Goal: Task Accomplishment & Management: Manage account settings

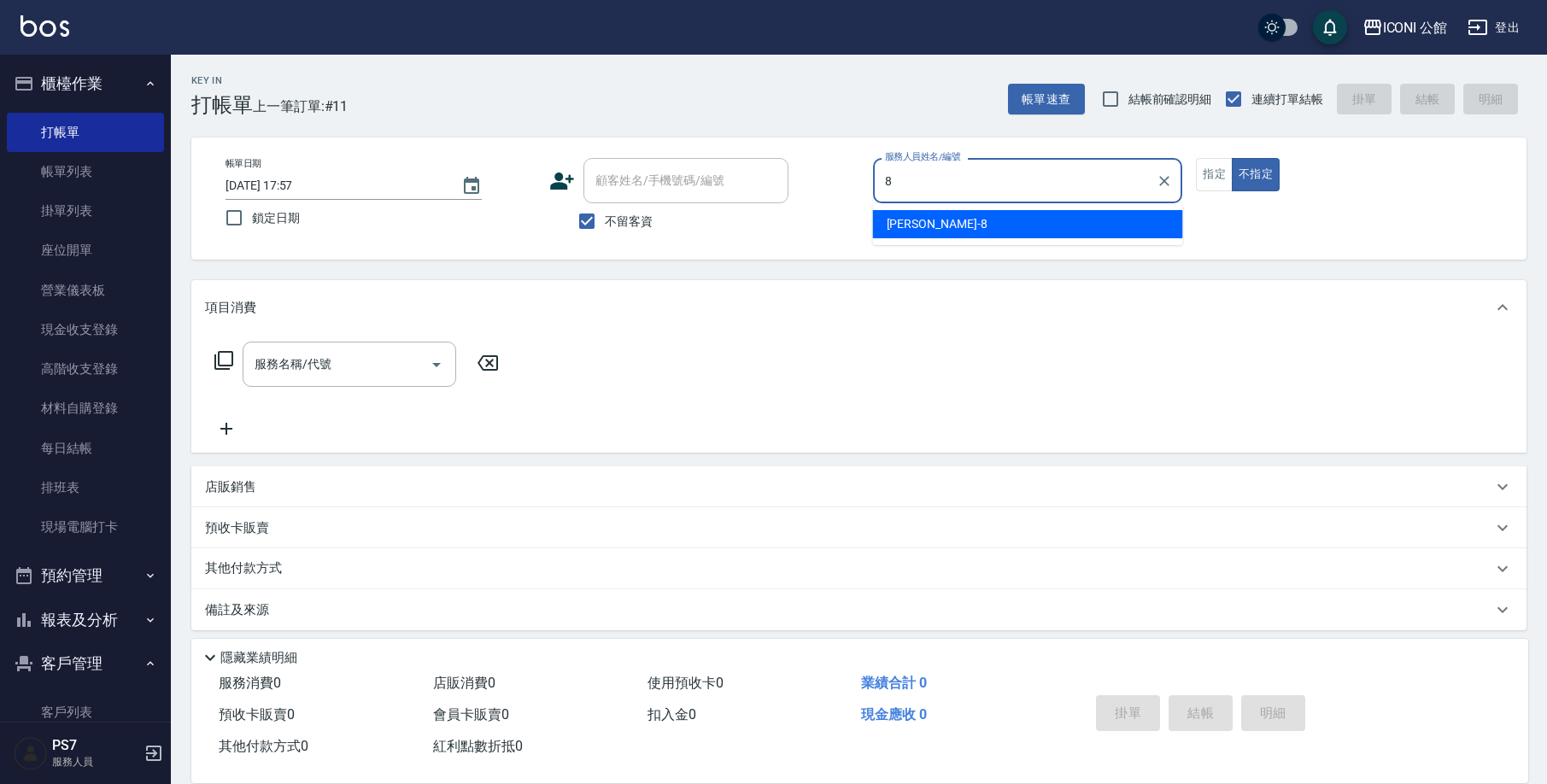
type input "Sandy-8"
type button "false"
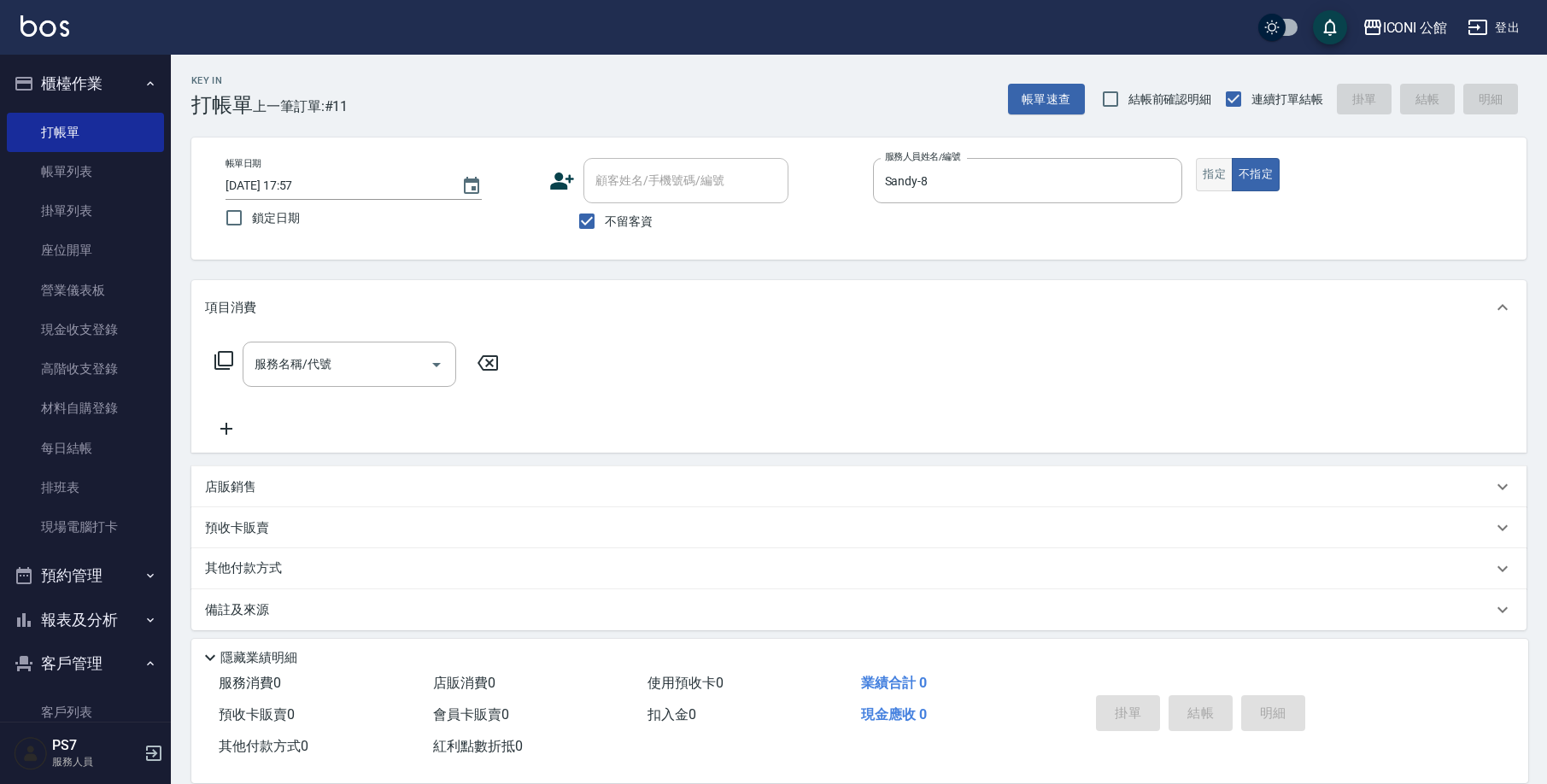
click at [1229, 187] on button "指定" at bounding box center [1214, 174] width 37 height 34
click at [377, 377] on input "服務名稱/代號" at bounding box center [337, 364] width 173 height 30
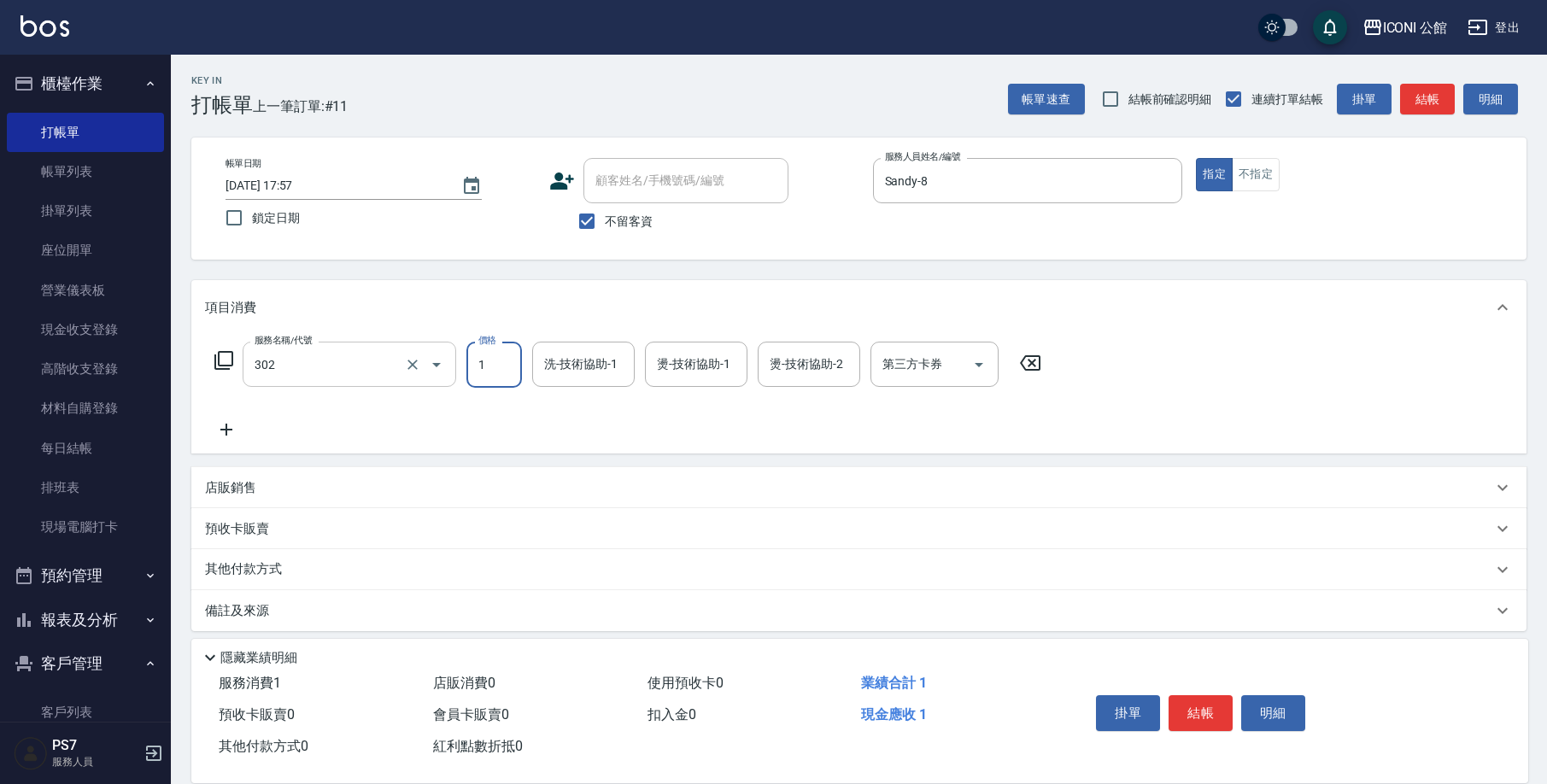
type input "設計燙髮(302)"
type input "1380"
type input "2"
type input "Sandy-8"
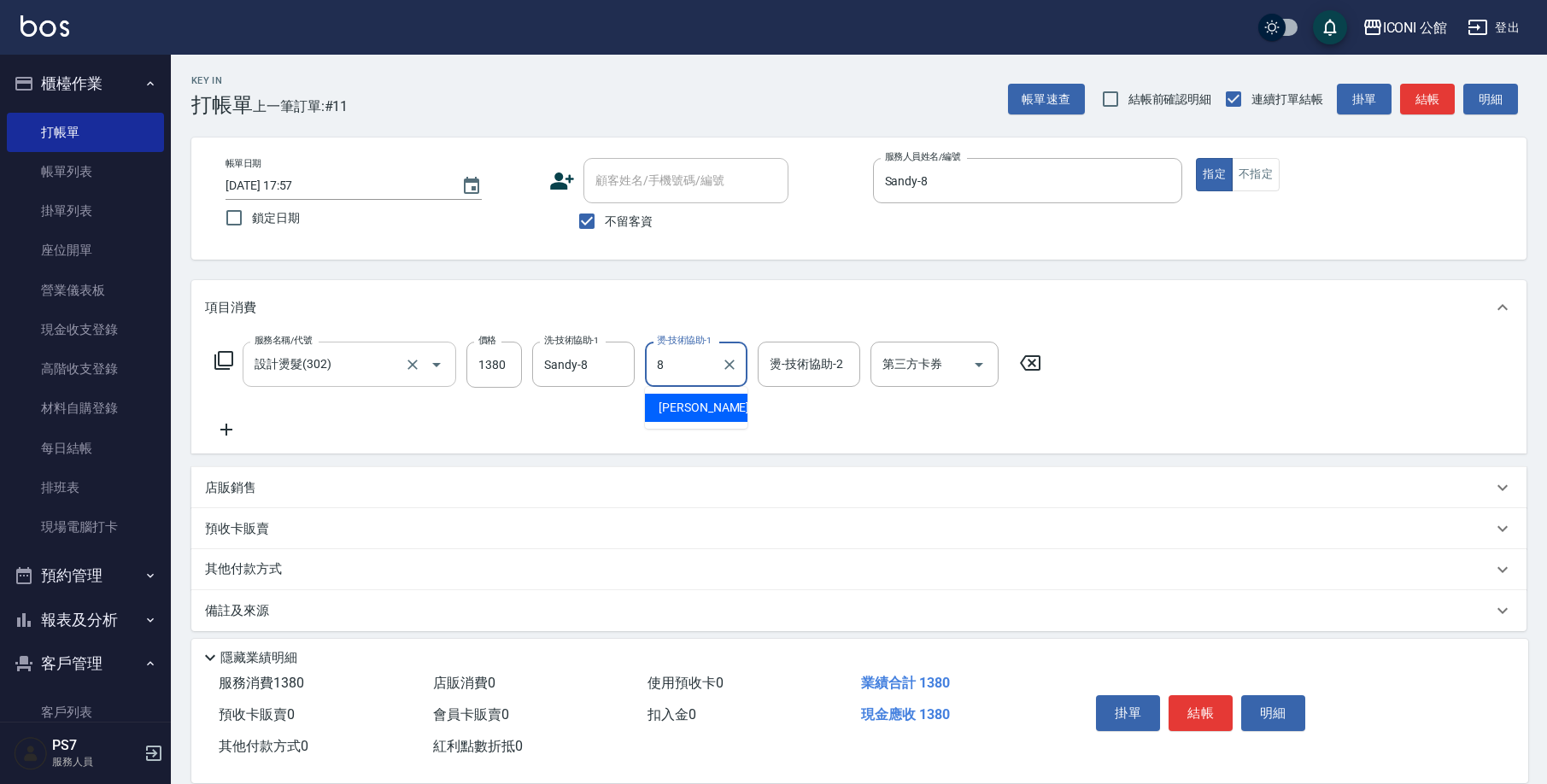
type input "Sandy-8"
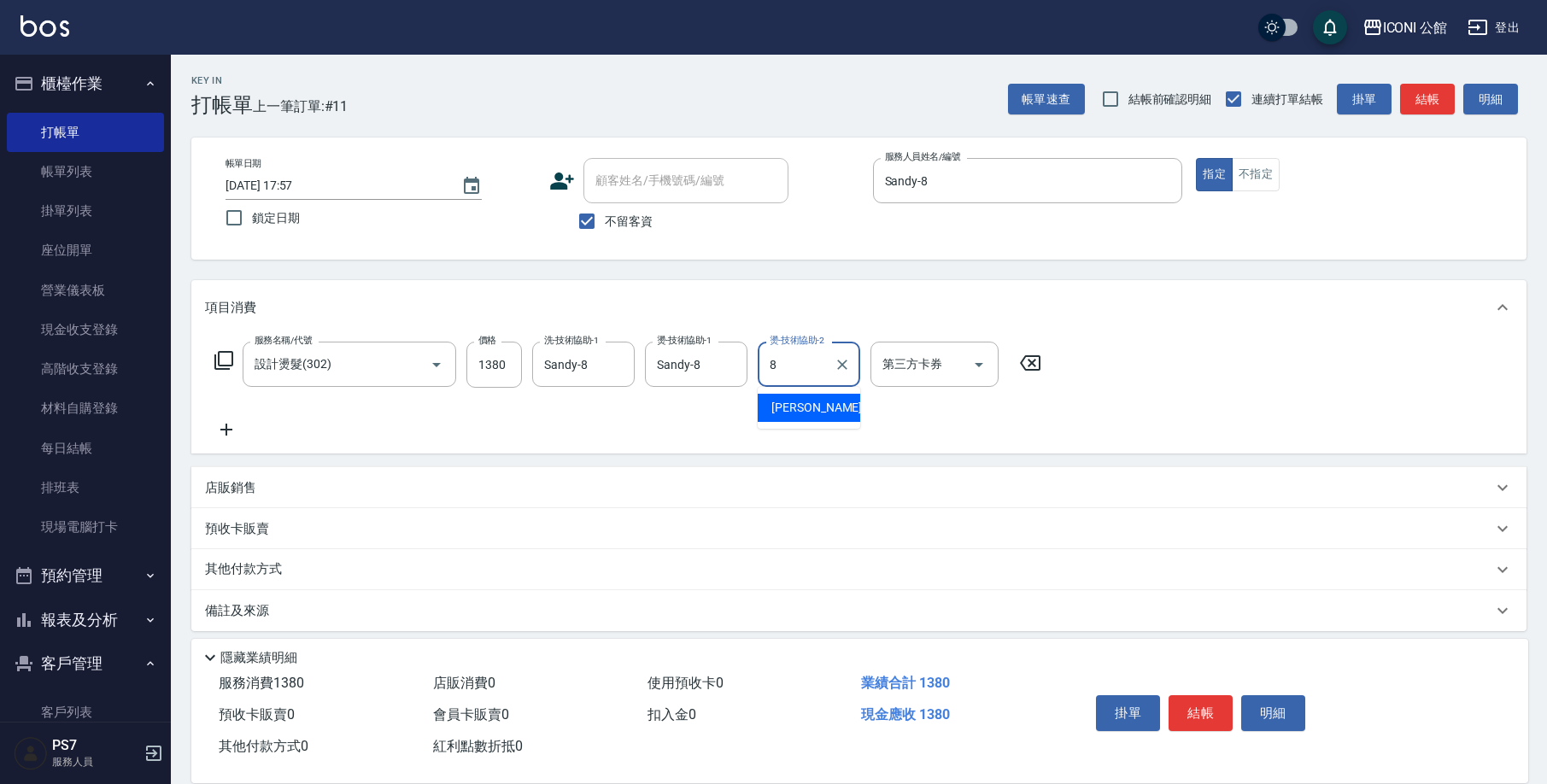
type input "Sandy-8"
click at [230, 361] on icon at bounding box center [224, 360] width 21 height 21
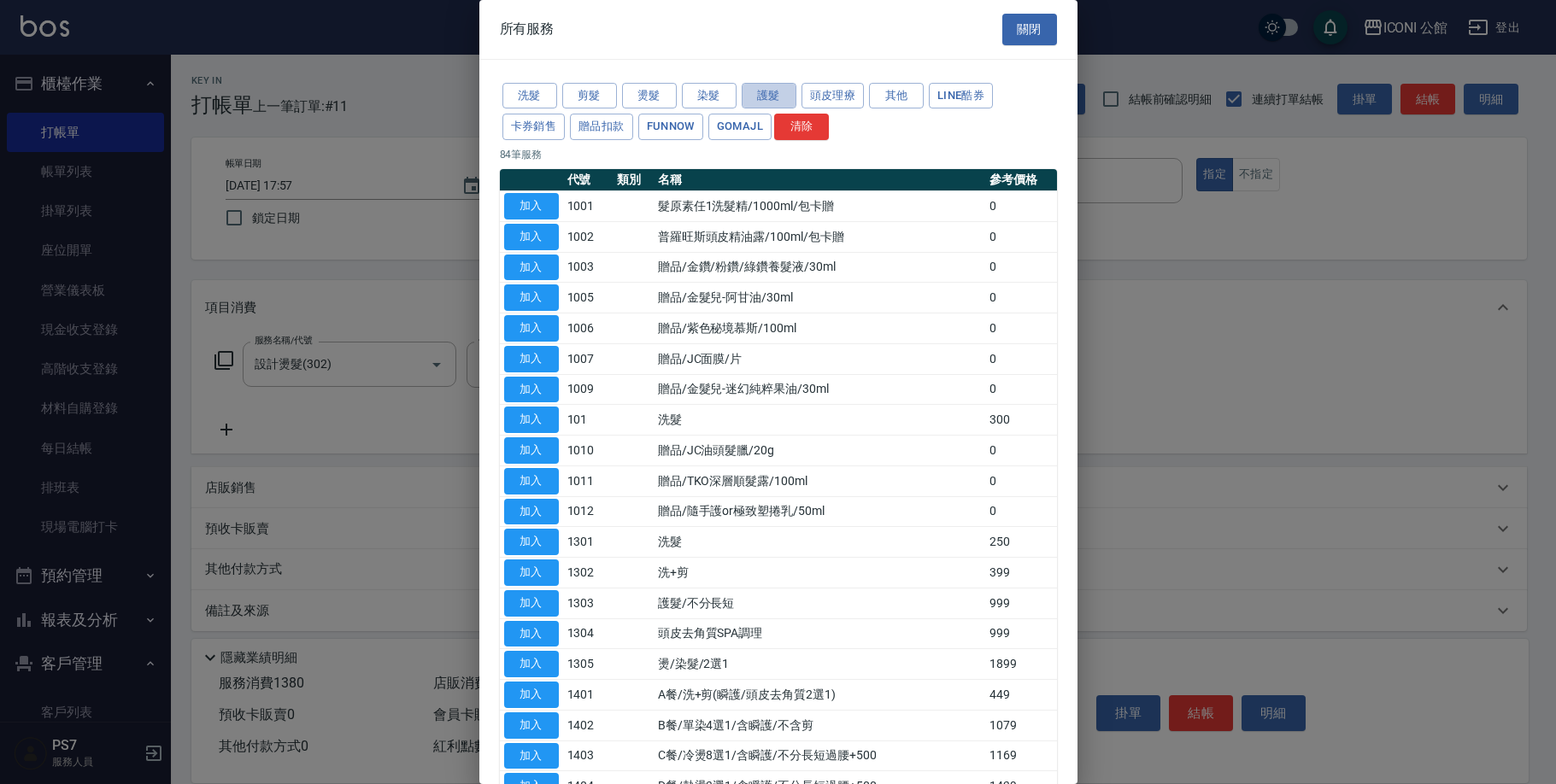
drag, startPoint x: 787, startPoint y: 100, endPoint x: 759, endPoint y: 149, distance: 56.4
click at [787, 100] on button "護髮" at bounding box center [768, 96] width 54 height 27
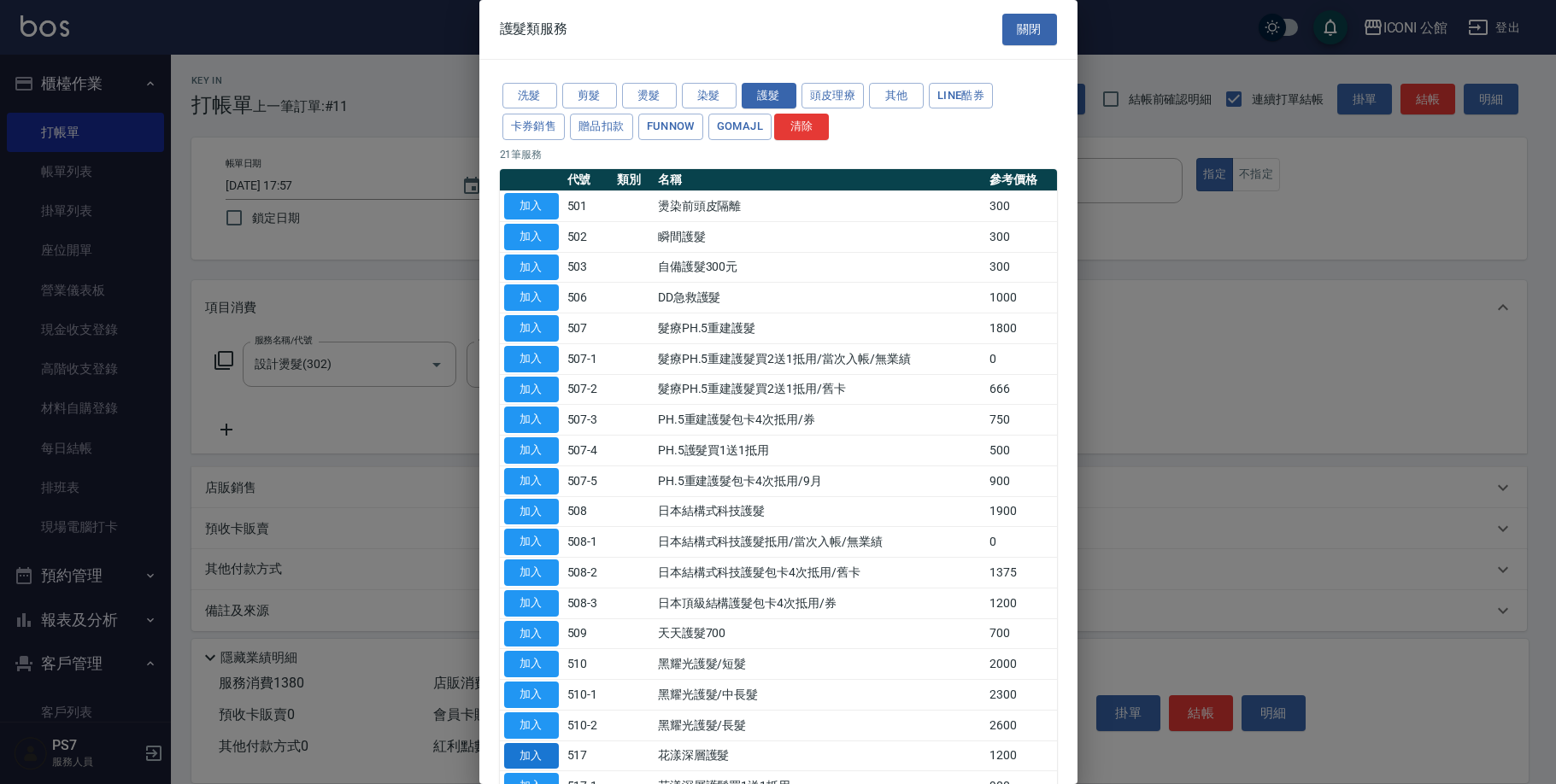
drag, startPoint x: 529, startPoint y: 723, endPoint x: 536, endPoint y: 748, distance: 26.0
click at [536, 748] on tbody "加入 501 燙染前頭皮隔離 300 加入 502 瞬間護髮 300 加入 503 自備護髮300元 300 加入 506 DD急救護髮 1000 加入 50…" at bounding box center [778, 511] width 557 height 642
click at [536, 748] on button "加入" at bounding box center [530, 756] width 54 height 27
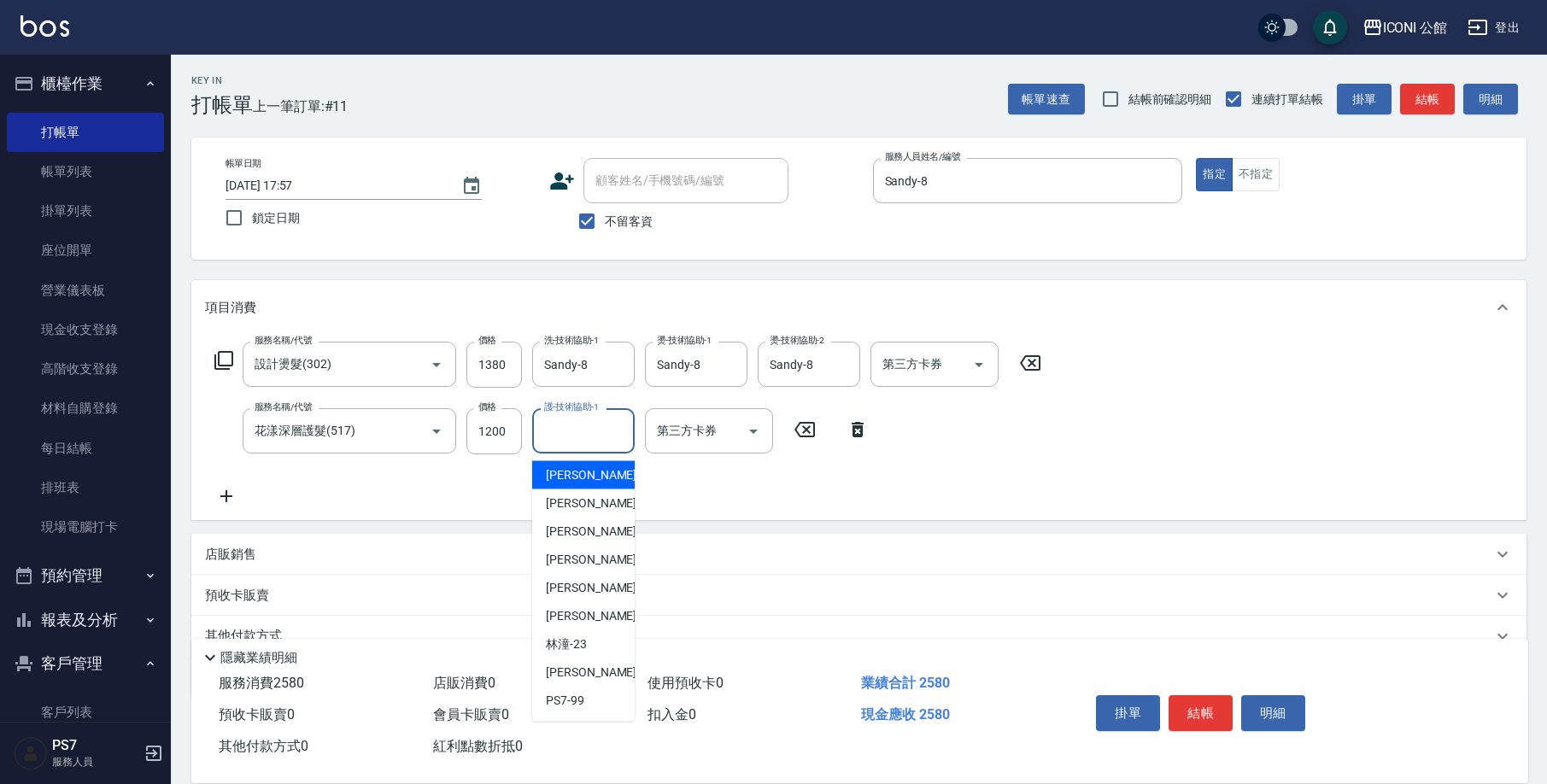
click at [593, 425] on input "護-技術協助-1" at bounding box center [583, 431] width 87 height 30
type input "[PERSON_NAME]-1"
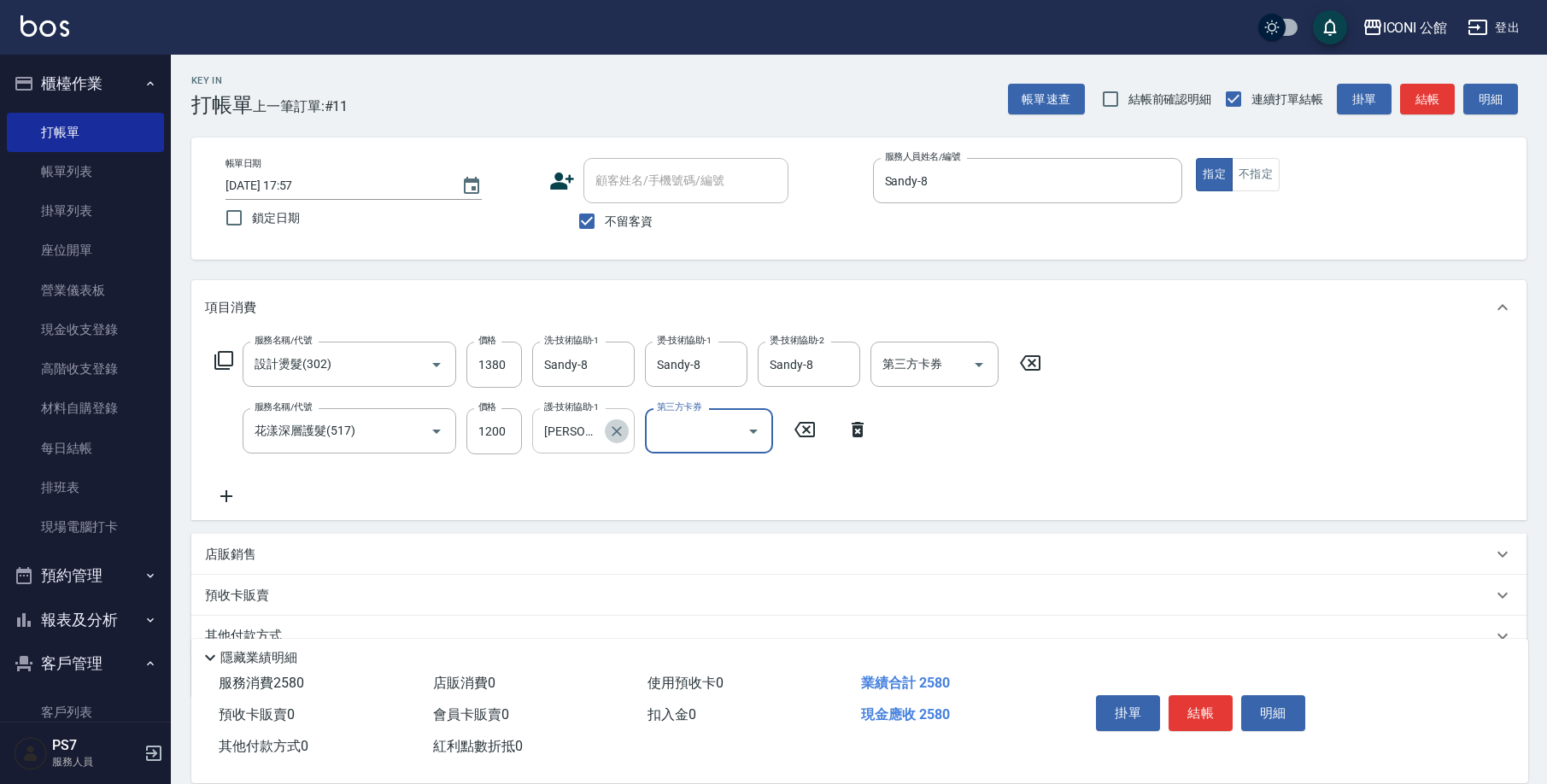
click at [612, 422] on icon "Clear" at bounding box center [617, 431] width 17 height 17
type input "Sandy-8"
click at [617, 367] on icon "Clear" at bounding box center [617, 364] width 17 height 17
type input "[PERSON_NAME]-24"
click at [512, 440] on input "1200" at bounding box center [494, 431] width 55 height 46
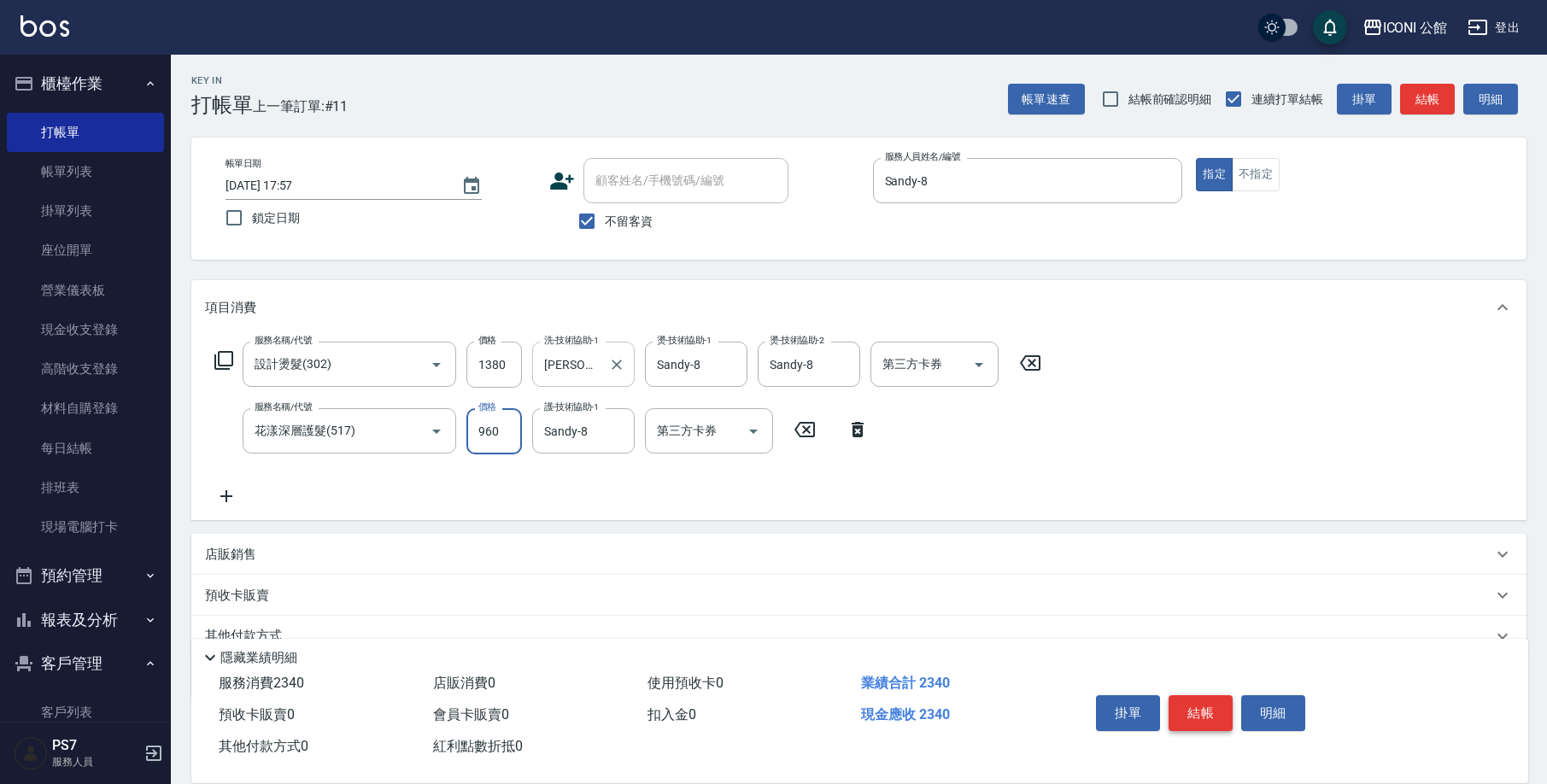
type input "960"
drag, startPoint x: 1198, startPoint y: 702, endPoint x: 1214, endPoint y: 695, distance: 17.5
click at [1199, 702] on button "結帳" at bounding box center [1201, 713] width 64 height 36
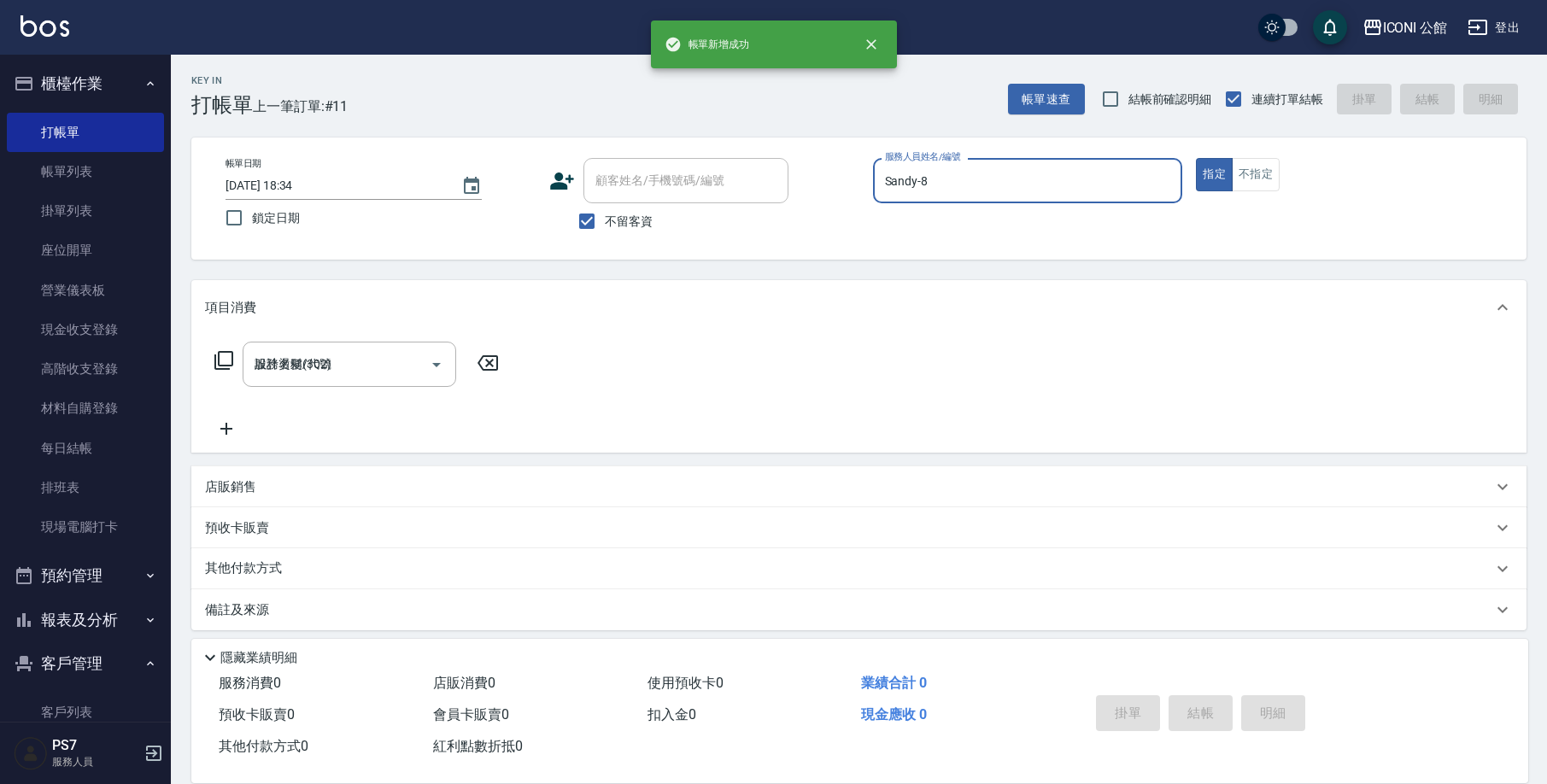
type input "[DATE] 18:34"
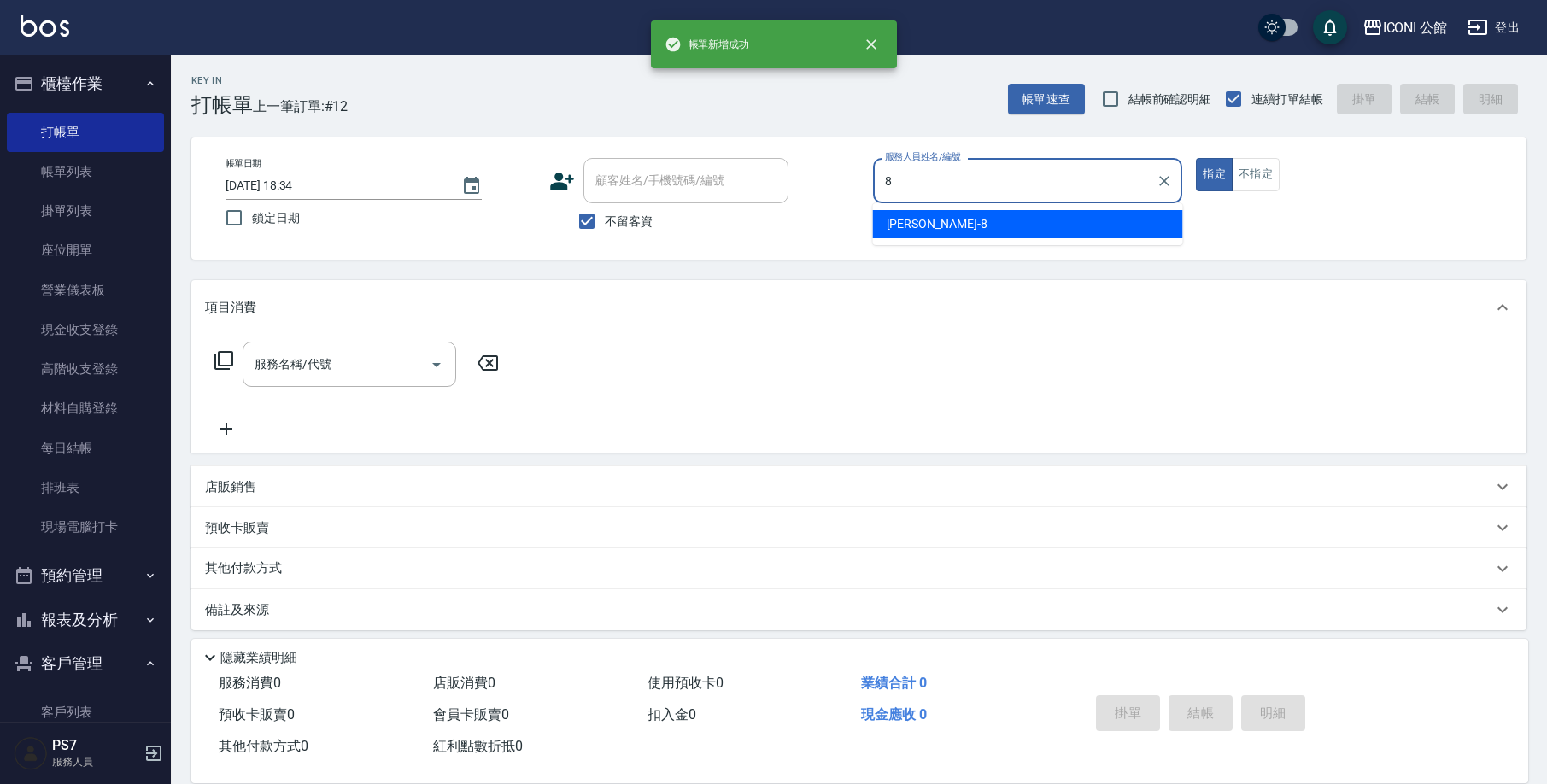
type input "Sandy-8"
type button "true"
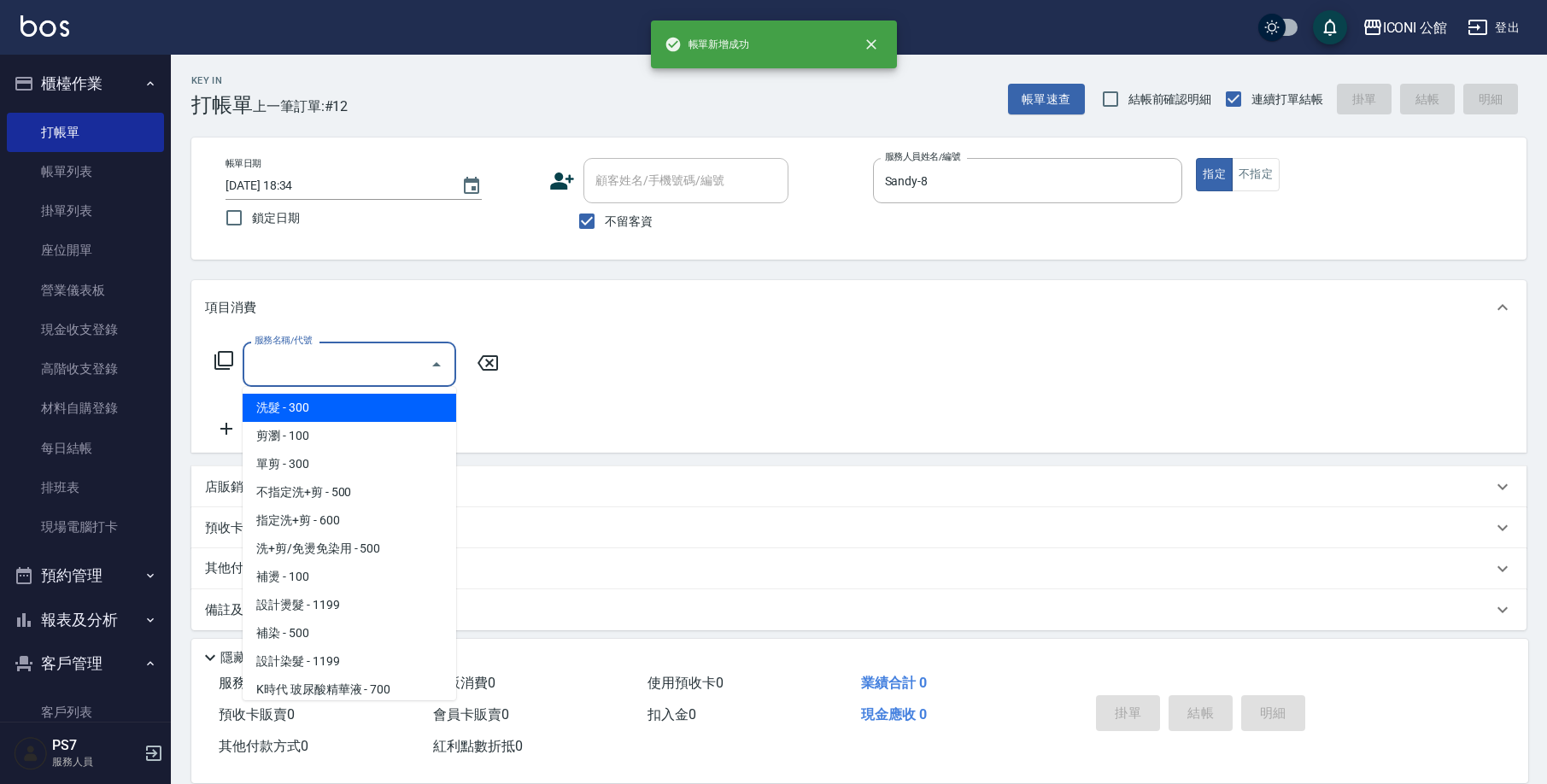
click at [367, 364] on input "服務名稱/代號" at bounding box center [337, 364] width 173 height 30
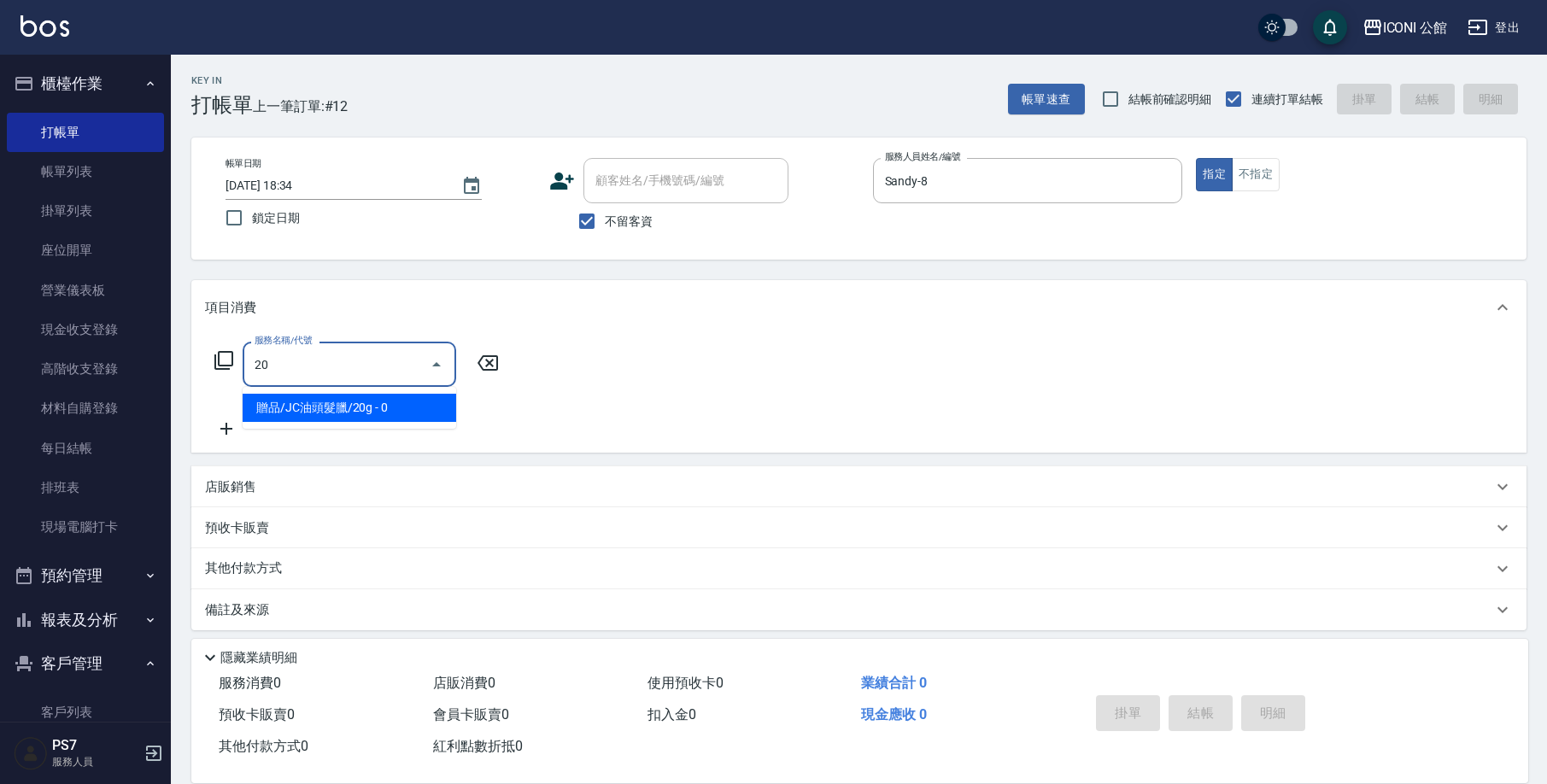
type input "2"
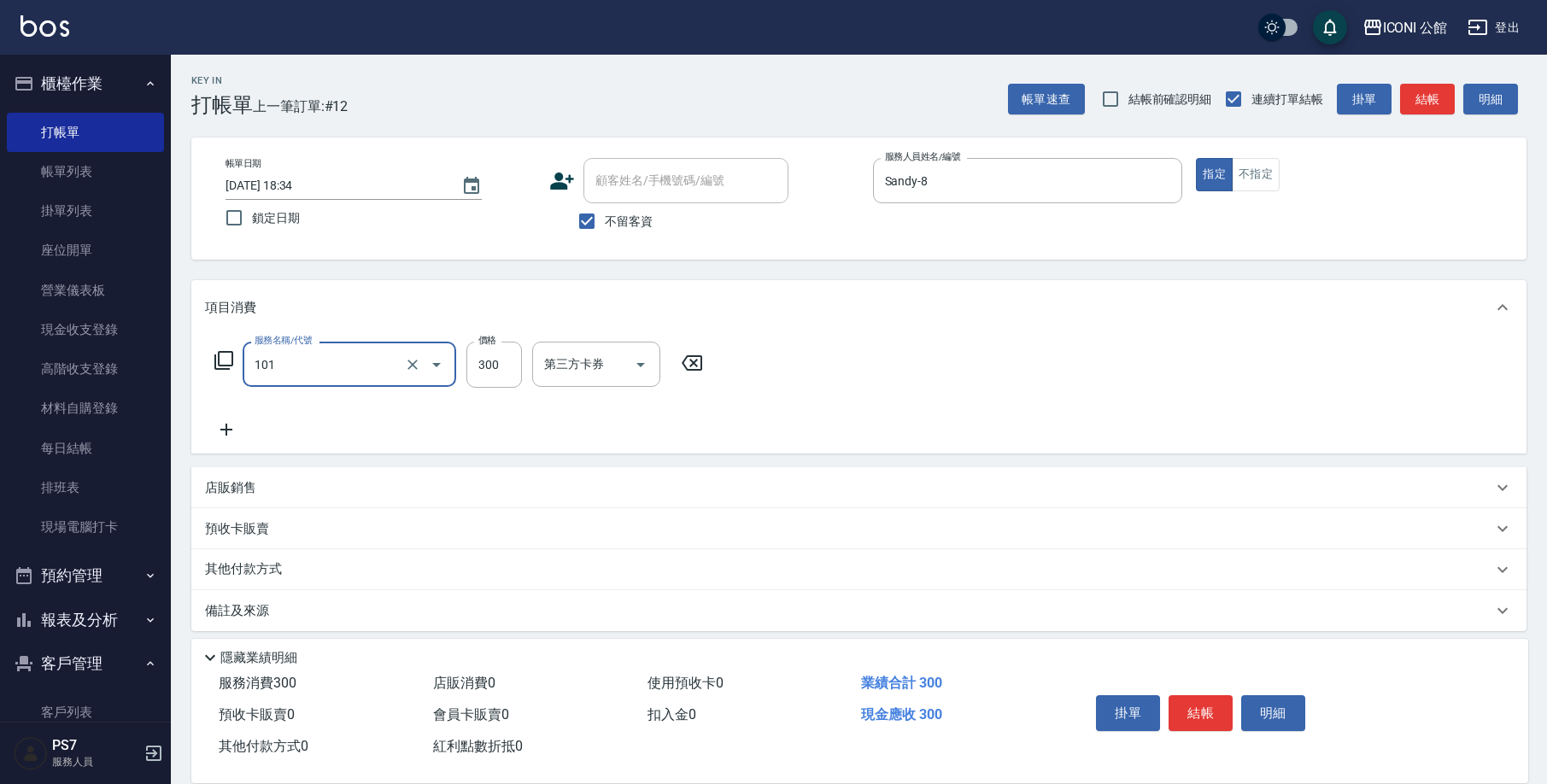
type input "洗髮(101)"
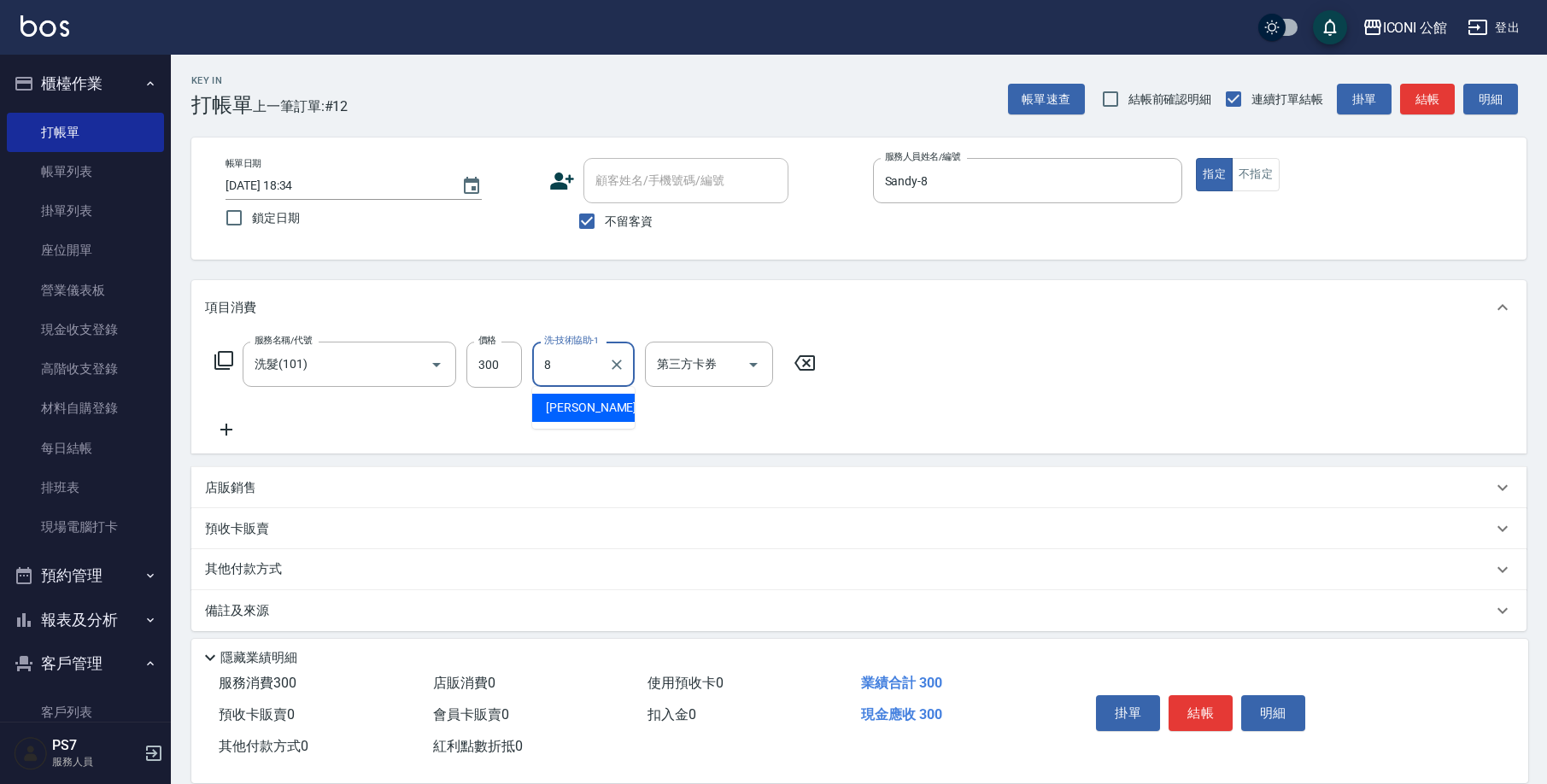
type input "Sandy-8"
click at [225, 357] on icon at bounding box center [224, 360] width 21 height 21
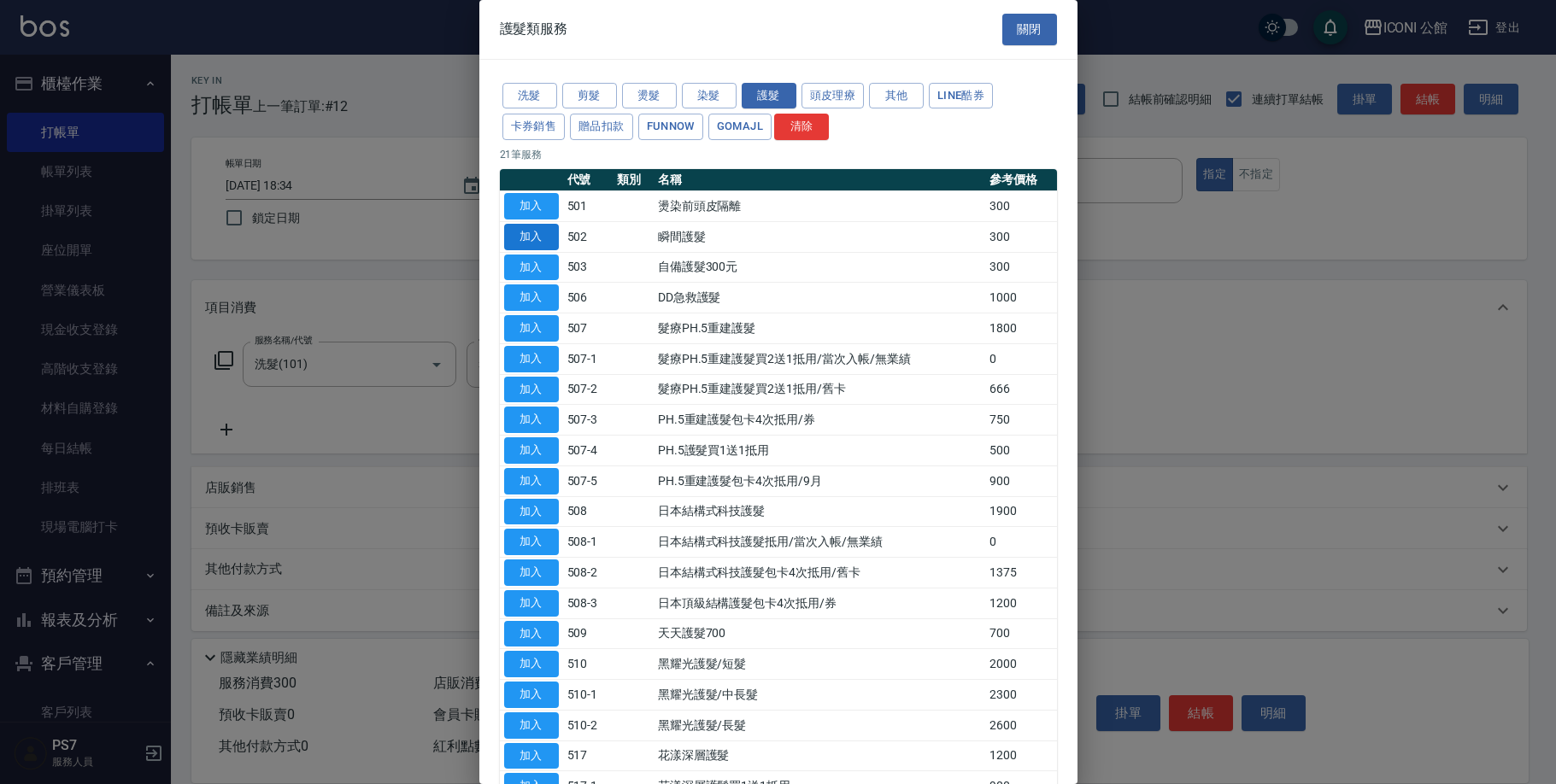
click at [542, 231] on button "加入" at bounding box center [530, 237] width 54 height 27
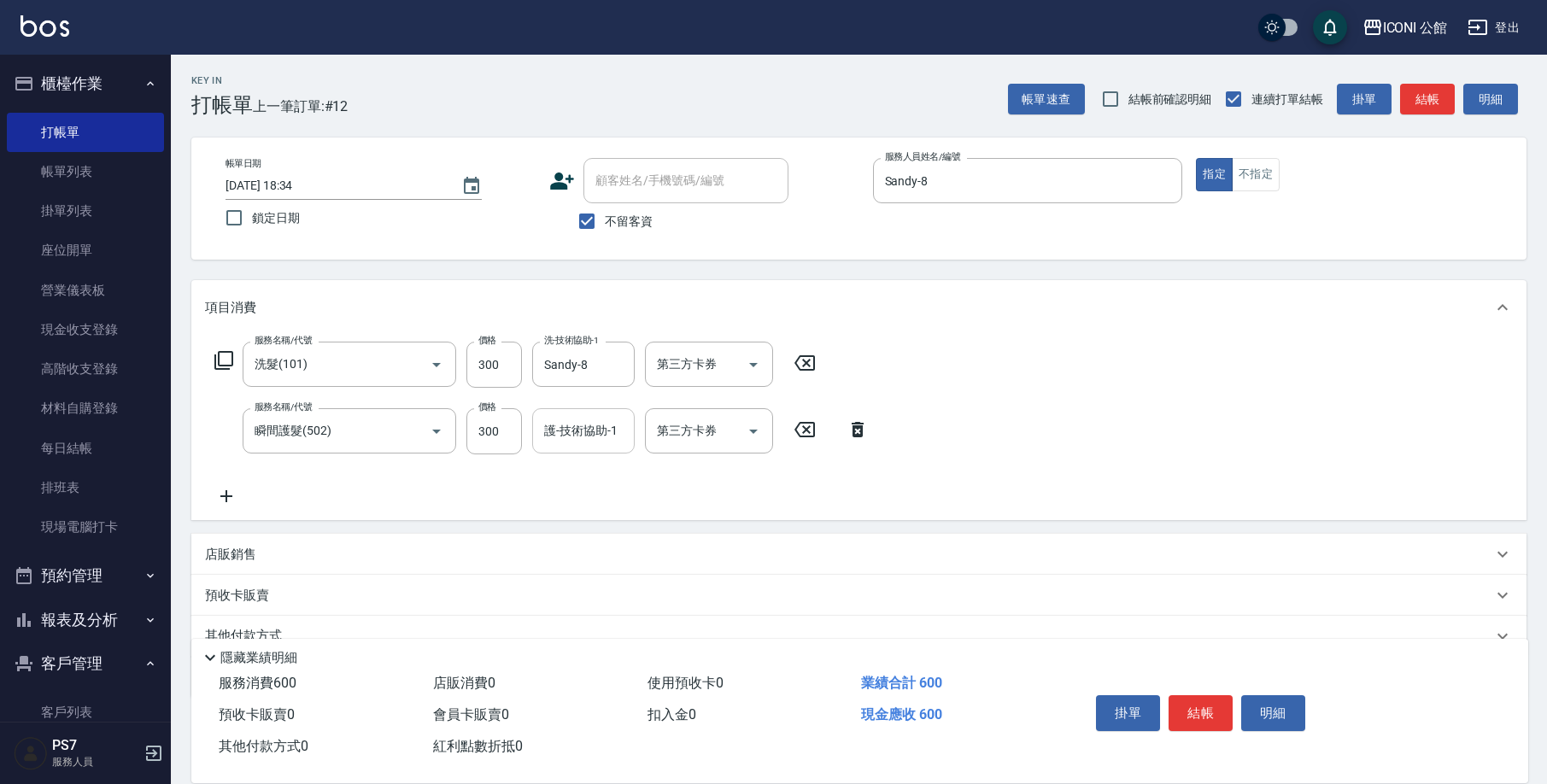
click at [571, 438] on input "護-技術協助-1" at bounding box center [583, 431] width 87 height 30
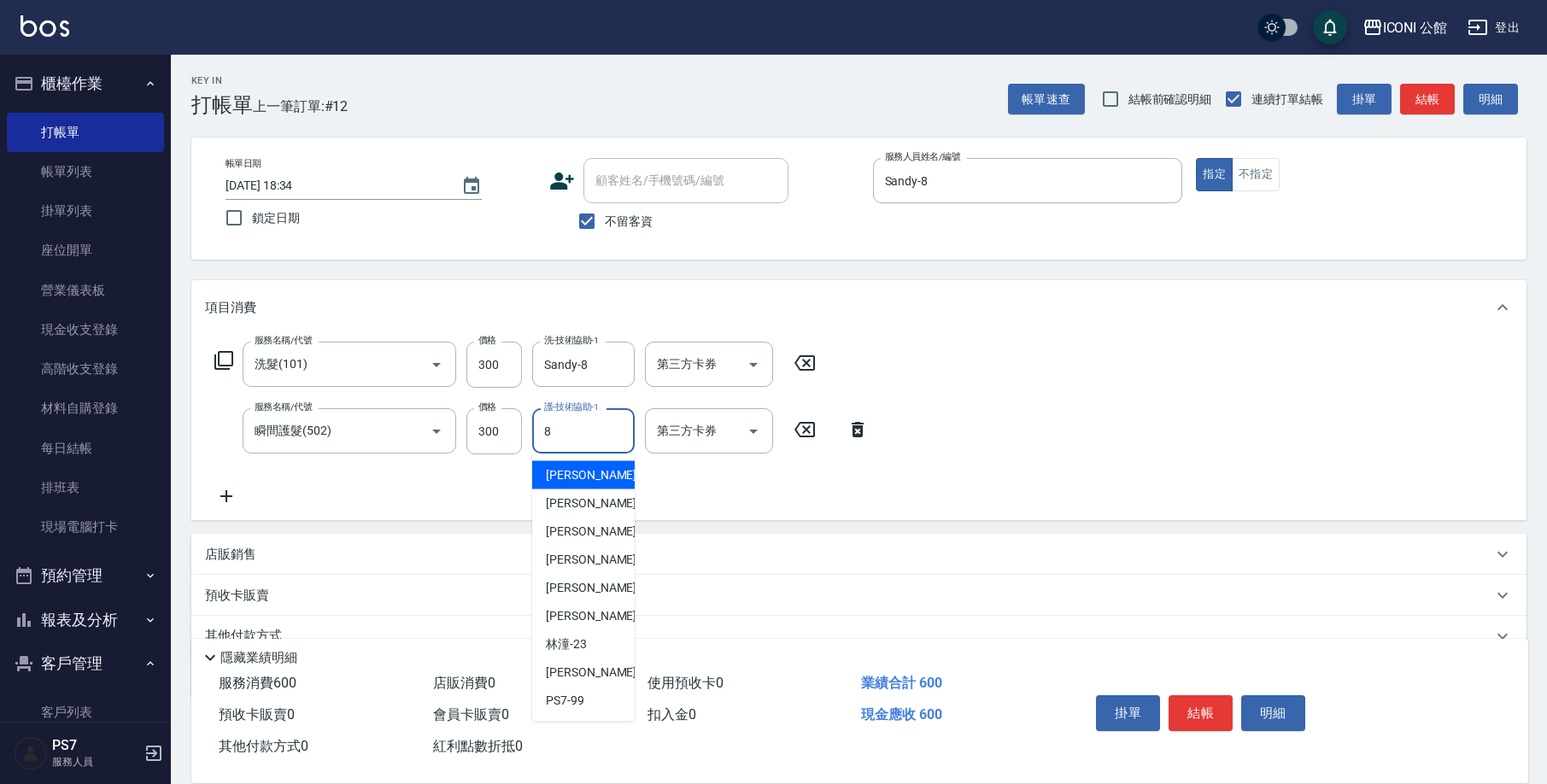
type input "Sandy-8"
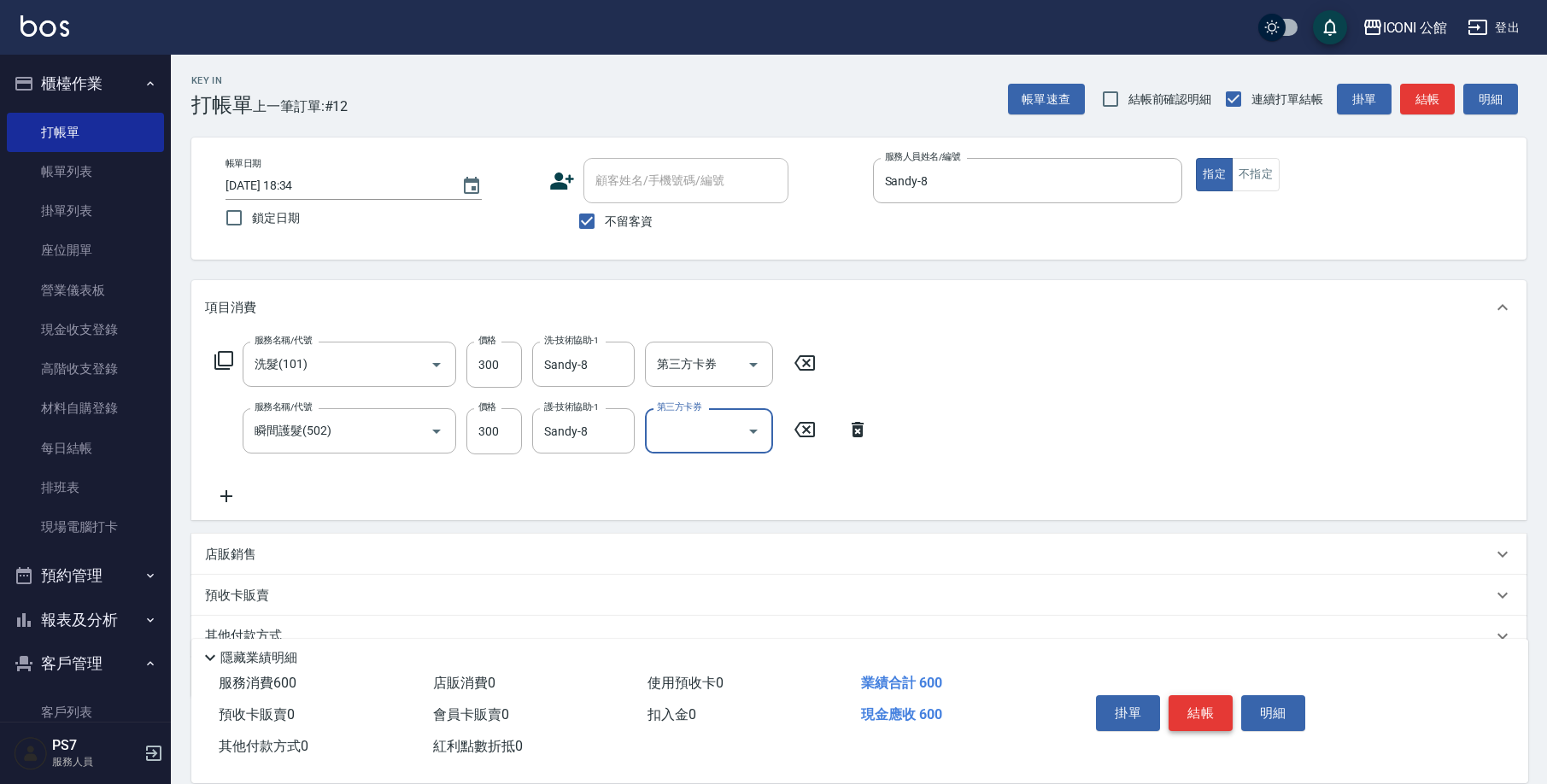
click at [1199, 709] on button "結帳" at bounding box center [1201, 713] width 64 height 36
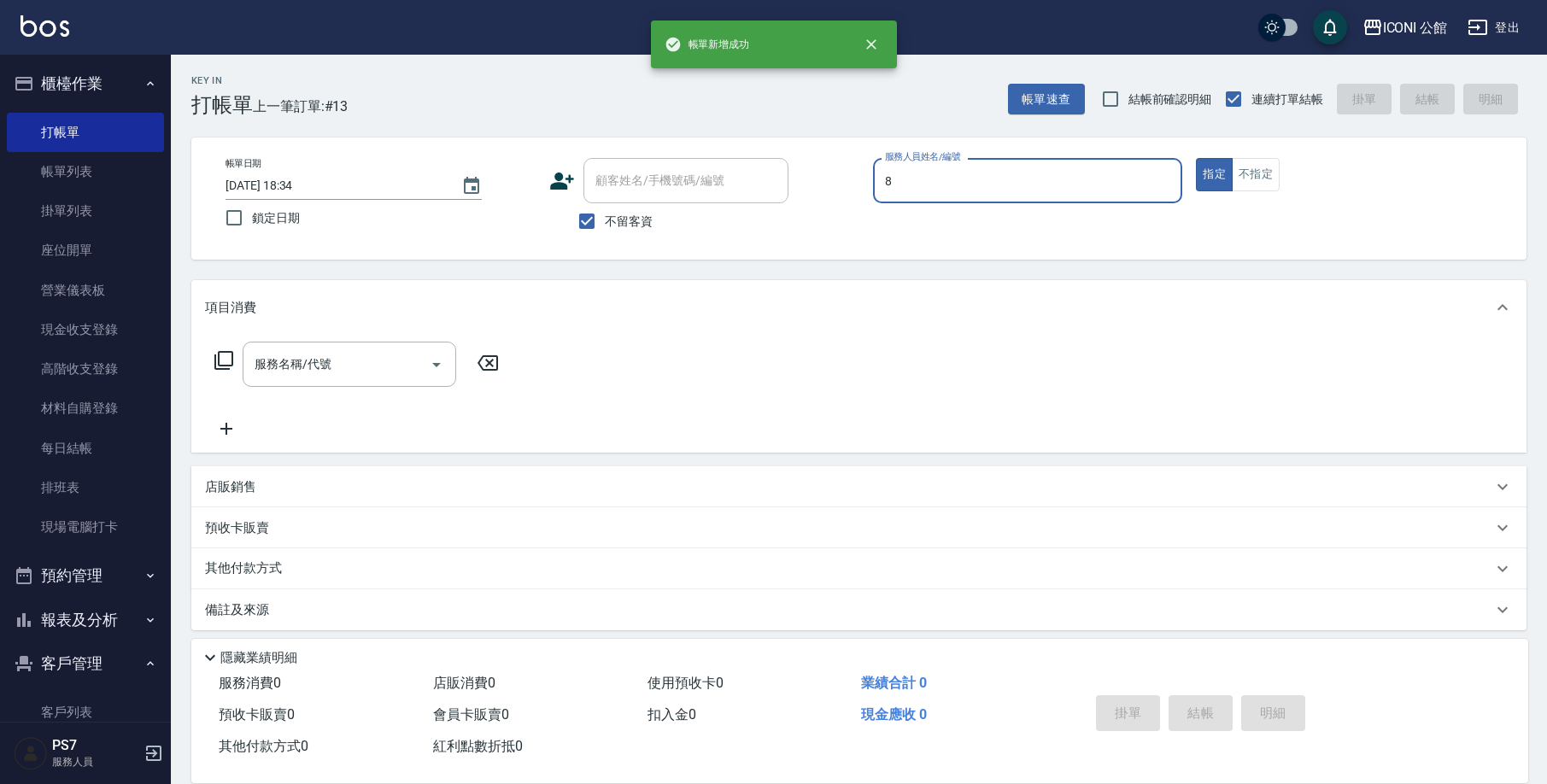
type input "Sandy-8"
click at [1244, 174] on button "不指定" at bounding box center [1255, 174] width 48 height 34
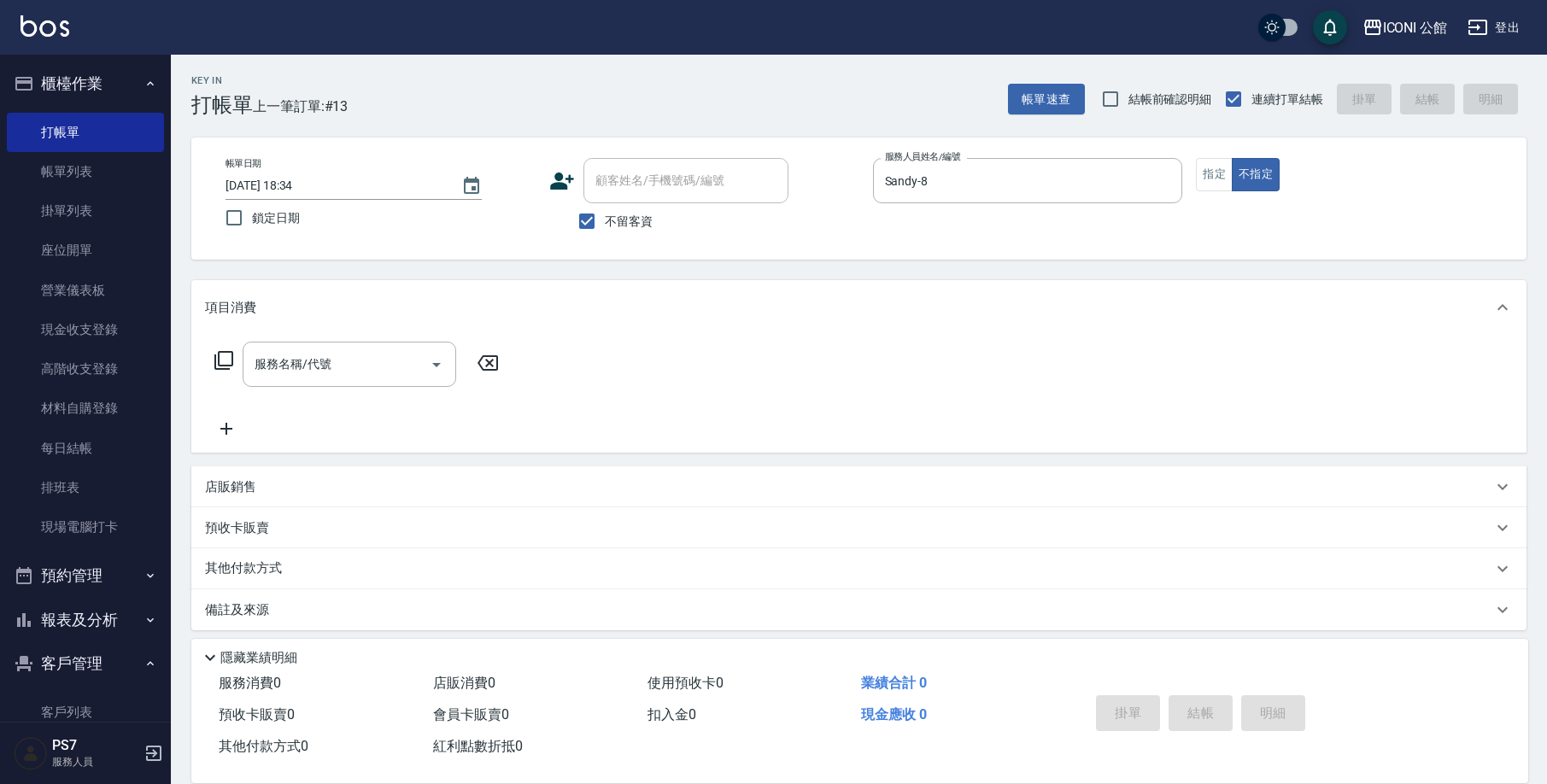
click at [326, 356] on input "服務名稱/代號" at bounding box center [337, 364] width 173 height 30
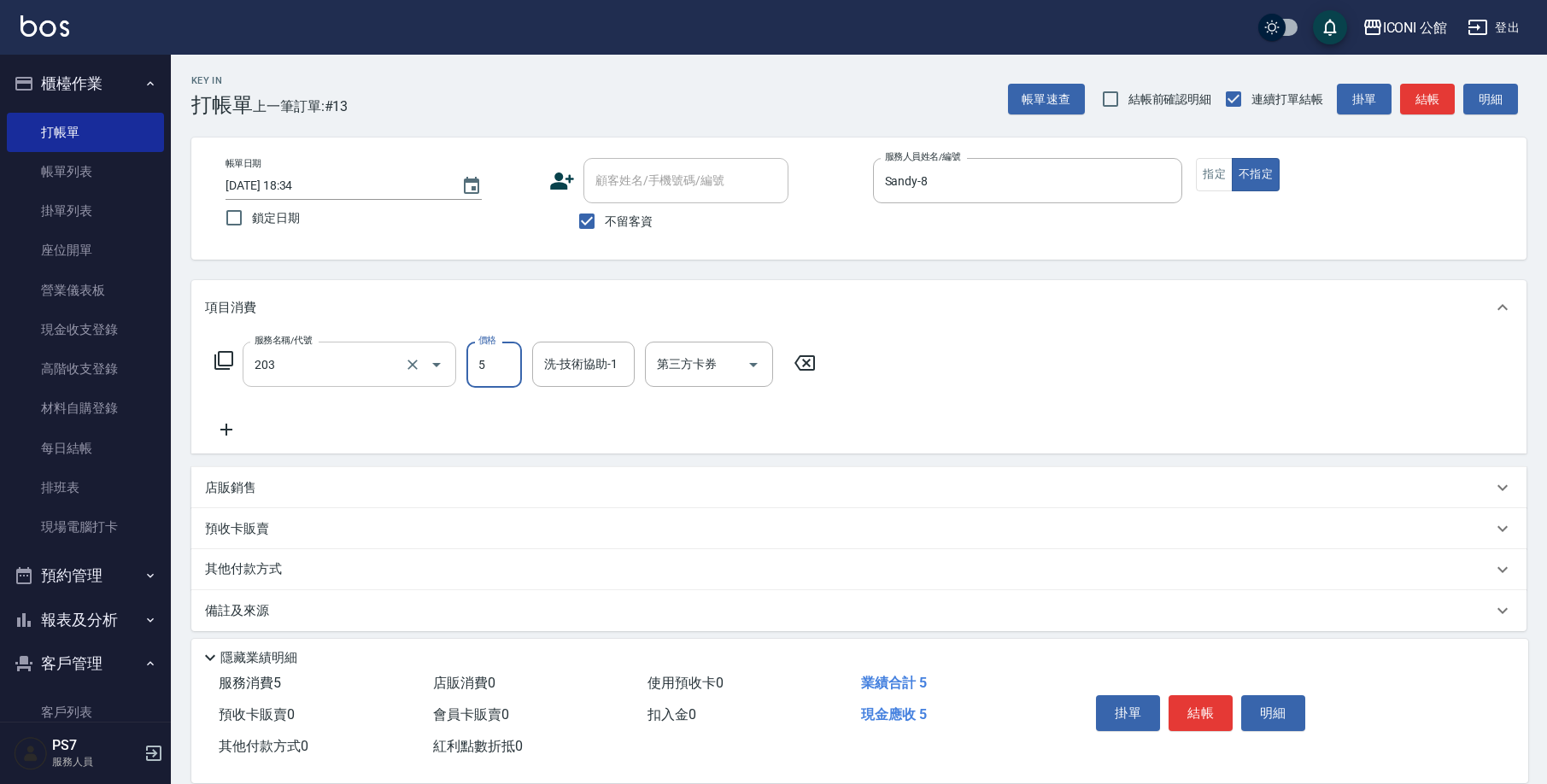
type input "不指定洗+剪(203)"
type input "500"
type input "[PERSON_NAME]-24"
click at [227, 359] on icon at bounding box center [224, 360] width 21 height 21
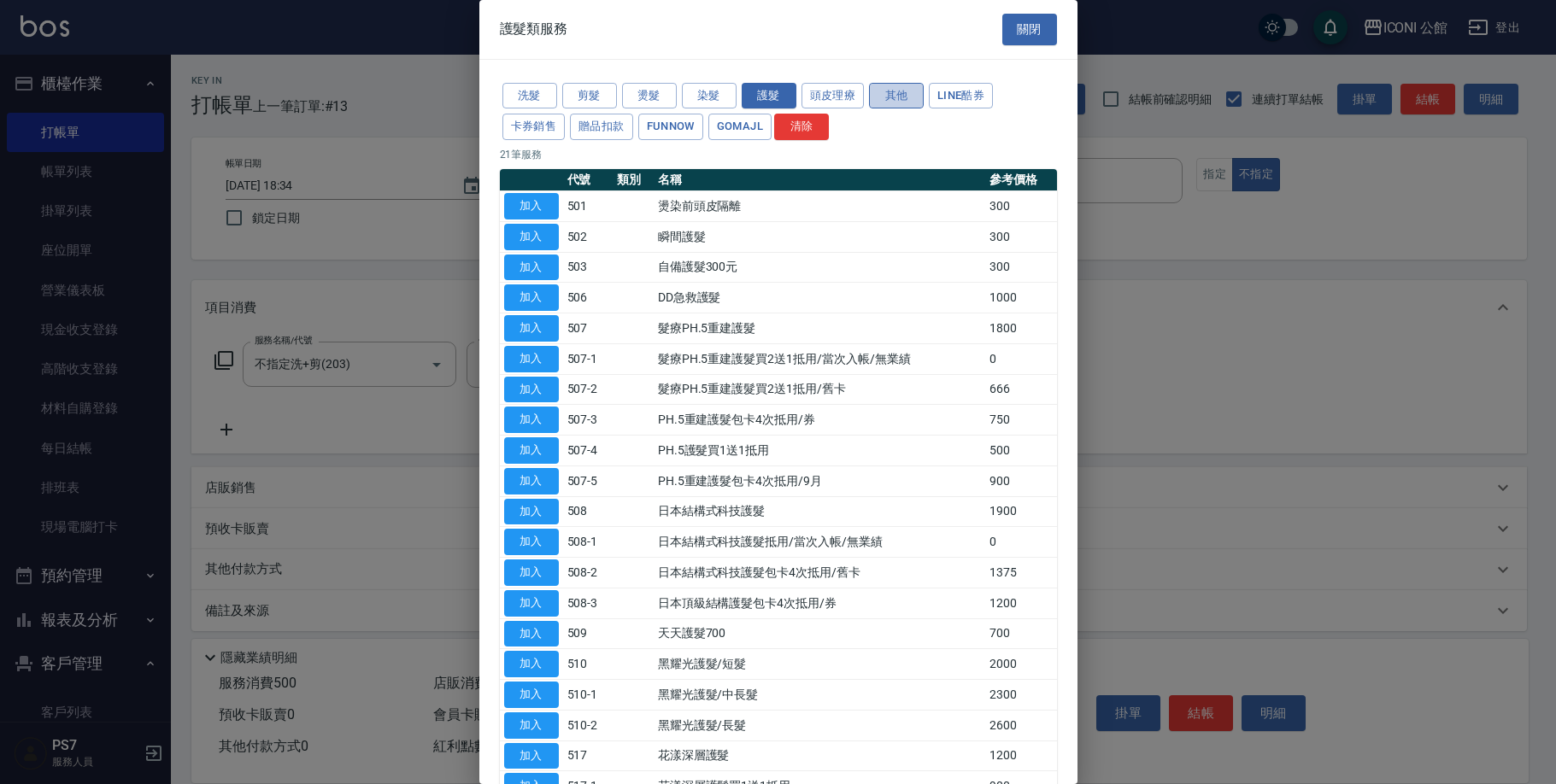
click at [892, 92] on button "其他" at bounding box center [896, 96] width 54 height 27
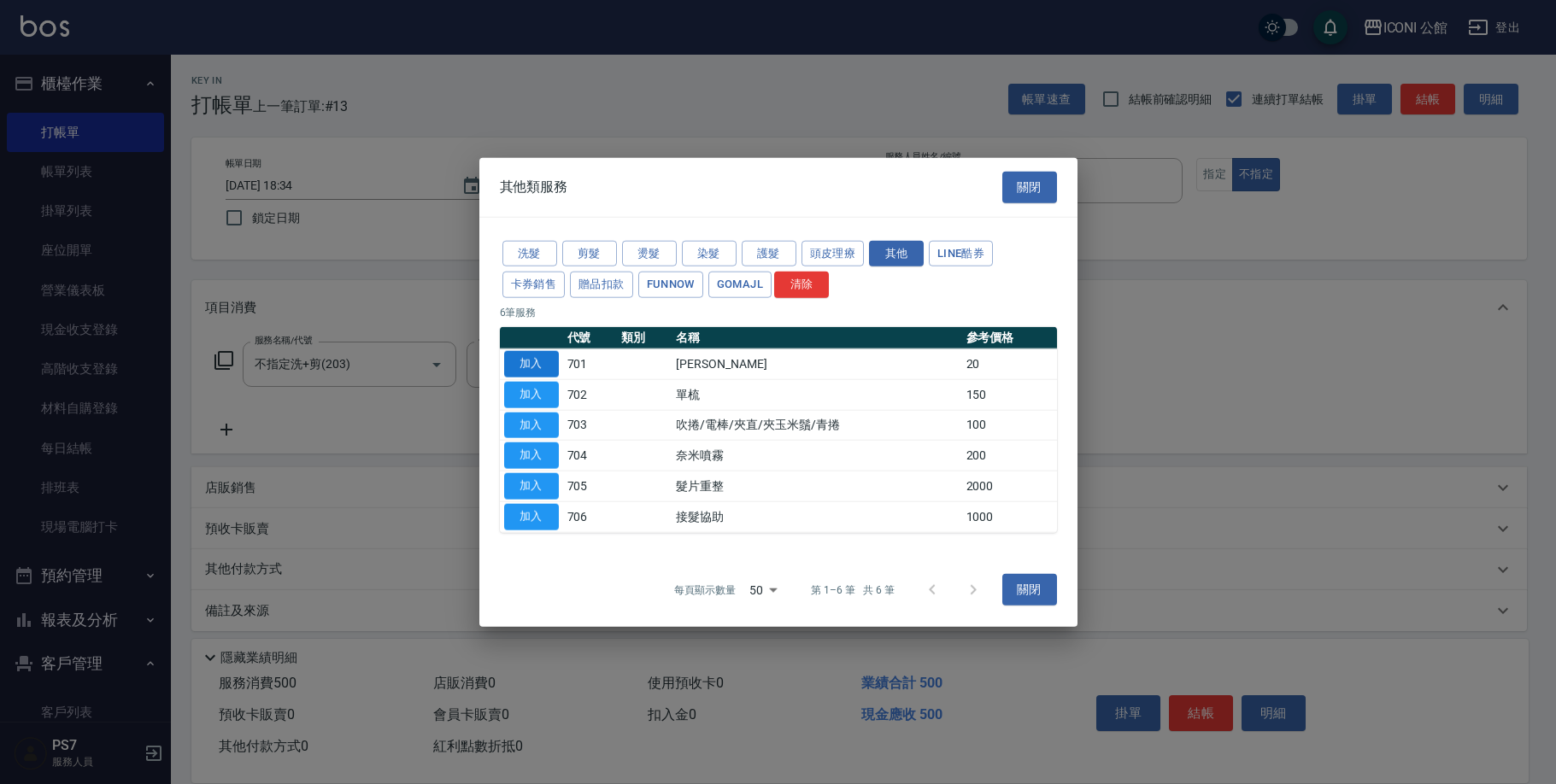
click at [556, 358] on button "加入" at bounding box center [530, 364] width 54 height 27
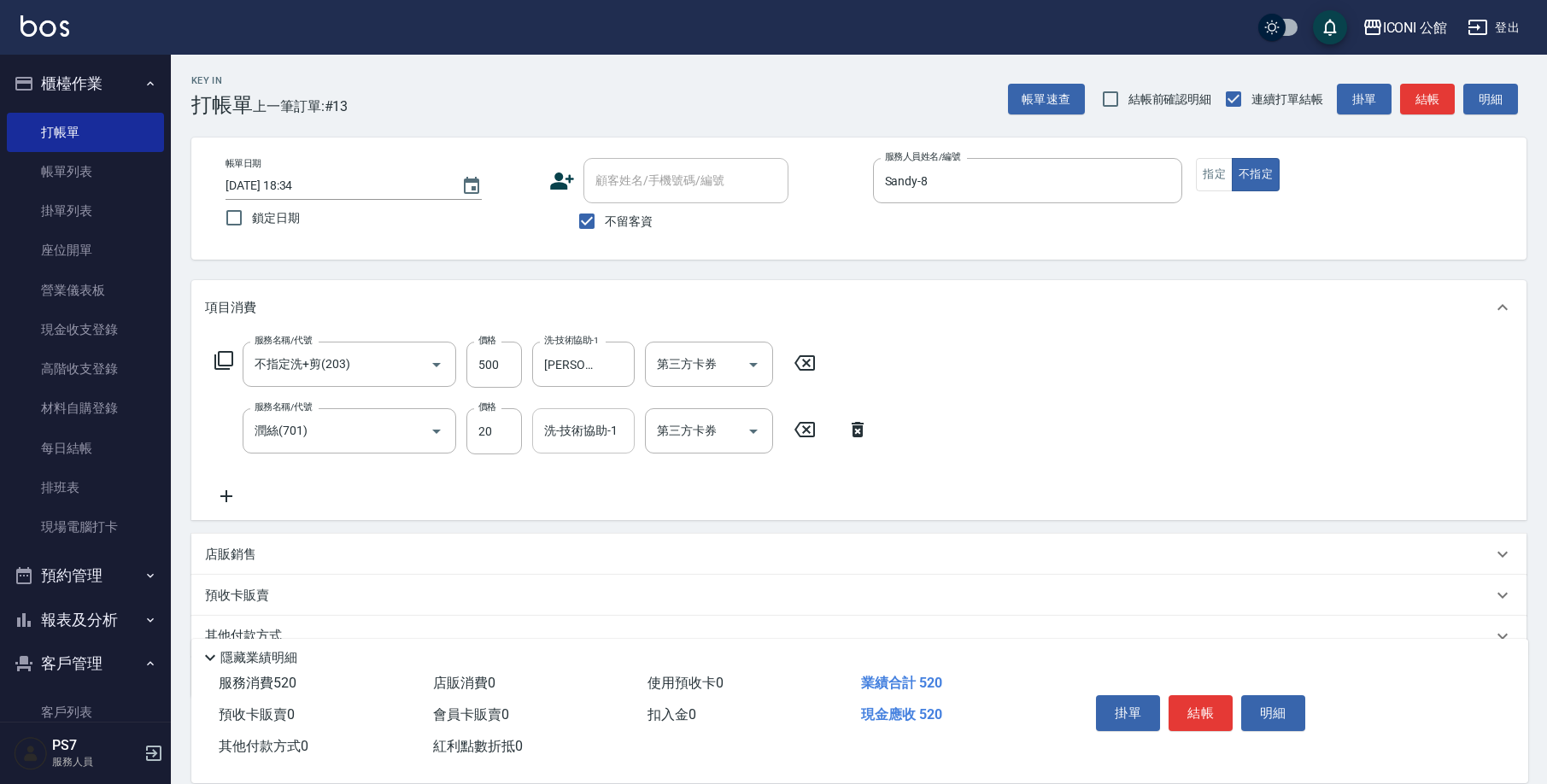
click at [588, 433] on input "洗-技術協助-1" at bounding box center [583, 431] width 87 height 30
type input "[PERSON_NAME]-24"
click at [1195, 699] on button "結帳" at bounding box center [1201, 713] width 64 height 36
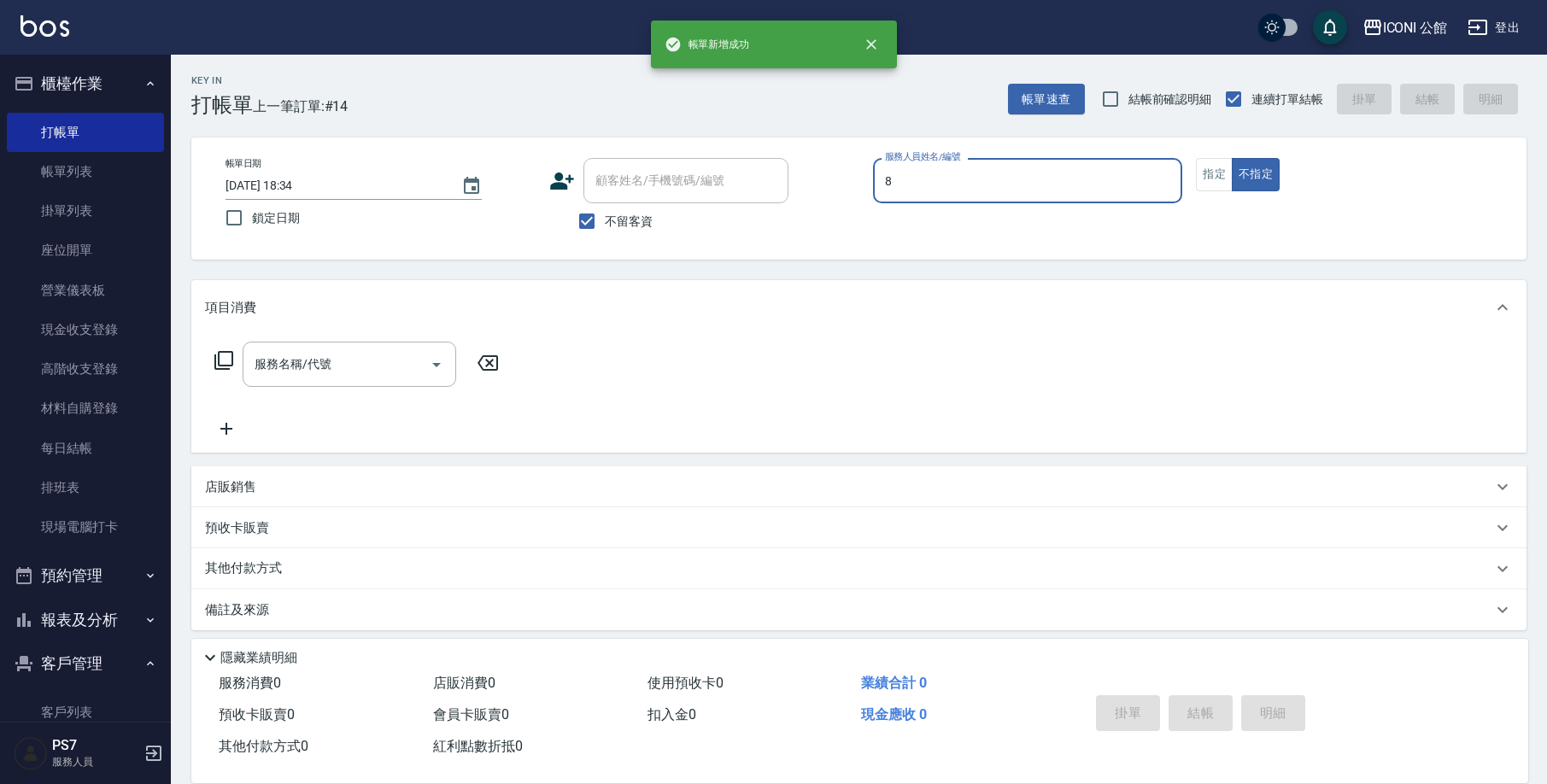
type input "Sandy-8"
click at [1214, 187] on button "指定" at bounding box center [1214, 174] width 37 height 34
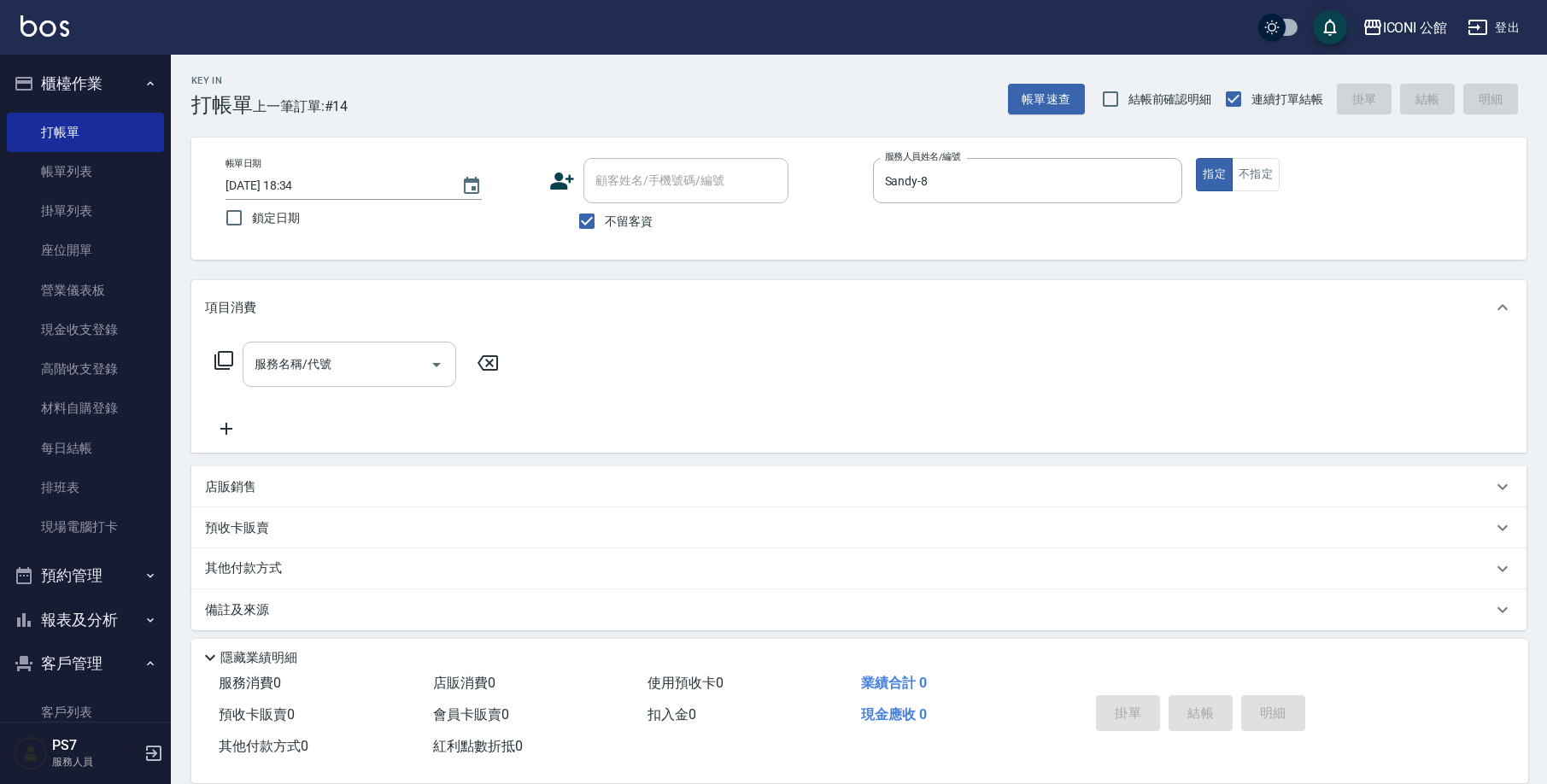
click at [381, 383] on div "服務名稱/代號" at bounding box center [349, 364] width 213 height 45
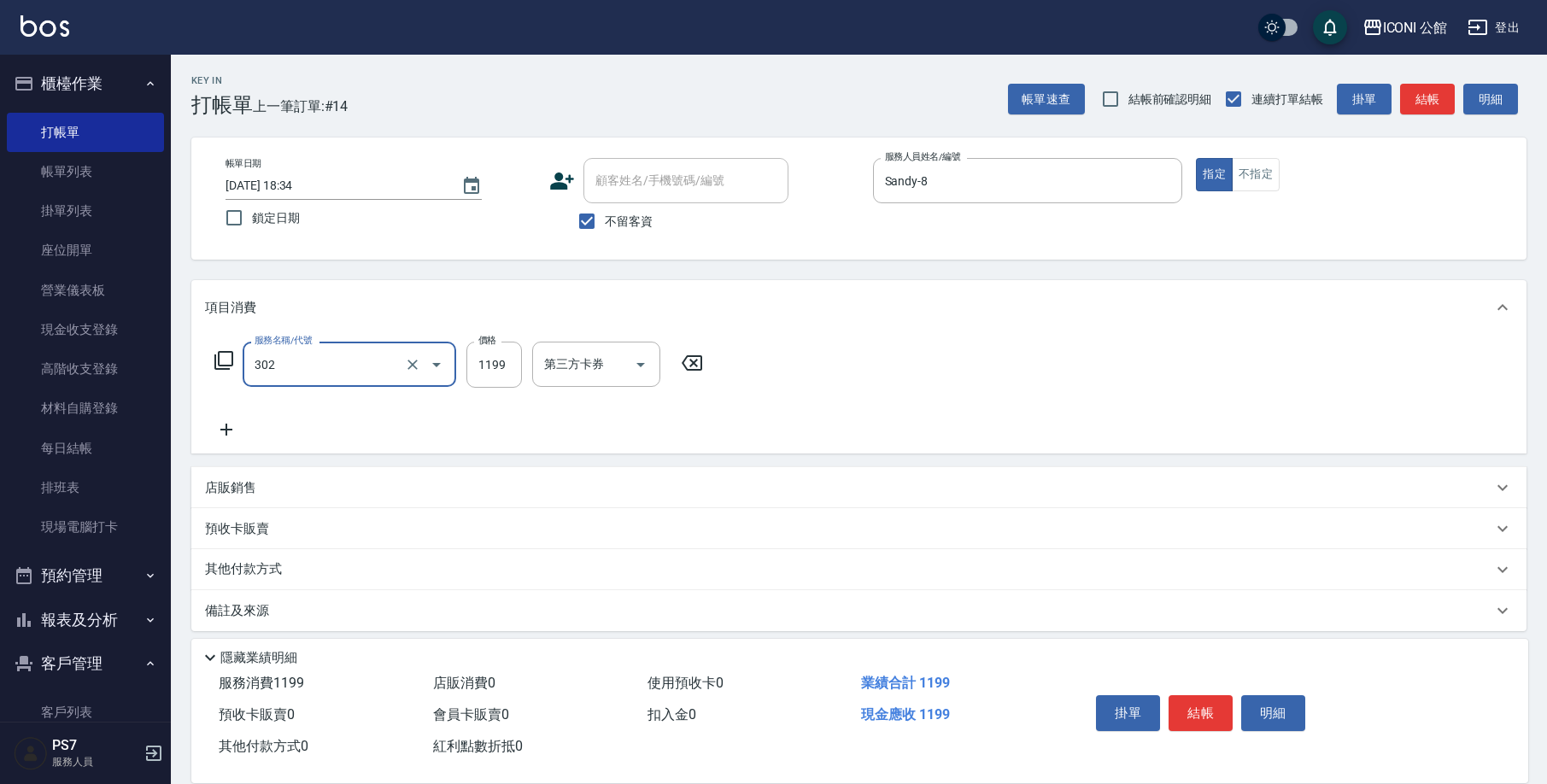
type input "設計燙髮(302)"
type input "1380"
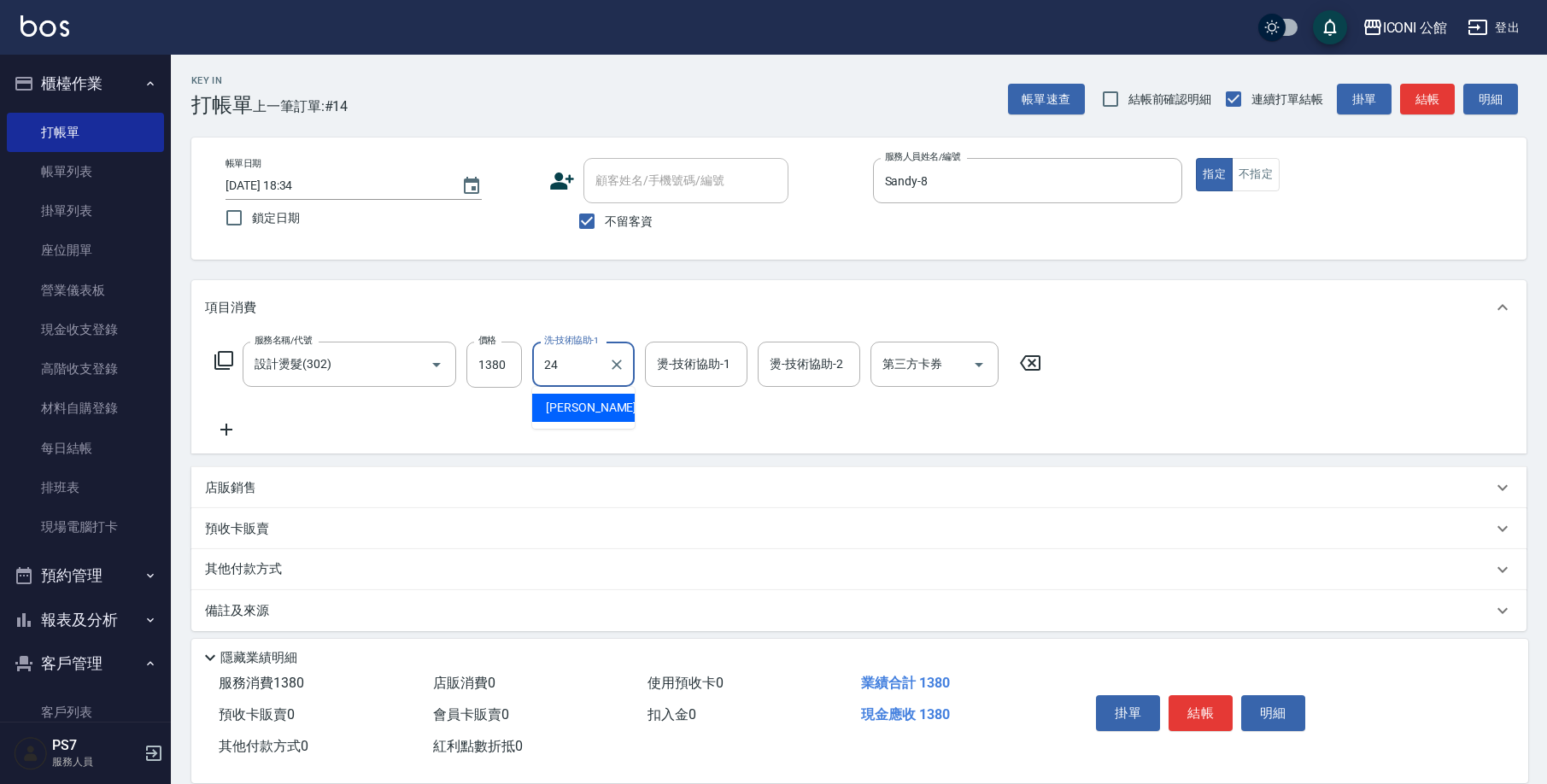
type input "[PERSON_NAME]-24"
type input "Sandy-8"
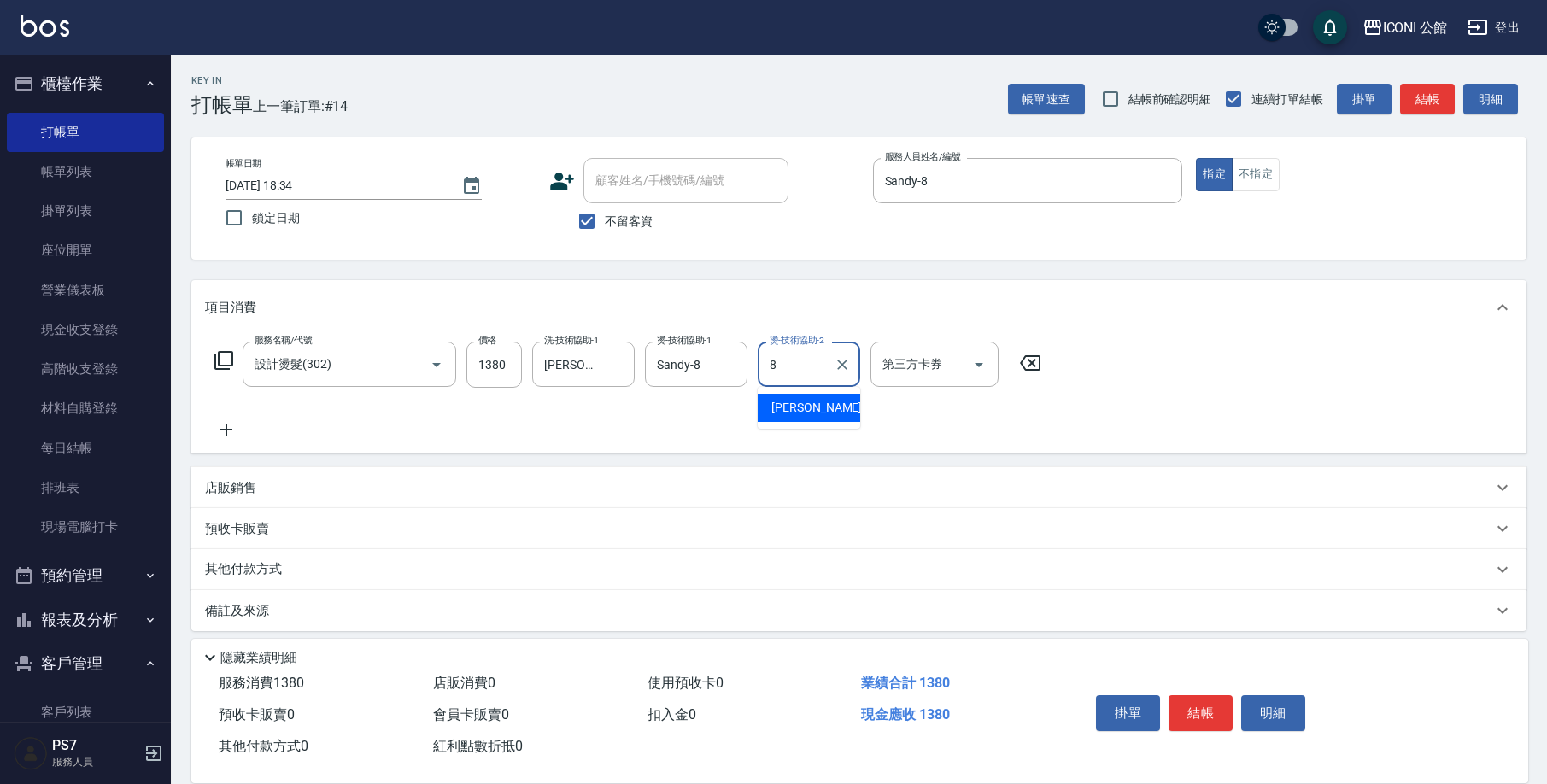
type input "Sandy-8"
click at [855, 370] on div "[PERSON_NAME]-8 燙-技術協助-2" at bounding box center [808, 364] width 103 height 45
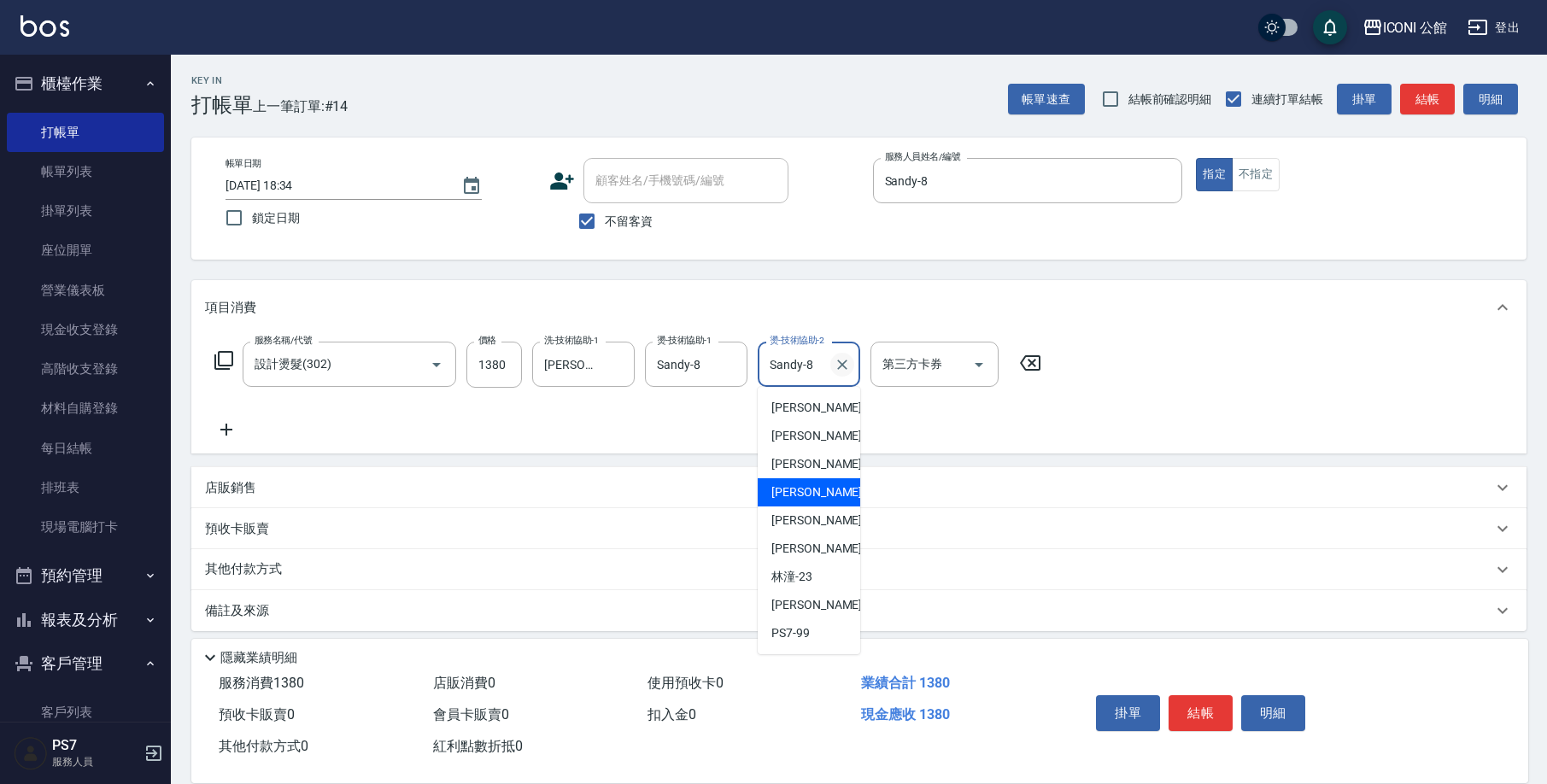
click at [847, 364] on icon "Clear" at bounding box center [842, 364] width 17 height 17
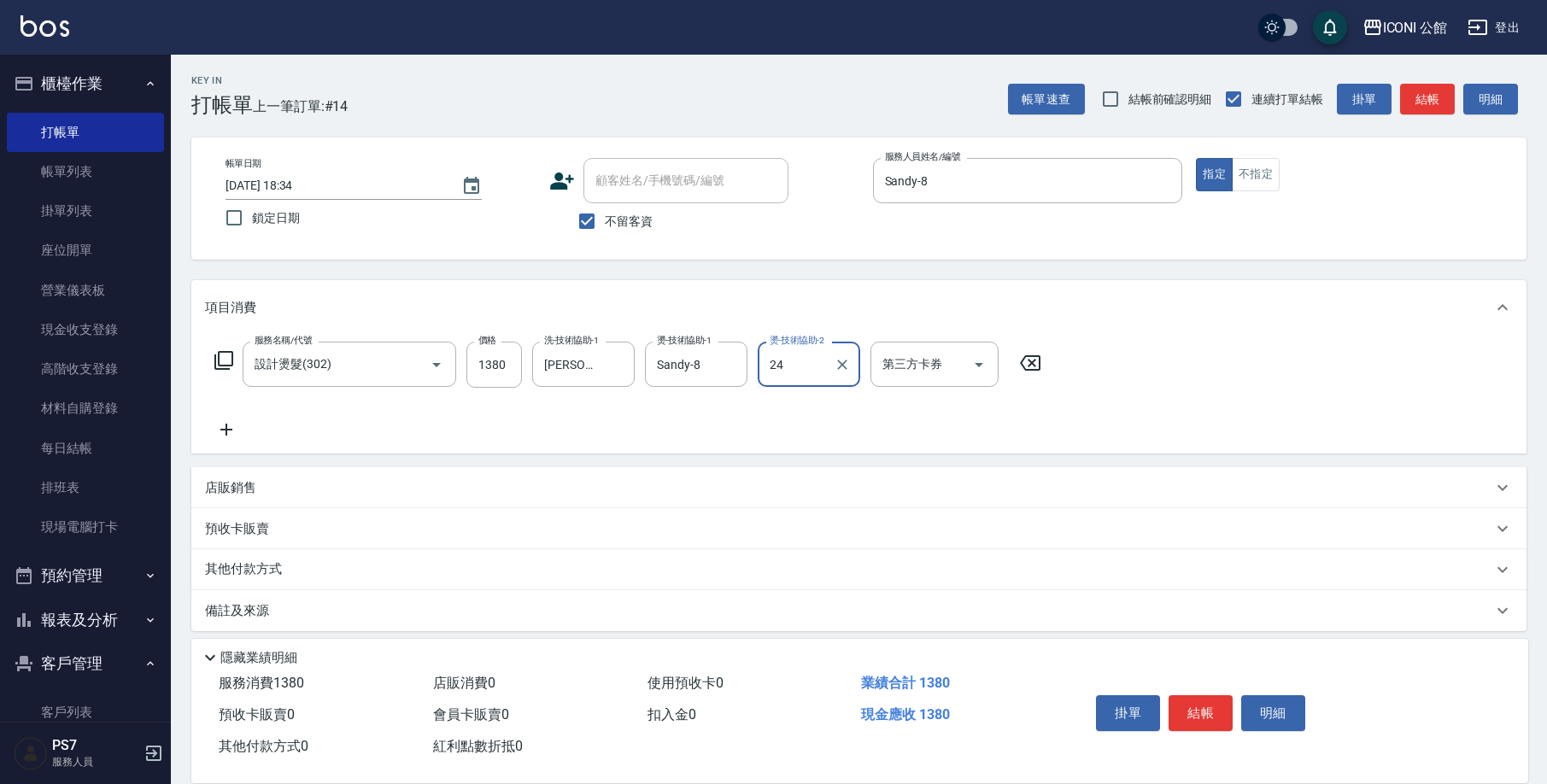
type input "[PERSON_NAME]-24"
click at [231, 366] on icon at bounding box center [224, 360] width 19 height 19
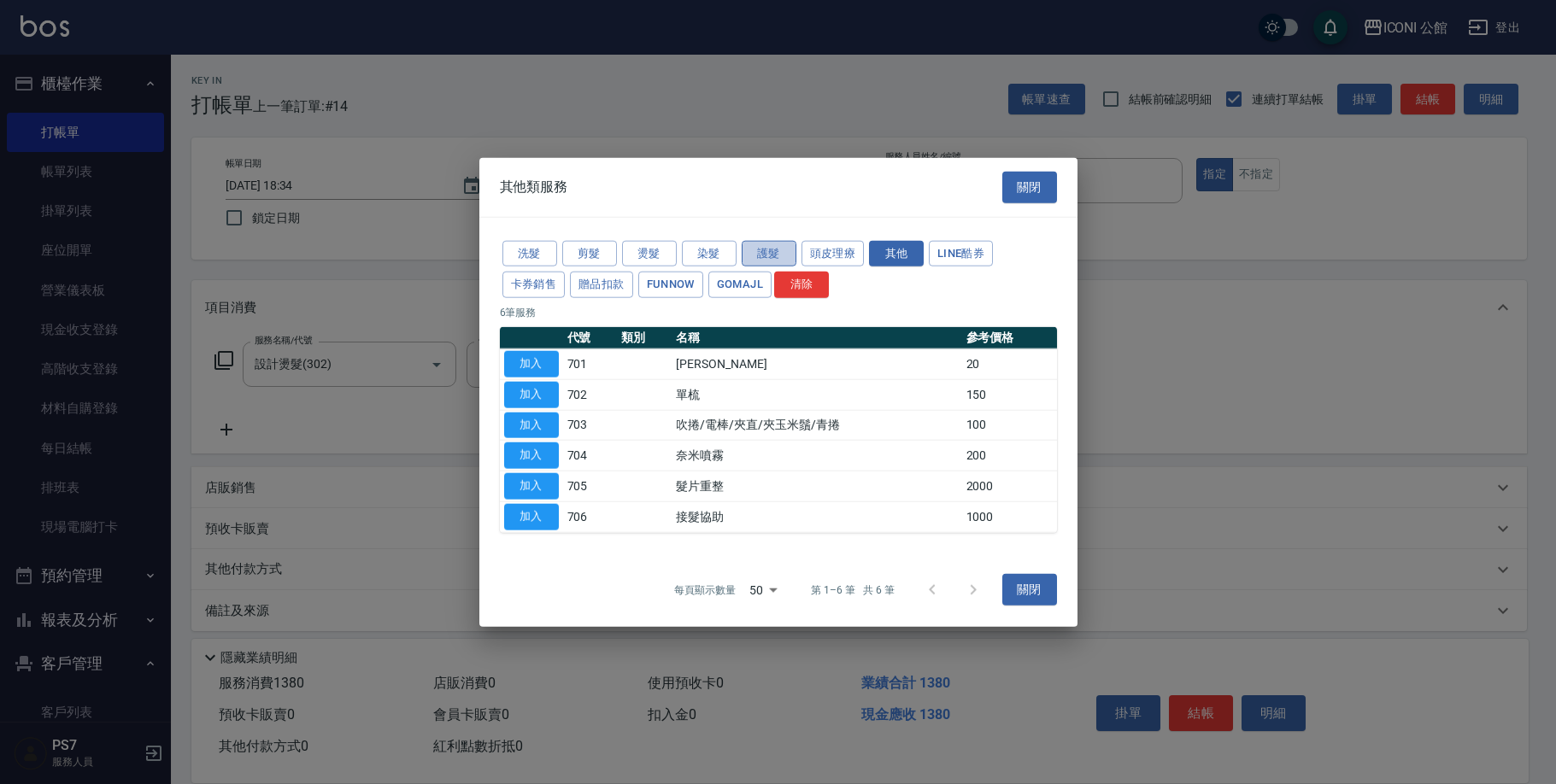
click at [778, 262] on button "護髮" at bounding box center [768, 253] width 54 height 27
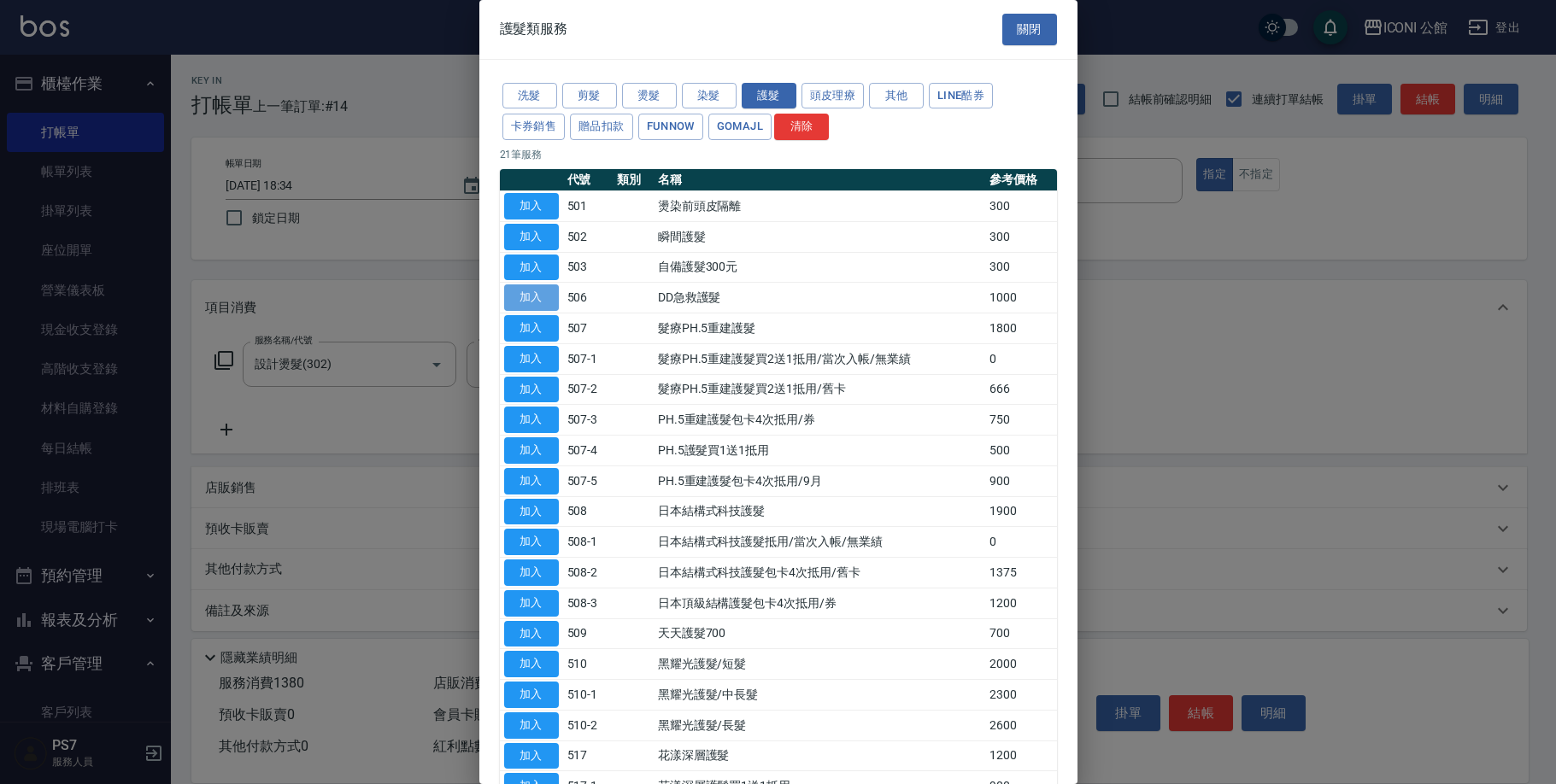
click at [541, 294] on button "加入" at bounding box center [530, 297] width 54 height 27
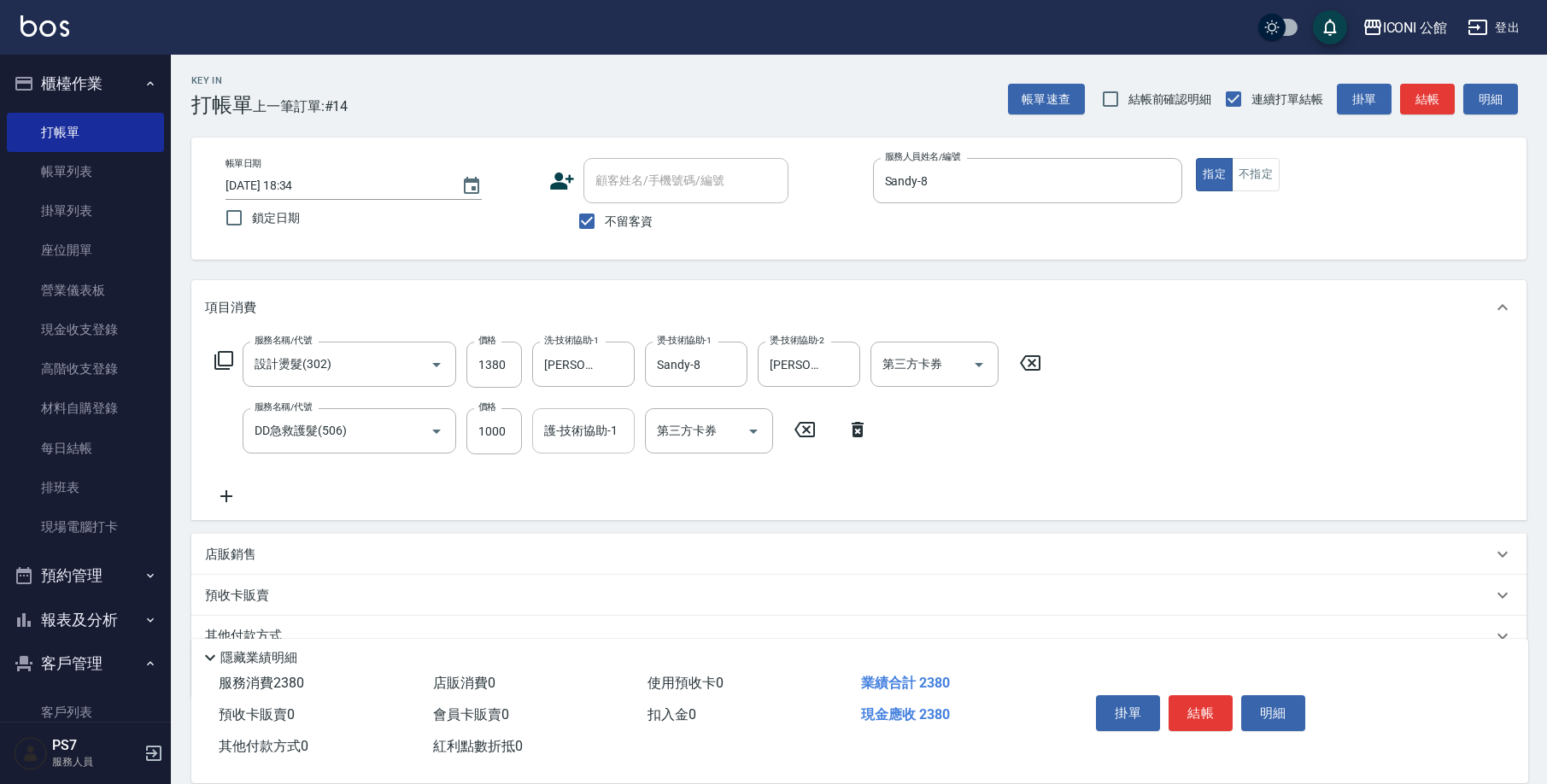
click at [577, 442] on input "護-技術協助-1" at bounding box center [583, 431] width 87 height 30
type input "[PERSON_NAME]-24"
click at [1207, 703] on button "結帳" at bounding box center [1201, 713] width 64 height 36
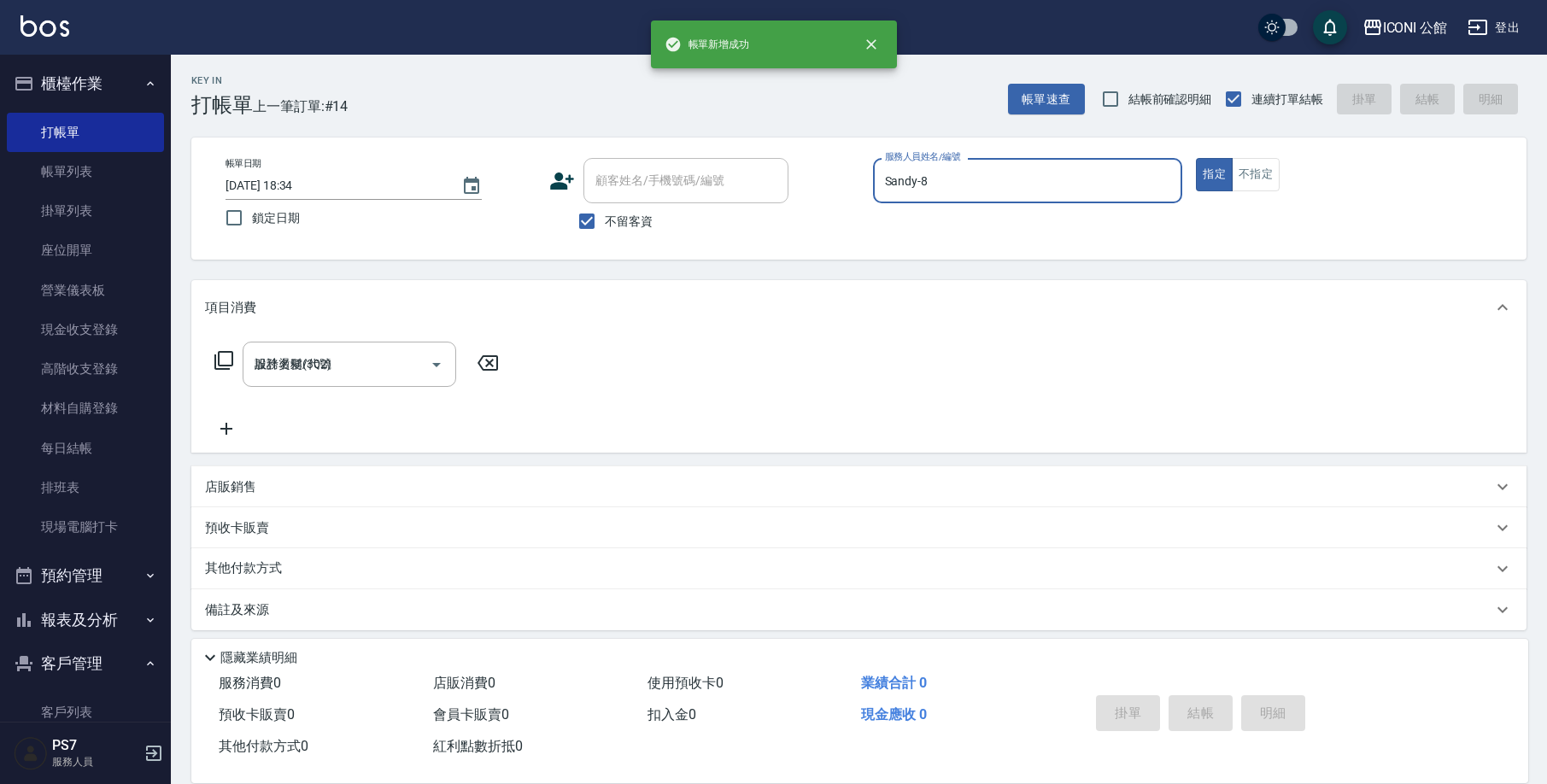
type input "[DATE] 18:35"
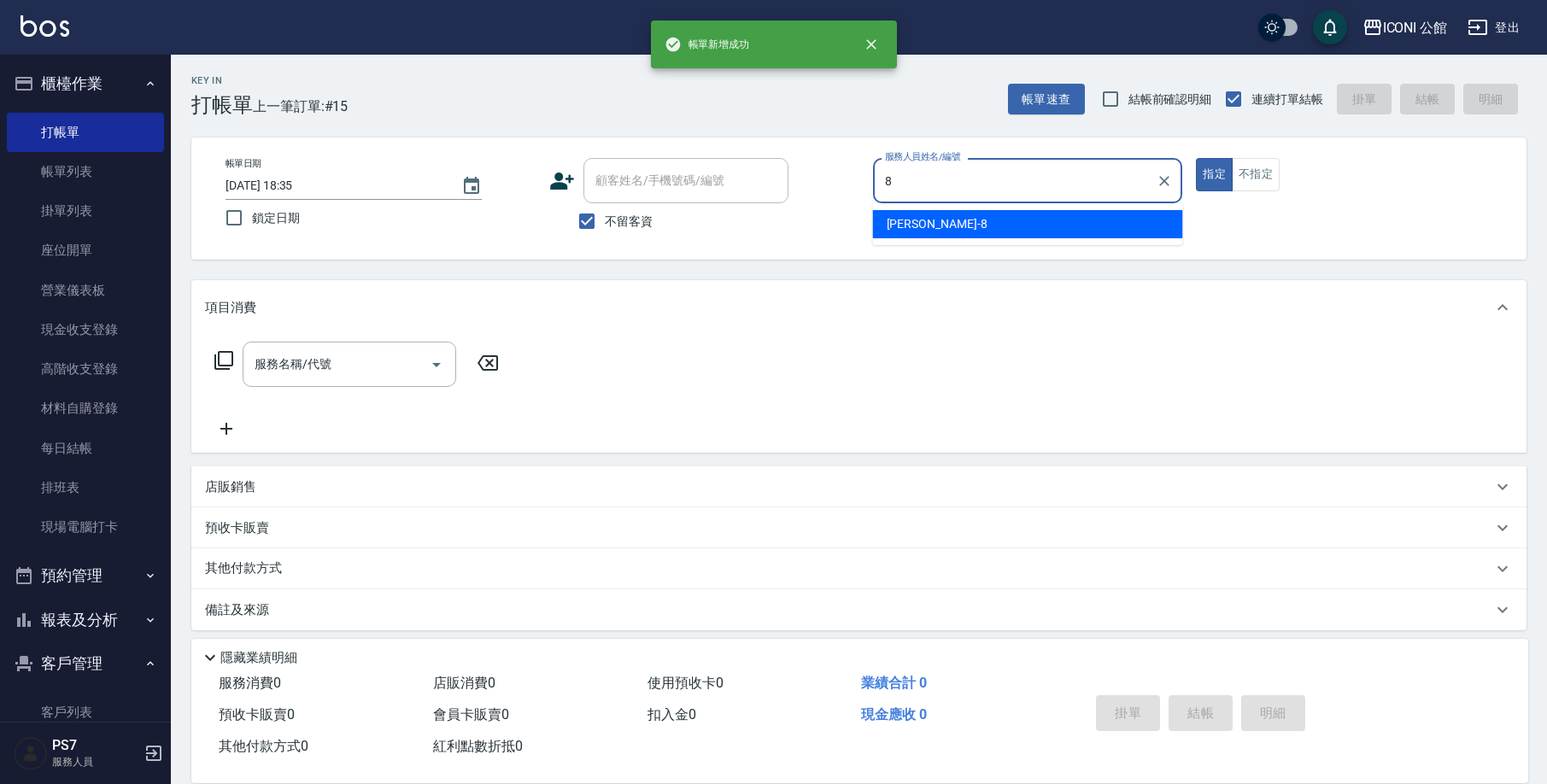
type input "Sandy-8"
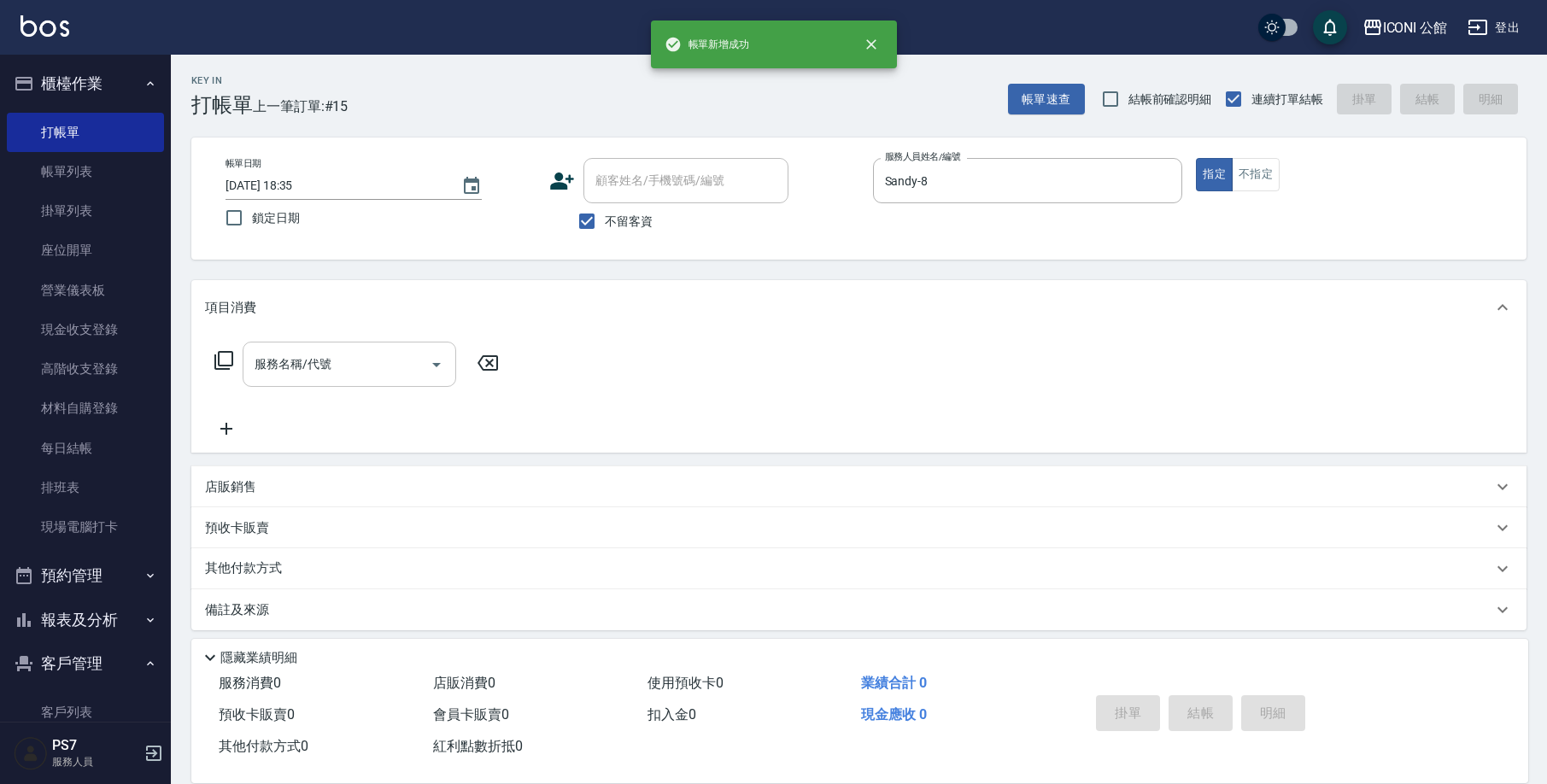
click at [309, 387] on div "服務名稱/代號" at bounding box center [349, 364] width 213 height 45
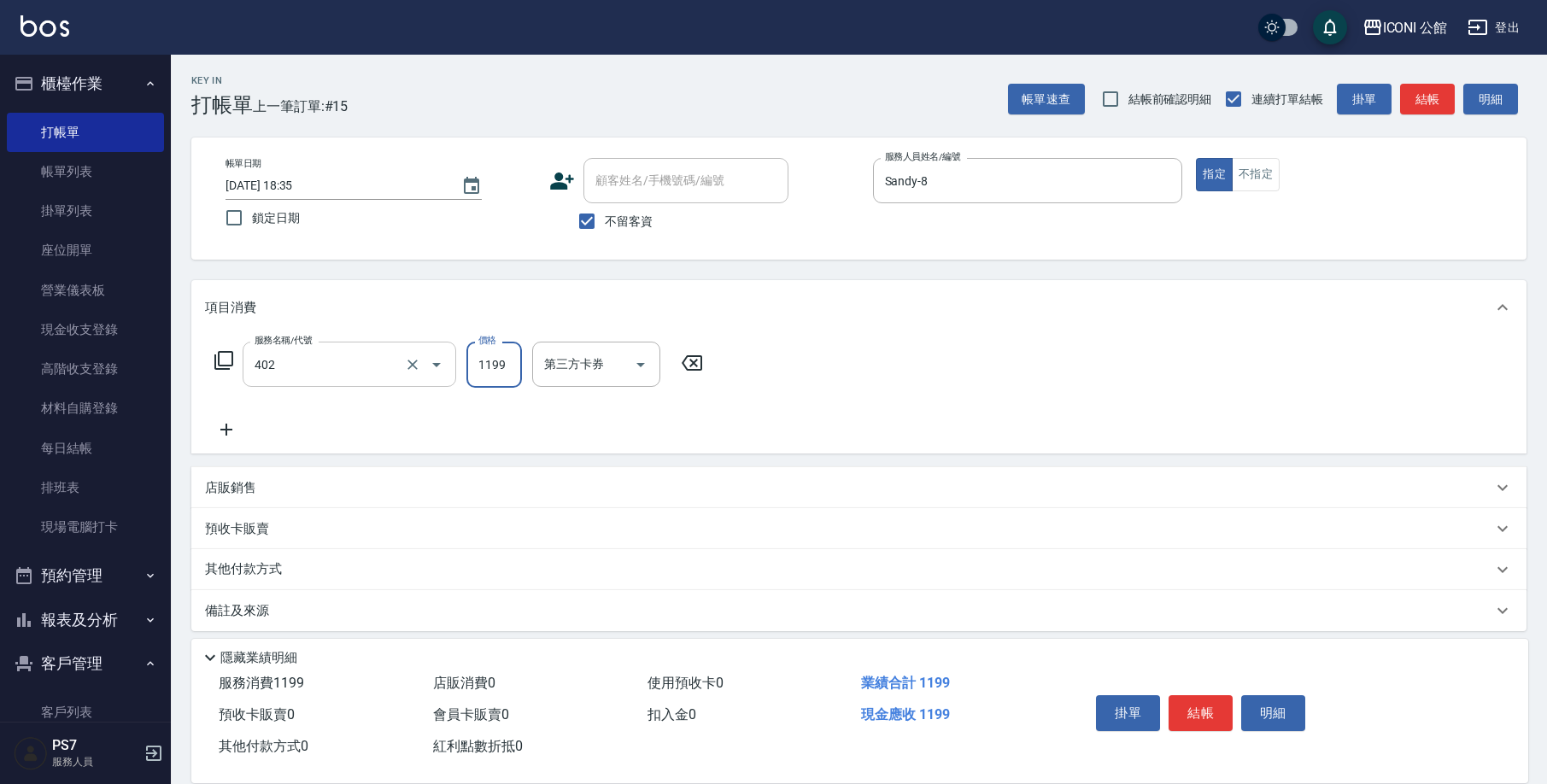
type input "設計染髮(402)"
type input "2199"
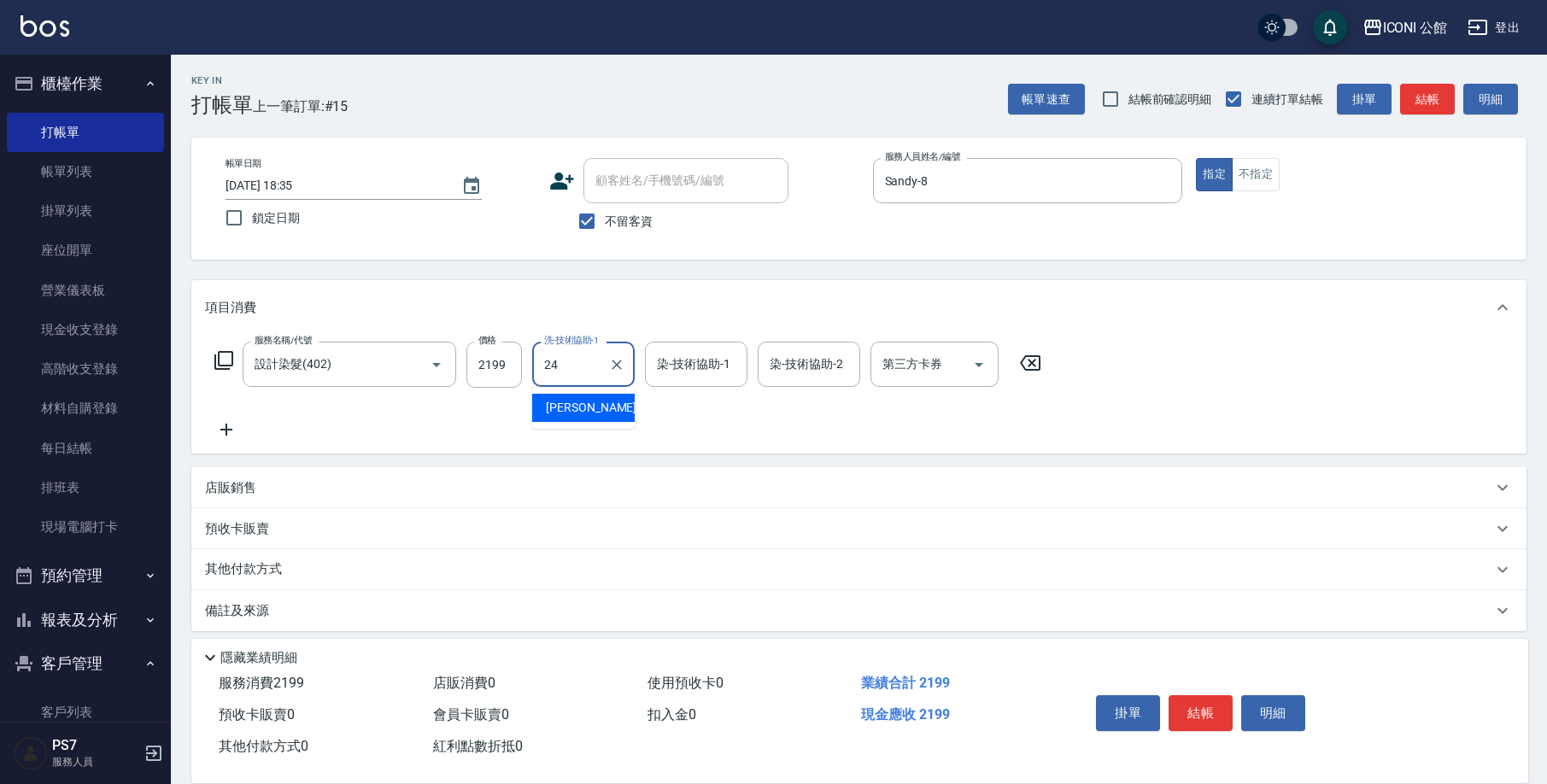
type input "[PERSON_NAME]-24"
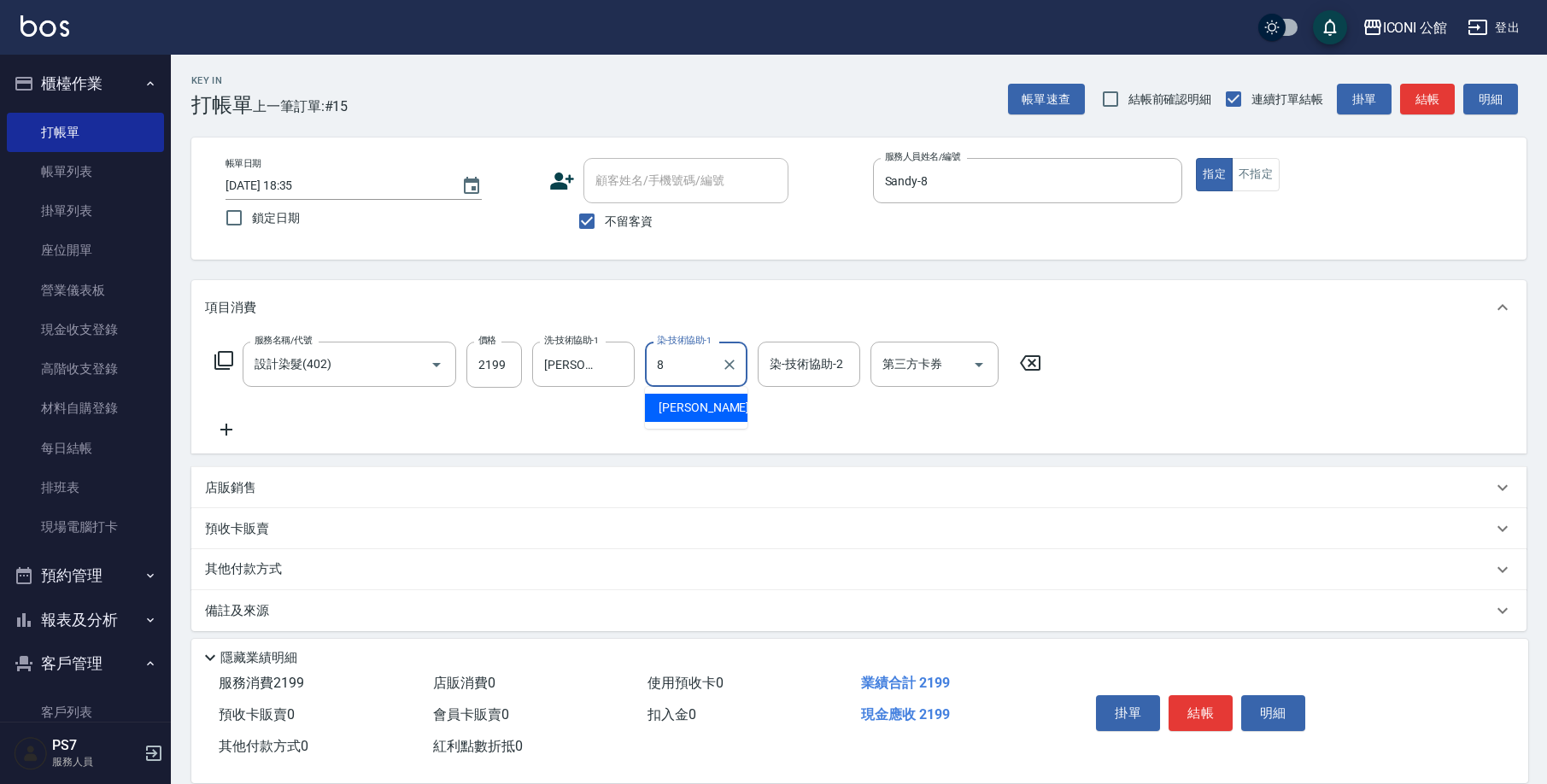
type input "Sandy-8"
type input "[PERSON_NAME]-24"
click at [589, 216] on input "不留客資" at bounding box center [587, 221] width 36 height 36
checkbox input "false"
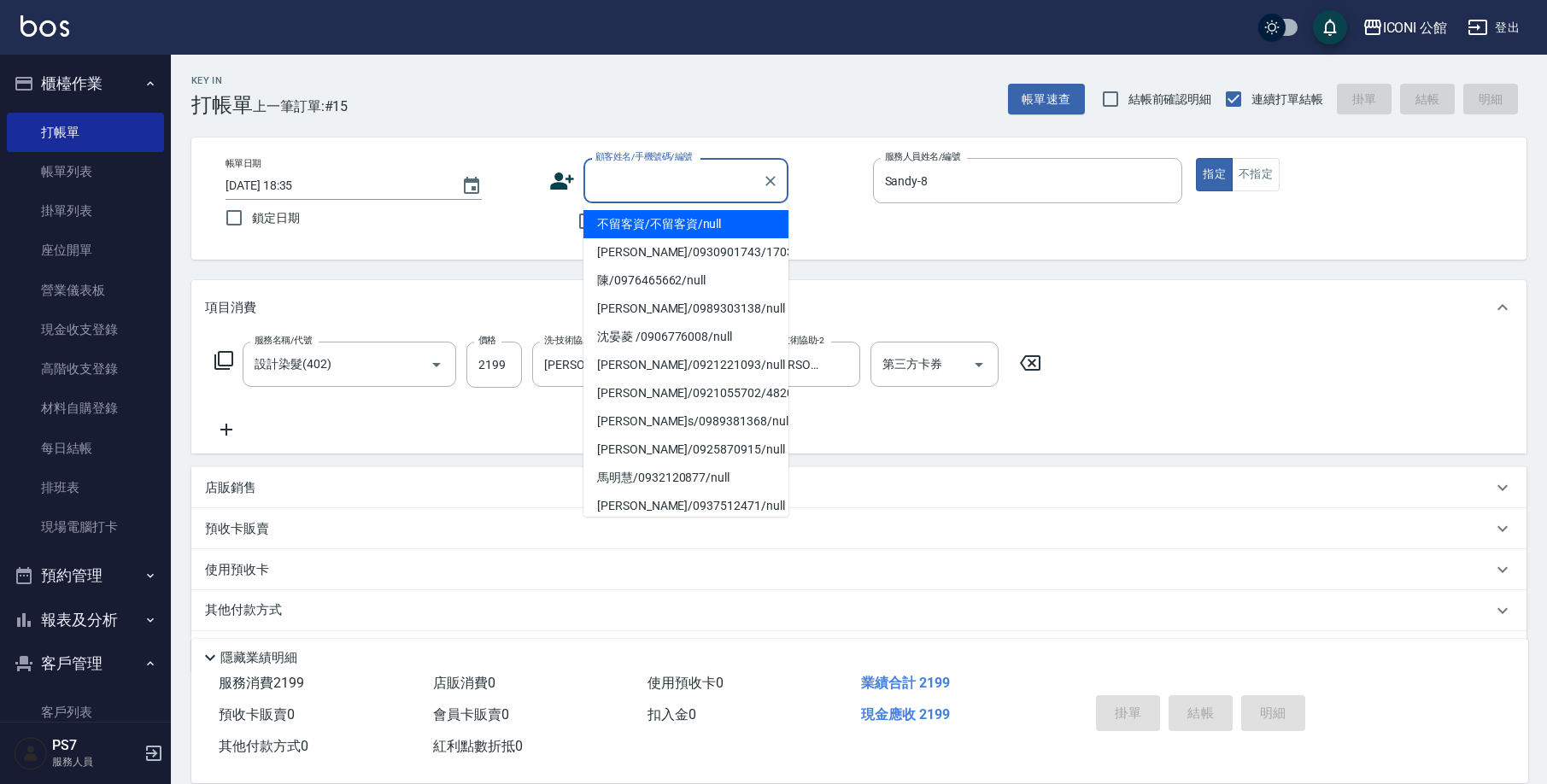
drag, startPoint x: 613, startPoint y: 192, endPoint x: 622, endPoint y: 186, distance: 10.8
click at [617, 187] on input "顧客姓名/手機號碼/編號" at bounding box center [673, 180] width 164 height 30
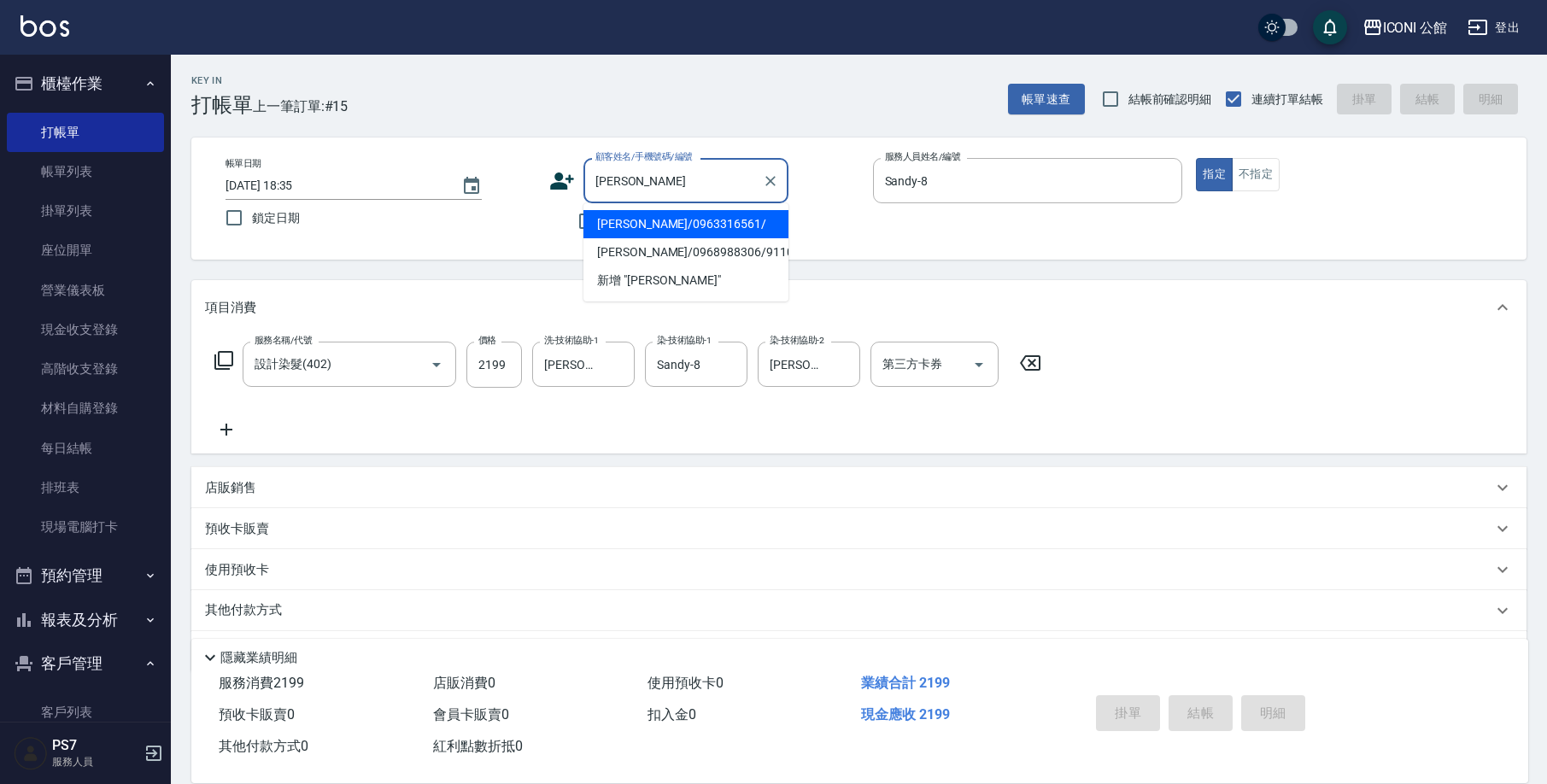
drag, startPoint x: 660, startPoint y: 228, endPoint x: 474, endPoint y: 543, distance: 365.8
click at [660, 227] on li "[PERSON_NAME]/0963316561/" at bounding box center [685, 224] width 205 height 28
type input "[PERSON_NAME]/0963316561/"
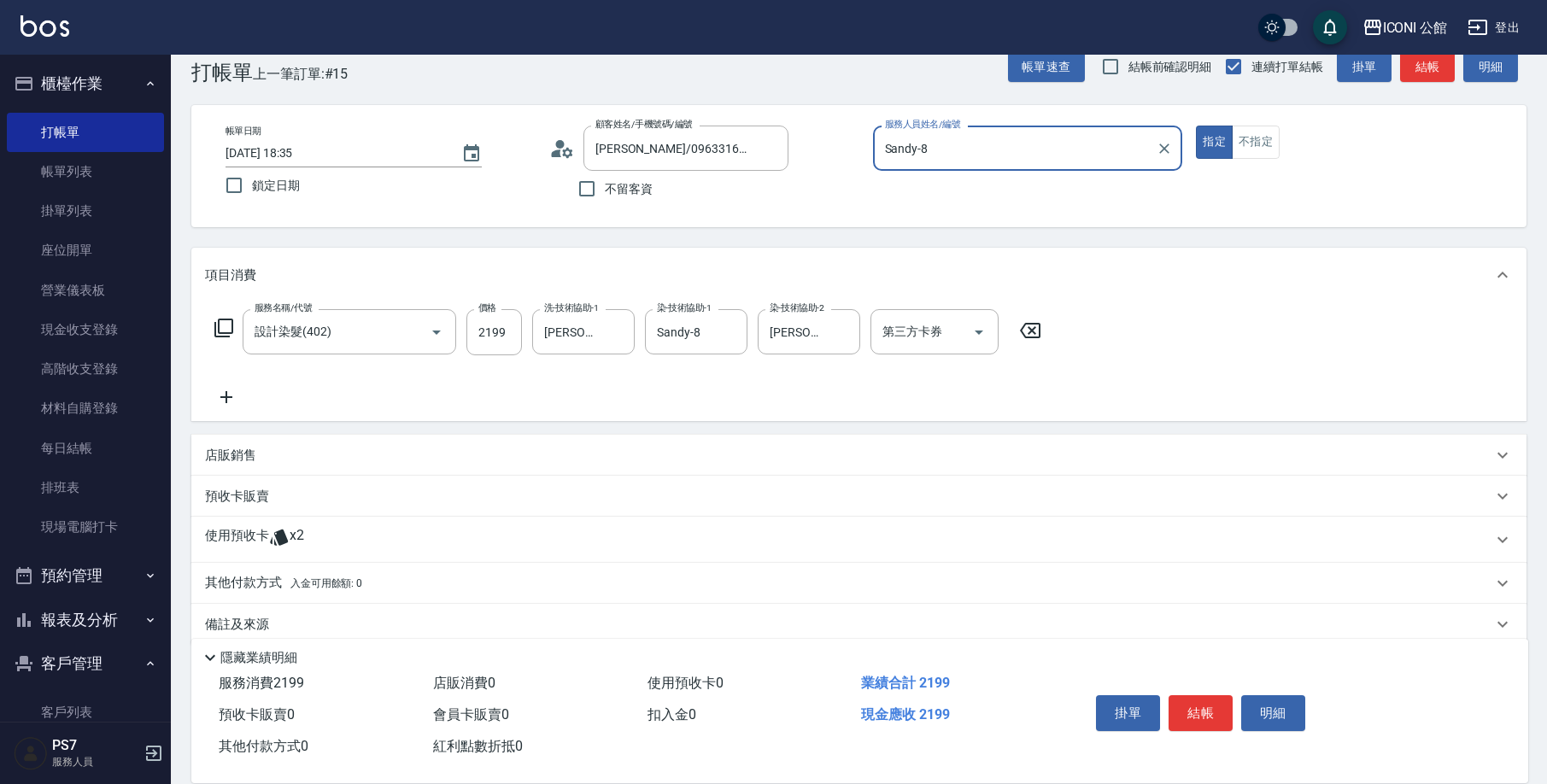
click at [366, 547] on div "使用預收卡 x2" at bounding box center [848, 540] width 1287 height 26
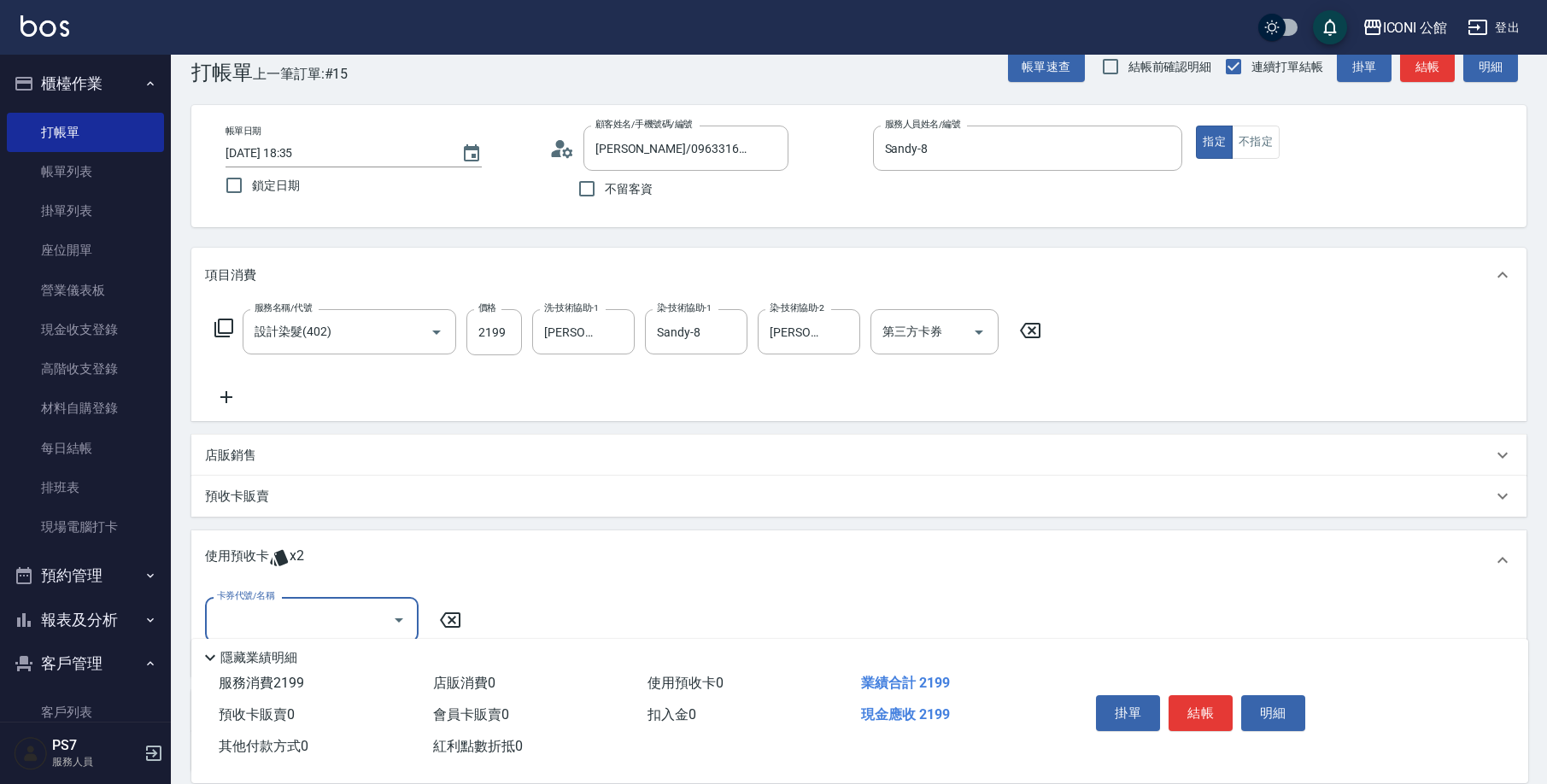
scroll to position [62, 0]
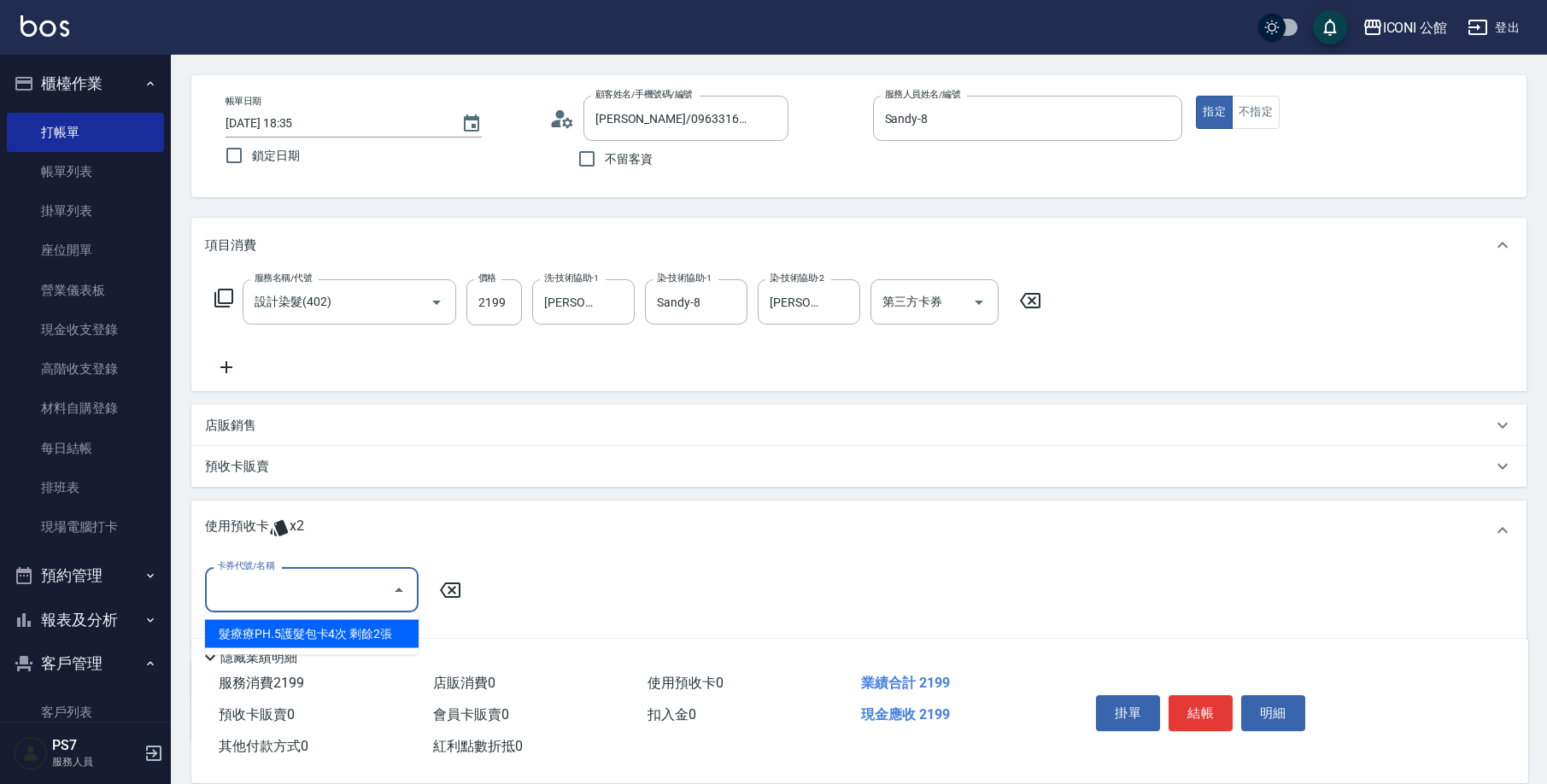
click at [301, 577] on input "卡券代號/名稱" at bounding box center [299, 589] width 173 height 30
click at [320, 628] on div "髮療療PH.5護髮包卡4次 剩餘2張" at bounding box center [311, 634] width 213 height 28
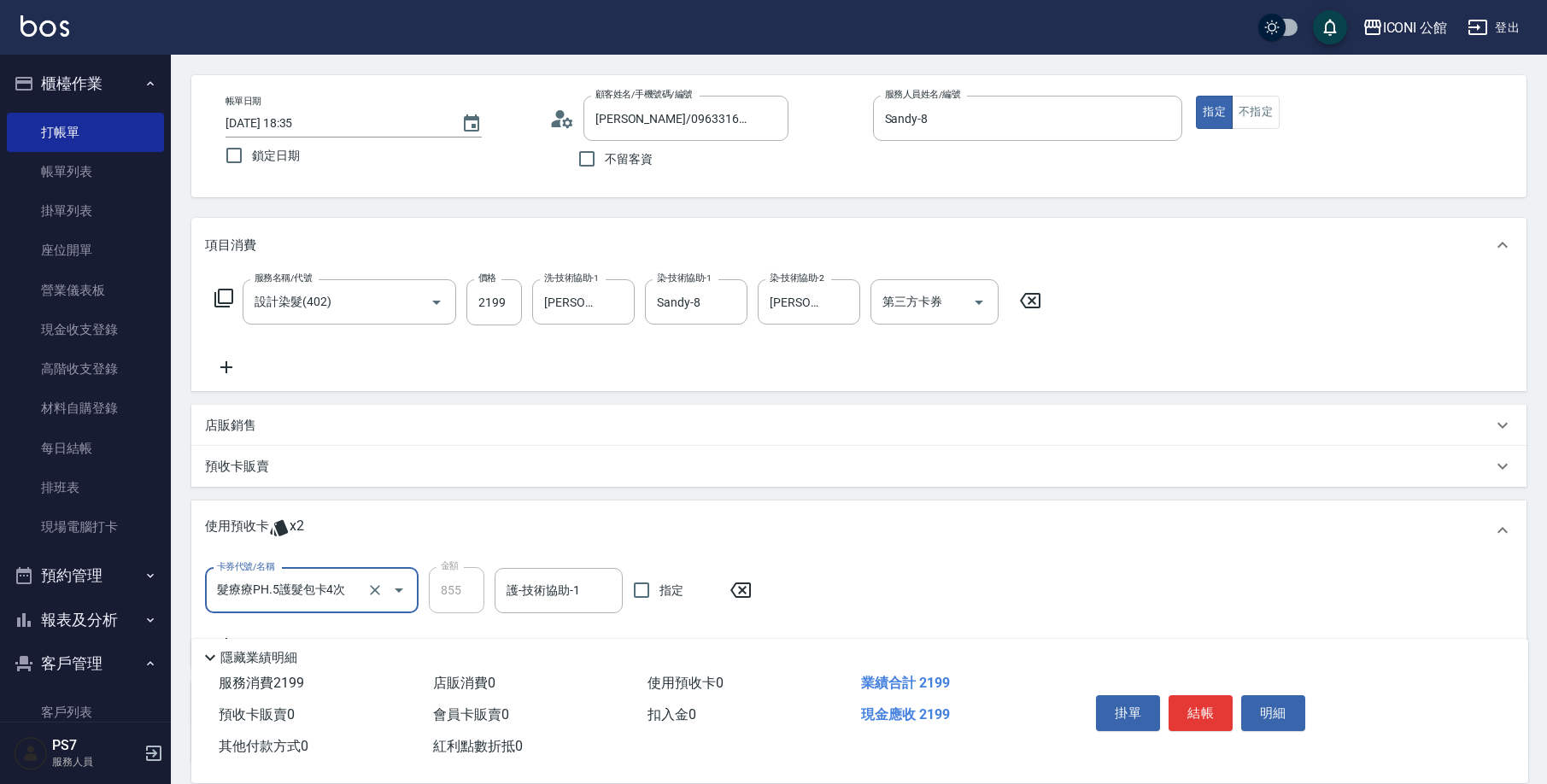
type input "髮療療PH.5護髮包卡4次"
click at [555, 574] on div "護-技術協助-1 護-技術協助-1" at bounding box center [558, 591] width 128 height 45
type input "８"
click at [524, 598] on input "護-技術協助-1" at bounding box center [558, 590] width 113 height 30
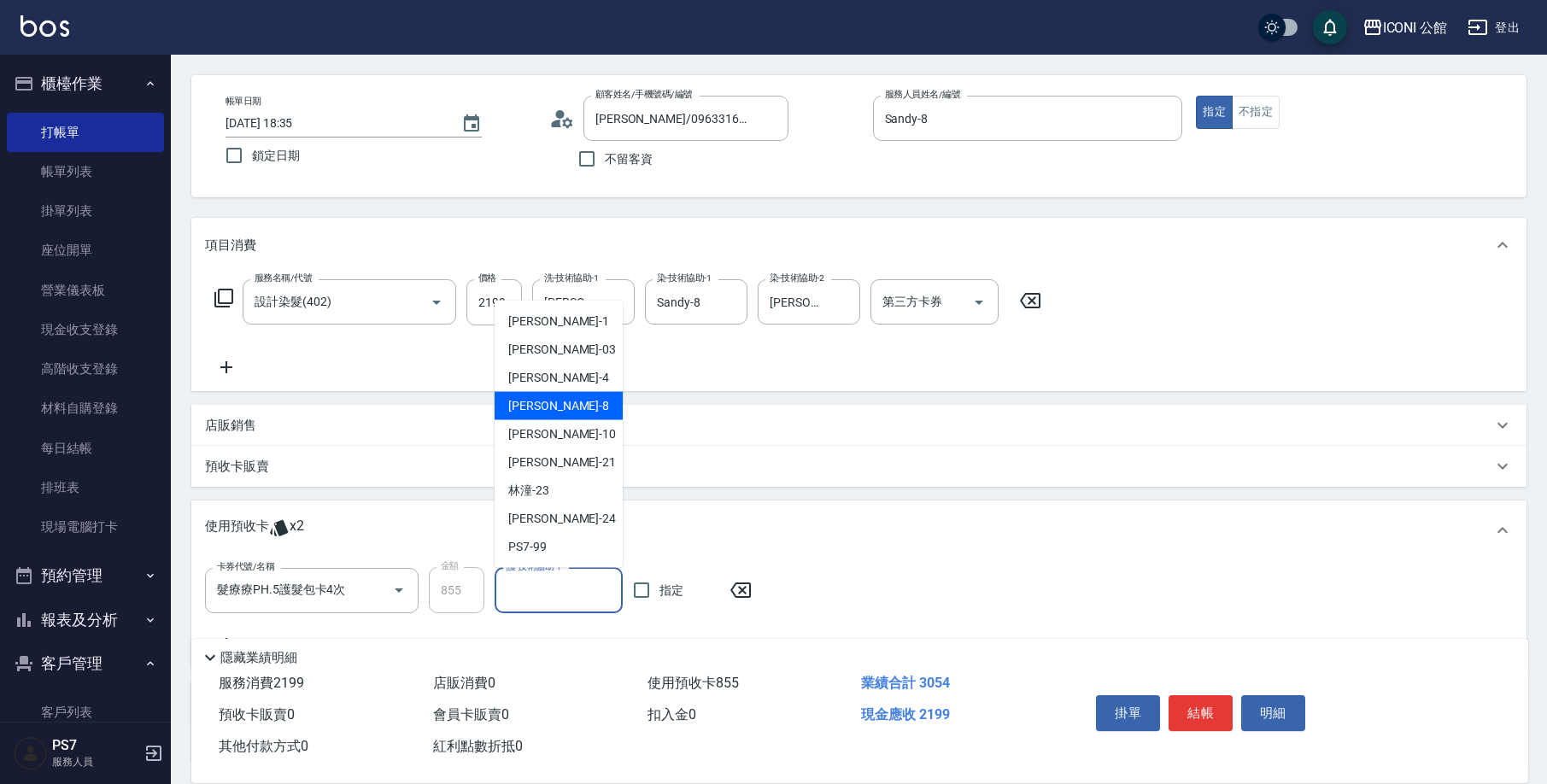
click at [547, 408] on span "Sandy -8" at bounding box center [558, 406] width 101 height 18
type input "Sandy-8"
click at [547, 408] on div "店販銷售" at bounding box center [858, 425] width 1335 height 41
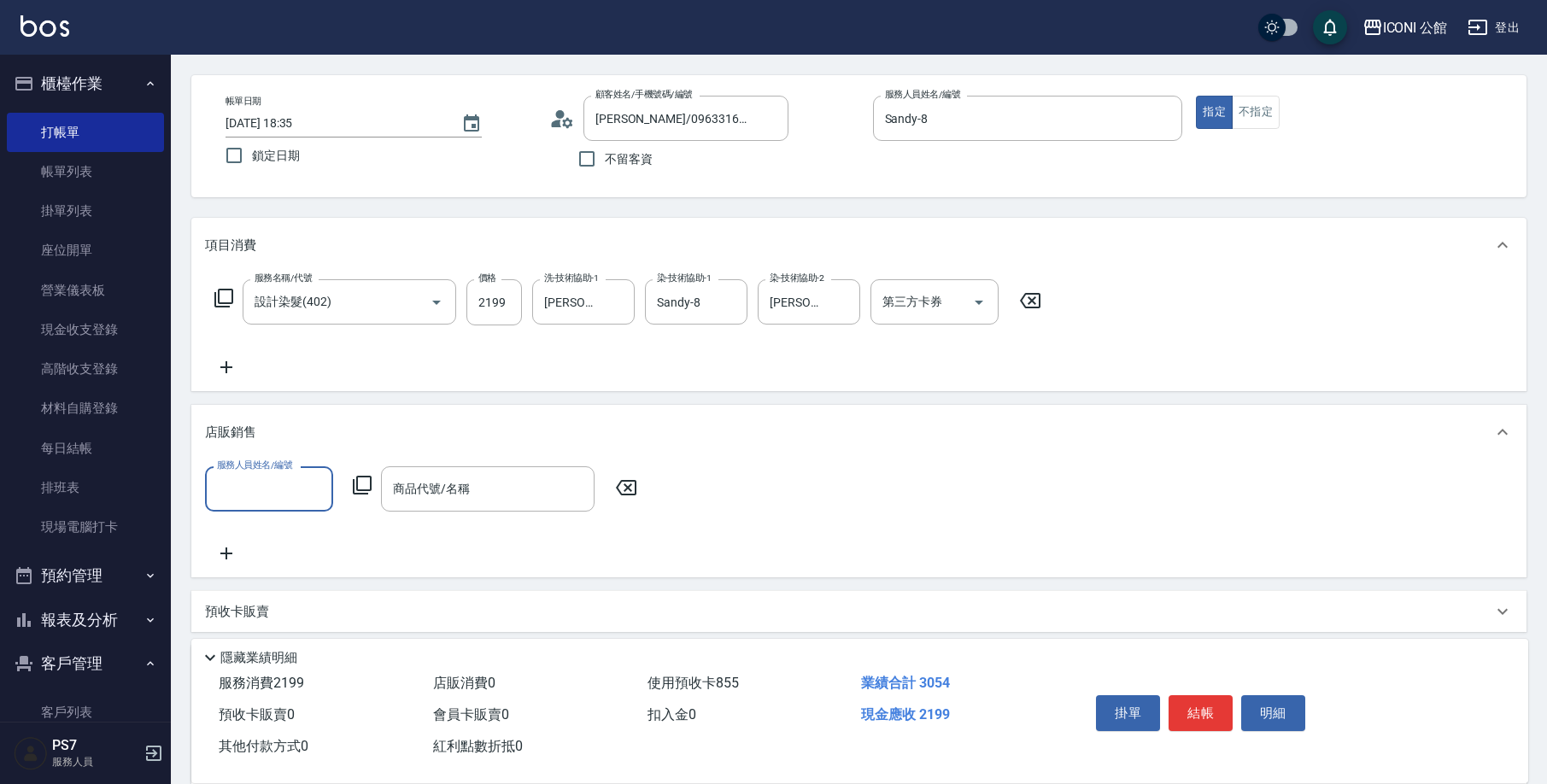
scroll to position [38, 0]
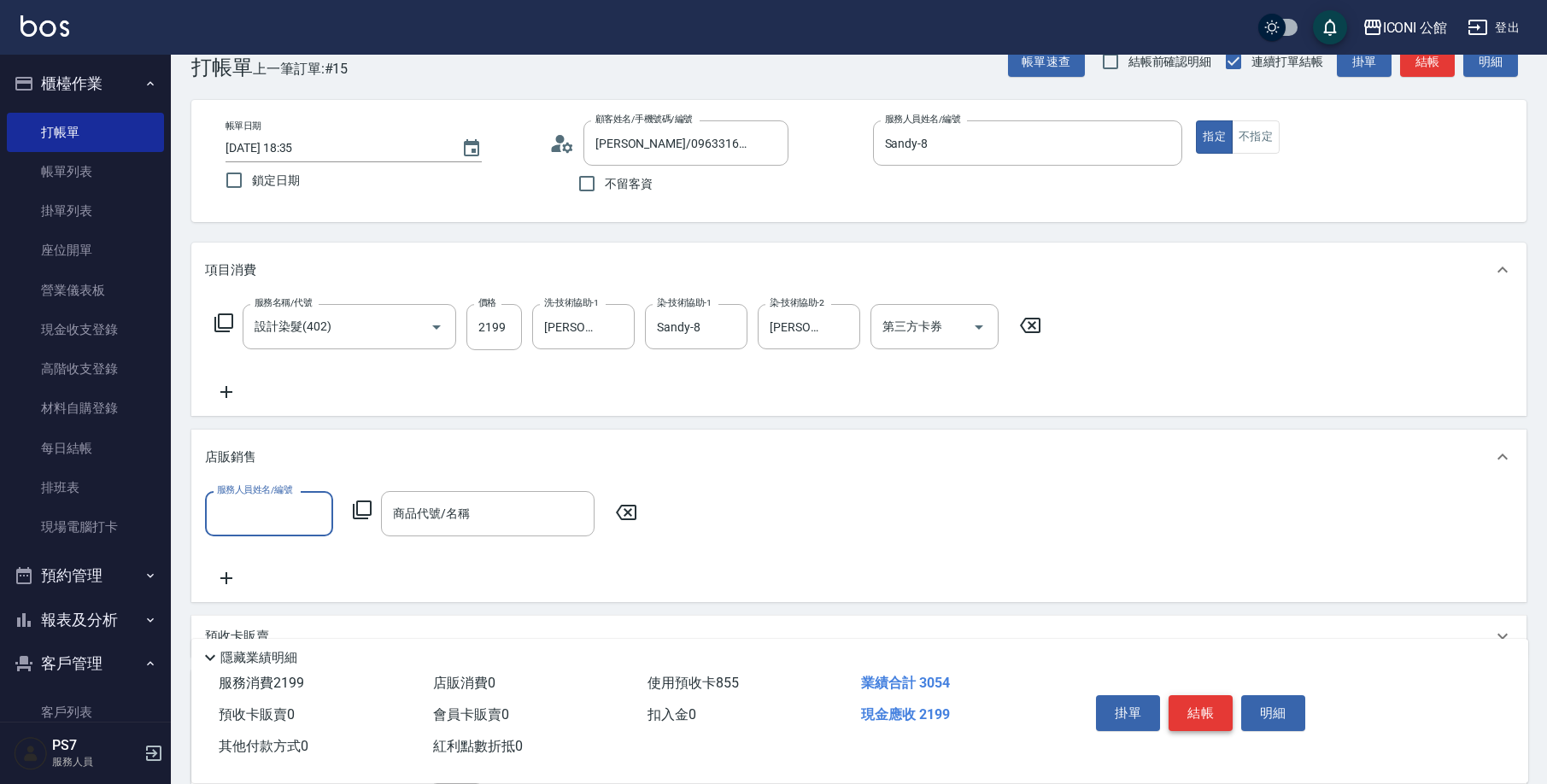
click at [1189, 709] on button "結帳" at bounding box center [1201, 713] width 64 height 36
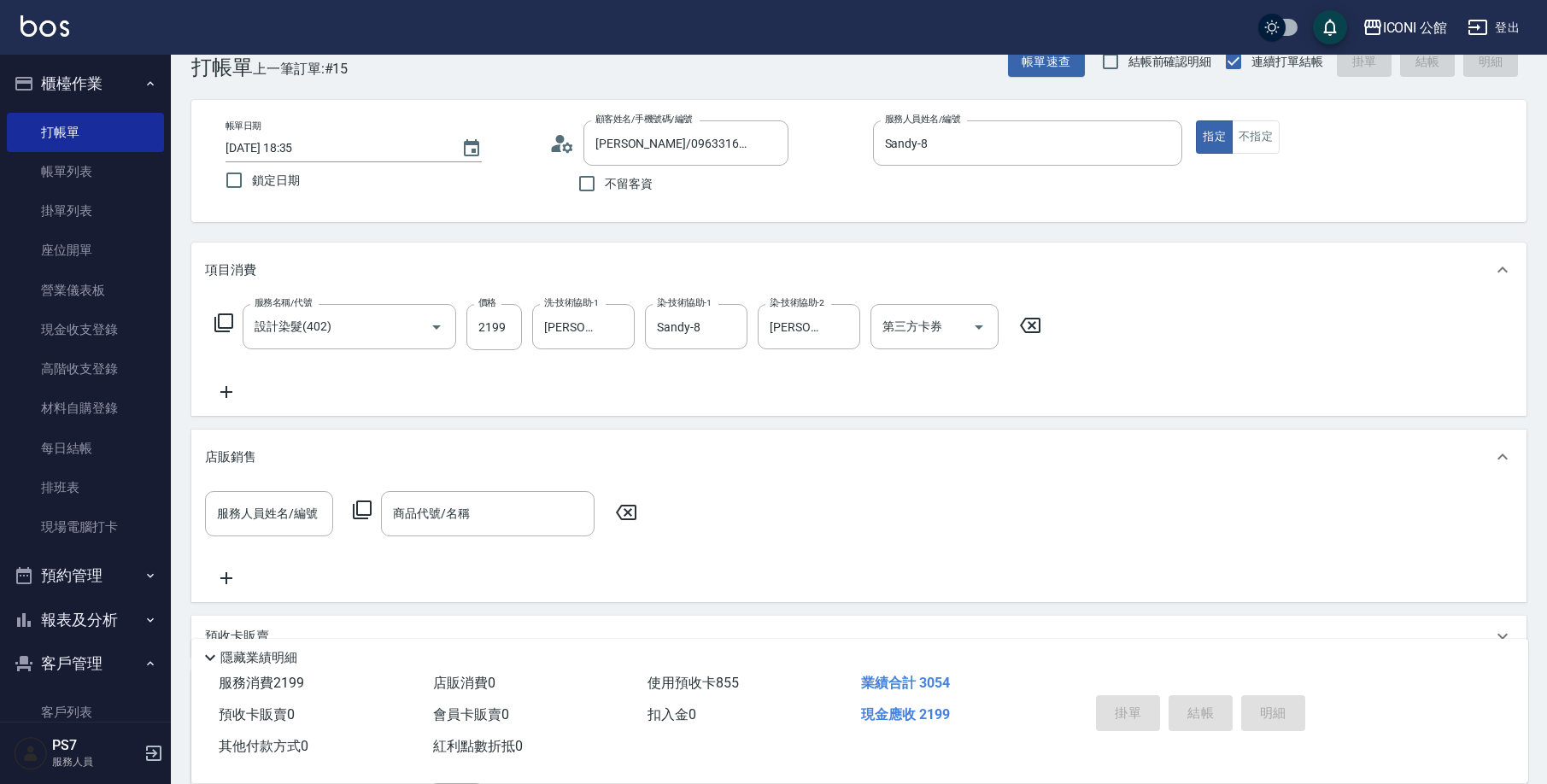
click at [1189, 709] on div "掛單 結帳 明細" at bounding box center [1201, 715] width 223 height 54
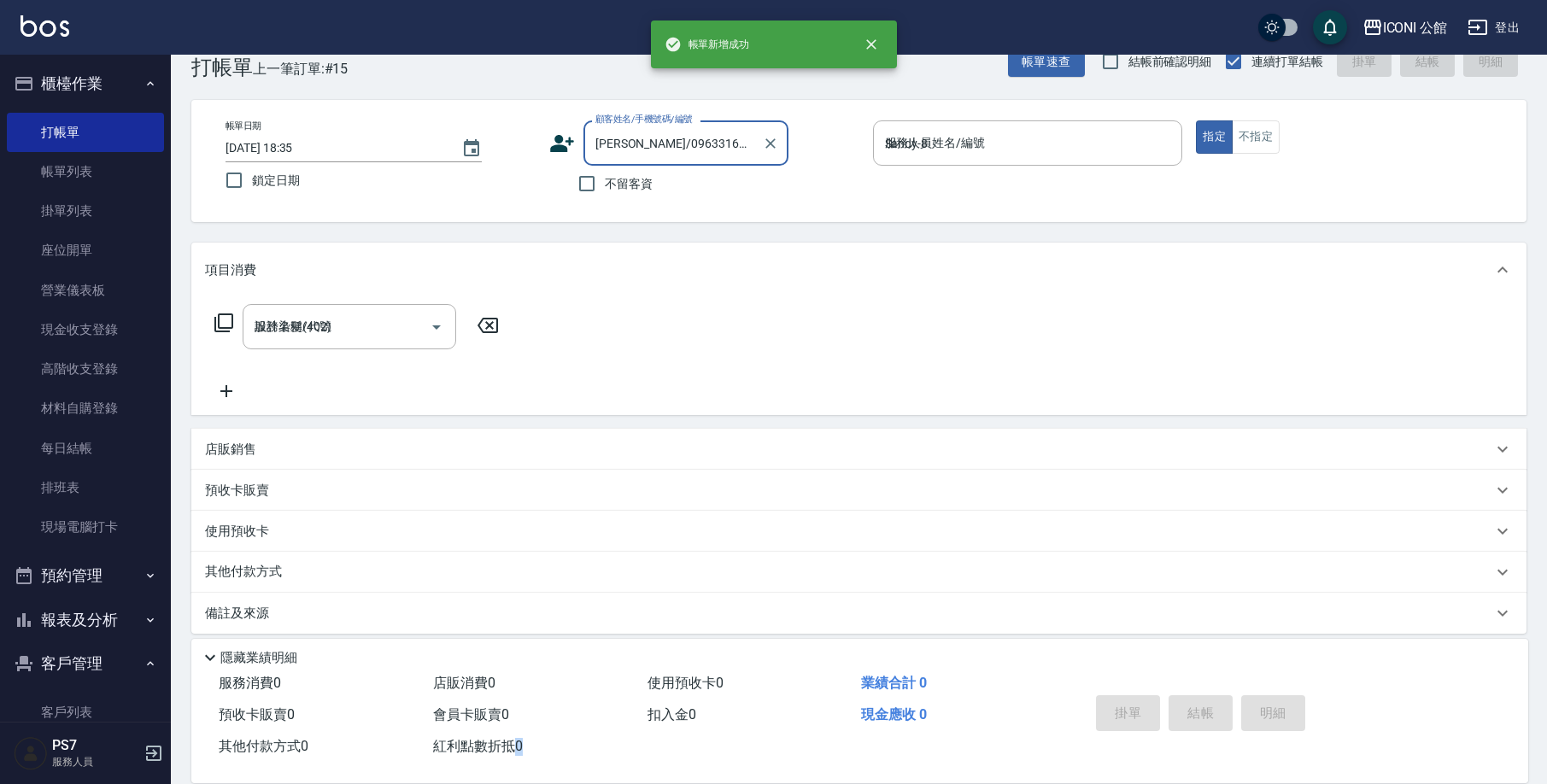
type input "[DATE] 18:36"
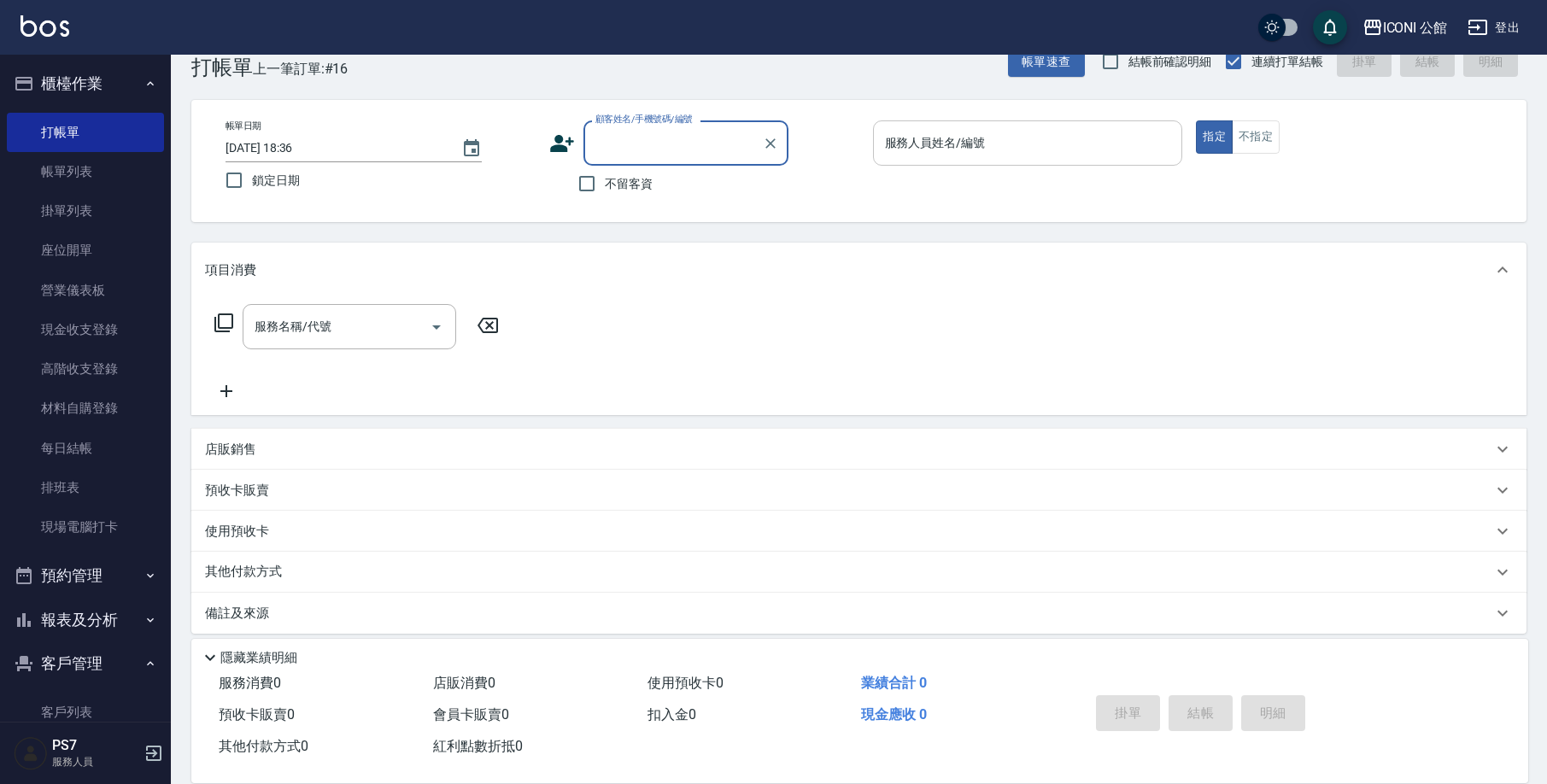
click at [962, 142] on div "服務人員姓名/編號 服務人員姓名/編號" at bounding box center [1028, 142] width 310 height 45
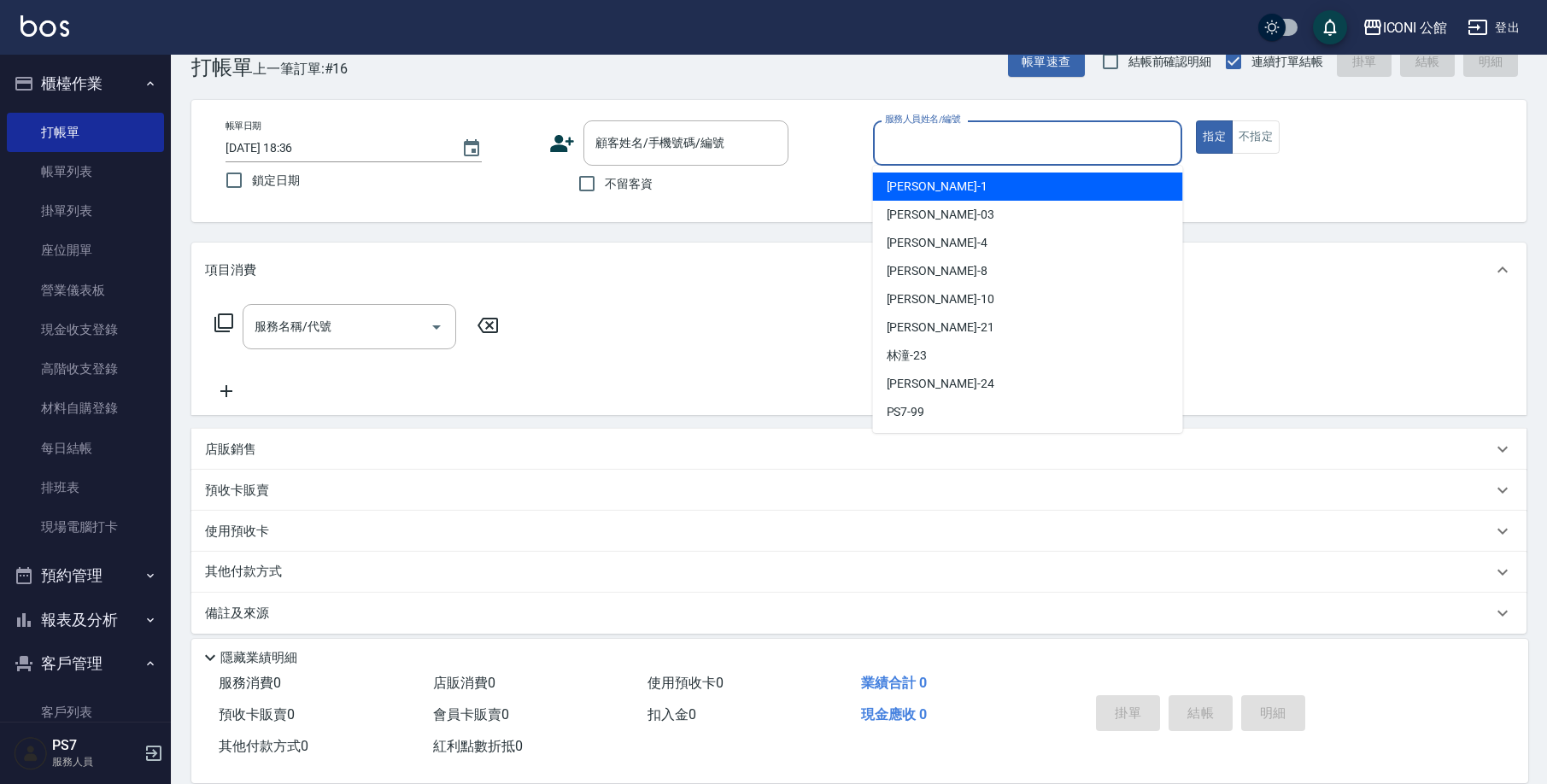
click at [962, 142] on div "服務人員姓名/編號 服務人員姓名/編號" at bounding box center [1028, 142] width 310 height 45
click at [962, 142] on input "服務人員姓名/編號" at bounding box center [1027, 142] width 295 height 30
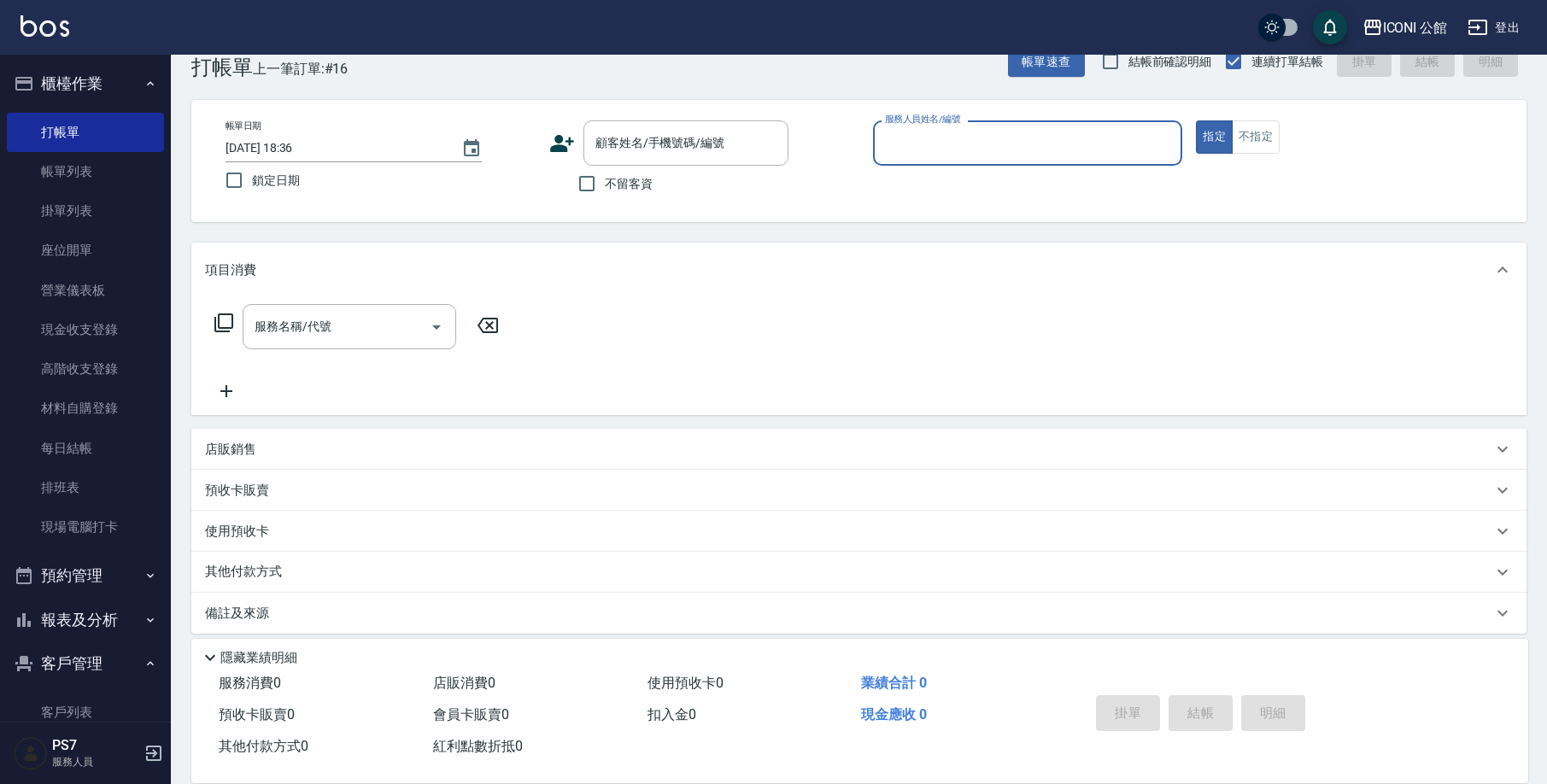
click at [951, 151] on input "服務人員姓名/編號" at bounding box center [1027, 142] width 295 height 30
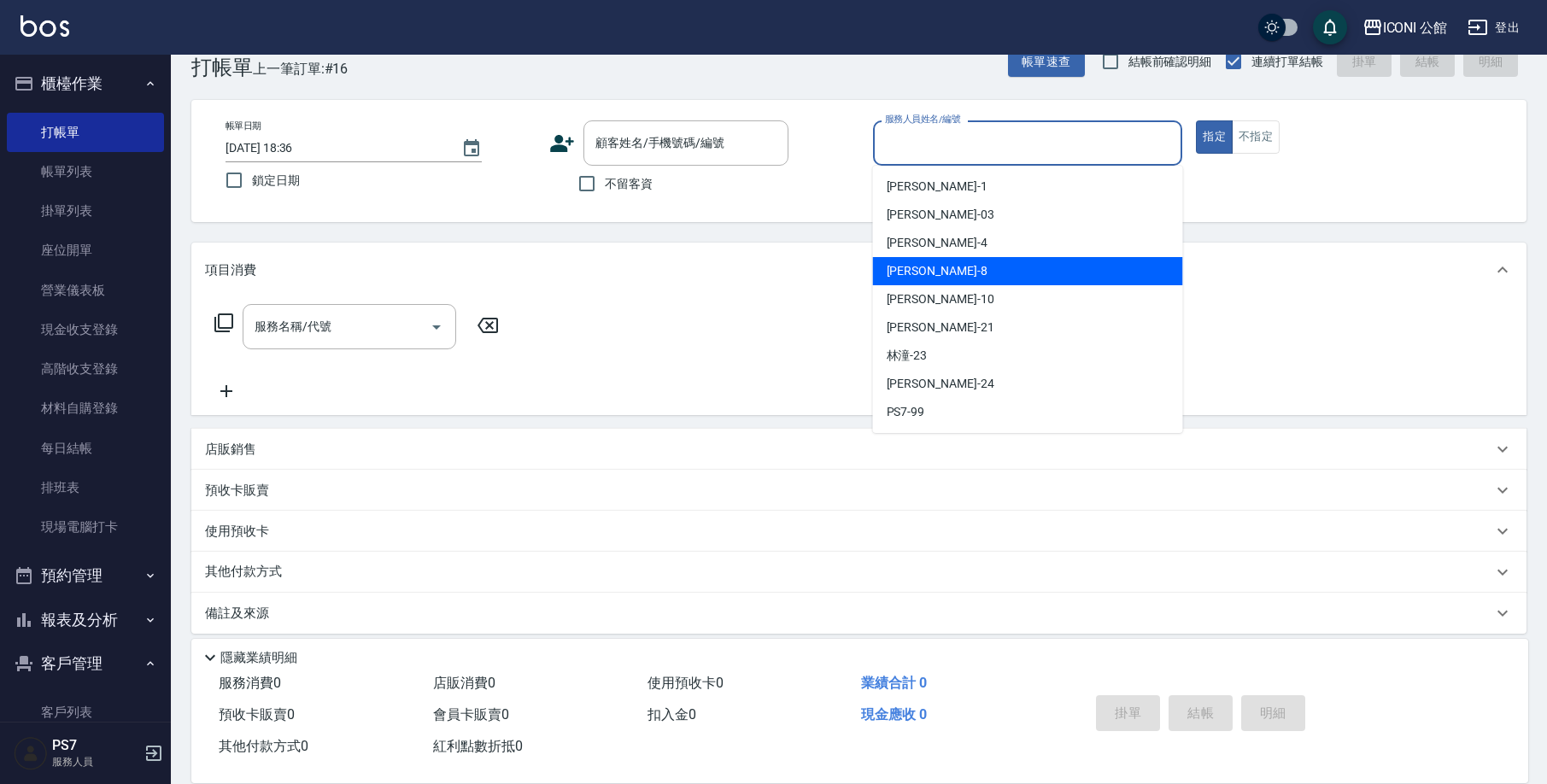
click at [1130, 274] on div "Sandy -8" at bounding box center [1028, 271] width 310 height 28
type input "Sandy-8"
click at [1130, 274] on div "項目消費" at bounding box center [848, 270] width 1287 height 18
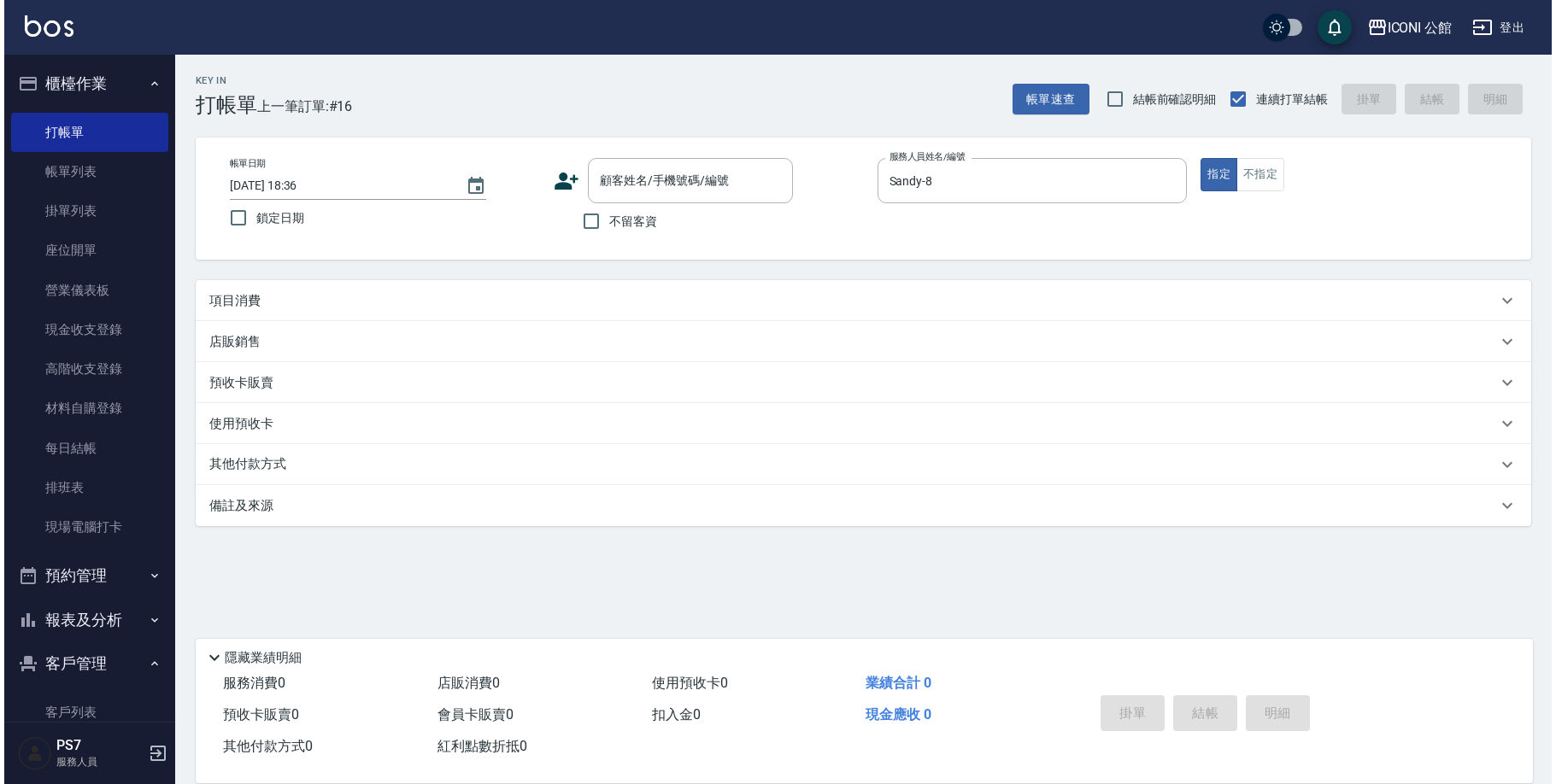
scroll to position [0, 0]
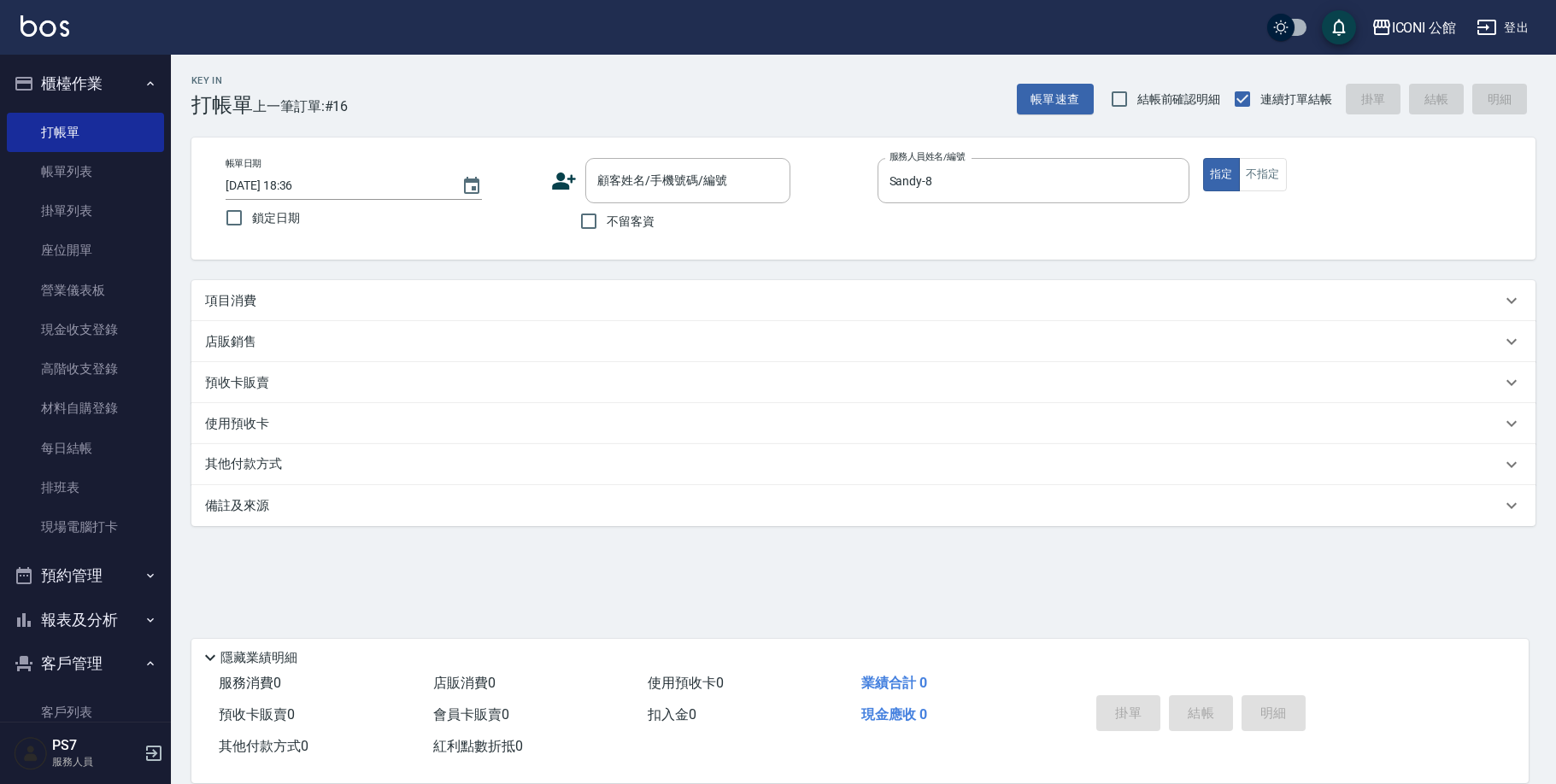
click at [274, 304] on div "項目消費" at bounding box center [853, 300] width 1296 height 18
click at [252, 308] on p "項目消費" at bounding box center [230, 300] width 51 height 18
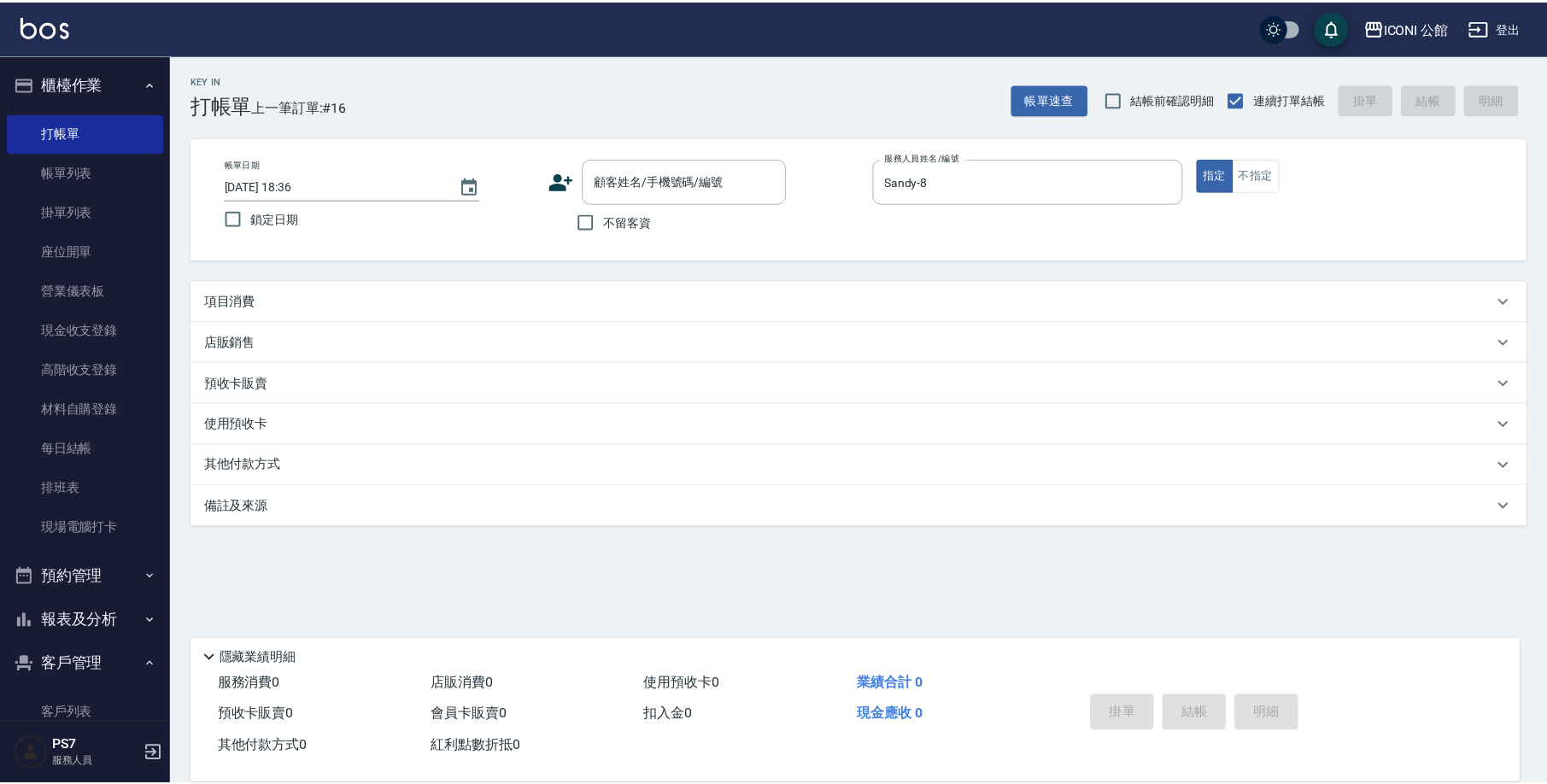
scroll to position [28, 0]
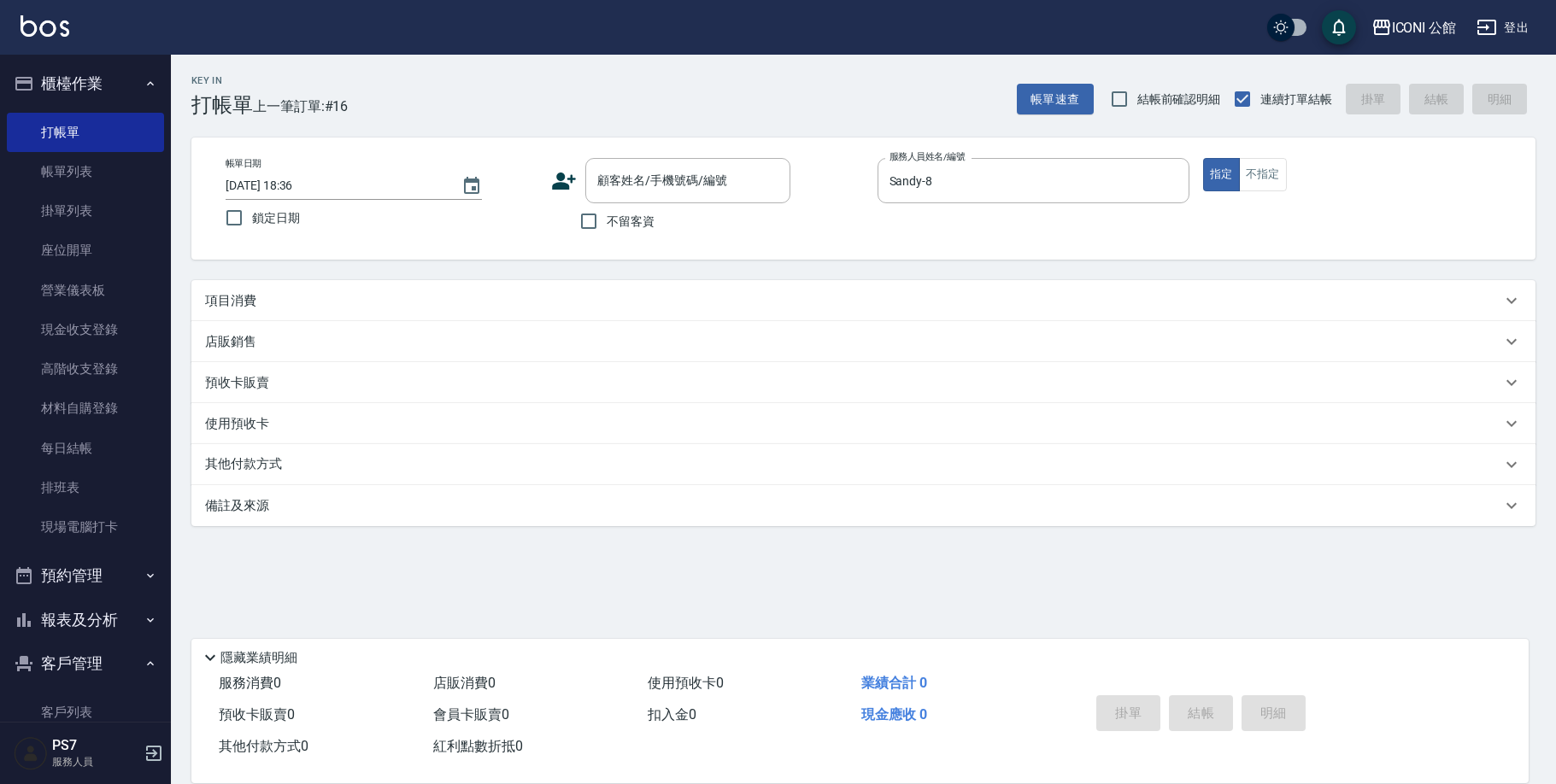
click at [252, 308] on p "項目消費" at bounding box center [230, 300] width 51 height 18
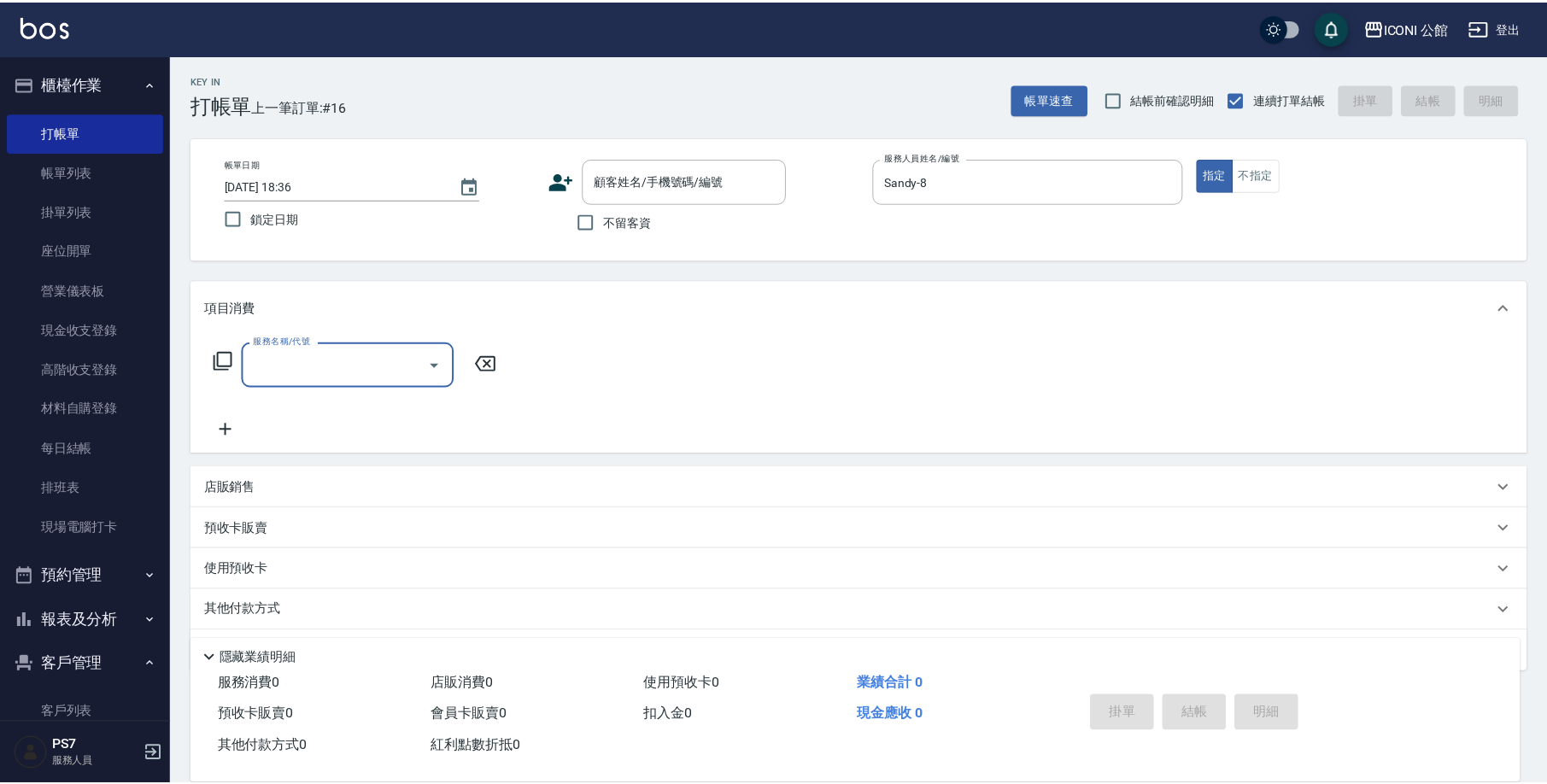
scroll to position [0, 0]
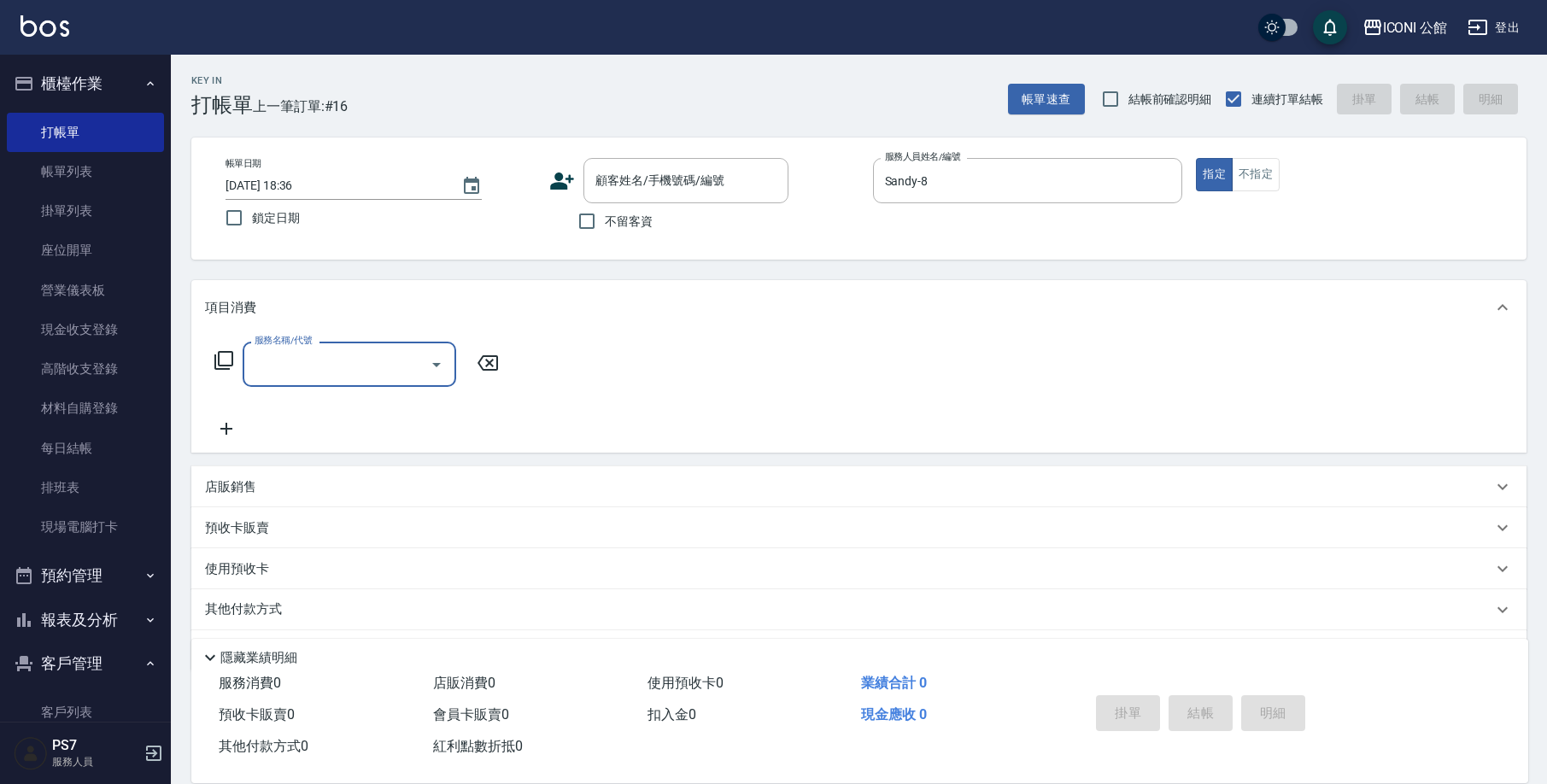
click at [227, 358] on icon at bounding box center [224, 360] width 21 height 21
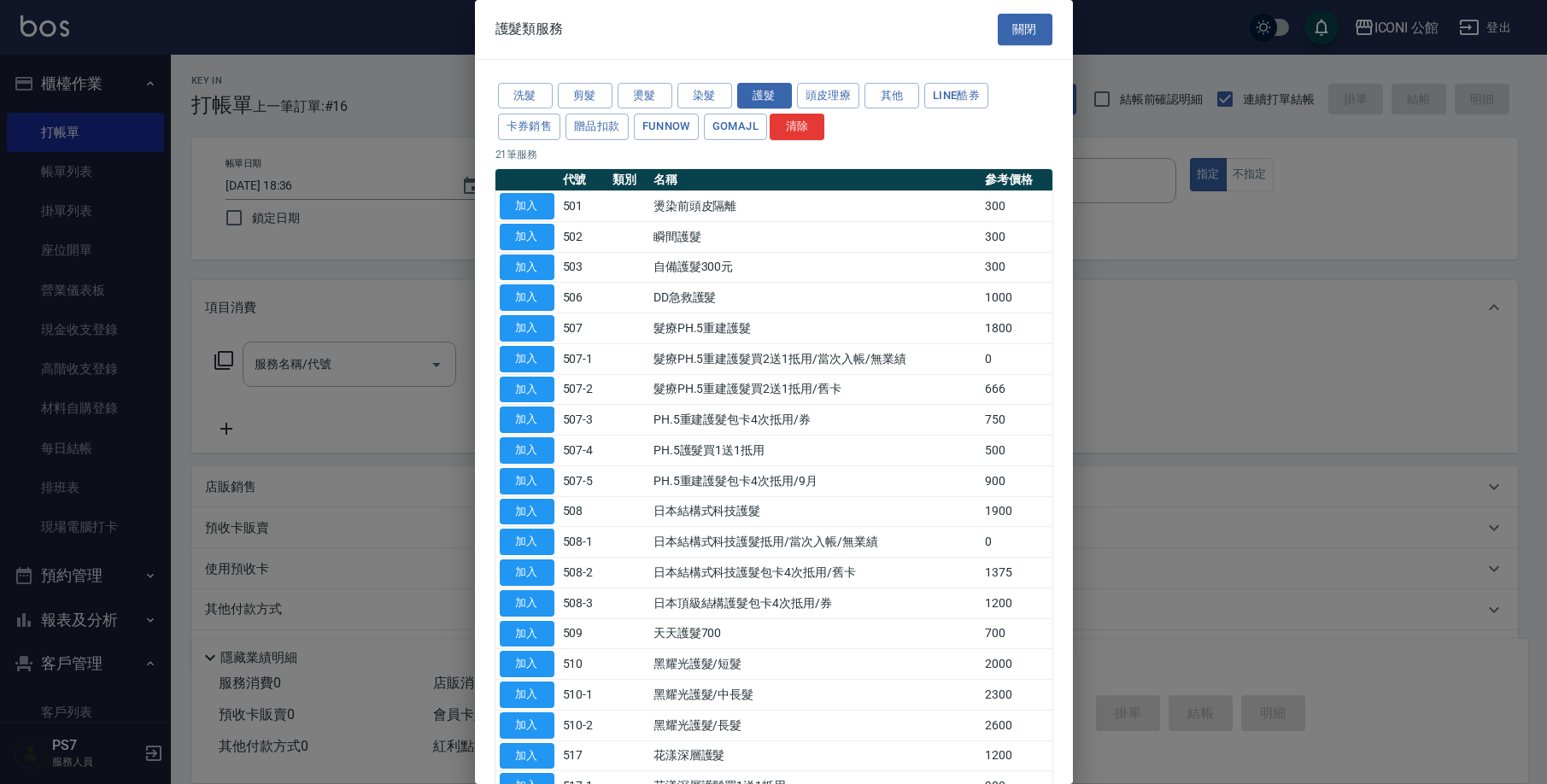
click at [227, 358] on div at bounding box center [773, 392] width 1547 height 784
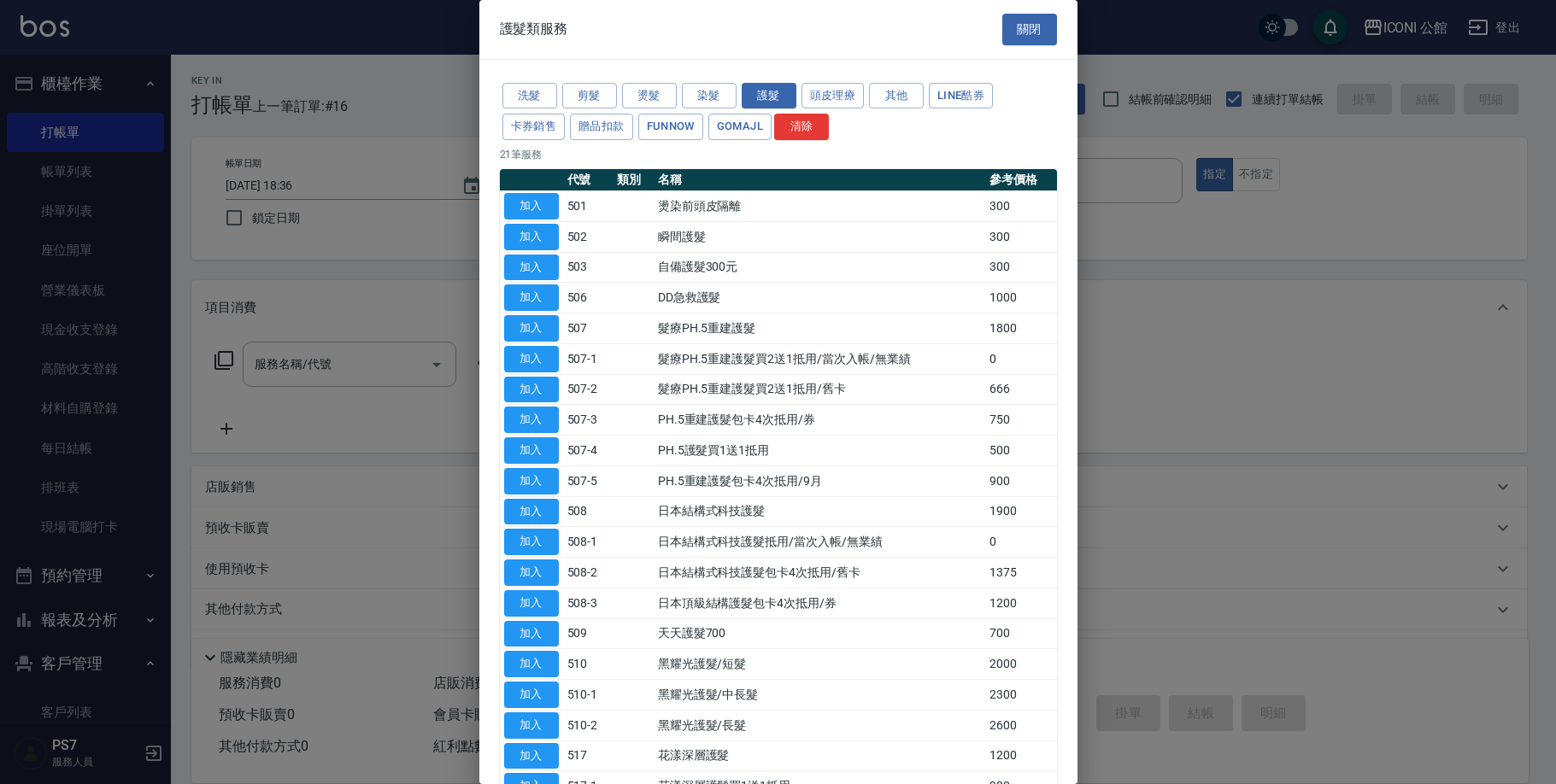
click at [227, 358] on div at bounding box center [778, 392] width 1556 height 784
click at [652, 94] on button "燙髮" at bounding box center [649, 96] width 54 height 27
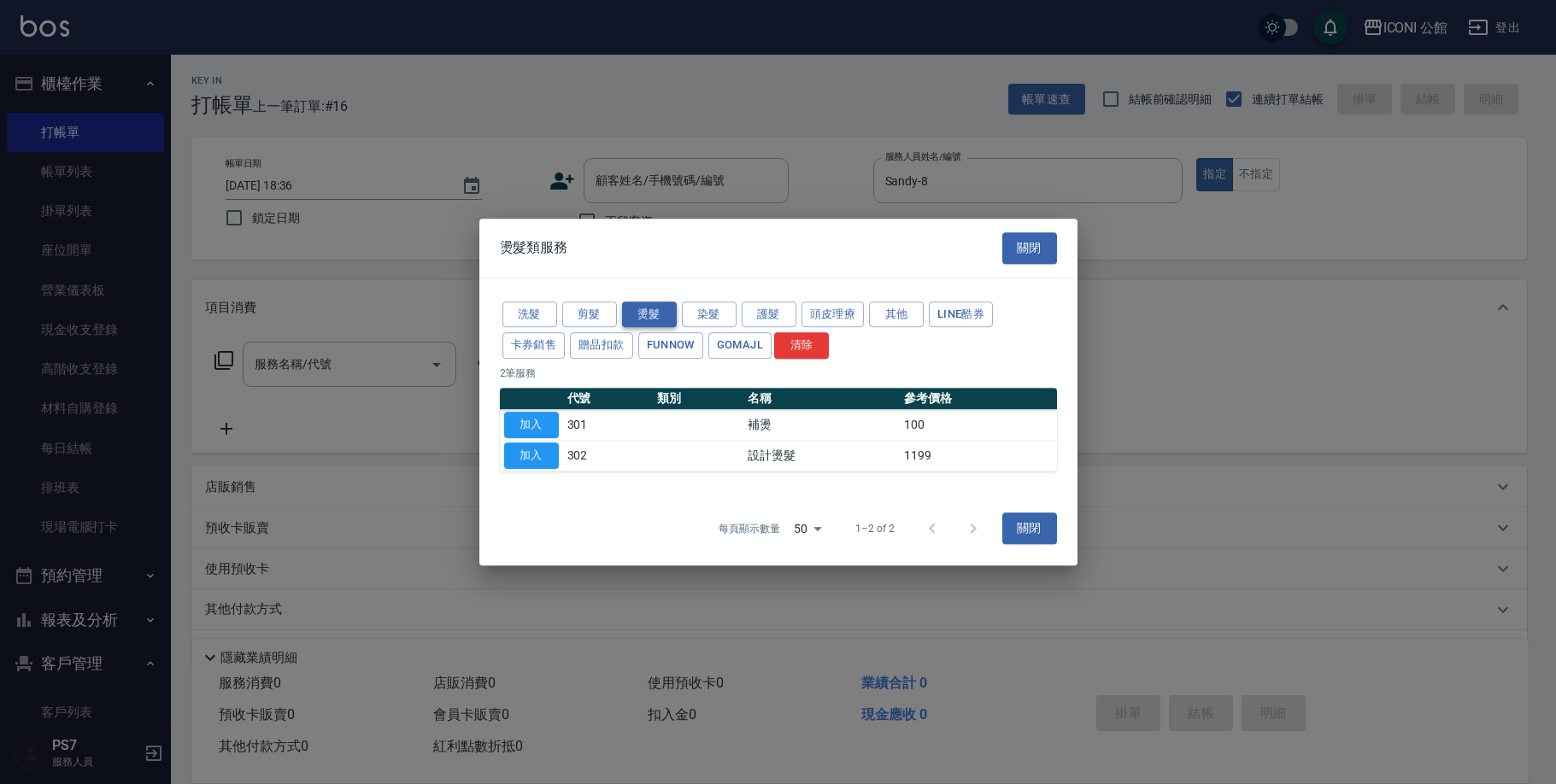
click at [652, 94] on div at bounding box center [778, 392] width 1556 height 784
click at [530, 455] on button "加入" at bounding box center [530, 455] width 54 height 27
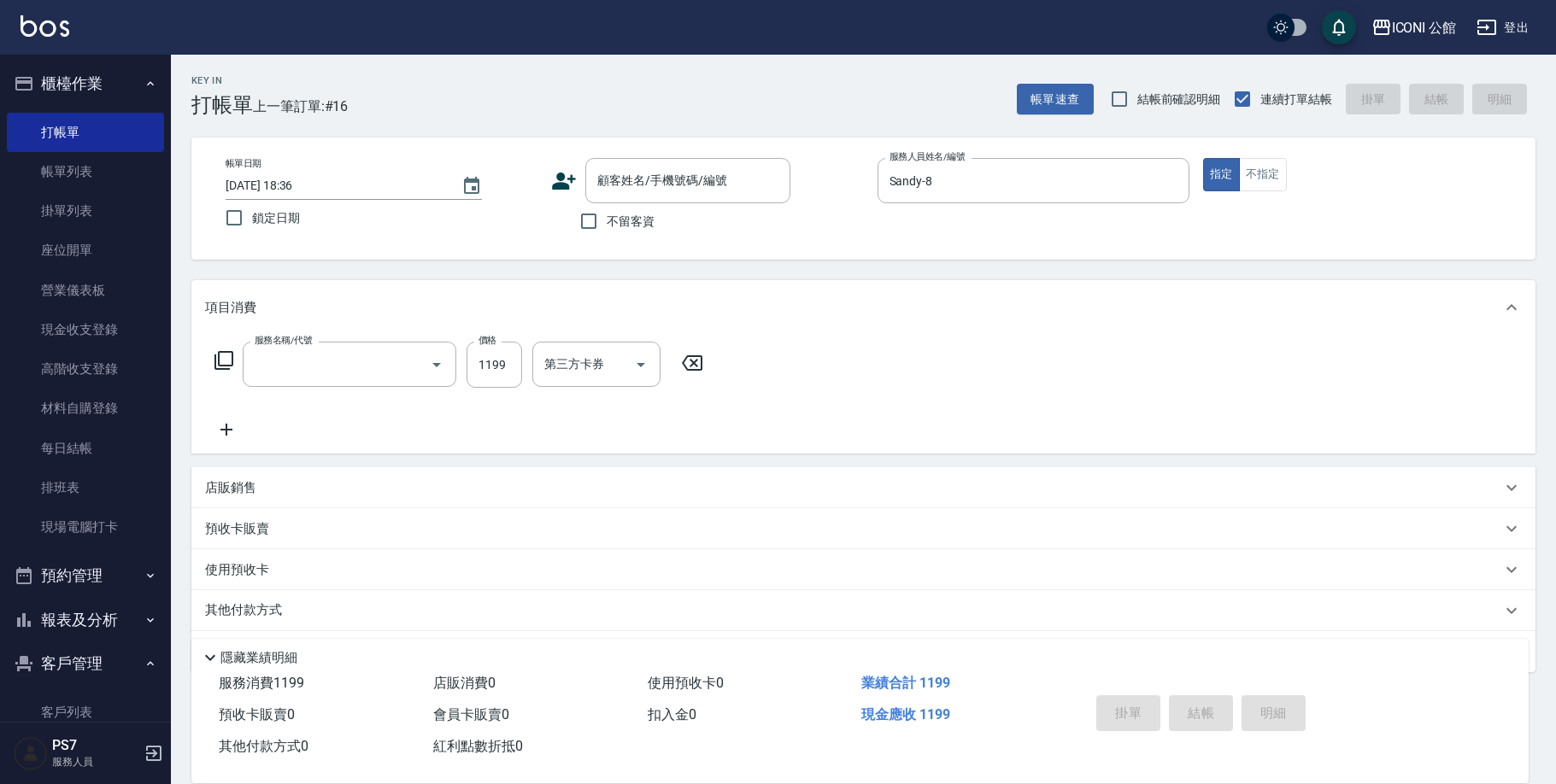
type input "設計燙髮(302)"
click at [530, 455] on div "項目消費 服務名稱/代號 設計燙髮(302) 服務名稱/代號 價格 1199 價格 第三方卡券 第三方卡券 店販銷售 服務人員姓名/編號 服務人員姓名/編號 …" at bounding box center [862, 476] width 1343 height 392
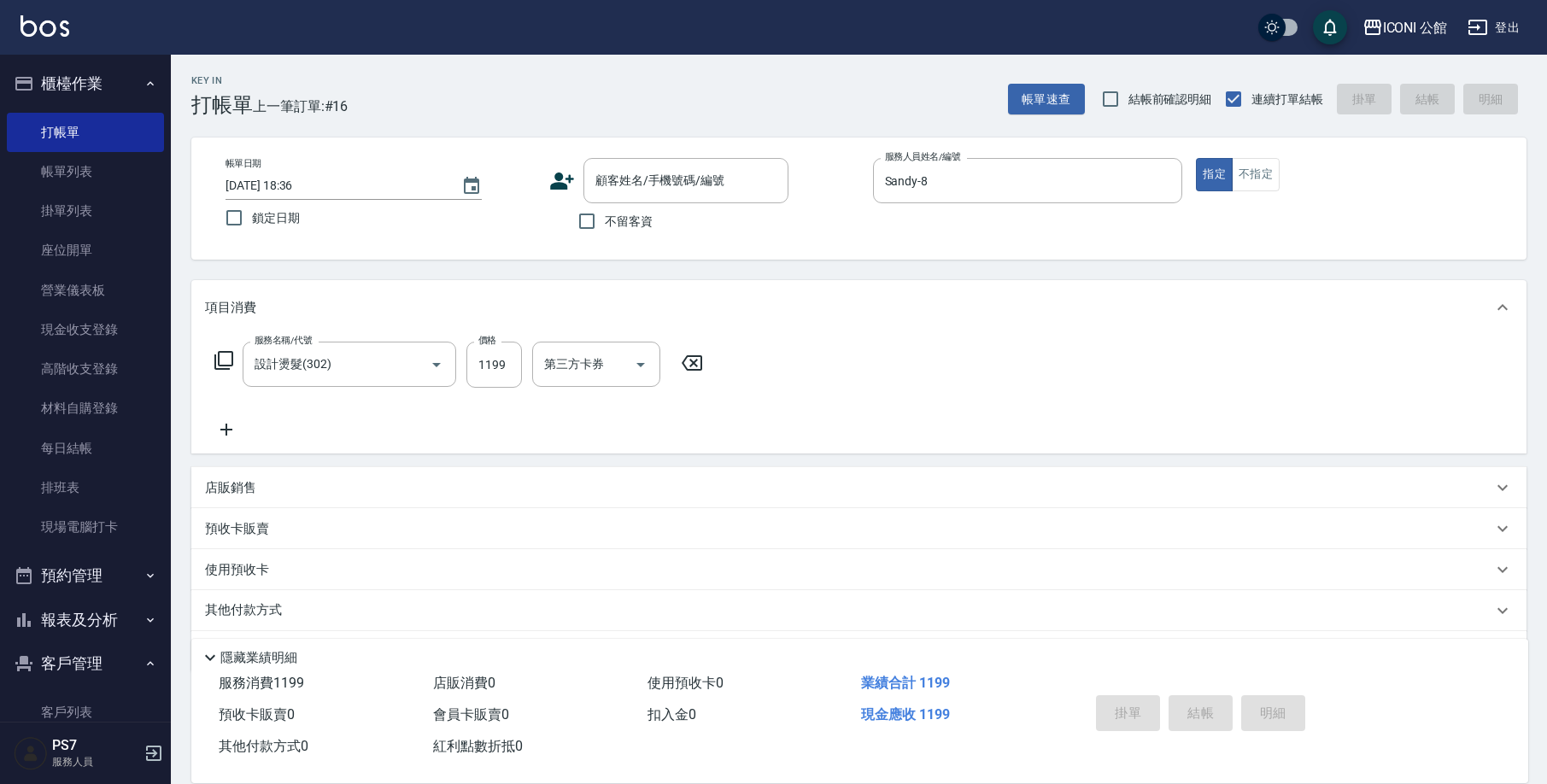
click at [529, 455] on div "項目消費 服務名稱/代號 設計燙髮(302) 服務名稱/代號 價格 1199 價格 第三方卡券 第三方卡券 店販銷售 服務人員姓名/編號 服務人員姓名/編號 …" at bounding box center [858, 476] width 1335 height 392
click at [506, 363] on input "1199" at bounding box center [494, 364] width 55 height 46
drag, startPoint x: 506, startPoint y: 364, endPoint x: 491, endPoint y: 364, distance: 15.0
click at [491, 364] on input "1199" at bounding box center [494, 364] width 55 height 46
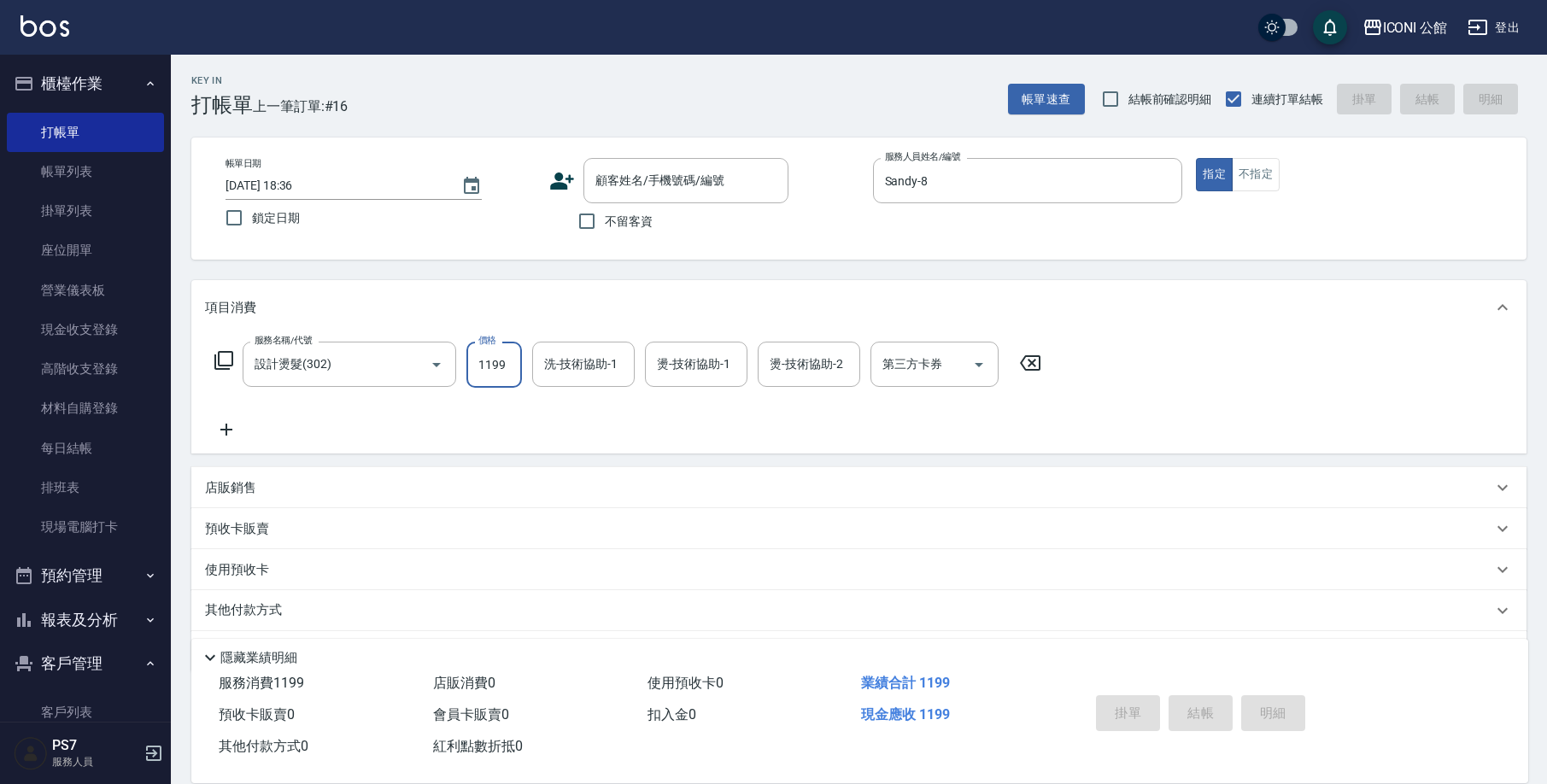
click at [491, 364] on input "1199" at bounding box center [494, 364] width 55 height 46
click at [511, 363] on input "1199" at bounding box center [494, 364] width 55 height 46
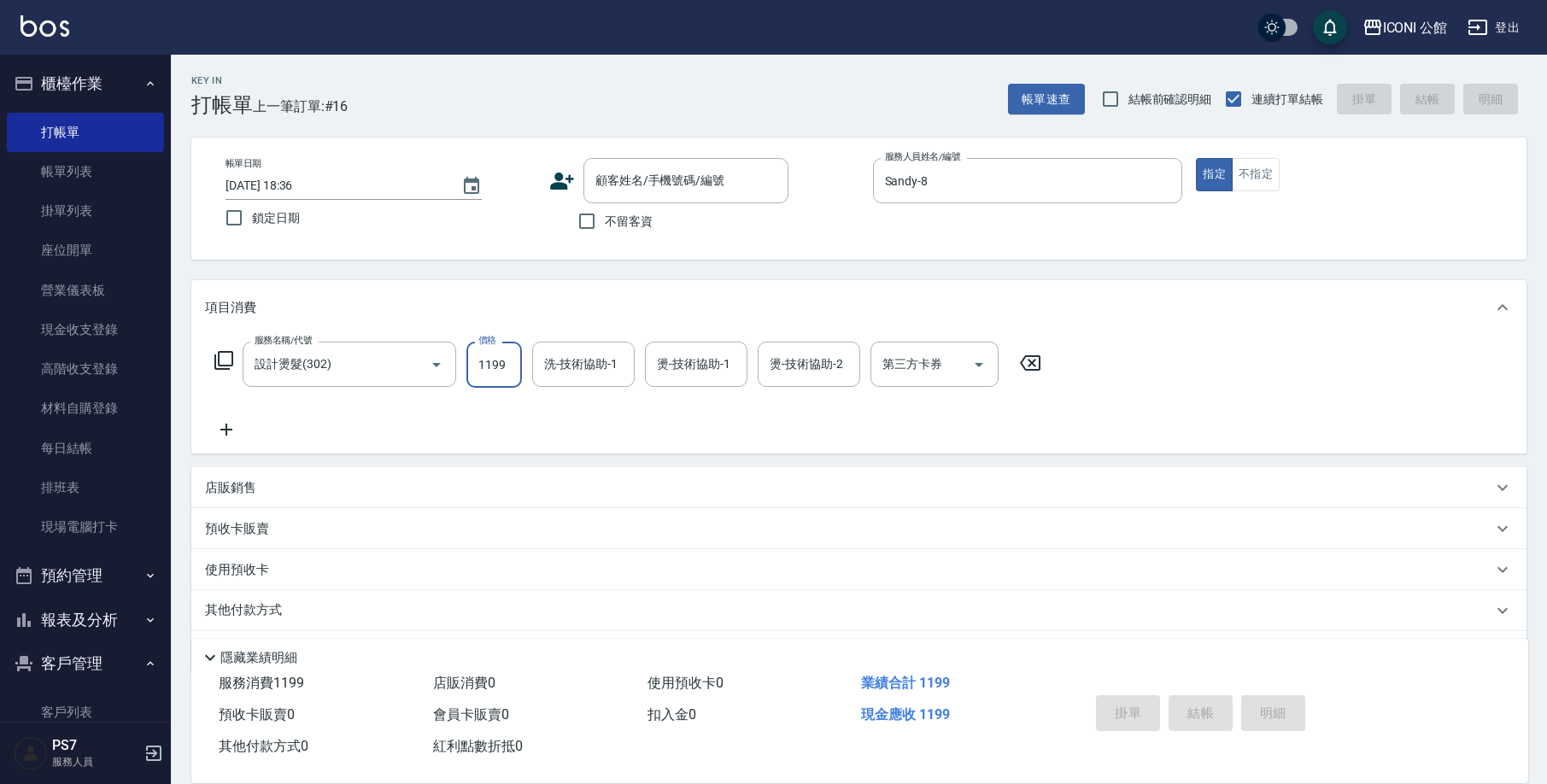
click at [511, 363] on input "1199" at bounding box center [494, 364] width 55 height 46
click at [507, 366] on input "1199" at bounding box center [494, 364] width 55 height 46
drag, startPoint x: 517, startPoint y: 369, endPoint x: 539, endPoint y: 367, distance: 22.1
click at [523, 367] on div "服務名稱/代號 設計燙髮(302) 服務名稱/代號 價格 1199 價格 洗-技術協助-1 洗-技術協助-1 燙-技術協助-1 燙-技術協助-1 燙-技術協助…" at bounding box center [628, 364] width 846 height 46
click at [620, 375] on input "洗-技術協助-1" at bounding box center [583, 364] width 87 height 30
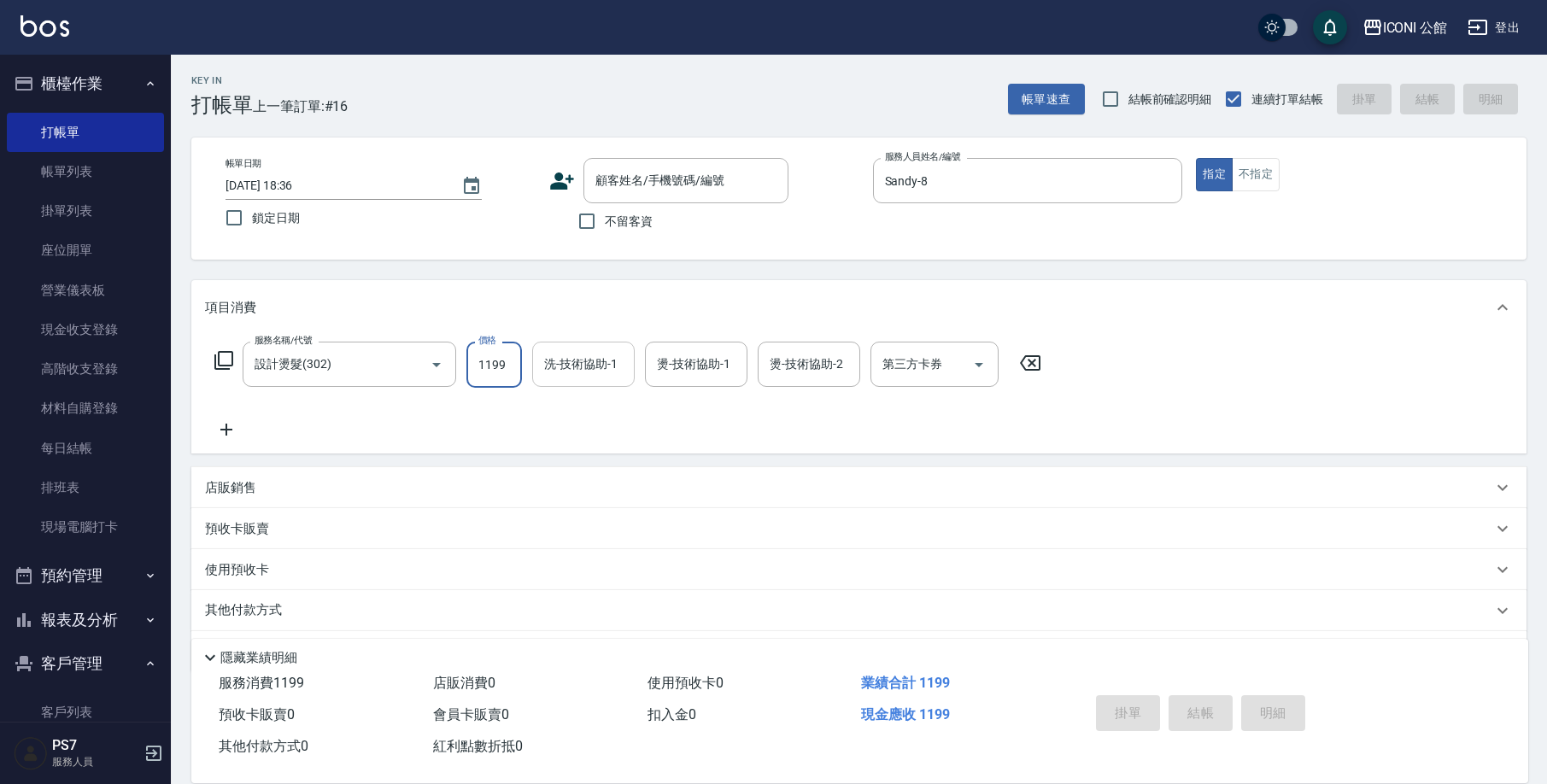
drag, startPoint x: 621, startPoint y: 374, endPoint x: 593, endPoint y: 376, distance: 28.1
click at [619, 375] on input "洗-技術協助-1" at bounding box center [583, 364] width 87 height 30
click at [494, 364] on input "1199" at bounding box center [494, 364] width 55 height 46
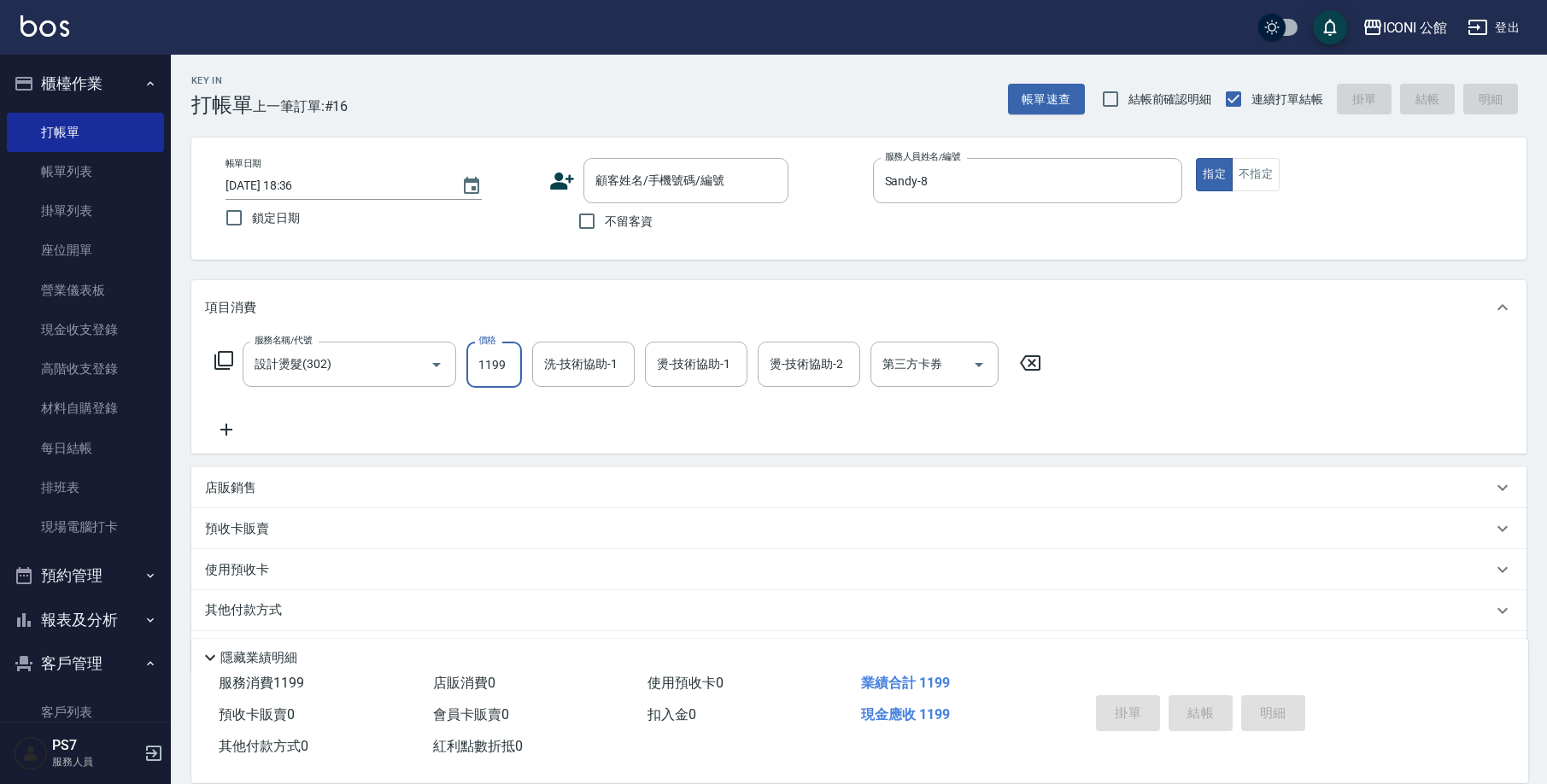
click at [491, 370] on input "1199" at bounding box center [494, 364] width 55 height 46
click at [498, 367] on input "1199" at bounding box center [494, 364] width 55 height 46
click at [522, 367] on div "服務名稱/代號 設計燙髮(302) 服務名稱/代號 價格 1199 價格 洗-技術協助-1 洗-技術協助-1 燙-技術協助-1 燙-技術協助-1 燙-技術協助…" at bounding box center [628, 364] width 846 height 46
click at [521, 368] on div "服務名稱/代號 設計燙髮(302) 服務名稱/代號 價格 1199 價格 洗-技術協助-1 洗-技術協助-1 燙-技術協助-1 燙-技術協助-1 燙-技術協助…" at bounding box center [628, 364] width 846 height 46
click at [513, 368] on input "1199" at bounding box center [494, 364] width 55 height 46
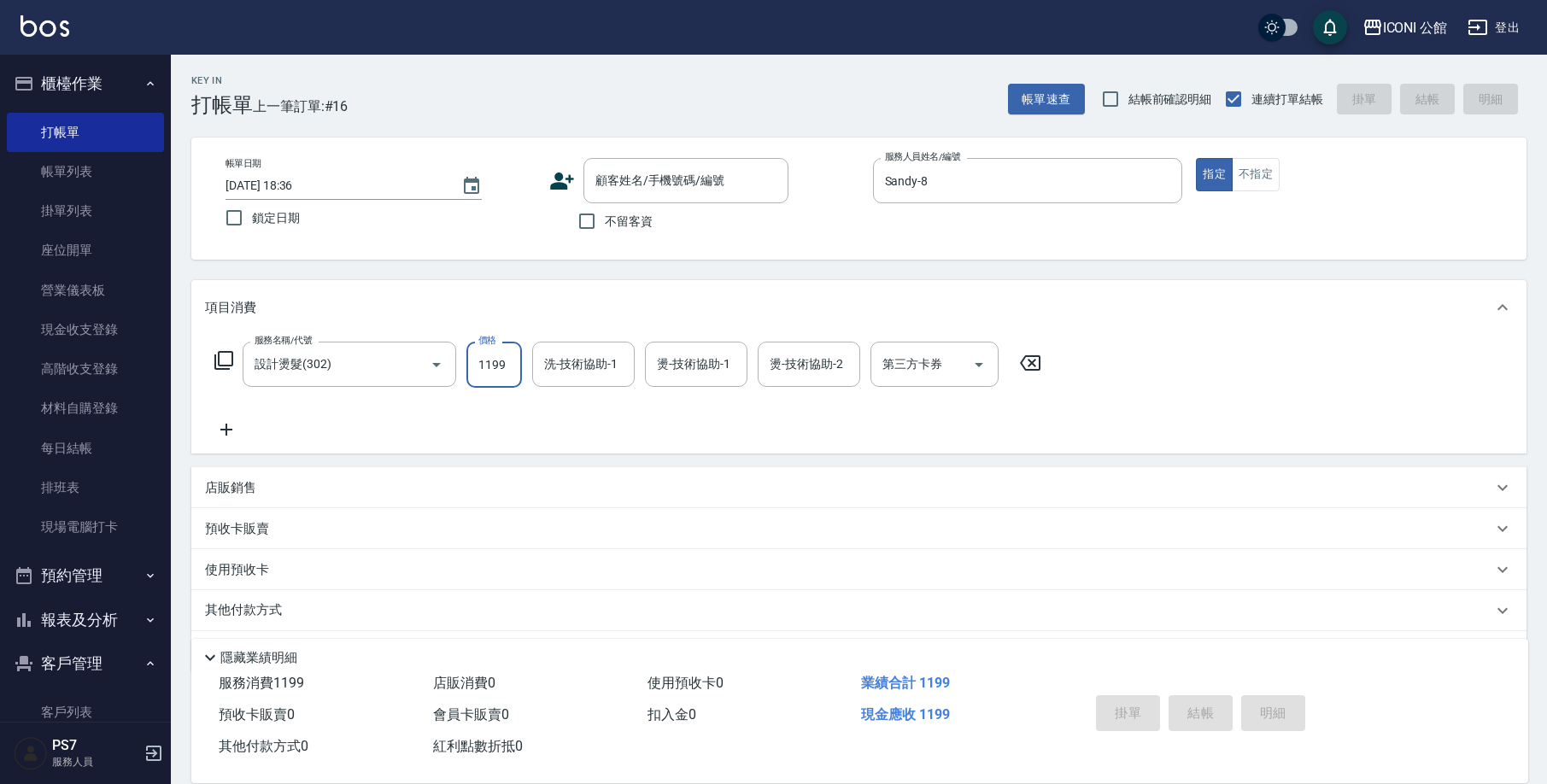
drag, startPoint x: 513, startPoint y: 369, endPoint x: 484, endPoint y: 362, distance: 29.8
click at [498, 367] on input "1199" at bounding box center [494, 364] width 55 height 46
click at [484, 362] on input "1199" at bounding box center [494, 364] width 55 height 46
click at [97, 184] on link "帳單列表" at bounding box center [86, 171] width 157 height 39
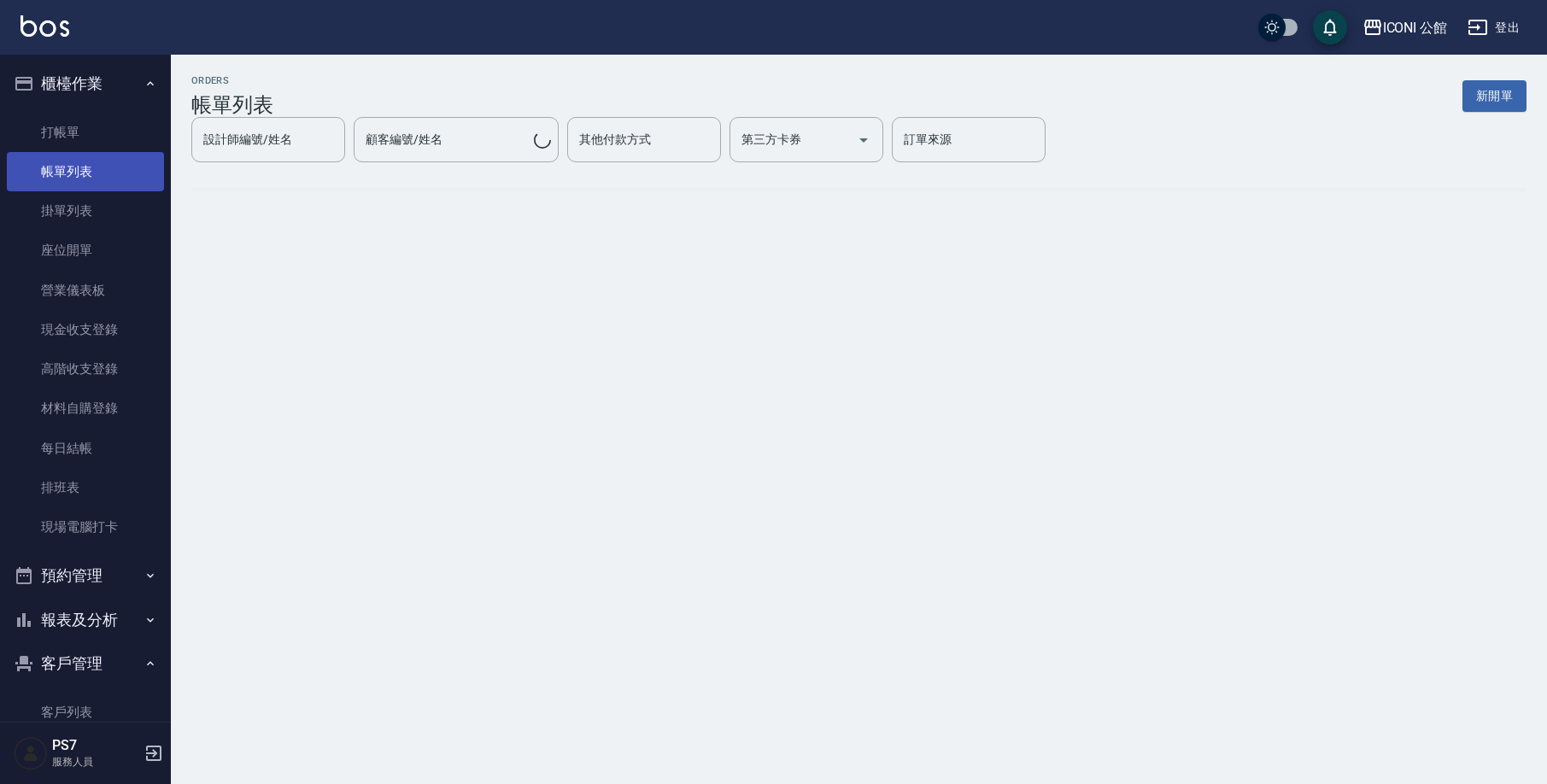
click at [97, 184] on link "帳單列表" at bounding box center [86, 171] width 157 height 39
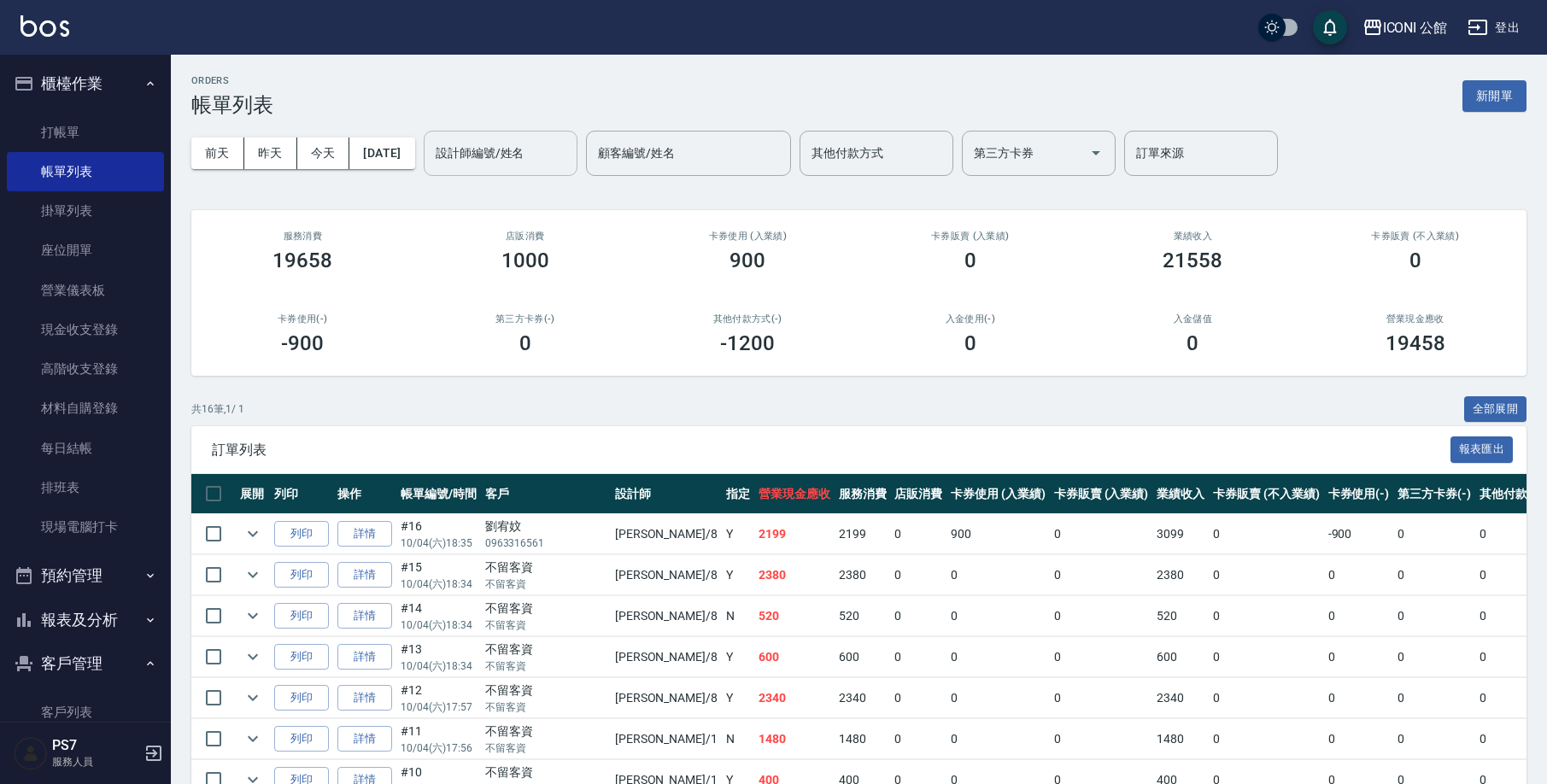
click at [570, 154] on input "設計師編號/姓名" at bounding box center [500, 153] width 138 height 30
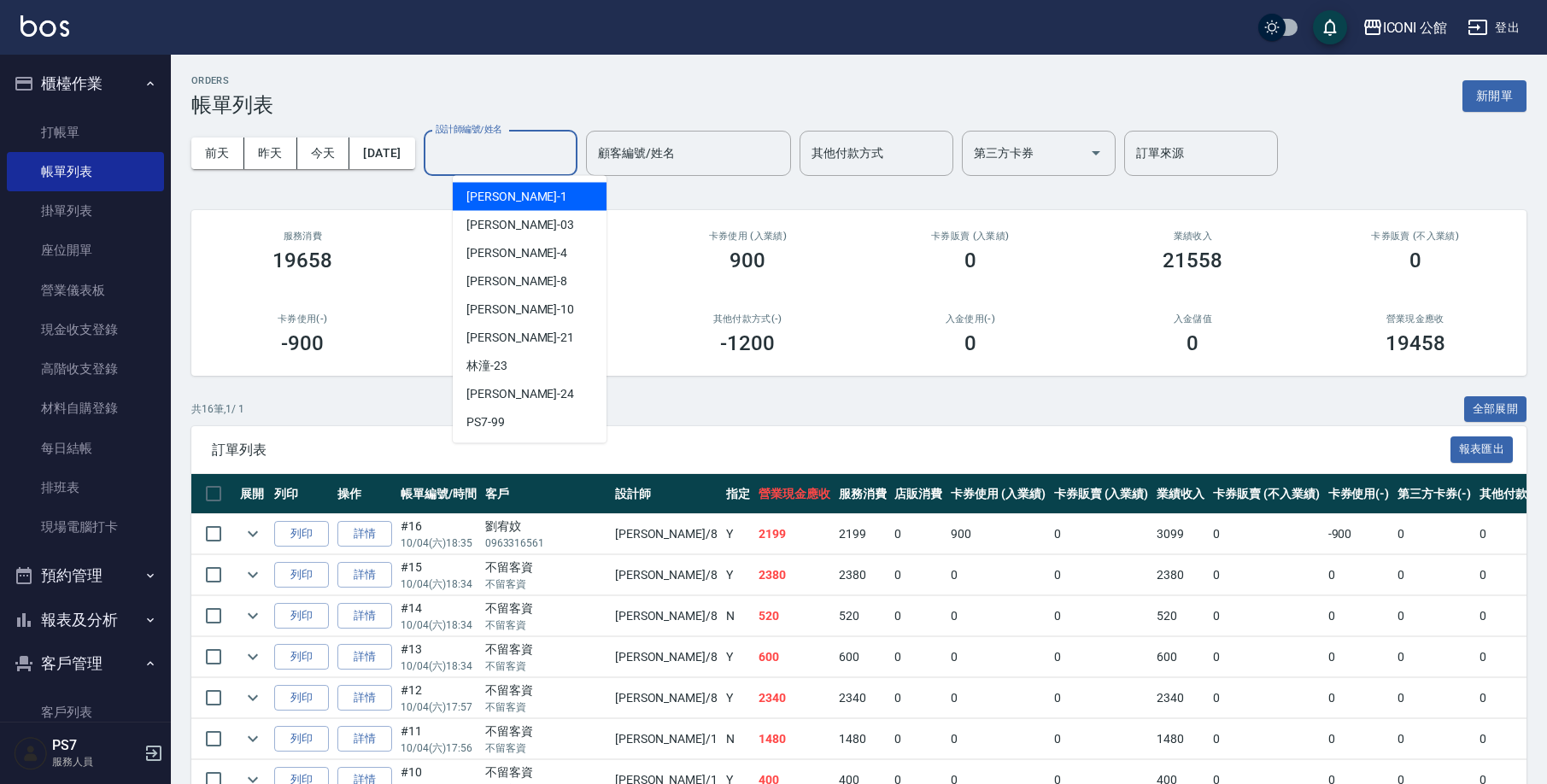
click at [570, 154] on input "設計師編號/姓名" at bounding box center [500, 153] width 138 height 30
click at [513, 276] on div "Sandy -8" at bounding box center [529, 281] width 154 height 28
type input "Sandy-8"
click at [513, 276] on div "ORDERS 帳單列表 新開單 [DATE] [DATE] [DATE] [DATE] 設計師編號/姓名 [PERSON_NAME]-8 設計師編號/姓名 顧…" at bounding box center [773, 618] width 1547 height 1236
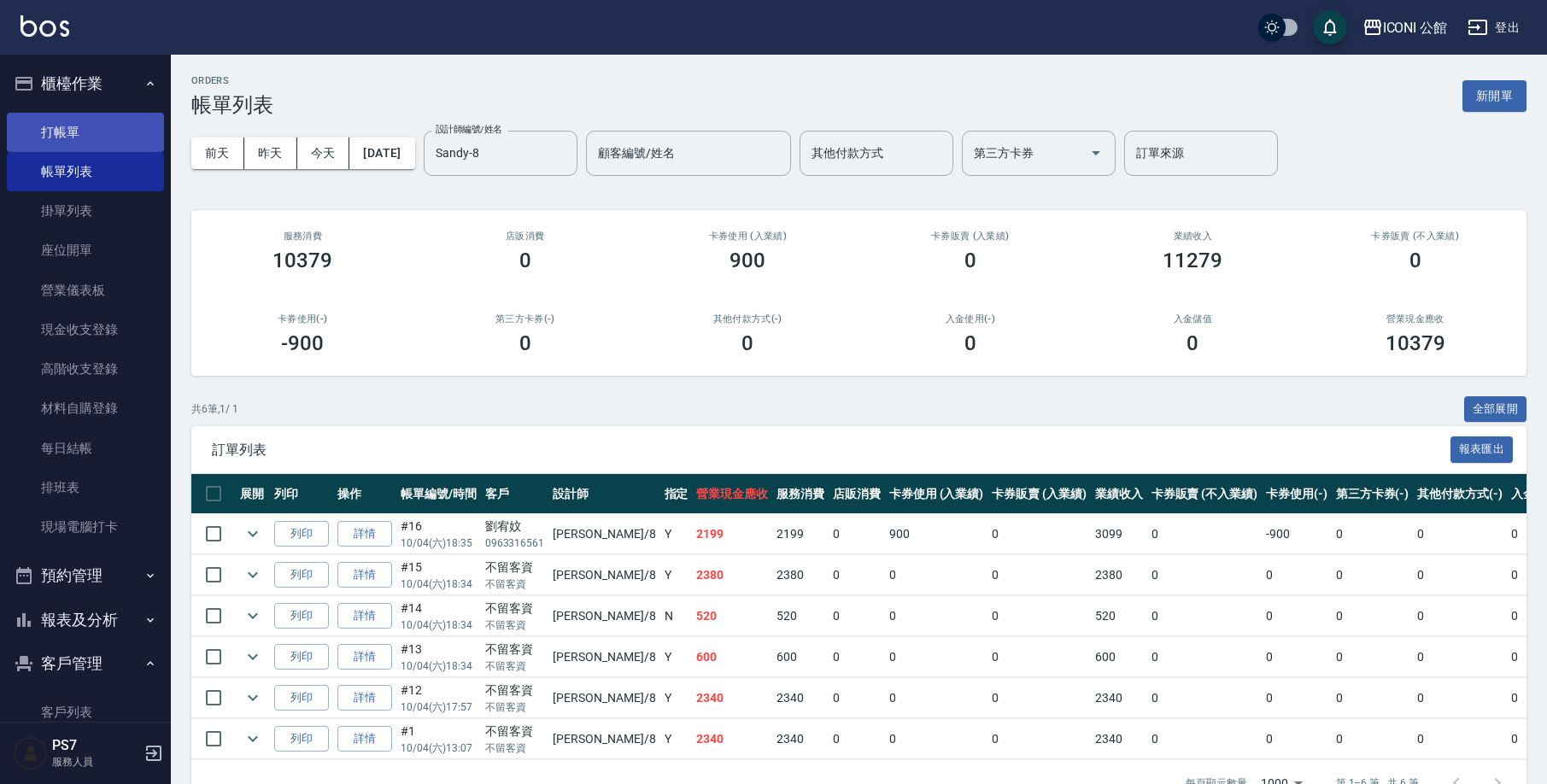
click at [142, 134] on link "打帳單" at bounding box center [86, 132] width 157 height 39
click at [142, 135] on link "打帳單" at bounding box center [86, 132] width 157 height 39
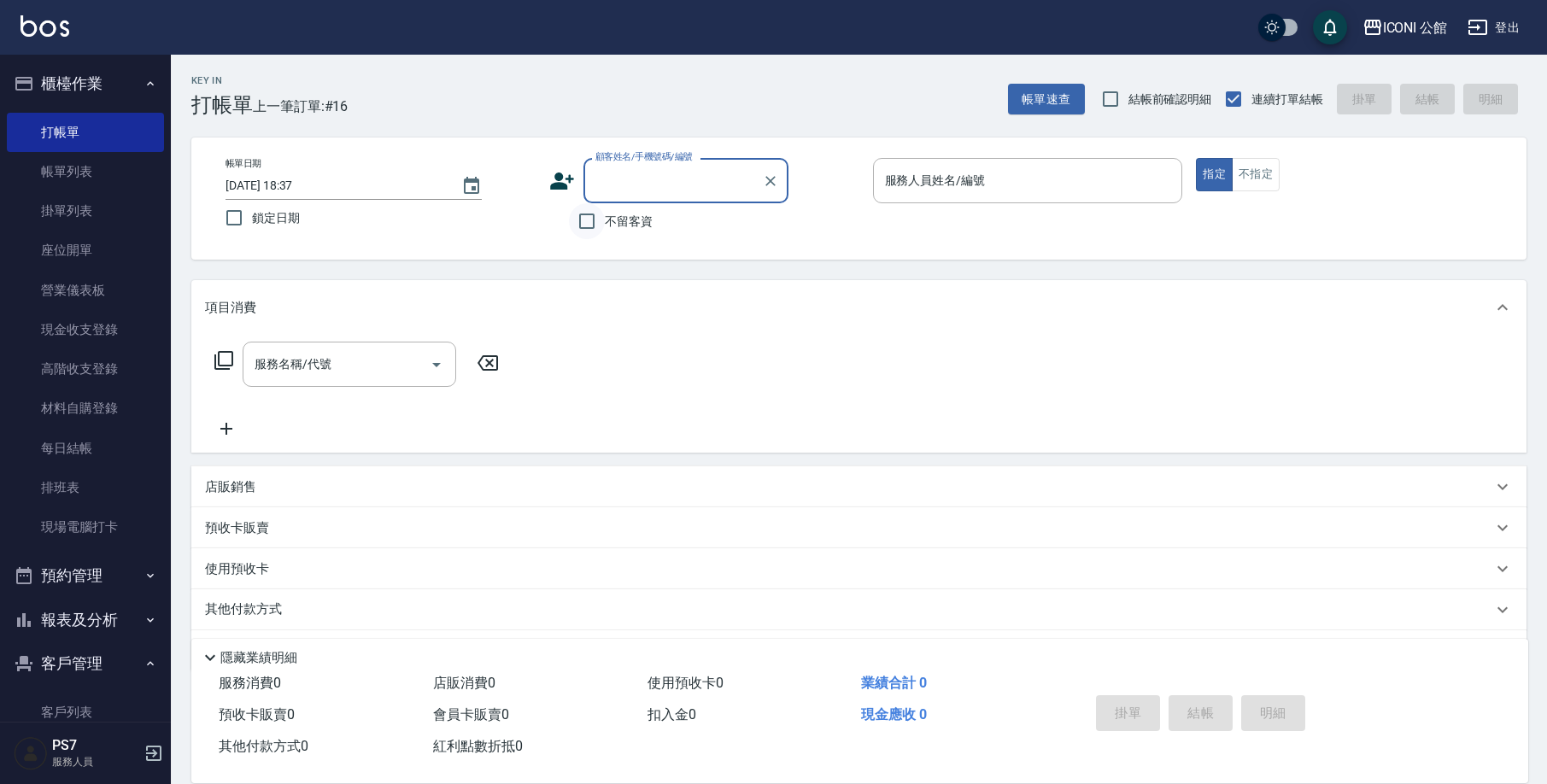
click at [594, 225] on input "不留客資" at bounding box center [587, 221] width 36 height 36
checkbox input "true"
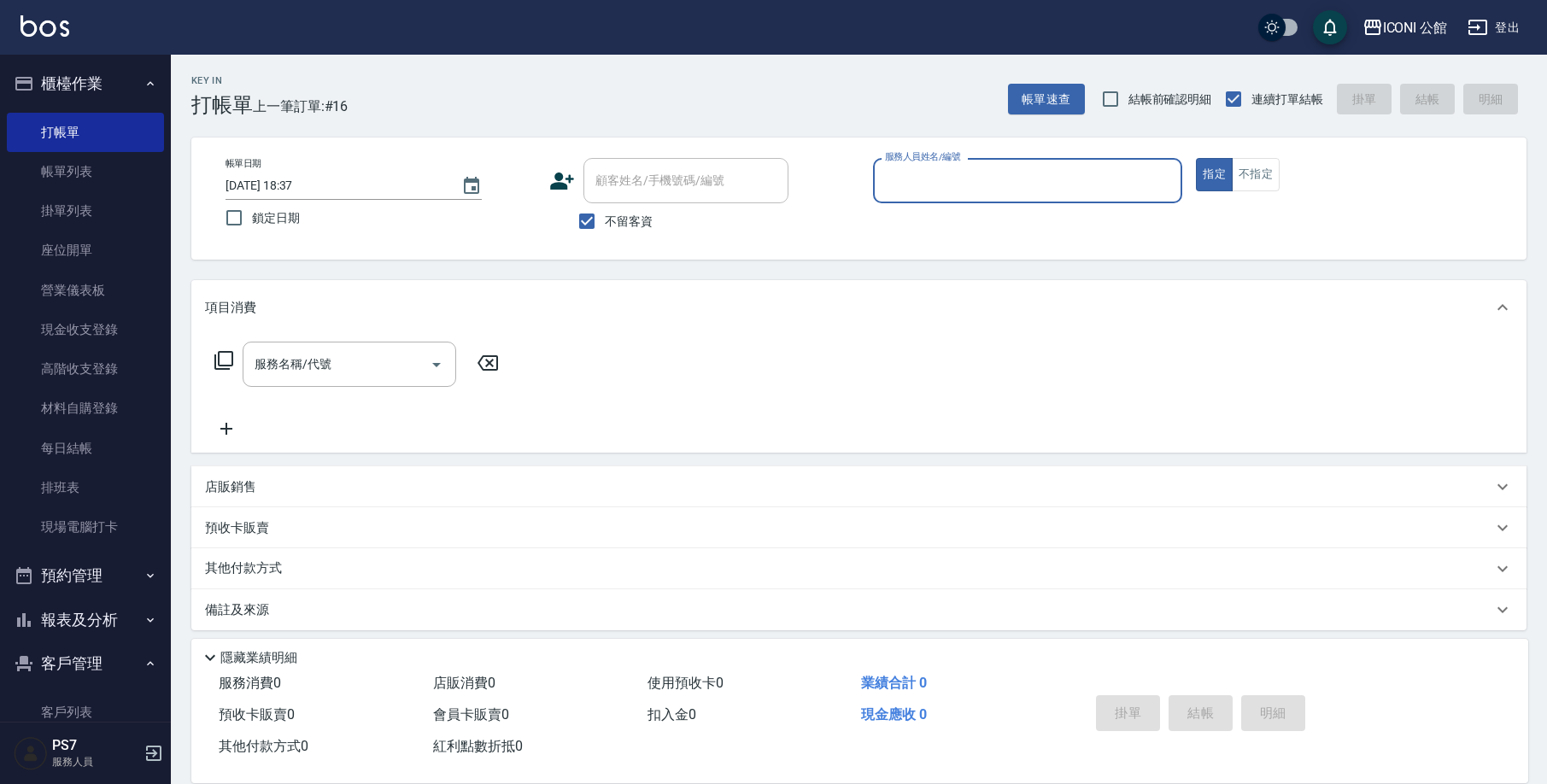
click at [1005, 166] on input "服務人員姓名/編號" at bounding box center [1027, 180] width 295 height 30
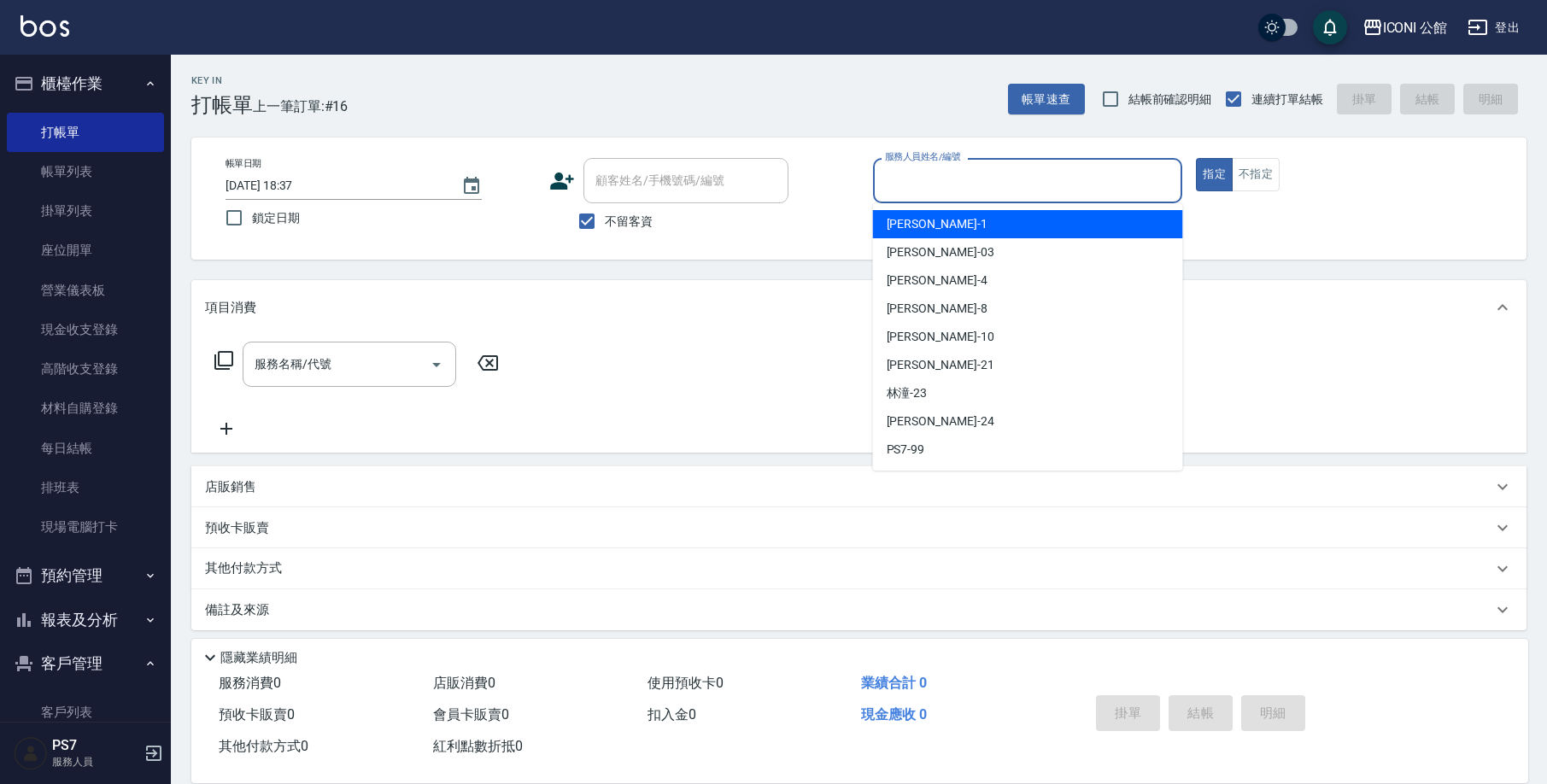
click at [938, 225] on div "[PERSON_NAME] -1" at bounding box center [1028, 224] width 310 height 28
type input "[PERSON_NAME]-1"
click at [937, 225] on div "帳單日期 [DATE] 18:37 鎖定日期 顧客姓名/手機號碼/編號 顧客姓名/手機號碼/編號 不留客資 服務人員姓名/編號 [PERSON_NAME]-1…" at bounding box center [859, 199] width 1294 height 81
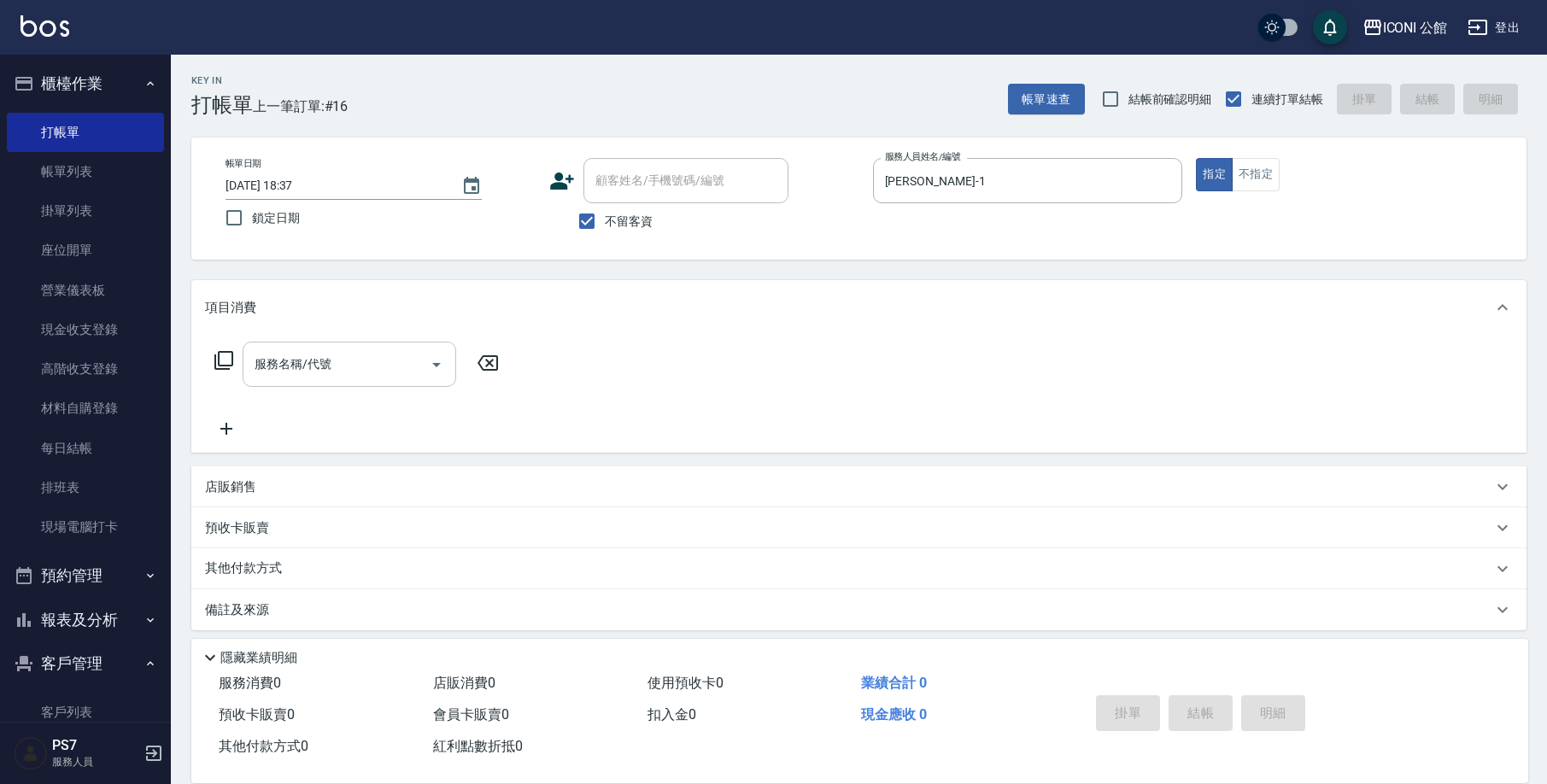
click at [412, 375] on input "服務名稱/代號" at bounding box center [337, 364] width 173 height 30
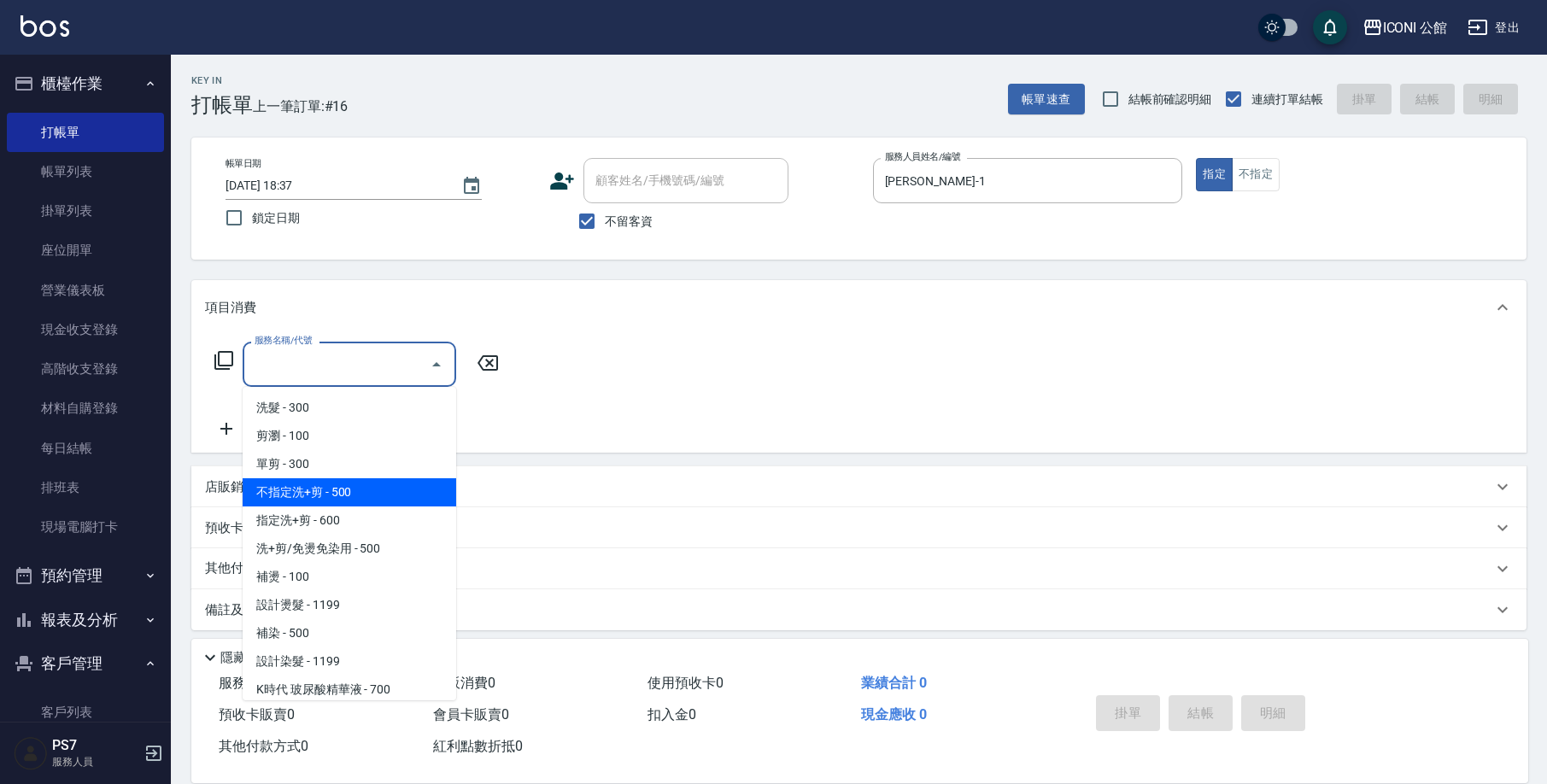
click at [317, 496] on span "不指定洗+剪 - 500" at bounding box center [349, 492] width 213 height 28
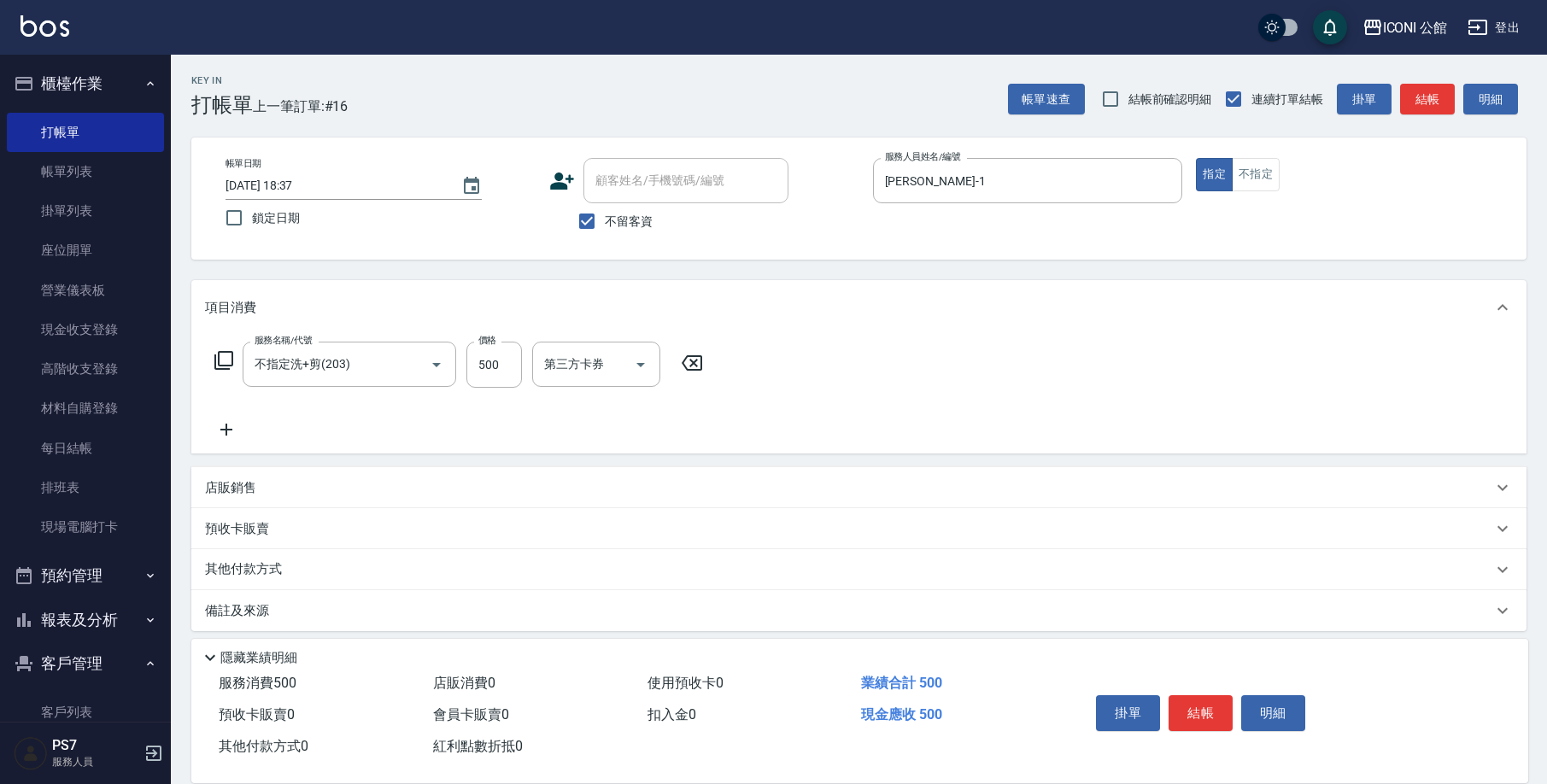
type input "不指定洗+剪(203)"
click at [317, 496] on div "店販銷售" at bounding box center [858, 487] width 1335 height 41
drag, startPoint x: 317, startPoint y: 496, endPoint x: 418, endPoint y: 459, distance: 107.6
click at [316, 496] on div "店販銷售" at bounding box center [848, 495] width 1287 height 18
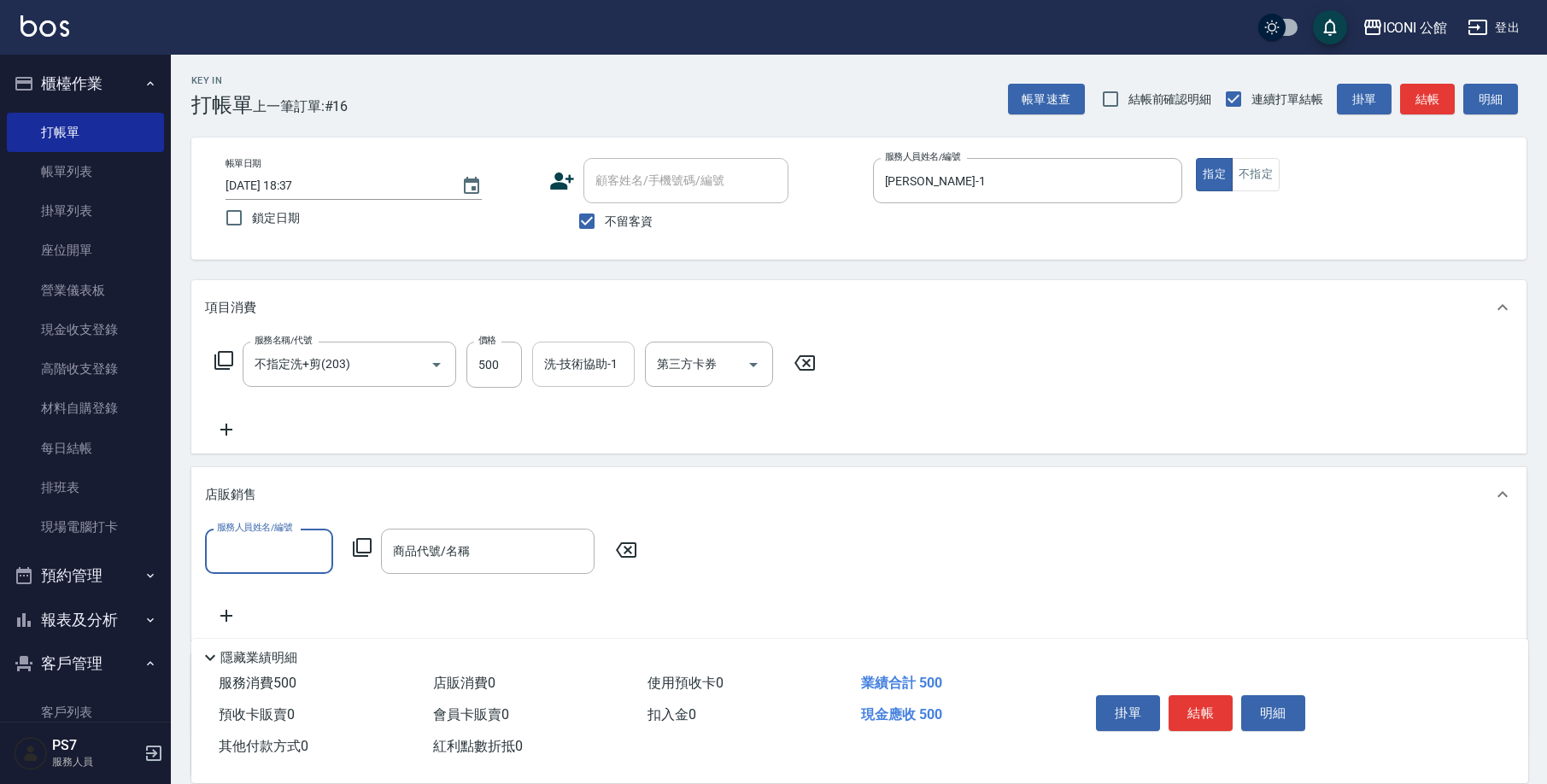
click at [582, 370] on div "洗-技術協助-1 洗-技術協助-1" at bounding box center [583, 364] width 103 height 45
click at [582, 370] on input "洗-技術協助-1" at bounding box center [583, 364] width 87 height 30
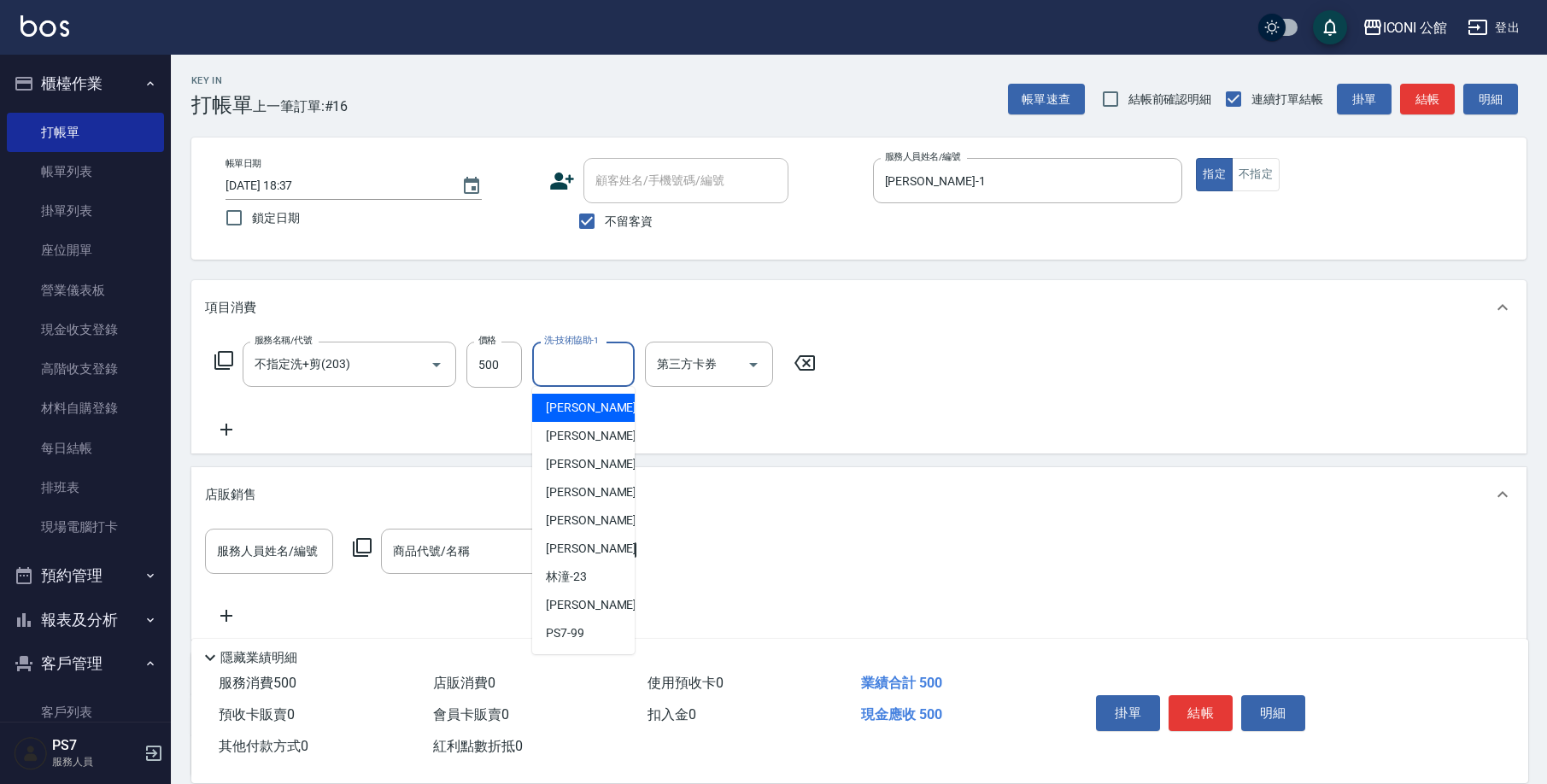
click at [560, 414] on span "[PERSON_NAME] -1" at bounding box center [596, 408] width 101 height 18
type input "[PERSON_NAME]-1"
click at [560, 414] on div "服務名稱/代號 不指定洗+剪(203) 服務名稱/代號 價格 500 價格 洗-技術協助-1 [PERSON_NAME]-1 洗-技術協助-1 第三方卡券 第…" at bounding box center [515, 391] width 621 height 98
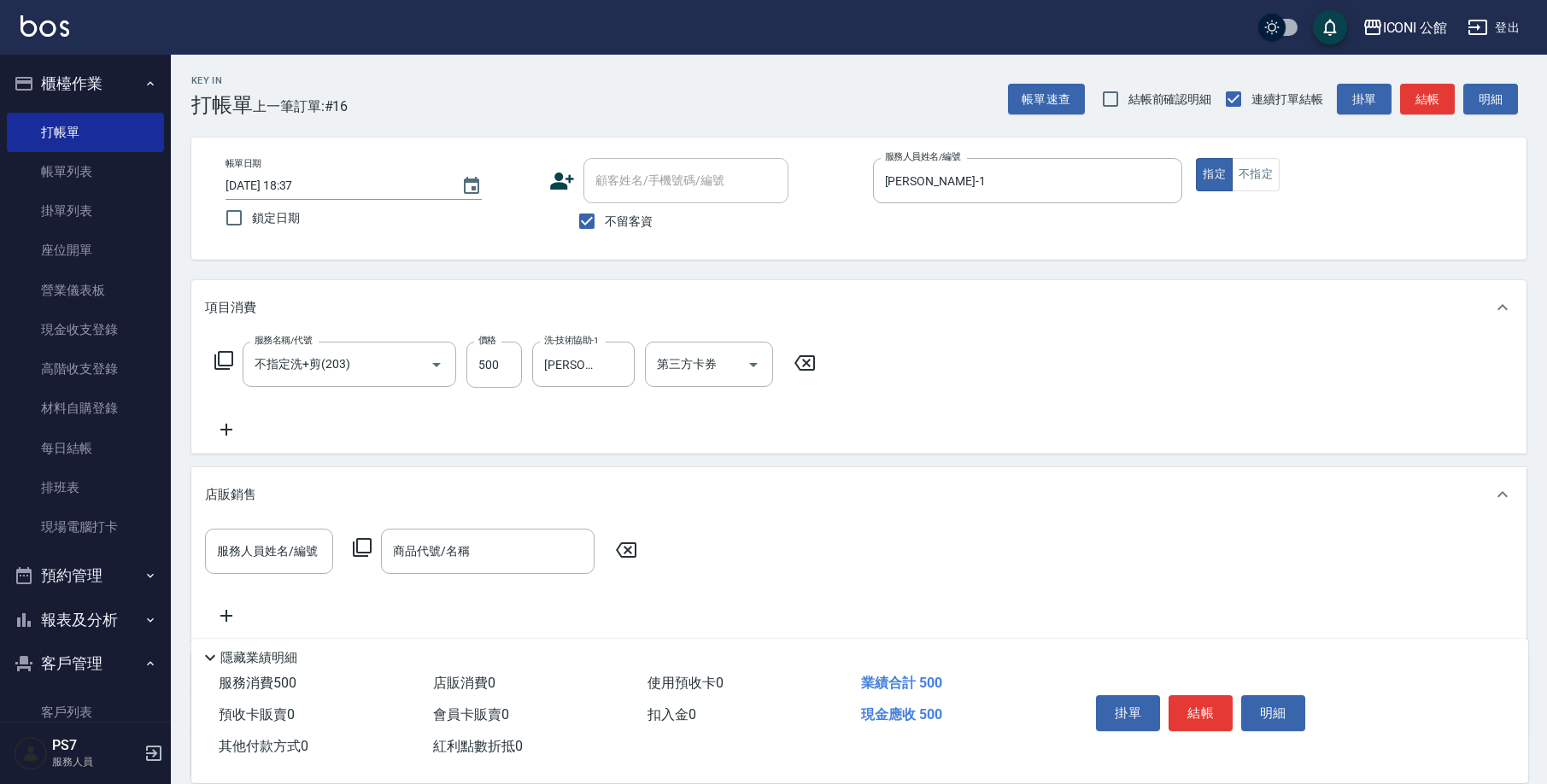
click at [560, 414] on div "服務名稱/代號 不指定洗+剪(203) 服務名稱/代號 價格 500 價格 洗-技術協助-1 [PERSON_NAME]-1 洗-技術協助-1 第三方卡券 第…" at bounding box center [515, 391] width 621 height 98
click at [1195, 714] on button "結帳" at bounding box center [1201, 713] width 64 height 36
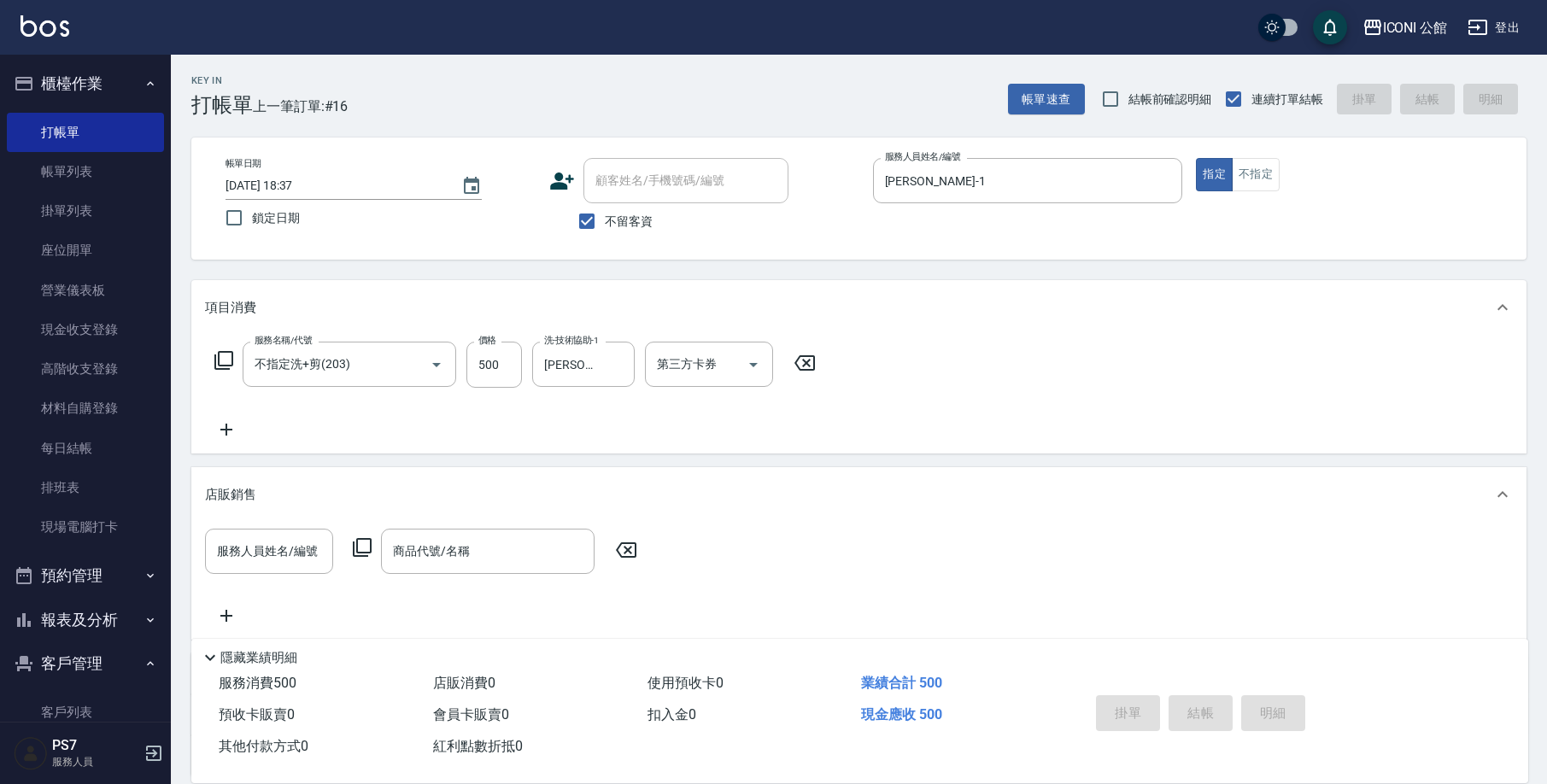
click at [1195, 714] on div "掛單 結帳 明細" at bounding box center [1201, 715] width 223 height 54
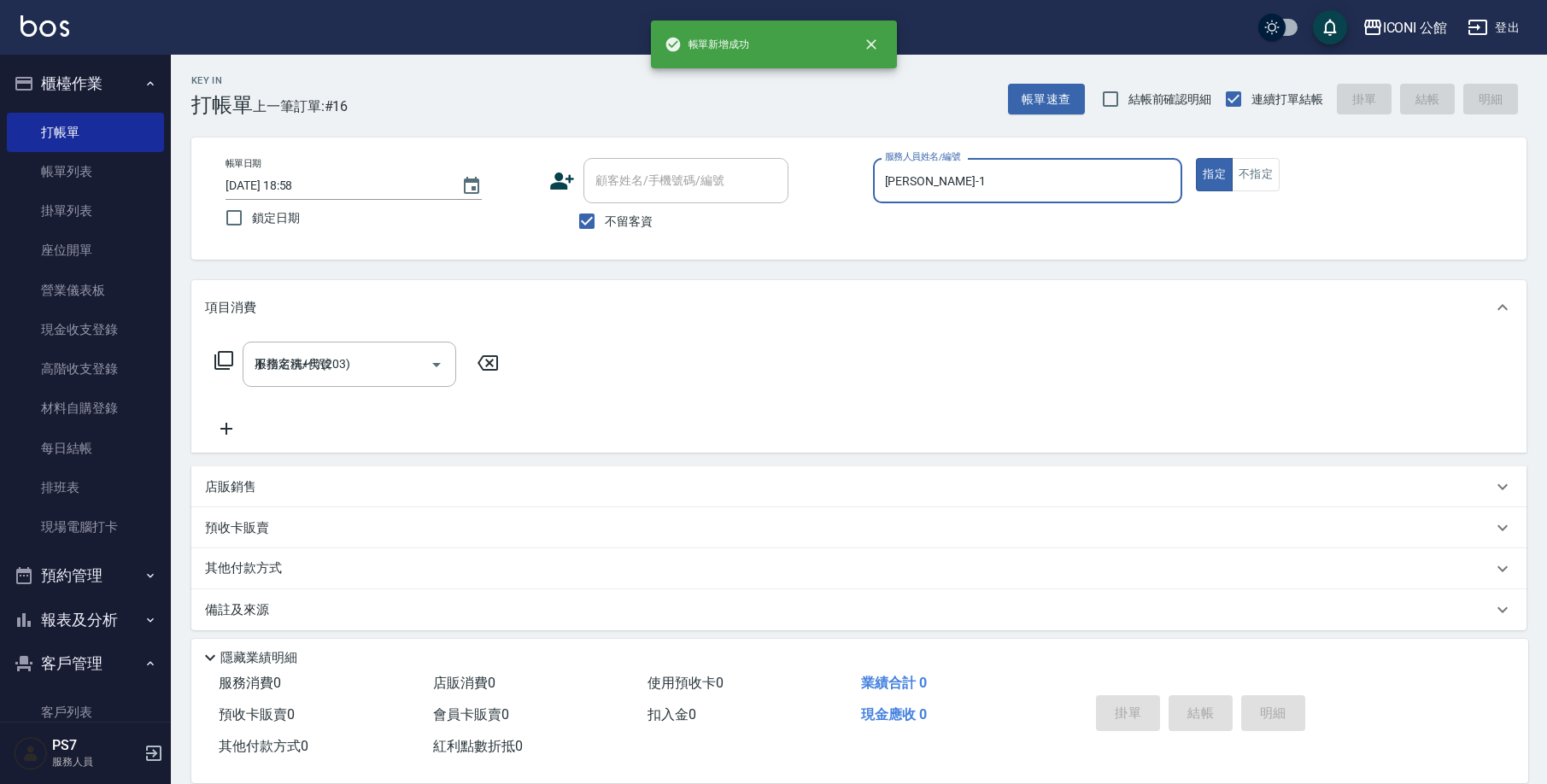
type input "[DATE] 18:58"
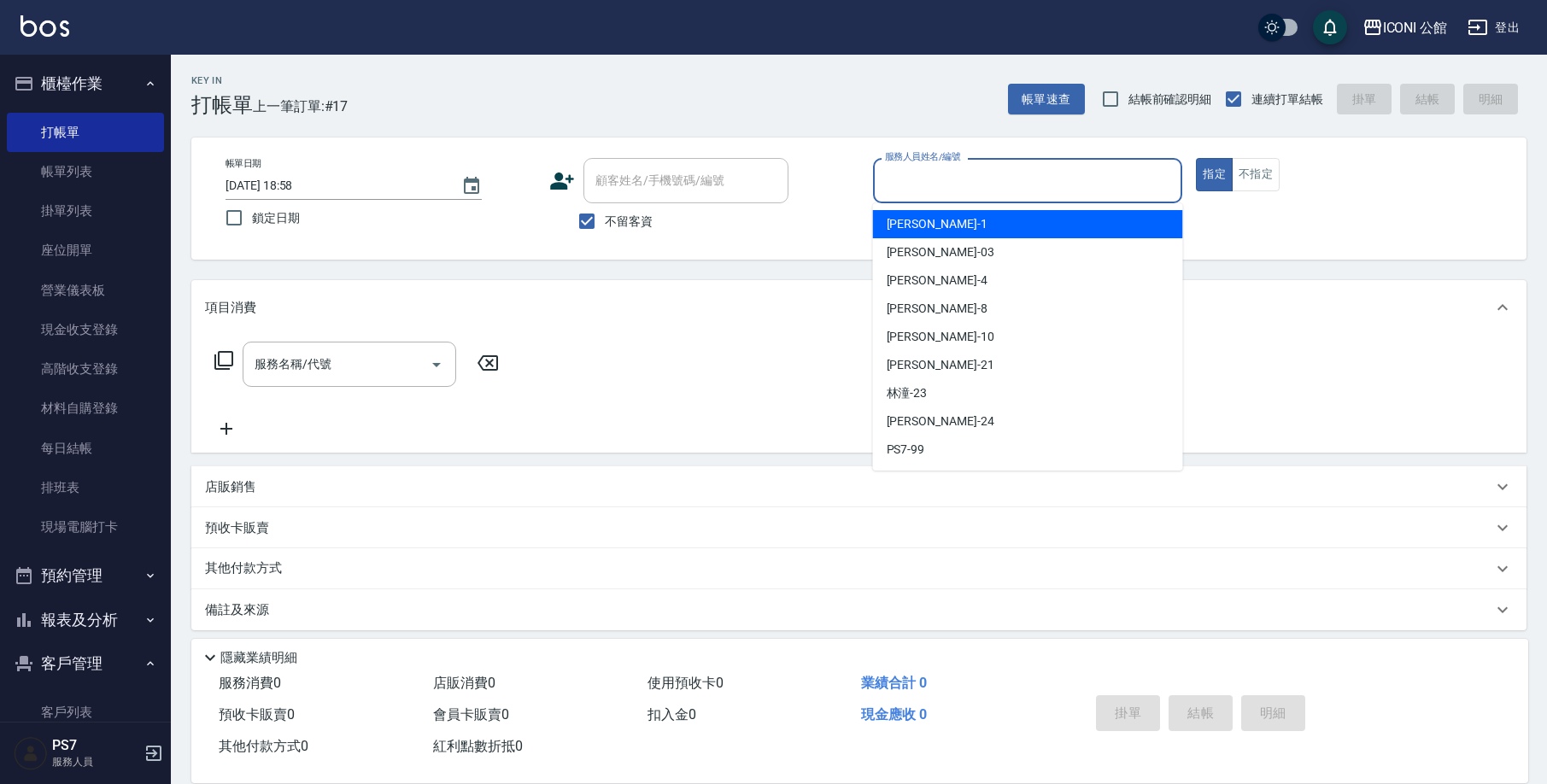
click at [929, 187] on input "服務人員姓名/編號" at bounding box center [1027, 180] width 295 height 30
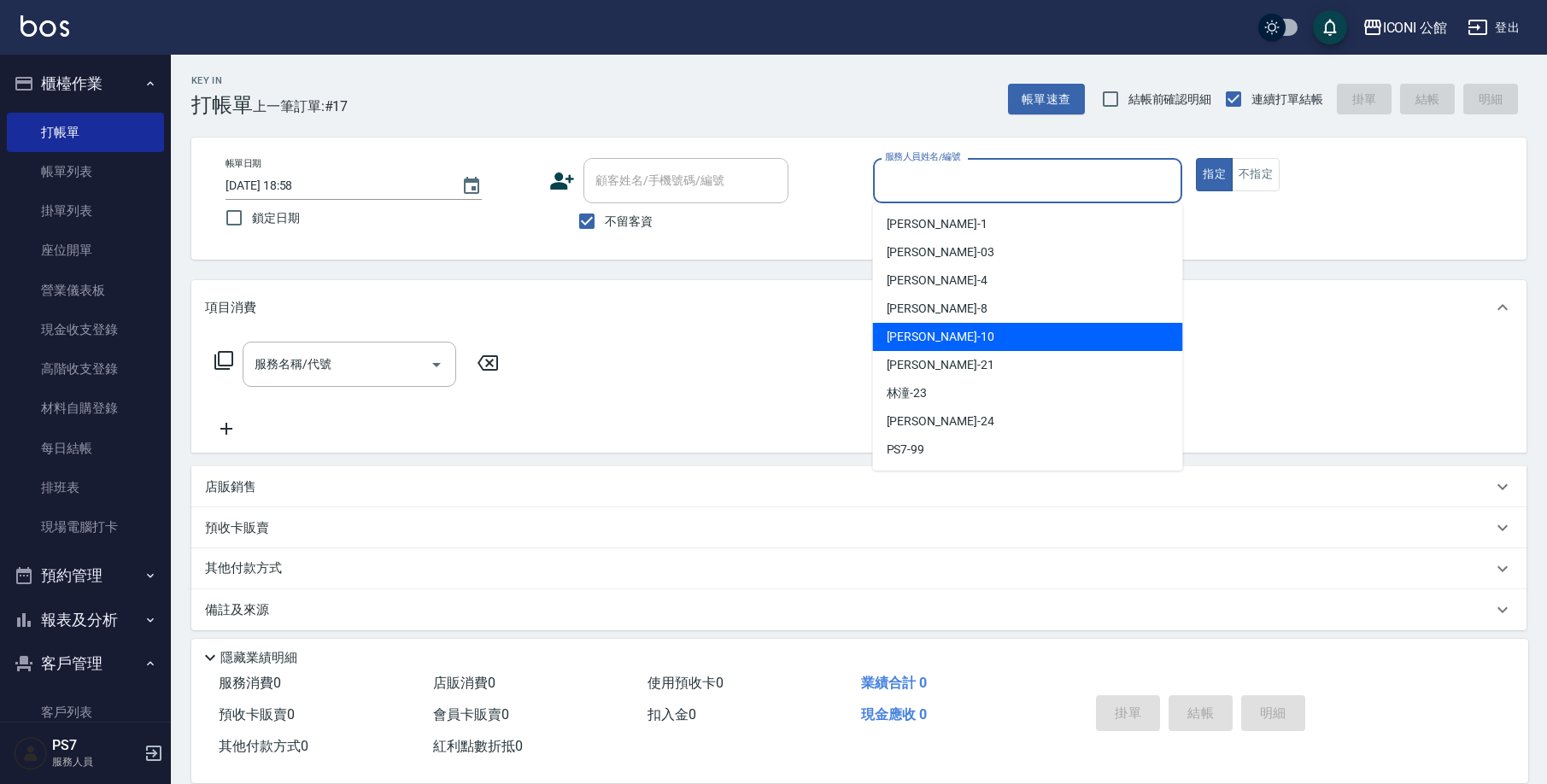
click at [921, 332] on span "[PERSON_NAME] -10" at bounding box center [940, 337] width 108 height 18
type input "[PERSON_NAME]-10"
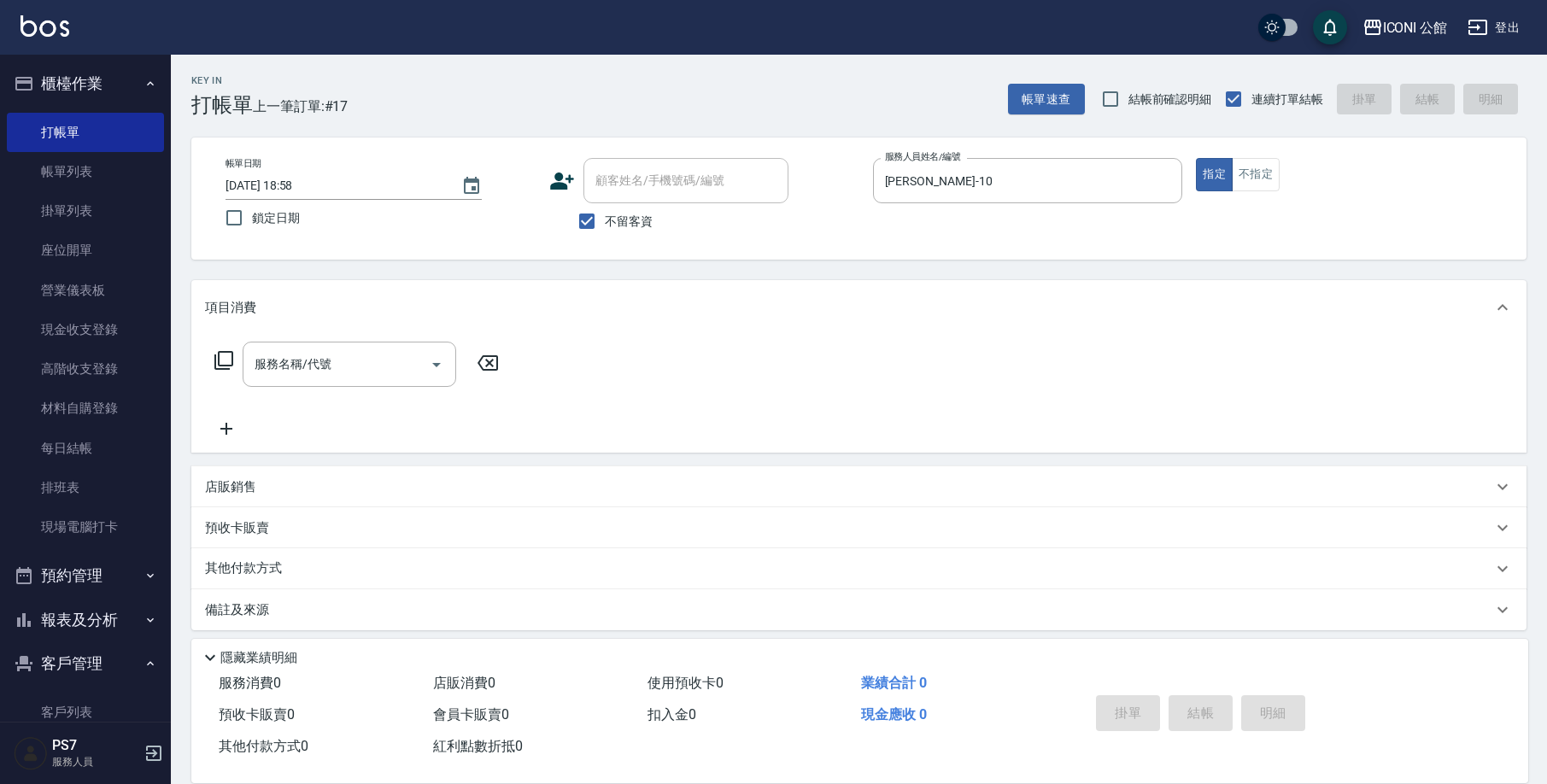
click at [219, 364] on icon at bounding box center [224, 360] width 19 height 19
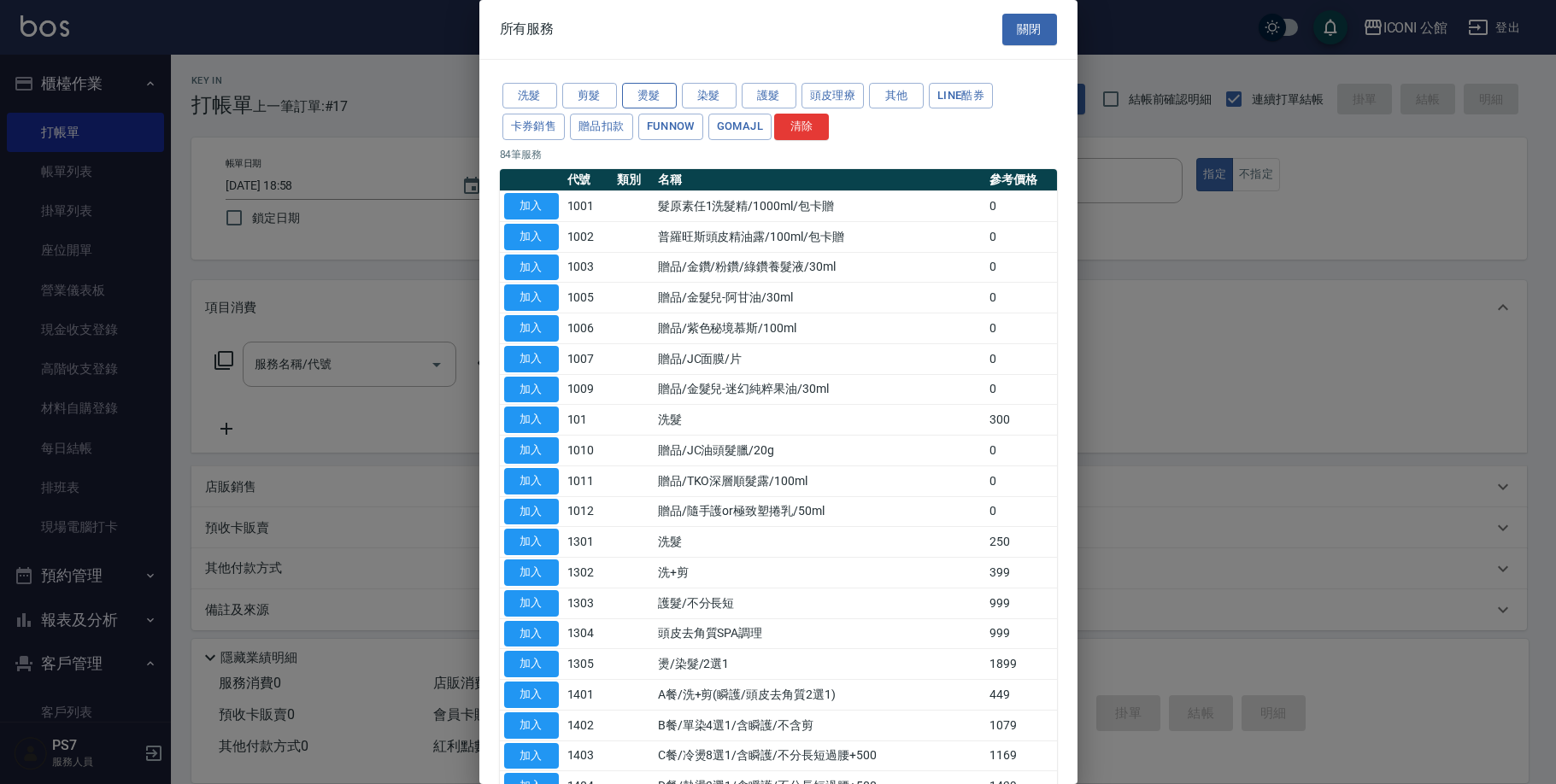
click at [648, 91] on button "燙髮" at bounding box center [649, 96] width 54 height 27
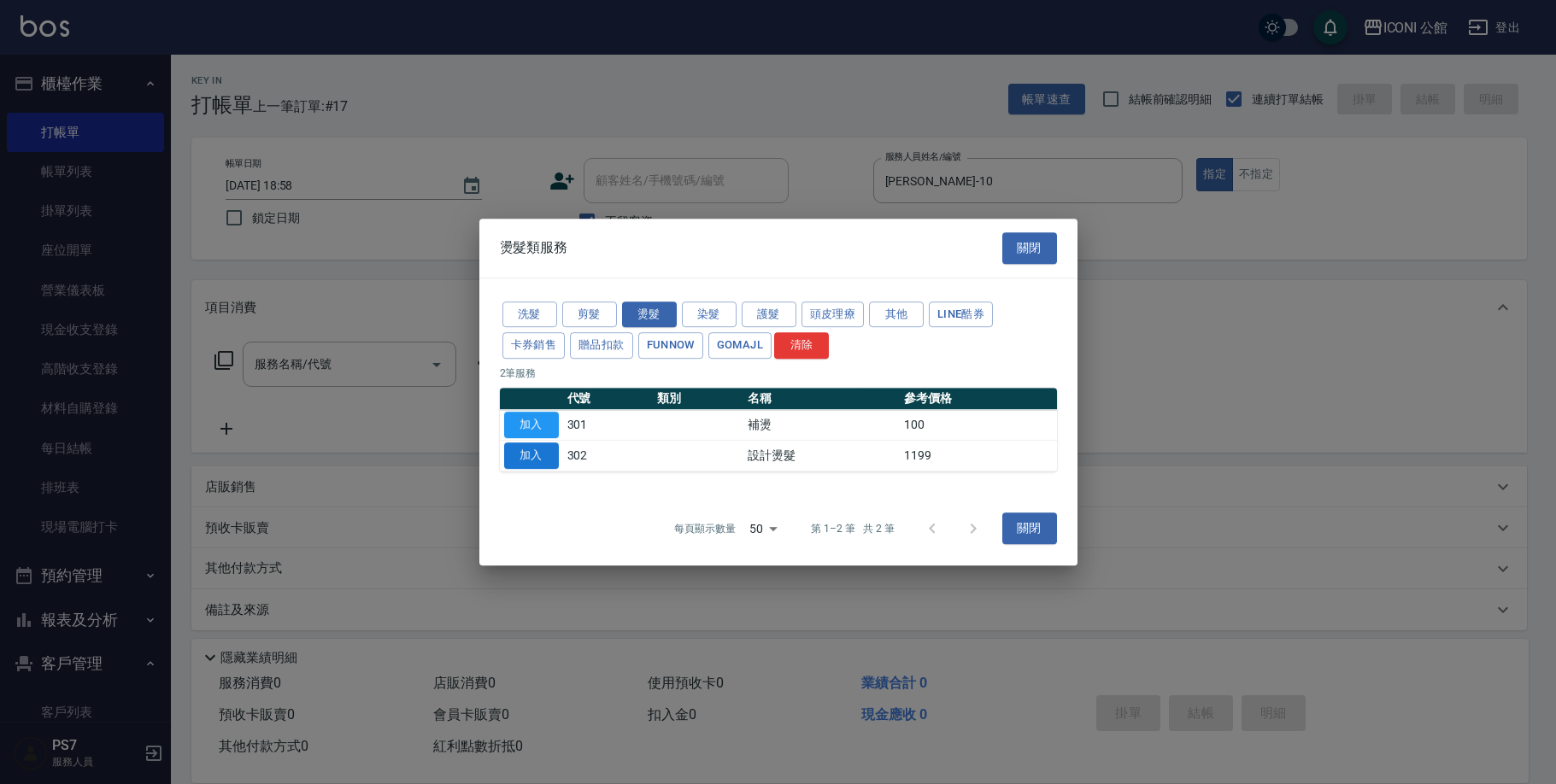
click at [540, 449] on button "加入" at bounding box center [530, 455] width 54 height 27
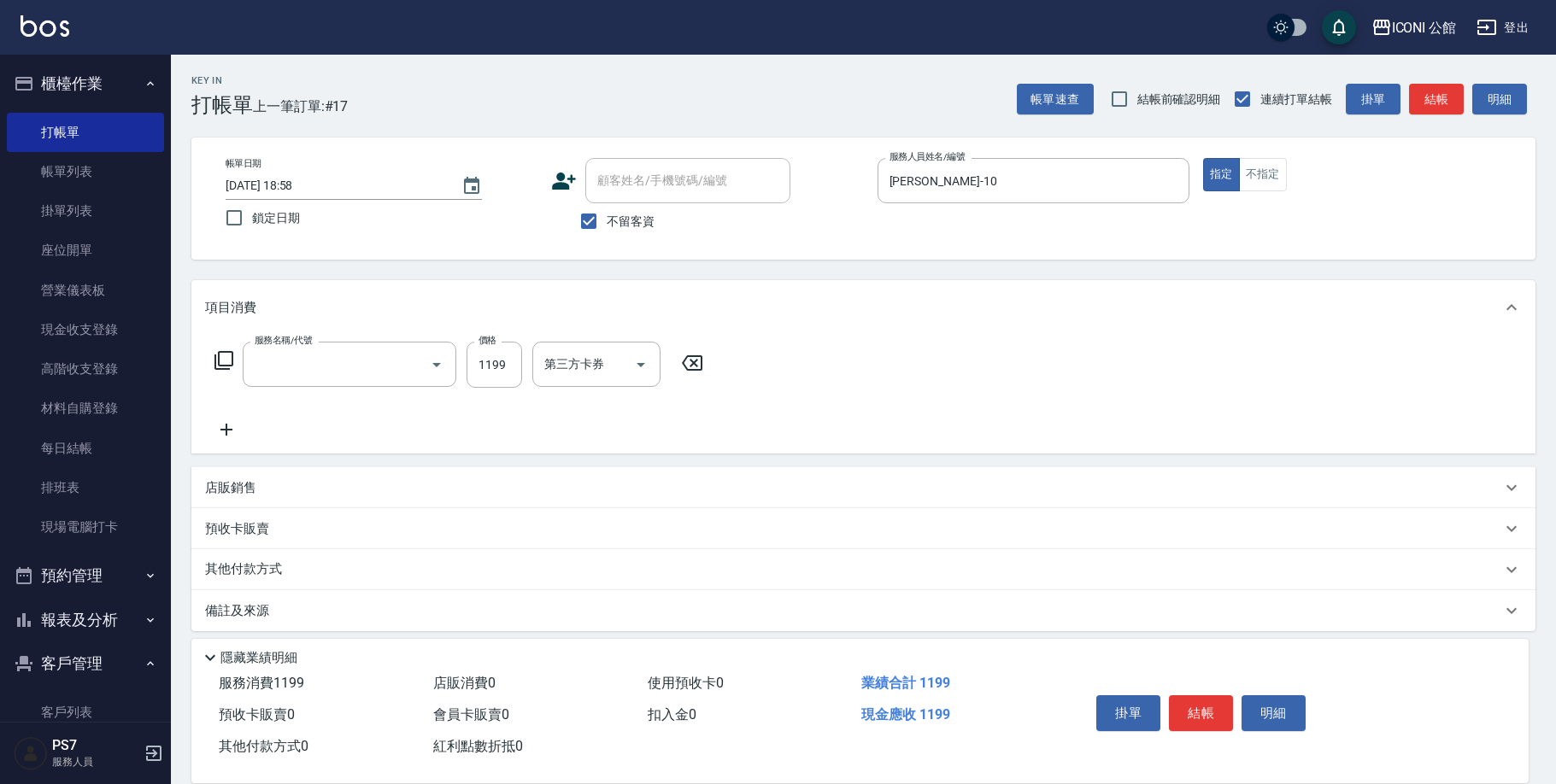
type input "設計燙髮(302)"
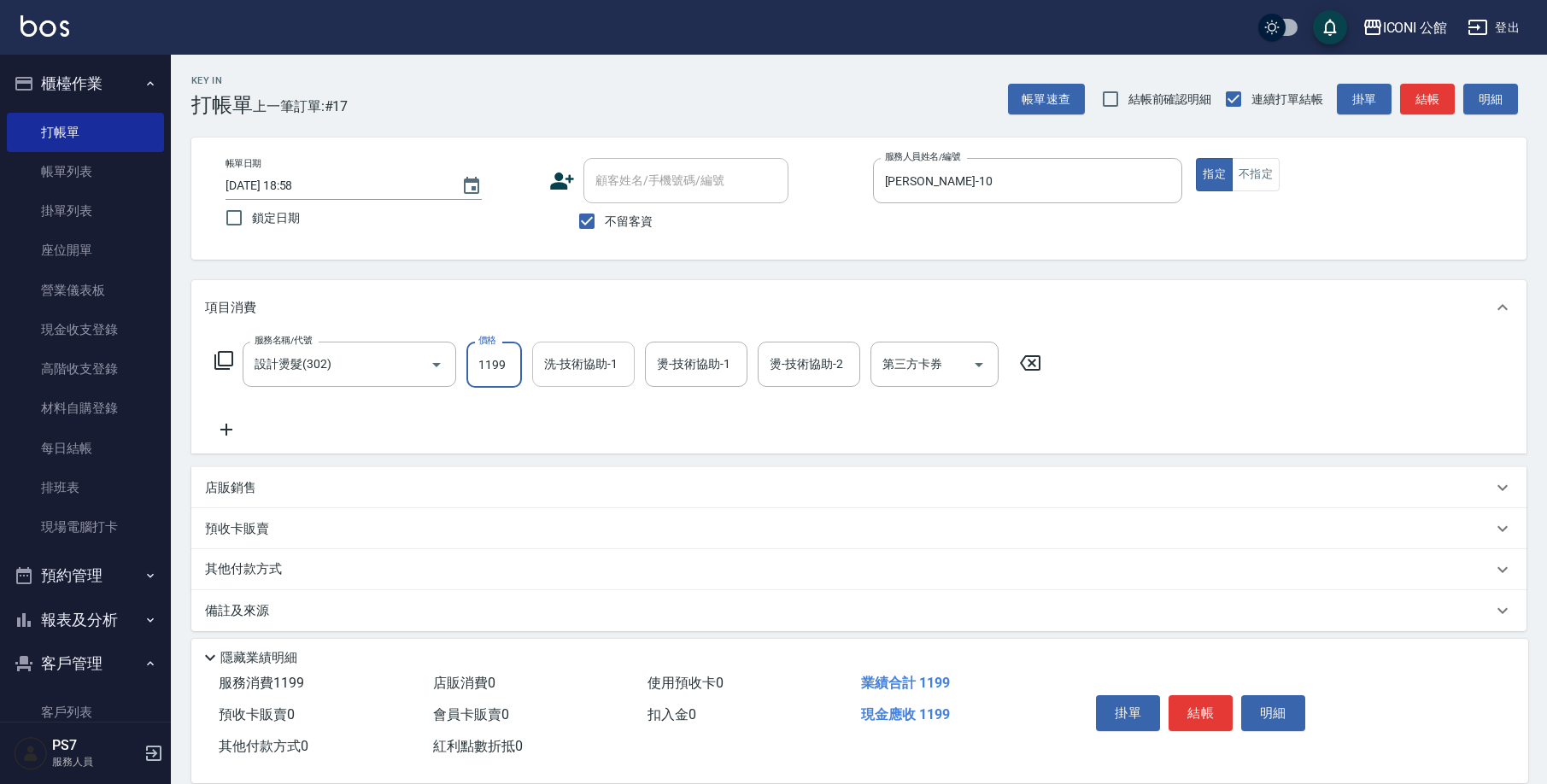
drag, startPoint x: 474, startPoint y: 366, endPoint x: 544, endPoint y: 369, distance: 70.1
click at [544, 369] on div "服務名稱/代號 設計燙髮(302) 服務名稱/代號 價格 1199 價格 洗-技術協助-1 洗-技術協助-1 燙-技術協助-1 燙-技術協助-1 燙-技術協助…" at bounding box center [628, 364] width 846 height 46
type input "1480"
type input "[PERSON_NAME]-21"
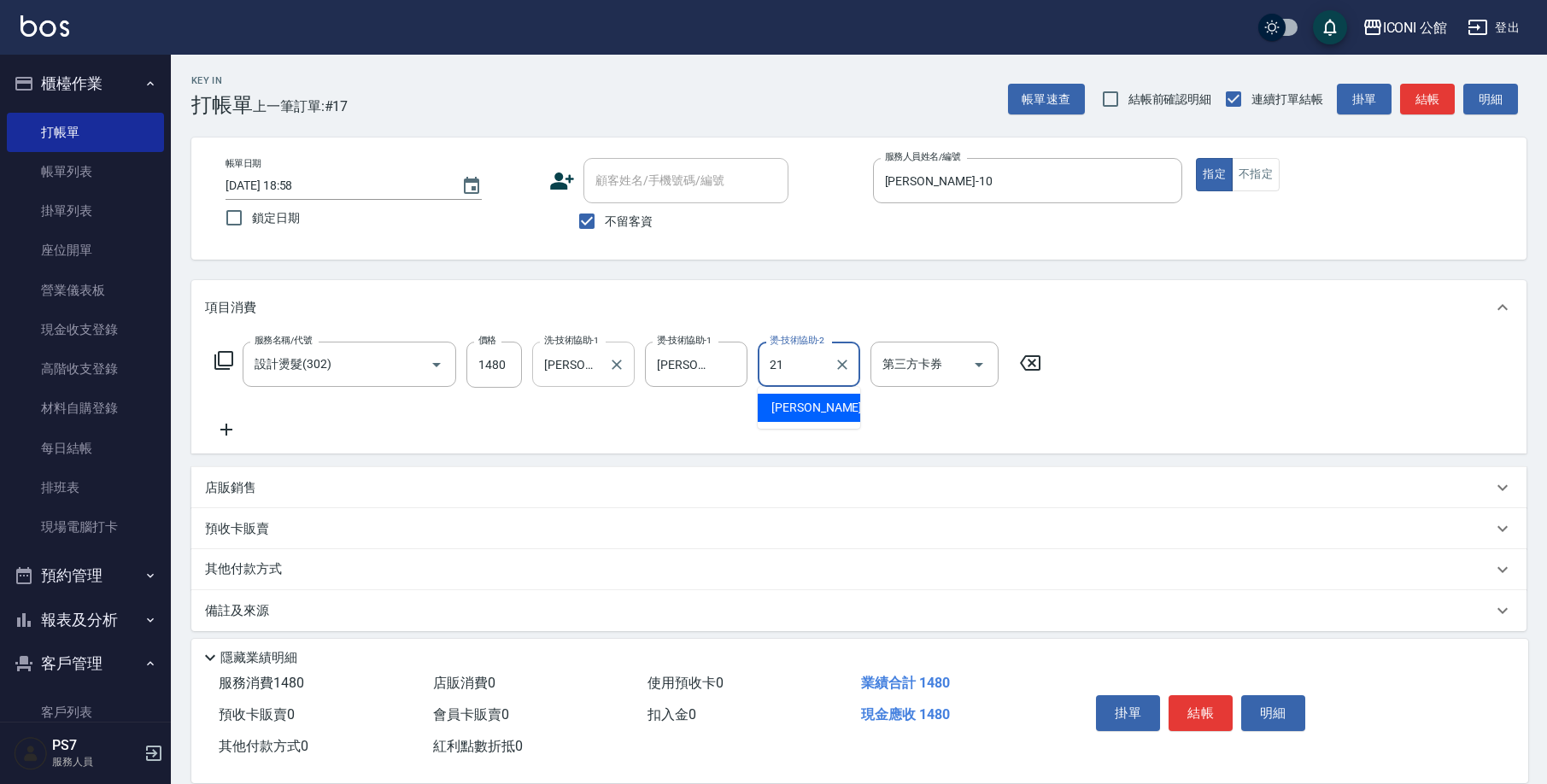
type input "[PERSON_NAME]-21"
click at [221, 364] on icon at bounding box center [224, 360] width 19 height 19
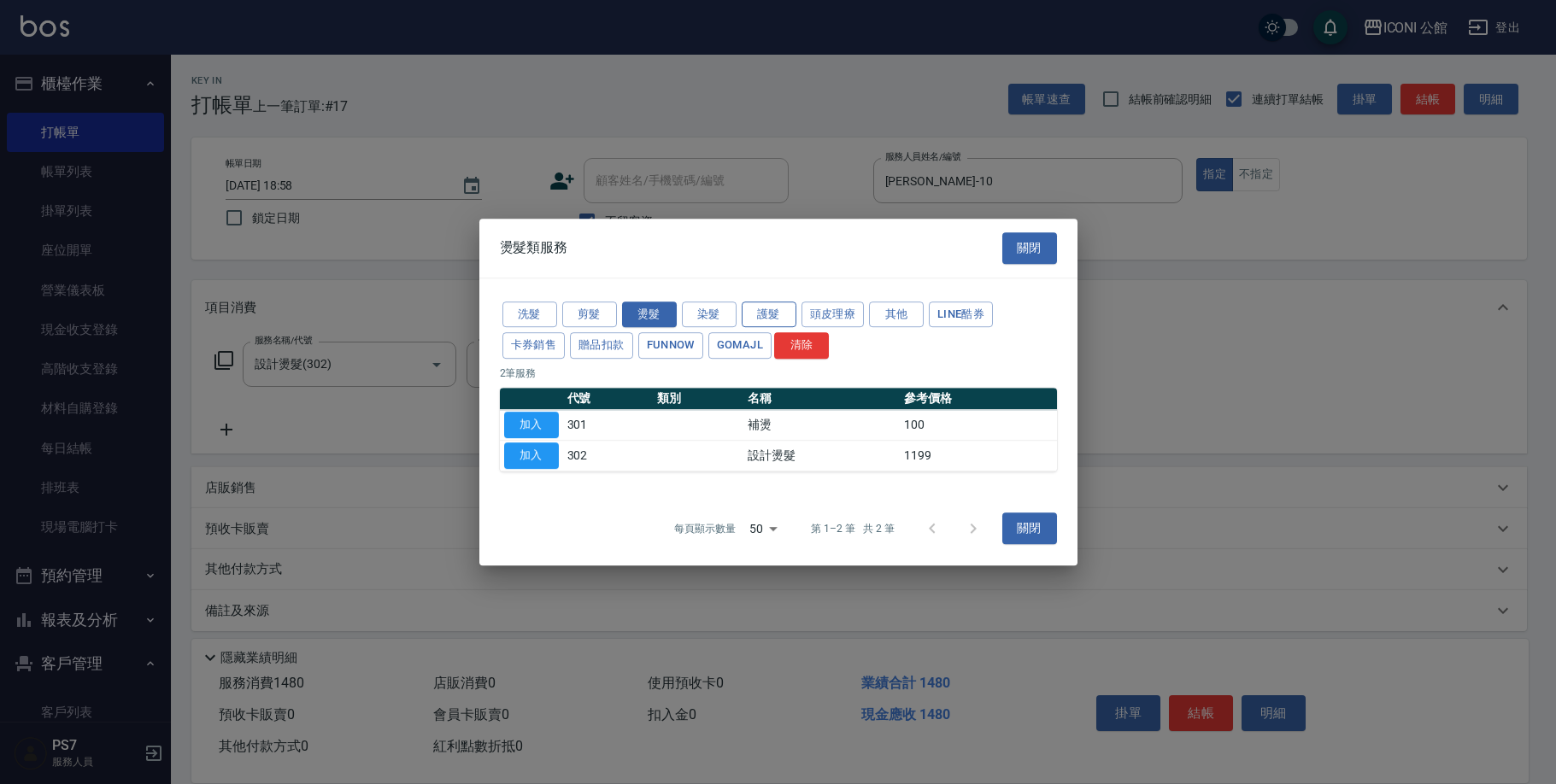
click at [784, 320] on button "護髮" at bounding box center [768, 314] width 54 height 27
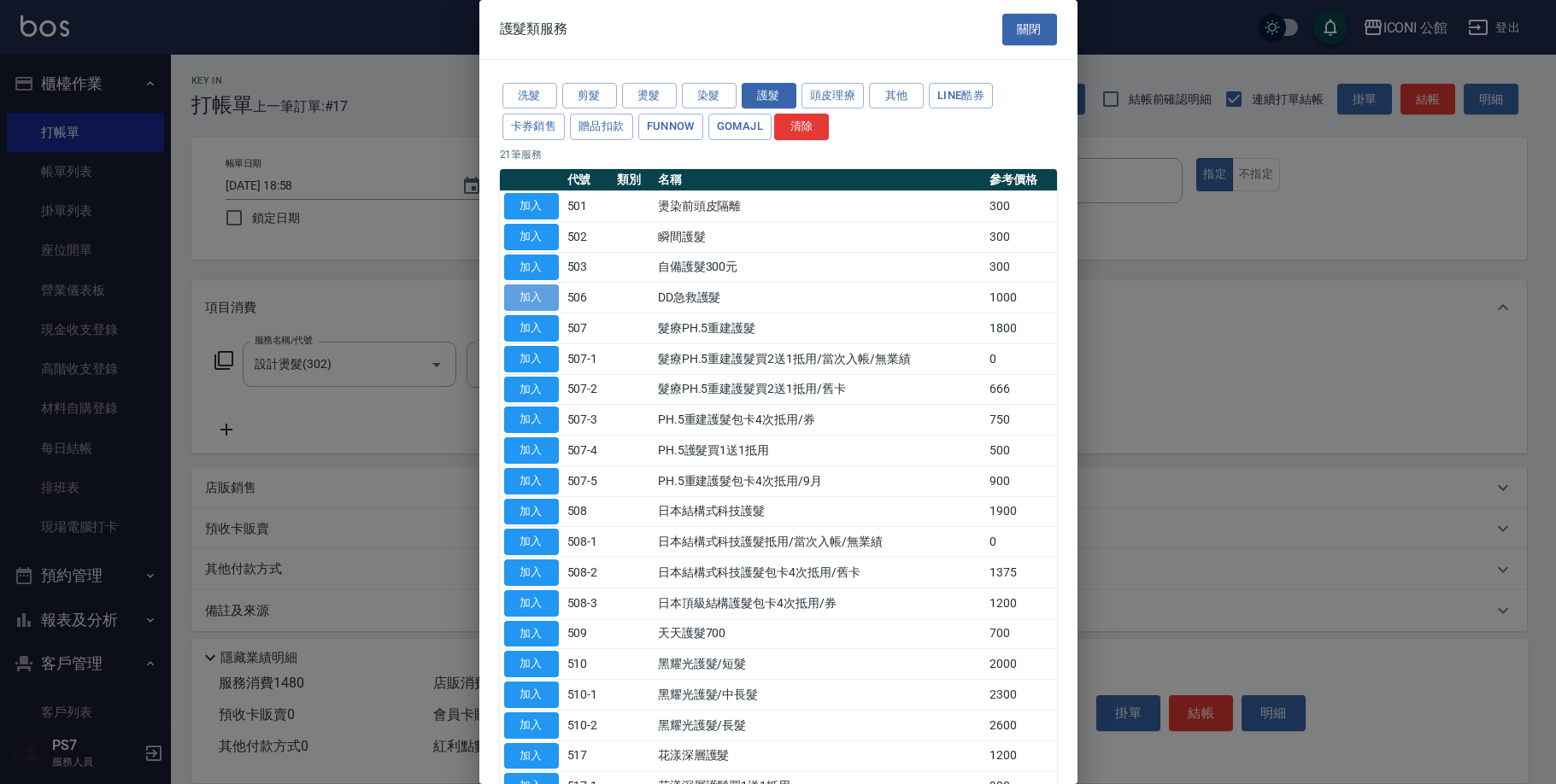
click at [514, 293] on button "加入" at bounding box center [530, 297] width 54 height 27
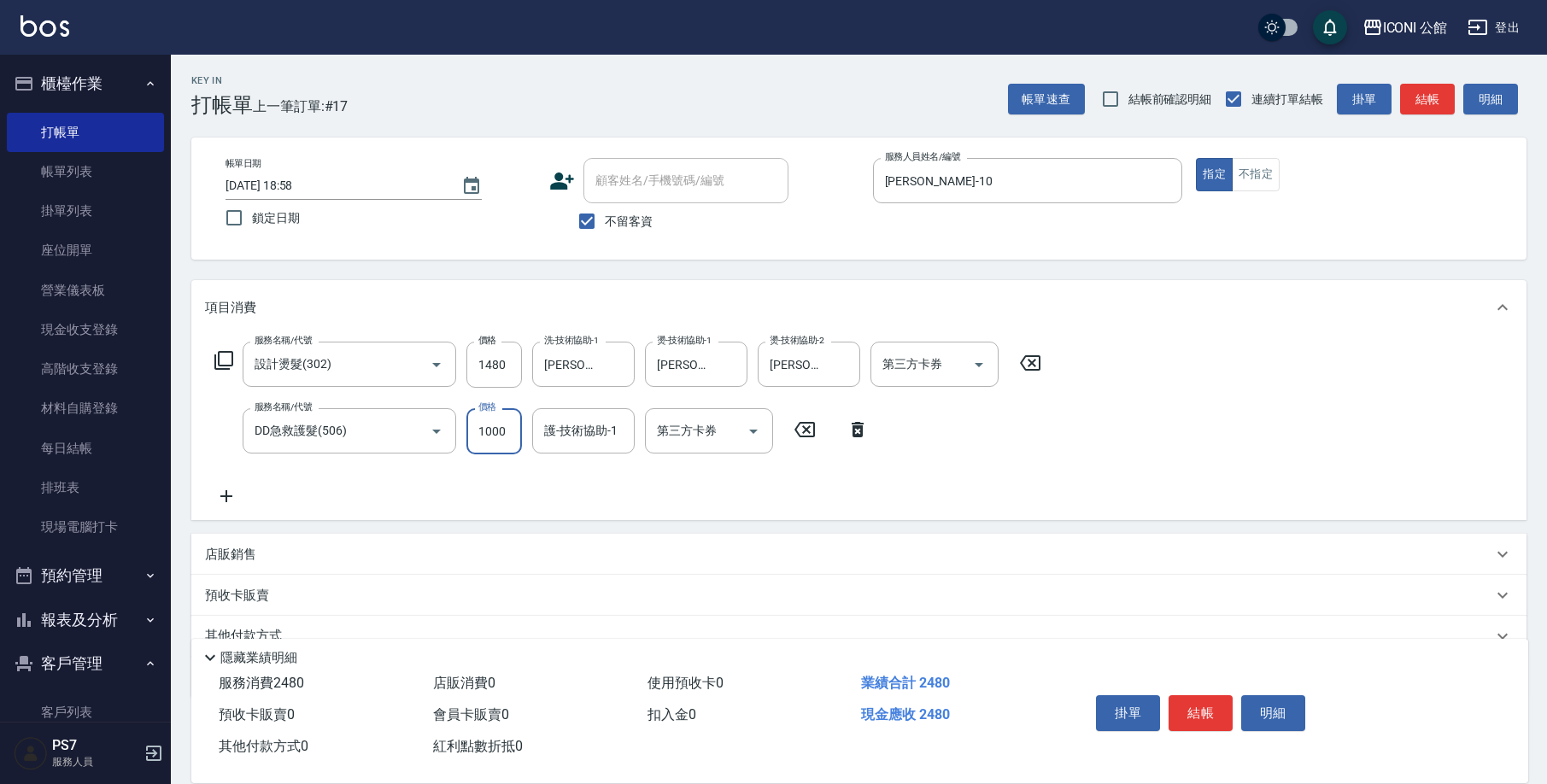
drag, startPoint x: 473, startPoint y: 425, endPoint x: 524, endPoint y: 431, distance: 51.4
click at [524, 431] on div "服務名稱/代號 DD急救護髮(506) 服務名稱/代號 價格 1000 價格 護-技術協助-1 護-技術協助-1 第三方卡券 第三方卡券" at bounding box center [542, 431] width 674 height 46
type input "800"
type input "[PERSON_NAME]-21"
click at [1207, 718] on button "結帳" at bounding box center [1201, 713] width 64 height 36
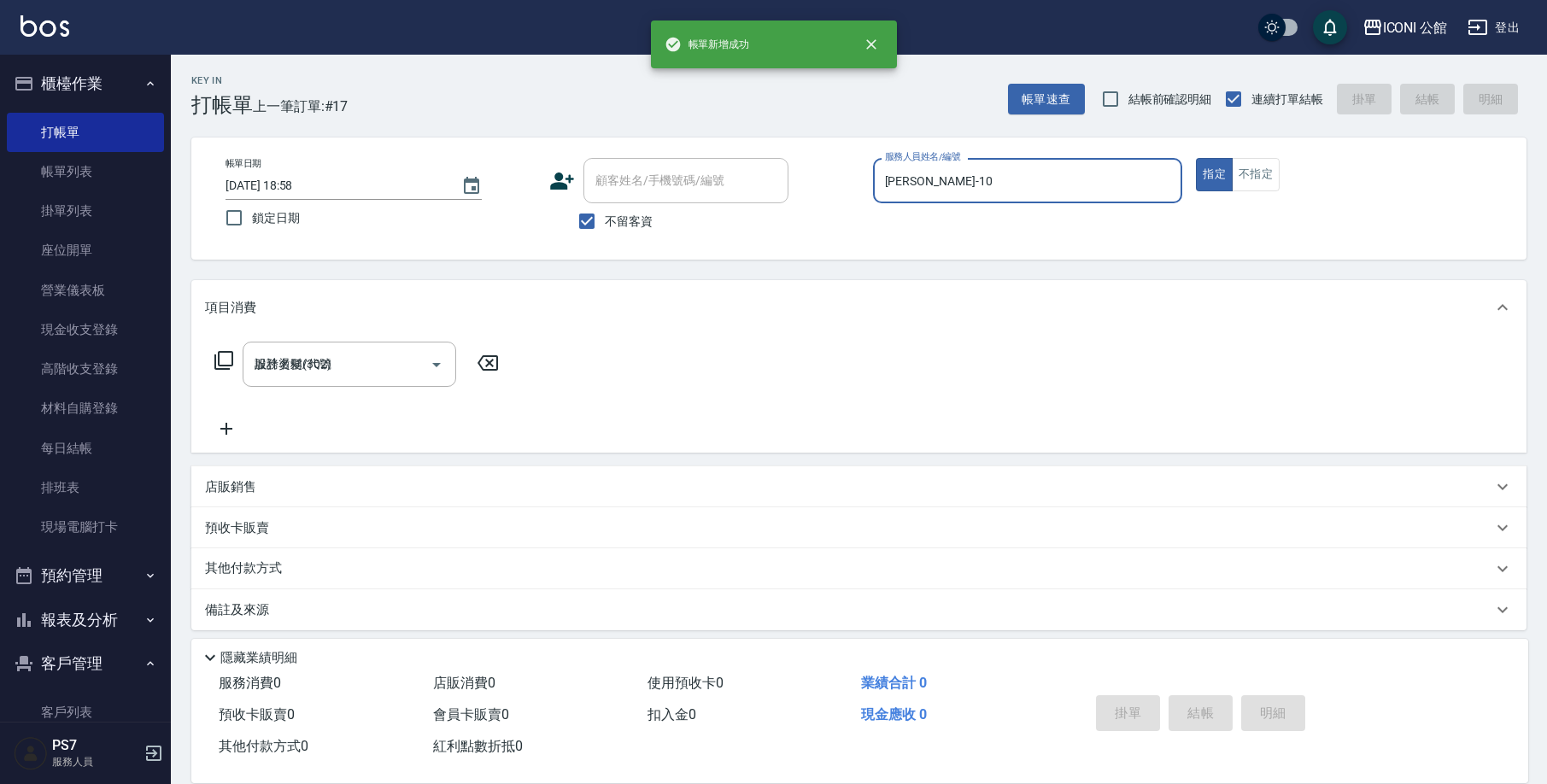
click at [991, 187] on input "[PERSON_NAME]-10" at bounding box center [1027, 180] width 295 height 30
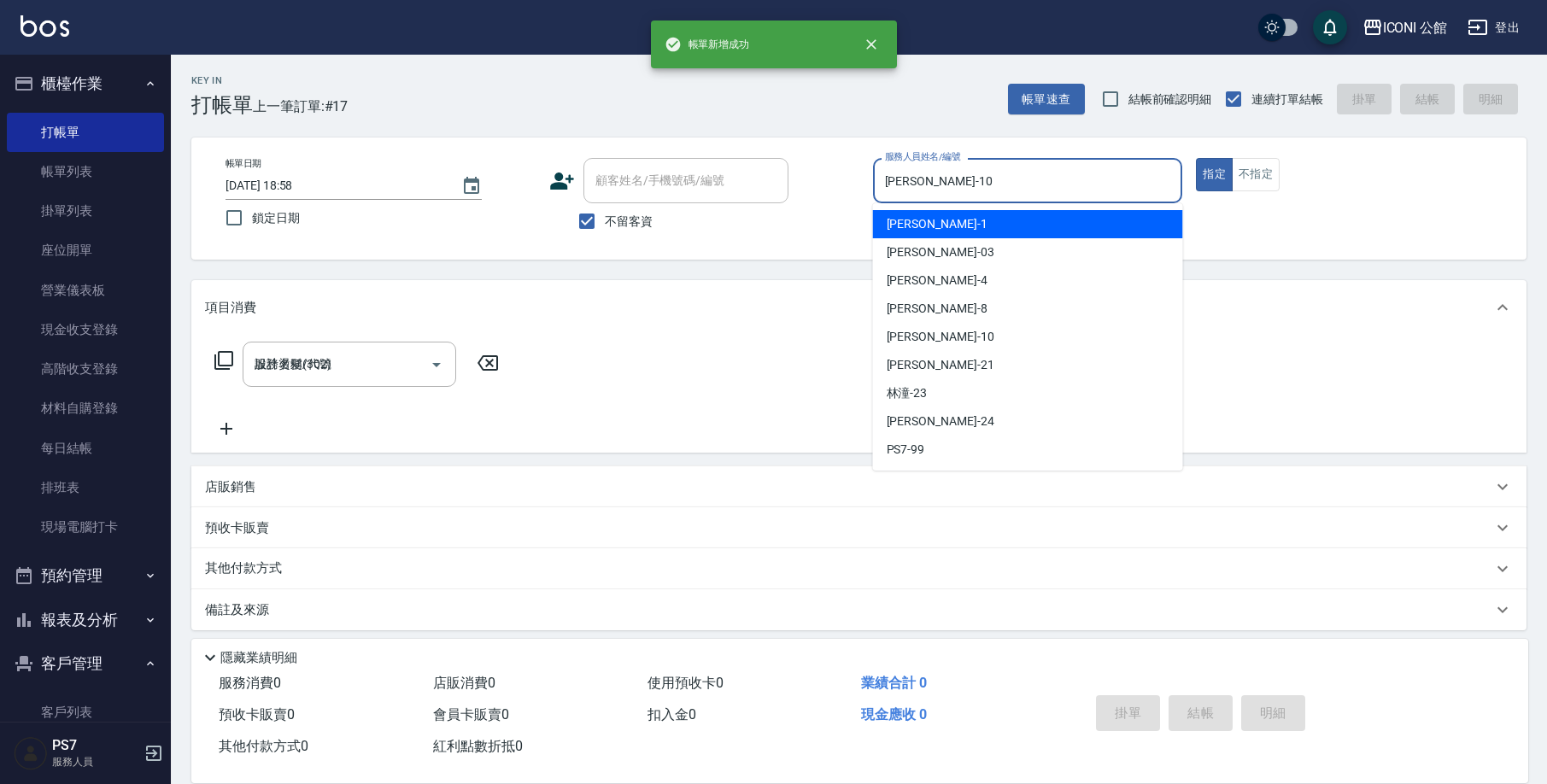
type input "[DATE] 19:16"
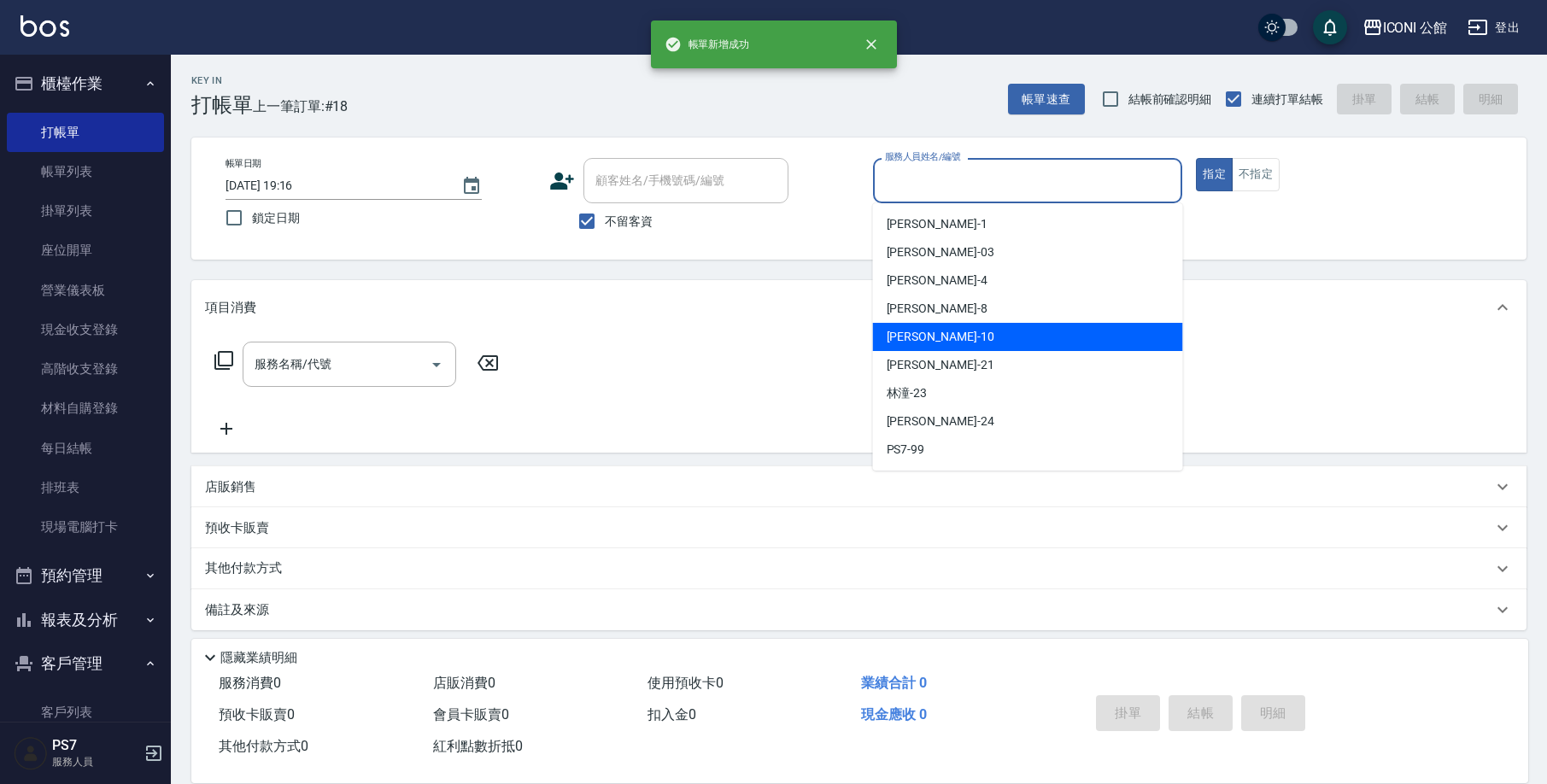
click at [989, 332] on div "[PERSON_NAME] -10" at bounding box center [1028, 337] width 310 height 28
type input "[PERSON_NAME]-10"
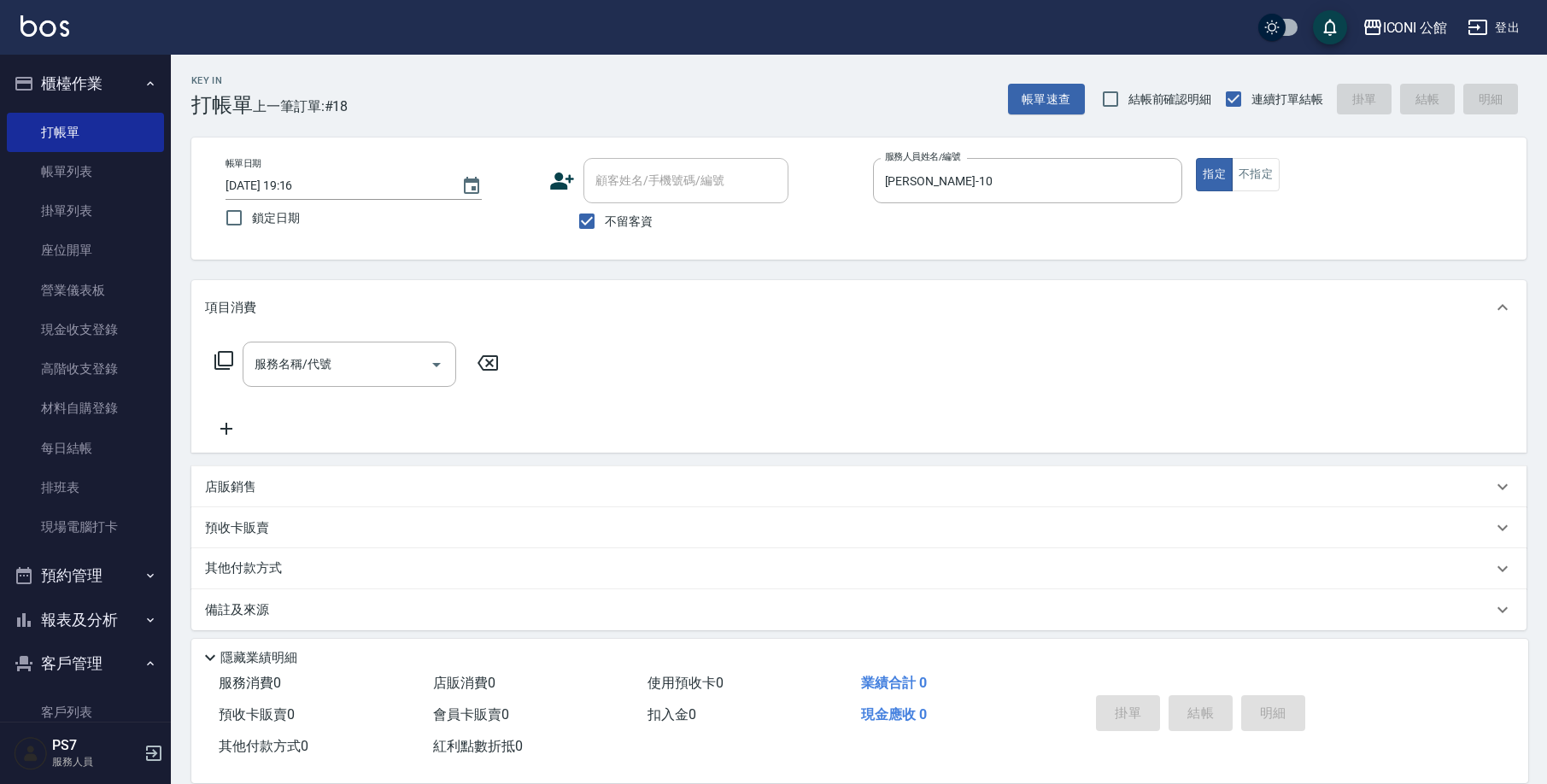
click at [231, 353] on icon at bounding box center [224, 360] width 21 height 21
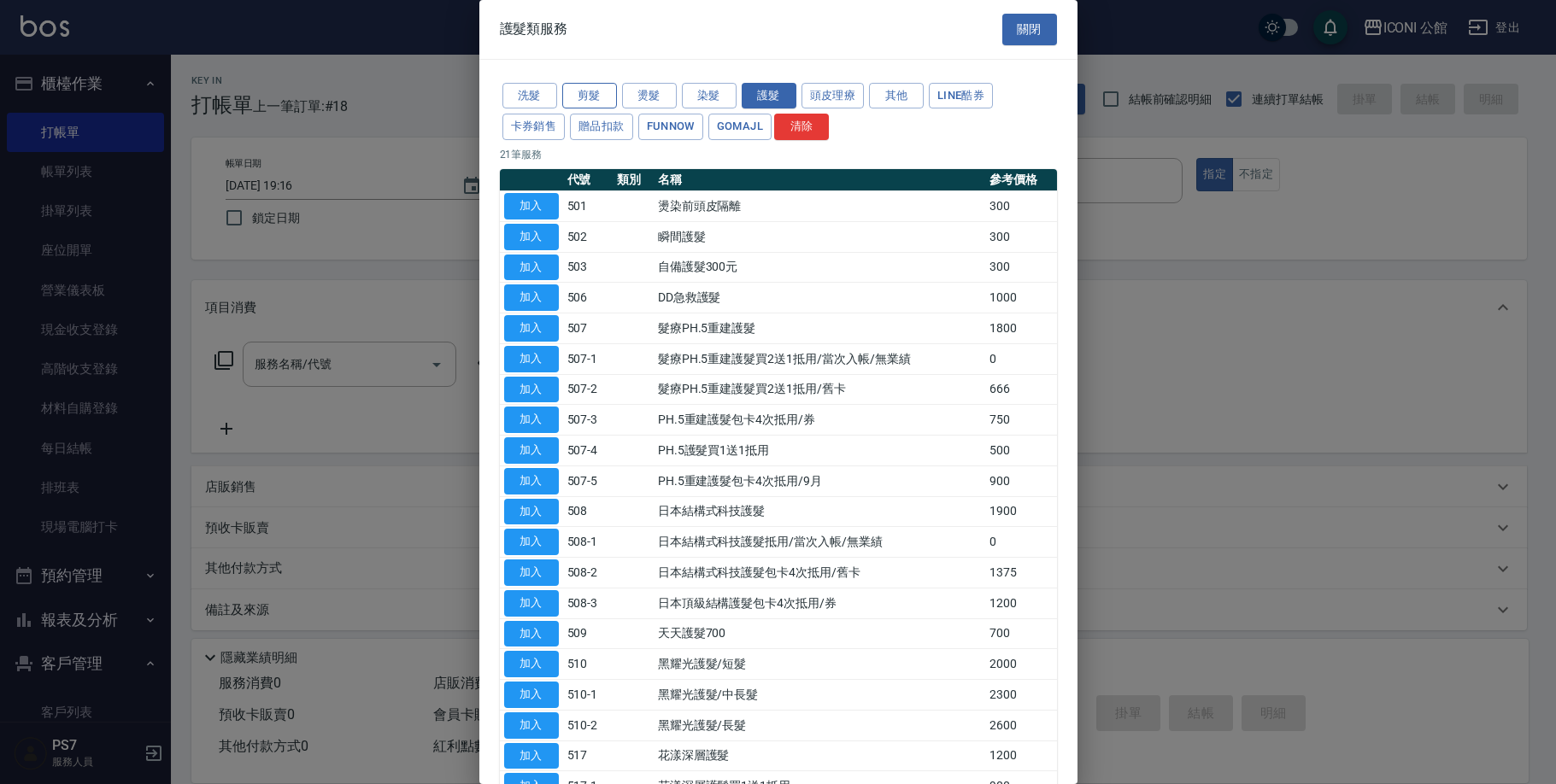
click at [599, 96] on button "剪髮" at bounding box center [589, 96] width 54 height 27
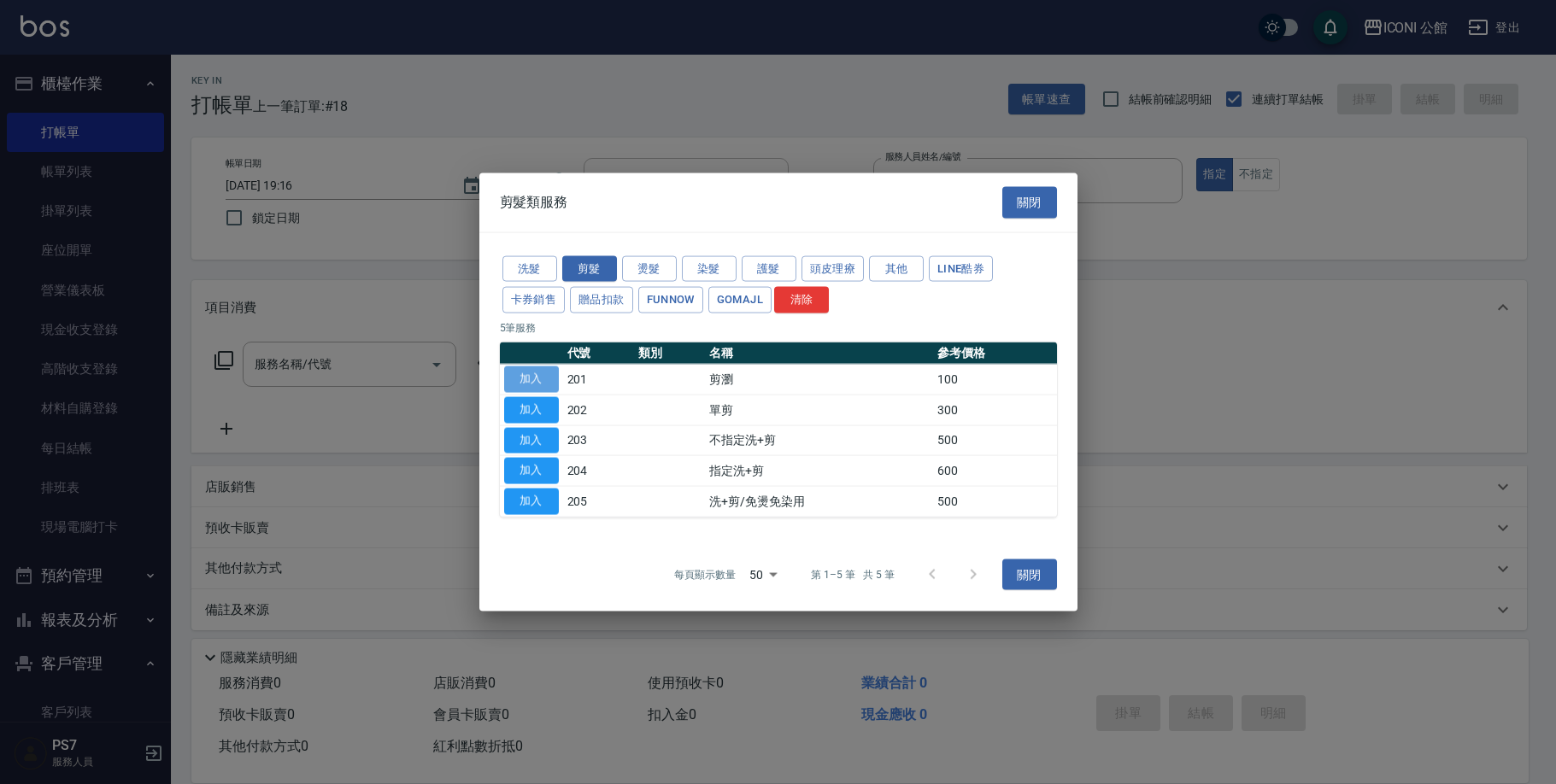
click at [519, 374] on button "加入" at bounding box center [530, 379] width 54 height 27
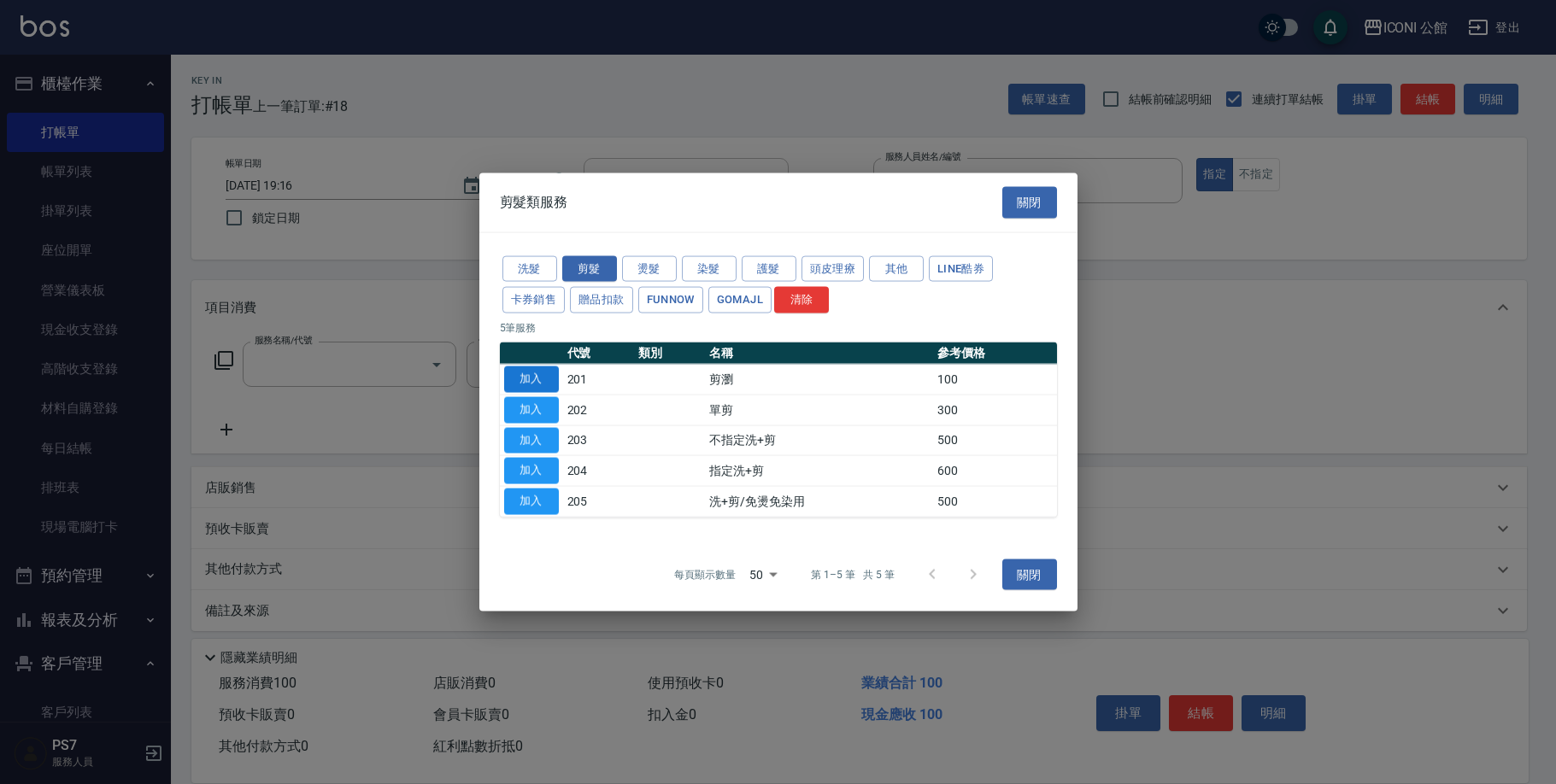
type input "剪瀏(201)"
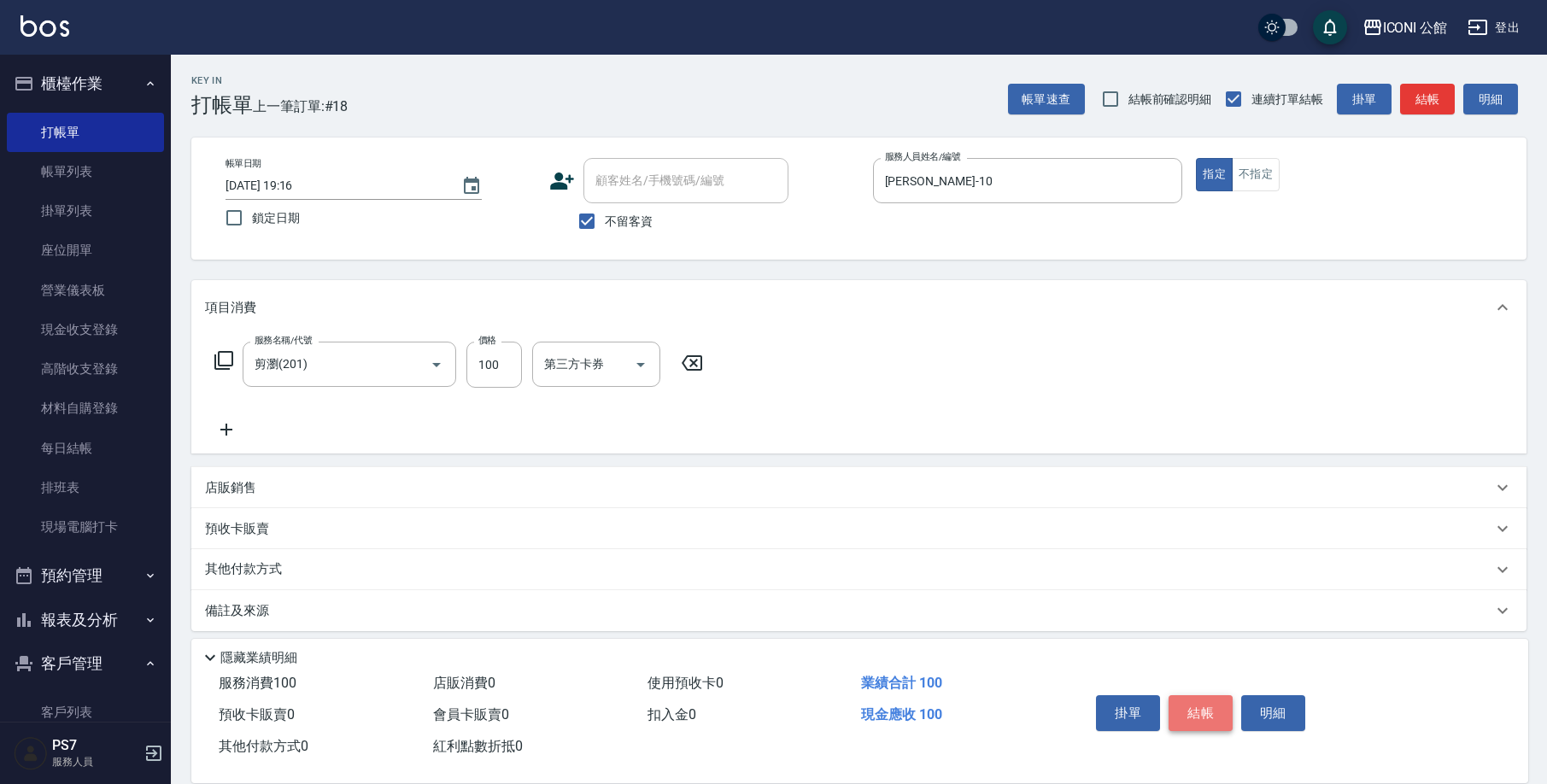
click at [1208, 712] on button "結帳" at bounding box center [1201, 713] width 64 height 36
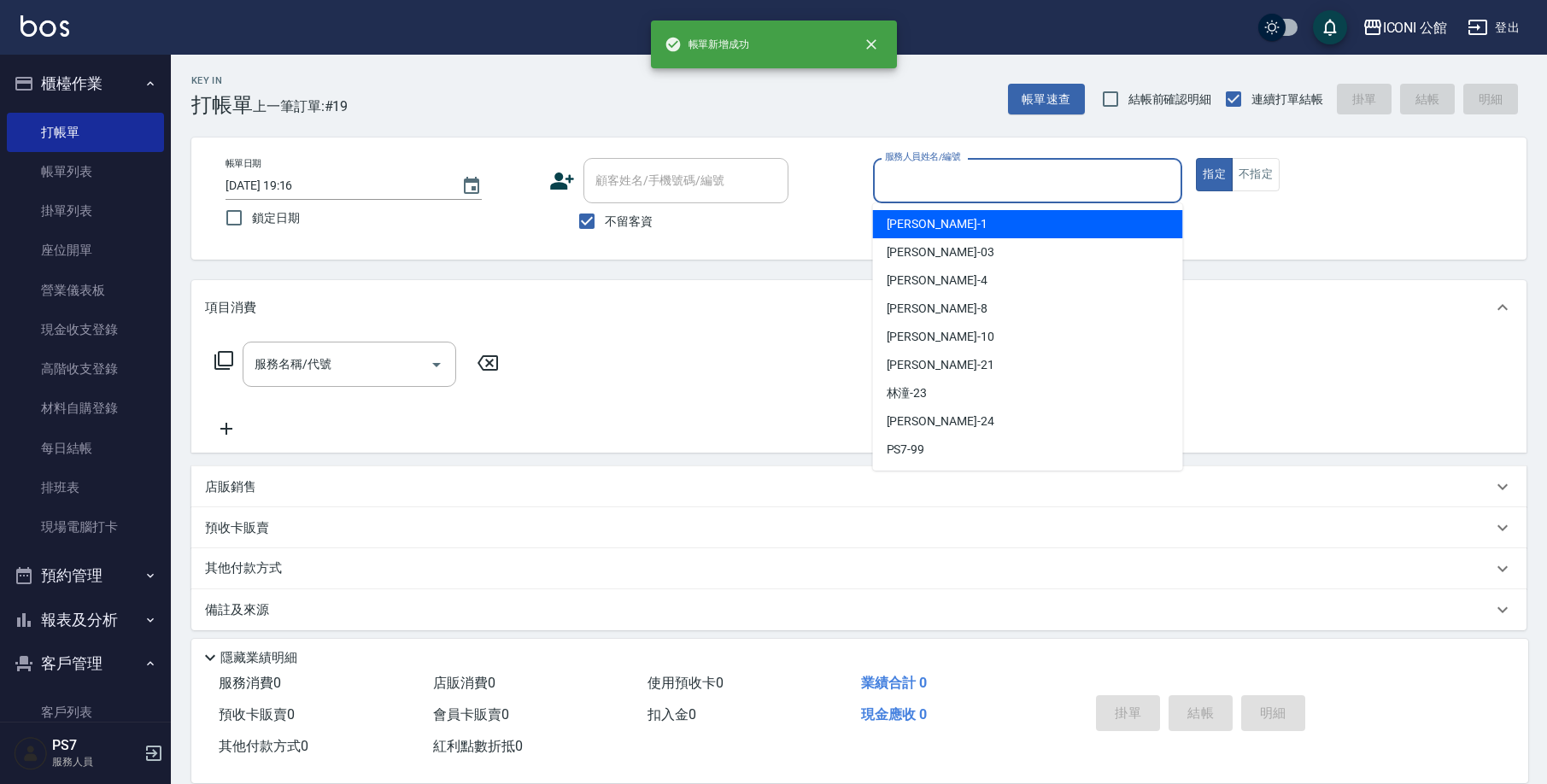
drag, startPoint x: 900, startPoint y: 190, endPoint x: 945, endPoint y: 269, distance: 90.9
click at [900, 190] on input "服務人員姓名/編號" at bounding box center [1027, 180] width 295 height 30
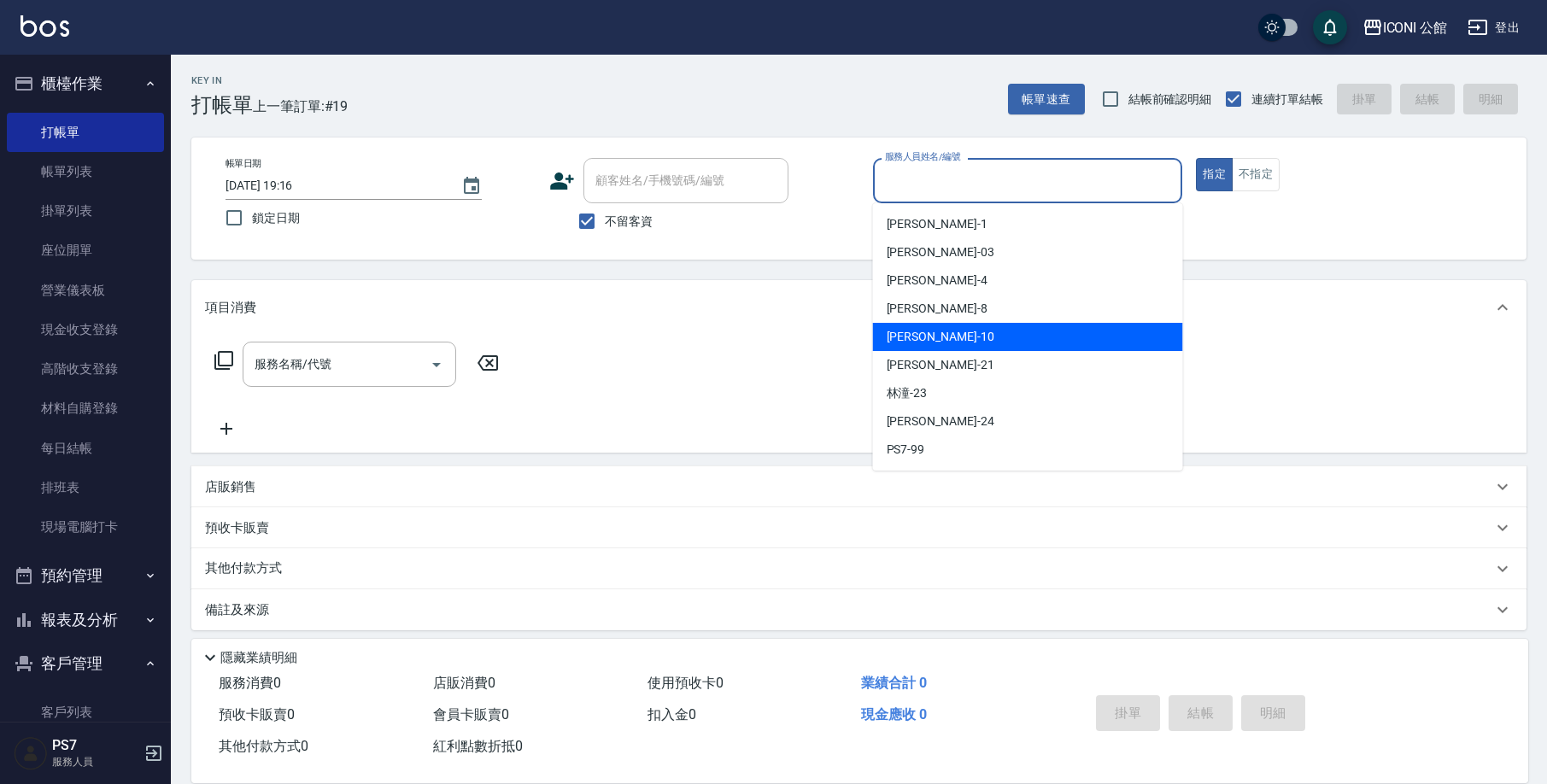
click at [961, 344] on div "[PERSON_NAME] -10" at bounding box center [1028, 337] width 310 height 28
type input "[PERSON_NAME]-10"
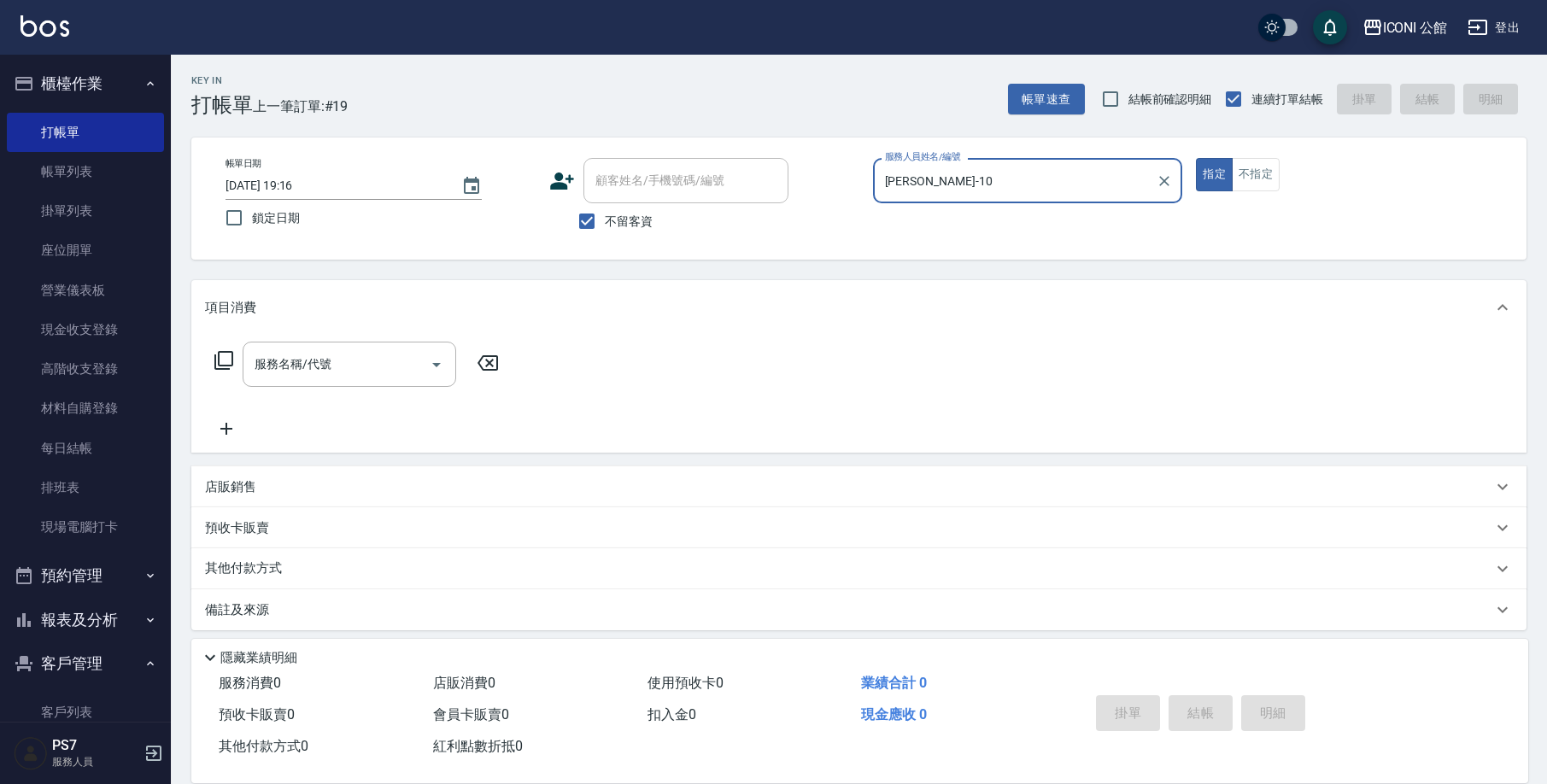
click at [216, 362] on icon at bounding box center [224, 360] width 21 height 21
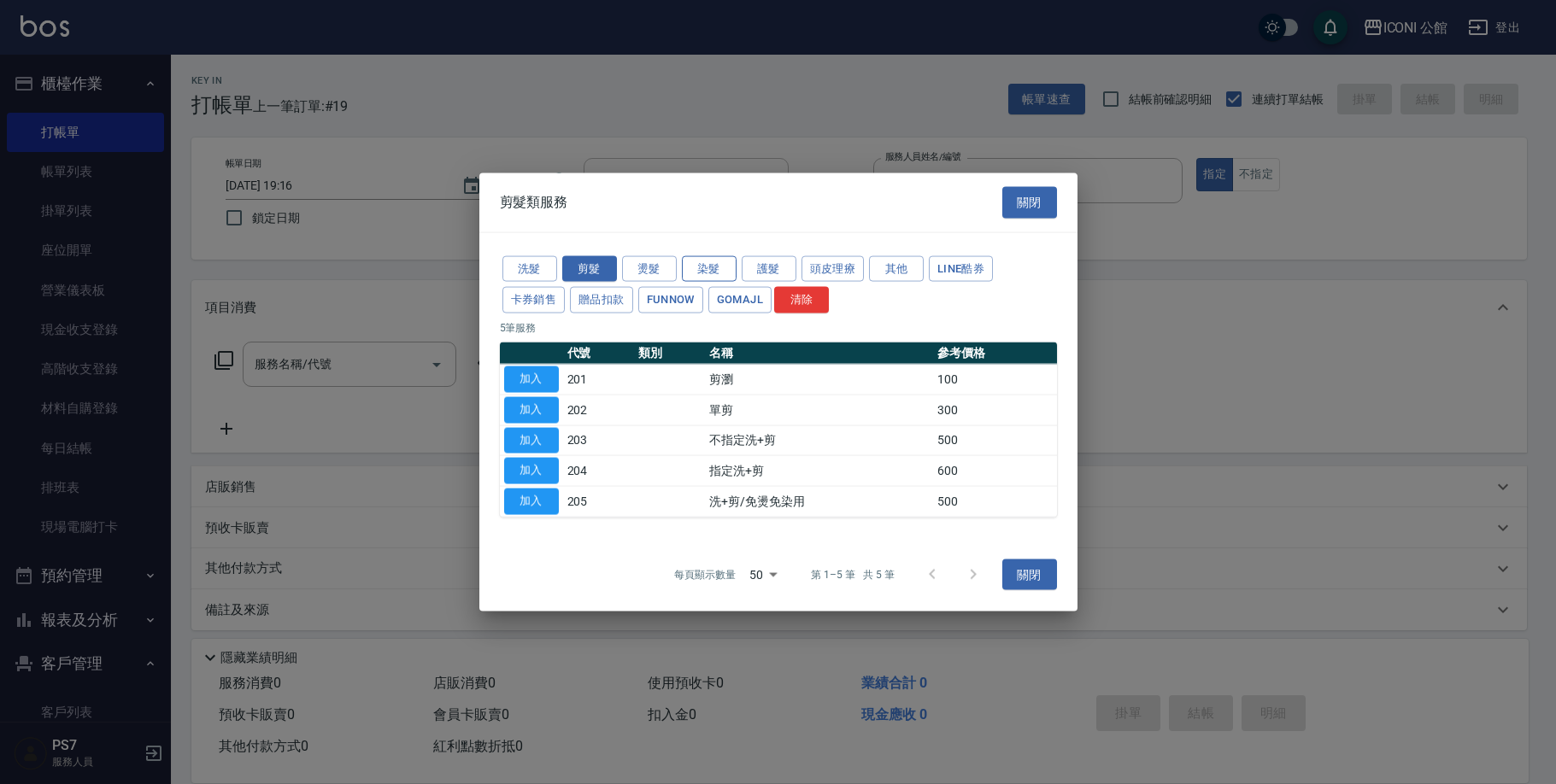
click at [696, 277] on button "染髮" at bounding box center [708, 269] width 54 height 27
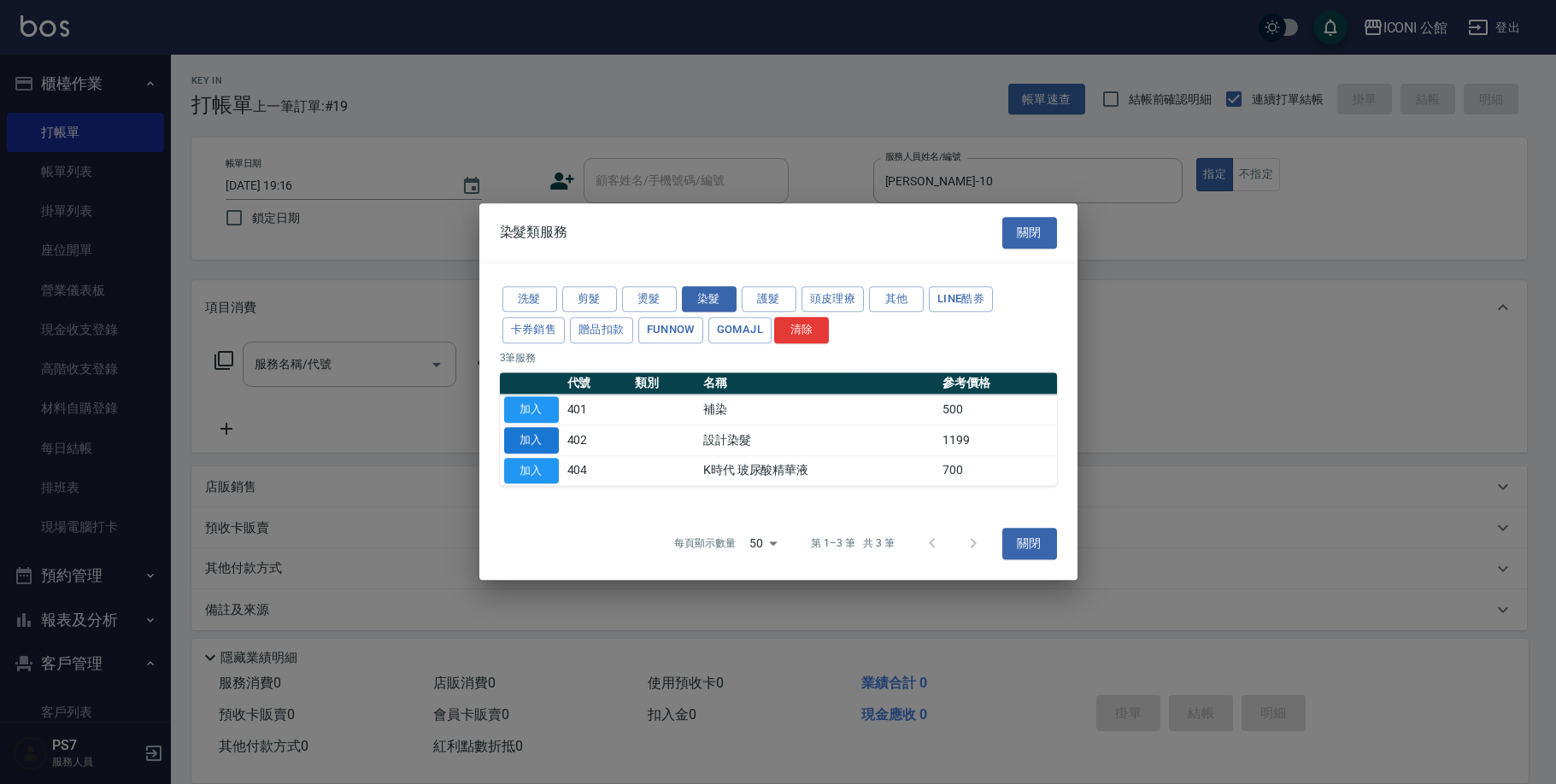
click at [541, 441] on button "加入" at bounding box center [530, 439] width 54 height 27
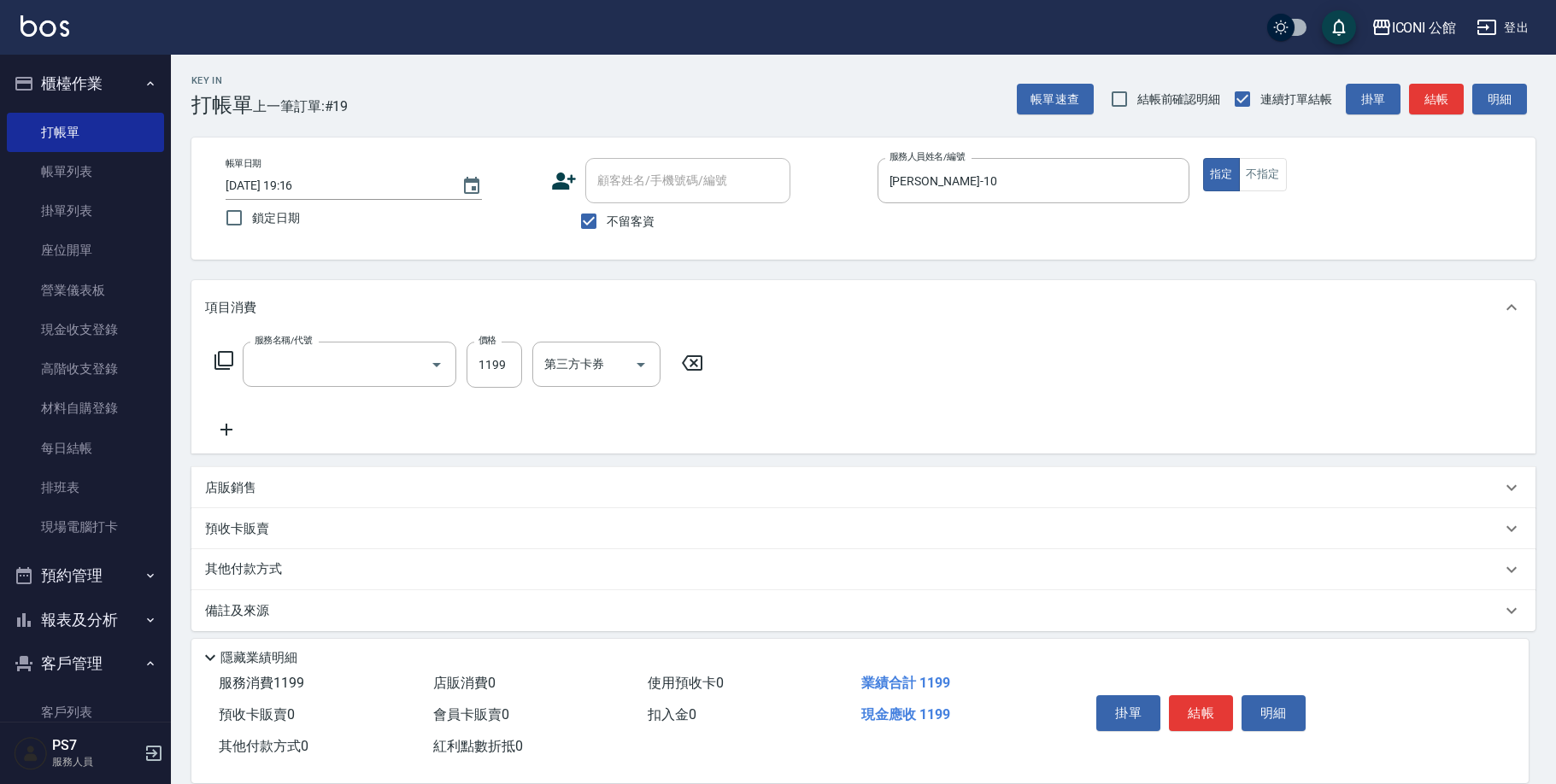
type input "設計染髮(402)"
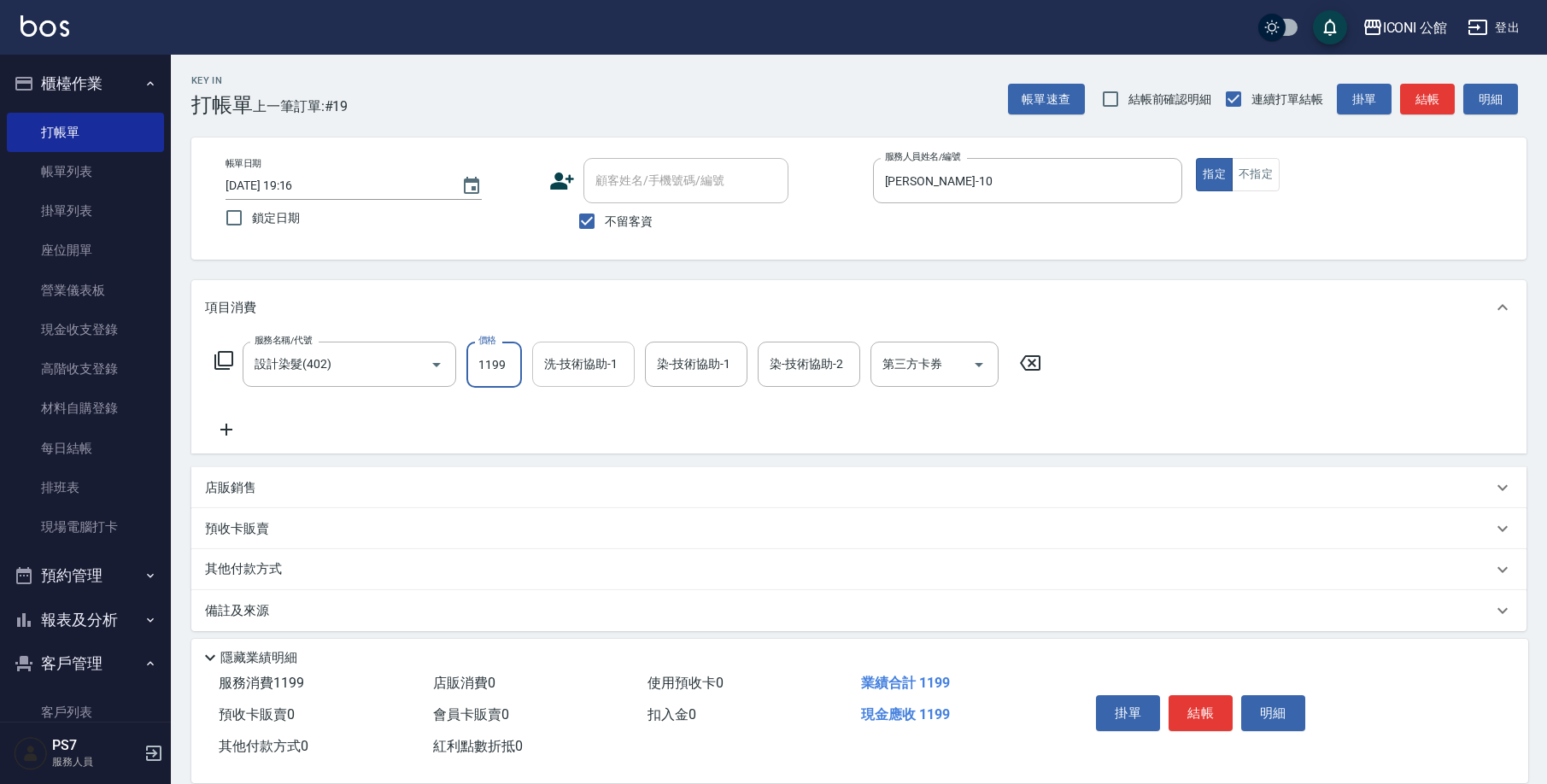
drag, startPoint x: 479, startPoint y: 368, endPoint x: 607, endPoint y: 381, distance: 128.7
click at [607, 381] on div "服務名稱/代號 設計染髮(402) 服務名稱/代號 價格 1199 價格 洗-技術協助-1 洗-技術協助-1 染-技術協助-1 染-技術協助-1 染-技術協助…" at bounding box center [628, 364] width 846 height 46
type input "1499"
type input "[PERSON_NAME]-21"
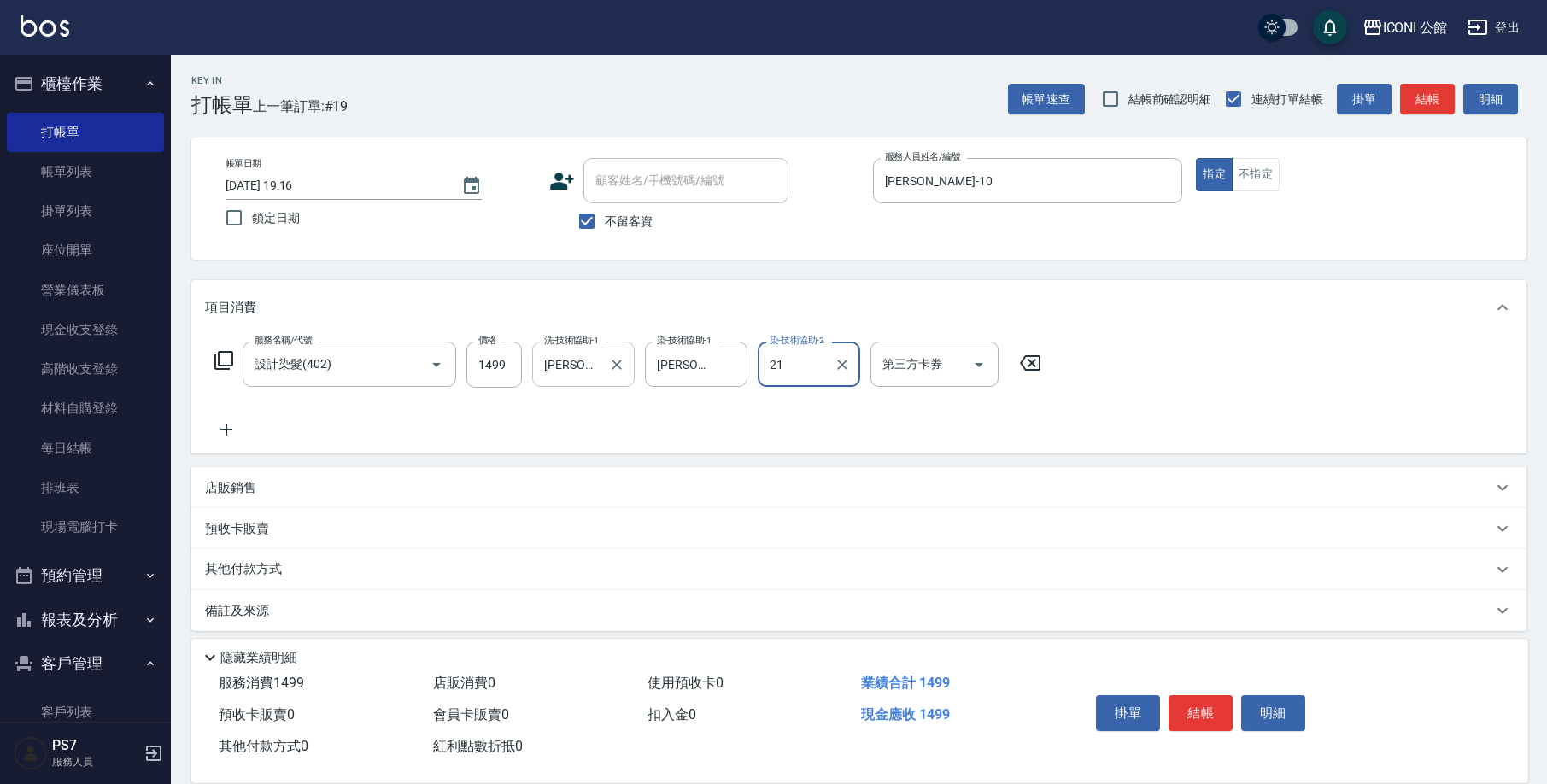
type input "[PERSON_NAME]-21"
click at [231, 358] on icon at bounding box center [224, 360] width 21 height 21
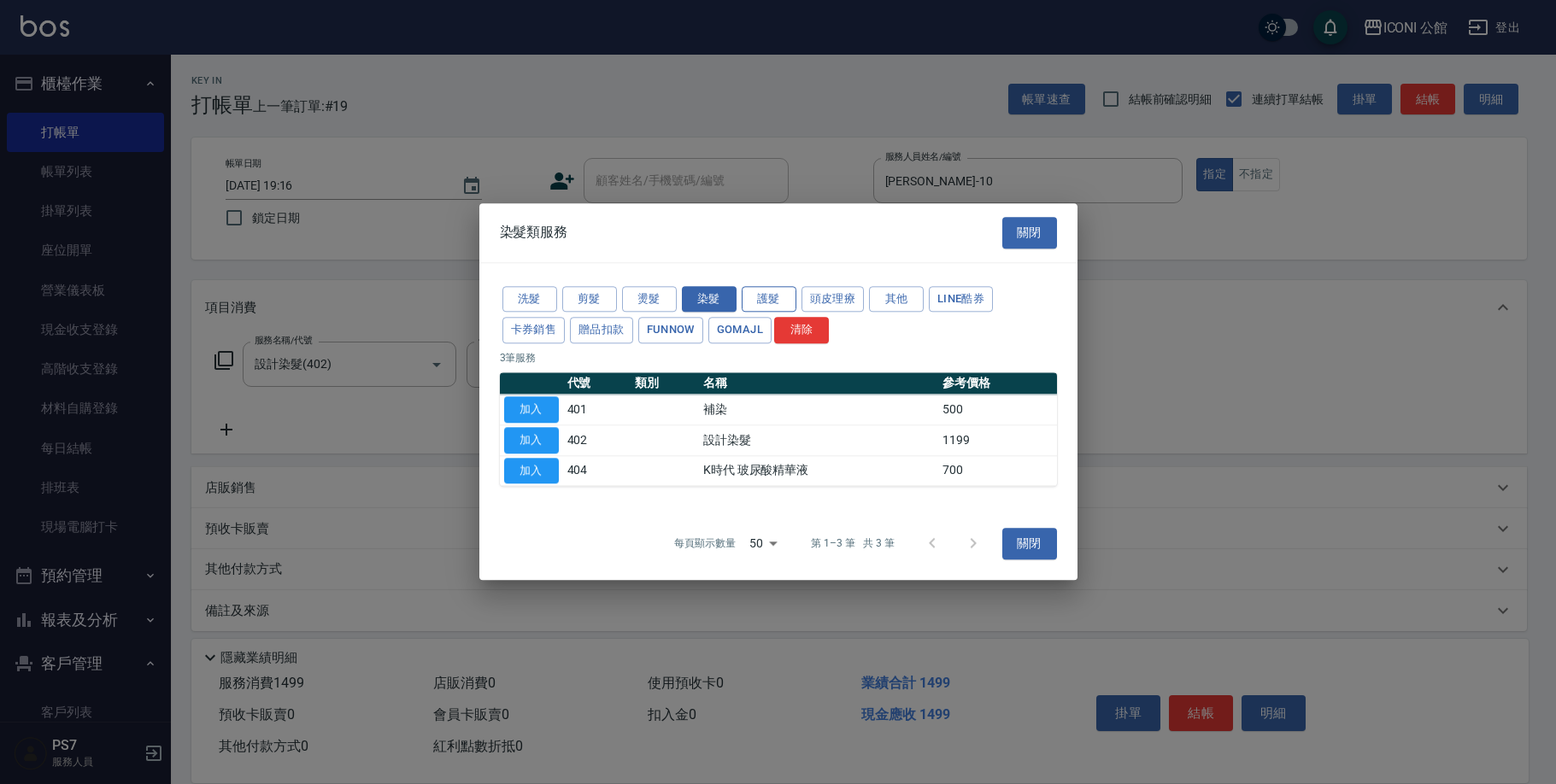
click at [772, 297] on button "護髮" at bounding box center [768, 299] width 54 height 27
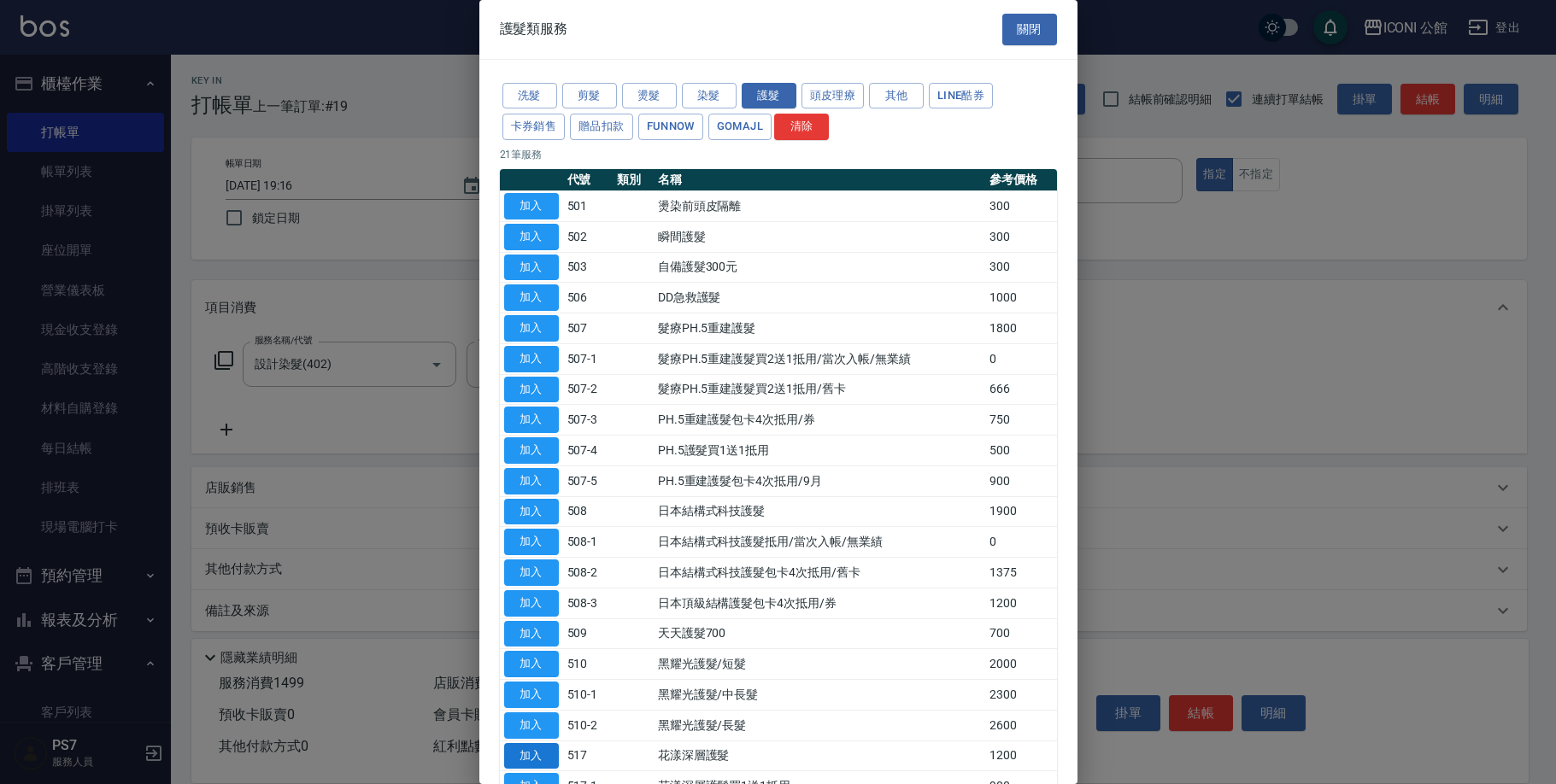
click at [538, 743] on button "加入" at bounding box center [530, 756] width 54 height 27
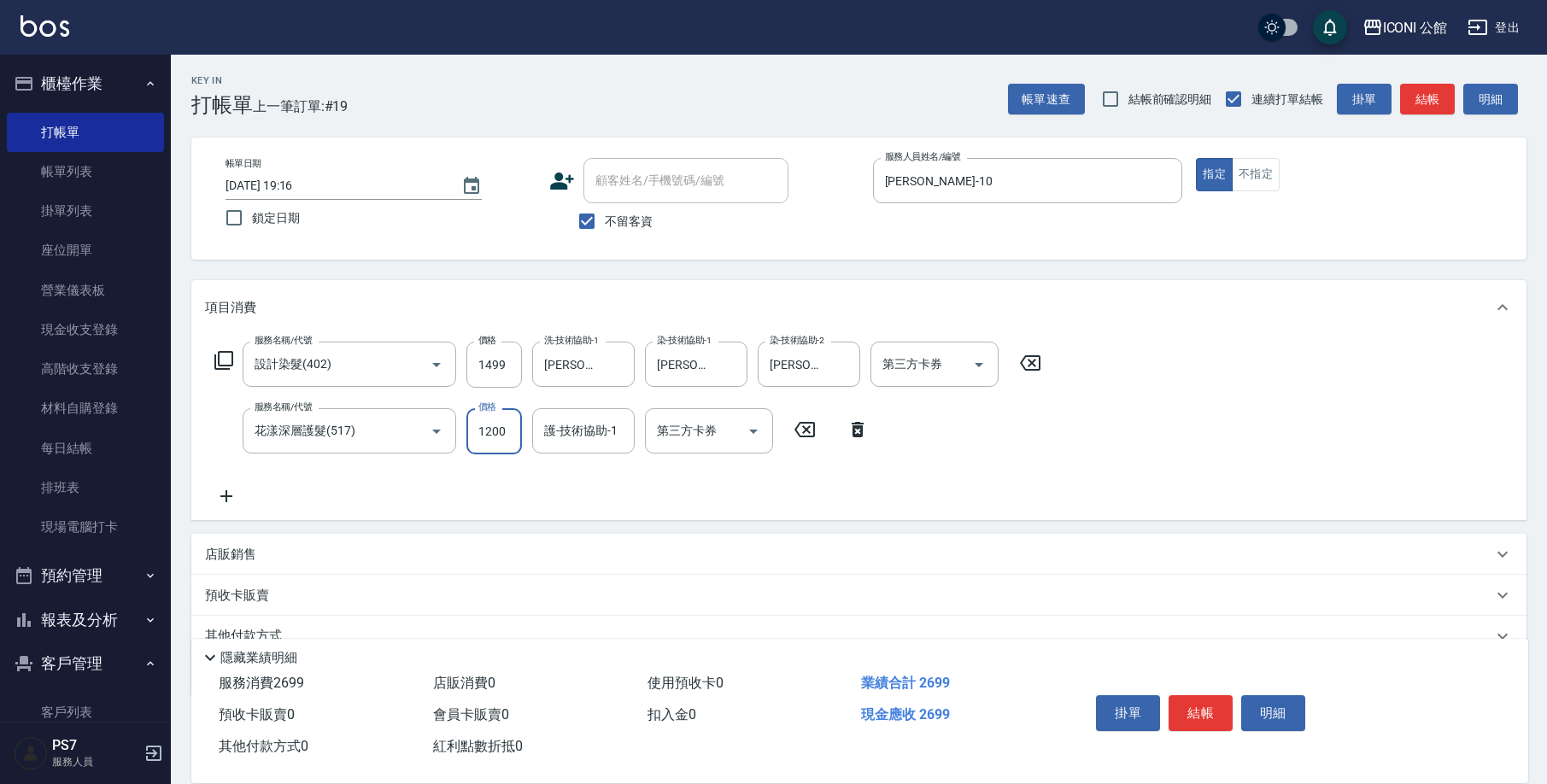
drag, startPoint x: 467, startPoint y: 432, endPoint x: 513, endPoint y: 443, distance: 47.3
click at [513, 443] on input "1200" at bounding box center [494, 431] width 55 height 46
type input "960"
type input "[PERSON_NAME]-21"
click at [248, 560] on p "店販銷售" at bounding box center [230, 554] width 51 height 18
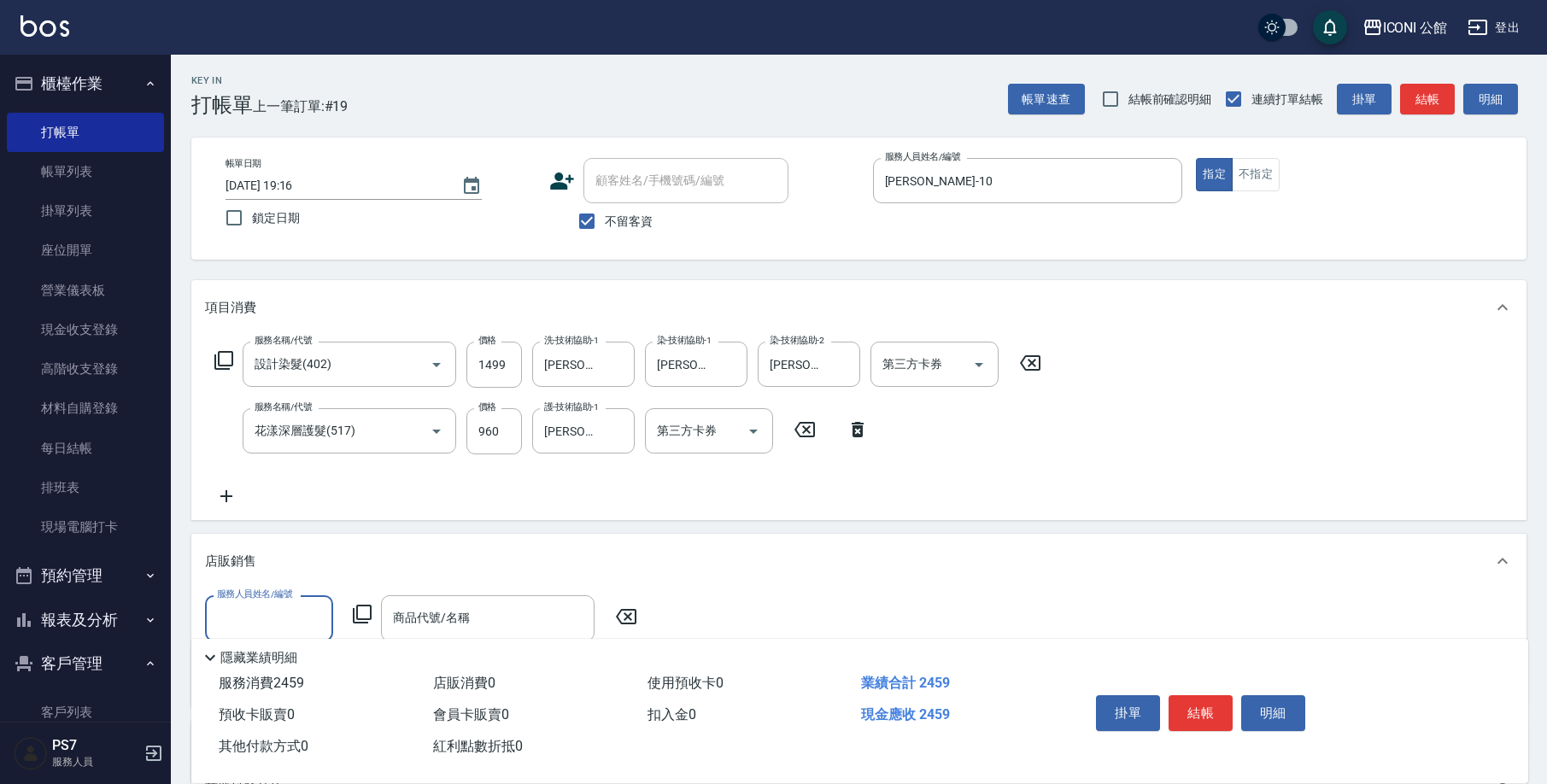
click at [288, 620] on input "服務人員姓名/編號" at bounding box center [269, 617] width 113 height 30
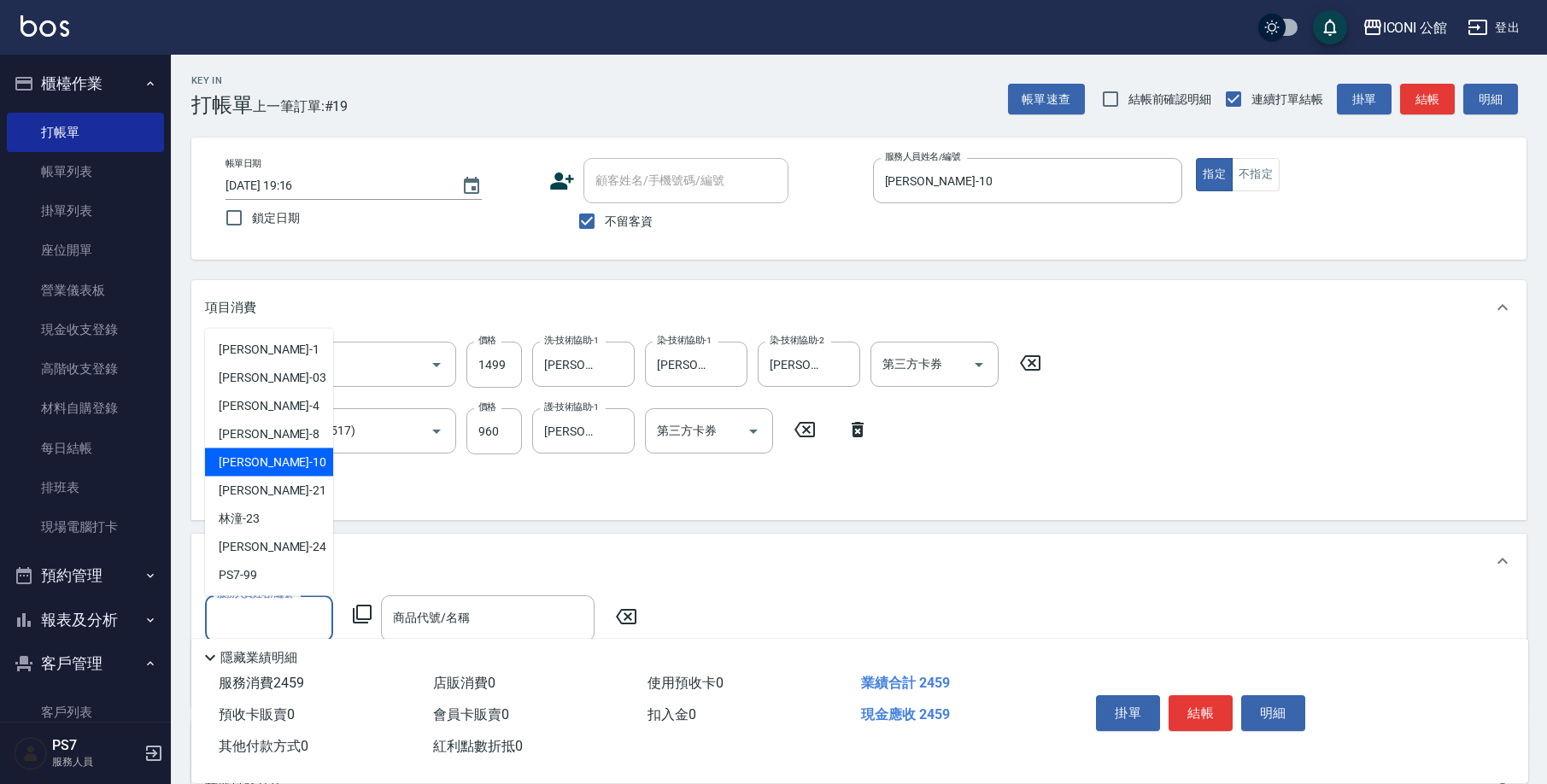
click at [311, 472] on div "[PERSON_NAME] -10" at bounding box center [269, 462] width 128 height 28
type input "[PERSON_NAME]-10"
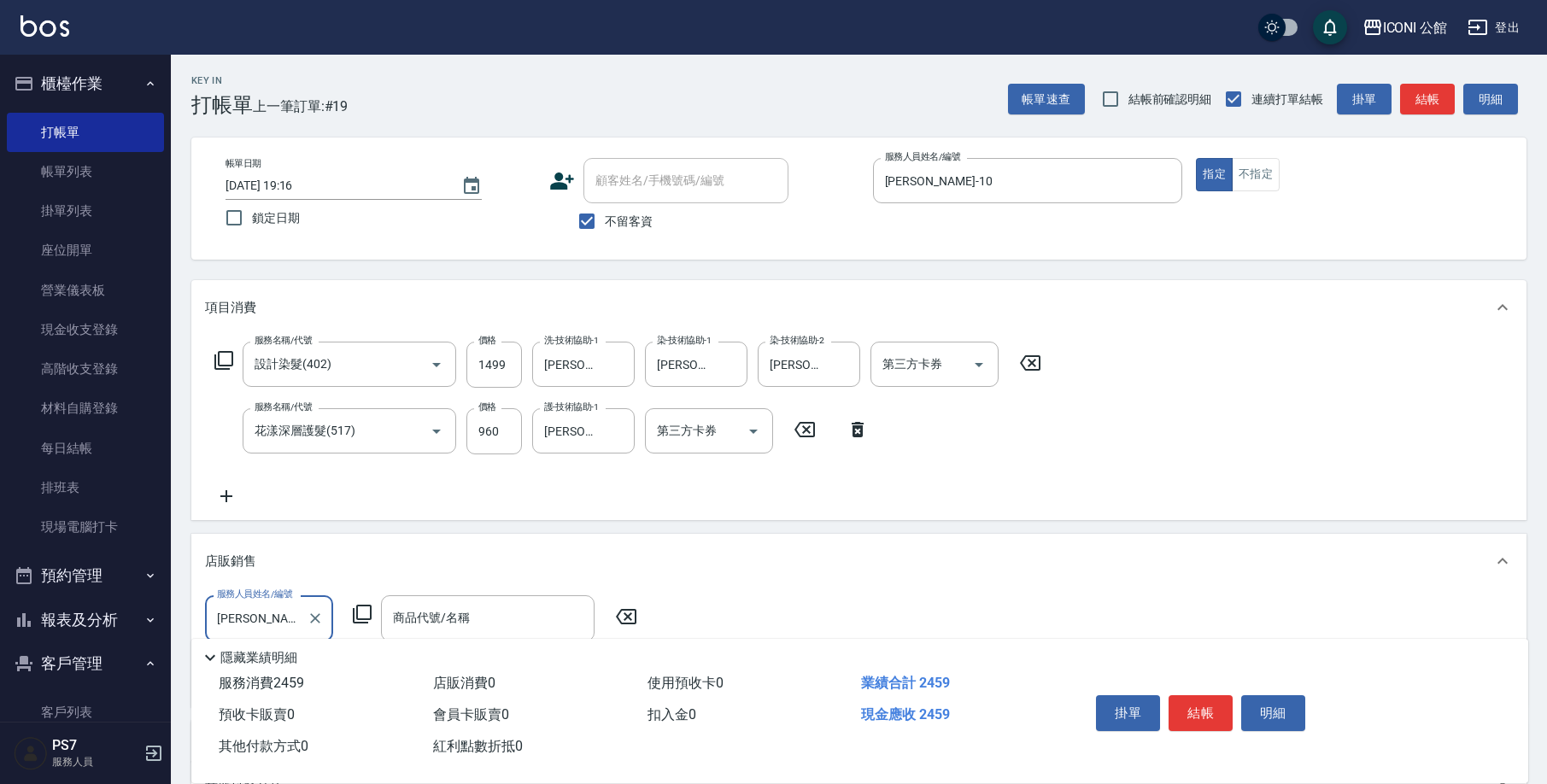
click at [364, 604] on icon at bounding box center [362, 614] width 21 height 21
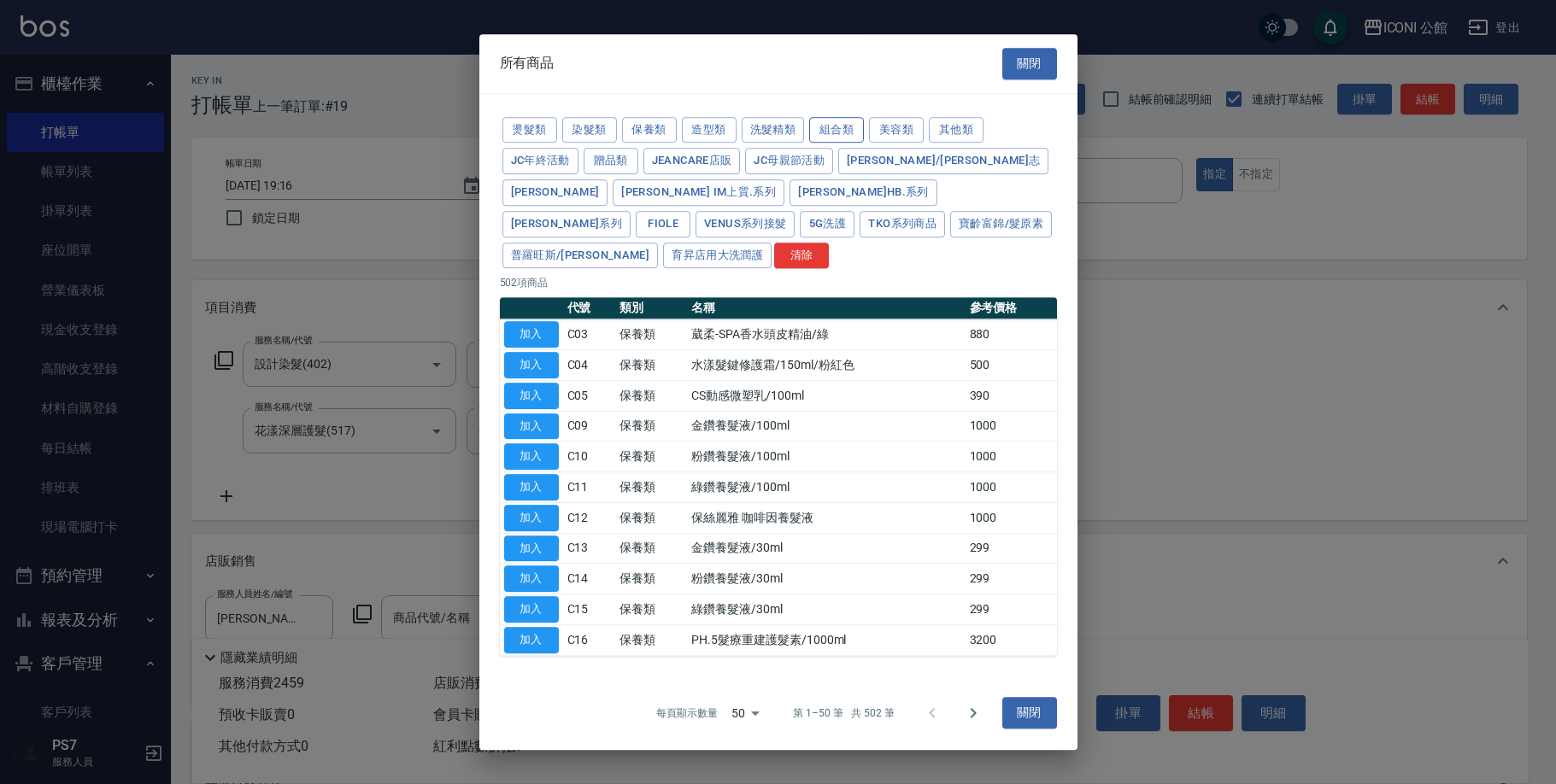
click at [846, 143] on button "組合類" at bounding box center [835, 130] width 54 height 27
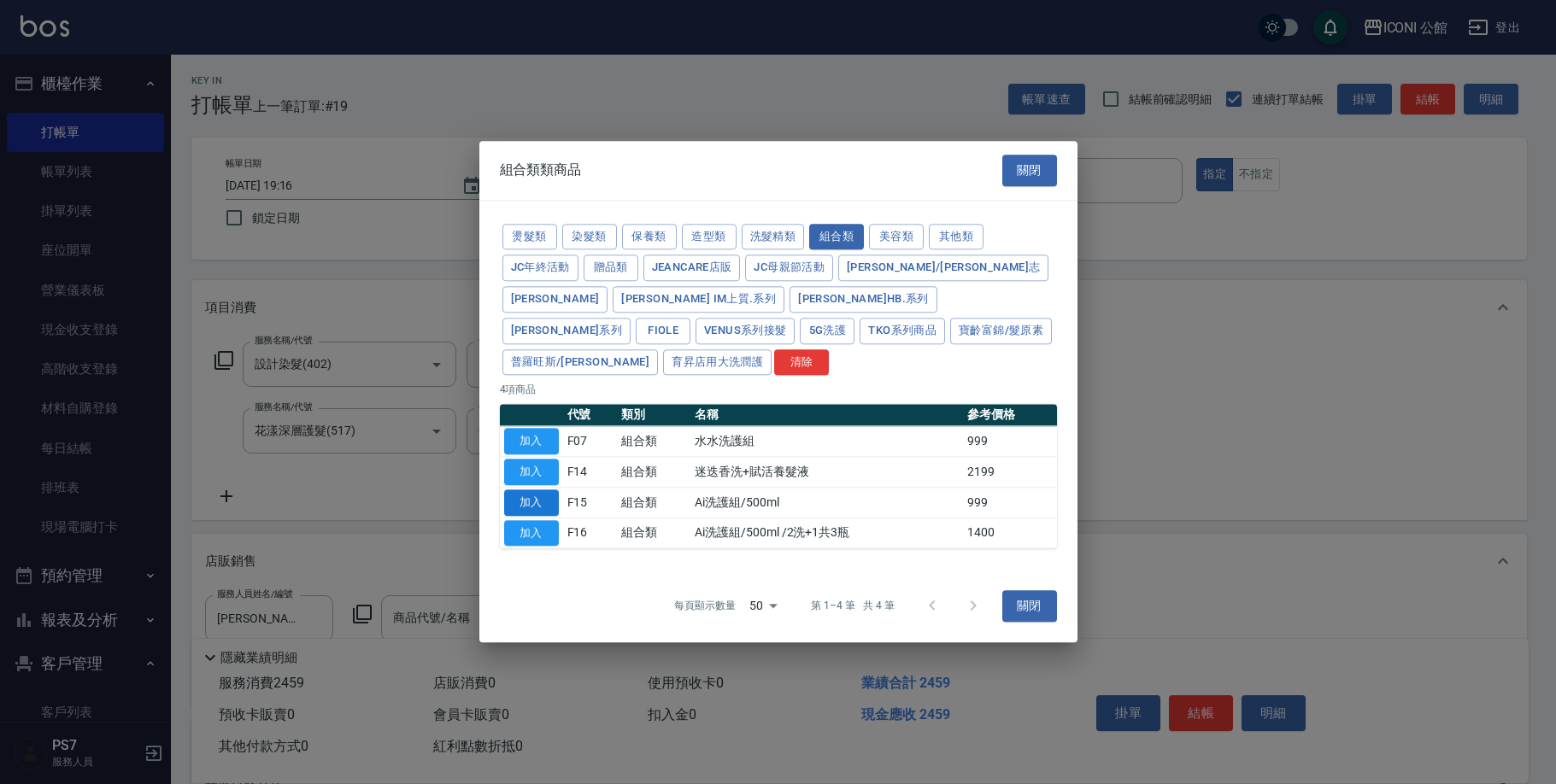
click at [546, 490] on button "加入" at bounding box center [530, 503] width 54 height 27
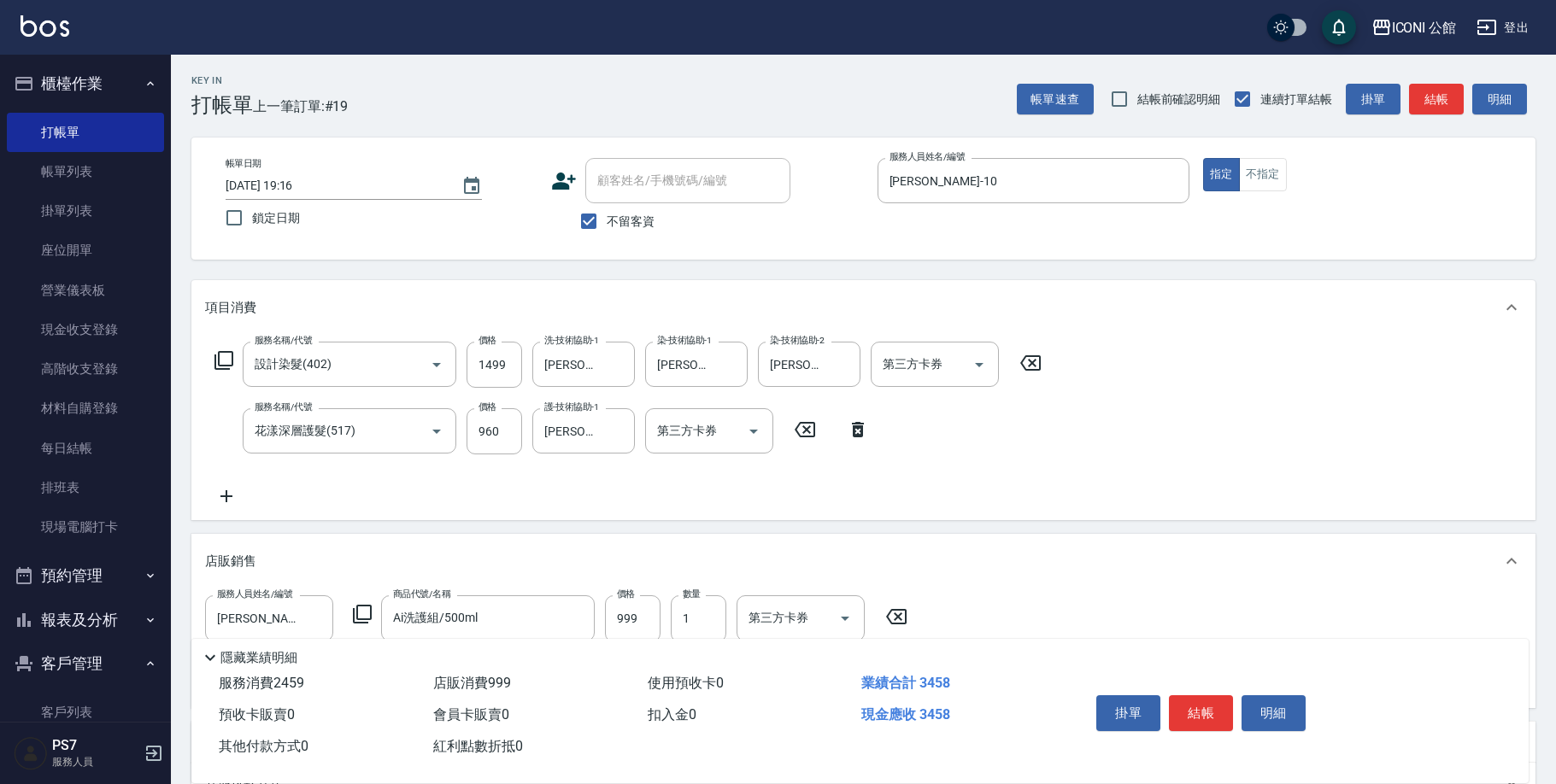
type input "Ai洗護組/500ml"
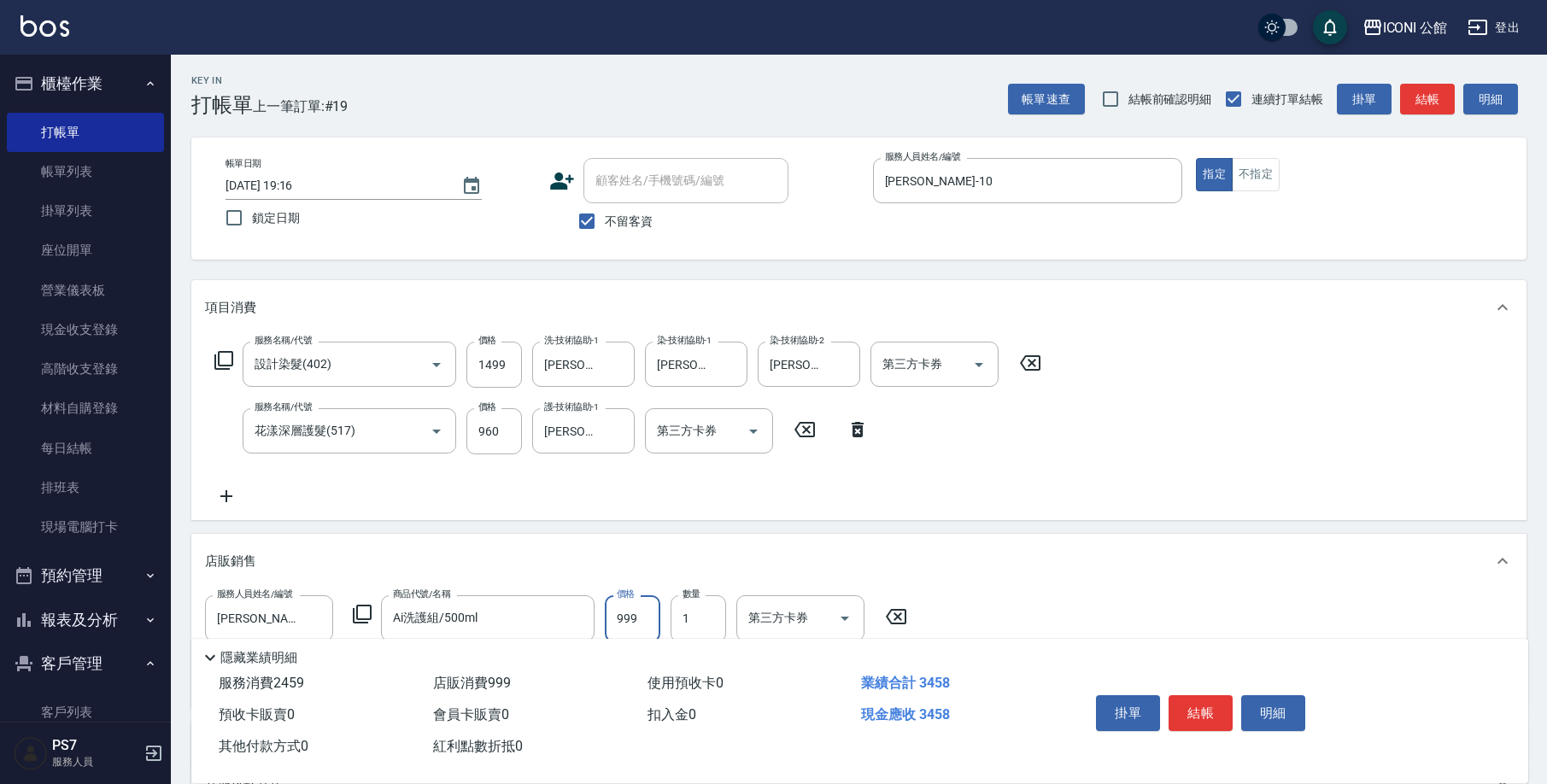
drag, startPoint x: 611, startPoint y: 621, endPoint x: 678, endPoint y: 639, distance: 69.4
click at [678, 639] on div "Key In 打帳單 上一筆訂單:#19 帳單速查 結帳前確認明細 連續打單結帳 掛單 結帳 明細 帳單日期 [DATE] 19:16 鎖定日期 顧客姓名/手…" at bounding box center [859, 531] width 1376 height 953
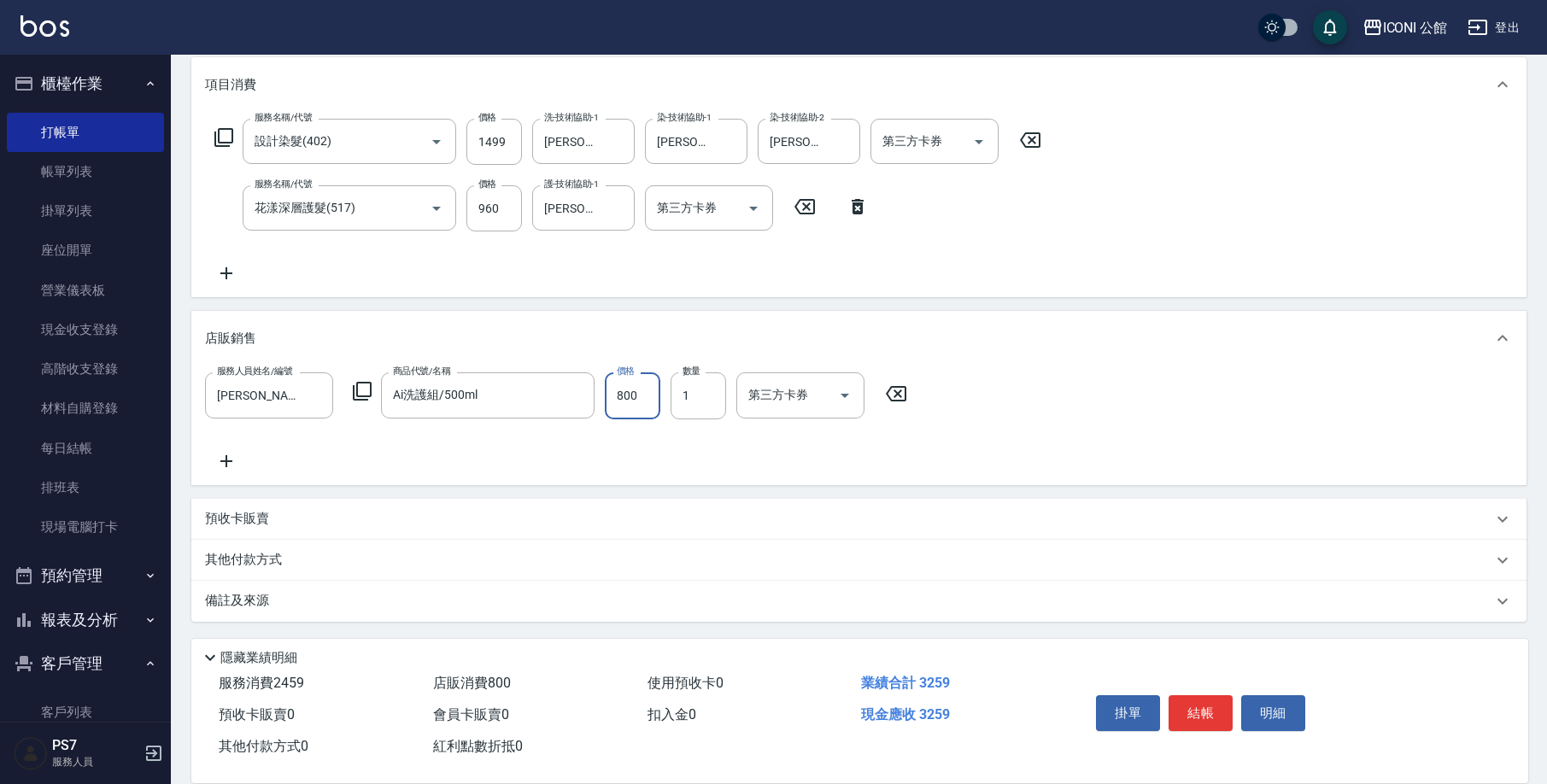
scroll to position [224, 0]
type input "800"
click at [250, 560] on p "其他付款方式" at bounding box center [247, 560] width 86 height 19
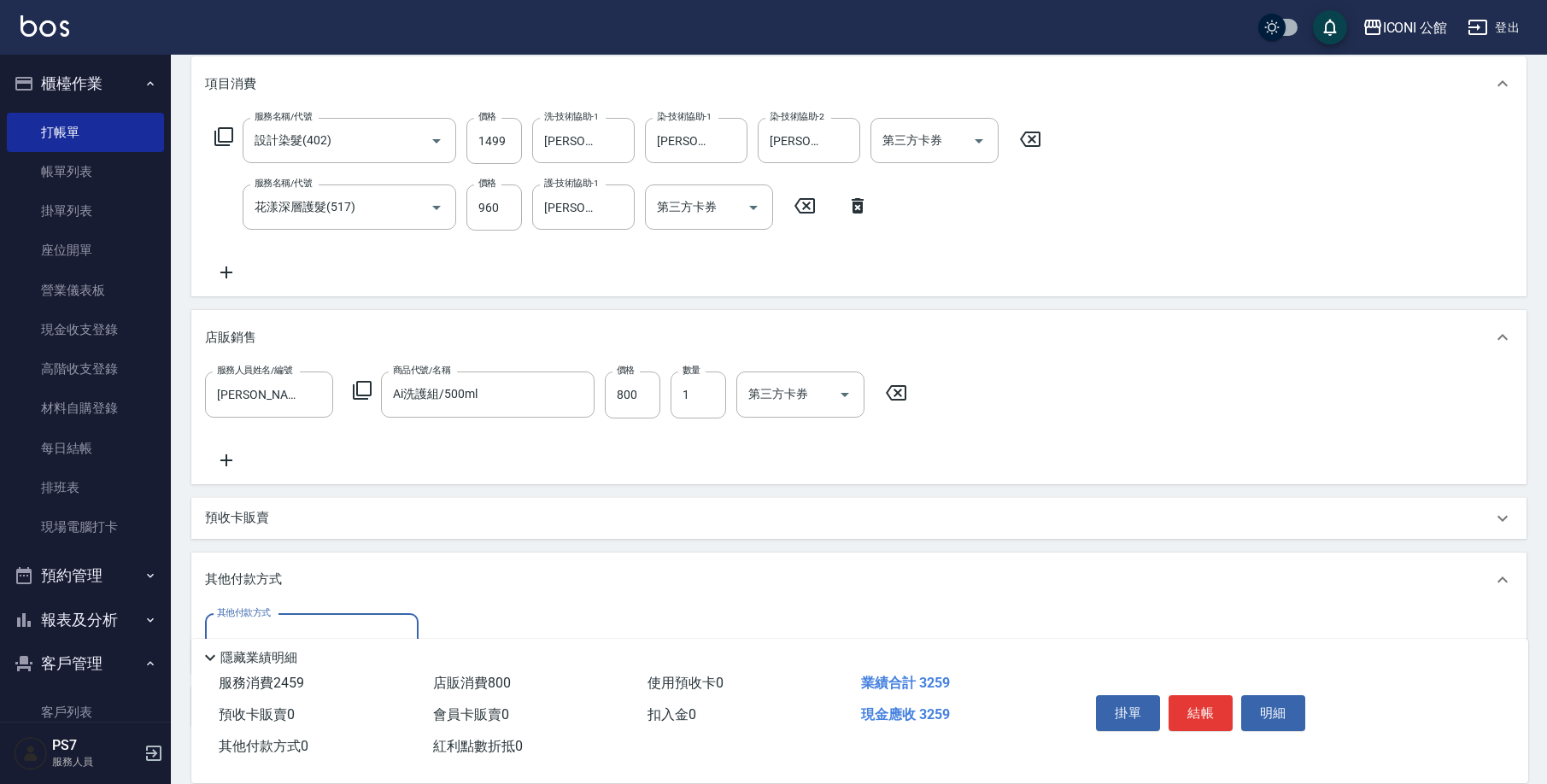
click at [292, 621] on div "其他付款方式" at bounding box center [311, 636] width 213 height 45
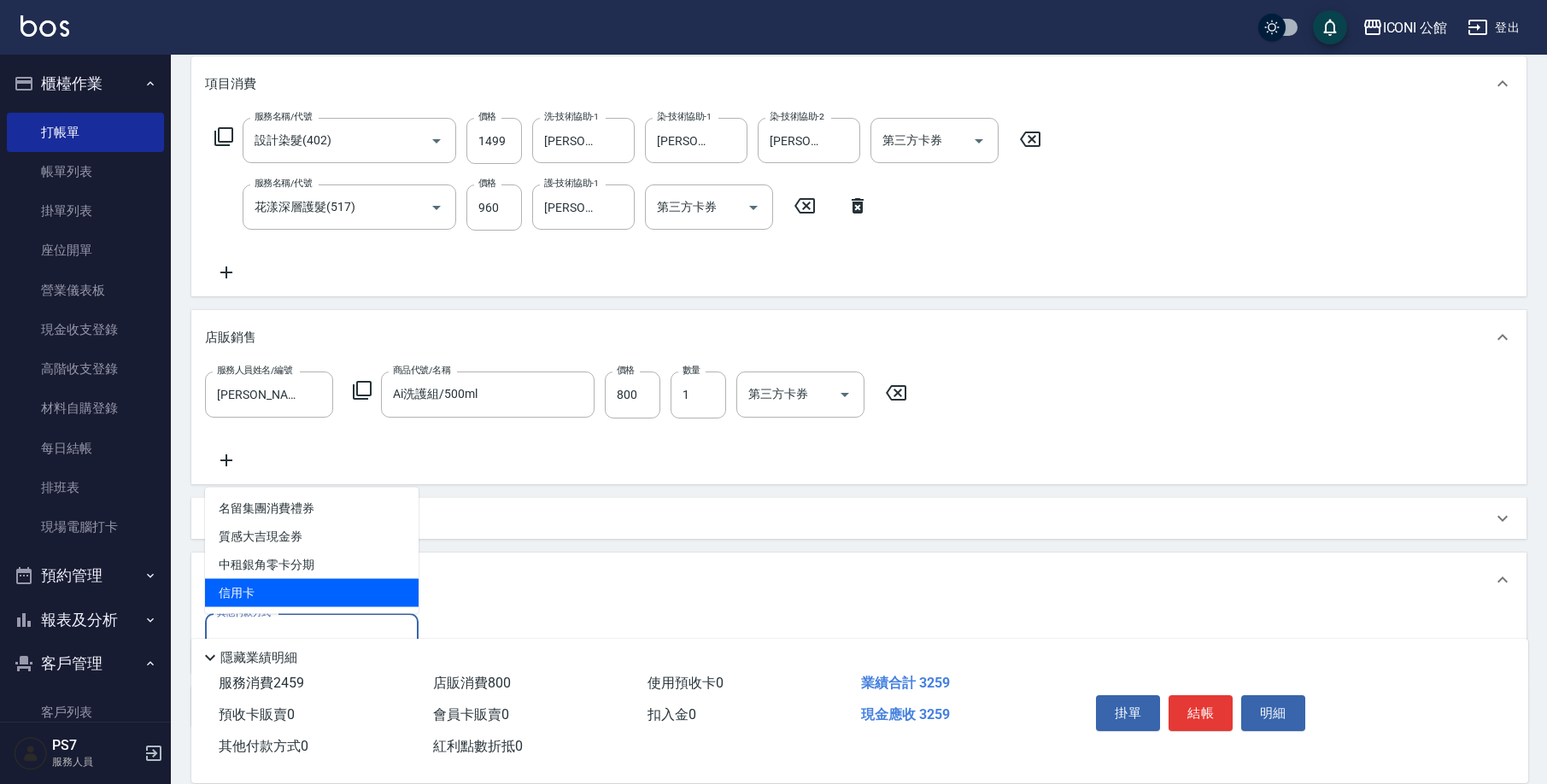
click at [295, 604] on span "信用卡" at bounding box center [311, 592] width 213 height 28
type input "信用卡"
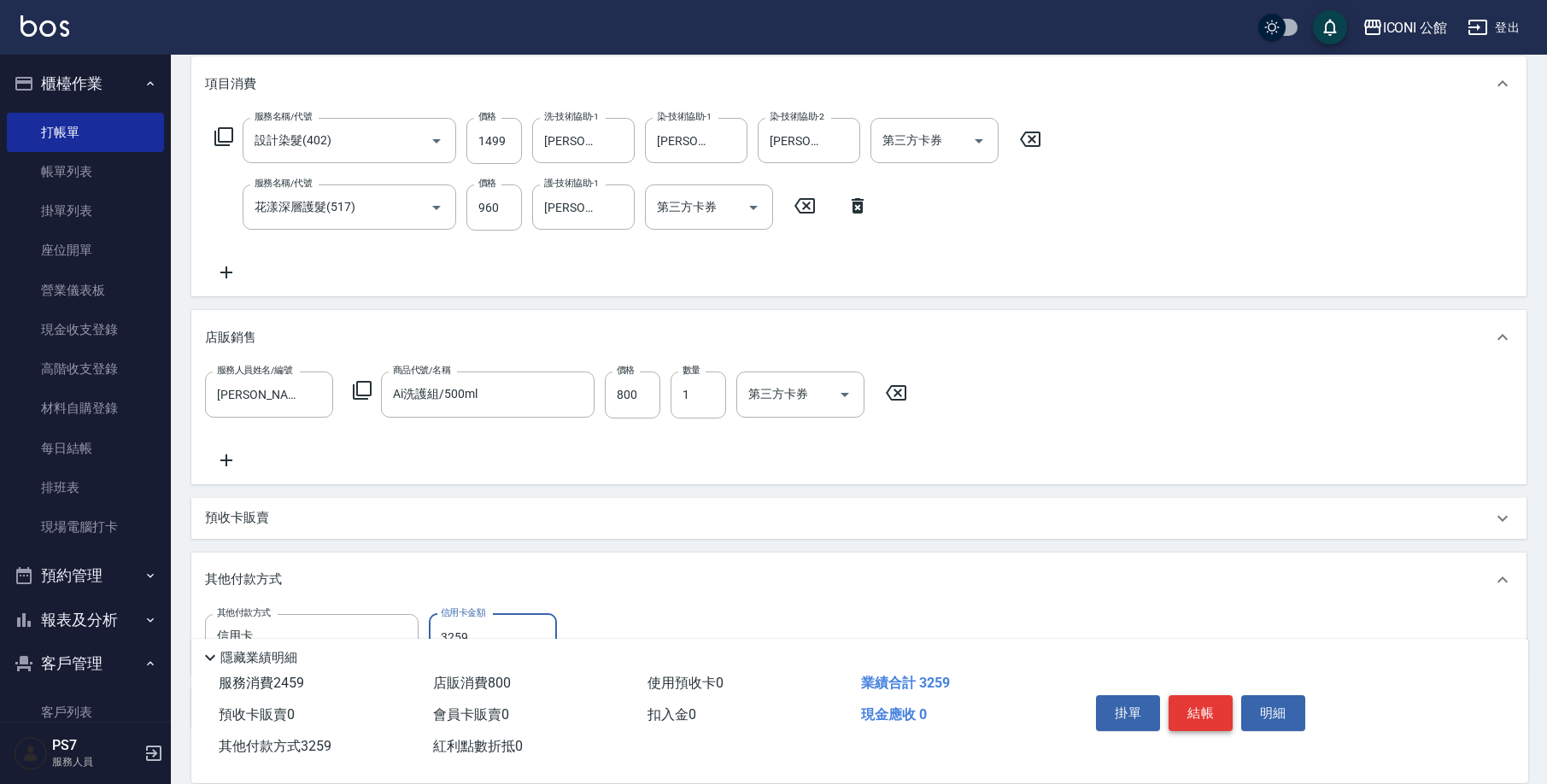
type input "3259"
click at [1201, 705] on button "結帳" at bounding box center [1201, 713] width 64 height 36
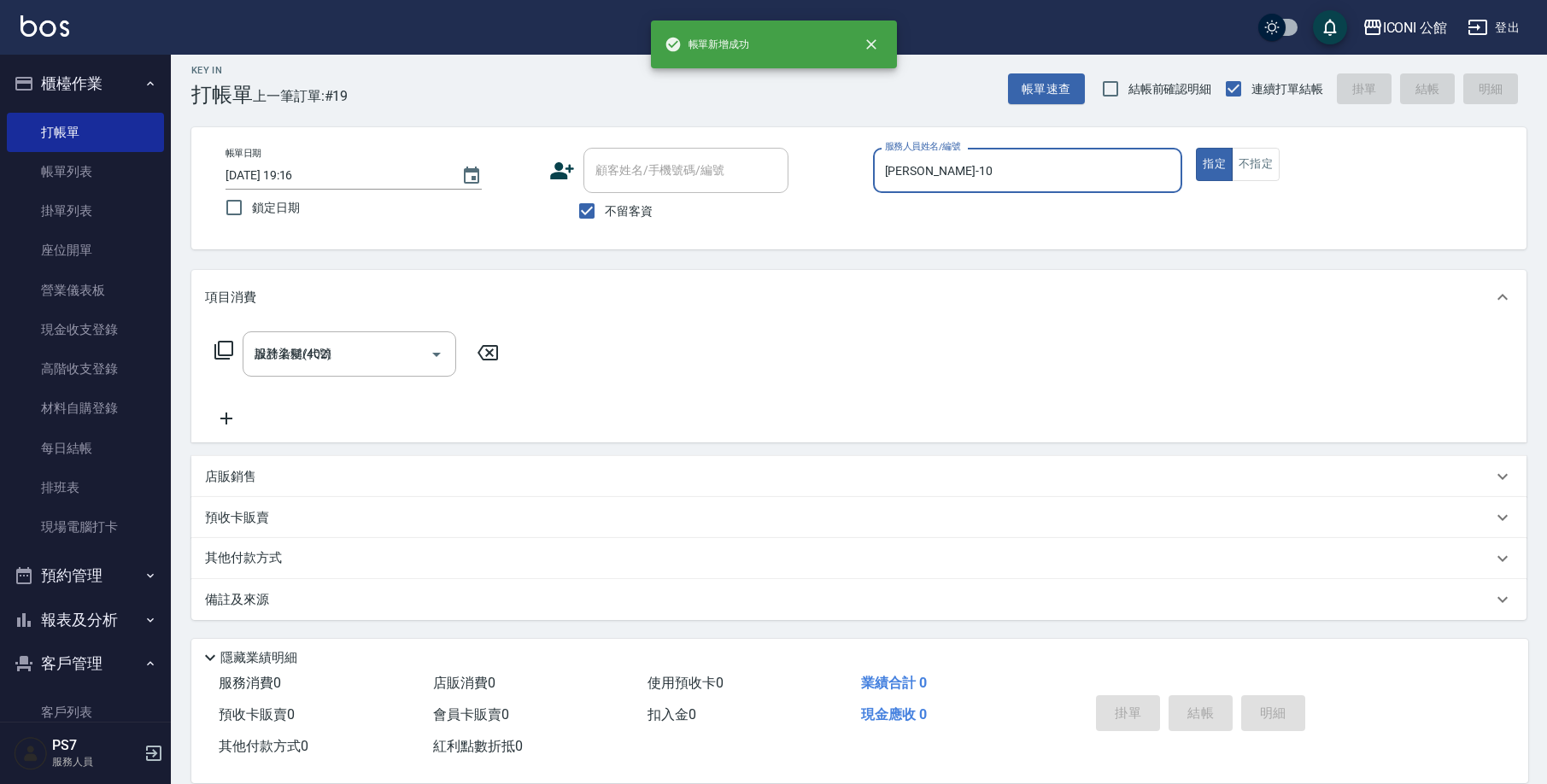
scroll to position [0, 0]
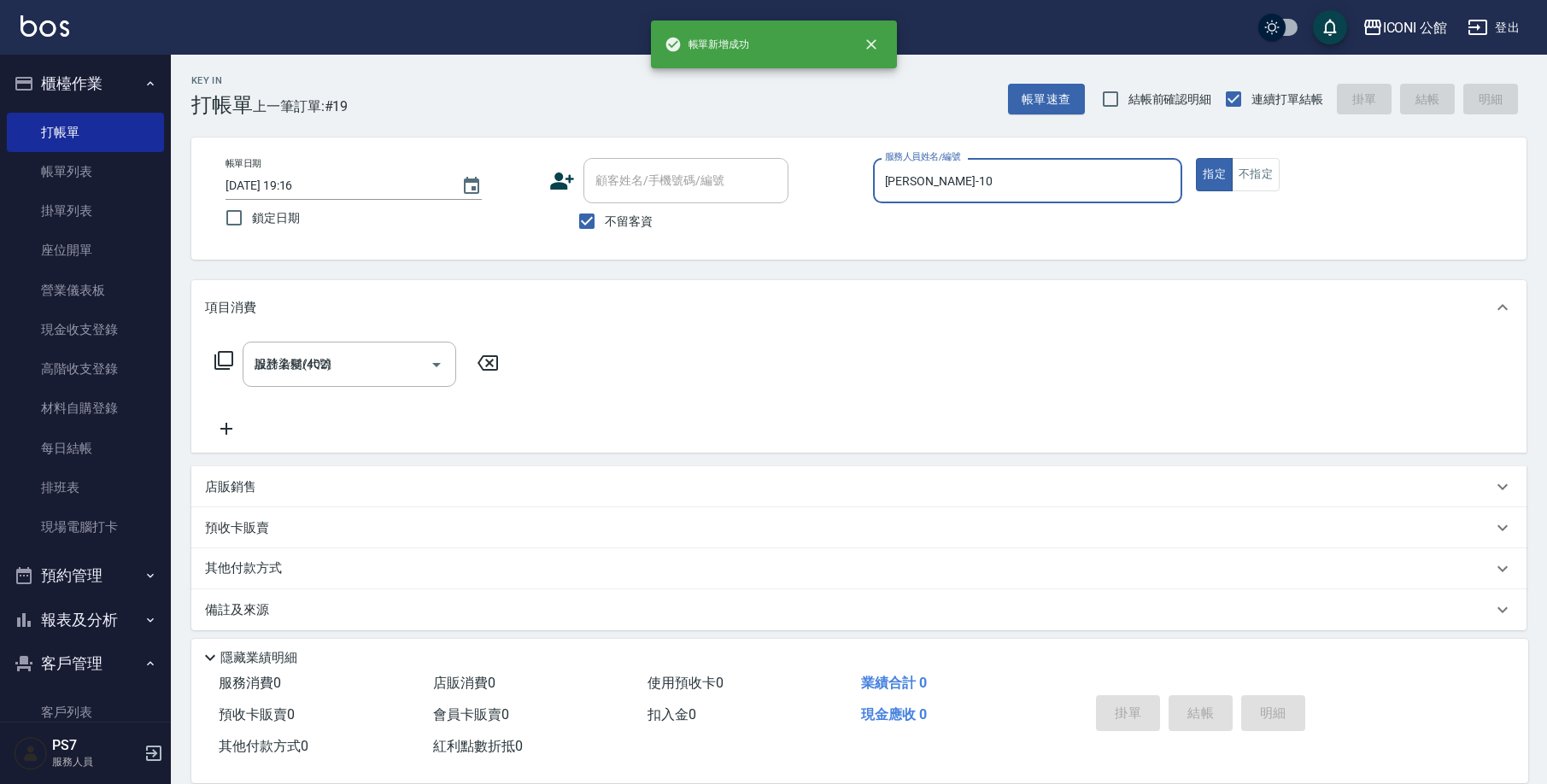
type input "[DATE] 19:17"
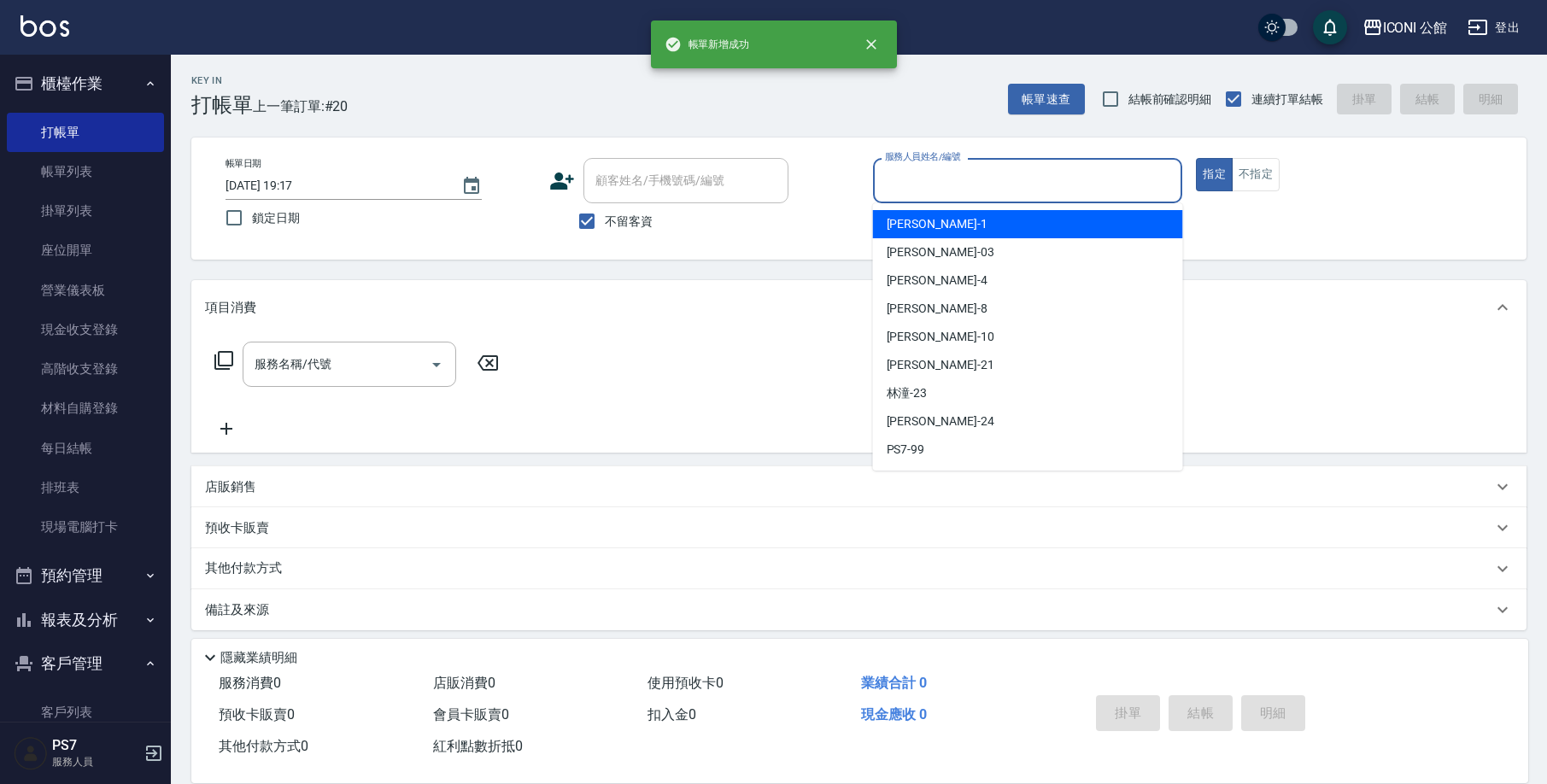
click at [957, 182] on input "服務人員姓名/編號" at bounding box center [1027, 180] width 295 height 30
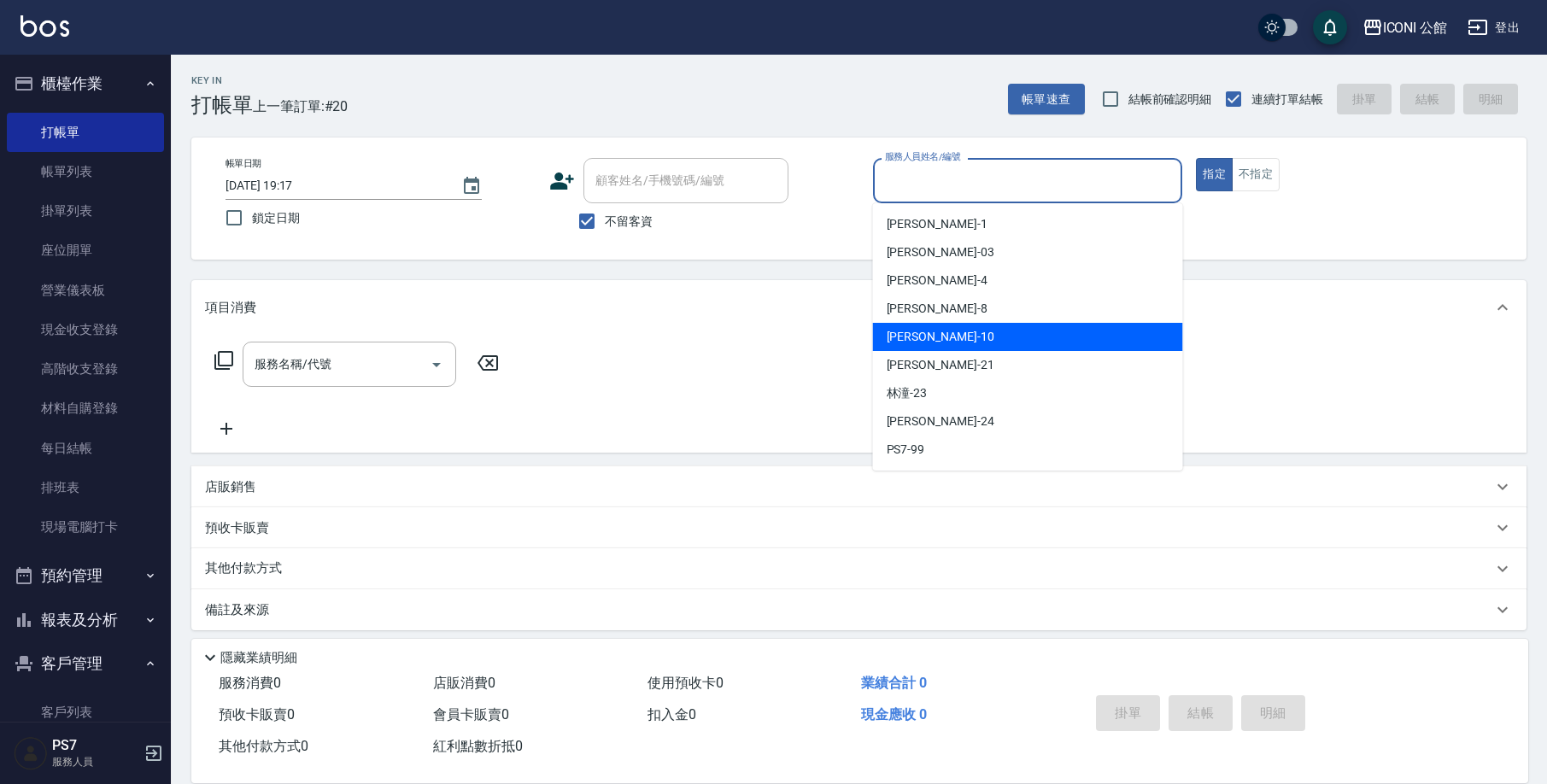
click at [963, 339] on div "[PERSON_NAME] -10" at bounding box center [1028, 337] width 310 height 28
type input "[PERSON_NAME]-10"
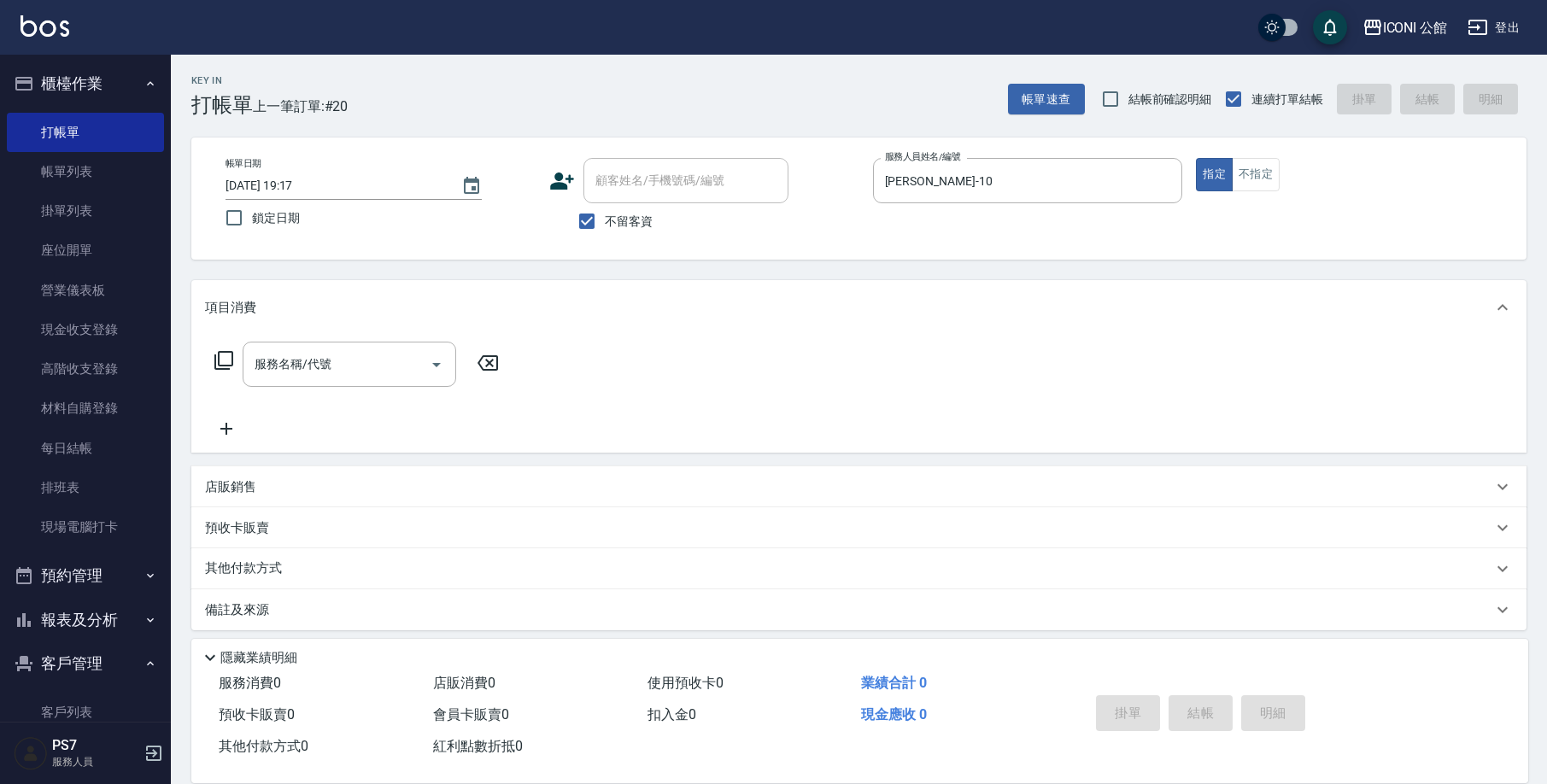
click at [226, 361] on icon at bounding box center [224, 360] width 21 height 21
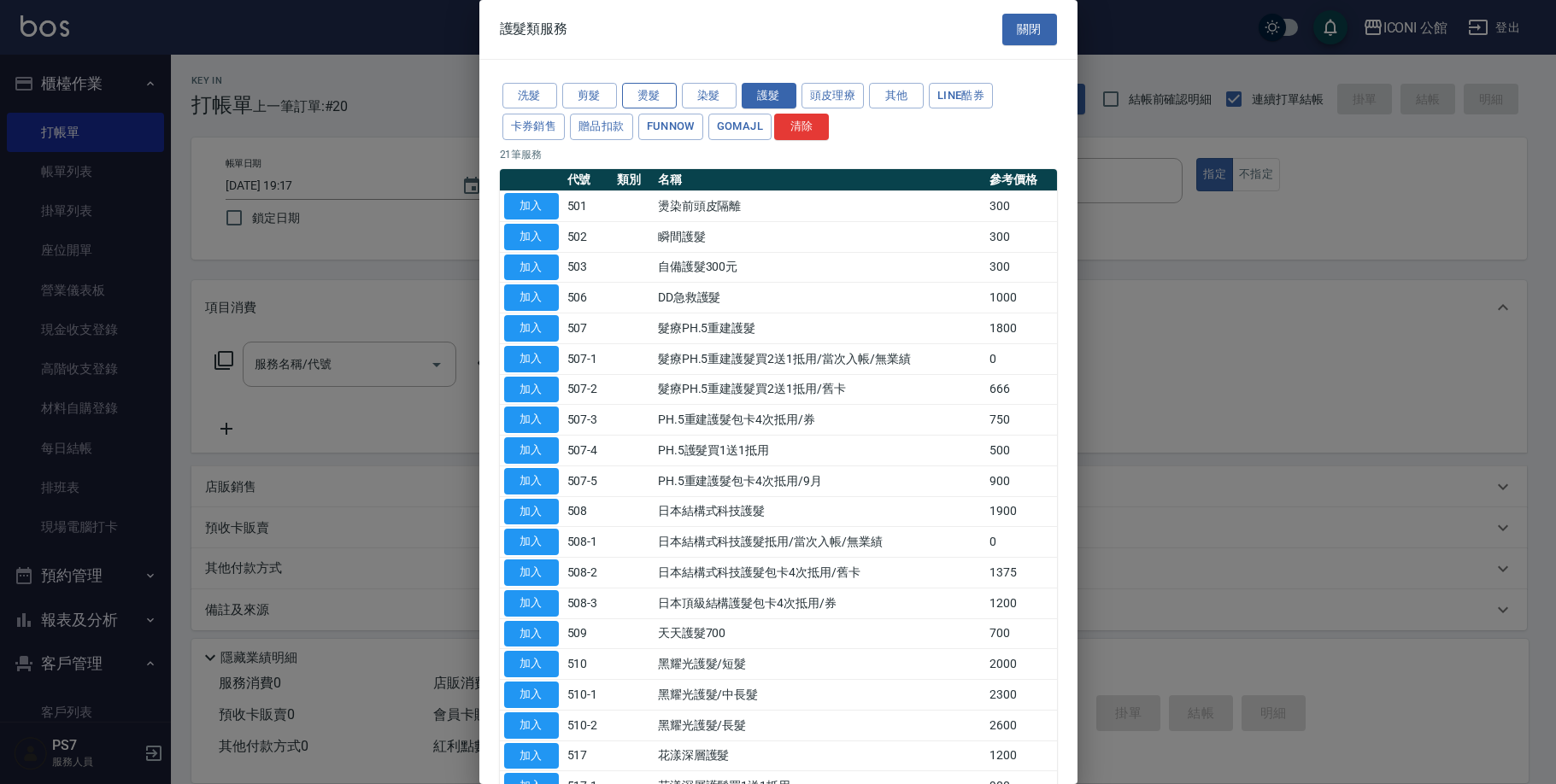
click at [653, 93] on button "燙髮" at bounding box center [649, 96] width 54 height 27
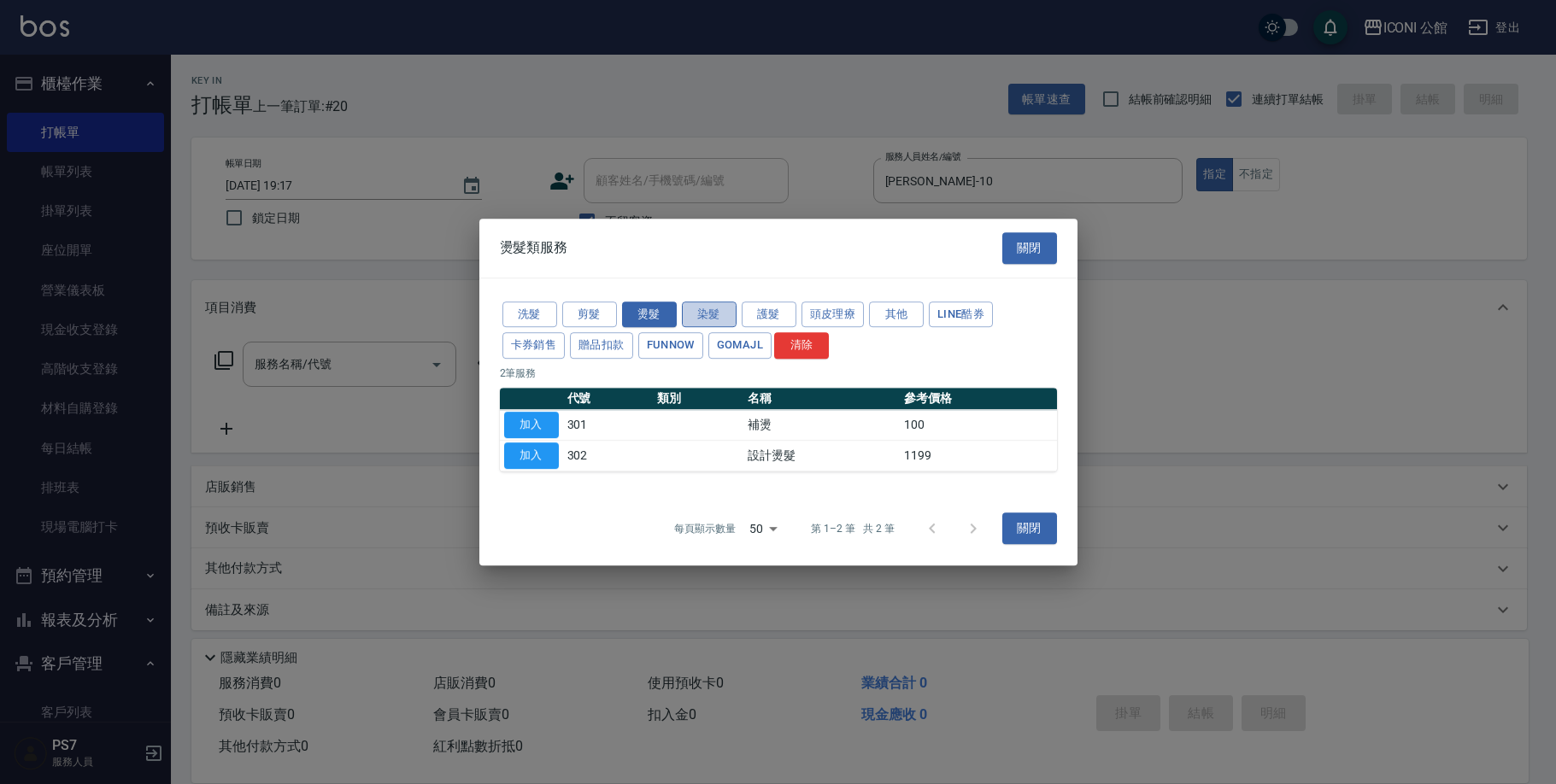
click at [695, 318] on button "染髮" at bounding box center [708, 314] width 54 height 27
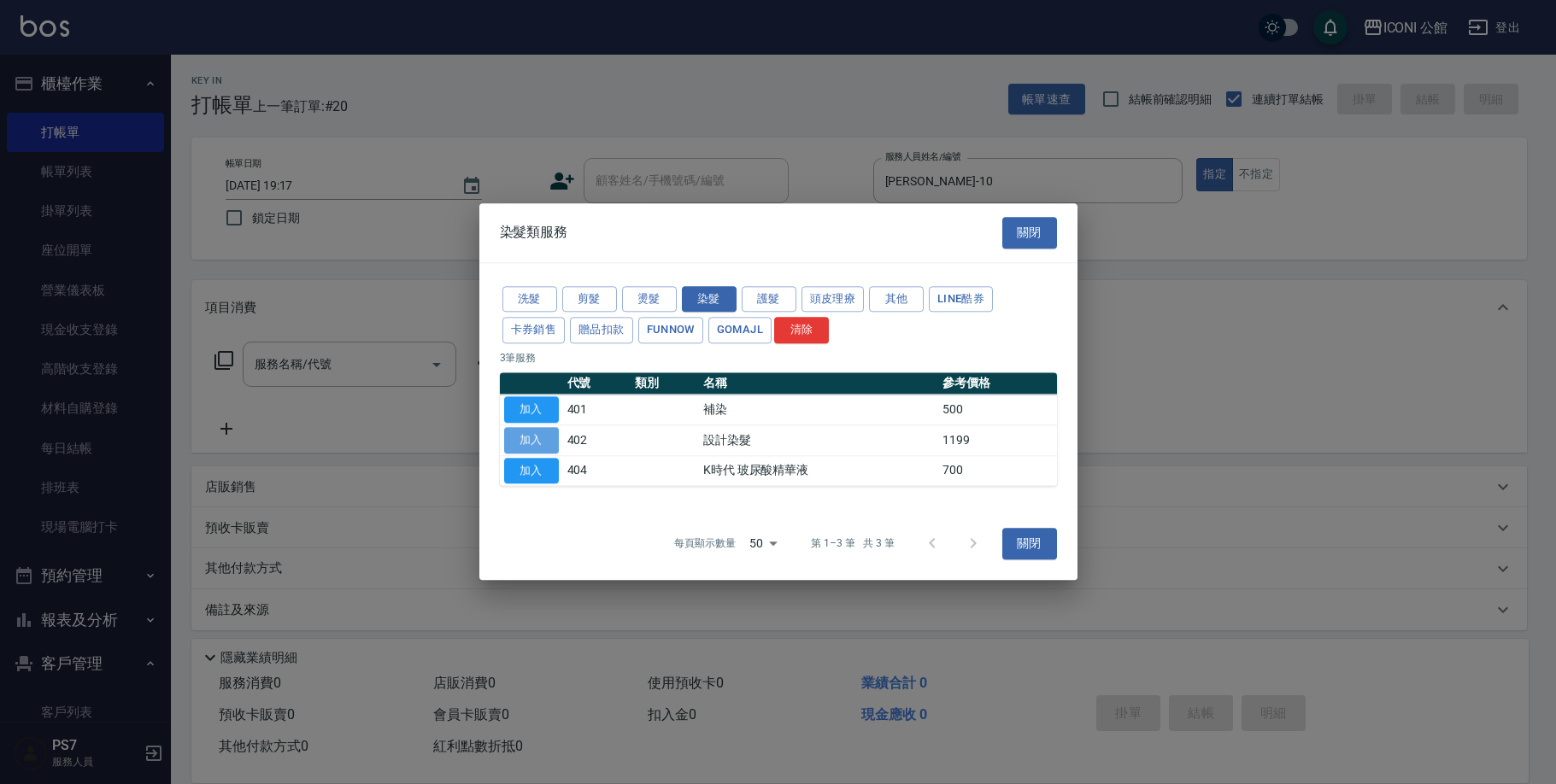
click at [539, 440] on button "加入" at bounding box center [530, 439] width 54 height 27
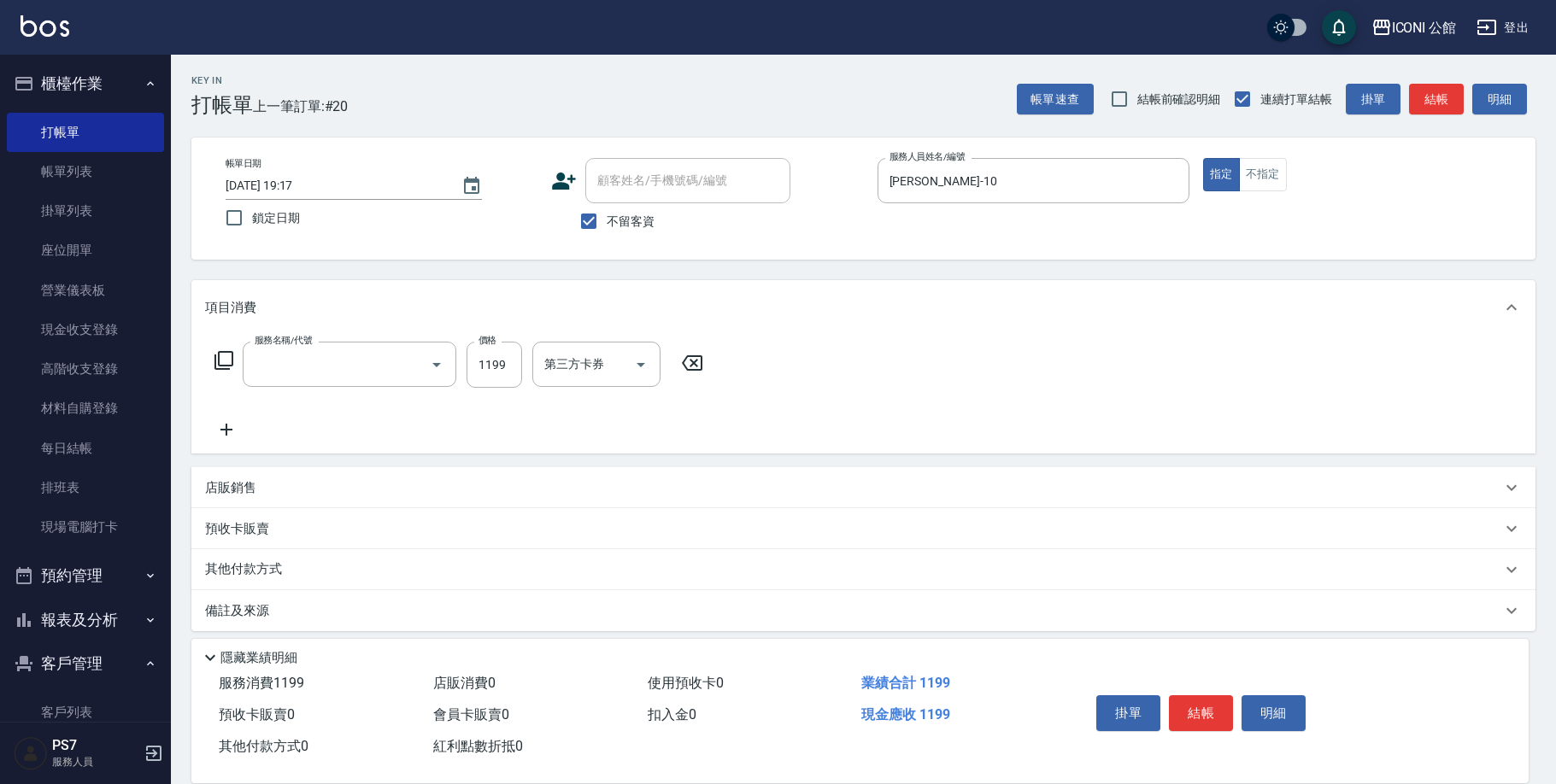
type input "設計染髮(402)"
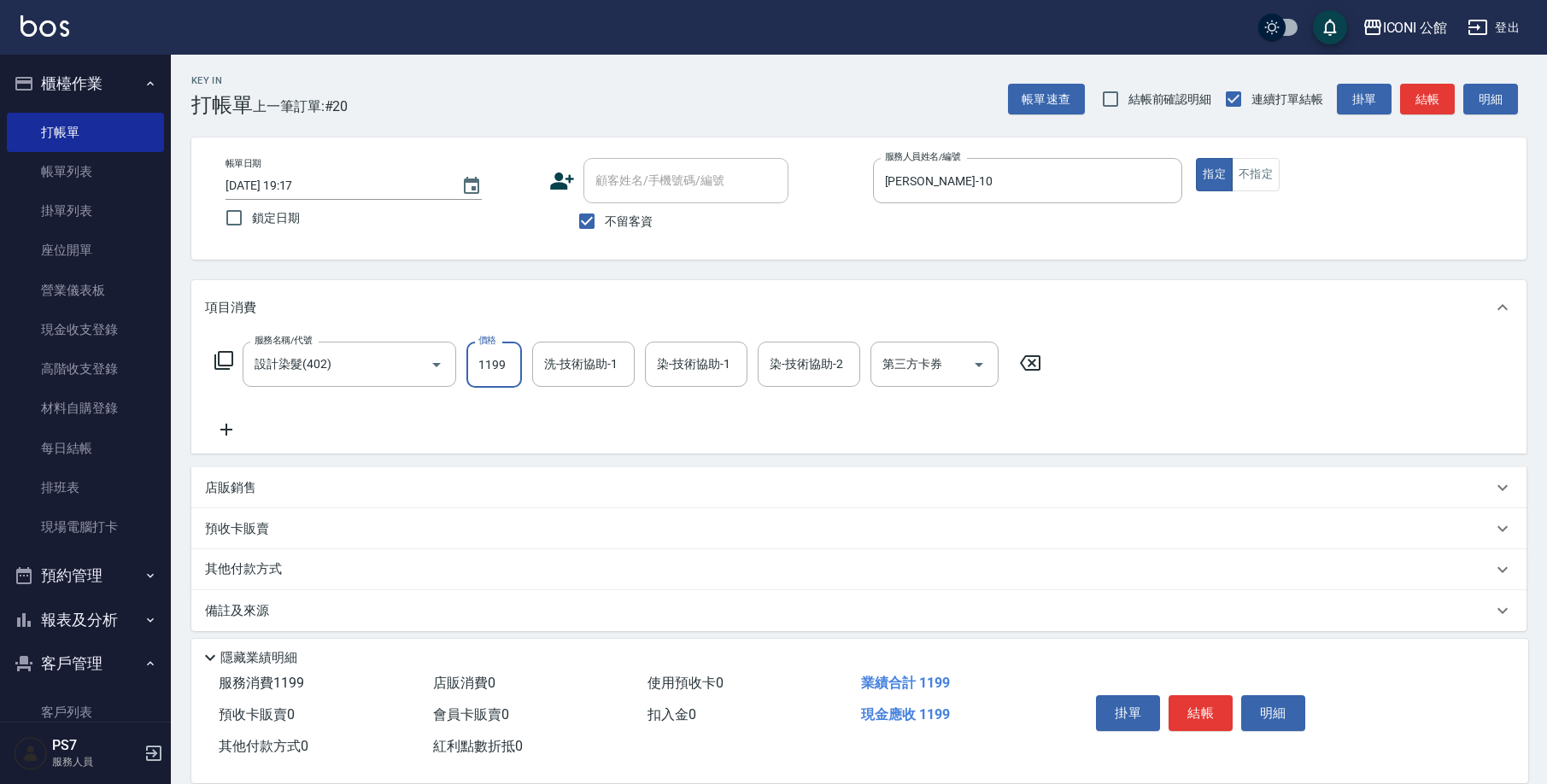
drag, startPoint x: 471, startPoint y: 358, endPoint x: 676, endPoint y: 399, distance: 209.1
click at [676, 399] on div "服務名稱/代號 設計染髮(402) 服務名稱/代號 價格 1199 價格 洗-技術協助-1 洗-技術協助-1 染-技術協助-1 染-技術協助-1 染-技術協助…" at bounding box center [628, 391] width 846 height 98
type input "1799"
type input "[PERSON_NAME]-21"
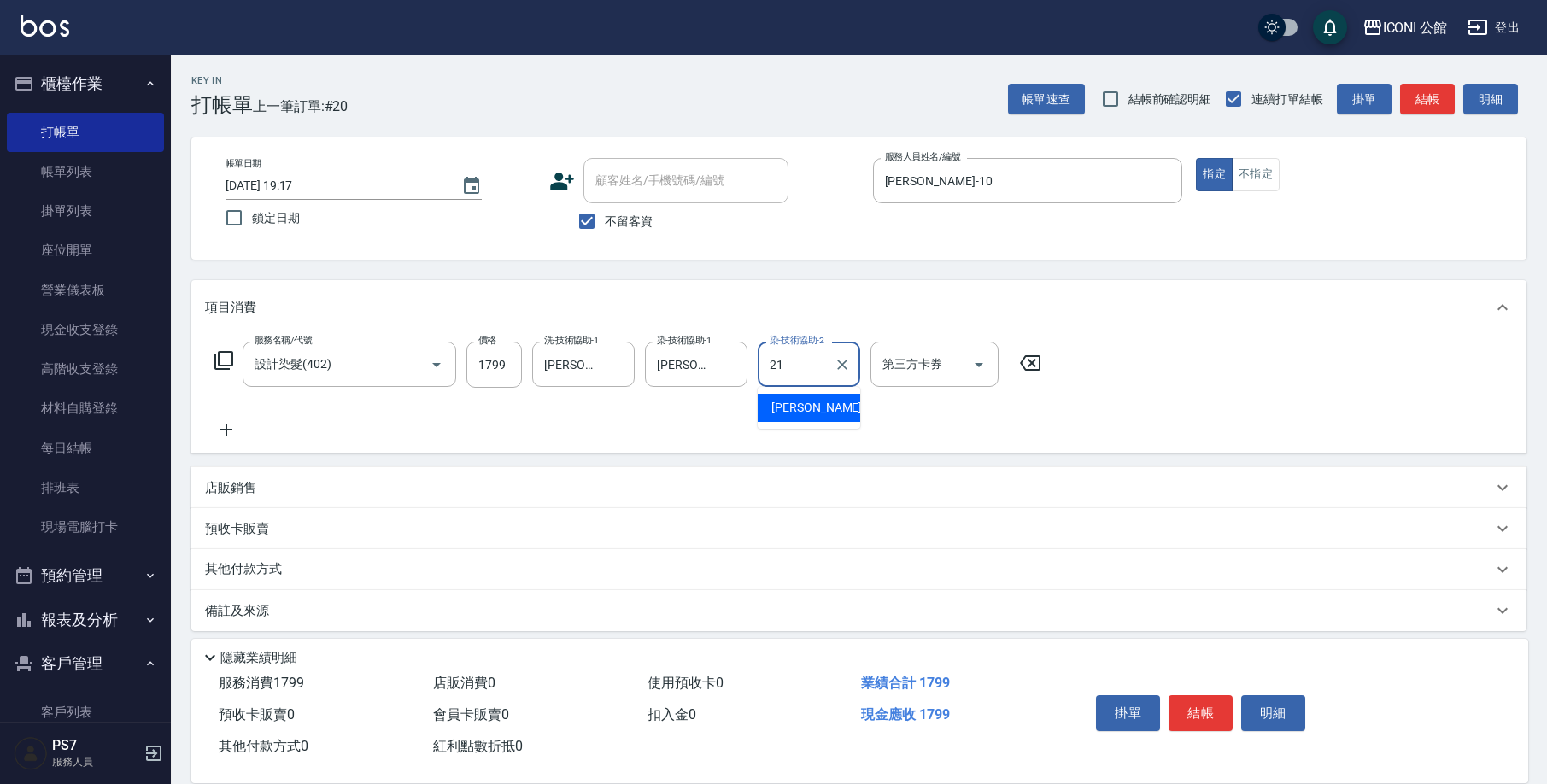
type input "[PERSON_NAME]-21"
click at [221, 350] on icon at bounding box center [224, 360] width 21 height 21
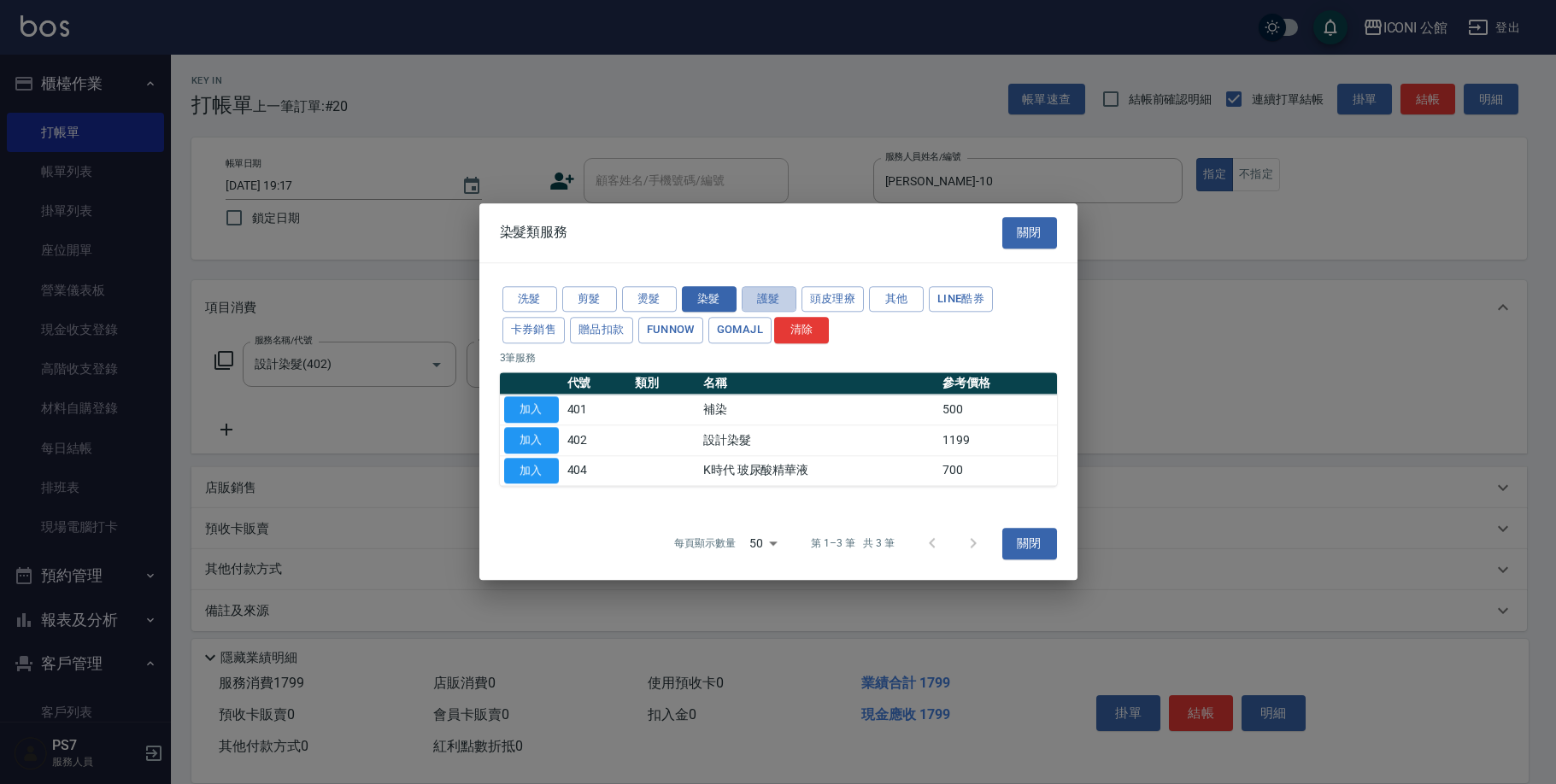
drag, startPoint x: 761, startPoint y: 301, endPoint x: 731, endPoint y: 376, distance: 80.8
click at [761, 301] on button "護髮" at bounding box center [768, 299] width 54 height 27
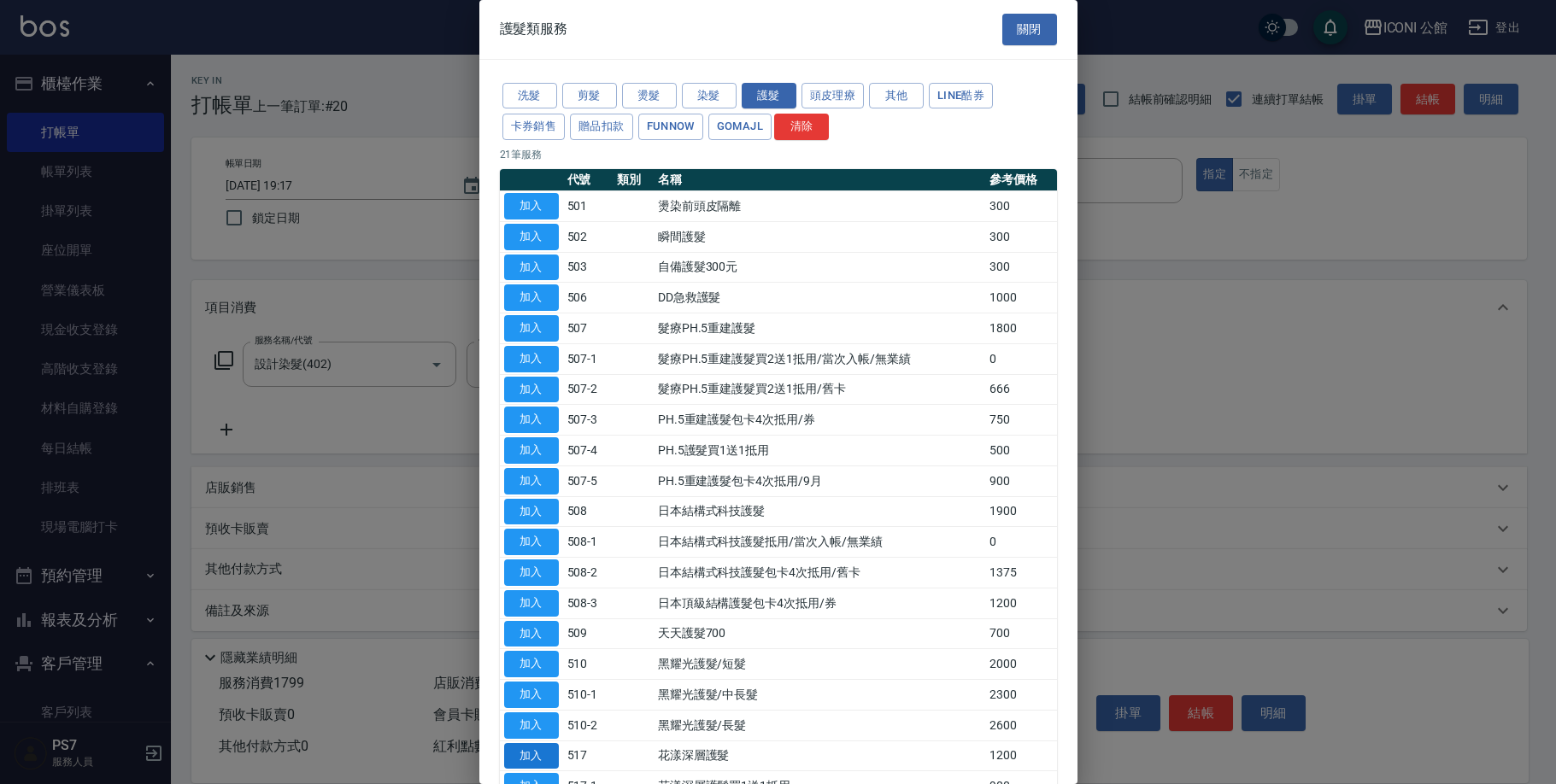
click at [522, 743] on button "加入" at bounding box center [530, 756] width 54 height 27
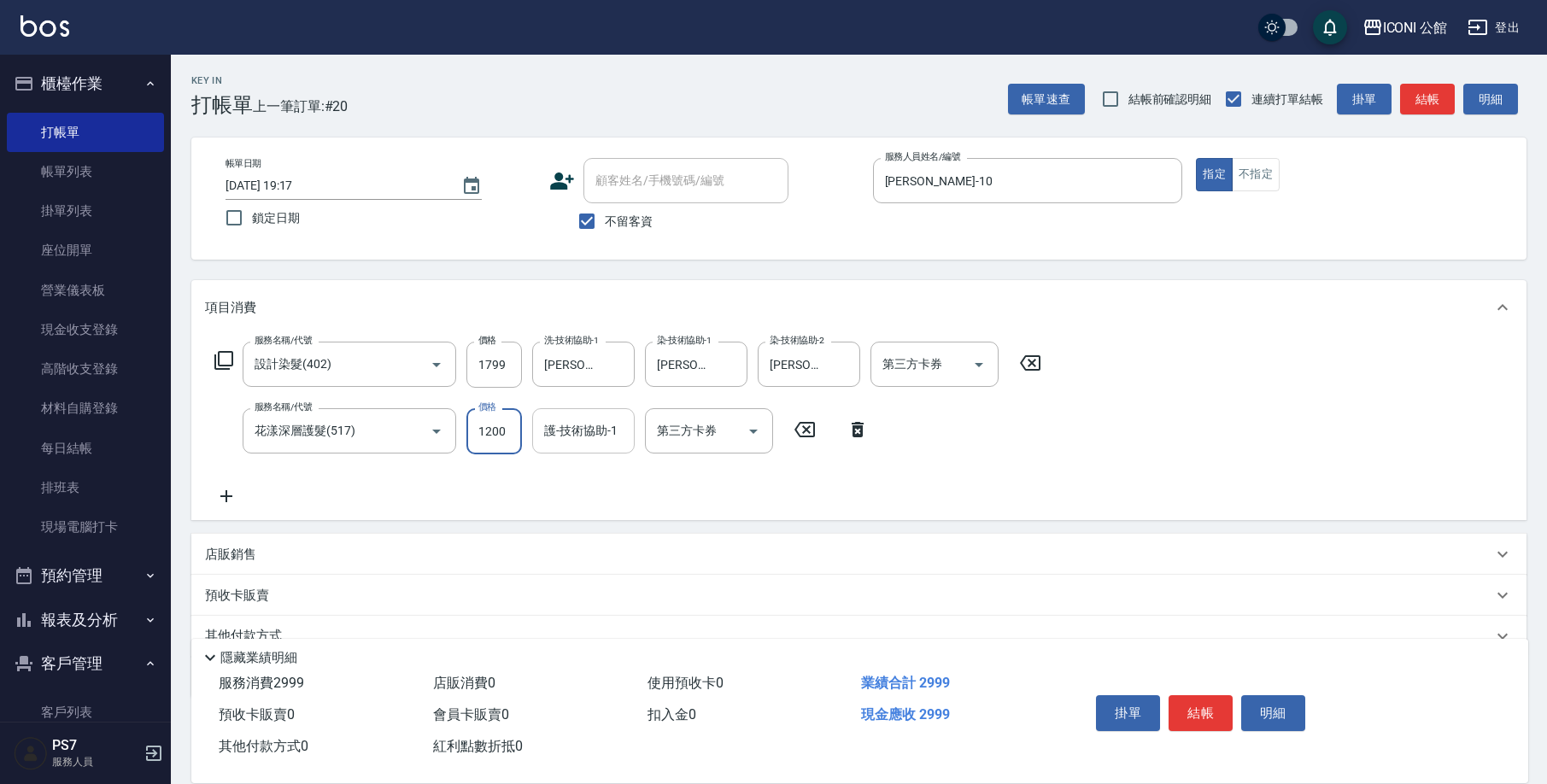
drag, startPoint x: 476, startPoint y: 431, endPoint x: 569, endPoint y: 449, distance: 94.7
click at [569, 449] on div "服務名稱/代號 花漾深層護髮(517) 服務名稱/代號 價格 1200 價格 護-技術協助-1 護-技術協助-1 第三方卡券 第三方卡券" at bounding box center [542, 431] width 674 height 46
type input "960"
type input "[PERSON_NAME]-21"
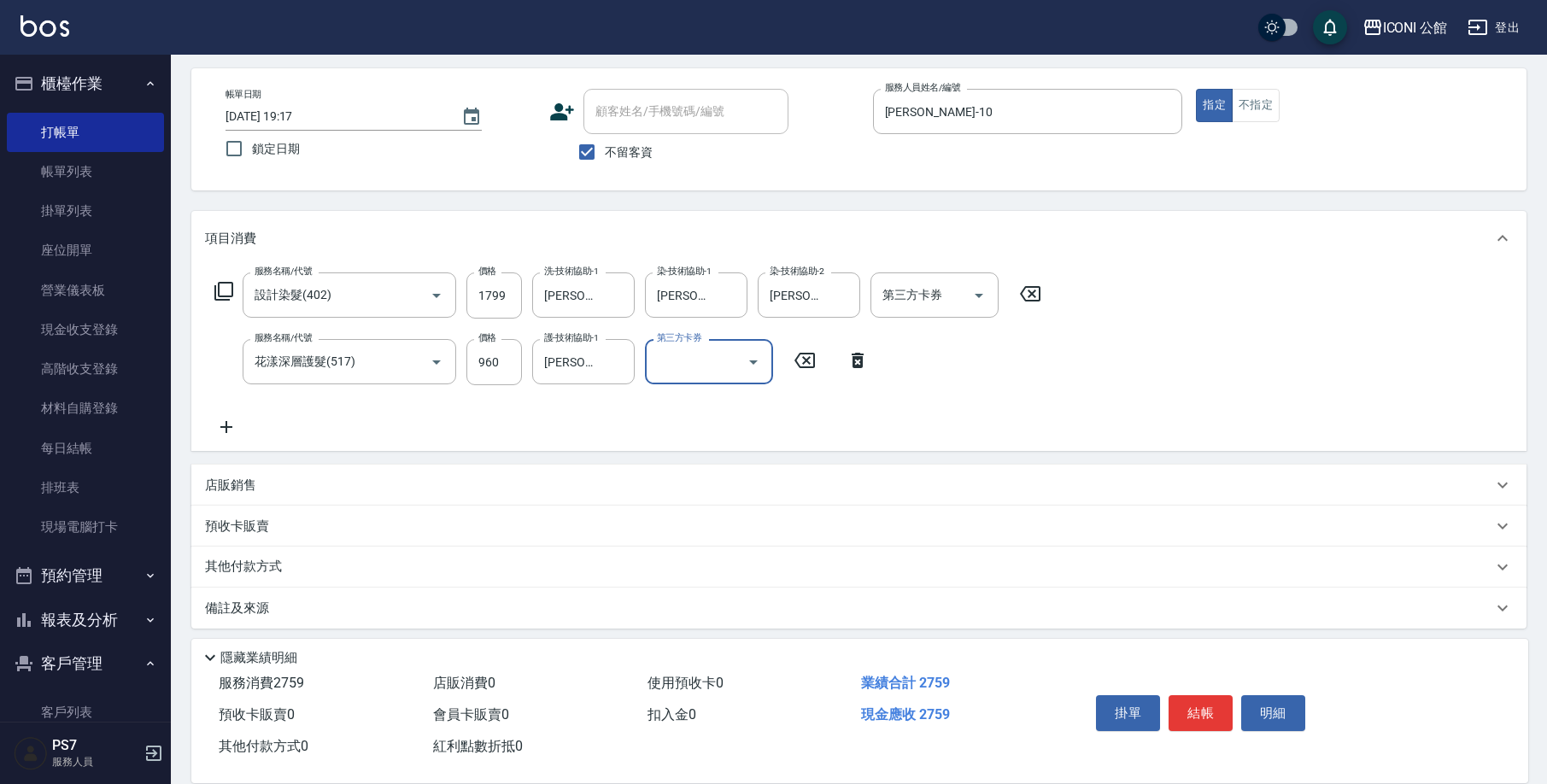
scroll to position [78, 0]
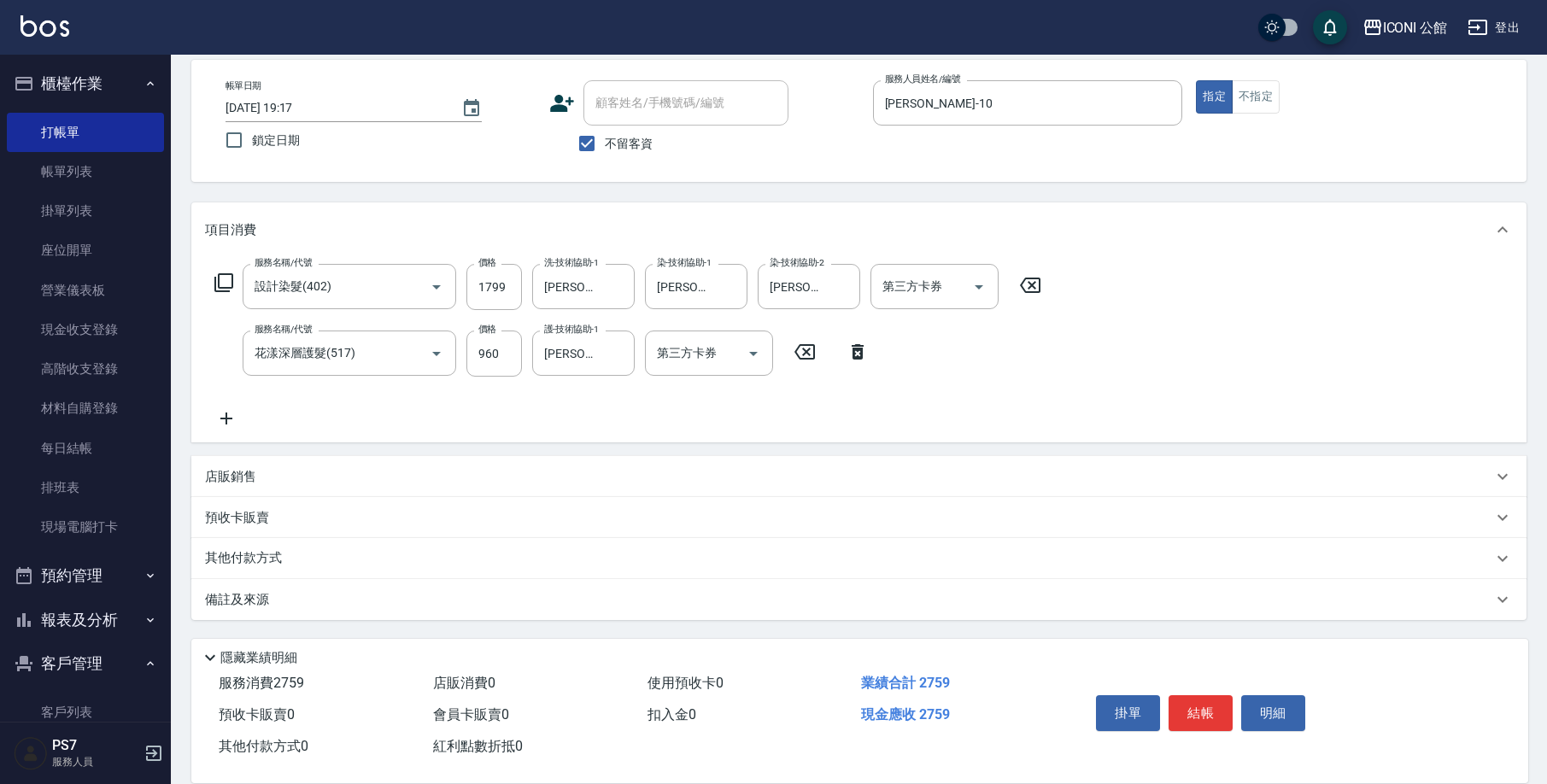
click at [245, 481] on p "店販銷售" at bounding box center [230, 477] width 51 height 18
drag, startPoint x: 279, startPoint y: 541, endPoint x: 278, endPoint y: 530, distance: 11.0
click at [277, 540] on input "服務人員姓名/編號" at bounding box center [269, 540] width 113 height 30
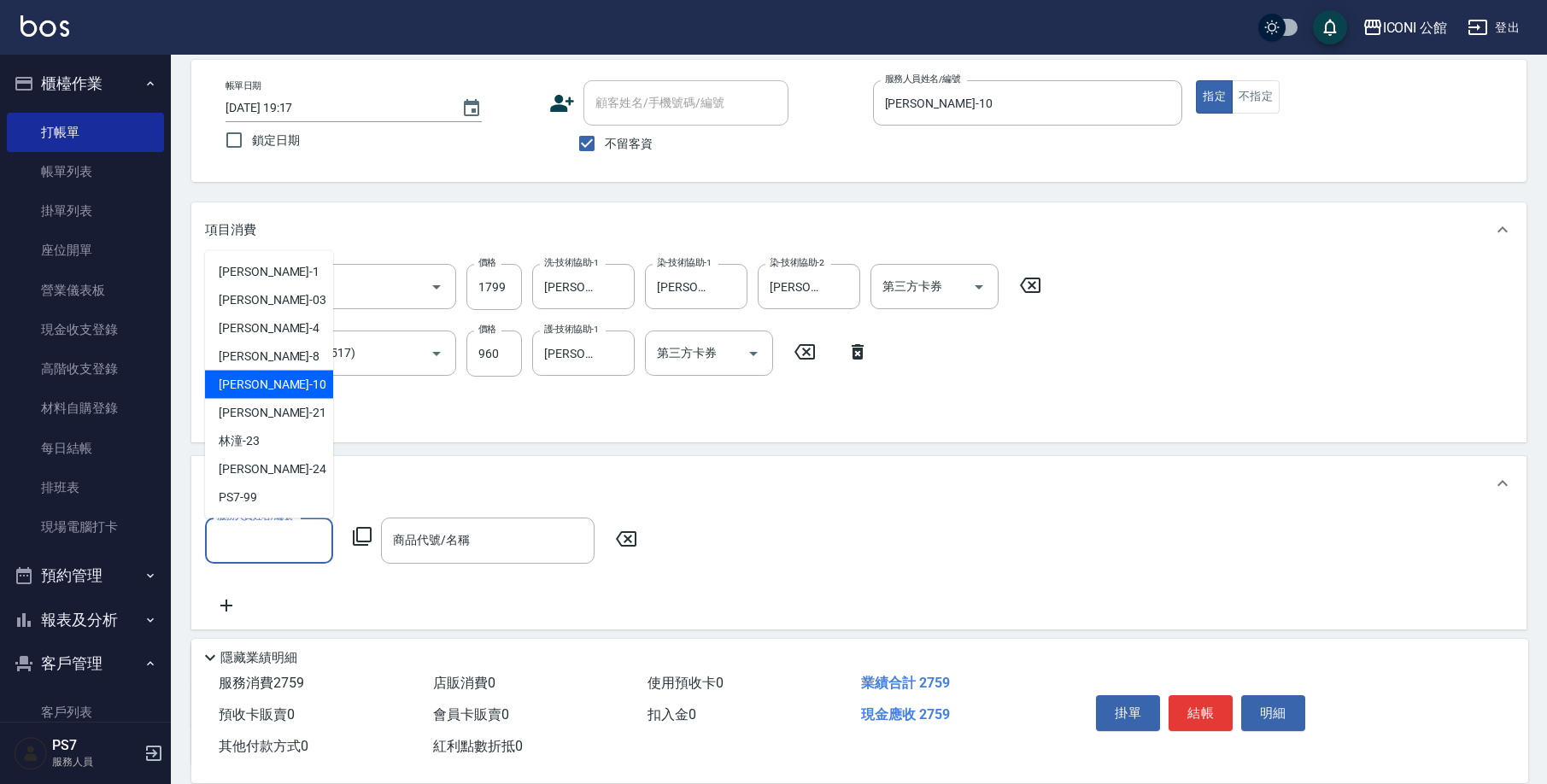
click at [277, 391] on div "[PERSON_NAME] -10" at bounding box center [269, 384] width 128 height 28
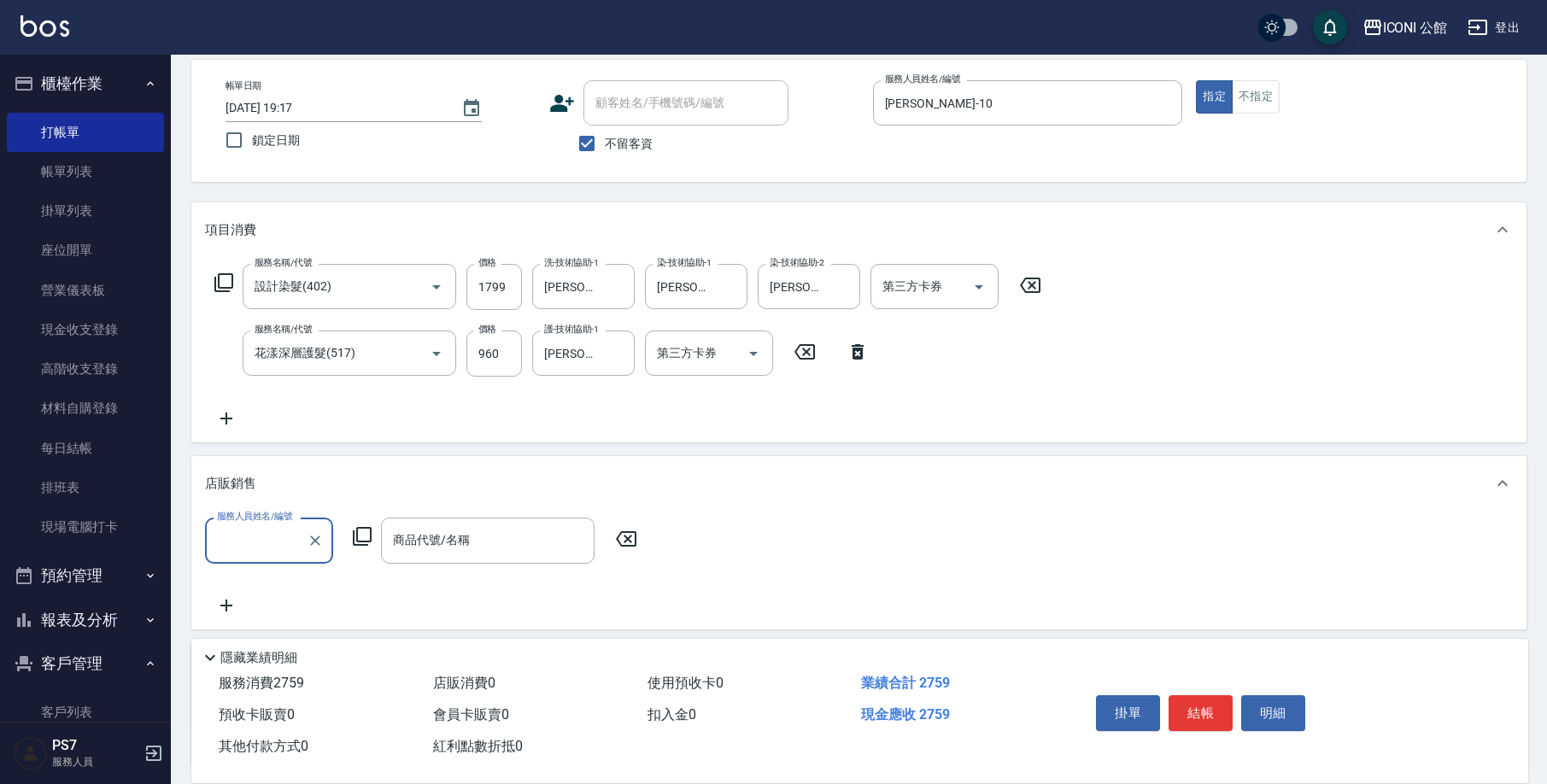
type input "[PERSON_NAME]-10"
click at [365, 537] on icon at bounding box center [362, 536] width 21 height 21
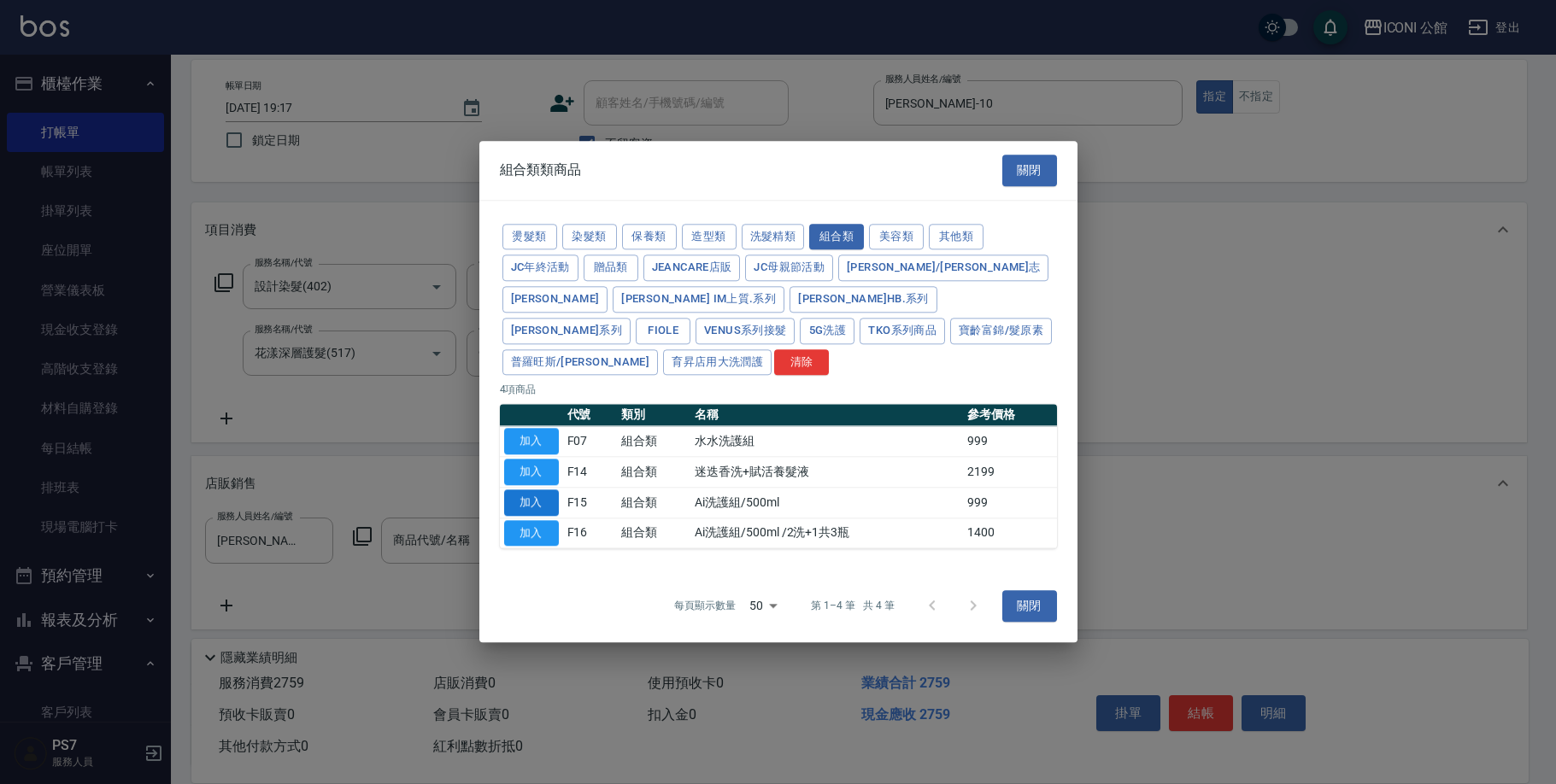
click at [546, 490] on button "加入" at bounding box center [530, 503] width 54 height 27
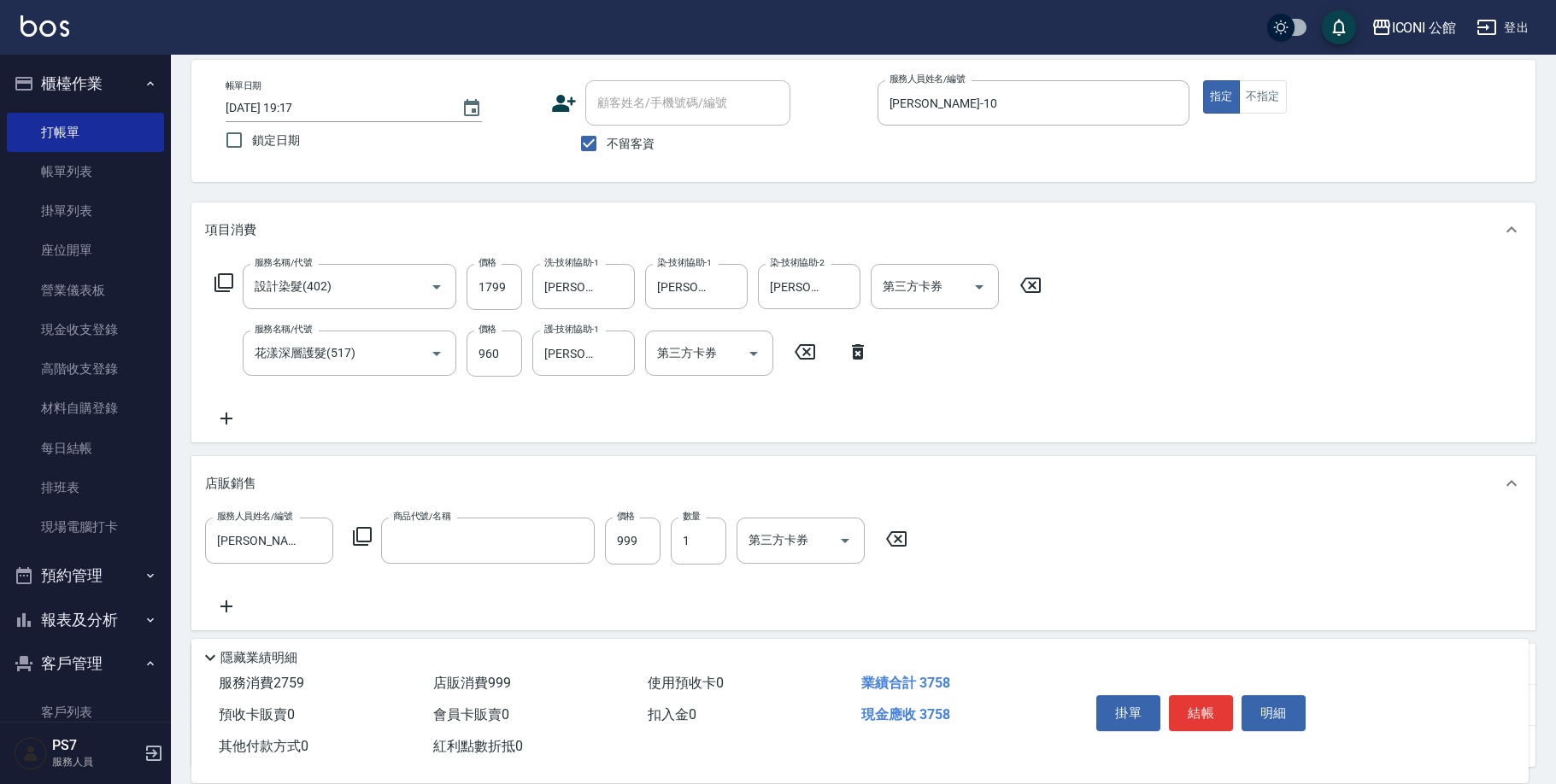
type input "Ai洗護組/500ml"
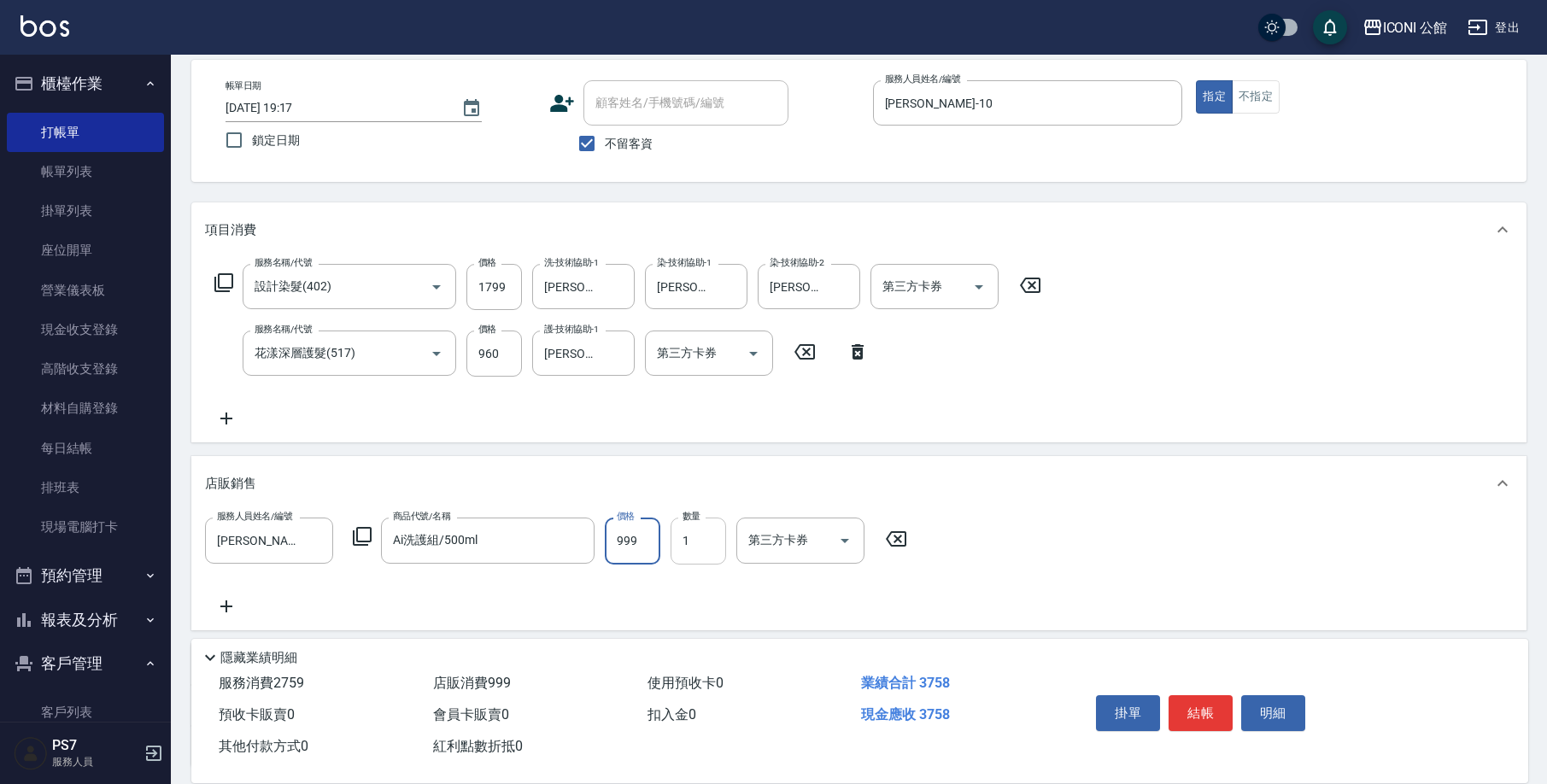
drag, startPoint x: 618, startPoint y: 545, endPoint x: 685, endPoint y: 546, distance: 67.0
click at [685, 546] on div "服務人員姓名/編號 [PERSON_NAME]-10 服務人員姓名/編號 商品代號/名稱 Ai洗護組/500ml 商品代號/名稱 價格 999 價格 數量 1…" at bounding box center [561, 540] width 713 height 46
type input "800"
type input "2"
click at [1203, 698] on button "結帳" at bounding box center [1201, 713] width 64 height 36
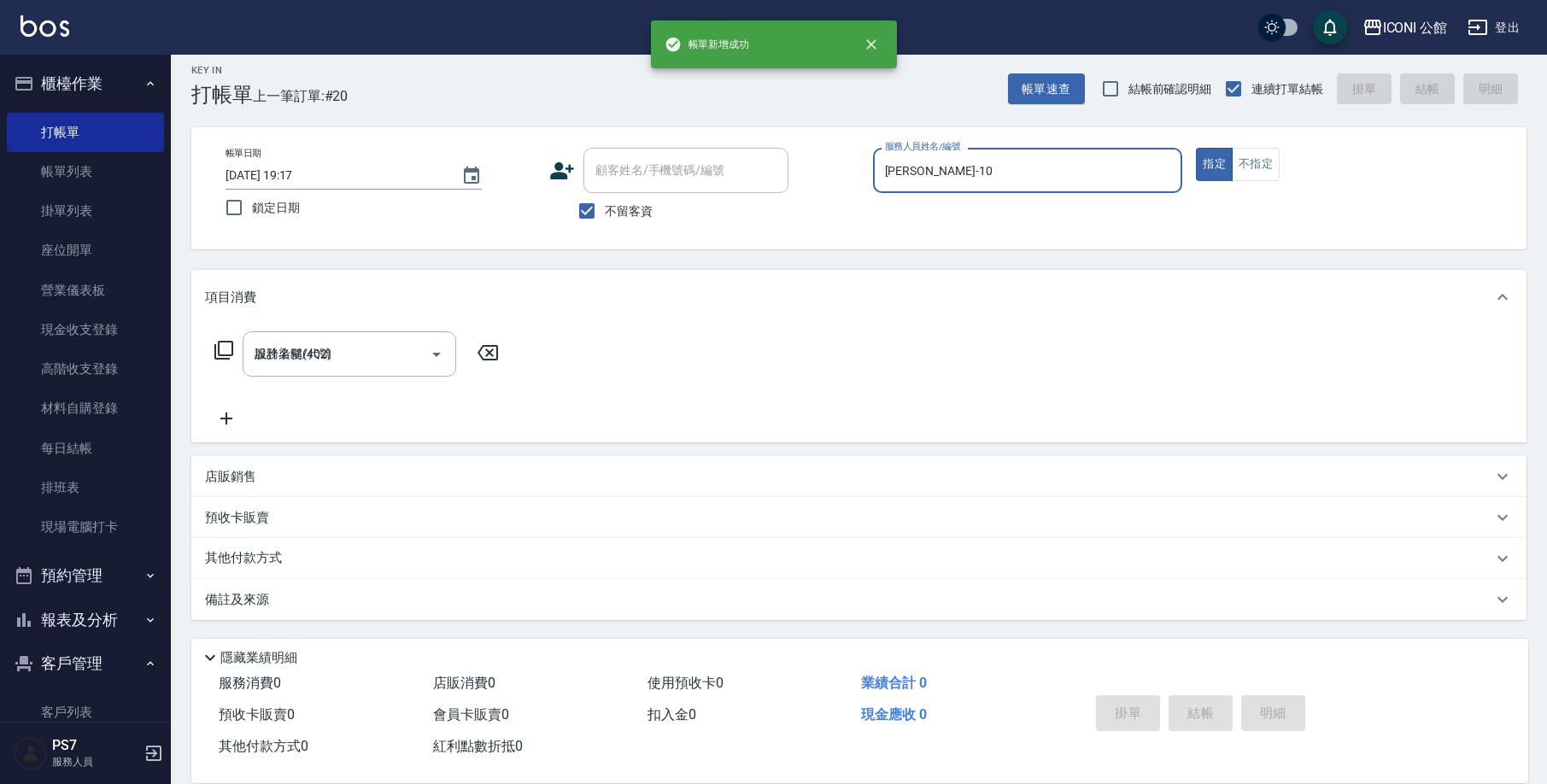
type input "[DATE] 19:18"
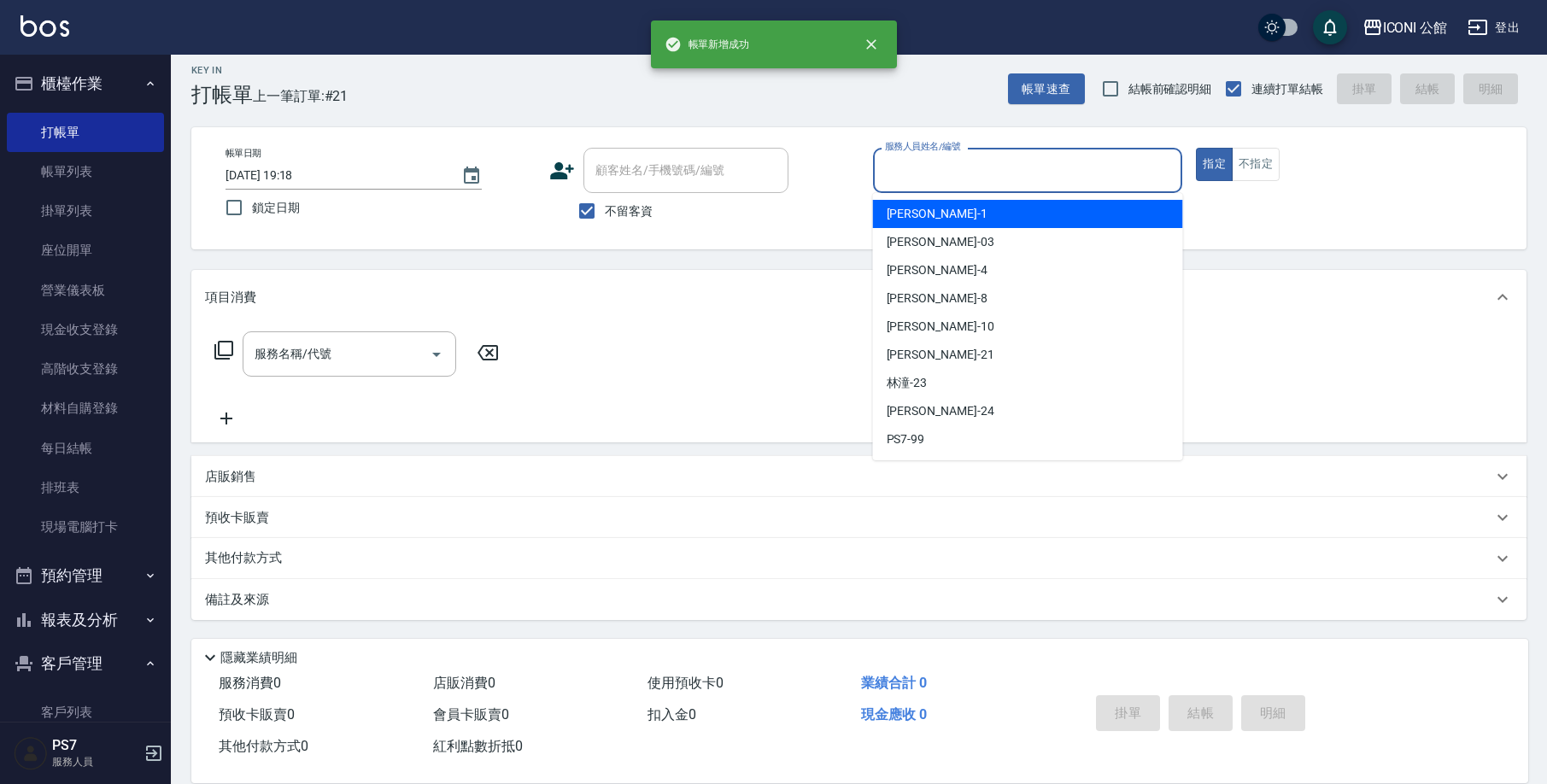
click at [940, 175] on input "服務人員姓名/編號" at bounding box center [1027, 170] width 295 height 30
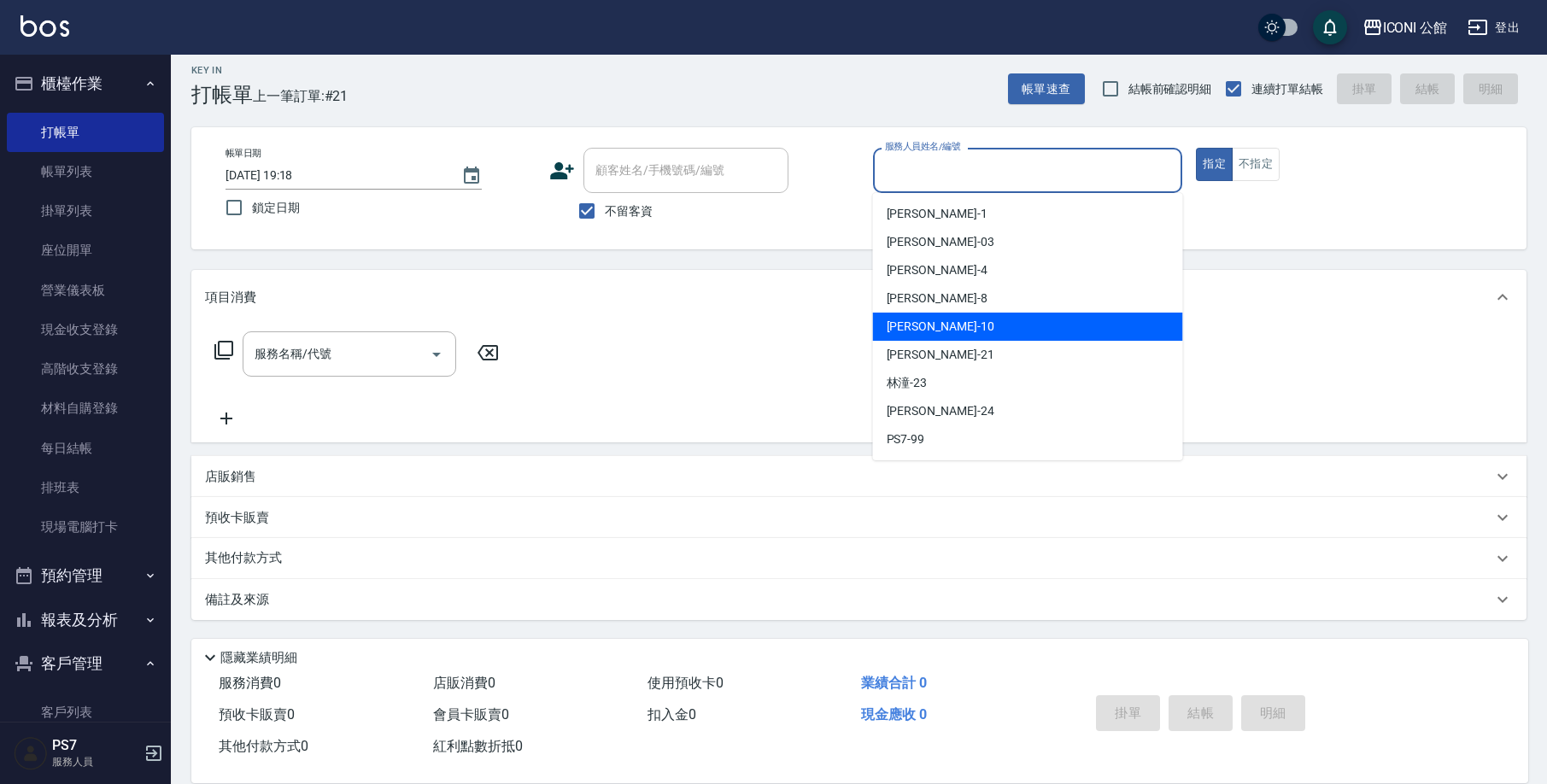
click at [927, 338] on div "[PERSON_NAME] -10" at bounding box center [1028, 326] width 310 height 28
type input "[PERSON_NAME]-10"
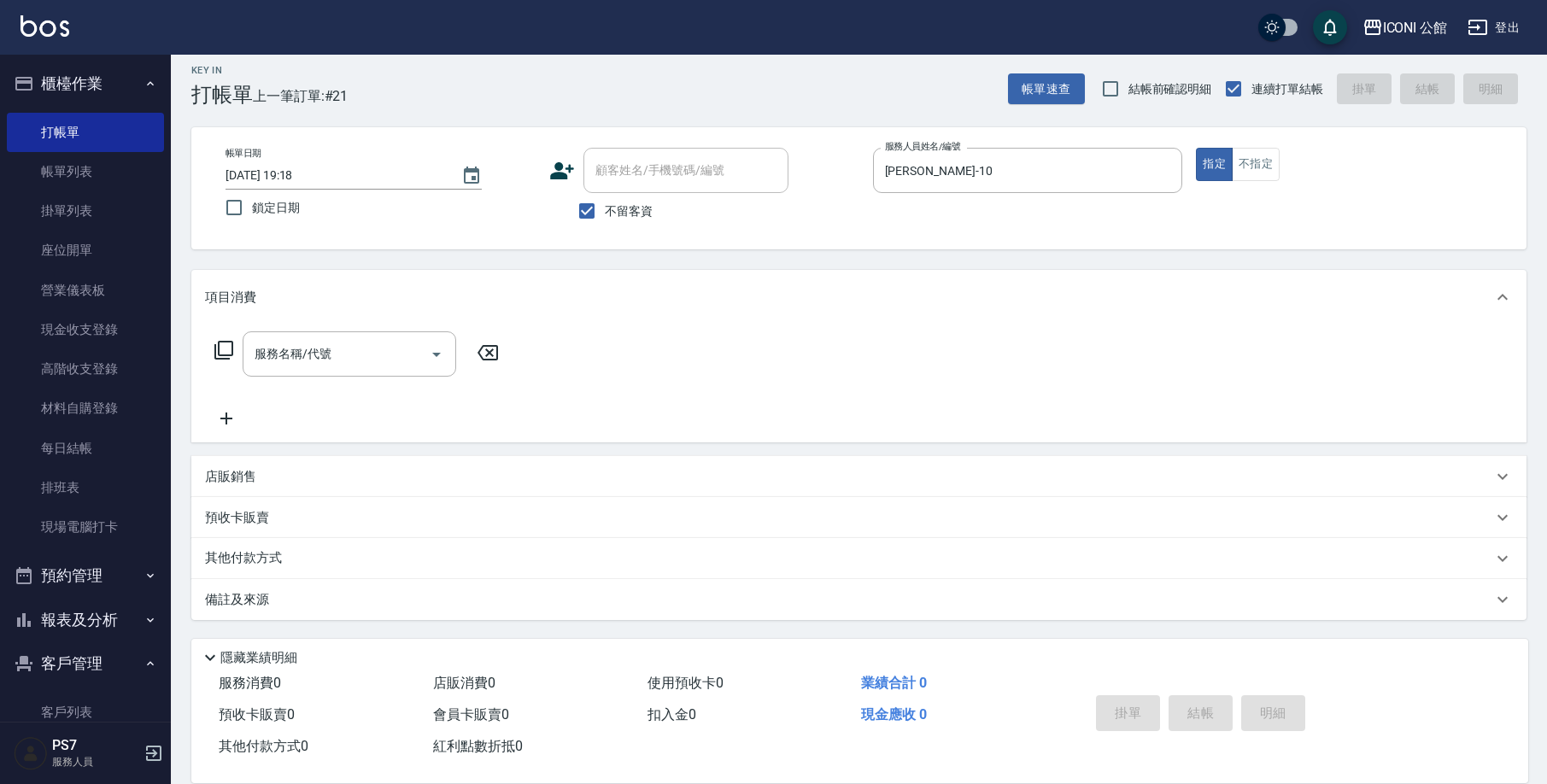
click at [227, 356] on icon at bounding box center [224, 351] width 21 height 21
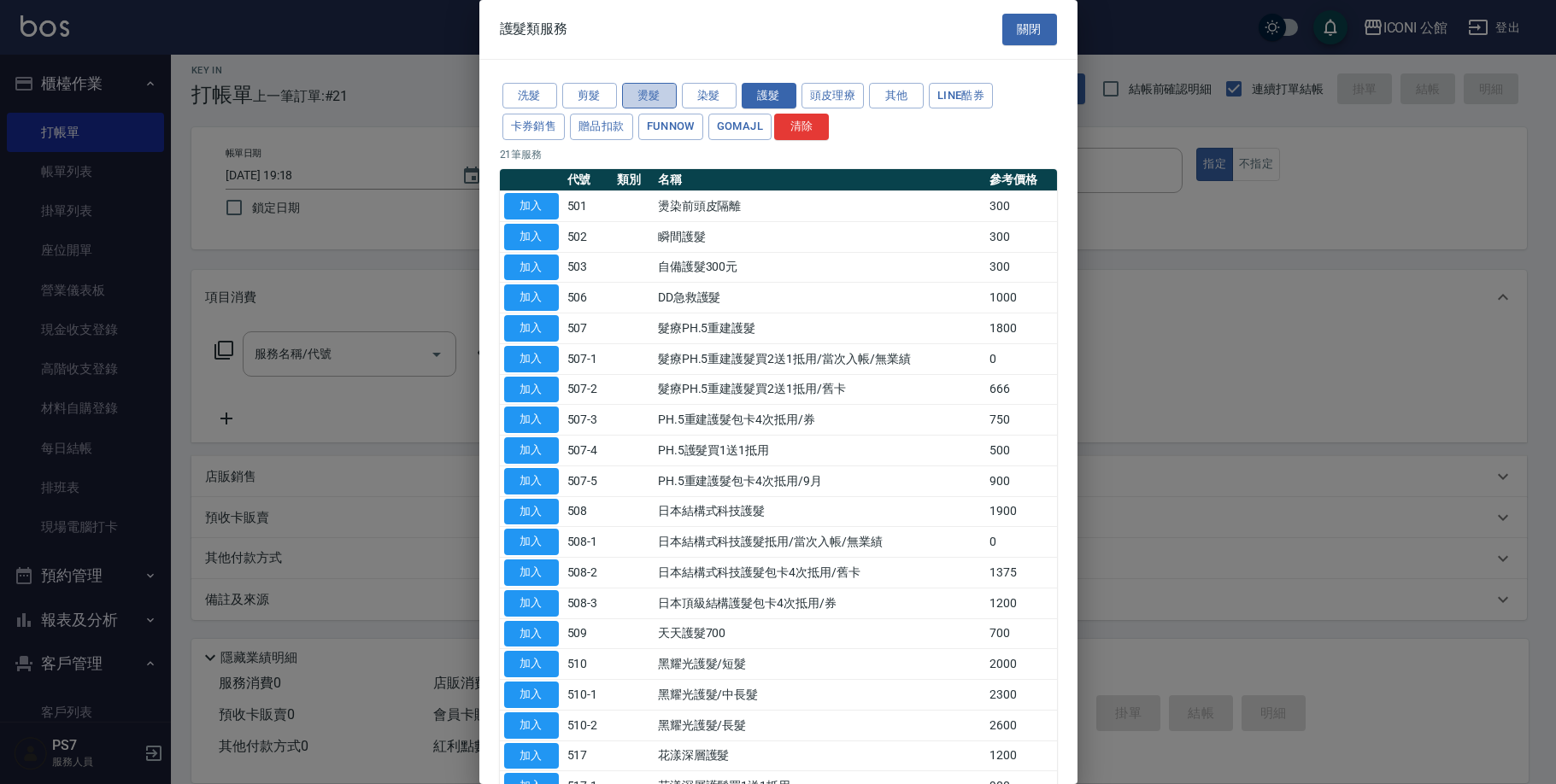
click at [647, 85] on button "燙髮" at bounding box center [649, 96] width 54 height 27
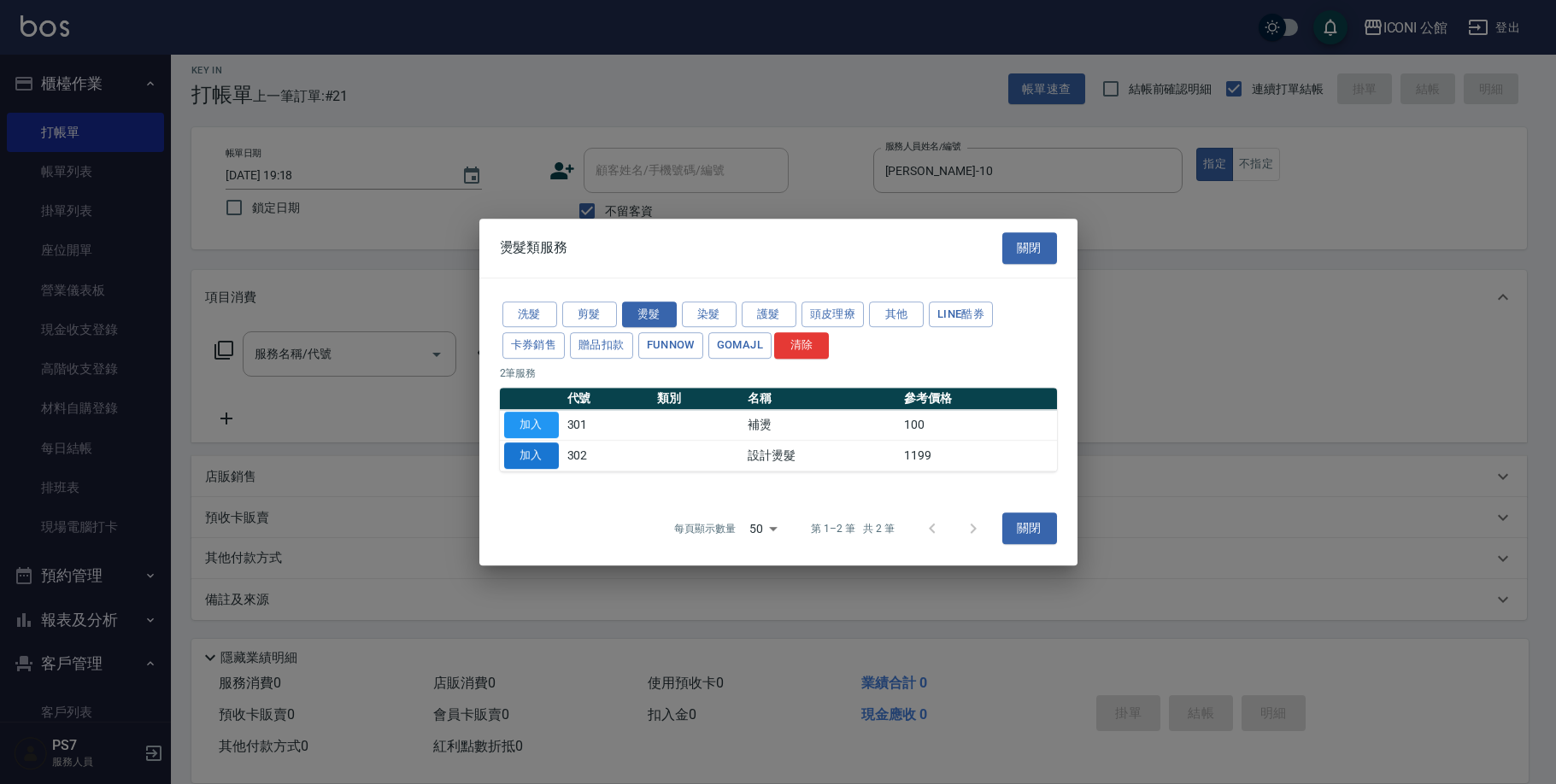
click at [540, 451] on button "加入" at bounding box center [530, 455] width 54 height 27
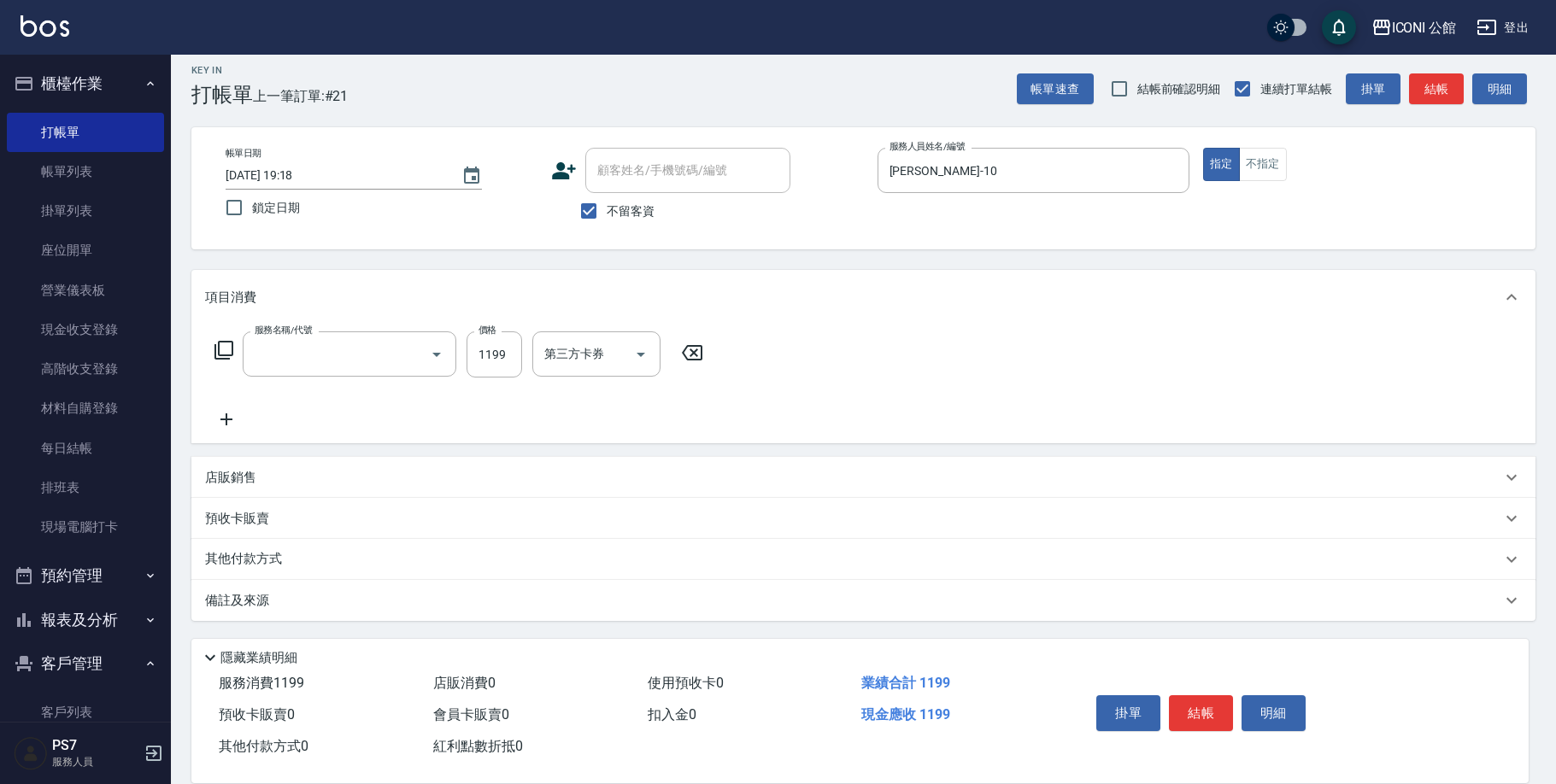
type input "設計燙髮(302)"
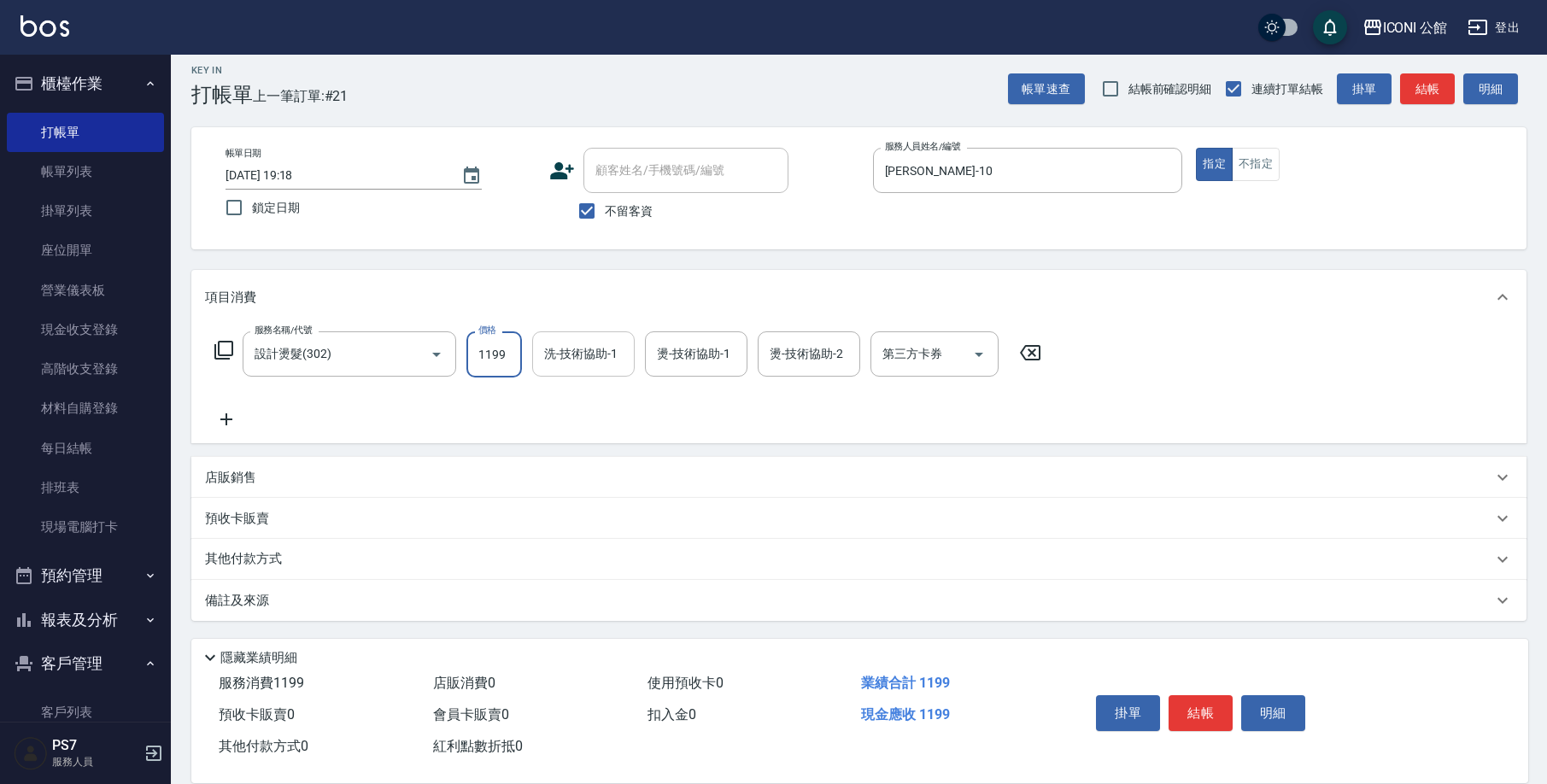
drag, startPoint x: 468, startPoint y: 349, endPoint x: 627, endPoint y: 369, distance: 160.3
click at [627, 369] on div "服務名稱/代號 設計燙髮(302) 服務名稱/代號 價格 1199 價格 洗-技術協助-1 洗-技術協助-1 燙-技術協助-1 燙-技術協助-1 燙-技術協助…" at bounding box center [628, 354] width 846 height 46
type input "1699"
type input "[PERSON_NAME]-21"
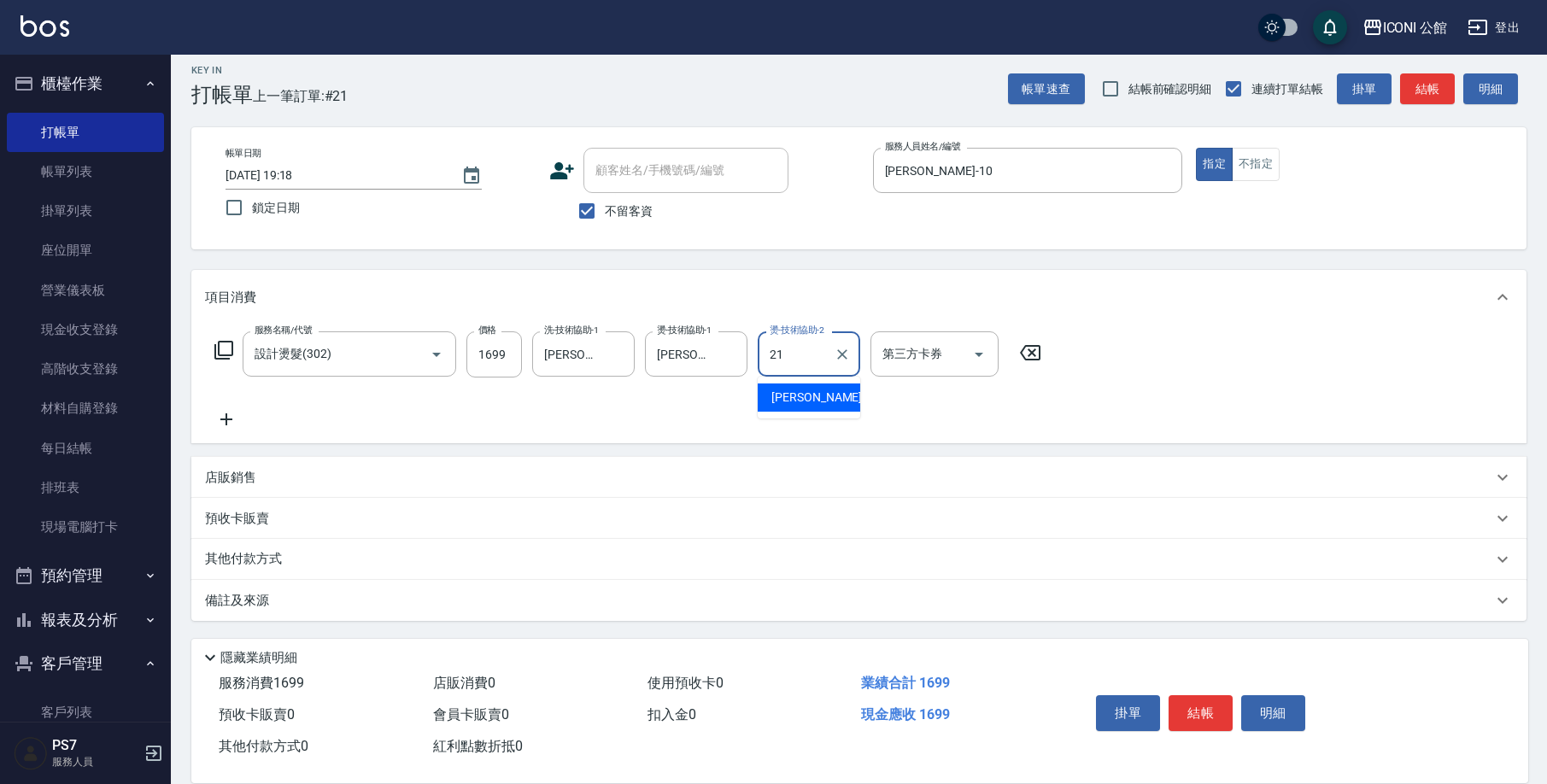
type input "[PERSON_NAME]-21"
click at [224, 342] on icon at bounding box center [224, 351] width 19 height 19
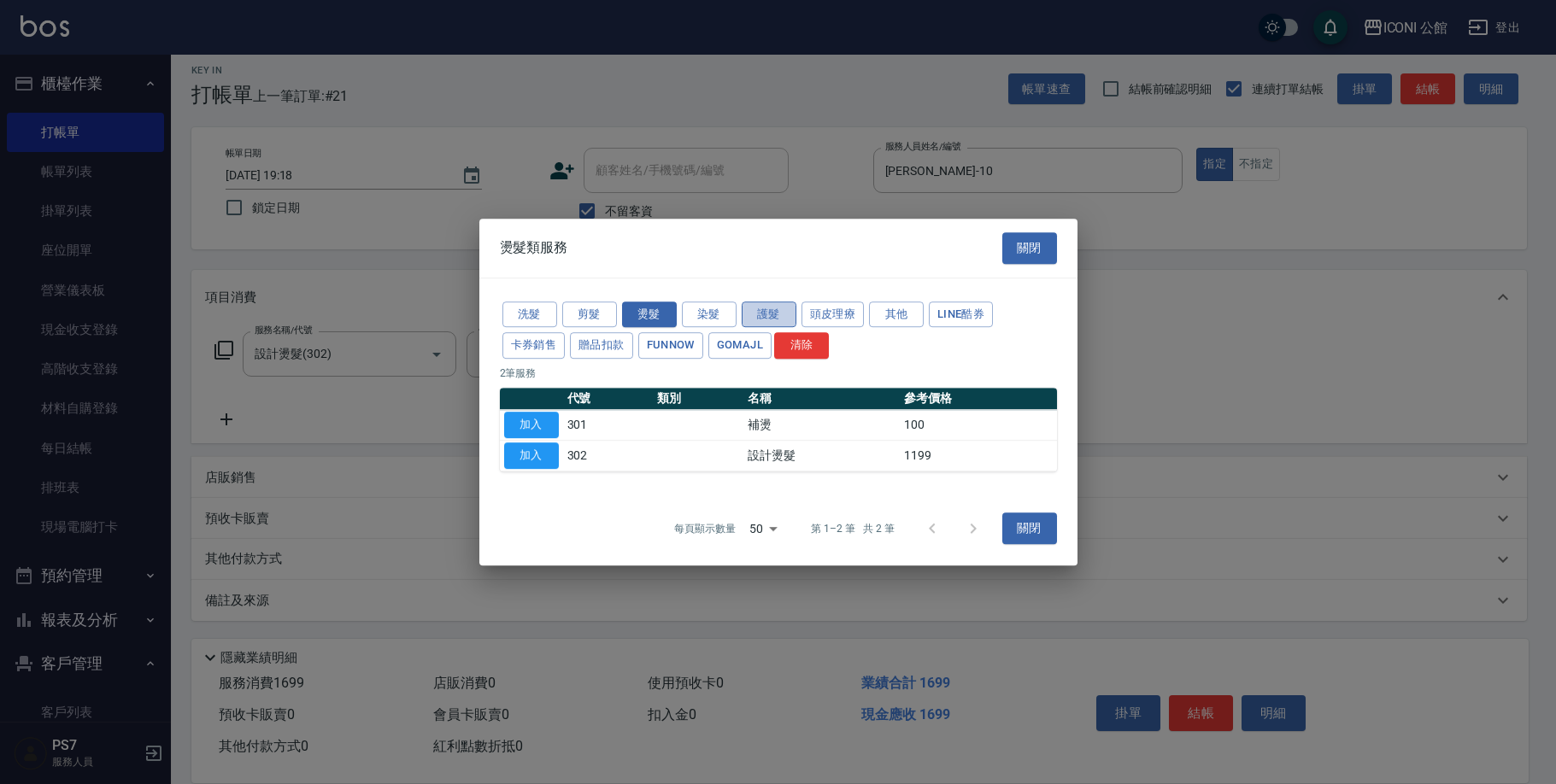
click at [772, 315] on button "護髮" at bounding box center [768, 314] width 54 height 27
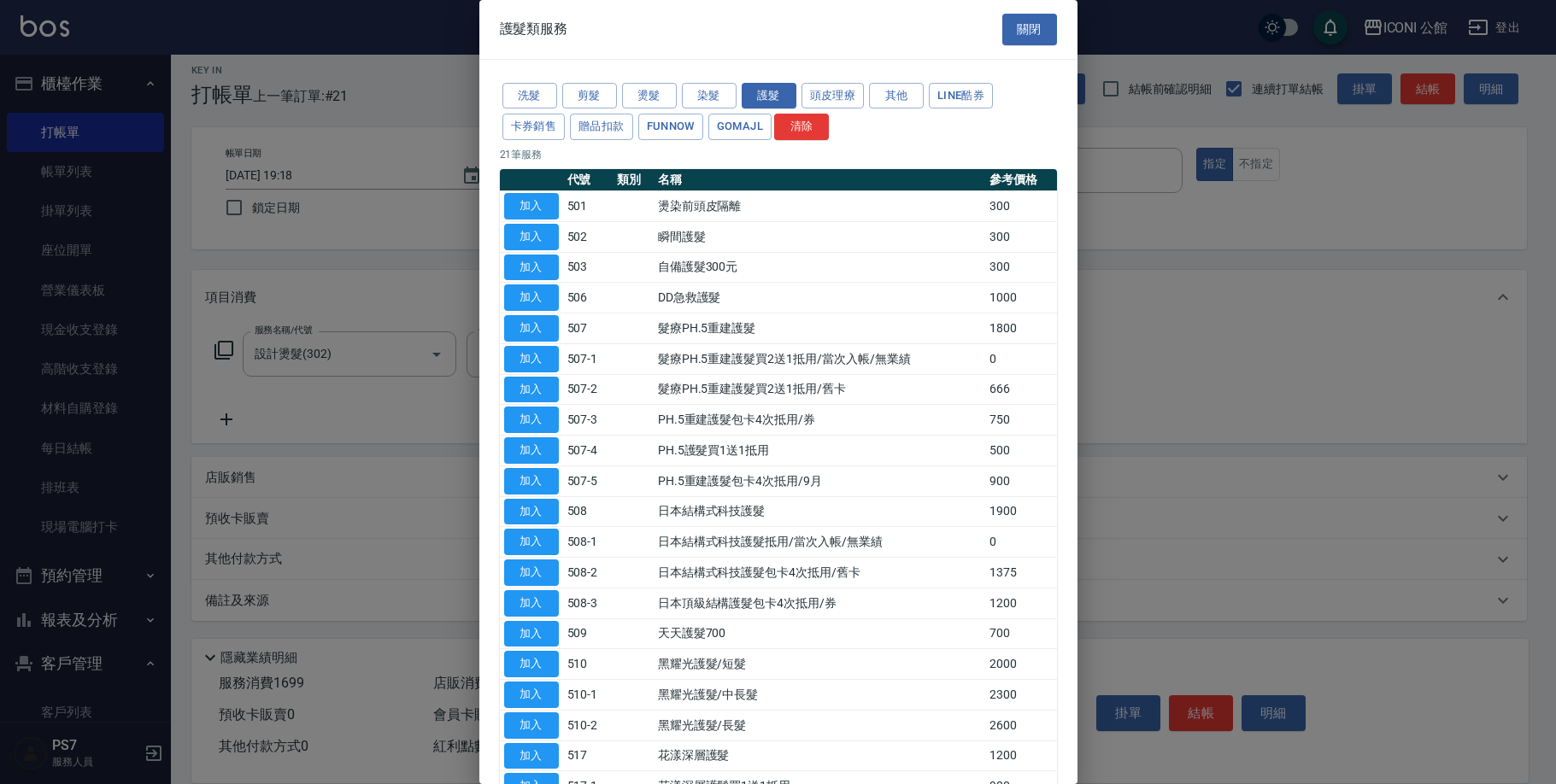
click at [559, 622] on td "加入" at bounding box center [530, 634] width 63 height 31
click at [560, 628] on td "加入" at bounding box center [530, 634] width 63 height 31
click at [525, 623] on button "加入" at bounding box center [530, 634] width 54 height 27
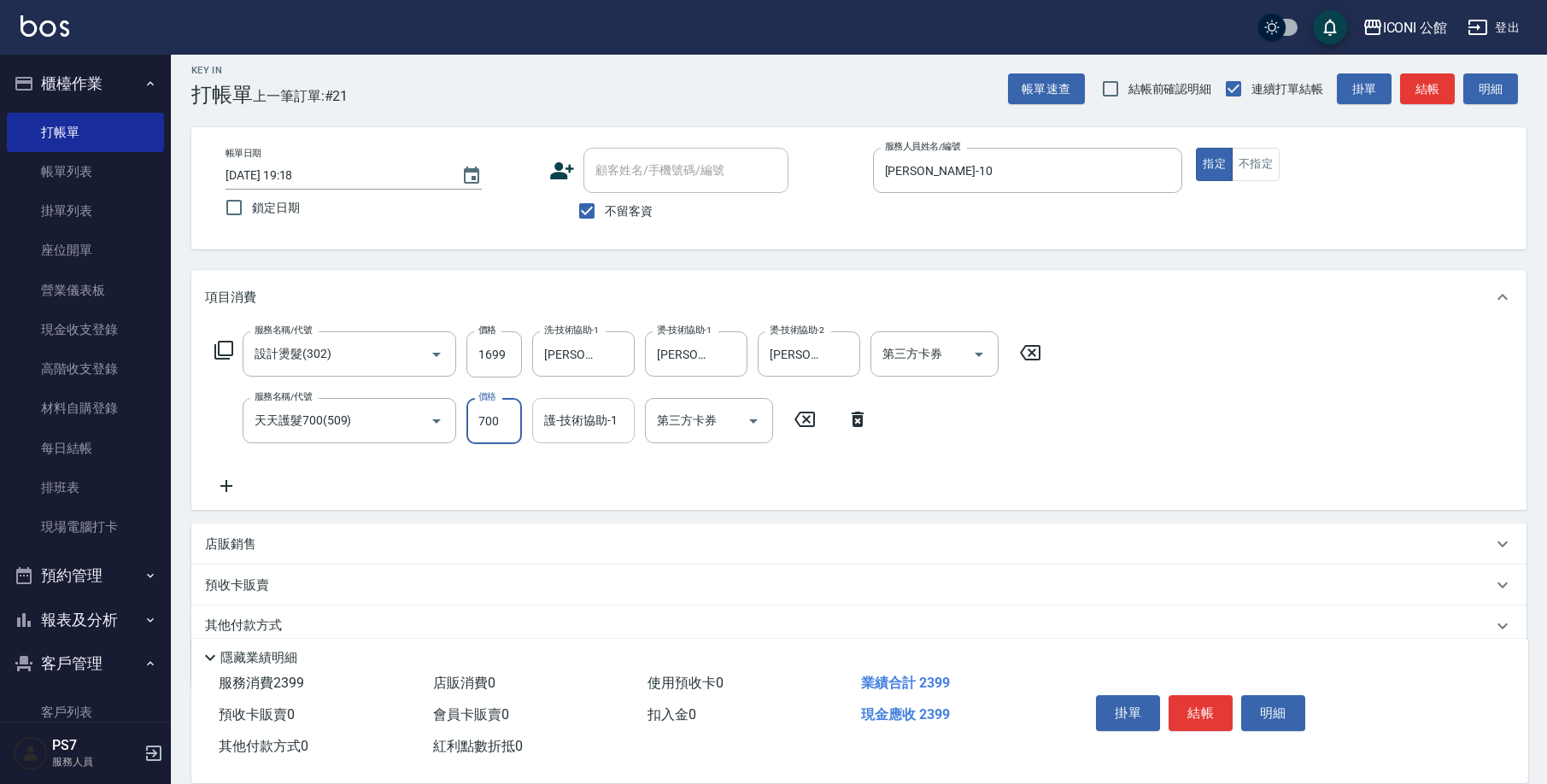
drag, startPoint x: 473, startPoint y: 423, endPoint x: 579, endPoint y: 433, distance: 106.5
click at [579, 433] on div "服務名稱/代號 天天護髮700(509) 服務名稱/代號 價格 700 價格 護-技術協助-1 護-技術協助-1 第三方卡券 第三方卡券" at bounding box center [542, 420] width 674 height 46
type input "500"
type input "[PERSON_NAME]-21"
click at [1211, 711] on button "結帳" at bounding box center [1201, 713] width 64 height 36
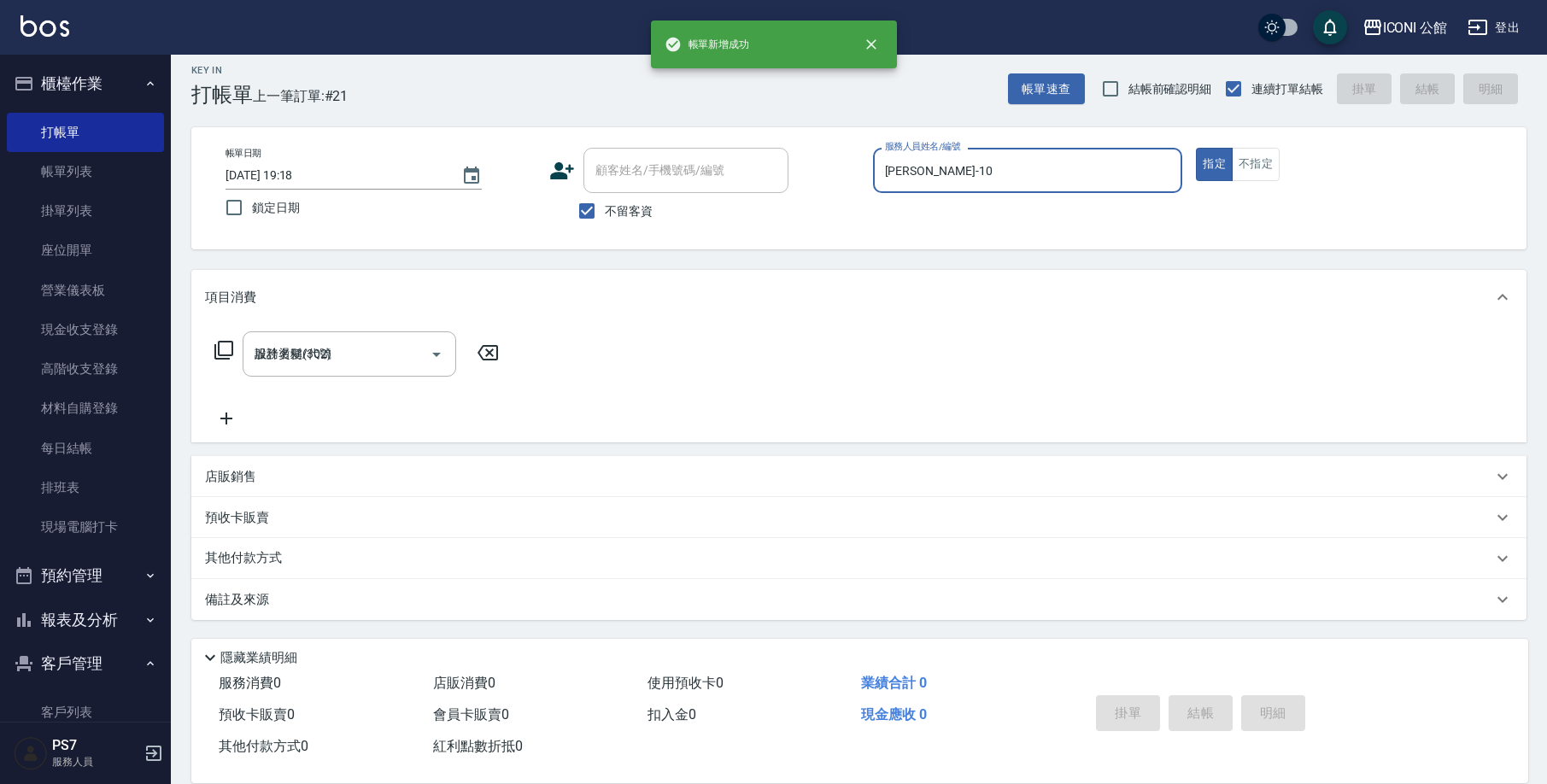
type input "[DATE] 19:19"
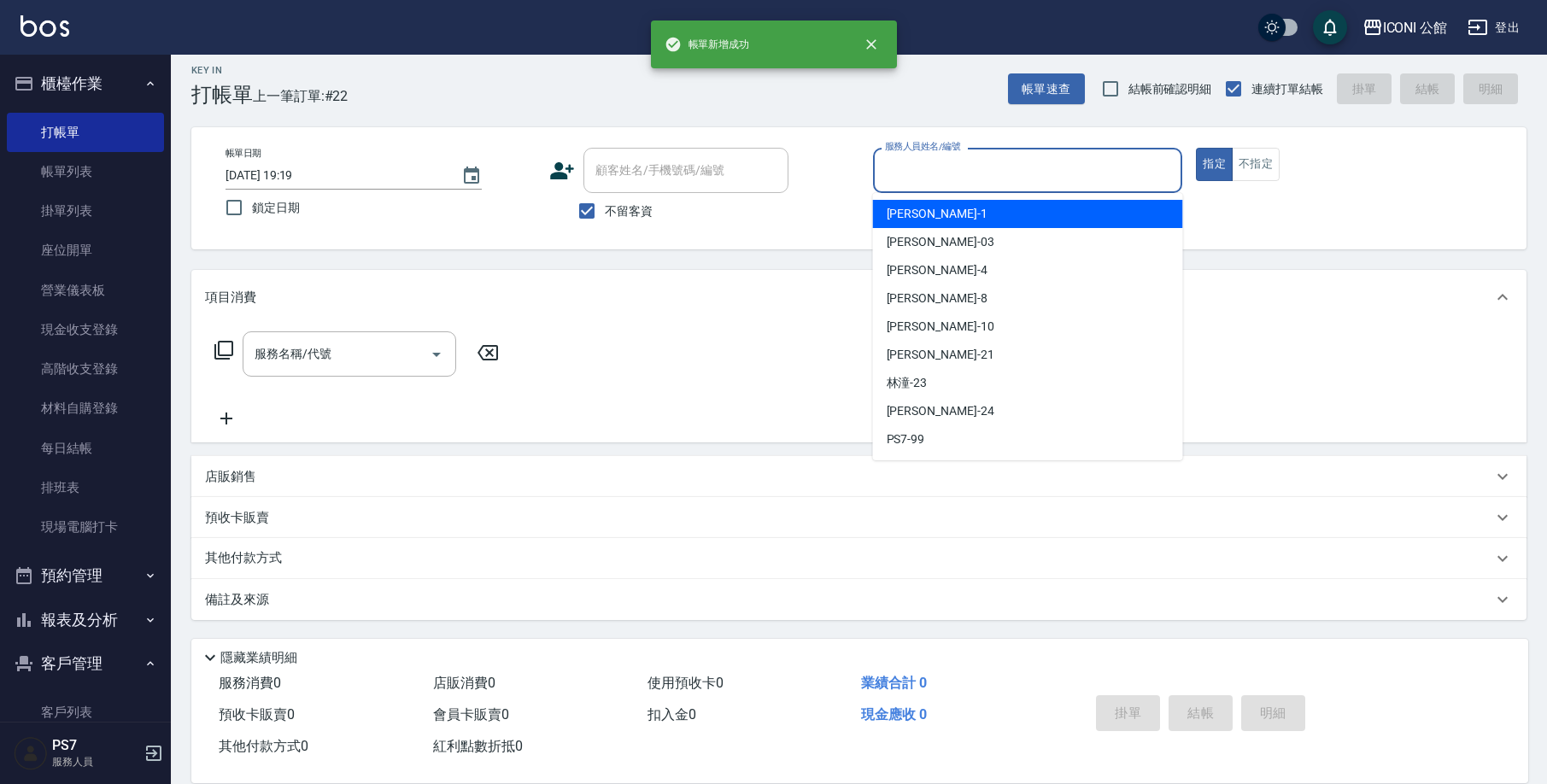
click at [903, 170] on input "服務人員姓名/編號" at bounding box center [1027, 170] width 295 height 30
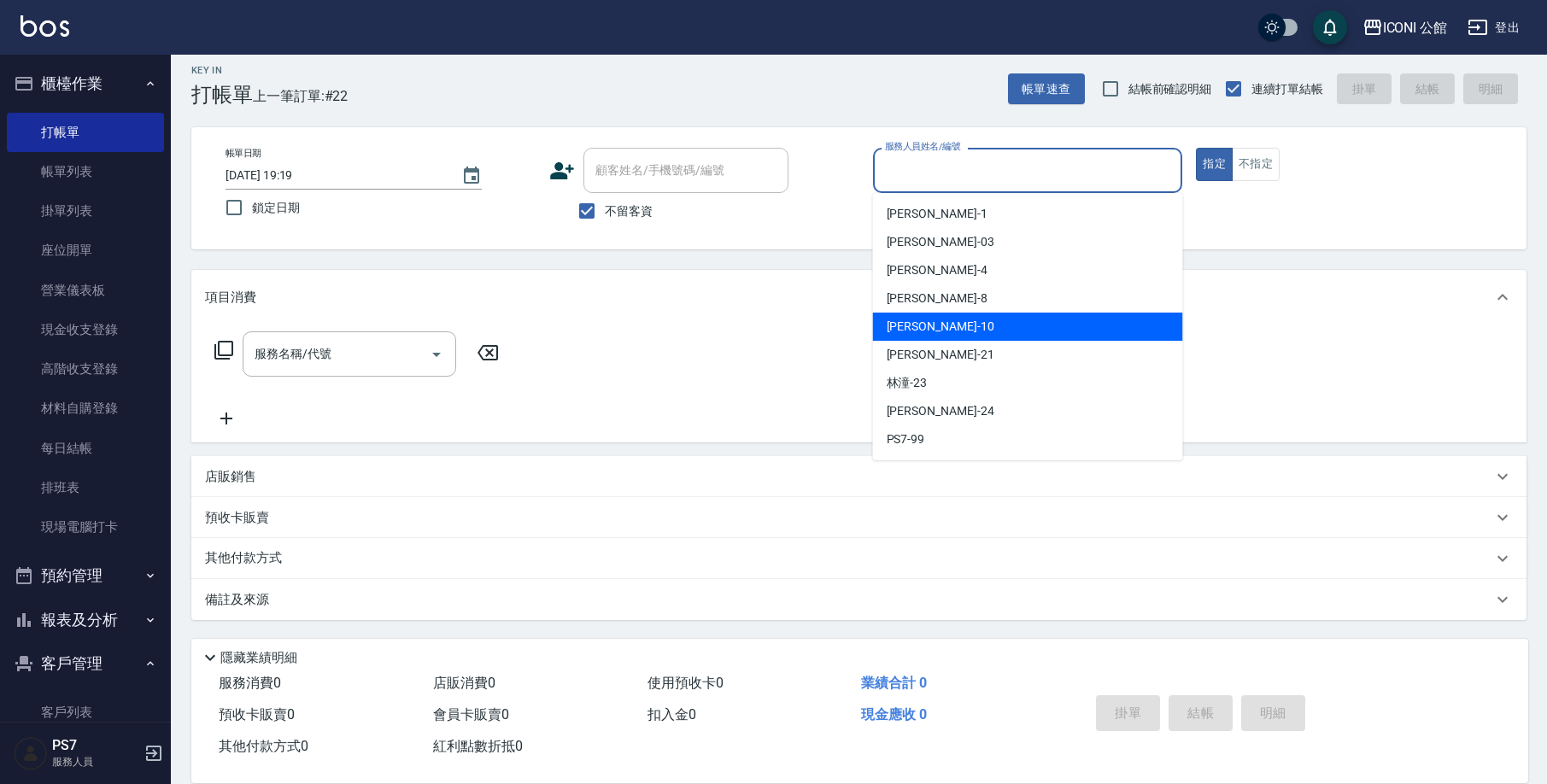
click at [932, 326] on div "[PERSON_NAME] -10" at bounding box center [1028, 326] width 310 height 28
type input "[PERSON_NAME]-10"
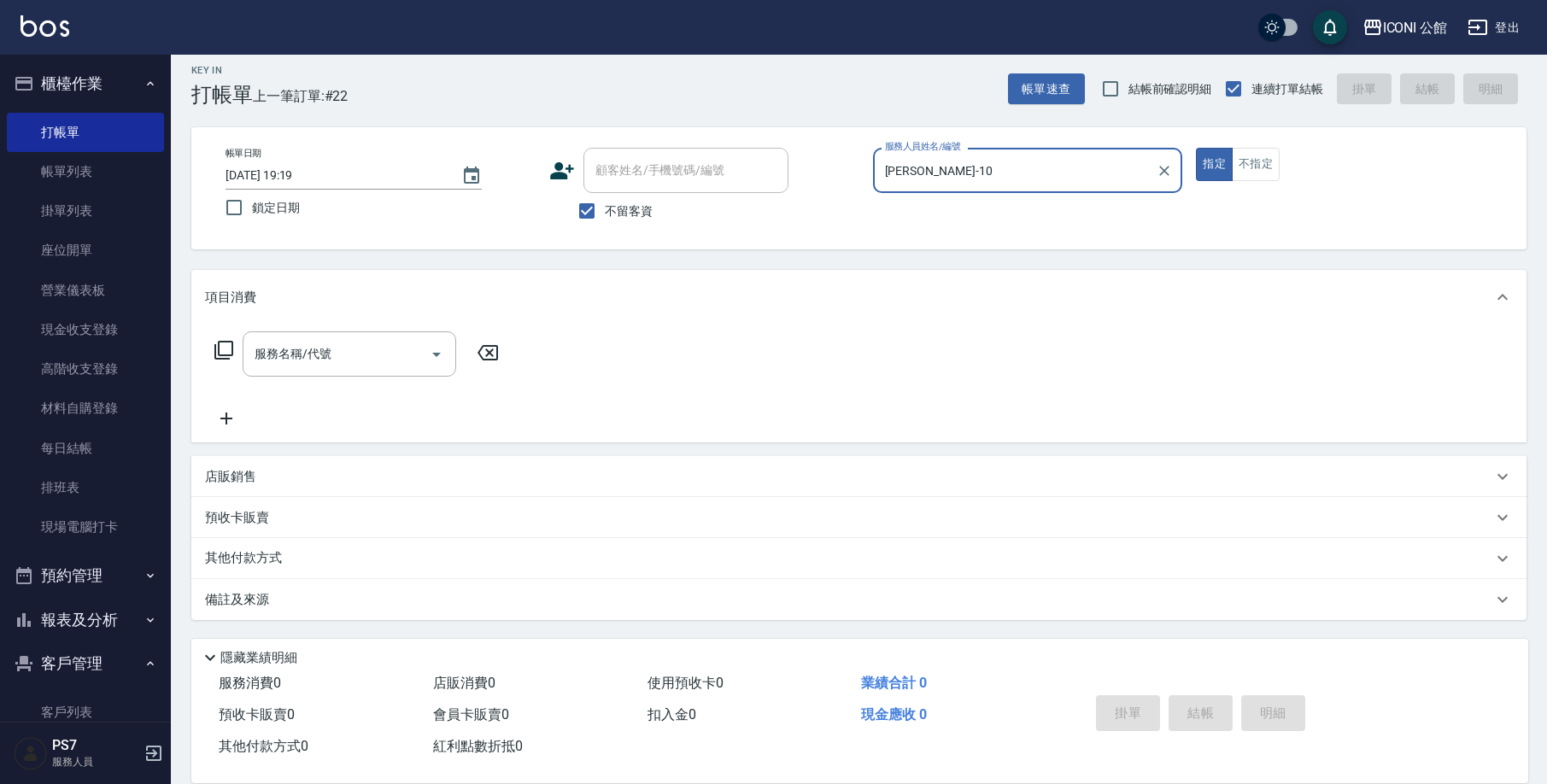
click at [224, 350] on icon at bounding box center [224, 351] width 21 height 21
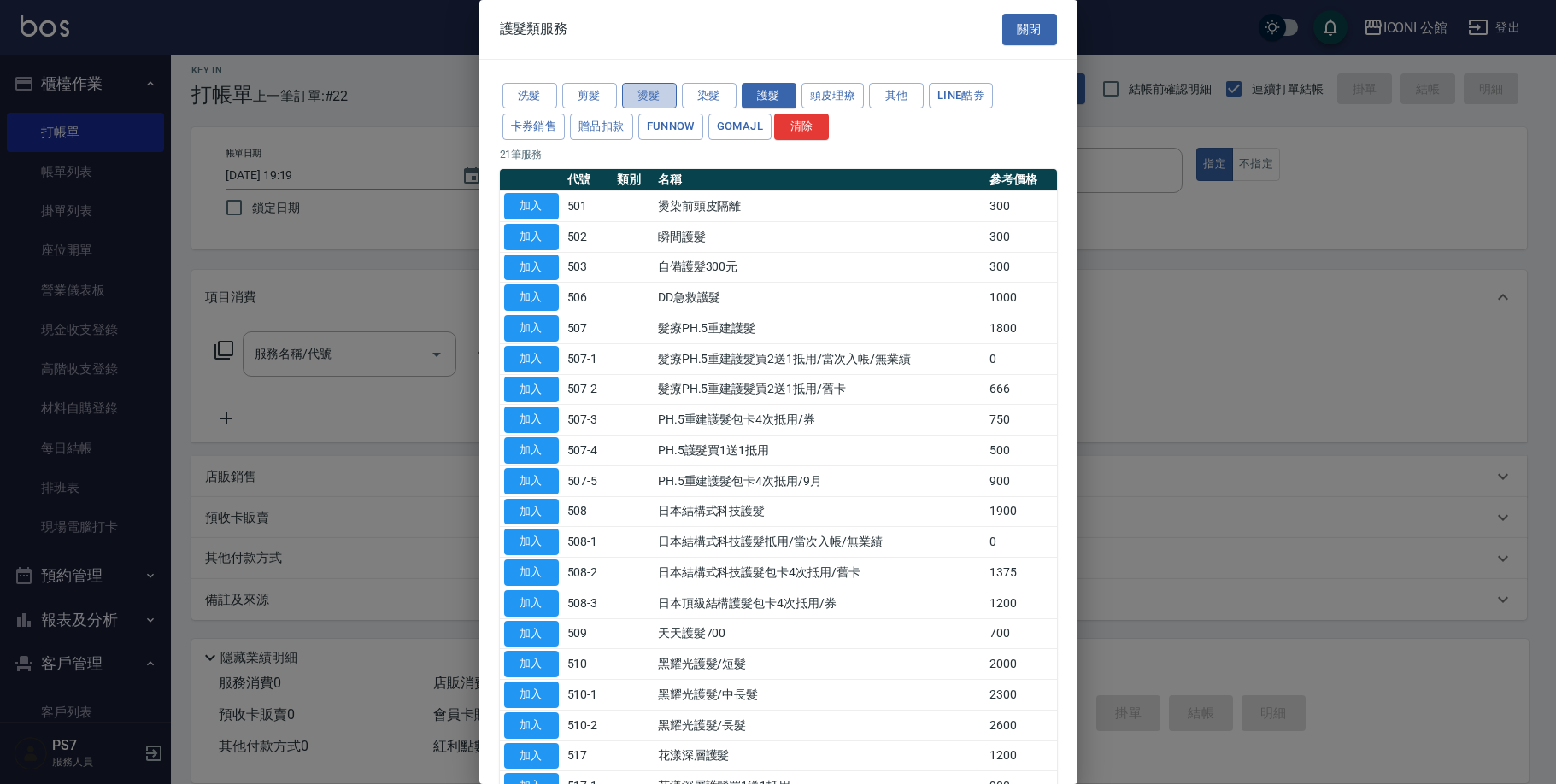
click at [645, 93] on button "燙髮" at bounding box center [649, 96] width 54 height 27
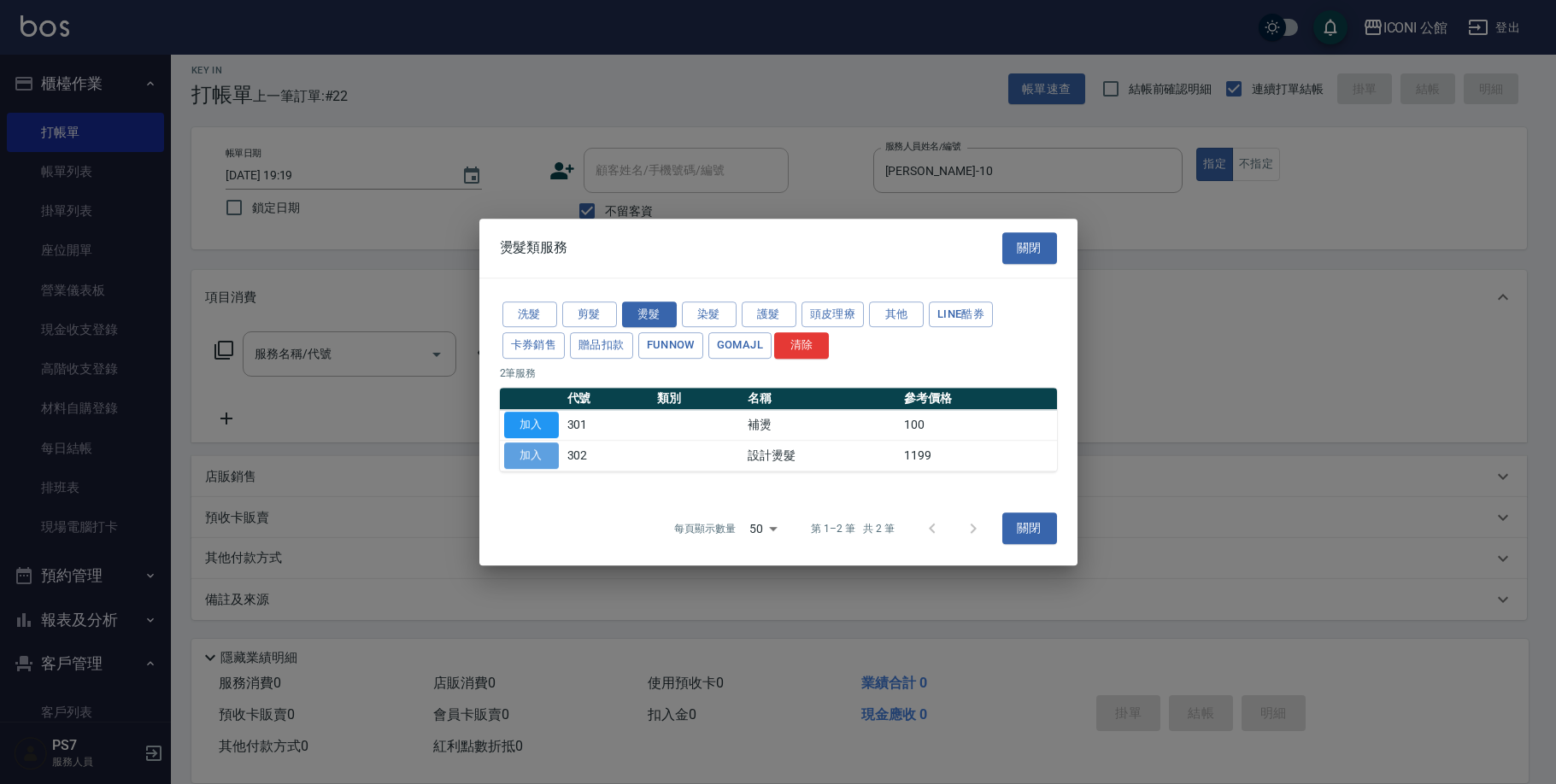
click at [522, 451] on button "加入" at bounding box center [530, 455] width 54 height 27
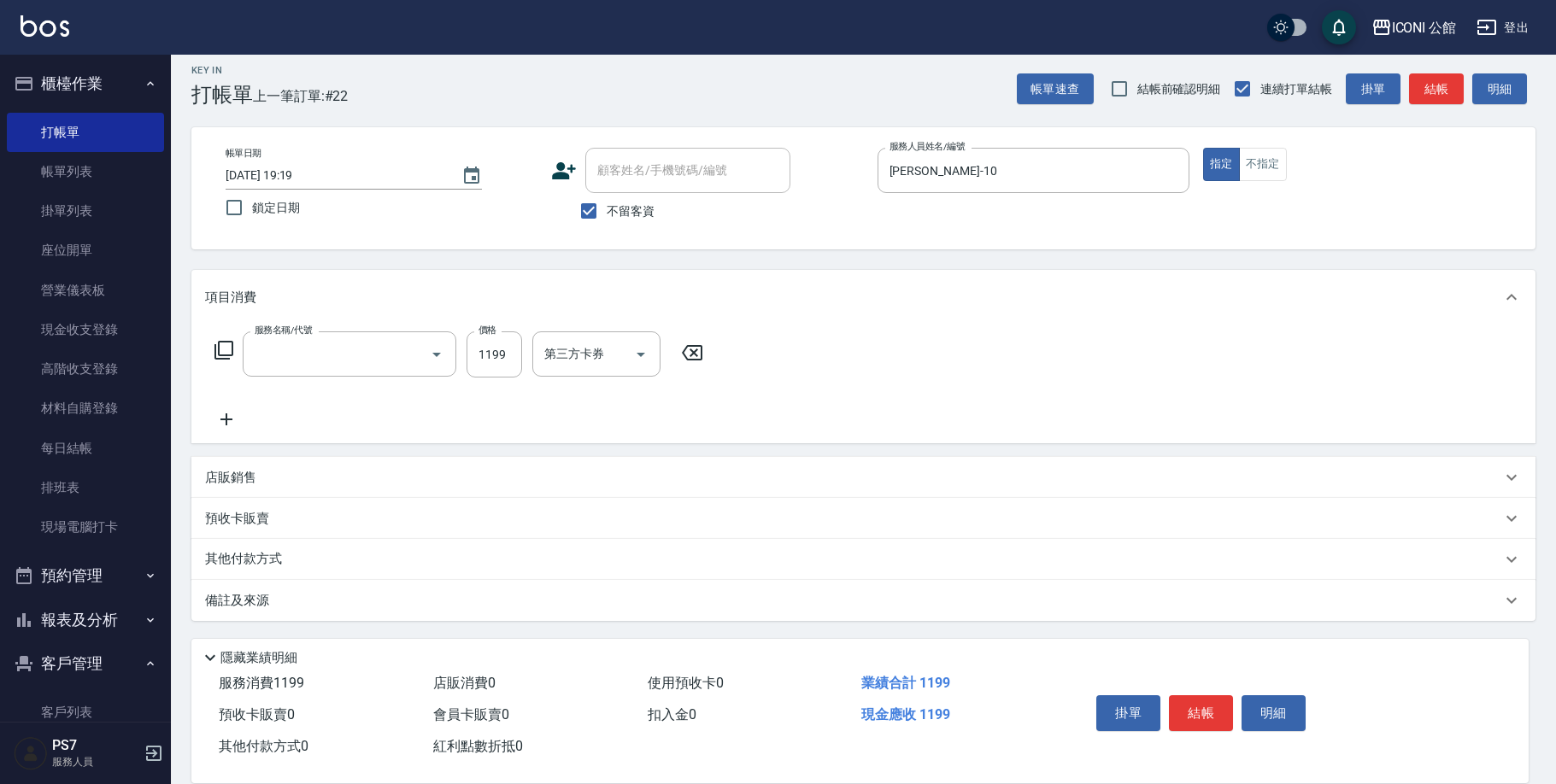
type input "設計燙髮(302)"
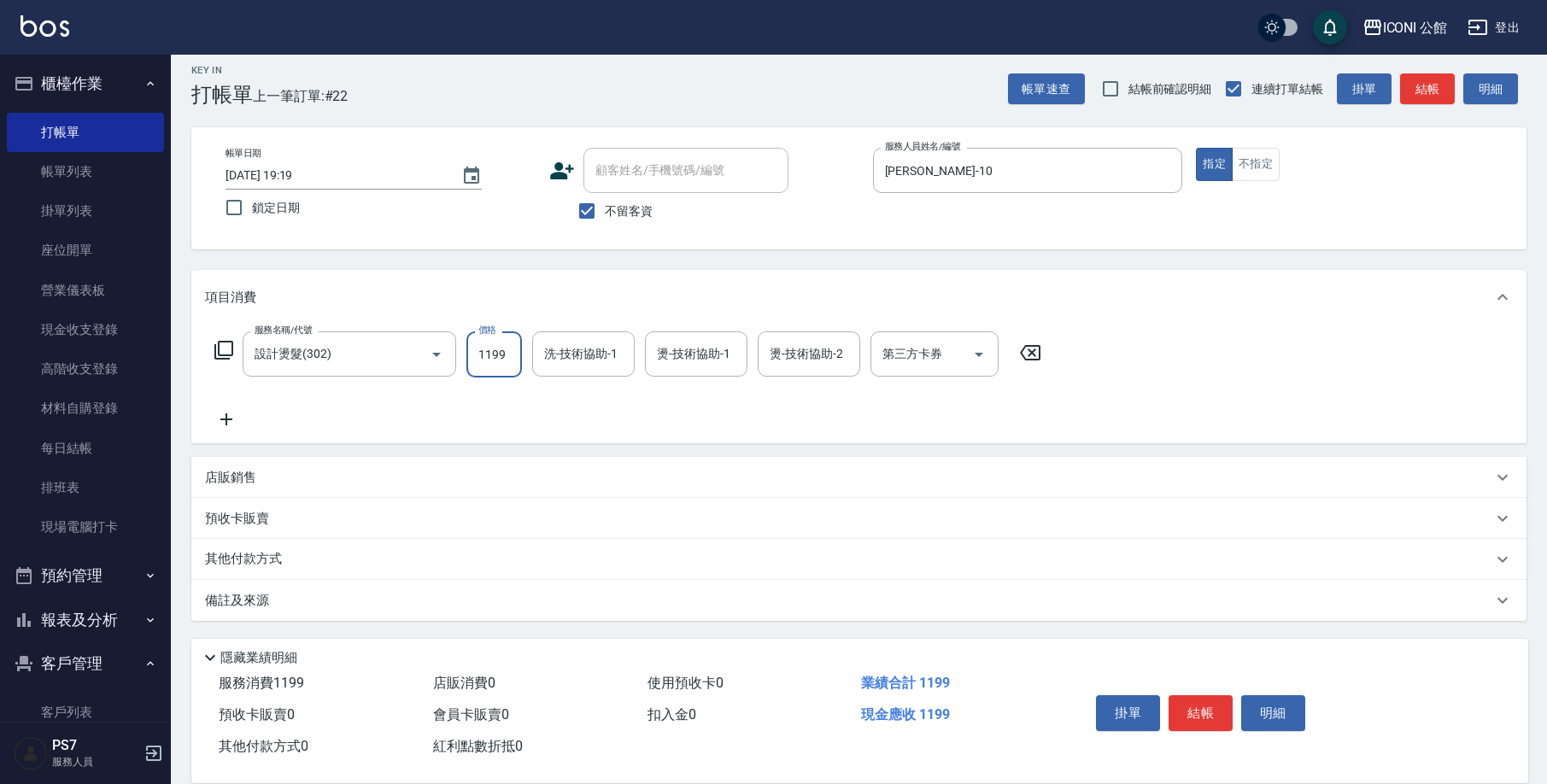
drag, startPoint x: 469, startPoint y: 358, endPoint x: 579, endPoint y: 380, distance: 112.2
click at [575, 377] on div "服務名稱/代號 設計燙髮(302) 服務名稱/代號 價格 1199 價格 洗-技術協助-1 洗-技術協助-1 燙-技術協助-1 燙-技術協助-1 燙-技術協助…" at bounding box center [628, 354] width 846 height 46
type input "2480"
type input "[PERSON_NAME]-21"
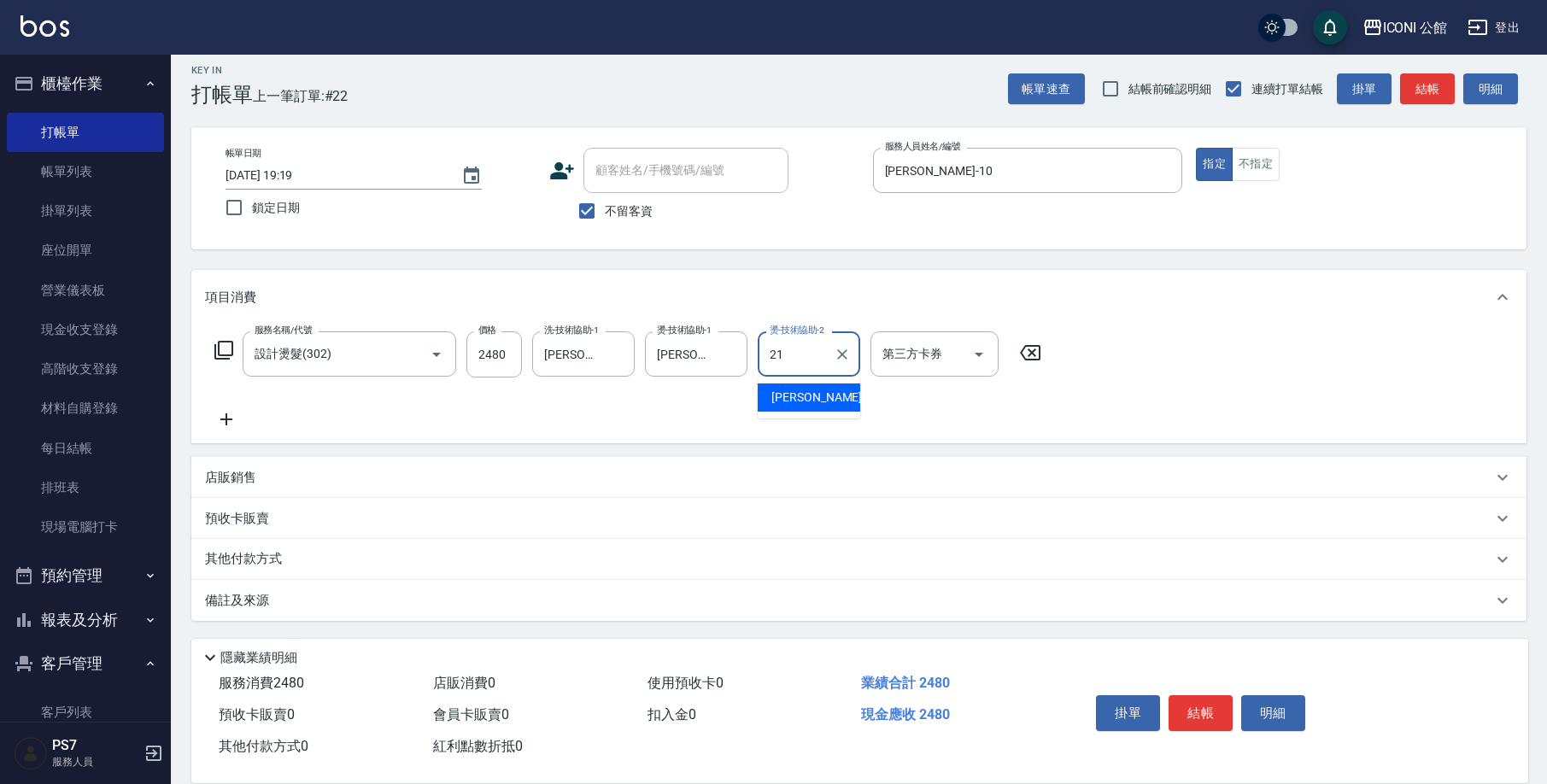
type input "[PERSON_NAME]-21"
click at [227, 346] on icon at bounding box center [224, 351] width 21 height 21
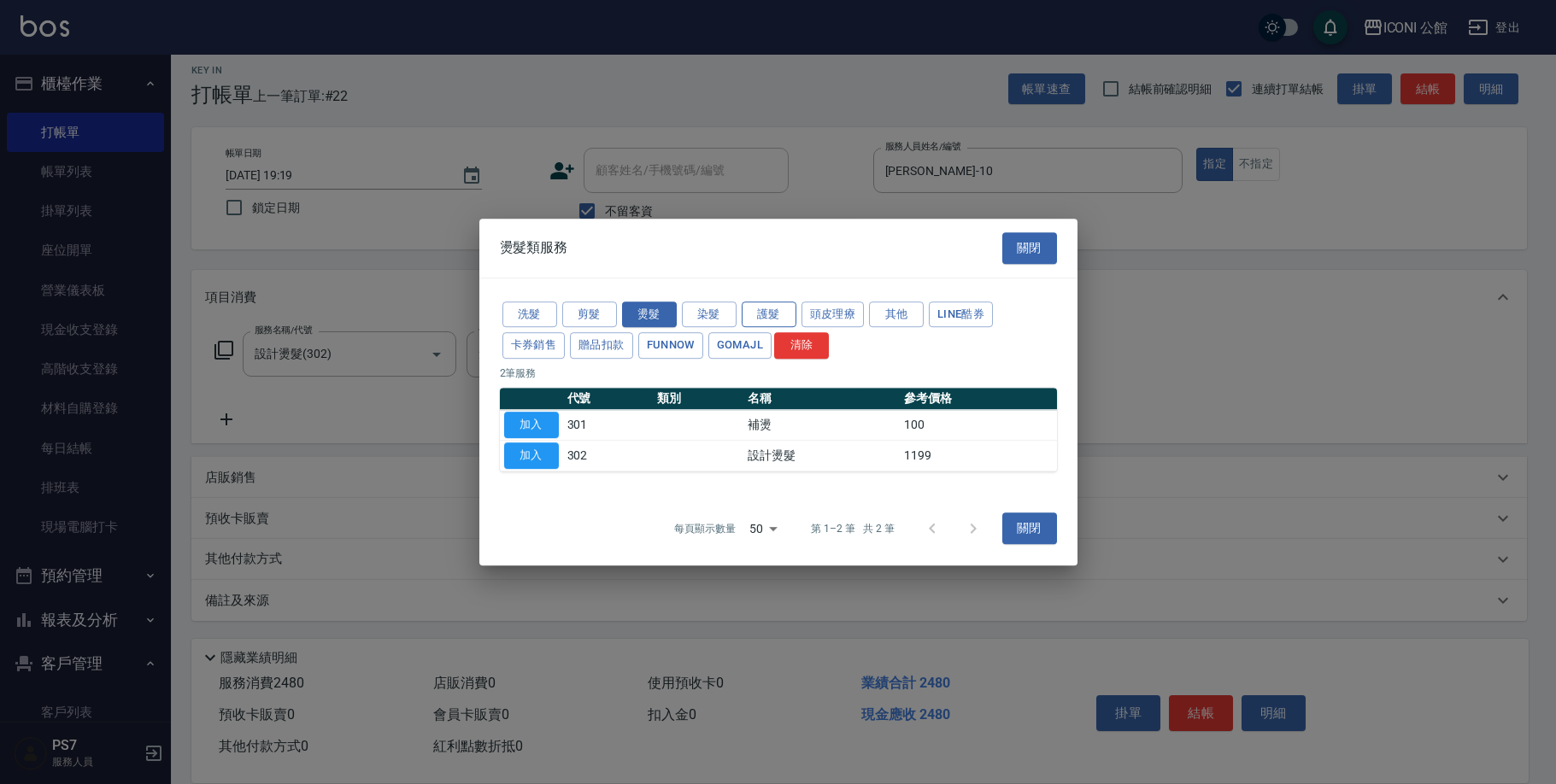
click at [770, 307] on button "護髮" at bounding box center [768, 314] width 54 height 27
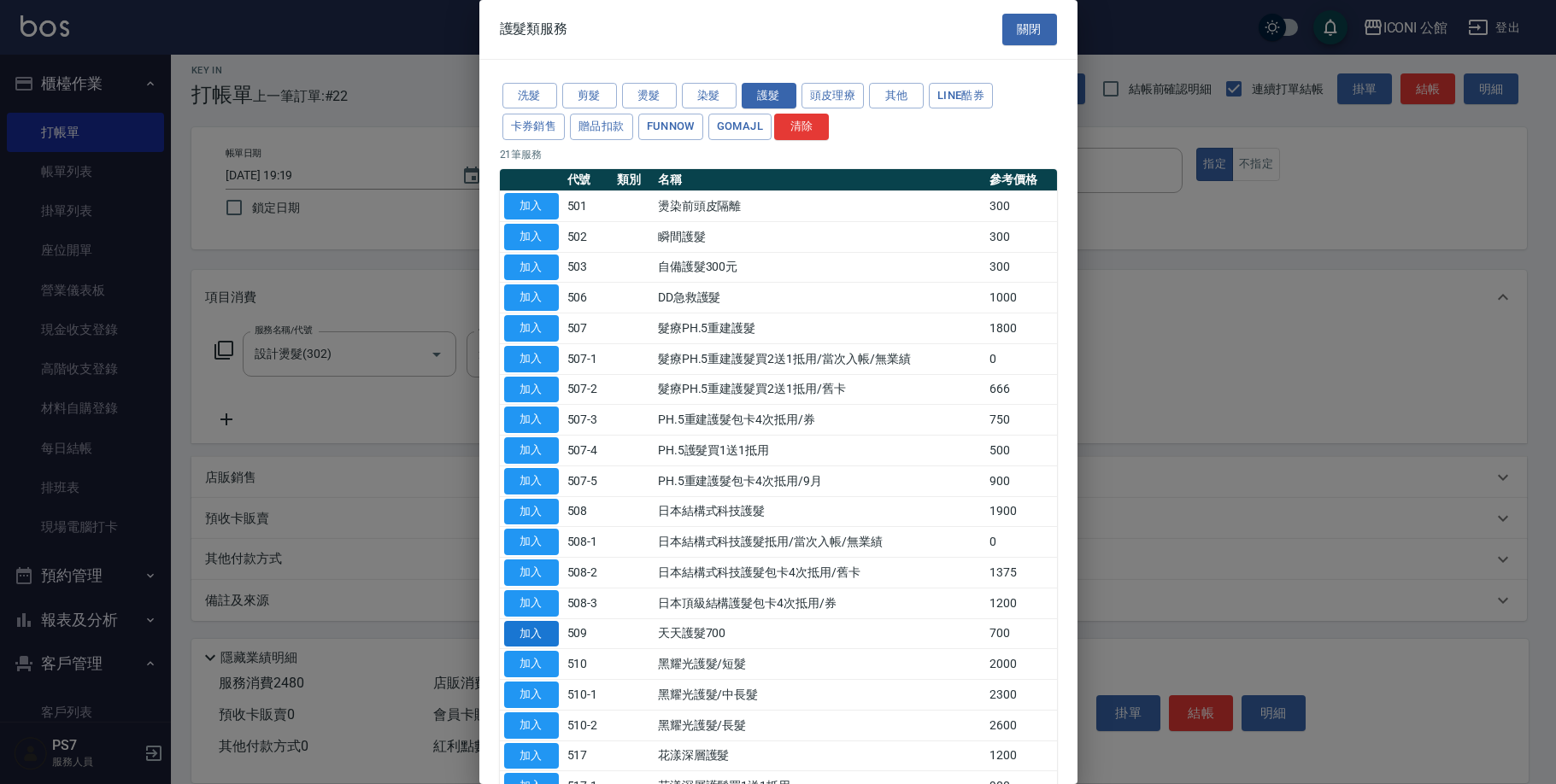
click at [525, 625] on button "加入" at bounding box center [530, 634] width 54 height 27
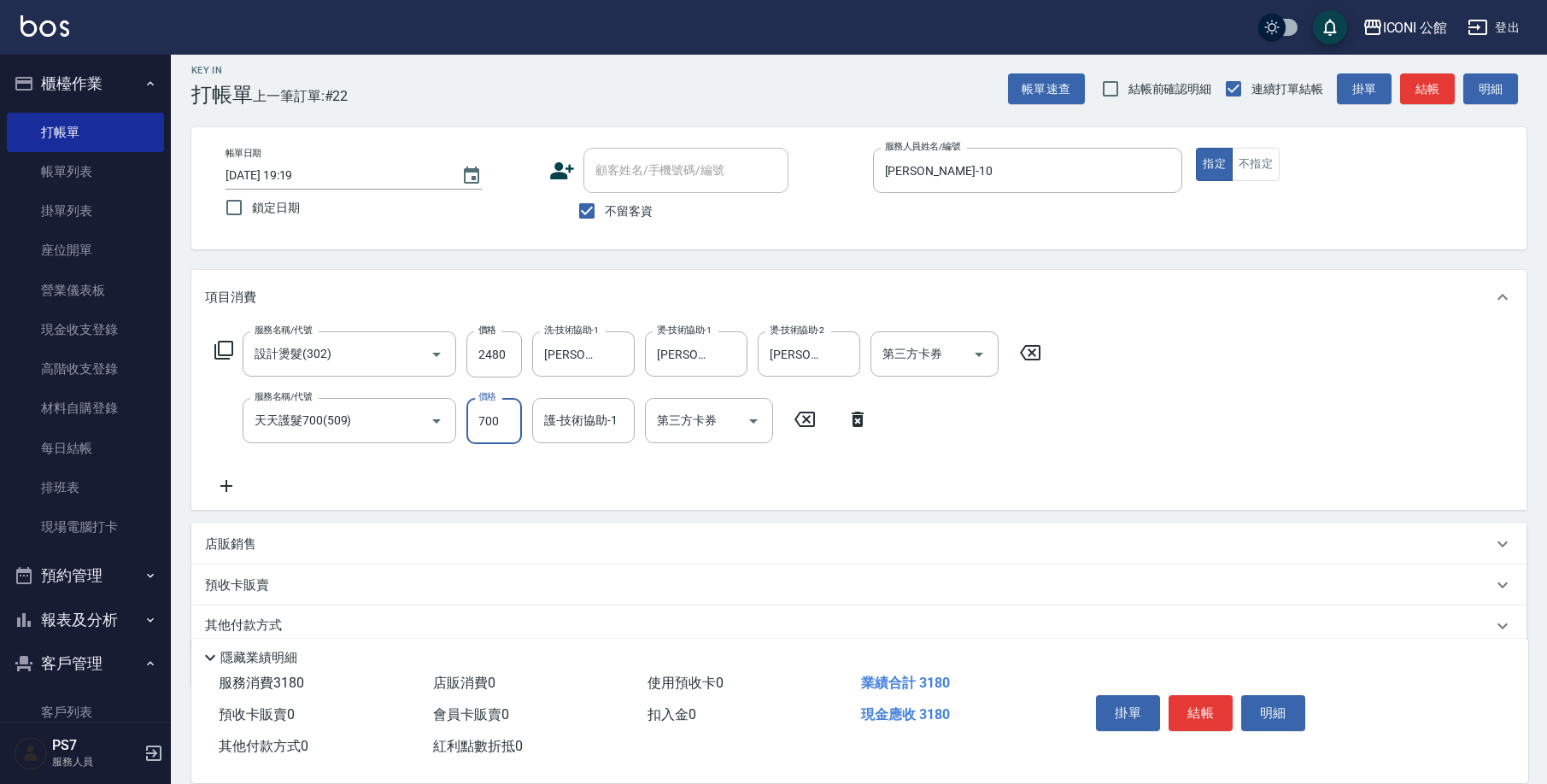
drag, startPoint x: 472, startPoint y: 418, endPoint x: 624, endPoint y: 444, distance: 154.2
click at [624, 444] on div "服務名稱/代號 天天護髮700(509) 服務名稱/代號 價格 700 價格 護-技術協助-1 護-技術協助-1 第三方卡券 第三方卡券" at bounding box center [542, 420] width 674 height 46
type input "500"
type input "[PERSON_NAME]-21"
click at [1203, 708] on button "結帳" at bounding box center [1201, 713] width 64 height 36
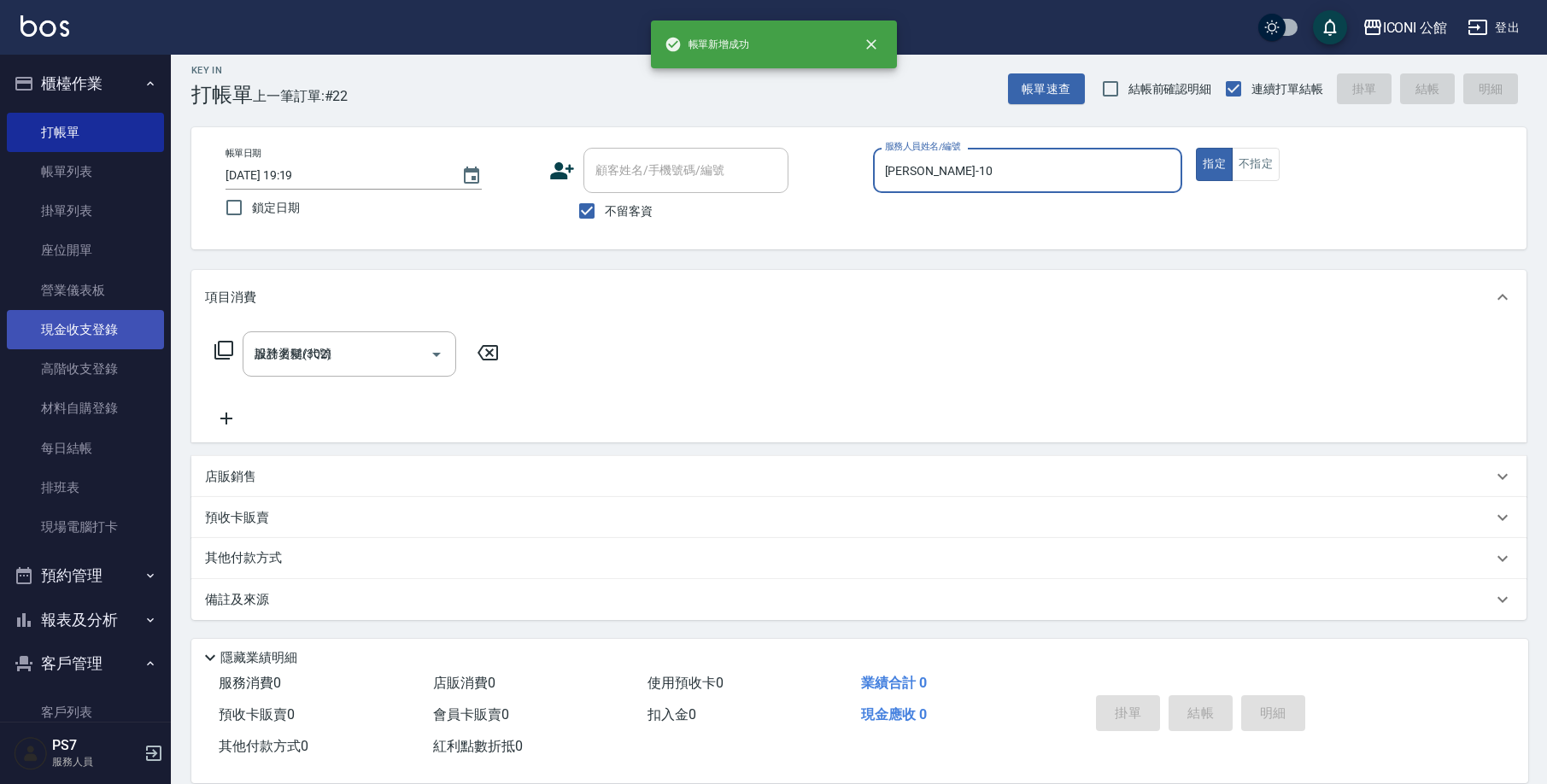
type input "[DATE] 19:20"
click at [1080, 173] on input "服務人員姓名/編號" at bounding box center [1027, 170] width 295 height 30
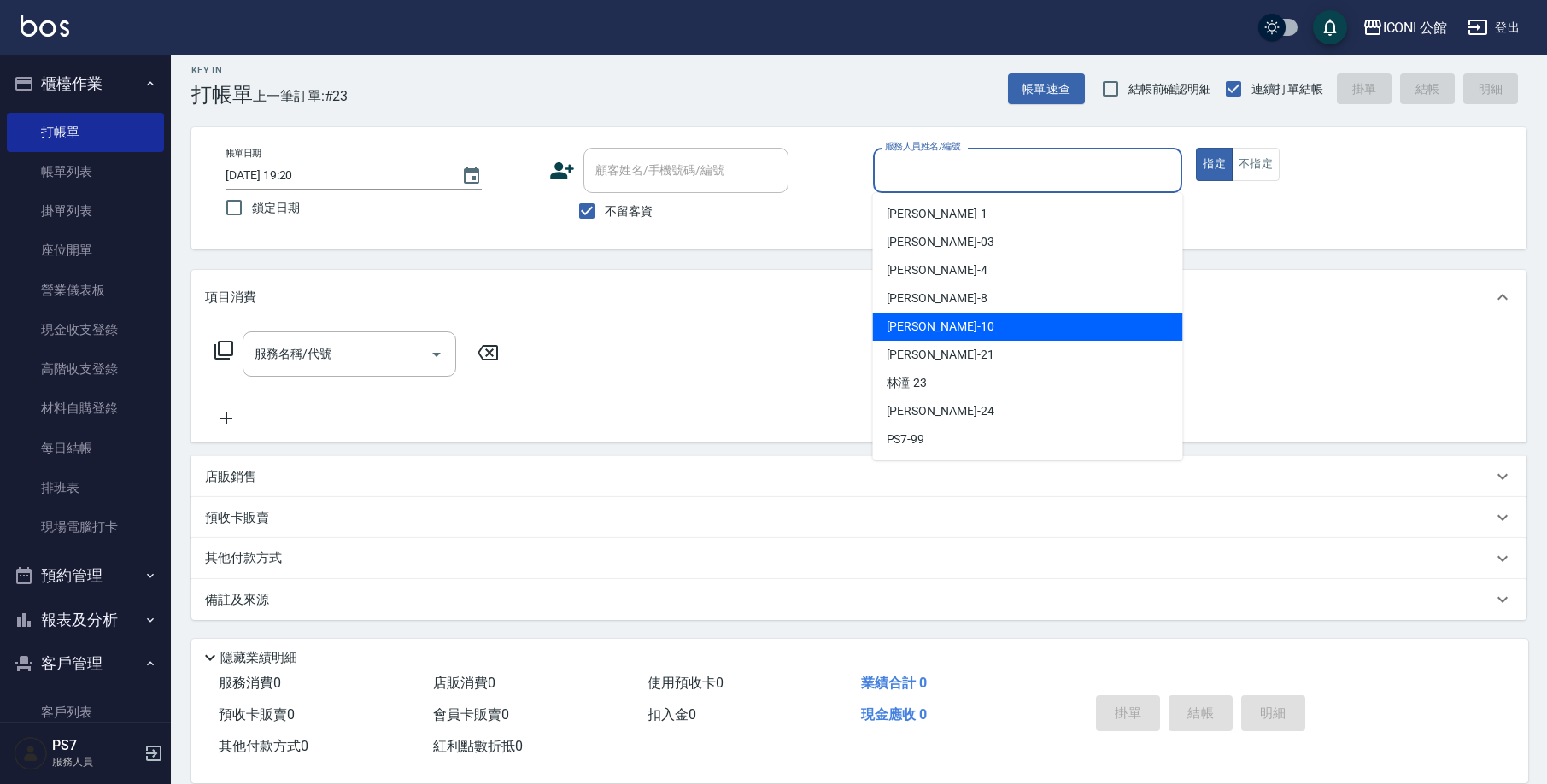
click at [1023, 330] on div "[PERSON_NAME] -10" at bounding box center [1028, 326] width 310 height 28
type input "[PERSON_NAME]-10"
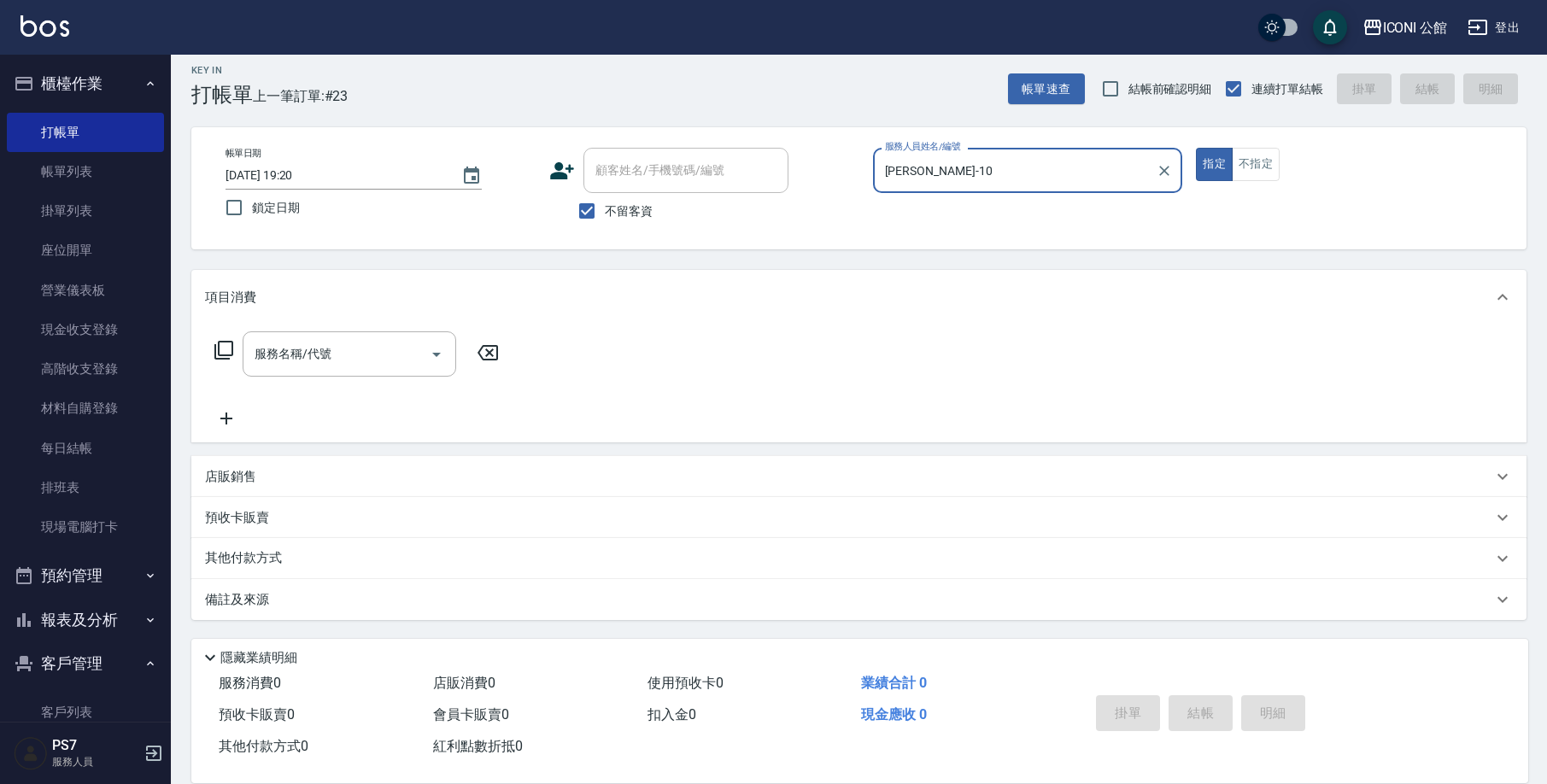
click at [227, 353] on icon at bounding box center [224, 351] width 21 height 21
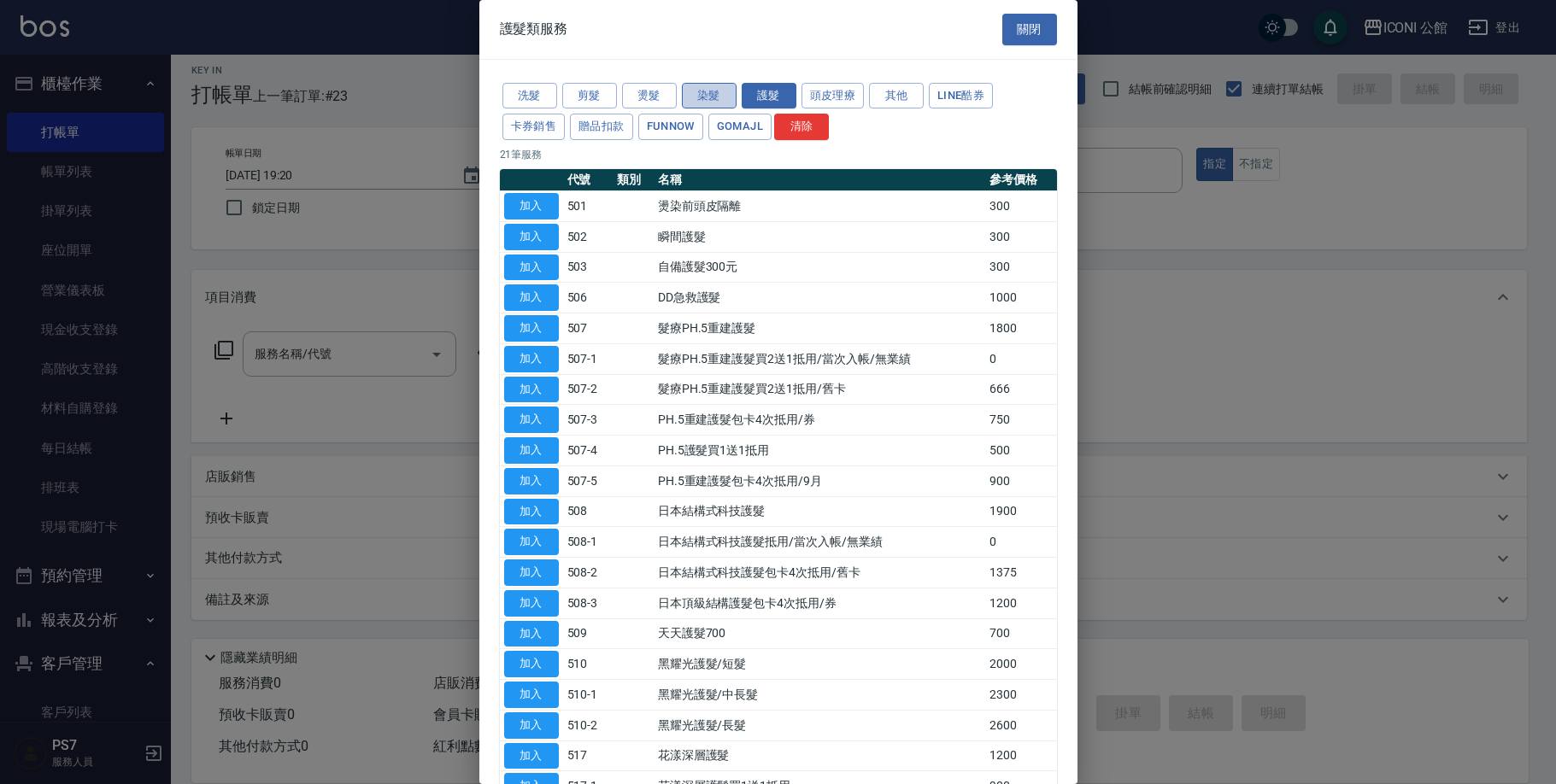
click at [689, 91] on button "染髮" at bounding box center [708, 96] width 54 height 27
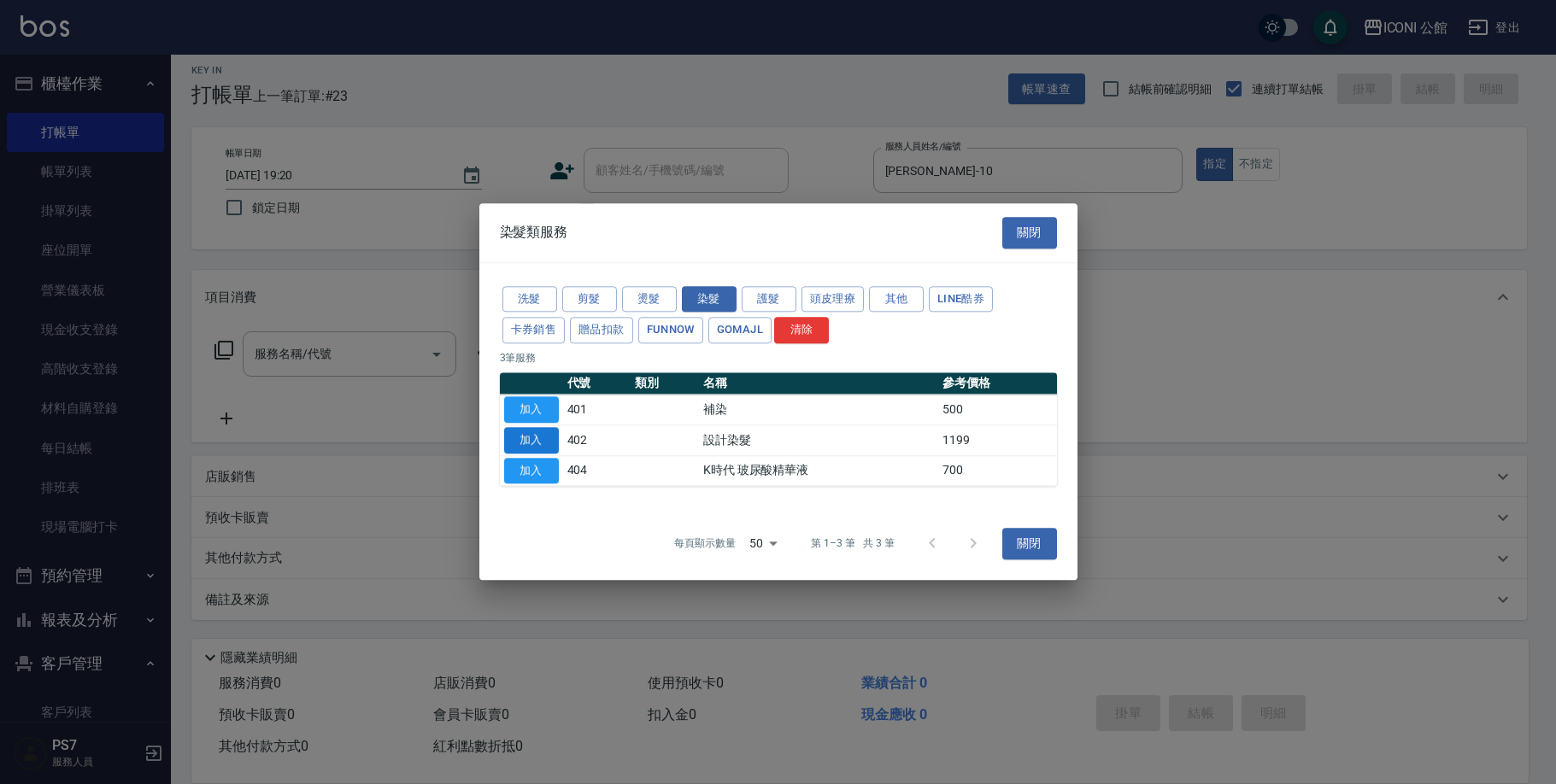
click at [548, 441] on button "加入" at bounding box center [530, 439] width 54 height 27
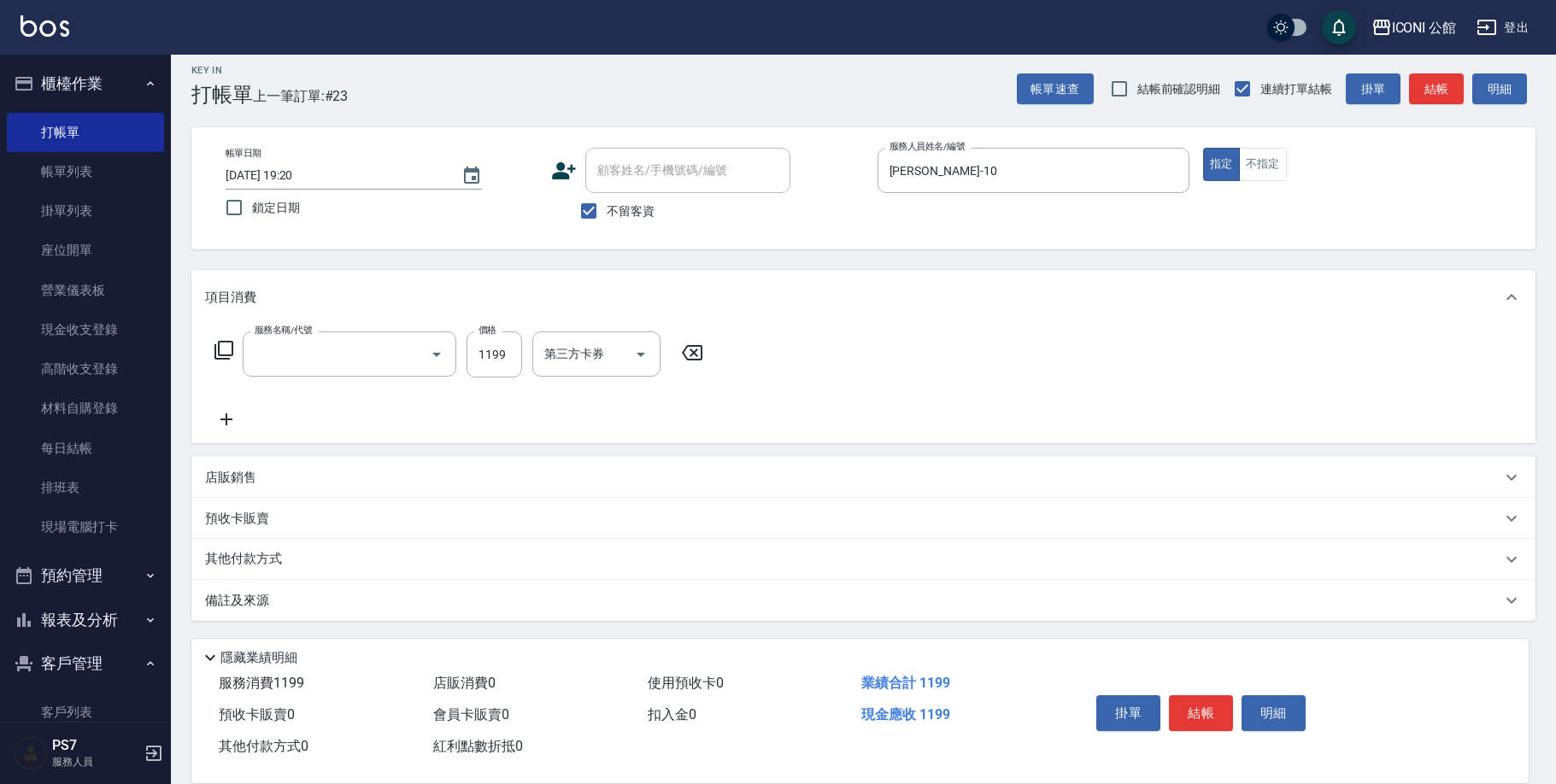
type input "設計染髮(402)"
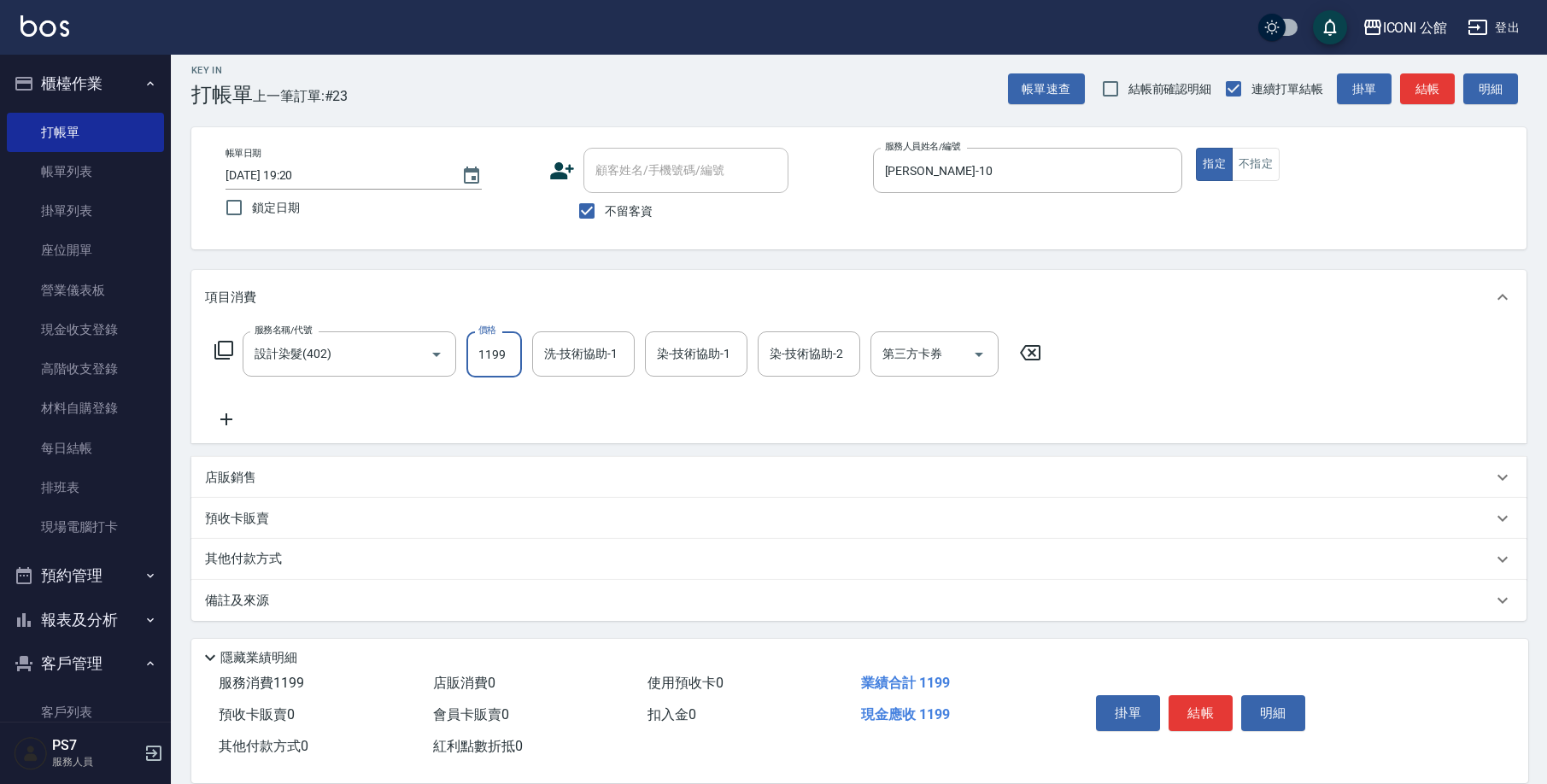
drag, startPoint x: 469, startPoint y: 350, endPoint x: 605, endPoint y: 383, distance: 139.9
click at [605, 383] on div "服務名稱/代號 設計染髮(402) 服務名稱/代號 價格 1199 價格 洗-技術協助-1 洗-技術協助-1 染-技術協助-1 染-技術協助-1 染-技術協助…" at bounding box center [628, 381] width 846 height 98
type input "2400"
type input "212"
click at [583, 342] on input "洗-技術協助-1" at bounding box center [583, 354] width 87 height 30
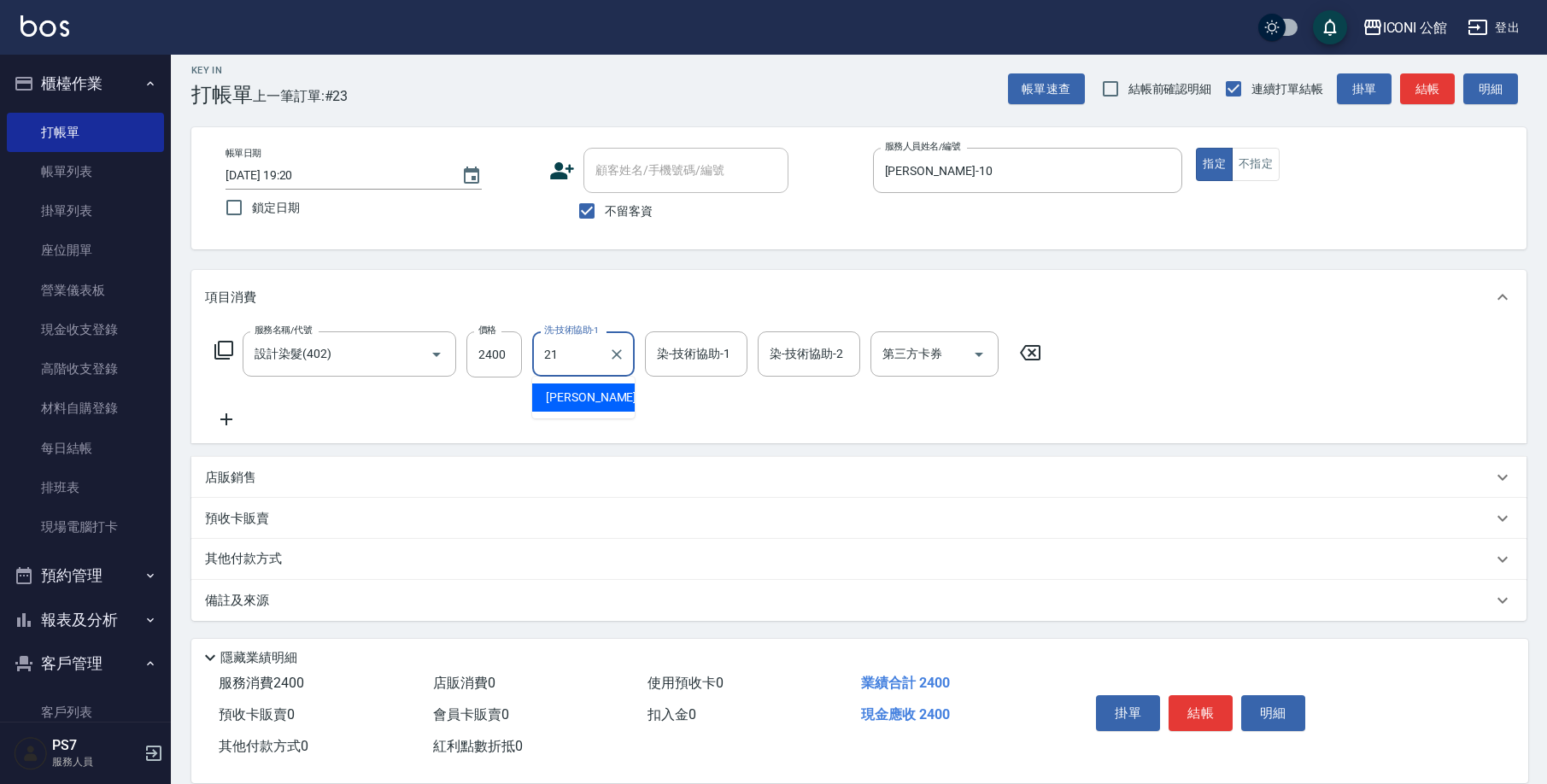
type input "[PERSON_NAME]-21"
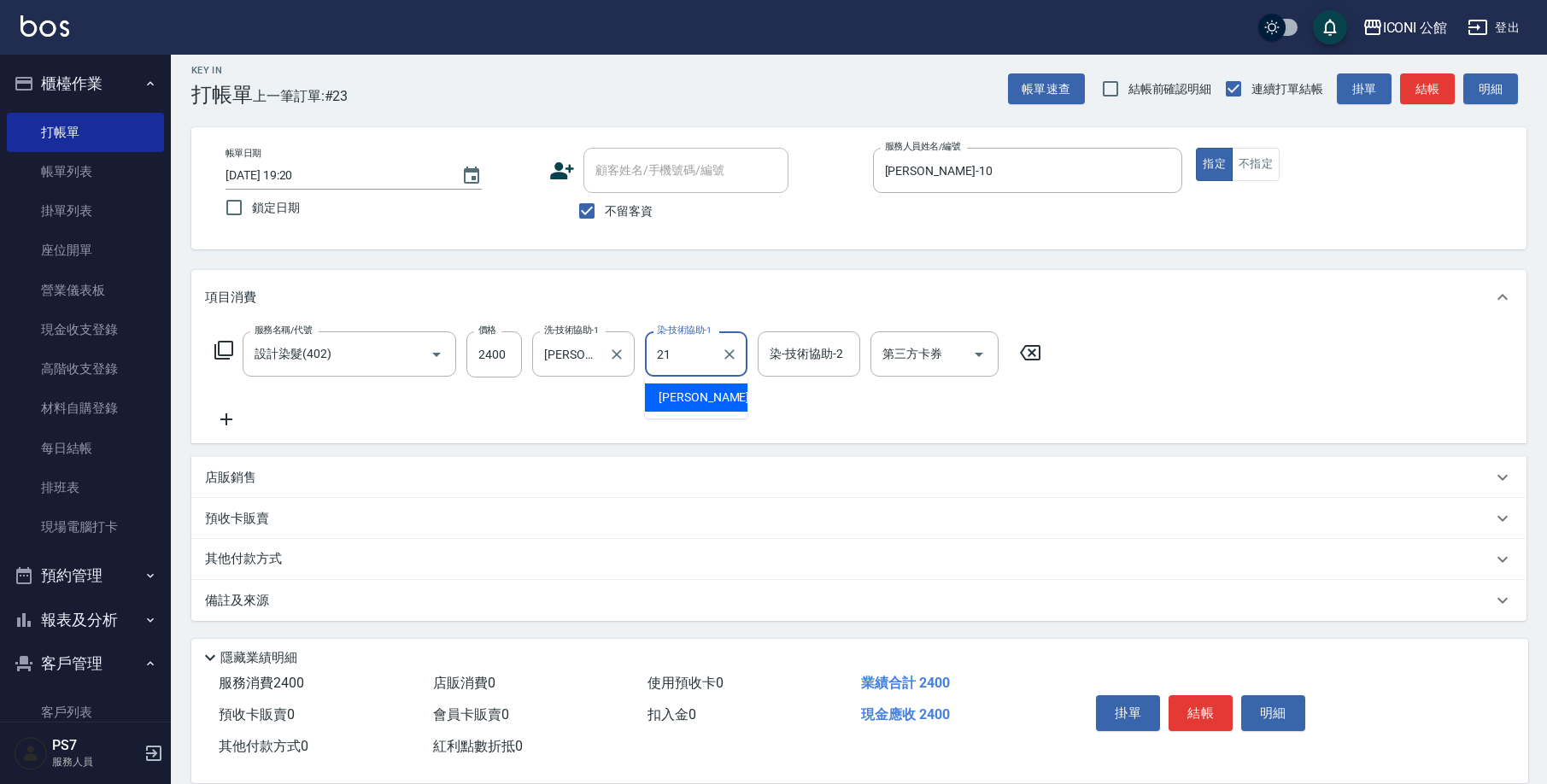
type input "[PERSON_NAME]-21"
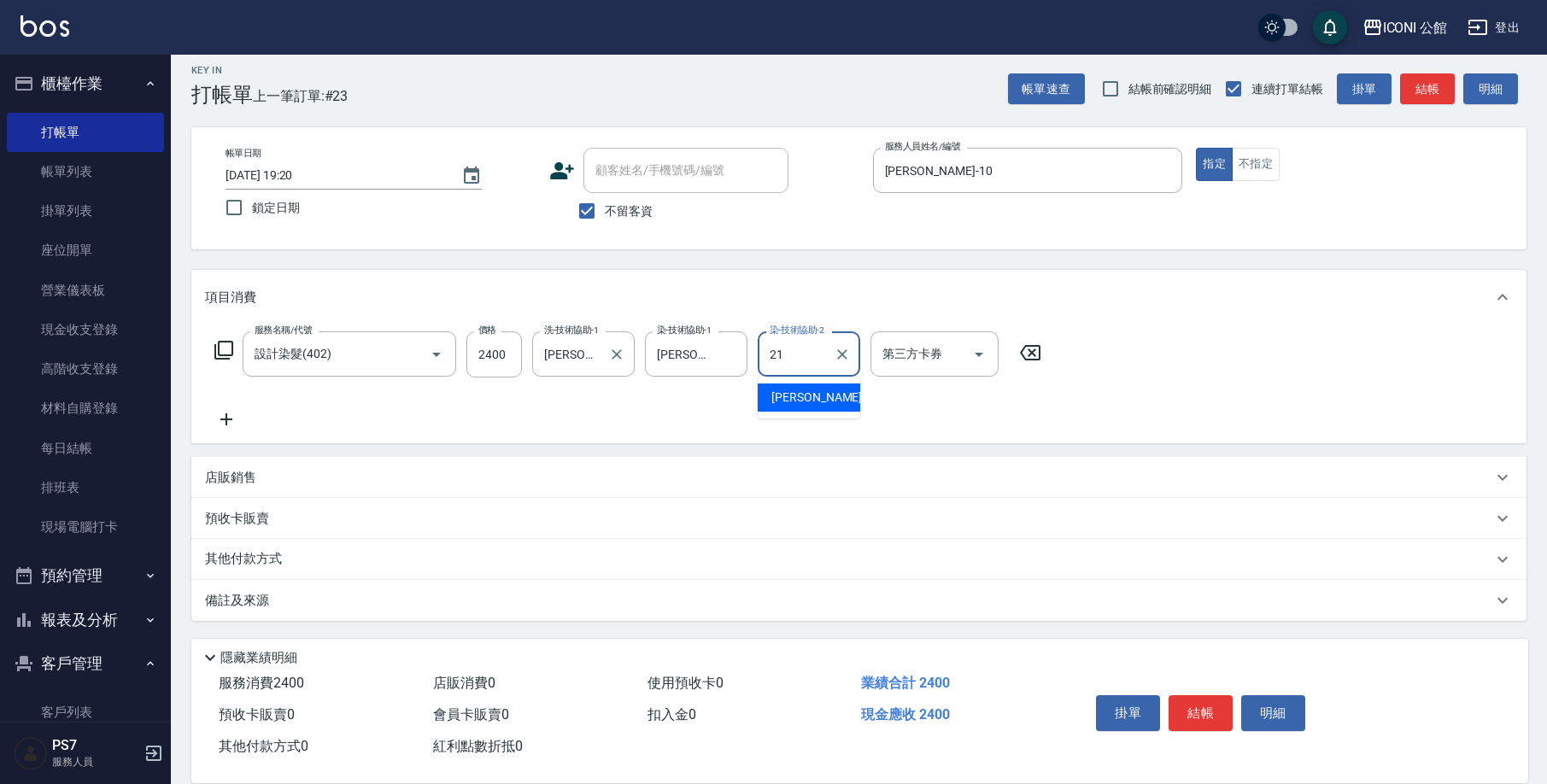
type input "[PERSON_NAME]-21"
click at [224, 347] on icon at bounding box center [224, 351] width 21 height 21
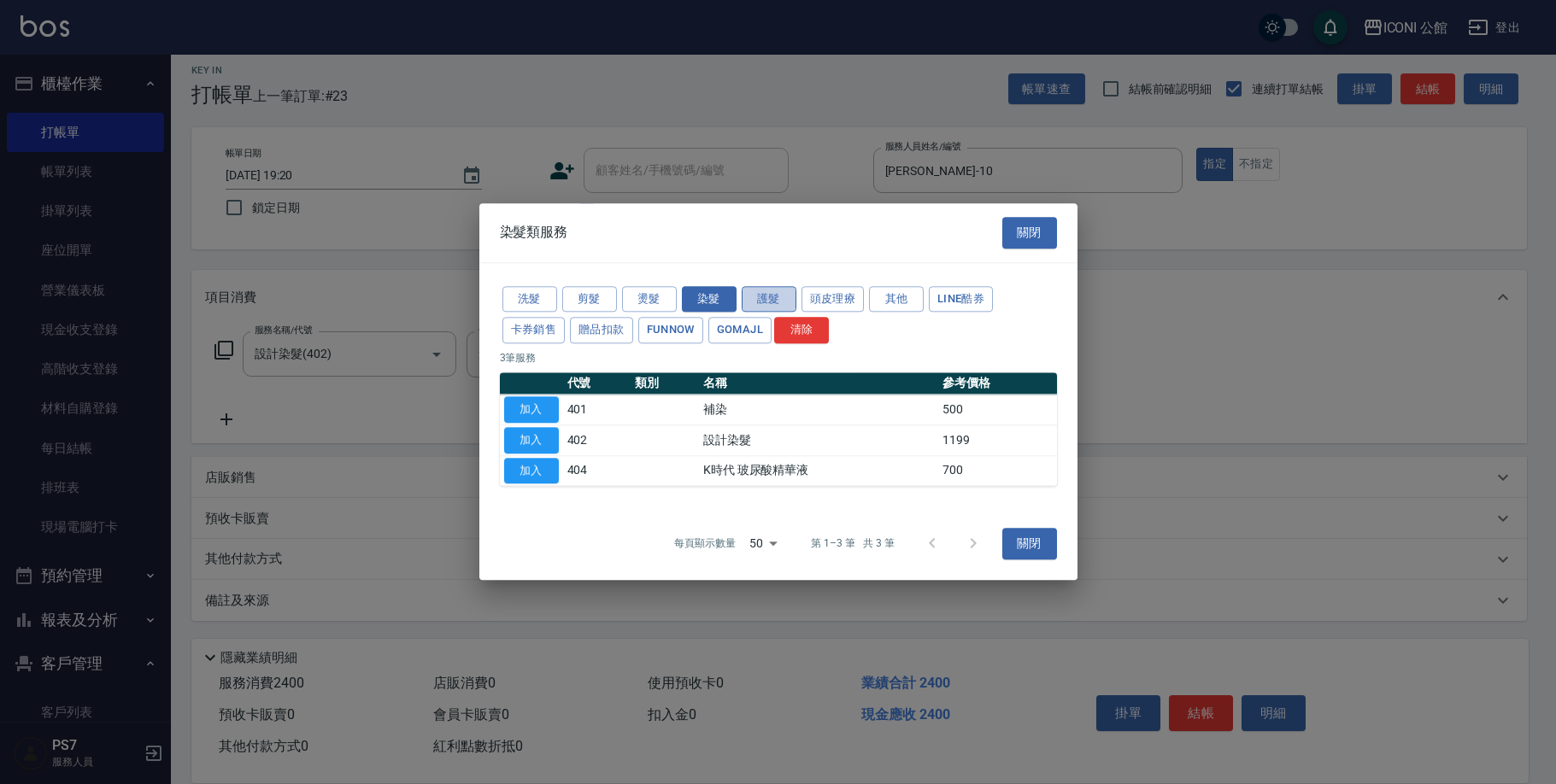
click at [765, 293] on button "護髮" at bounding box center [768, 299] width 54 height 27
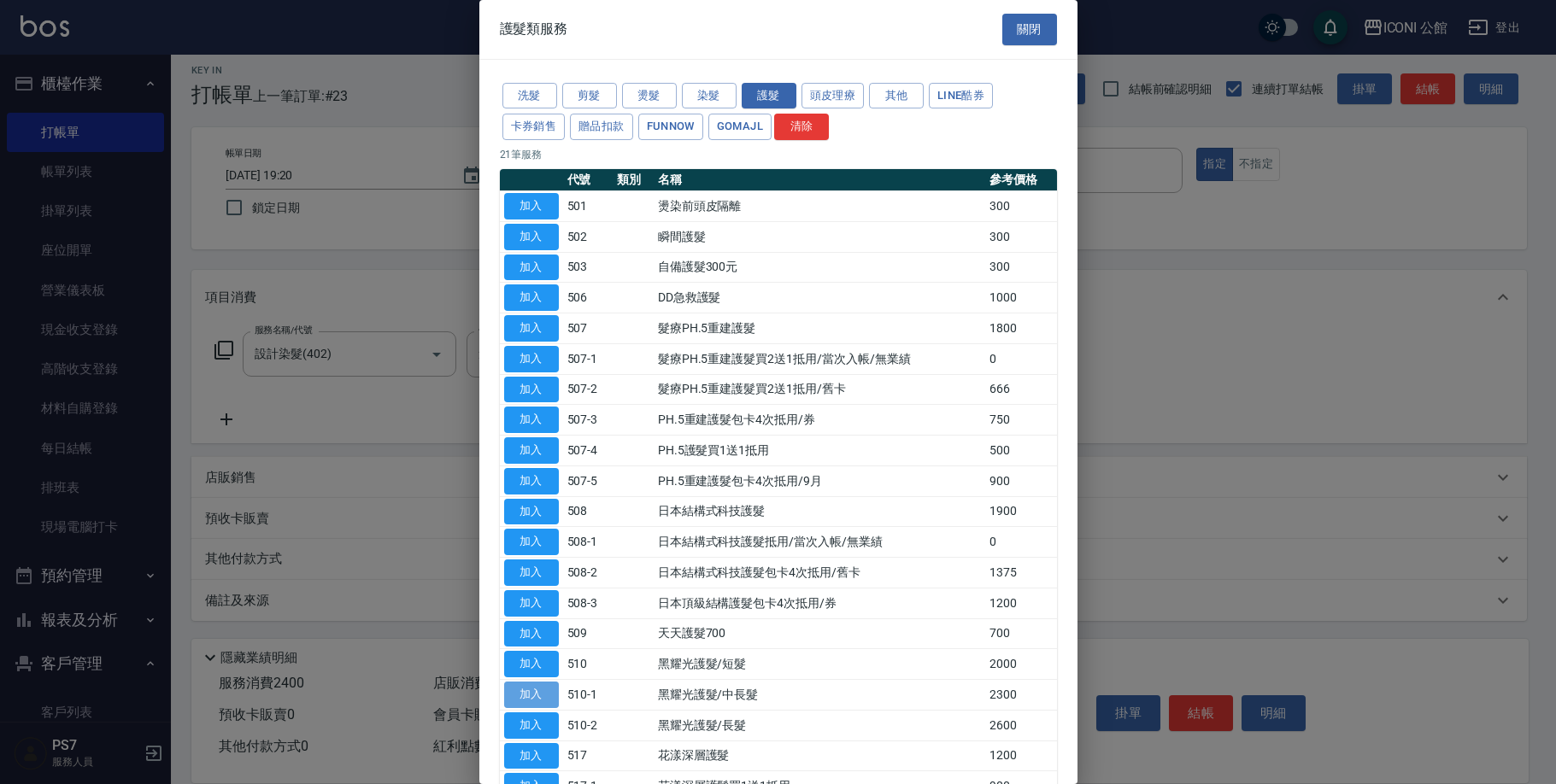
click at [527, 681] on button "加入" at bounding box center [530, 694] width 54 height 27
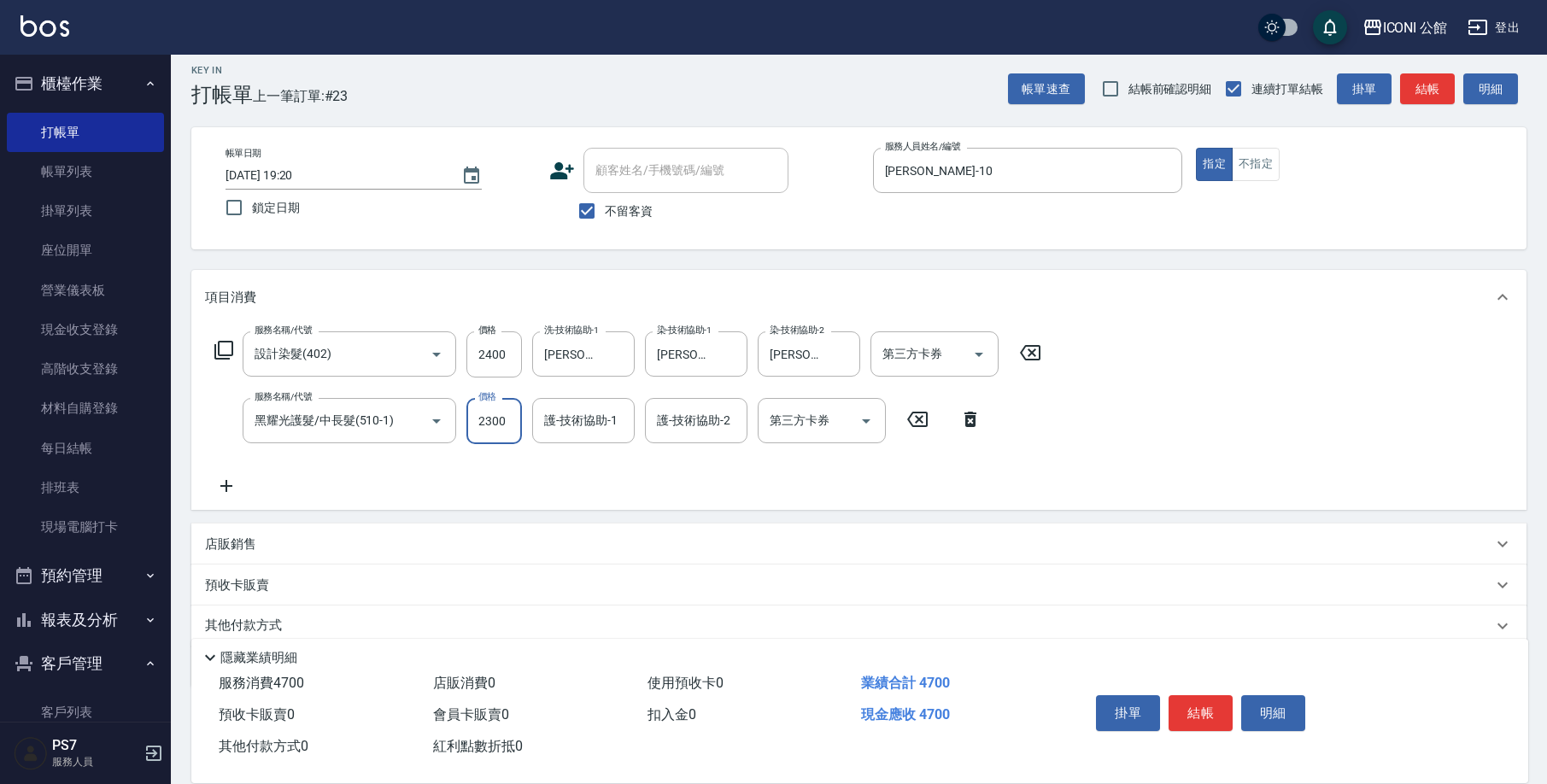
drag, startPoint x: 473, startPoint y: 427, endPoint x: 577, endPoint y: 446, distance: 105.7
click at [577, 446] on div "服務名稱/代號 設計染髮(402) 服務名稱/代號 價格 2400 價格 洗-技術協助-1 [PERSON_NAME]-21 洗-技術協助-1 染-技術協助-…" at bounding box center [628, 414] width 846 height 165
type input "1840"
type input "[PERSON_NAME]-21"
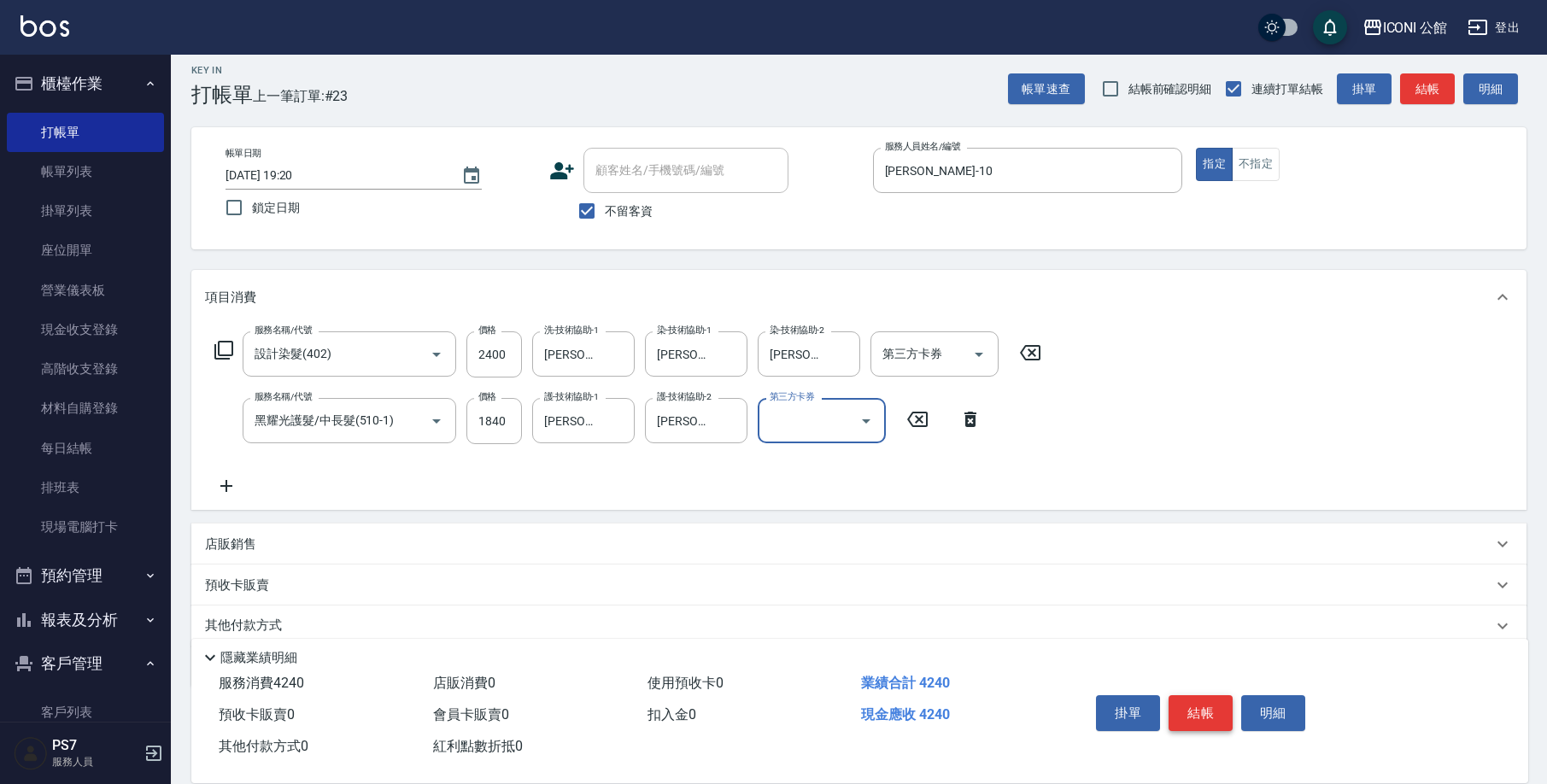
click at [1182, 707] on button "結帳" at bounding box center [1201, 713] width 64 height 36
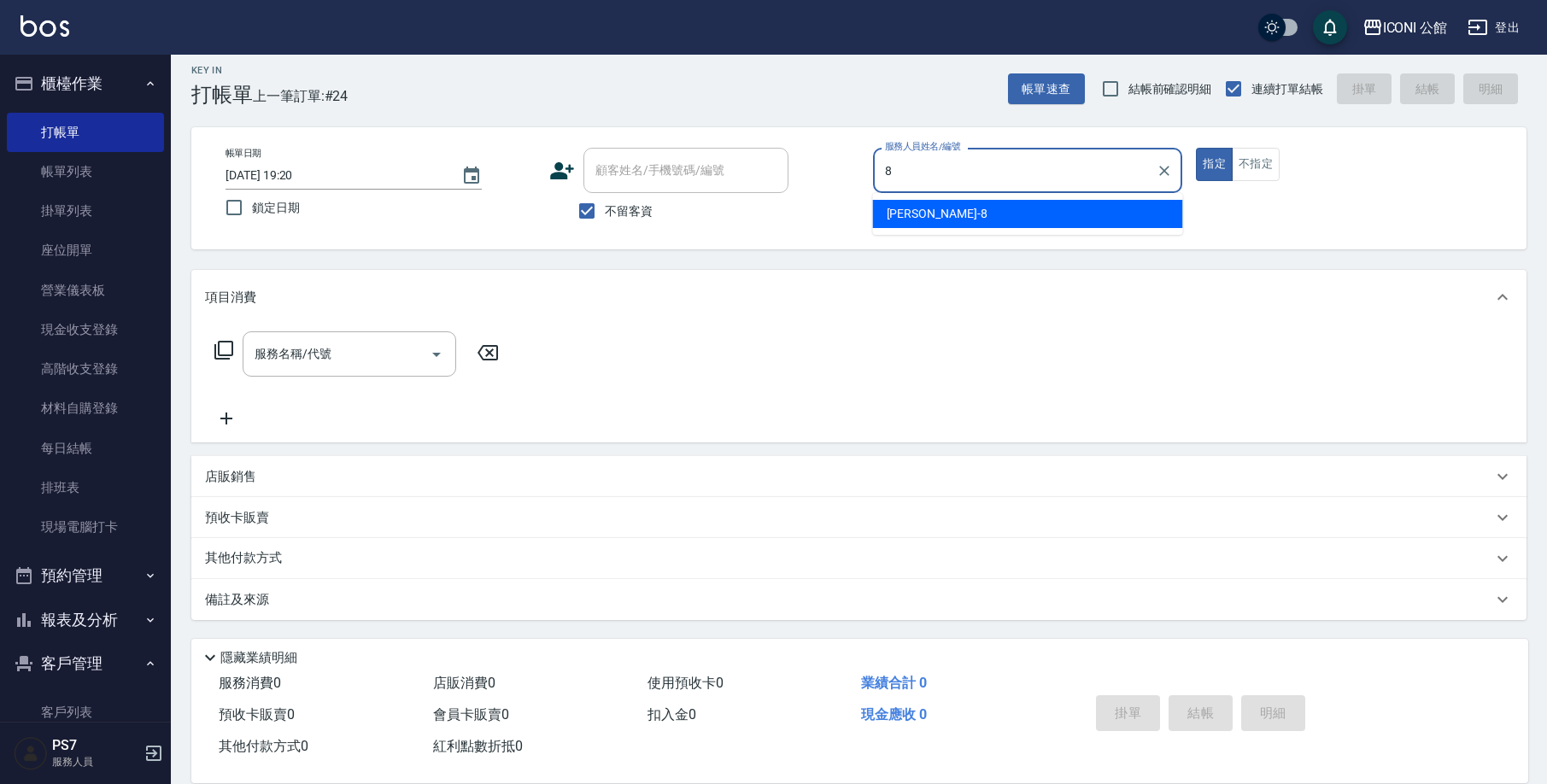
type input "Sandy-8"
type button "true"
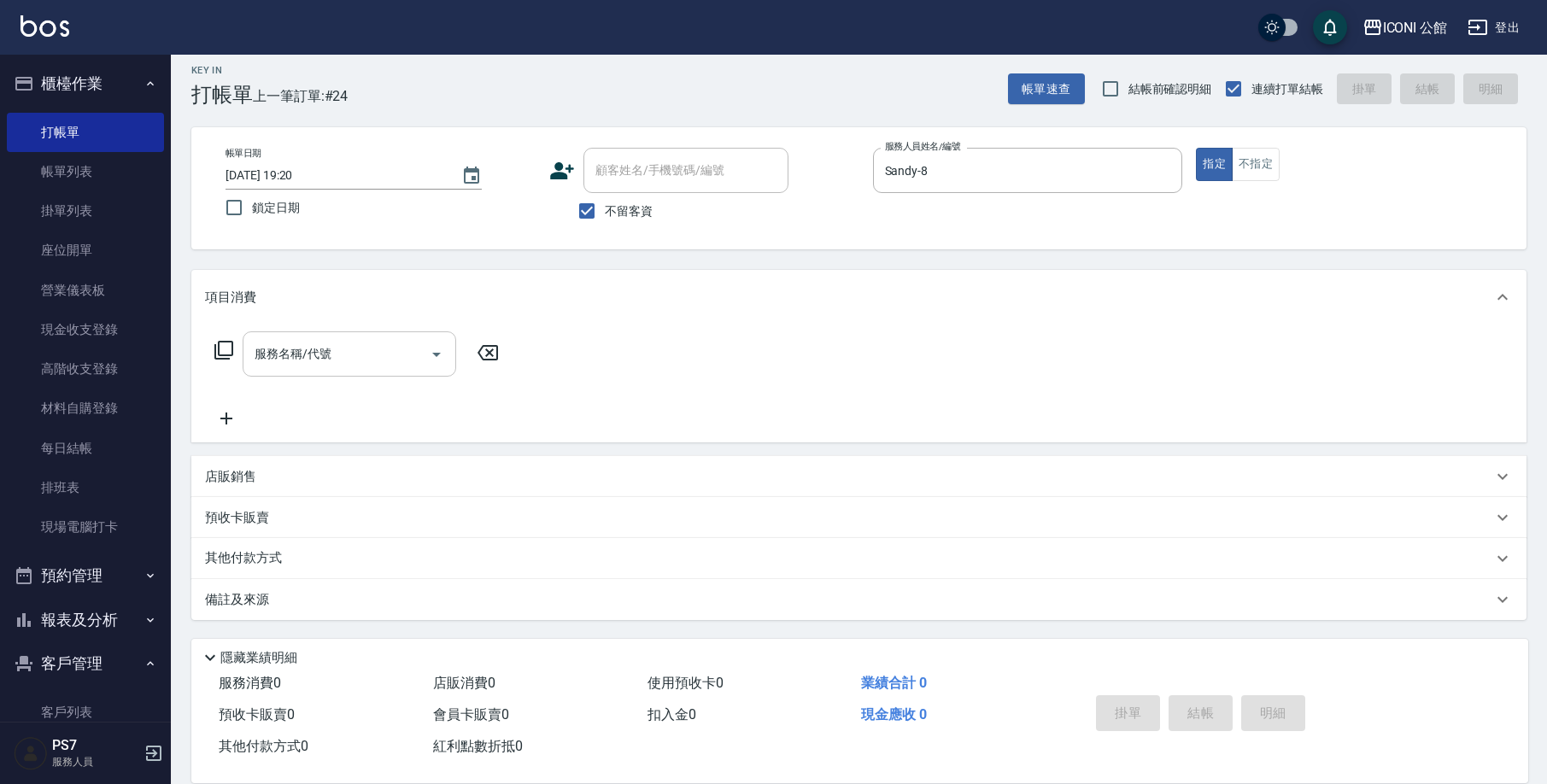
click at [358, 363] on input "服務名稱/代號" at bounding box center [337, 354] width 173 height 30
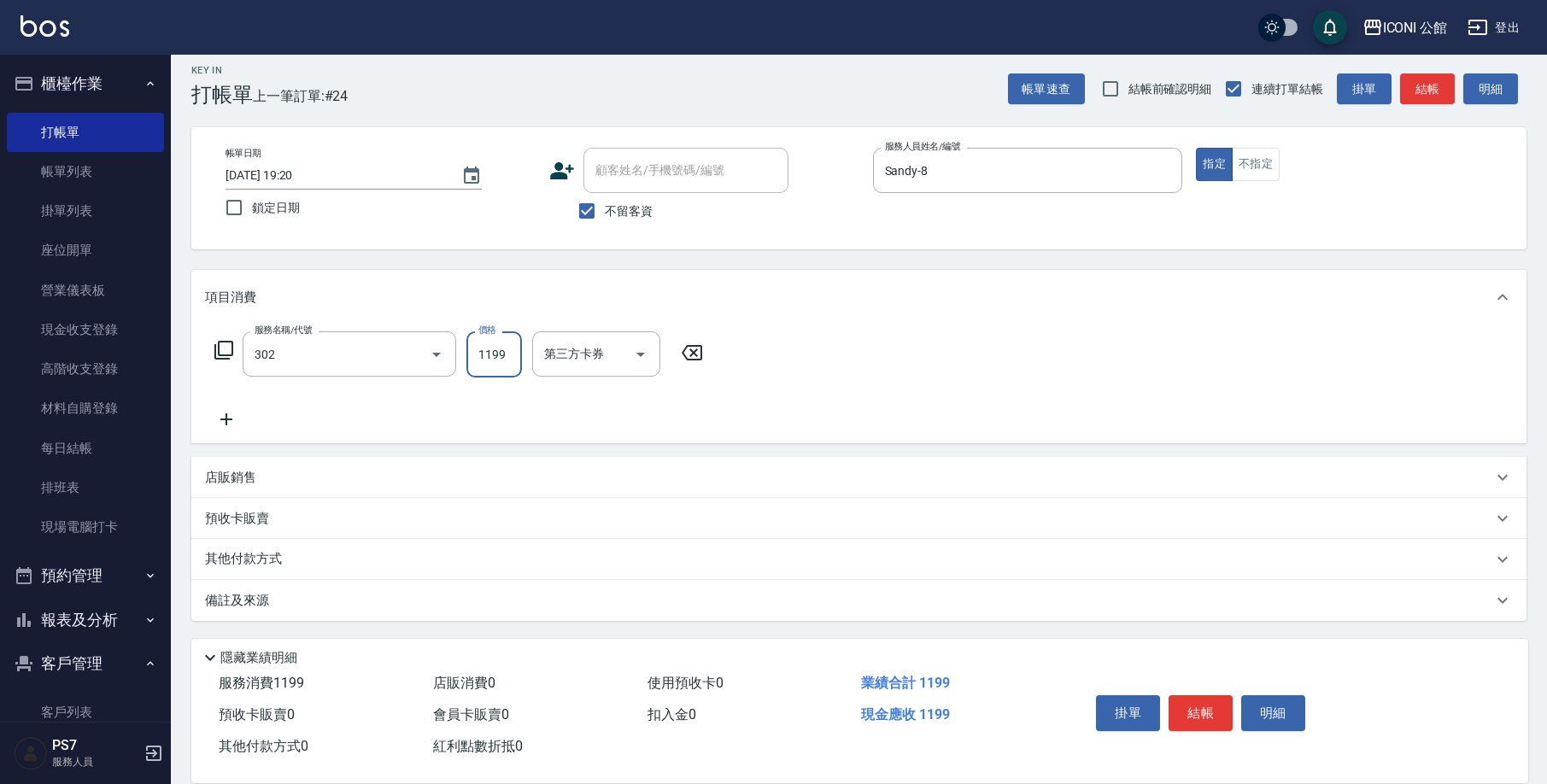
type input "設計燙髮(302)"
type input "1499"
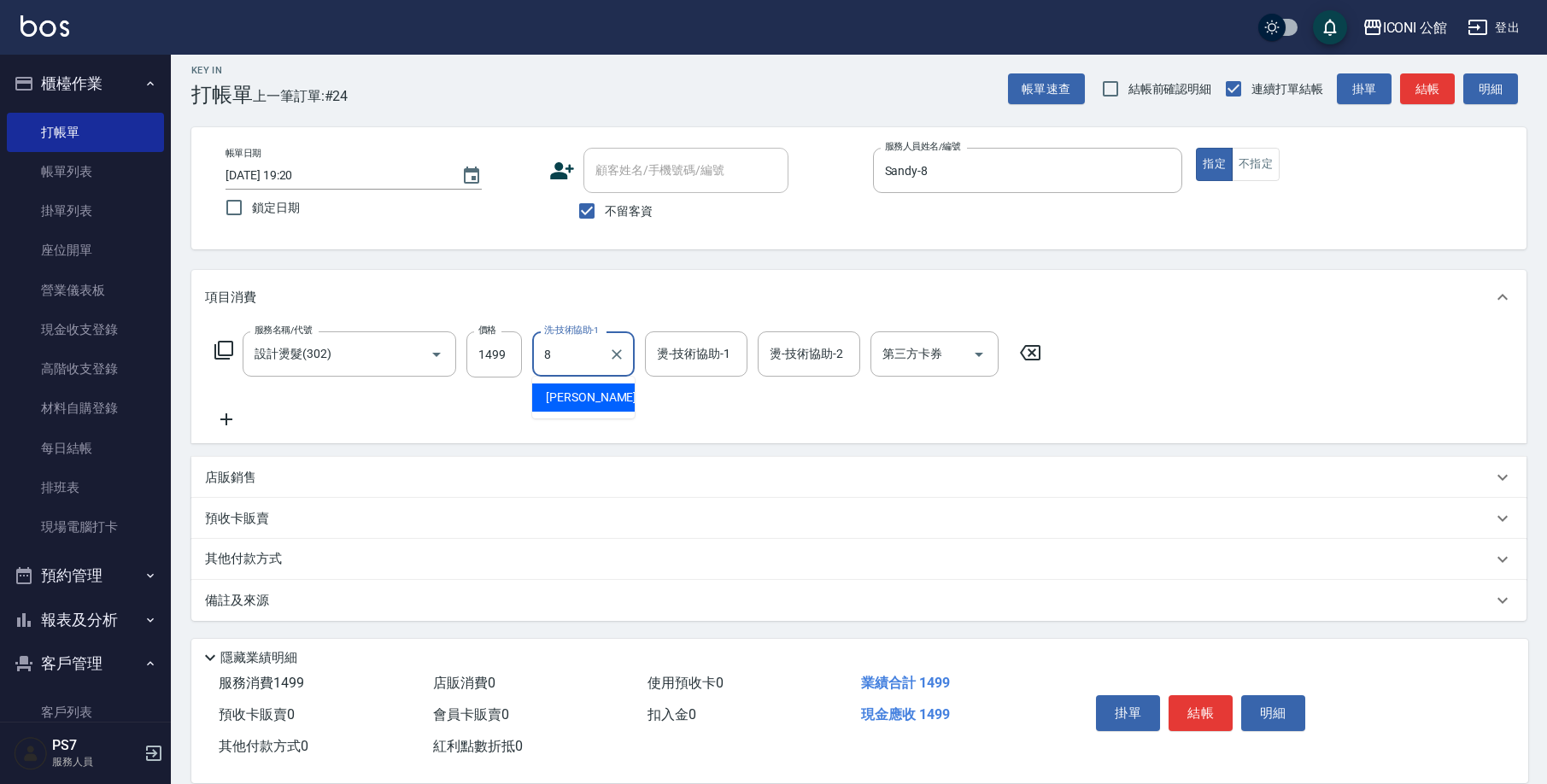
type input "Sandy-8"
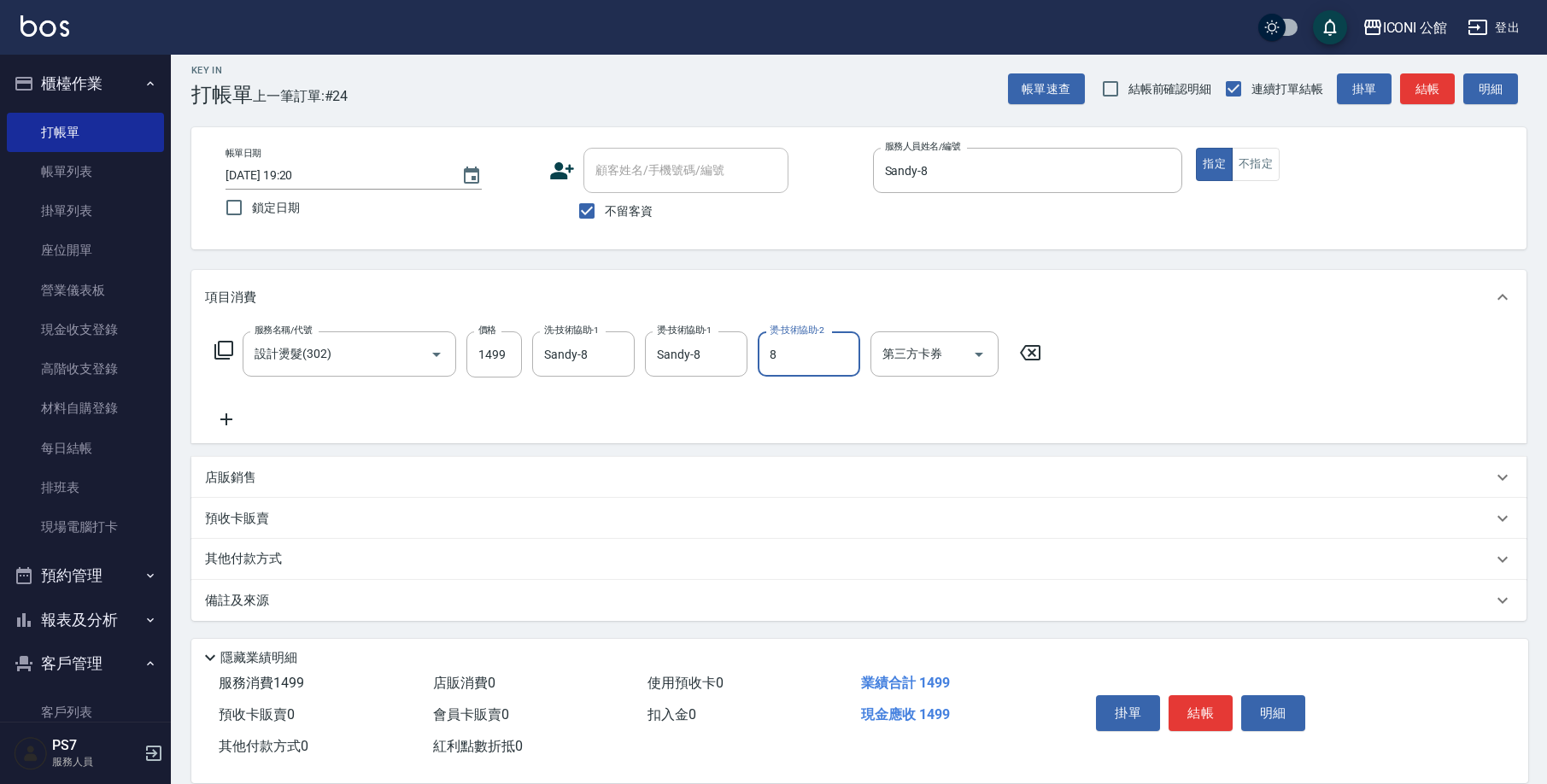
type input "Sandy-8"
click at [1213, 705] on button "結帳" at bounding box center [1201, 713] width 64 height 36
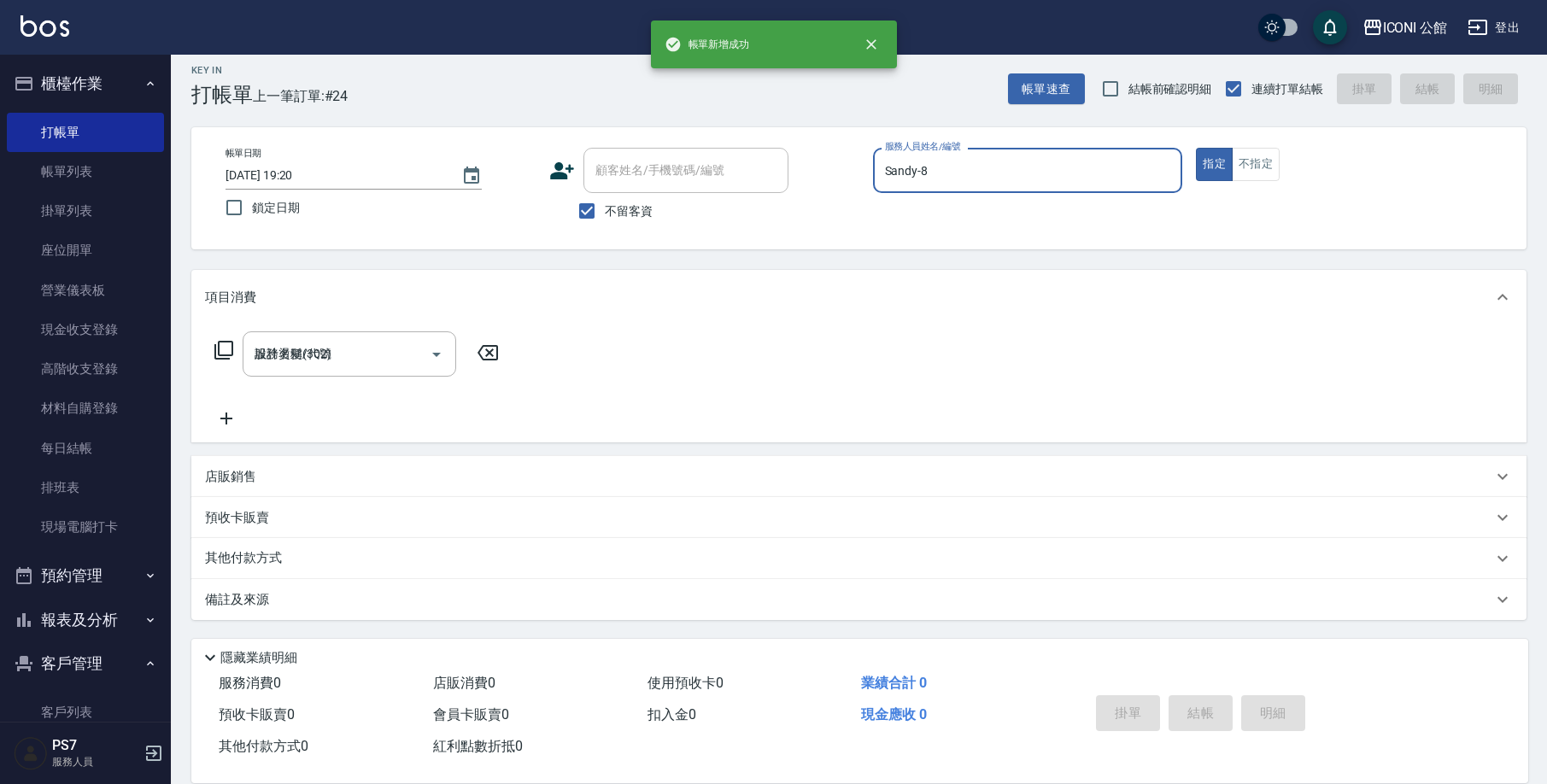
type input "[DATE] 19:22"
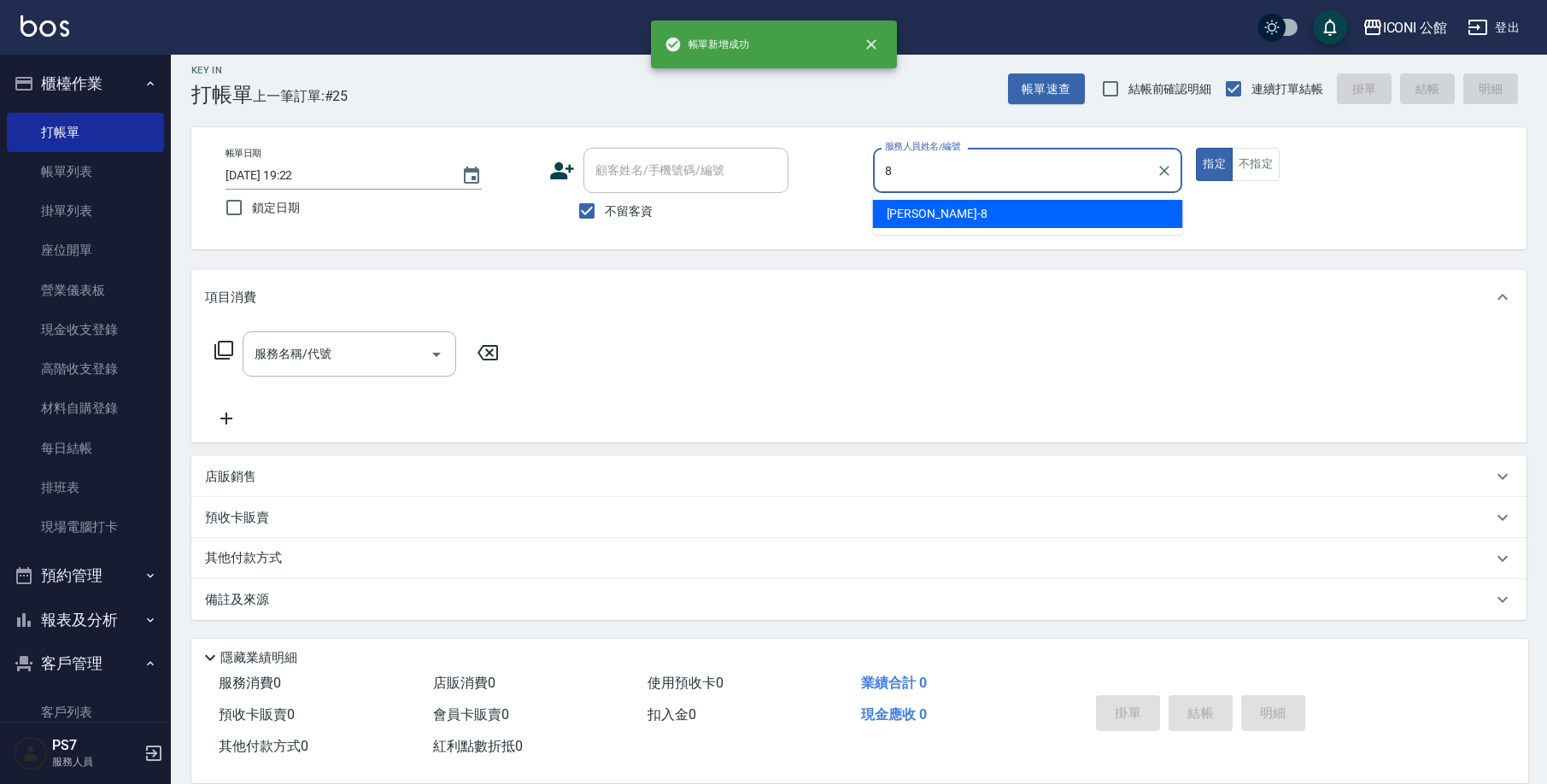
type input "Sandy-8"
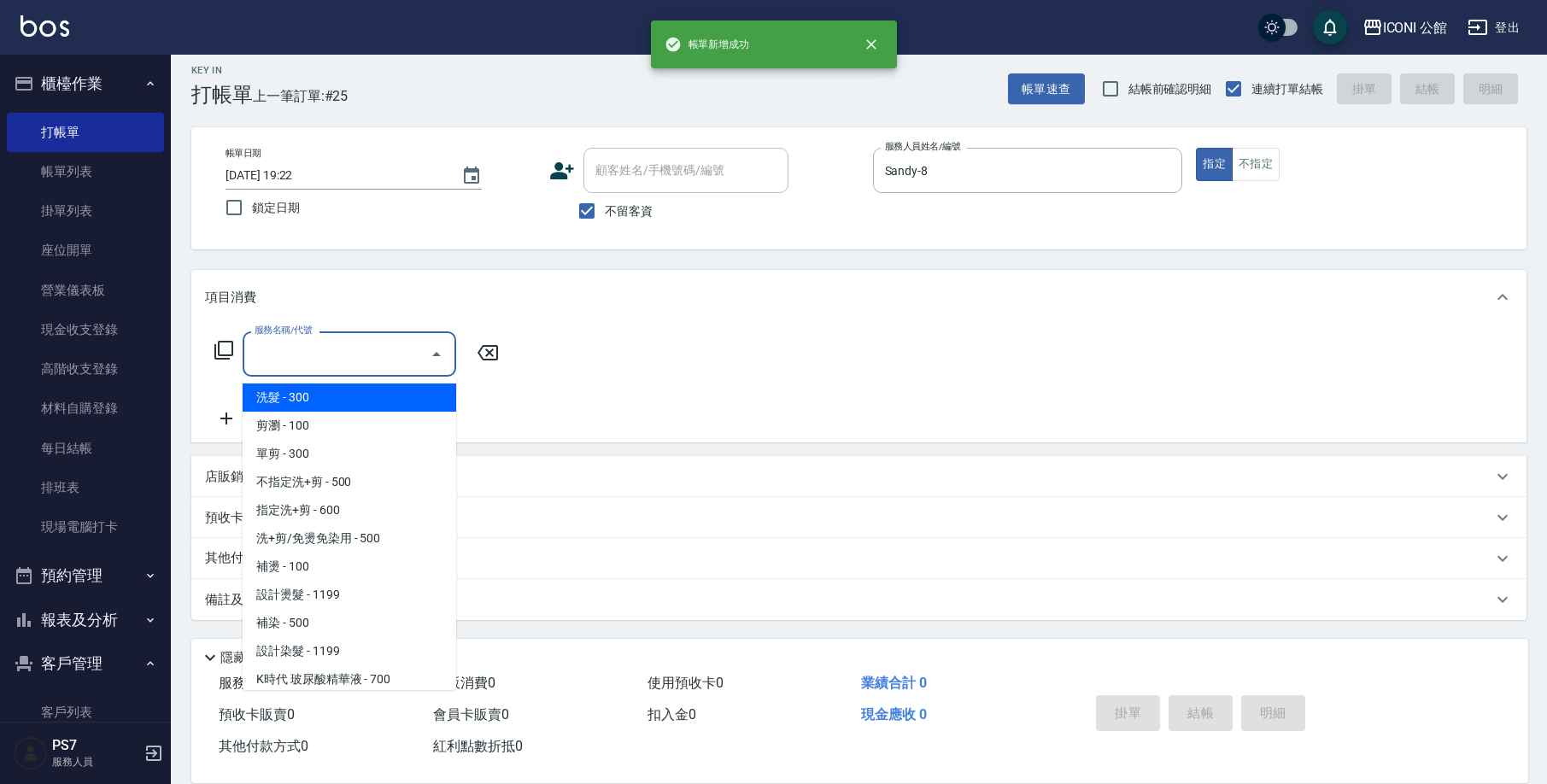
click at [366, 365] on input "服務名稱/代號" at bounding box center [337, 354] width 173 height 30
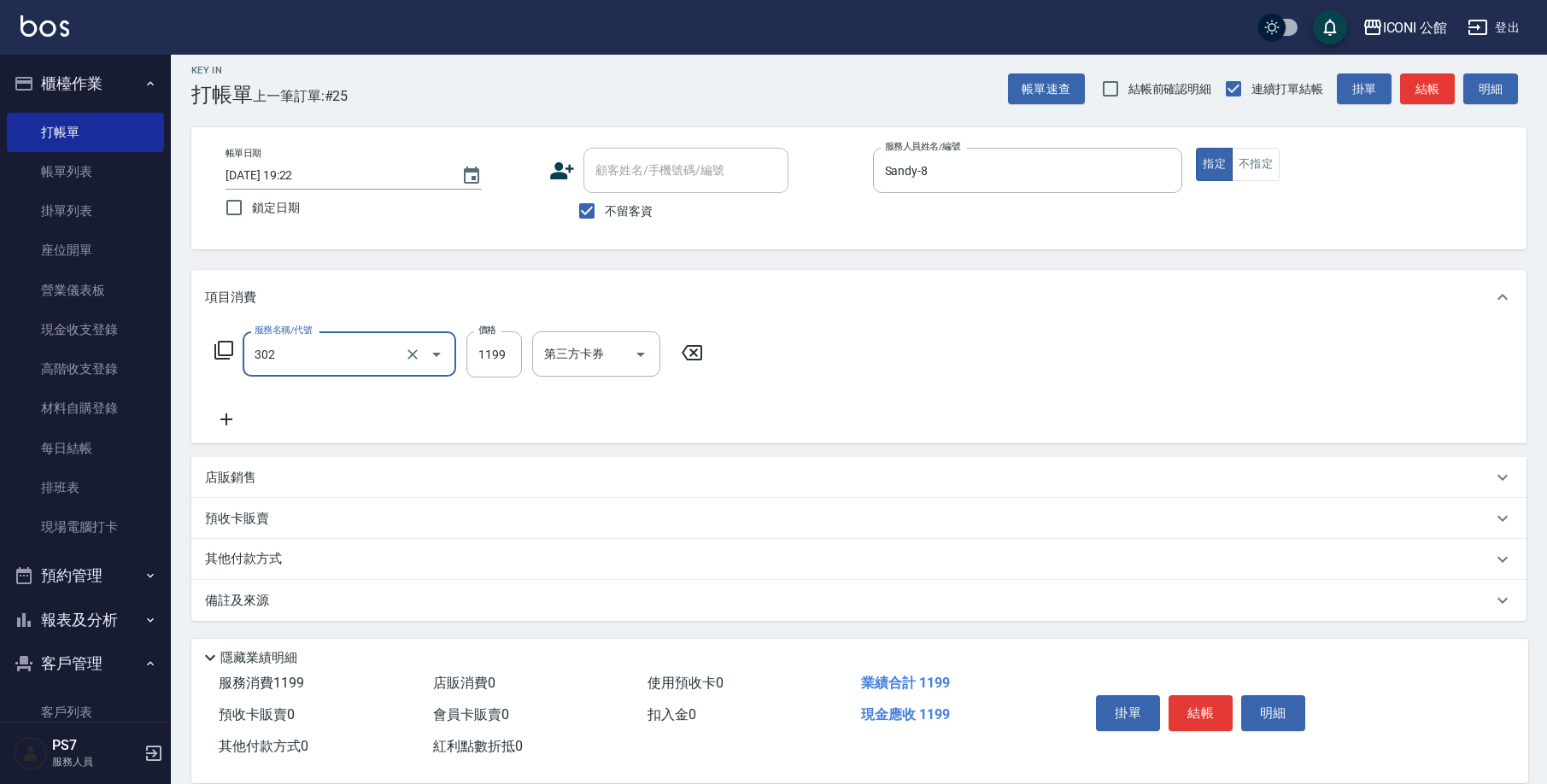
type input "設計燙髮(302)"
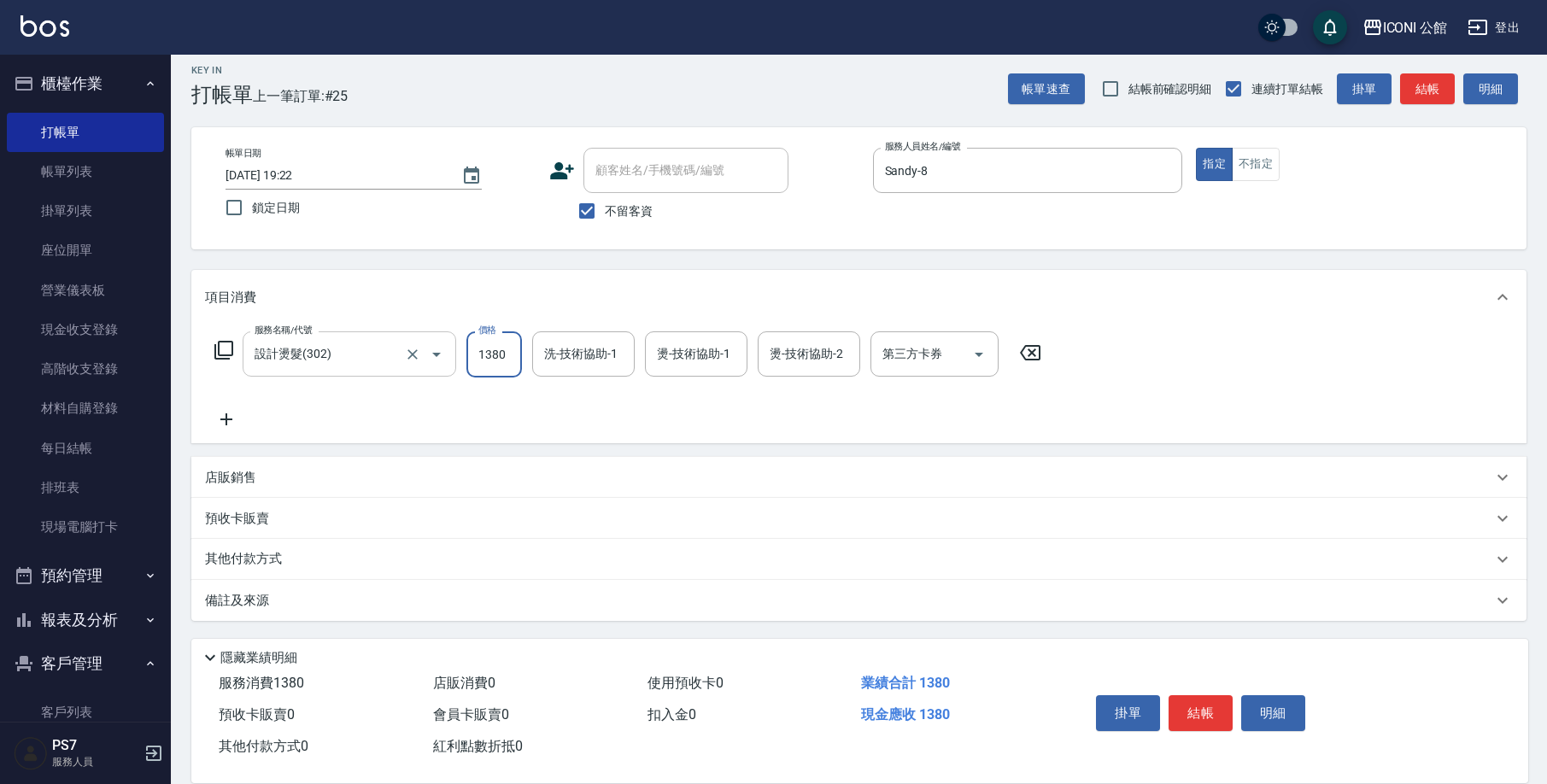
type input "1380"
type input "[PERSON_NAME]-24"
type input "Sandy-8"
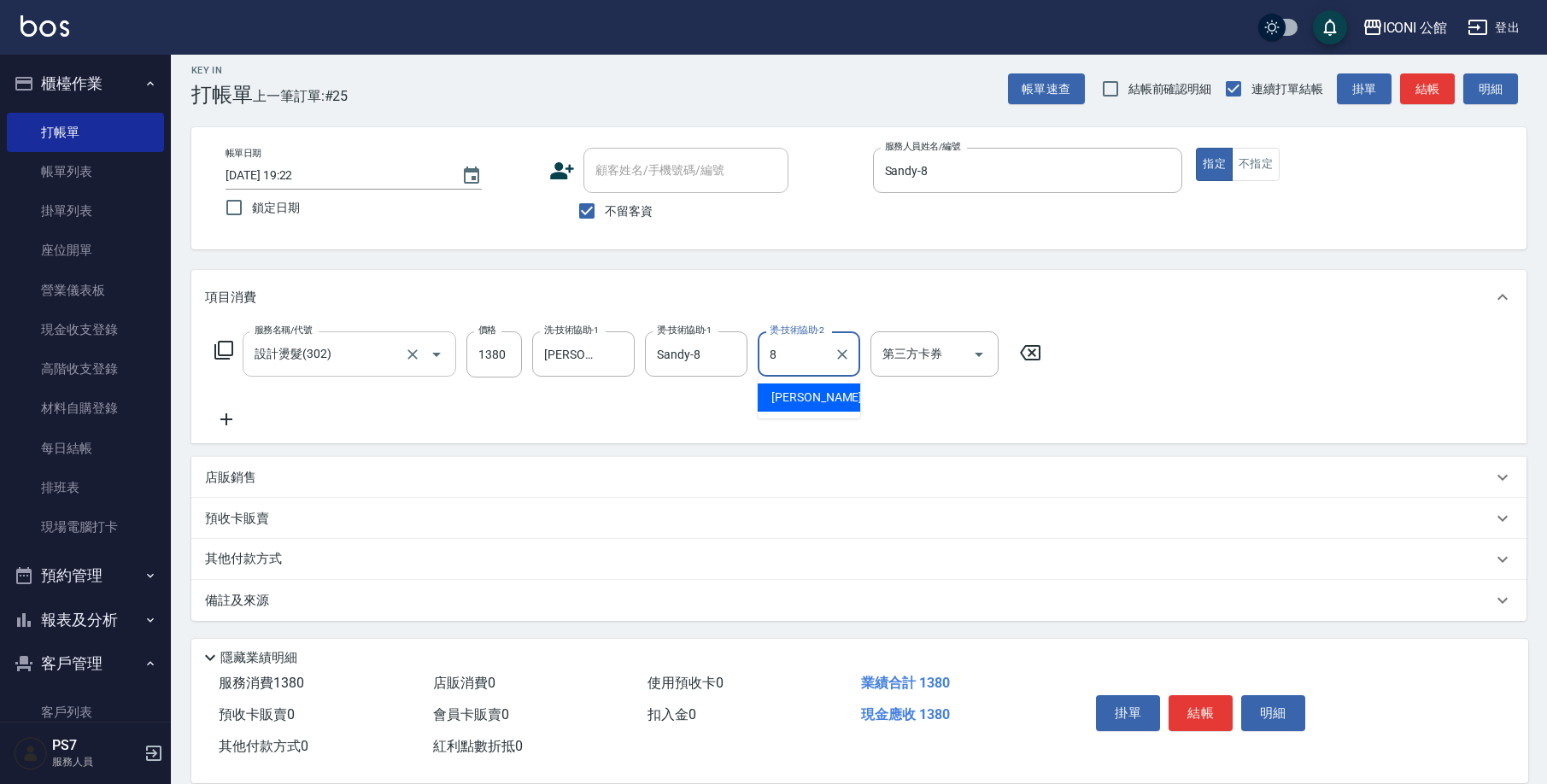
type input "Sandy-8"
click at [219, 356] on icon at bounding box center [224, 351] width 21 height 21
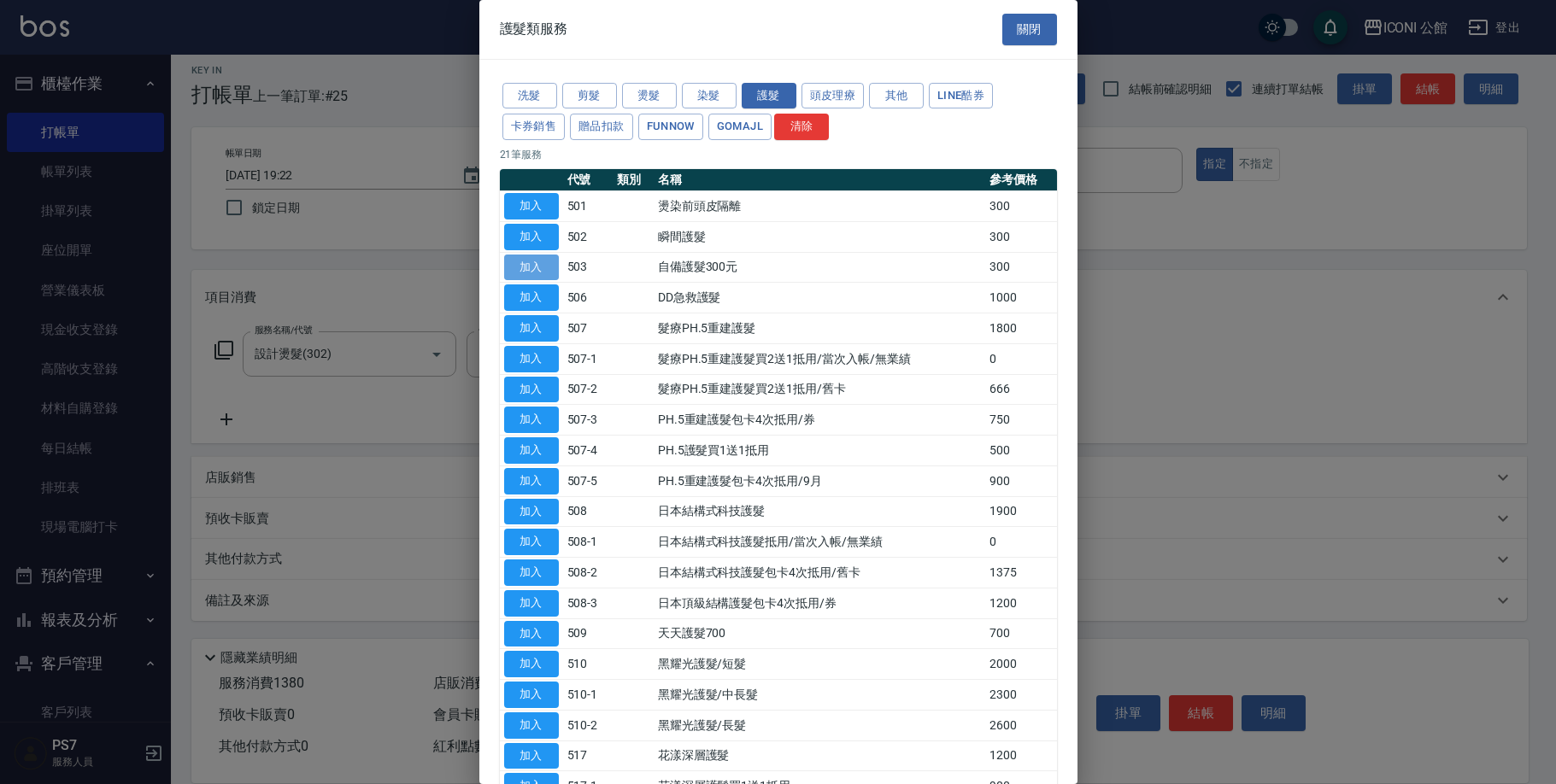
click at [546, 270] on button "加入" at bounding box center [530, 268] width 54 height 27
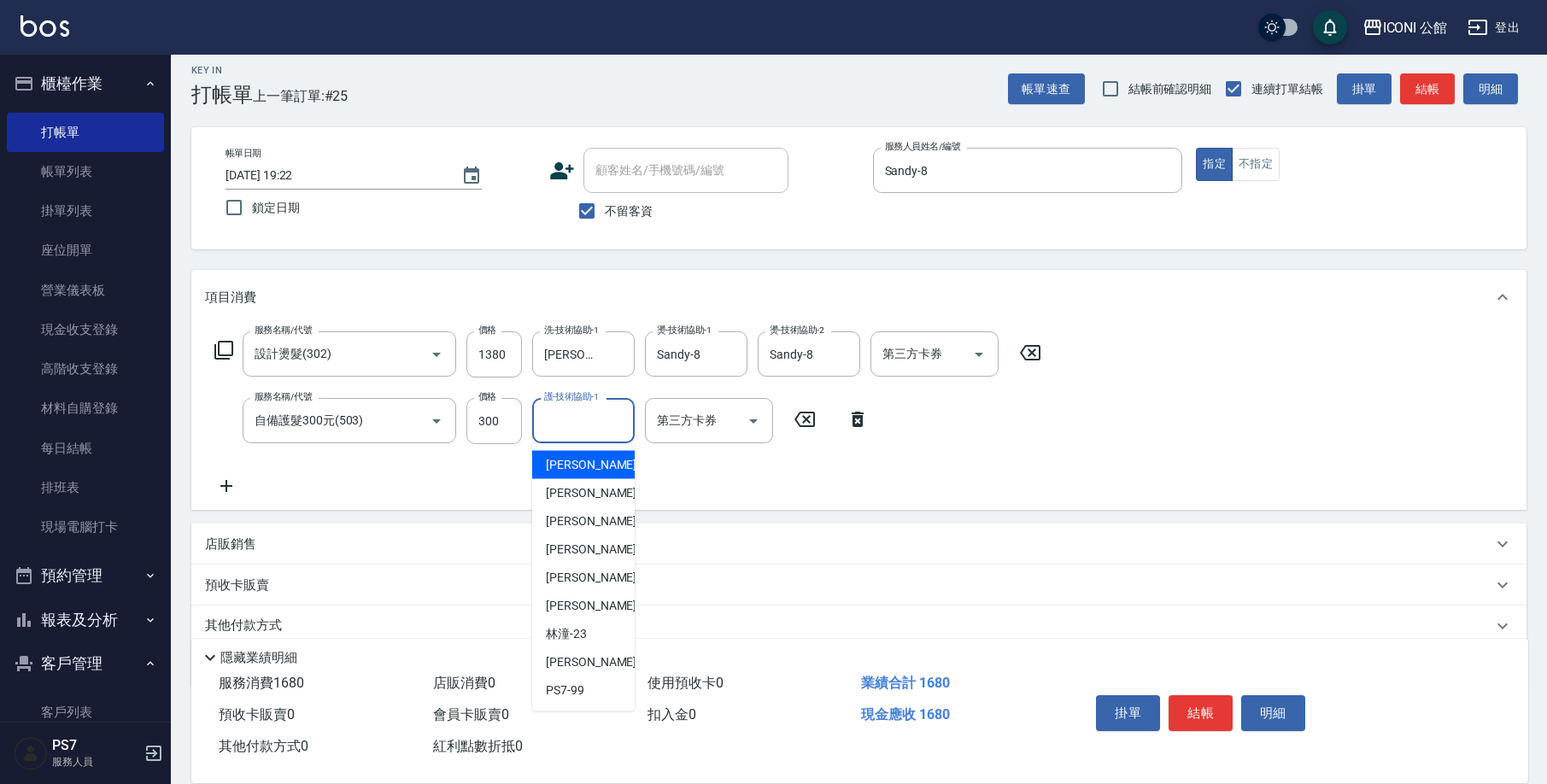
click at [573, 430] on input "護-技術協助-1" at bounding box center [583, 420] width 87 height 30
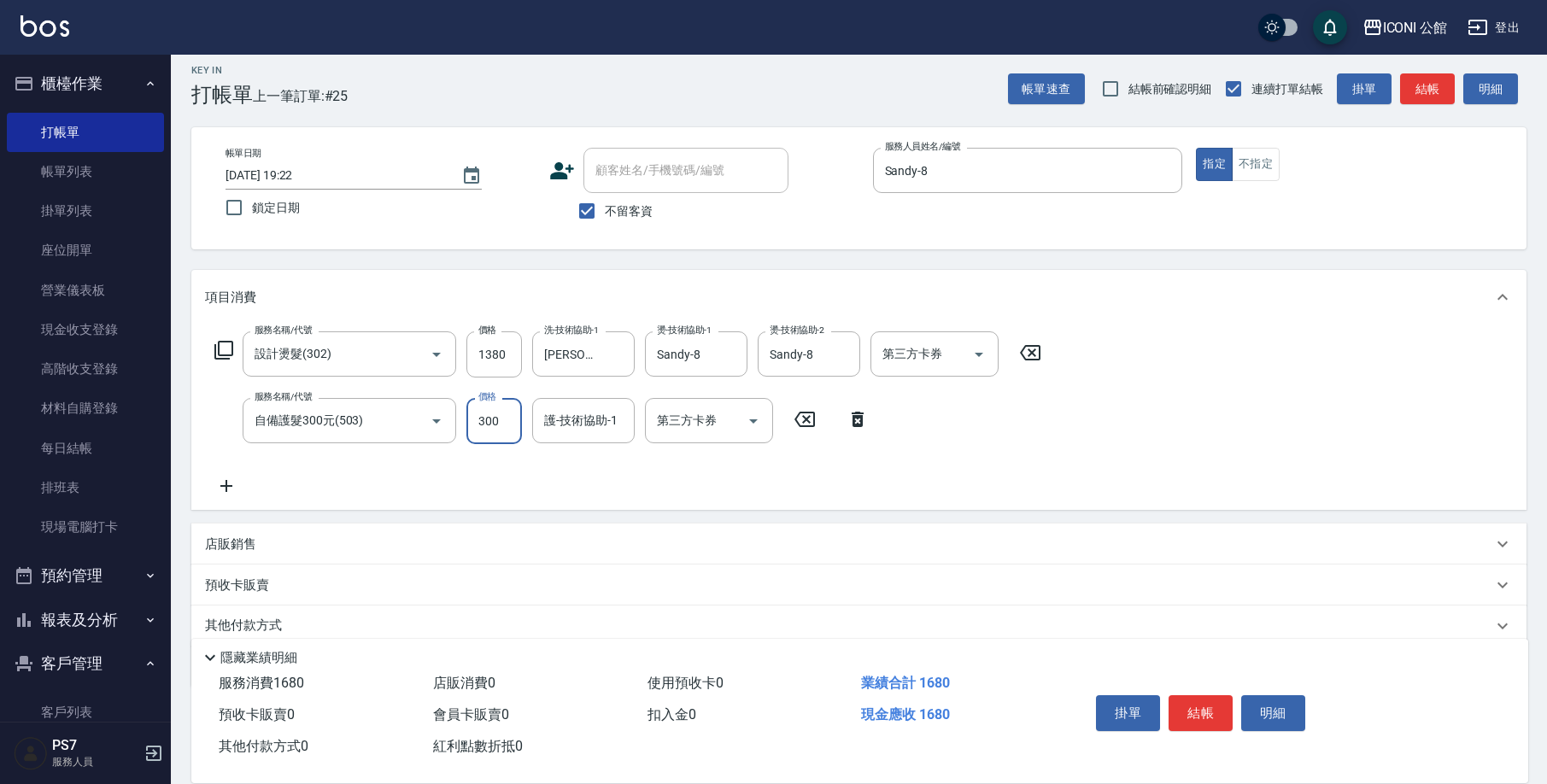
click at [520, 428] on input "300" at bounding box center [494, 420] width 55 height 46
click at [513, 428] on input "300" at bounding box center [494, 420] width 55 height 46
type input "400"
type input "[PERSON_NAME]-24"
click at [269, 539] on div "店販銷售" at bounding box center [848, 544] width 1287 height 18
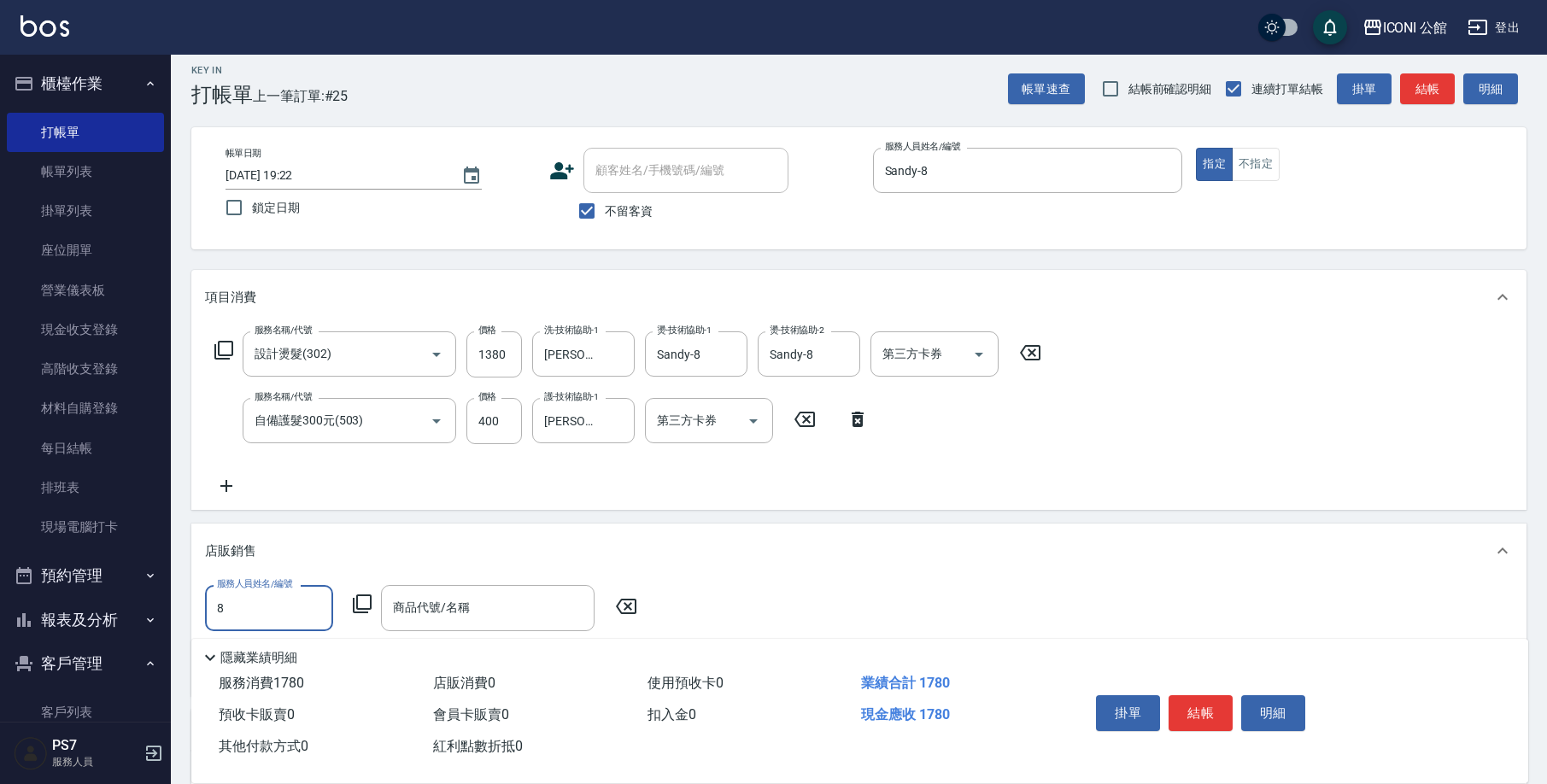
type input "Sandy-8"
click at [360, 613] on icon at bounding box center [362, 604] width 19 height 19
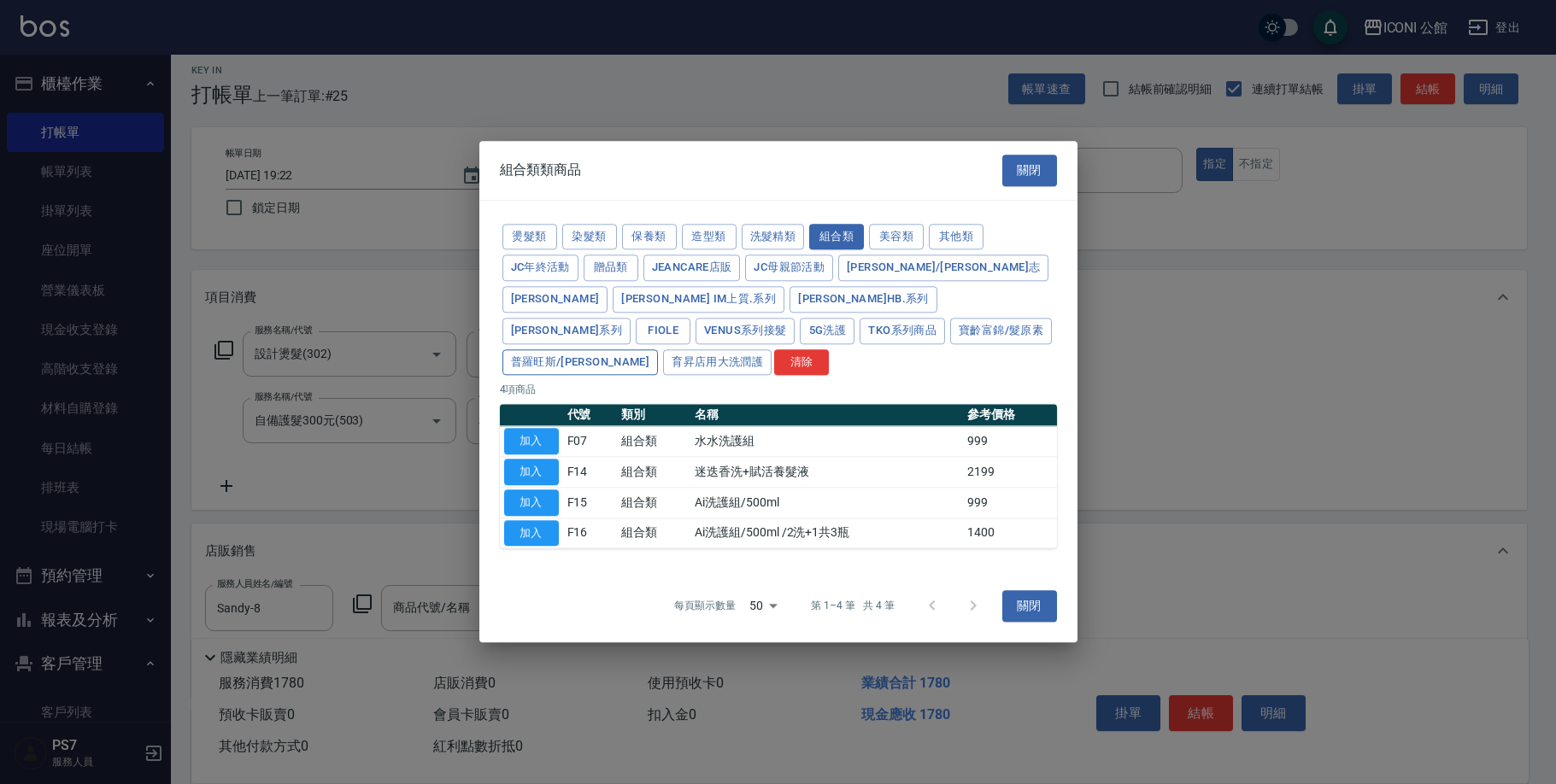
click at [658, 349] on button "普羅旺斯/[PERSON_NAME]" at bounding box center [580, 362] width 156 height 27
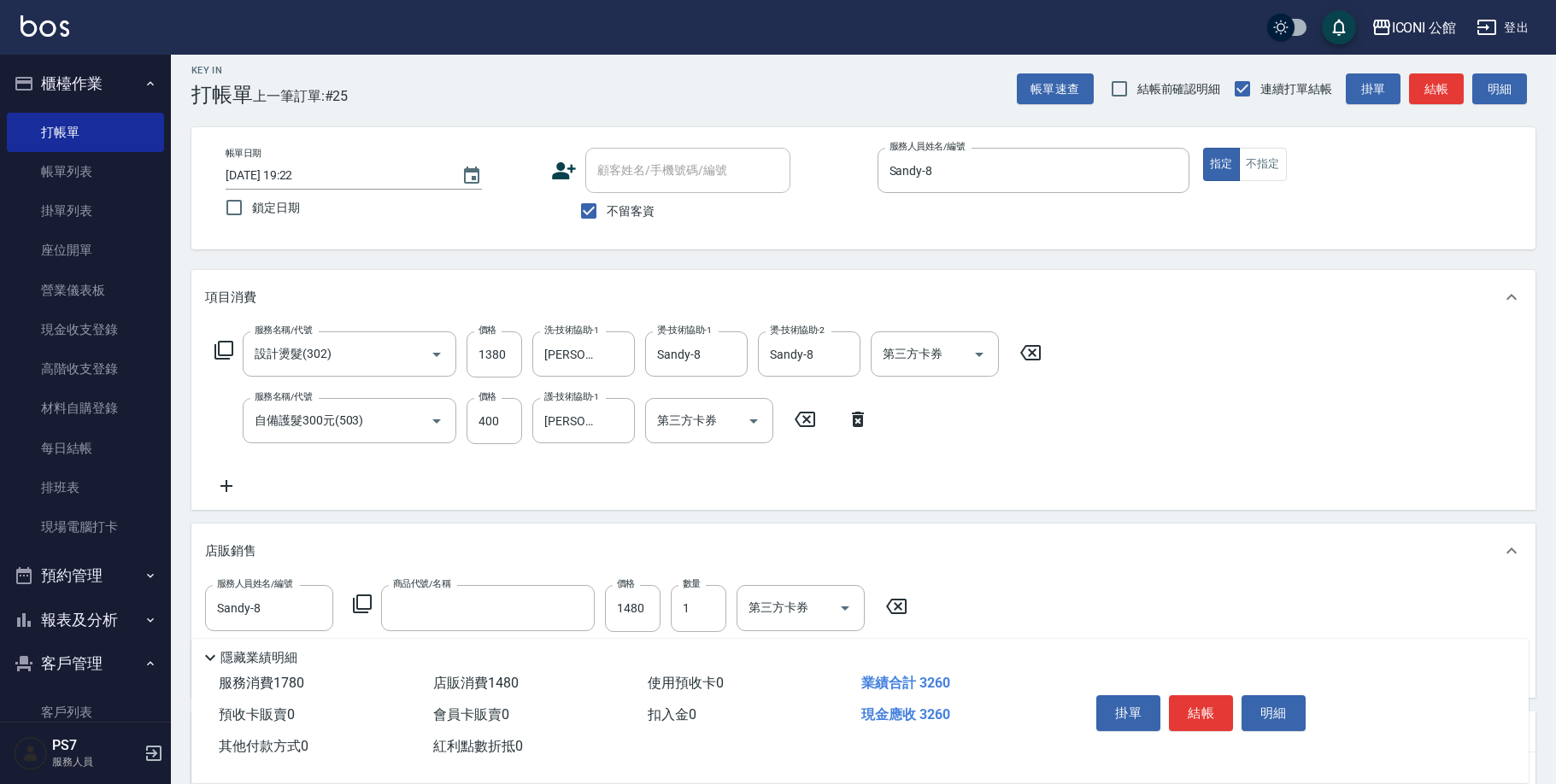
type input "迷迭香激活洗髮精/800ml"
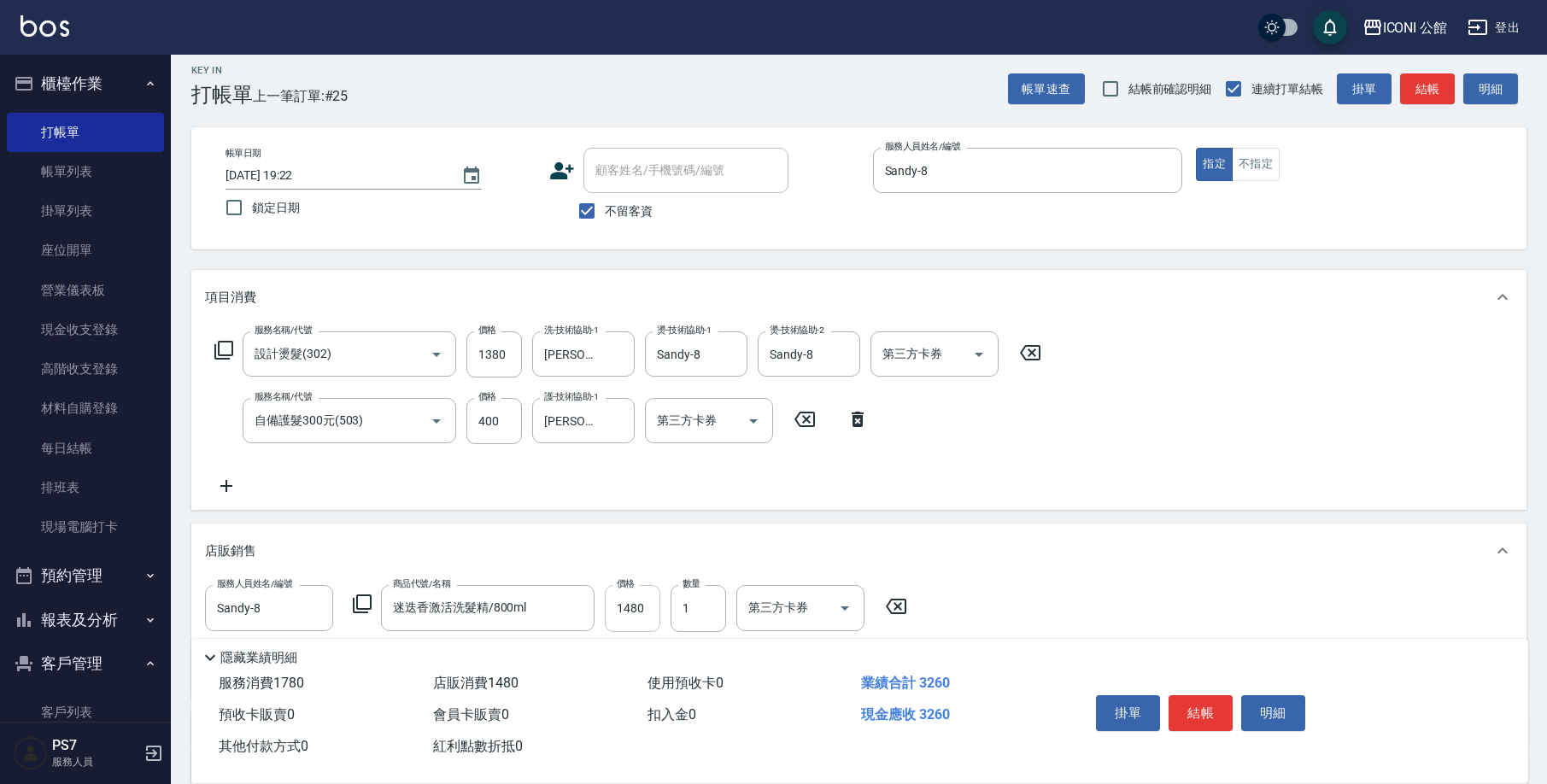
click at [654, 621] on input "1480" at bounding box center [632, 607] width 55 height 46
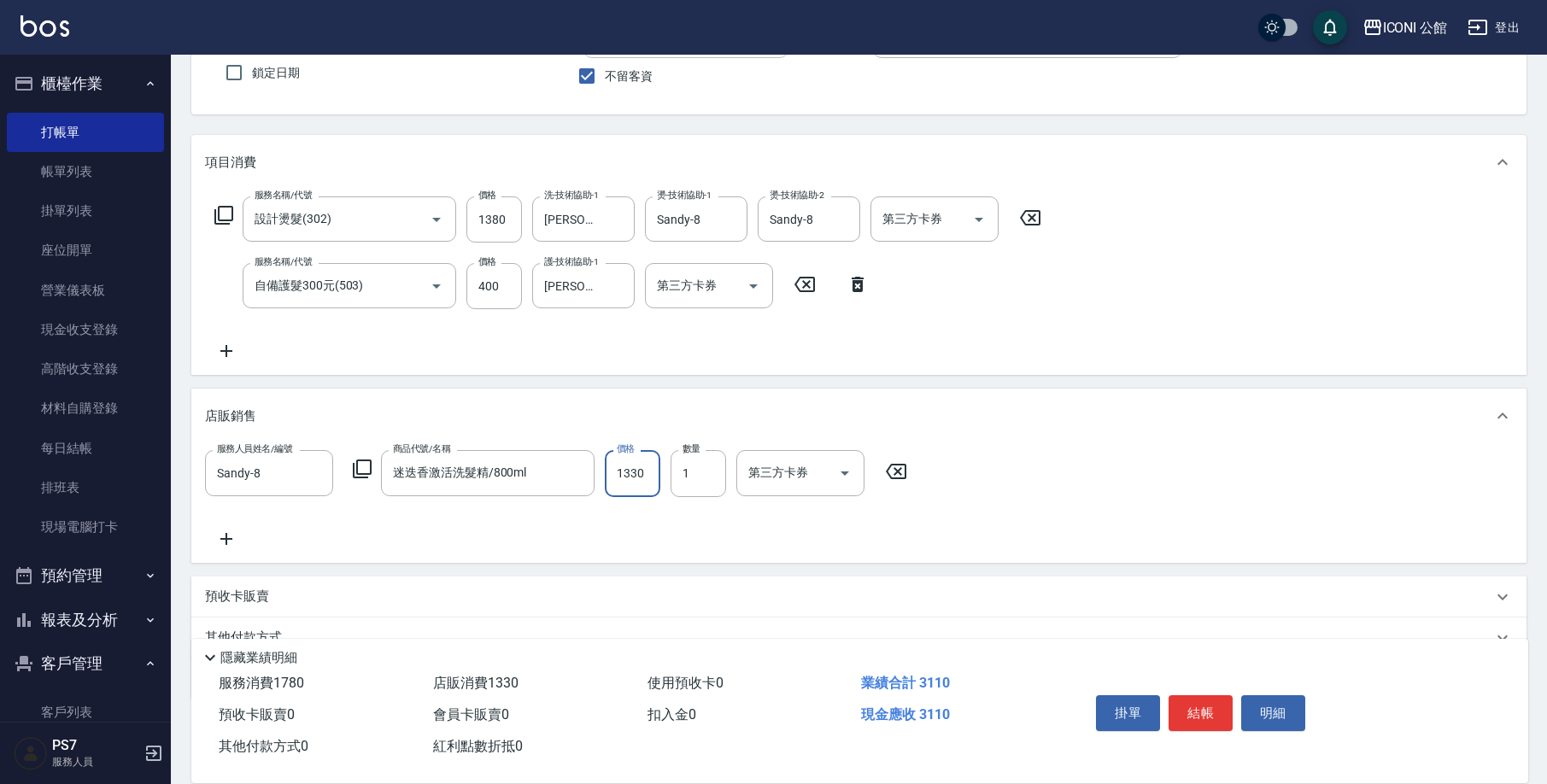
type input "1330"
click at [364, 468] on icon at bounding box center [362, 469] width 21 height 21
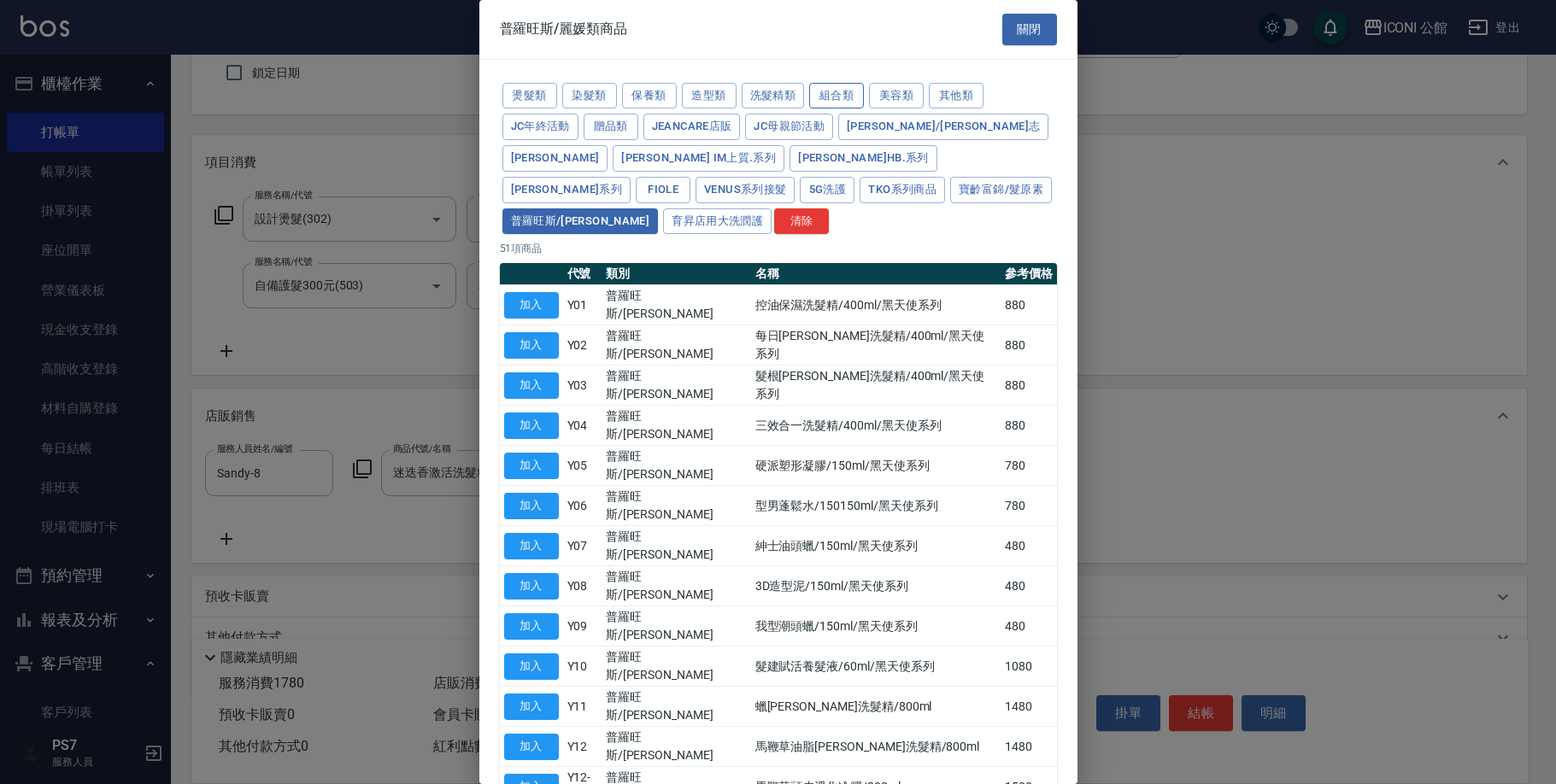
click at [843, 97] on button "組合類" at bounding box center [835, 96] width 54 height 27
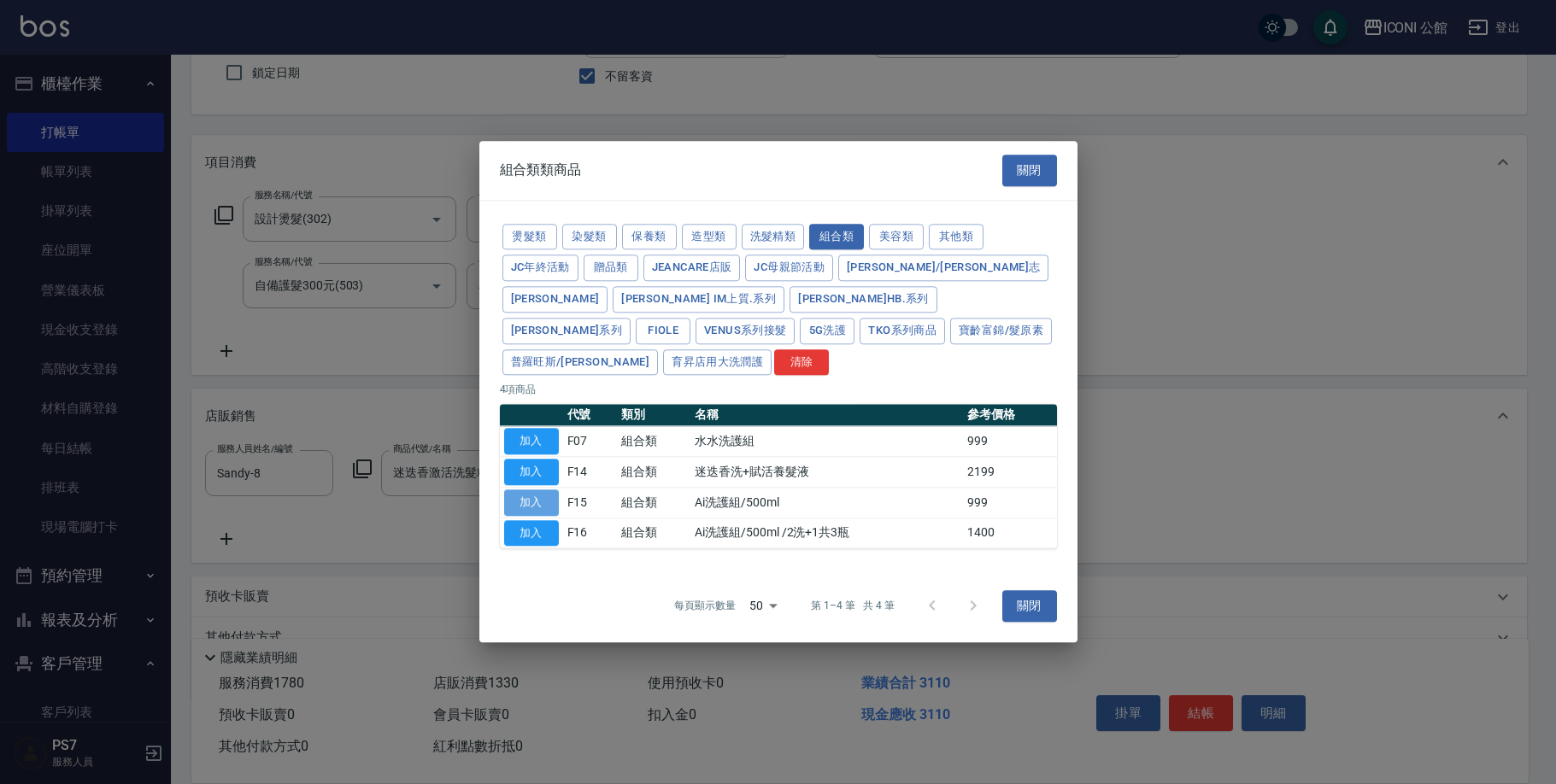
click at [537, 490] on button "加入" at bounding box center [530, 503] width 54 height 27
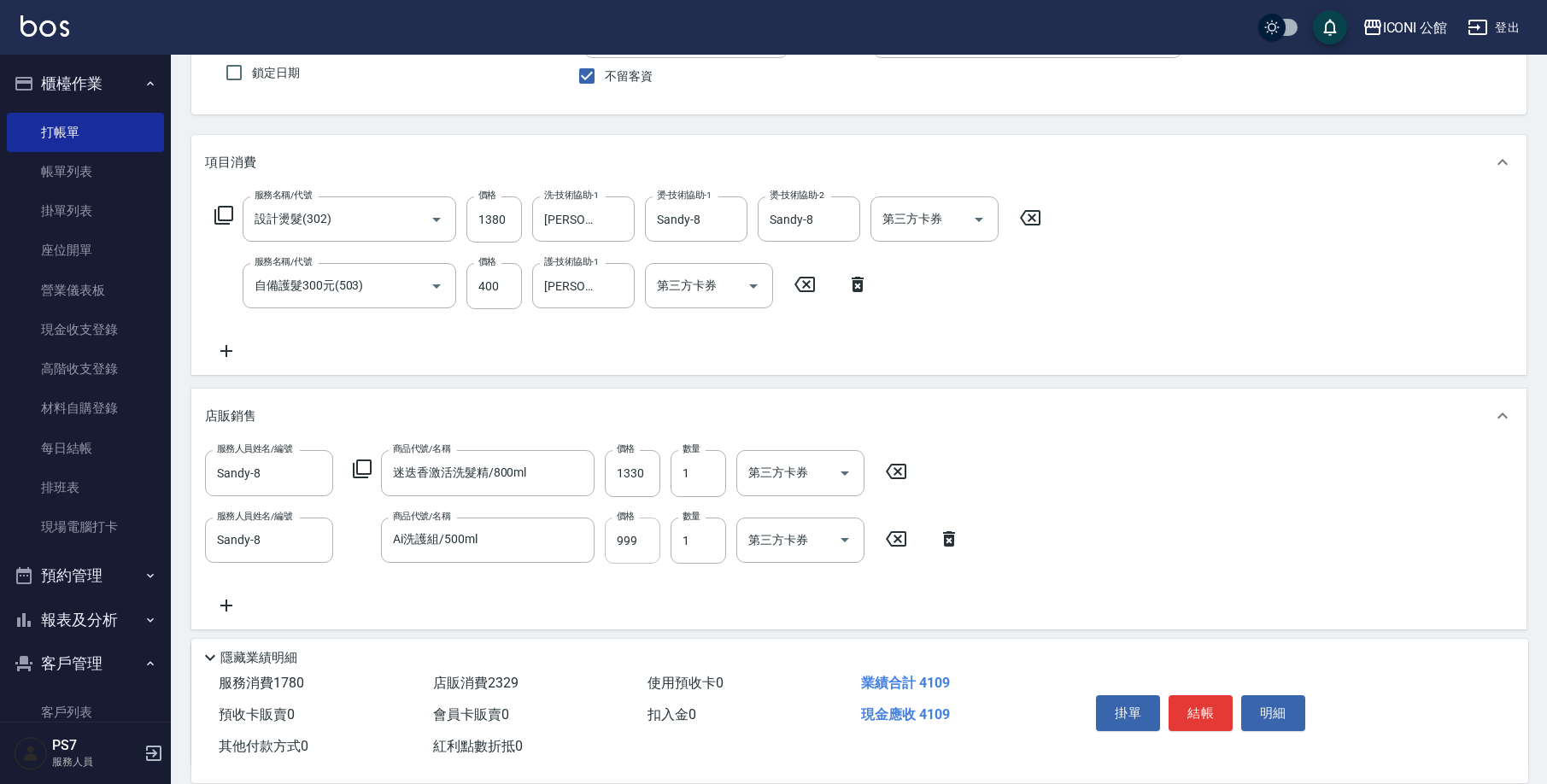
click at [650, 534] on input "999" at bounding box center [632, 540] width 55 height 46
type input "999"
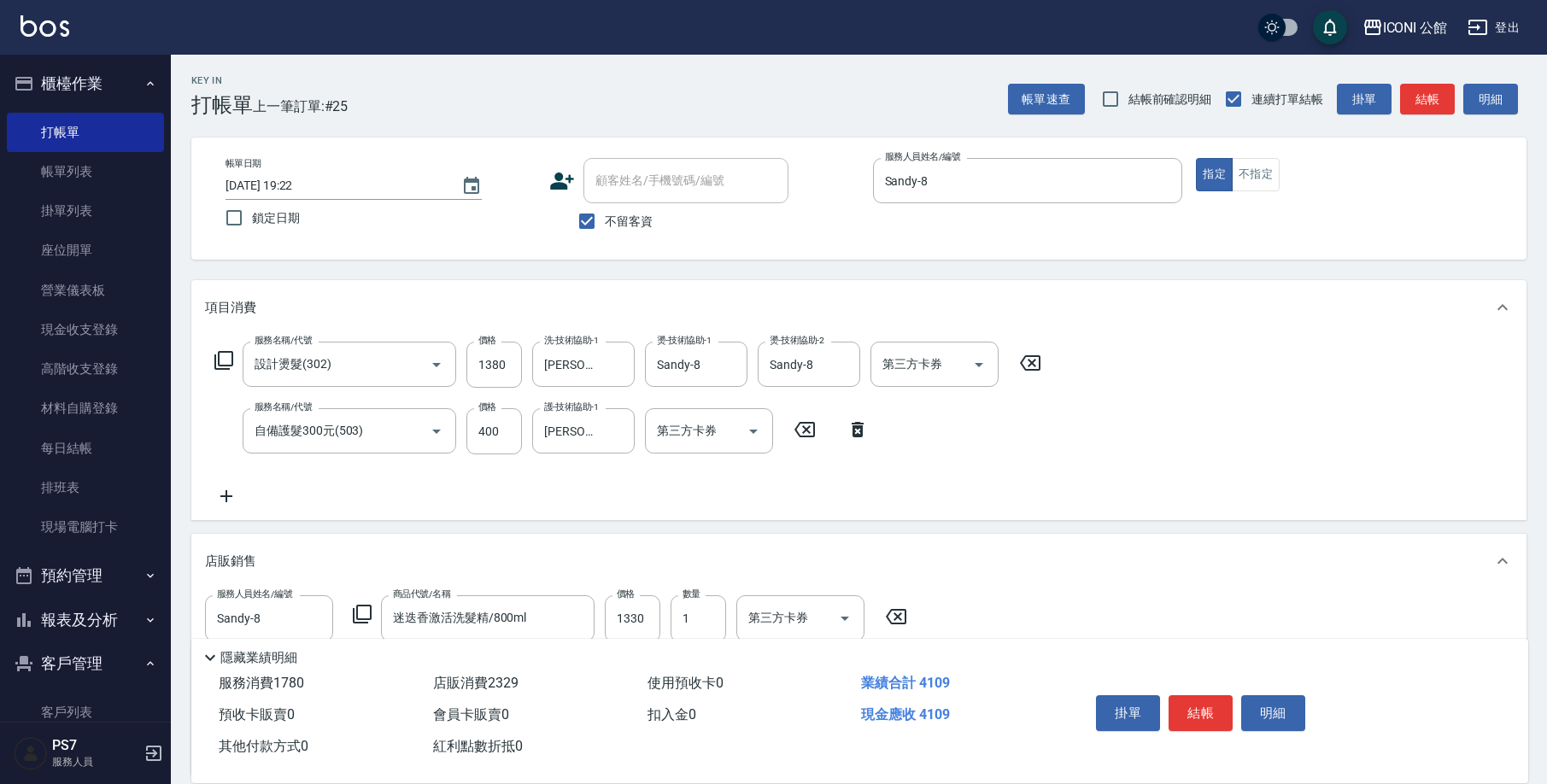
scroll to position [291, 0]
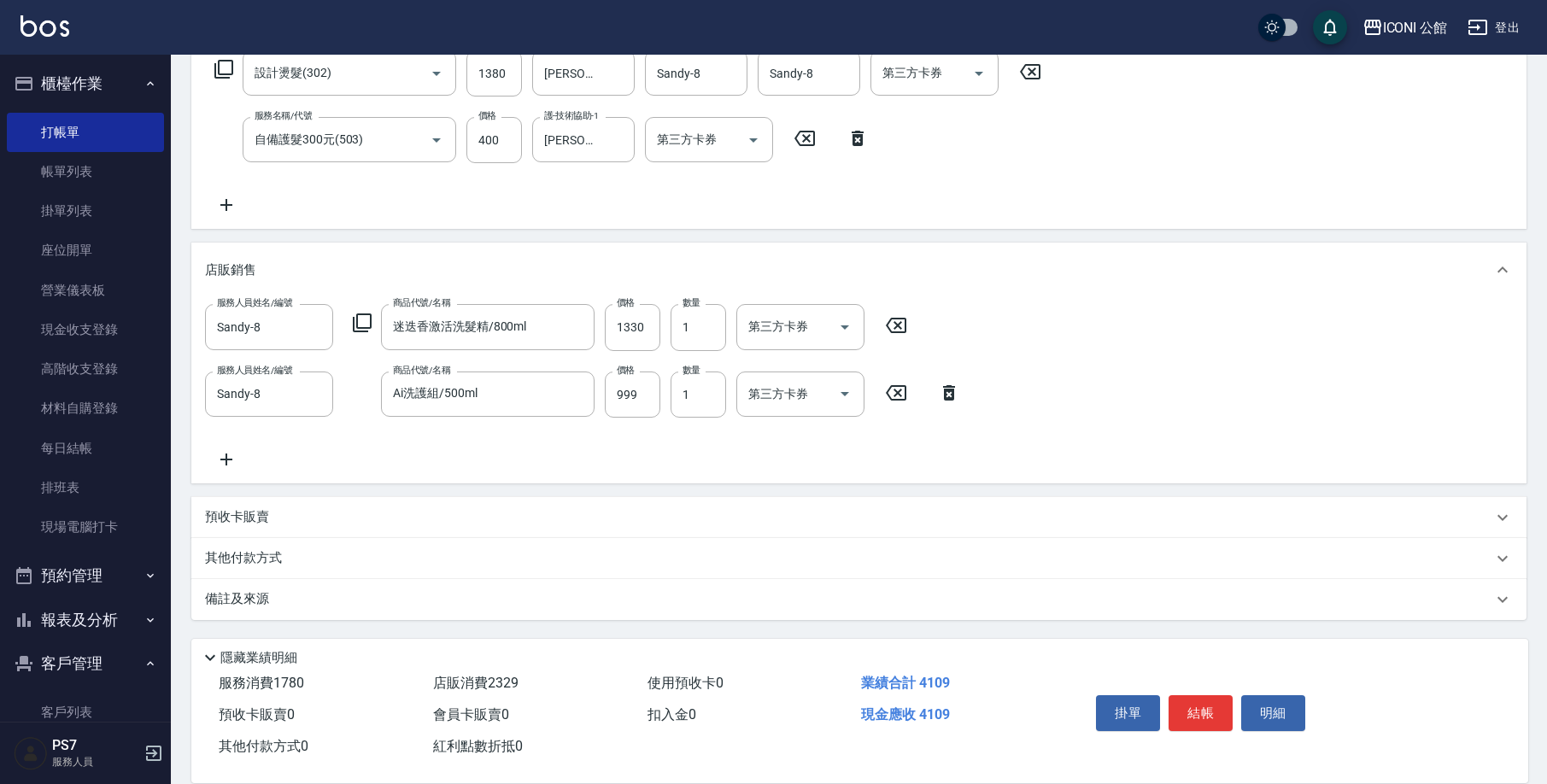
click at [387, 555] on div "其他付款方式" at bounding box center [848, 559] width 1287 height 19
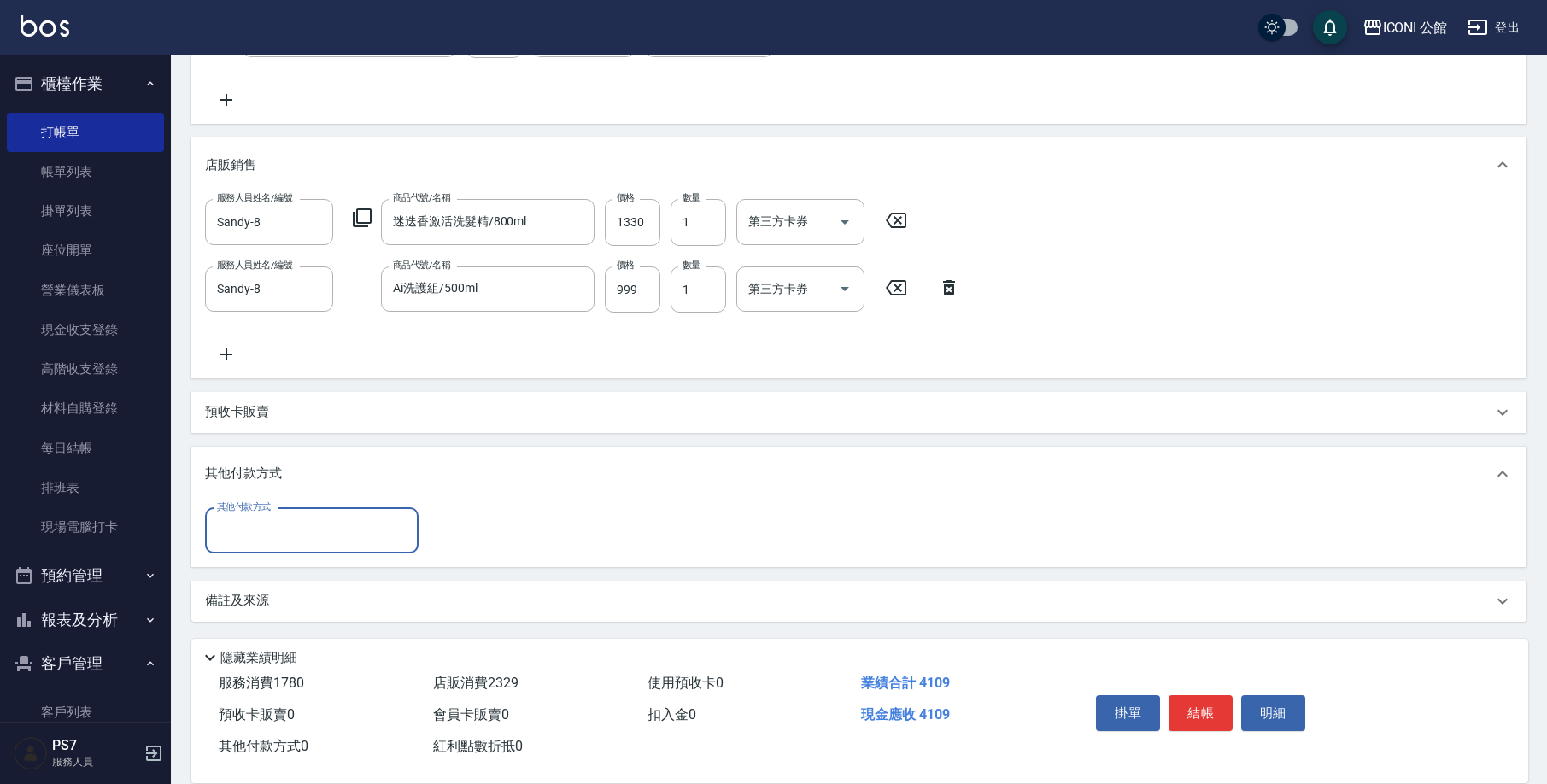
scroll to position [398, 0]
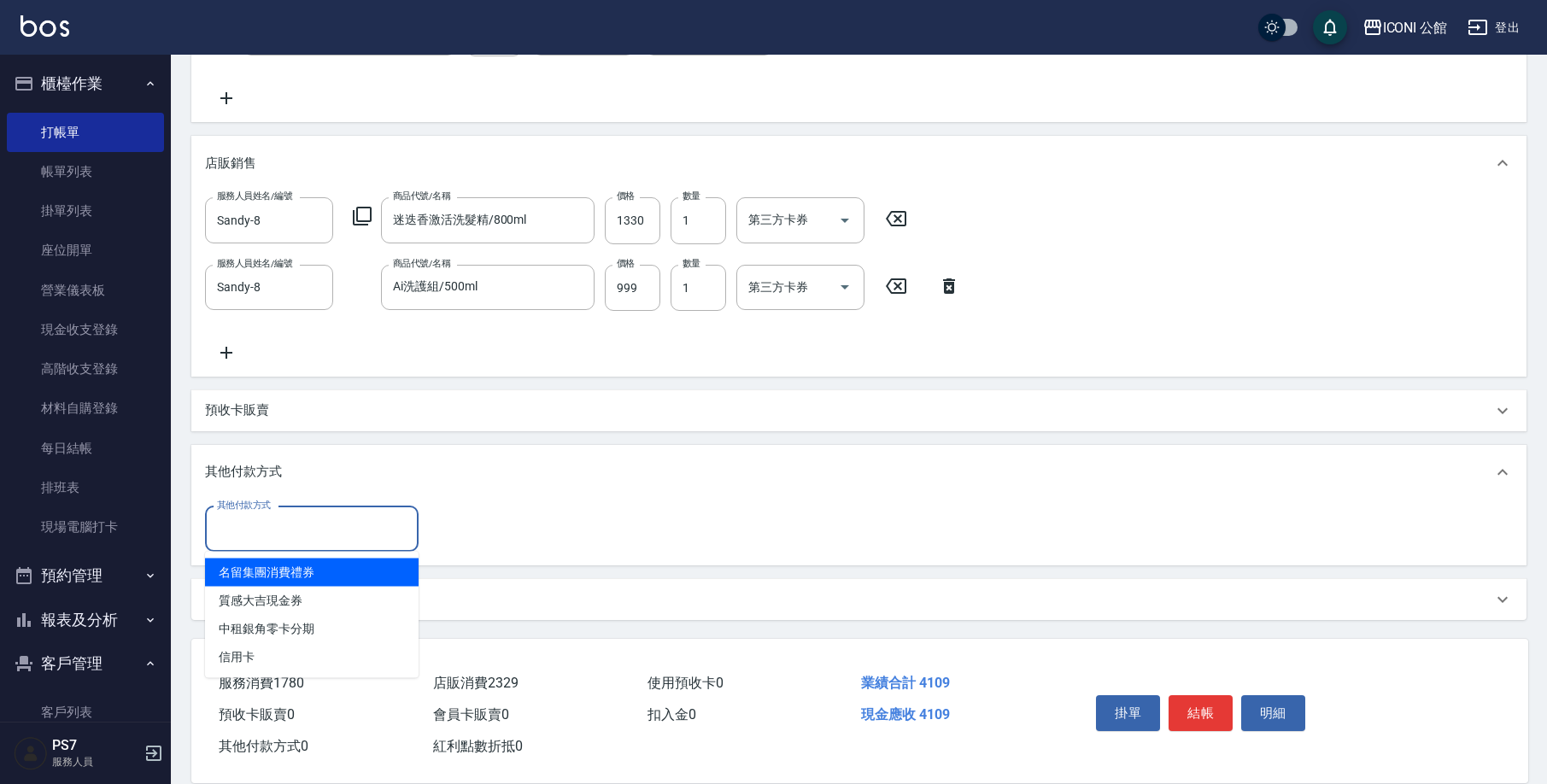
drag, startPoint x: 334, startPoint y: 535, endPoint x: 334, endPoint y: 549, distance: 14.0
click at [334, 535] on input "其他付款方式" at bounding box center [311, 528] width 198 height 30
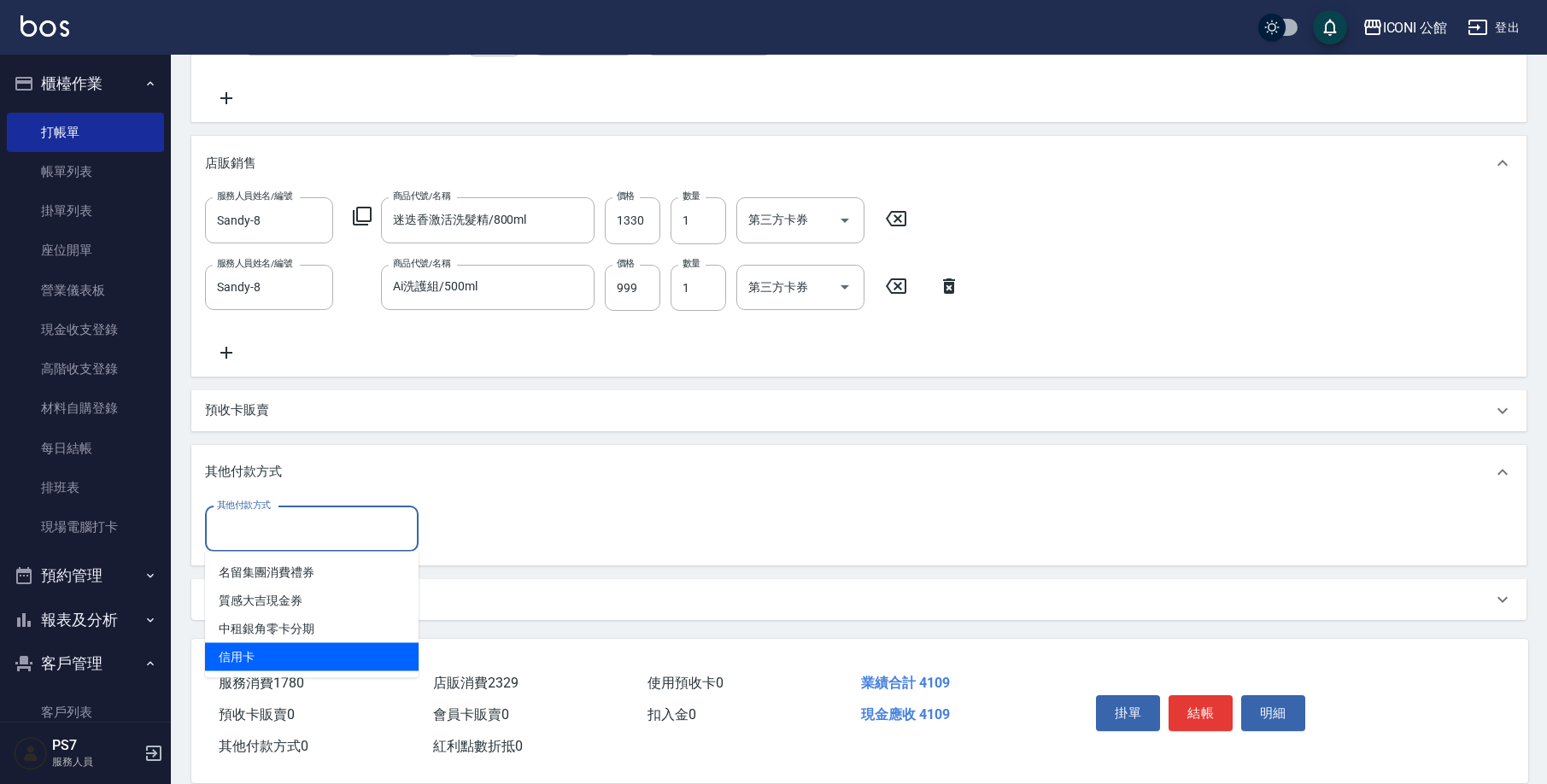
click at [266, 654] on span "信用卡" at bounding box center [311, 657] width 213 height 28
type input "信用卡"
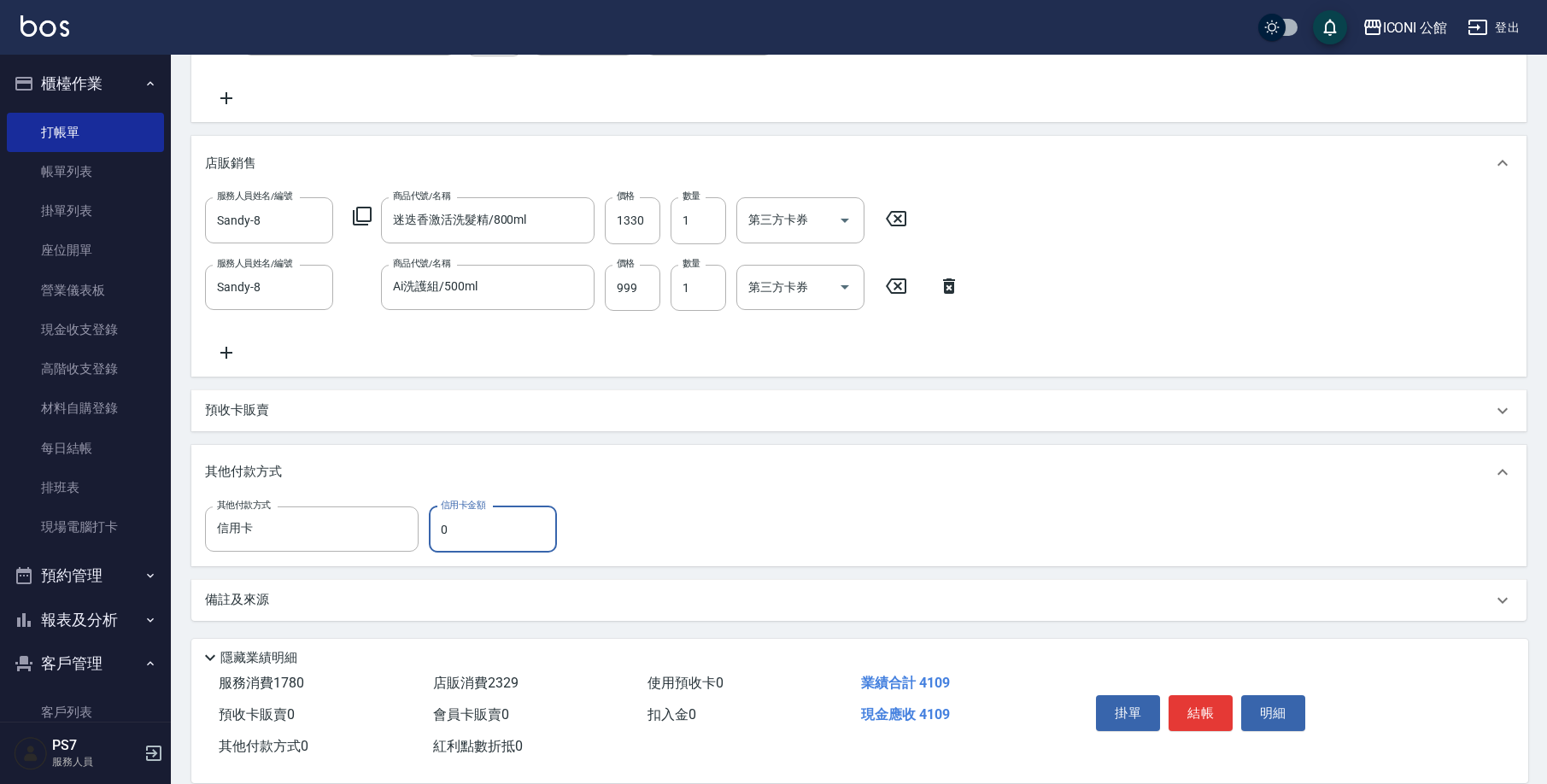
click at [497, 529] on input "0" at bounding box center [492, 528] width 128 height 46
type input "4109"
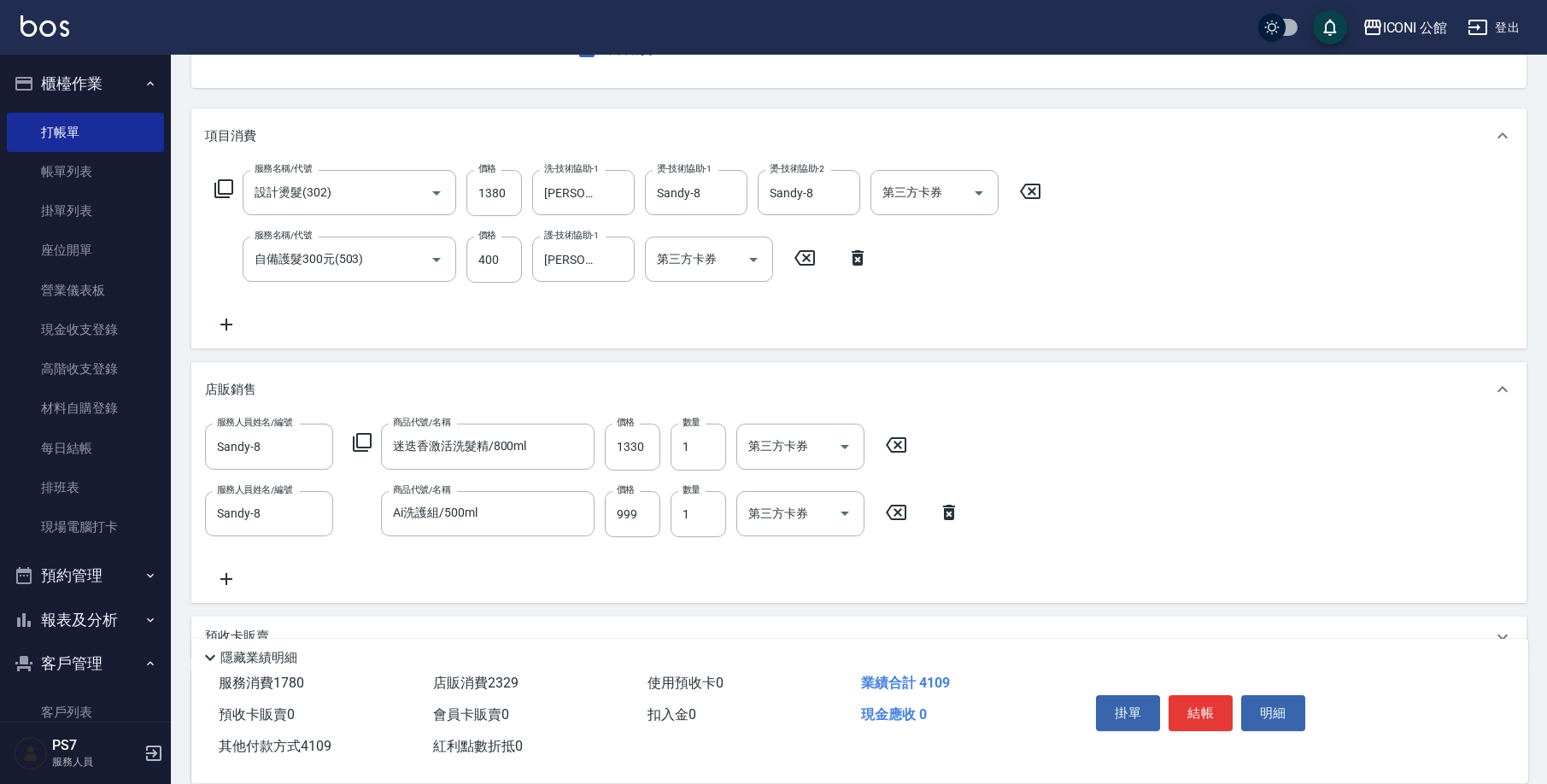
scroll to position [7, 0]
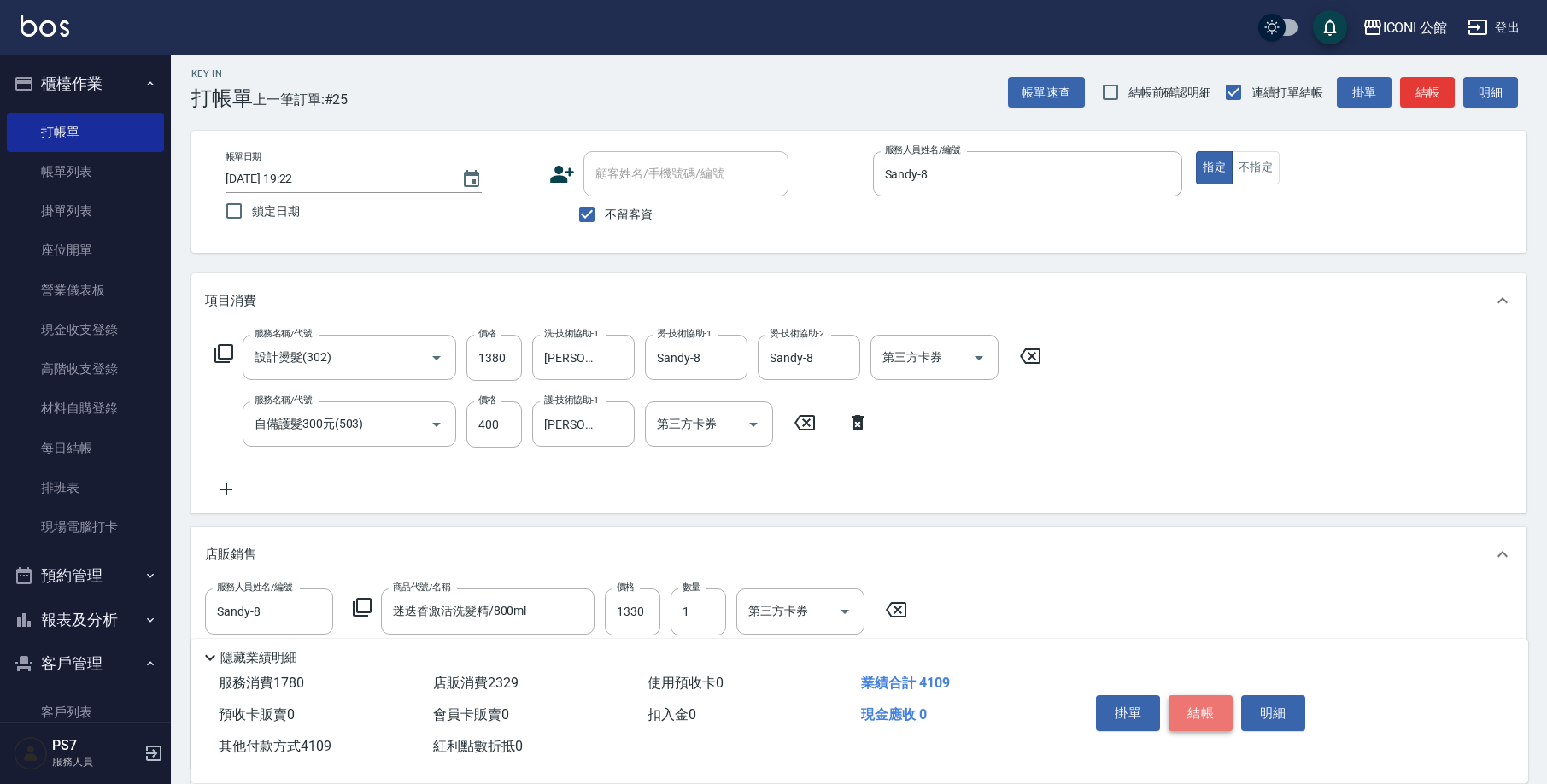
click at [1209, 699] on button "結帳" at bounding box center [1201, 713] width 64 height 36
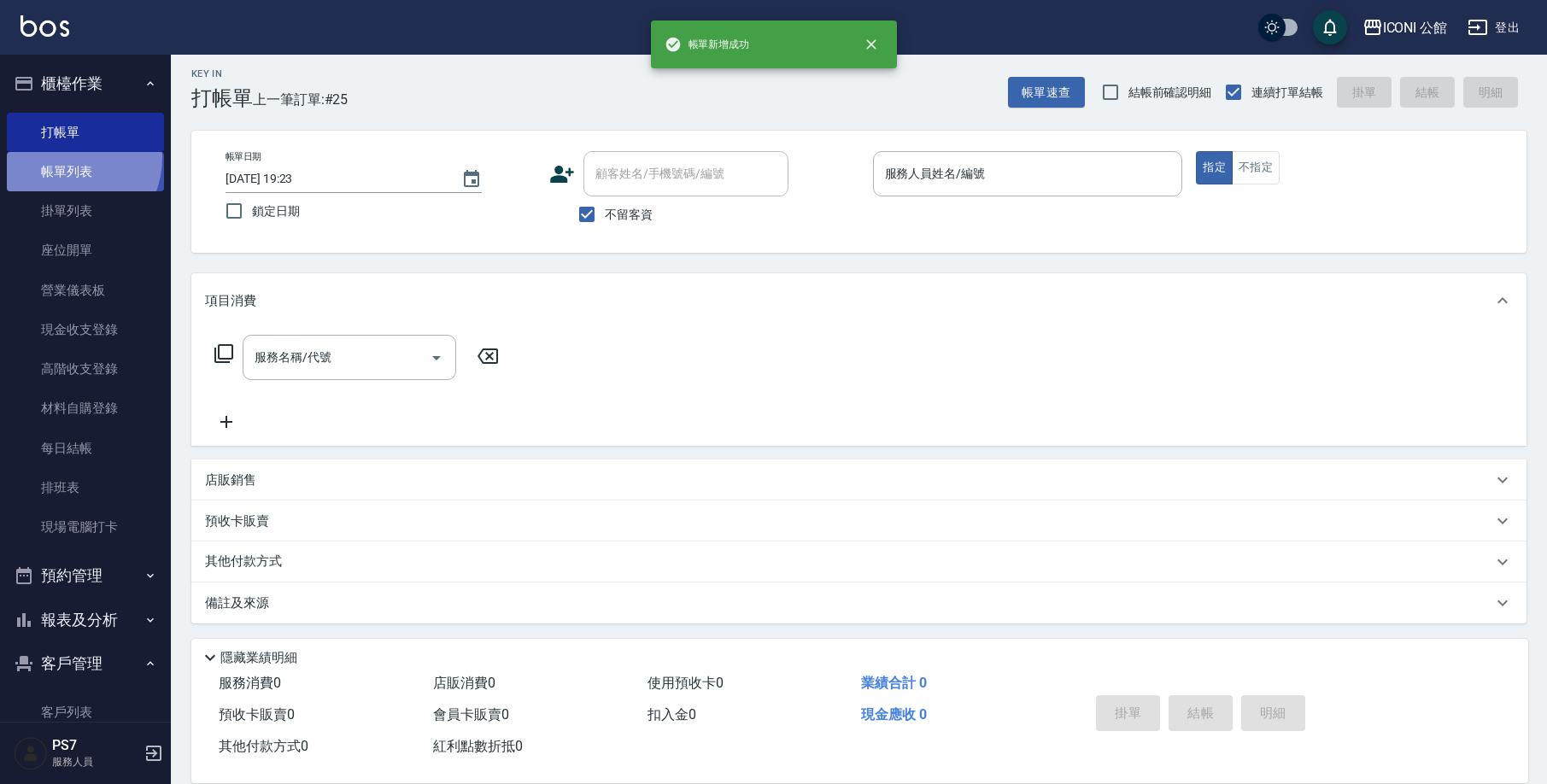
click at [67, 157] on link "帳單列表" at bounding box center [86, 171] width 157 height 39
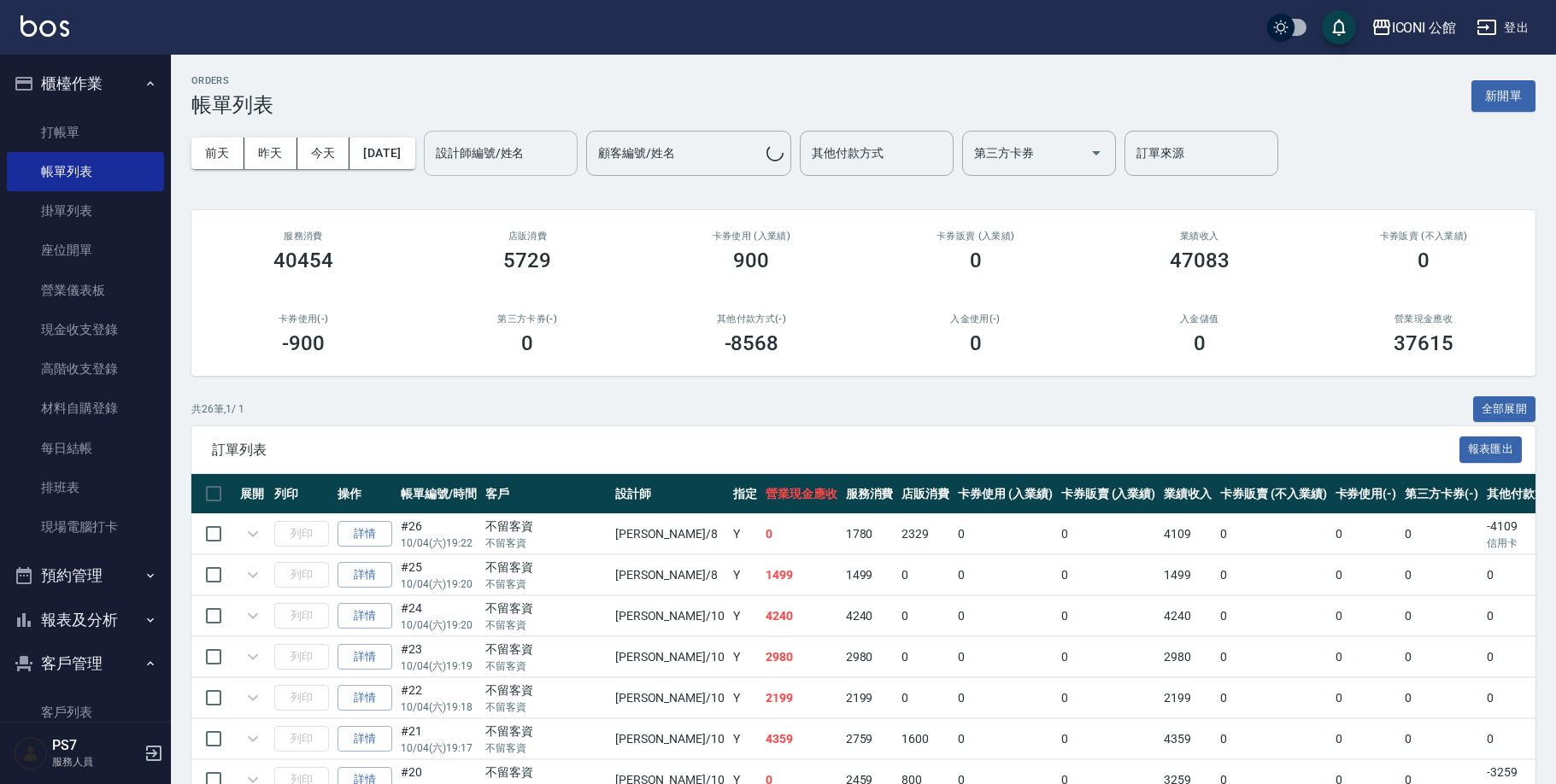
click at [494, 149] on div "設計師編號/姓名 設計師編號/姓名" at bounding box center [500, 153] width 154 height 45
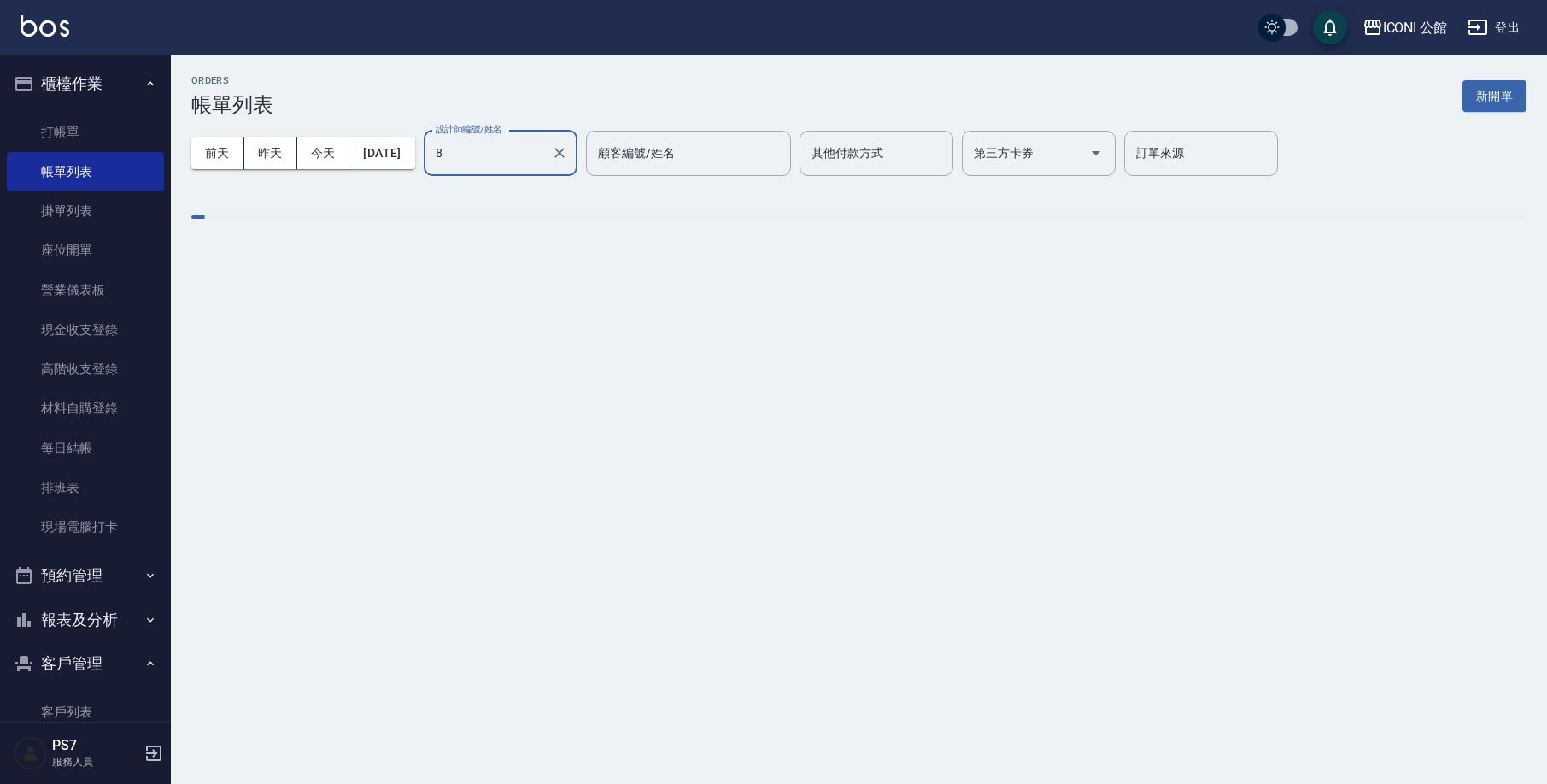
type input "Sandy-8"
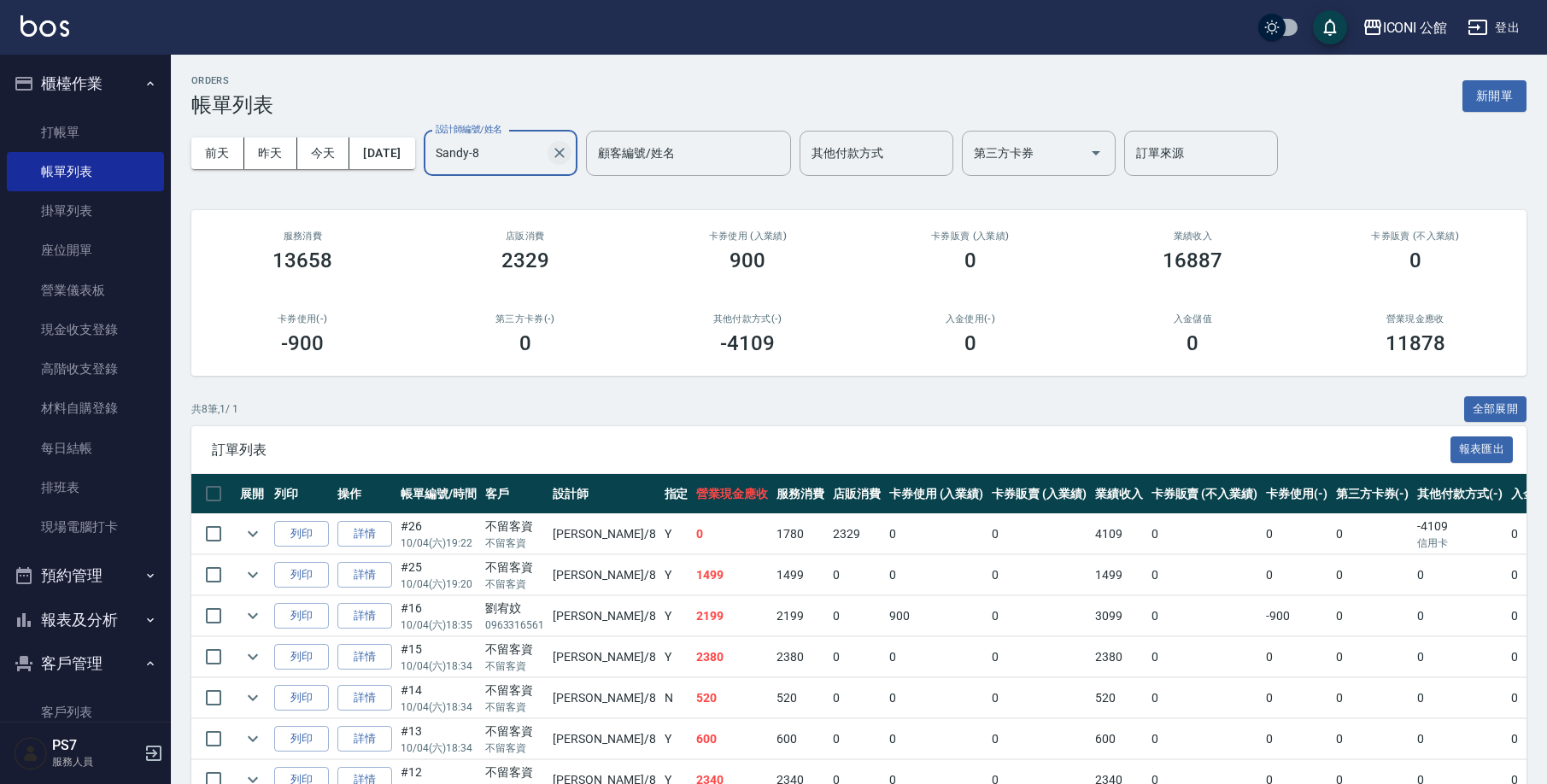
click at [568, 158] on icon "Clear" at bounding box center [560, 153] width 17 height 17
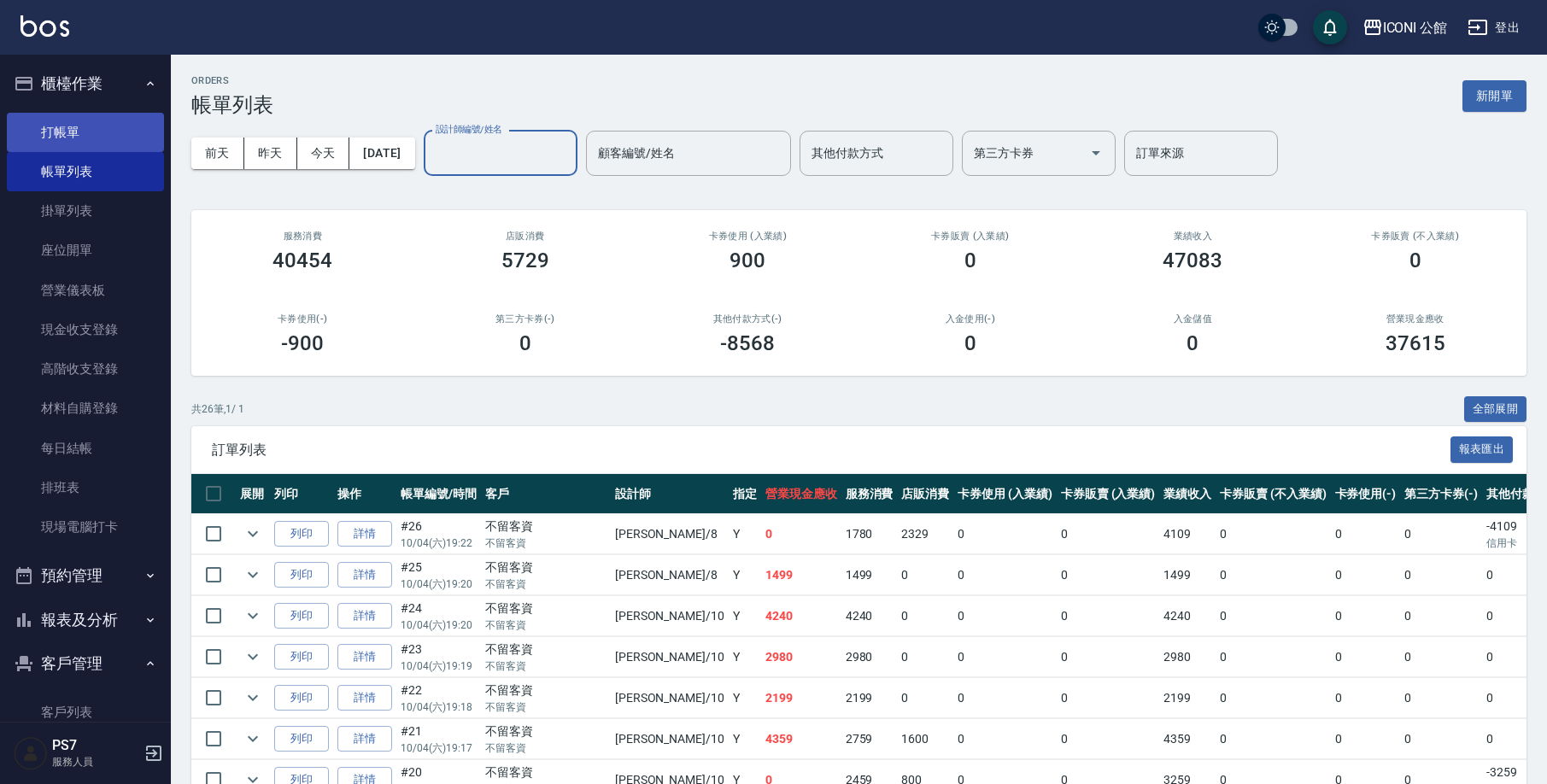
click at [79, 134] on link "打帳單" at bounding box center [86, 132] width 157 height 39
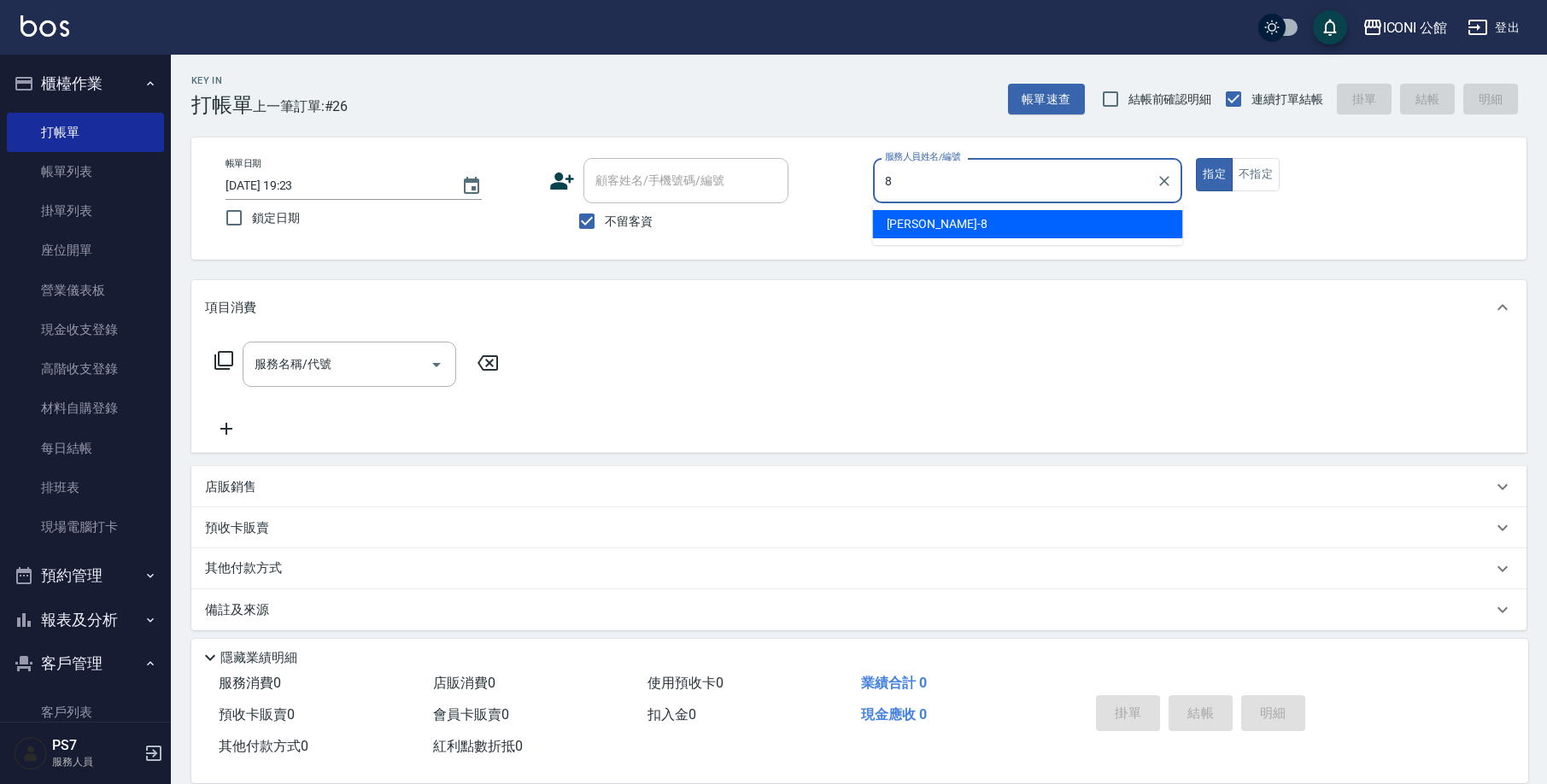
type input "Sandy-8"
type button "true"
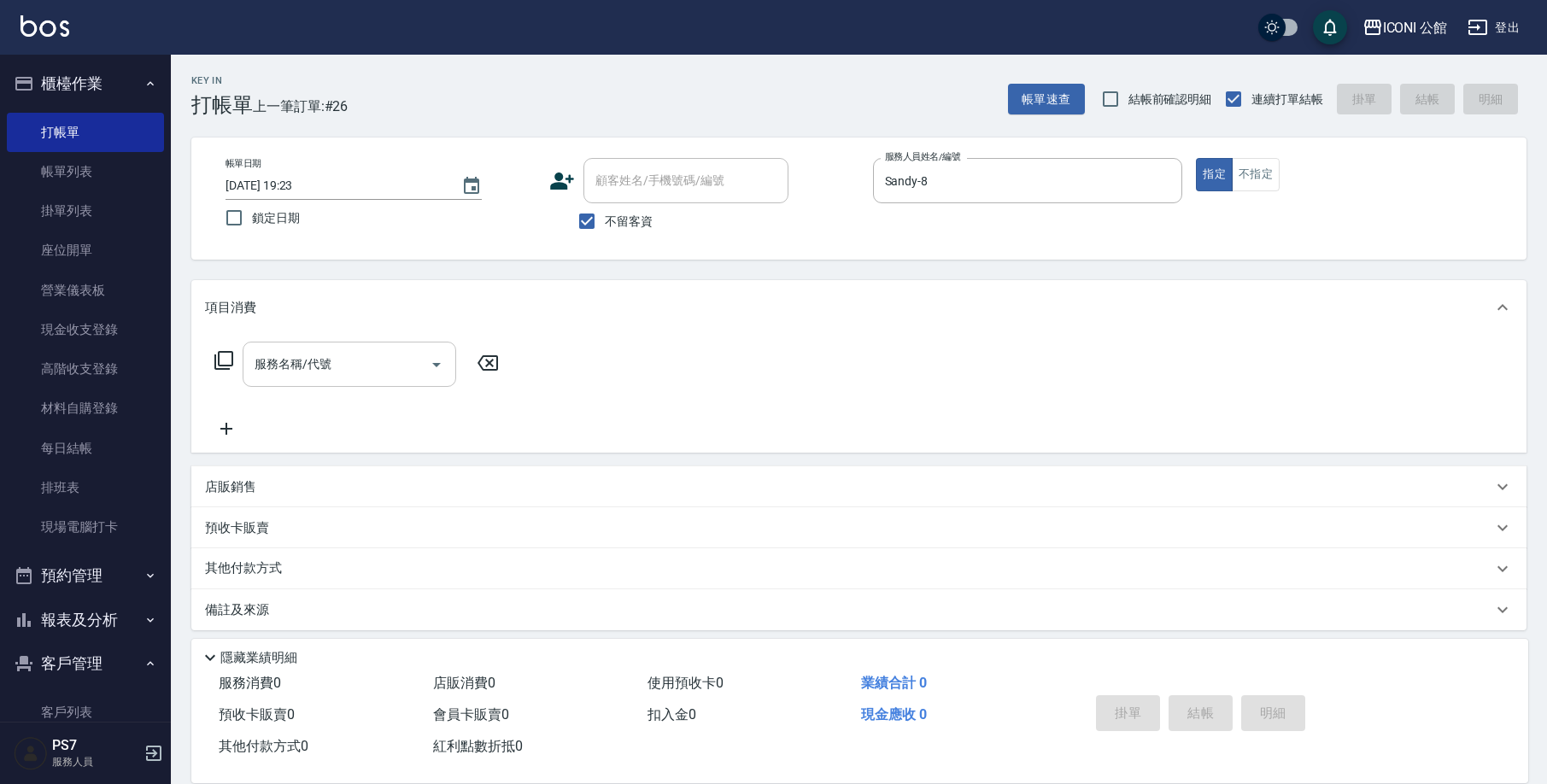
click at [355, 384] on div "服務名稱/代號" at bounding box center [349, 364] width 213 height 45
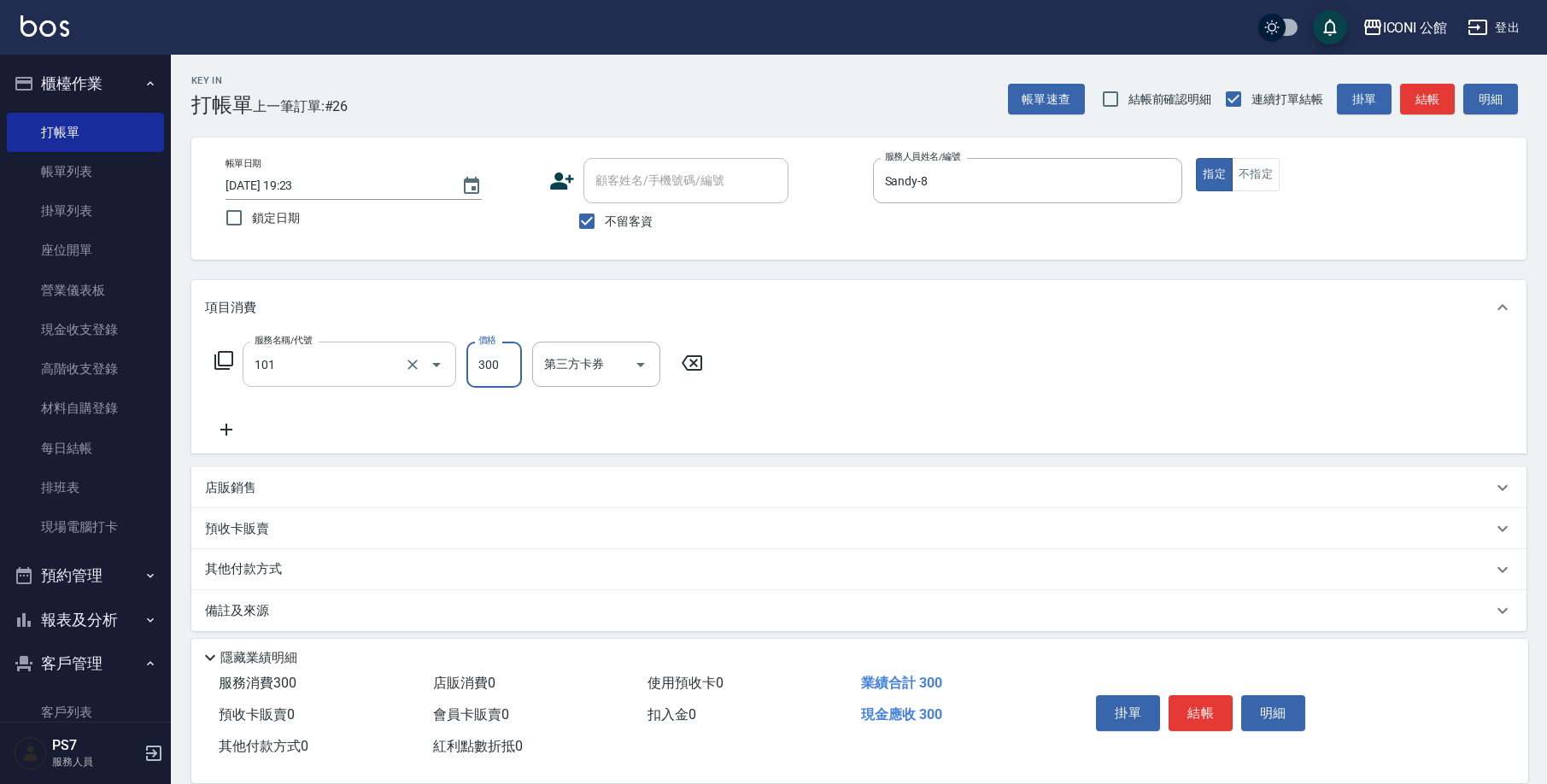
type input "洗髮(101)"
type input "[PERSON_NAME]-24"
click at [225, 358] on icon at bounding box center [224, 360] width 21 height 21
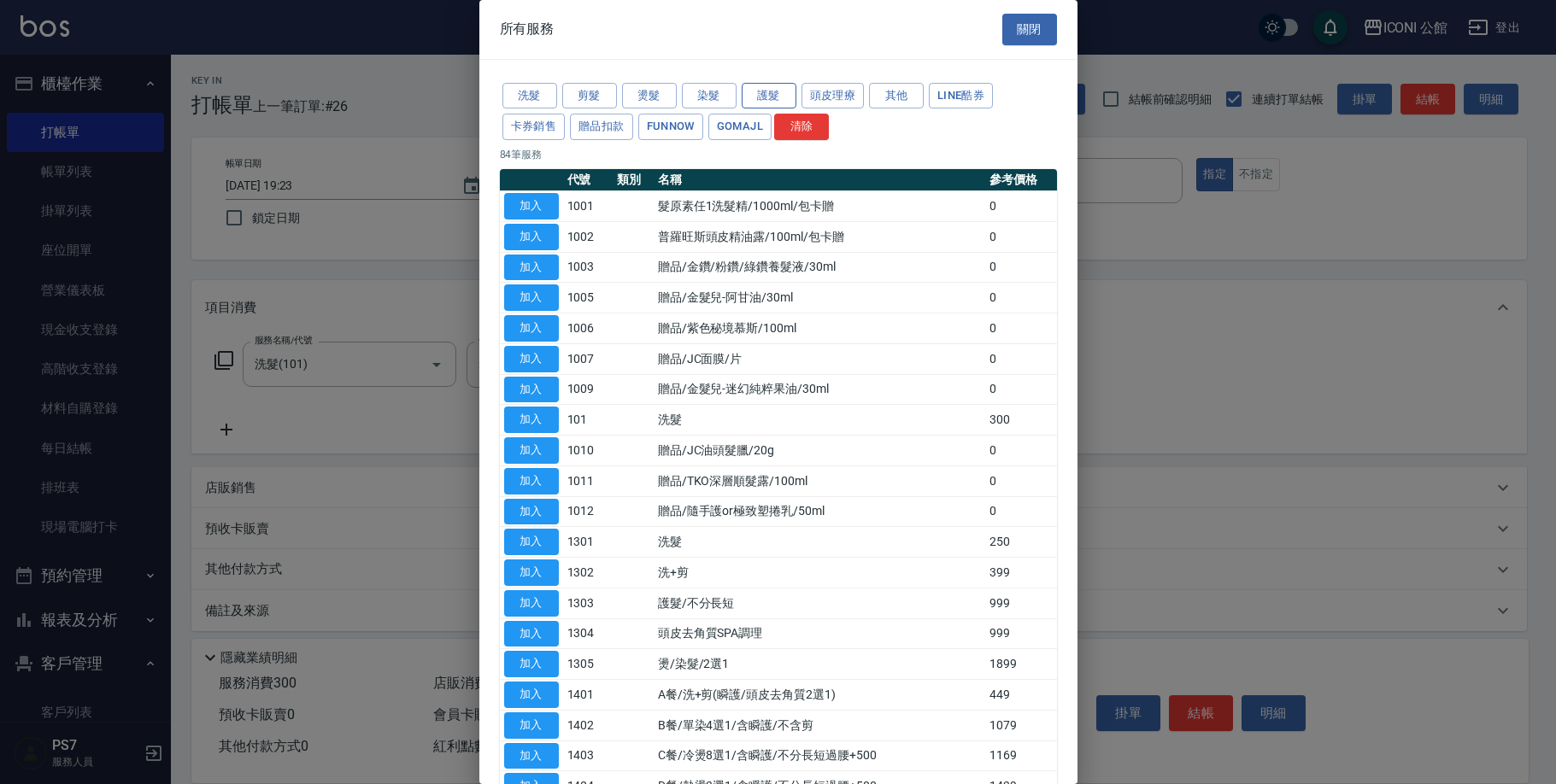
click at [775, 86] on button "護髮" at bounding box center [768, 96] width 54 height 27
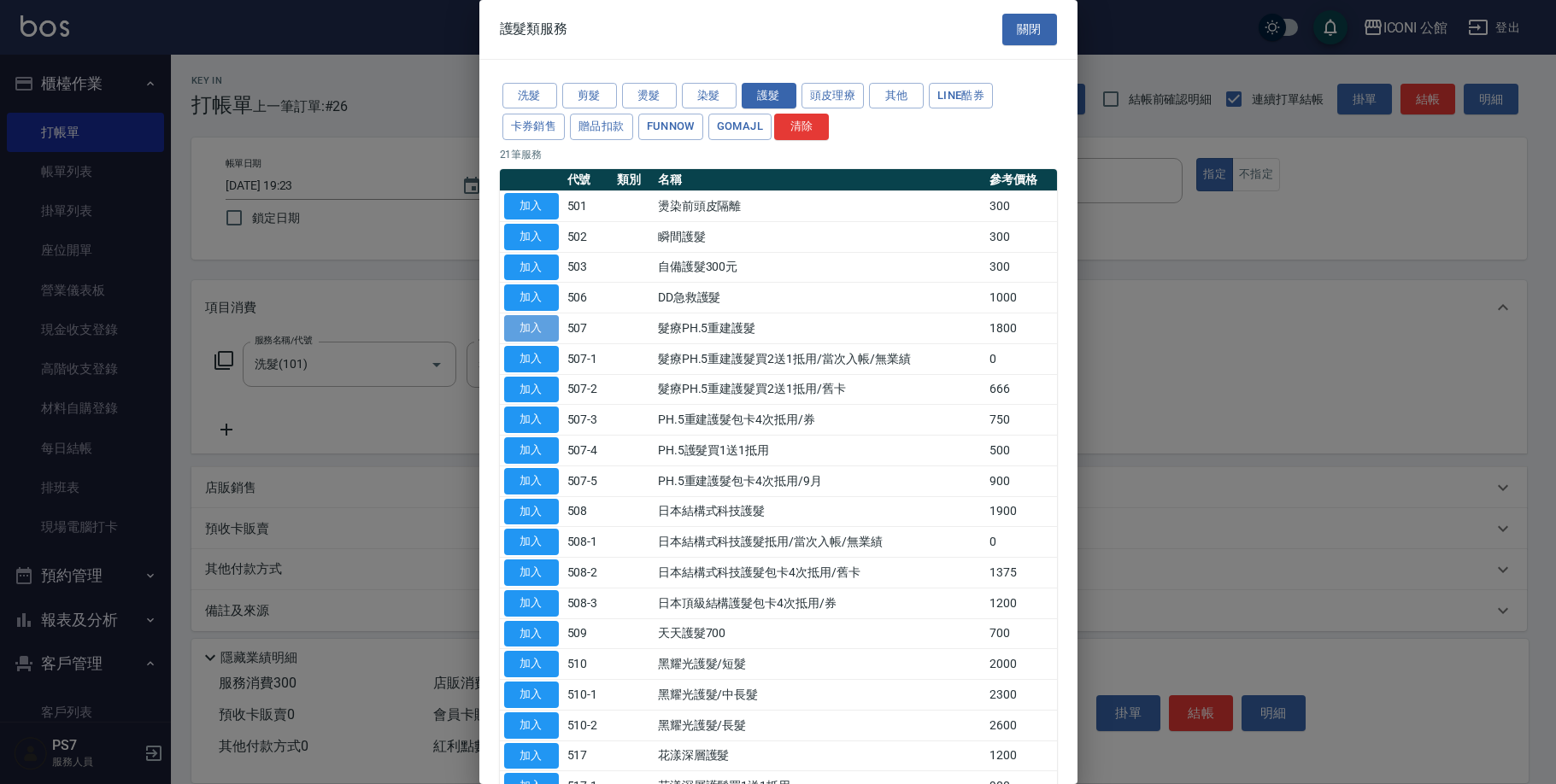
click at [544, 319] on button "加入" at bounding box center [530, 328] width 54 height 27
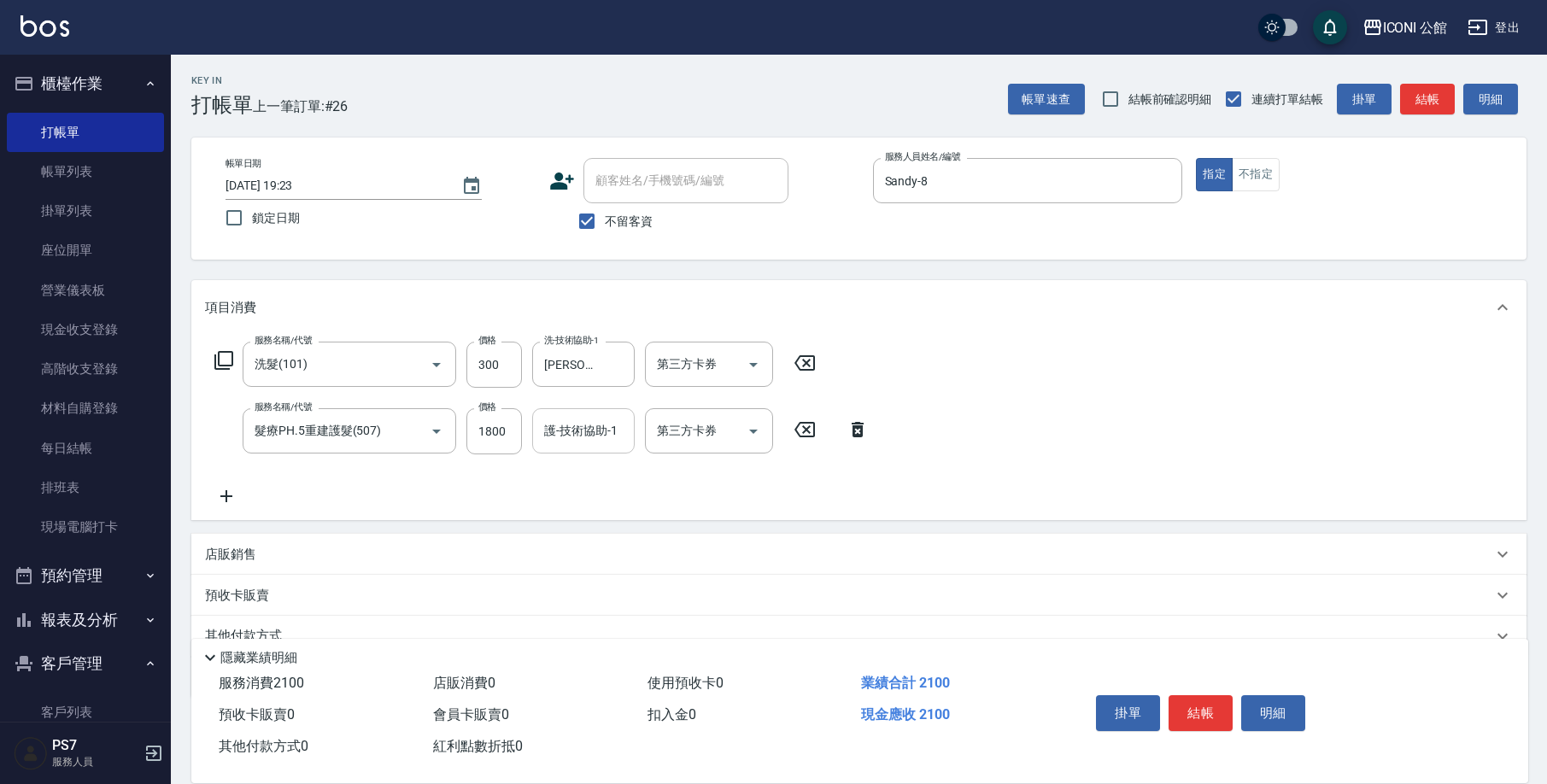
click at [594, 433] on input "護-技術協助-1" at bounding box center [583, 431] width 87 height 30
type input "[PERSON_NAME]-24"
click at [1203, 705] on button "結帳" at bounding box center [1201, 713] width 64 height 36
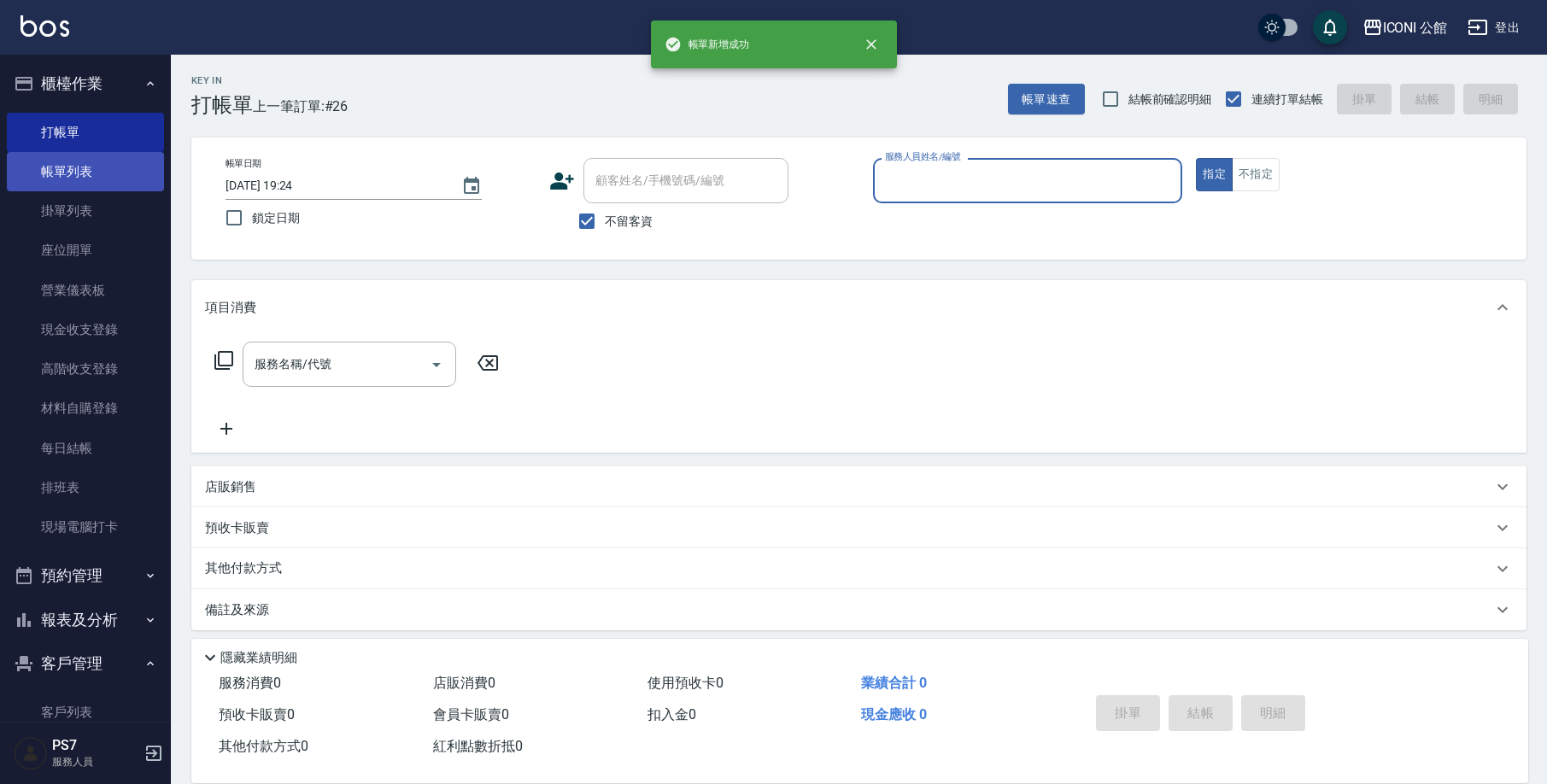
click at [48, 178] on link "帳單列表" at bounding box center [86, 171] width 157 height 39
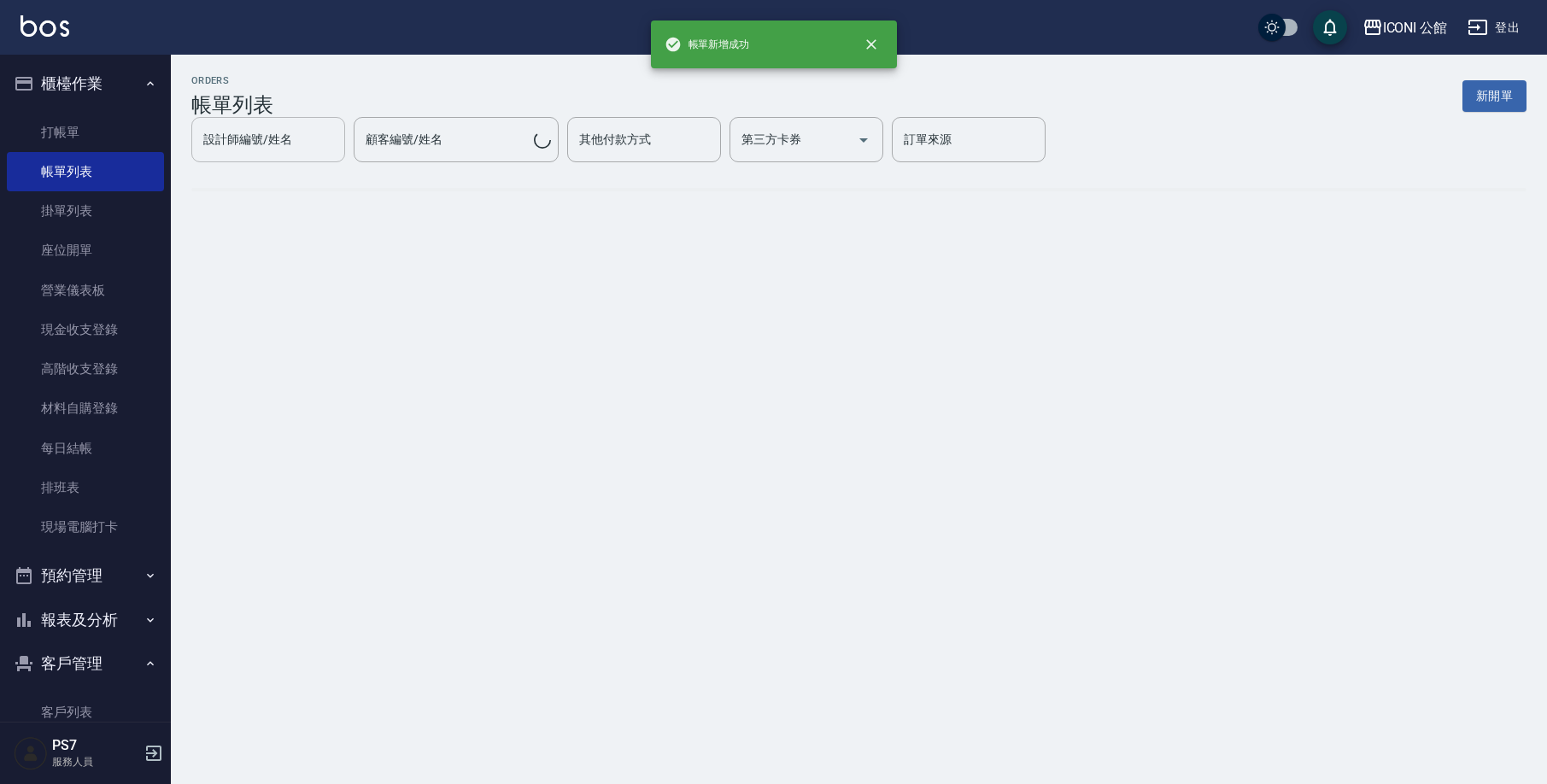
click at [65, 168] on link "帳單列表" at bounding box center [86, 171] width 157 height 39
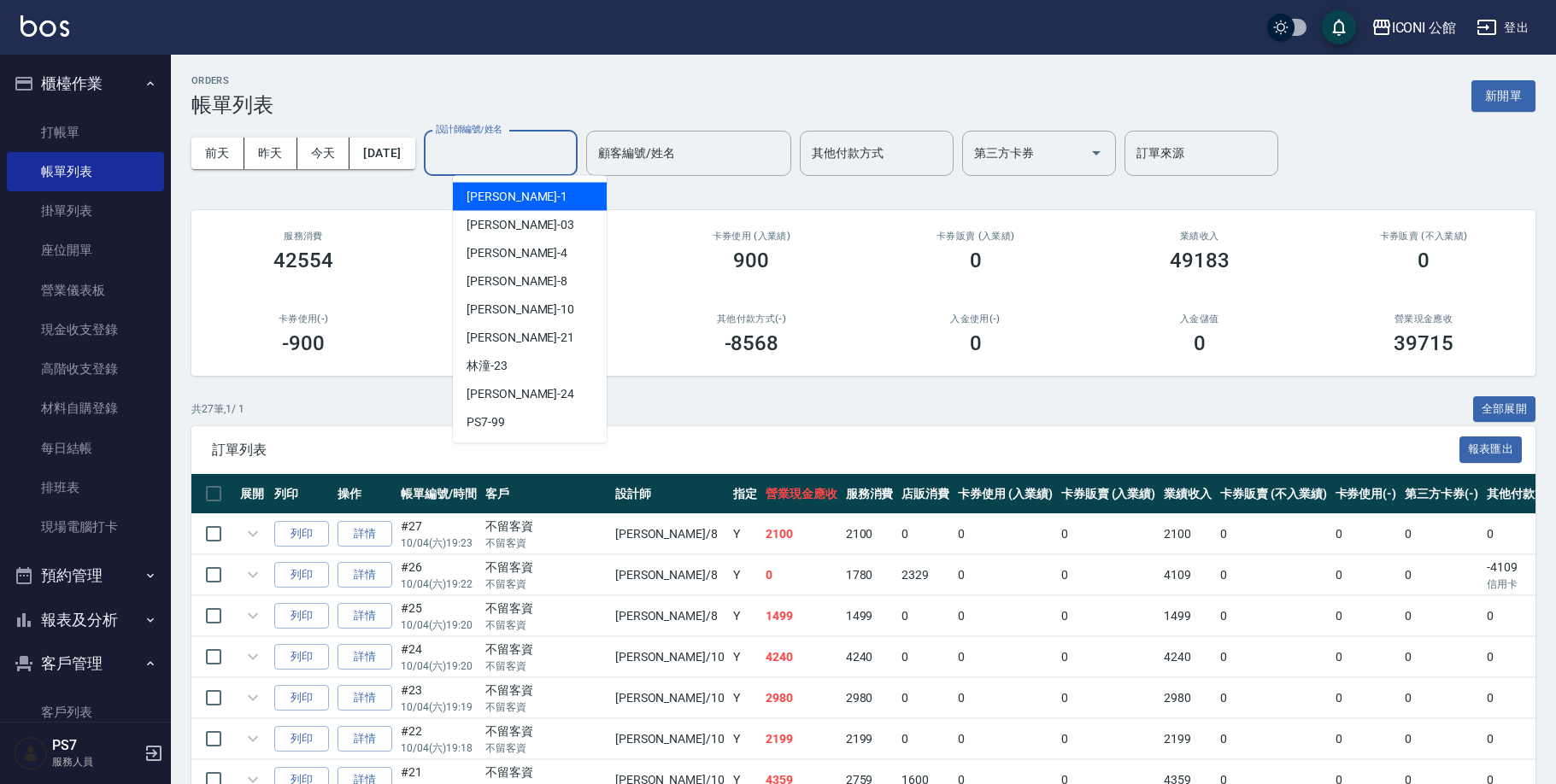
click at [499, 153] on div "設計師編號/姓名 設計師編號/姓名" at bounding box center [500, 153] width 154 height 45
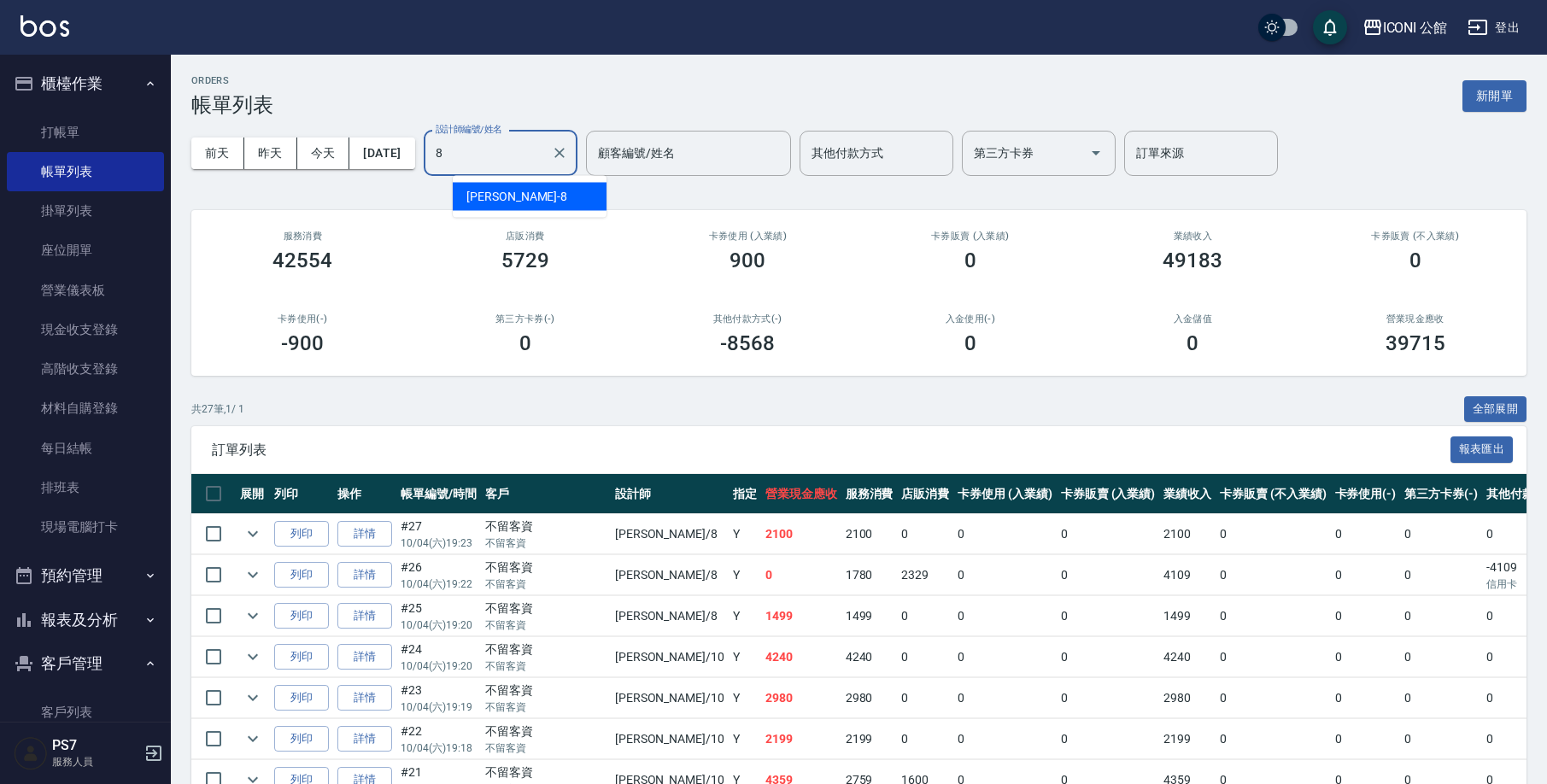
type input "Sandy-8"
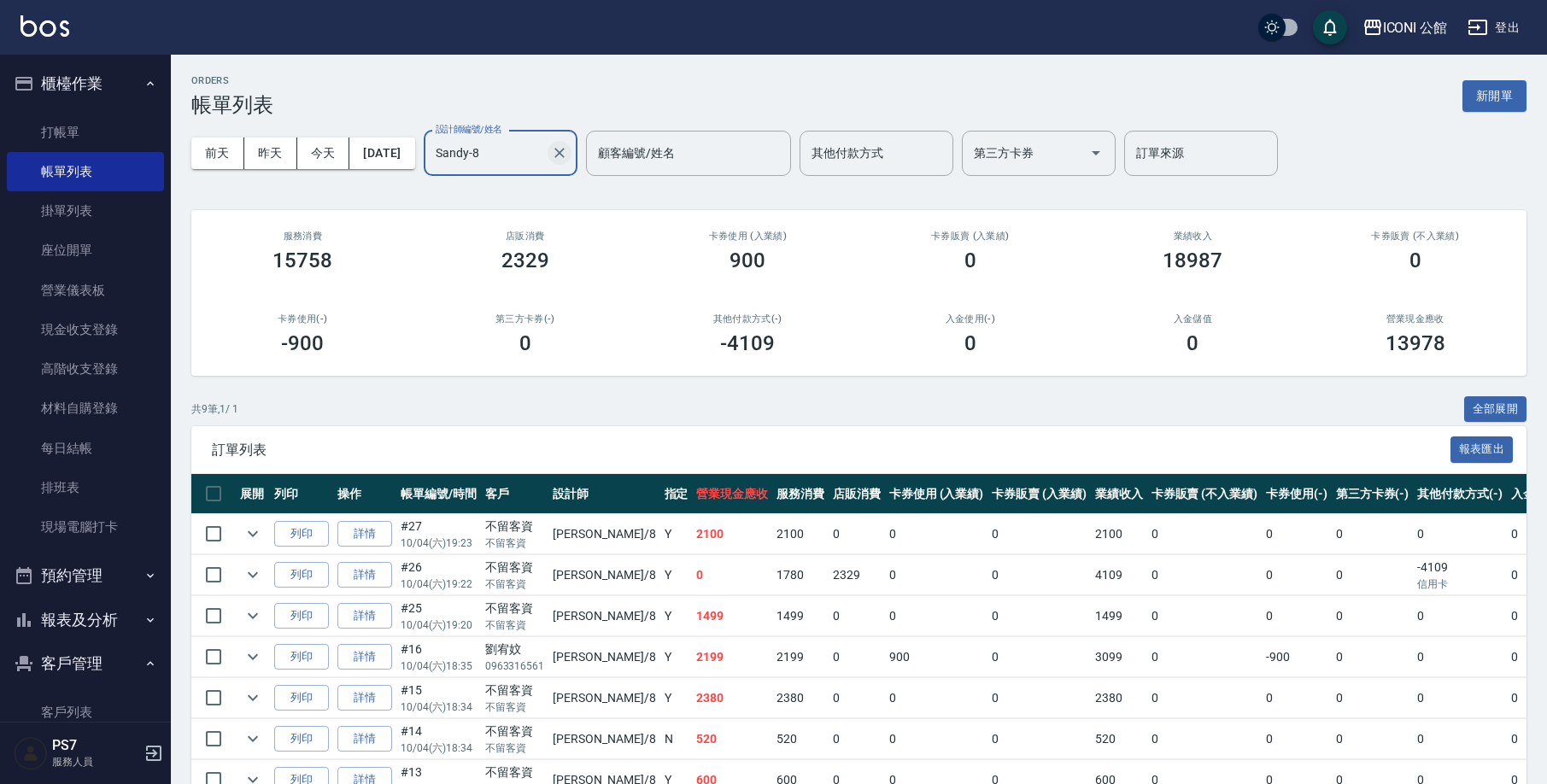
click at [568, 149] on icon "Clear" at bounding box center [560, 153] width 17 height 17
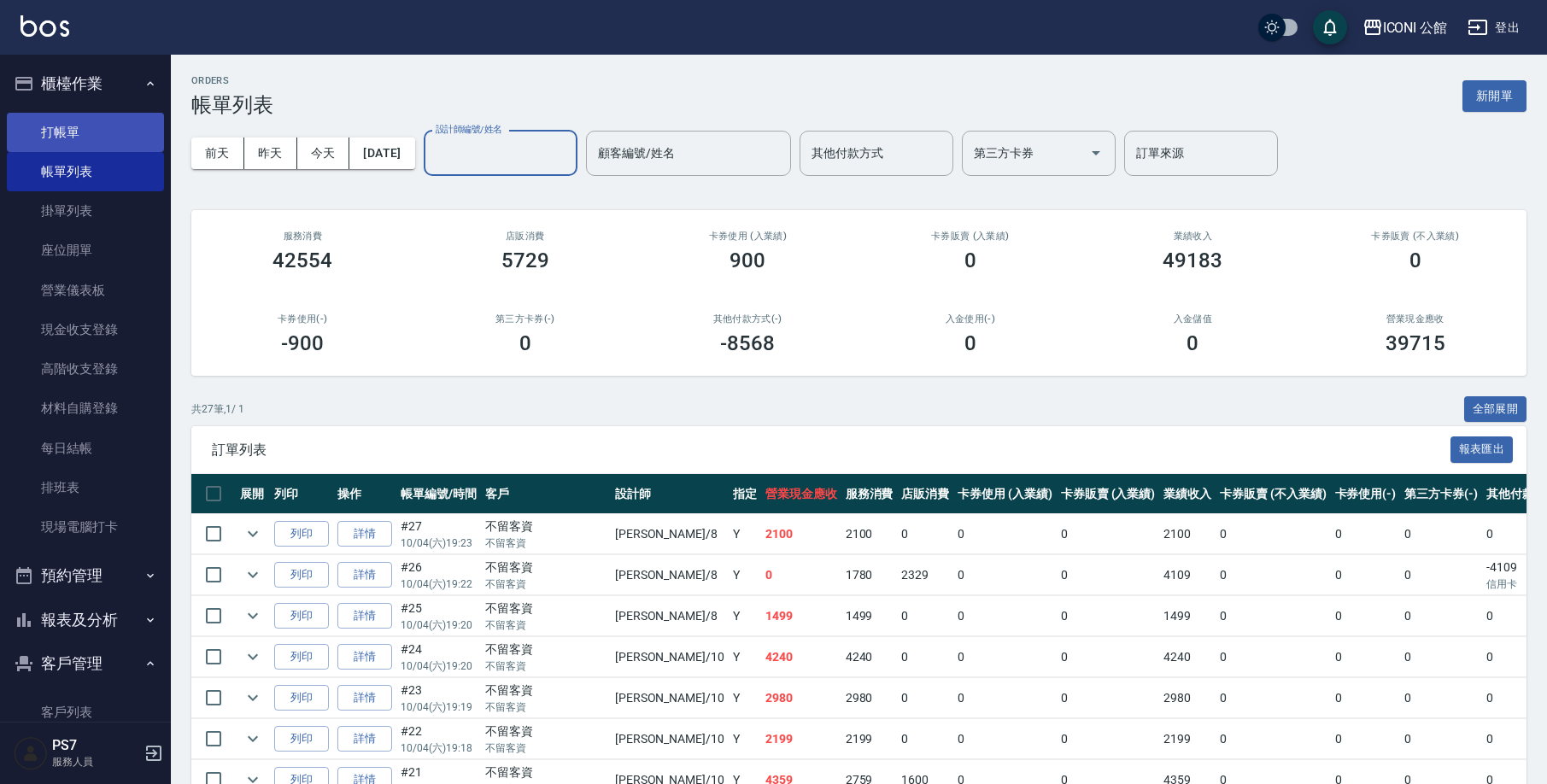
drag, startPoint x: 71, startPoint y: 144, endPoint x: 74, endPoint y: 127, distance: 17.3
click at [72, 145] on link "打帳單" at bounding box center [86, 132] width 157 height 39
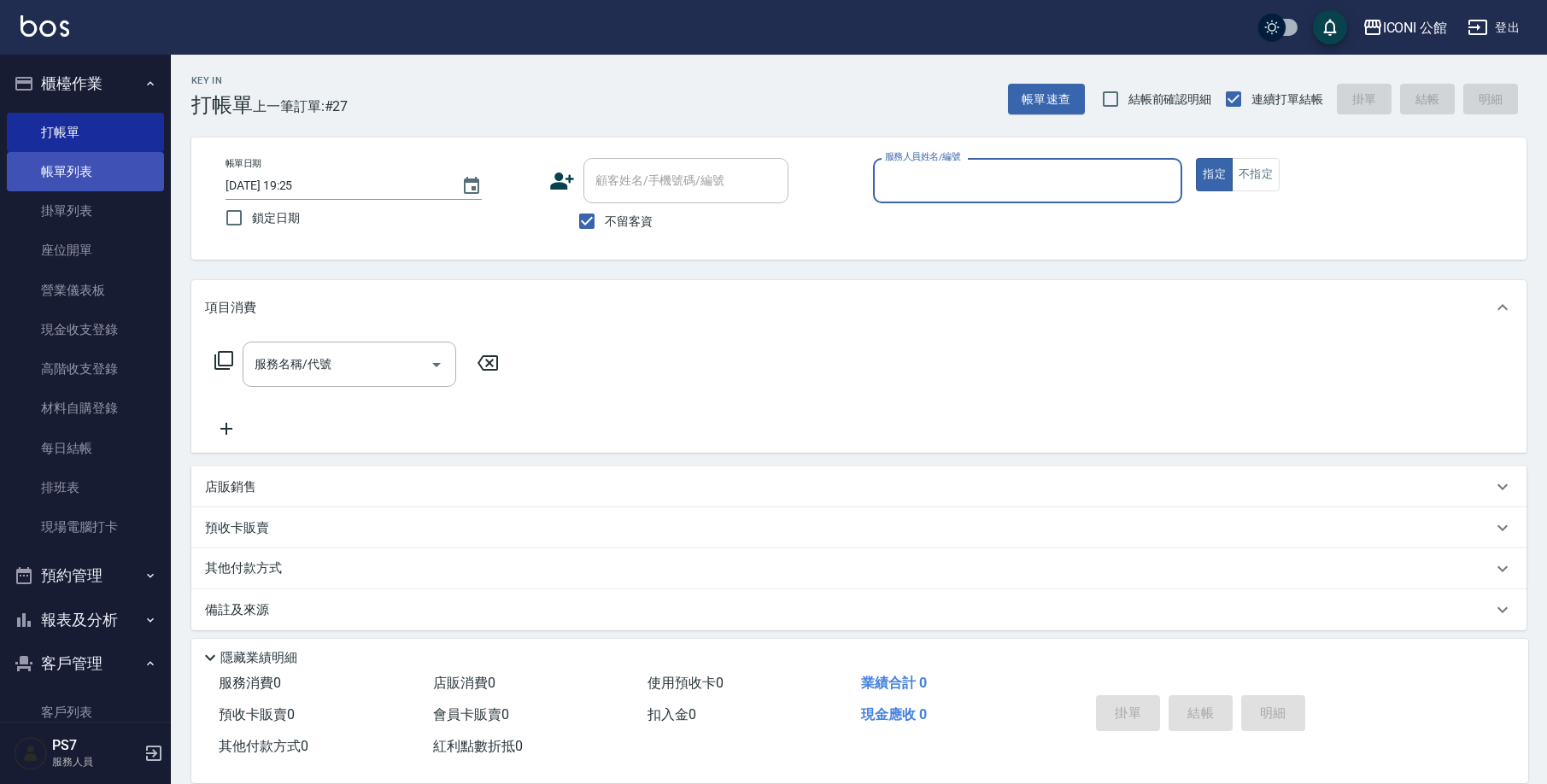
click at [143, 169] on link "帳單列表" at bounding box center [86, 171] width 157 height 39
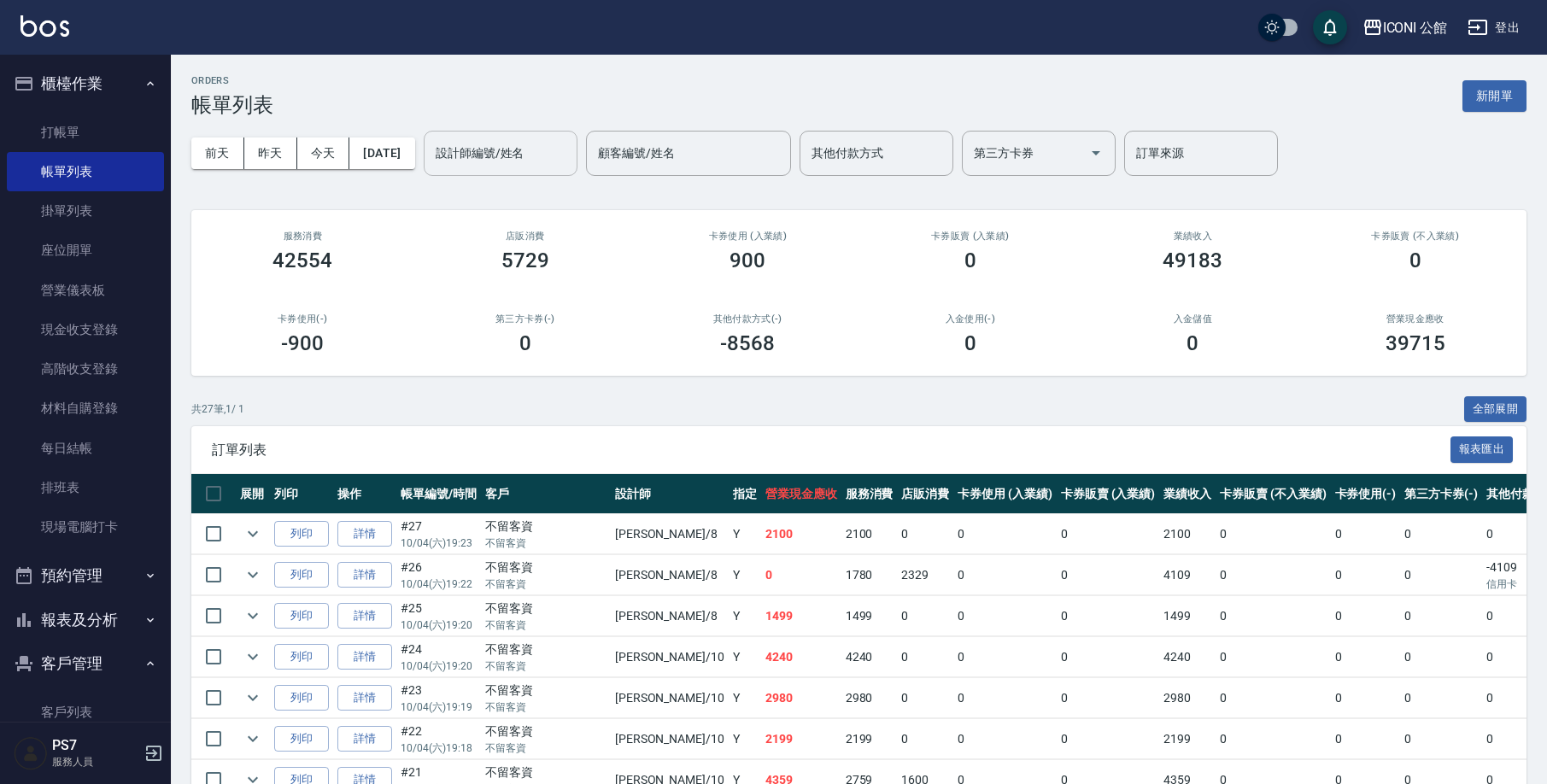
click at [535, 173] on div "設計師編號/姓名" at bounding box center [500, 153] width 154 height 45
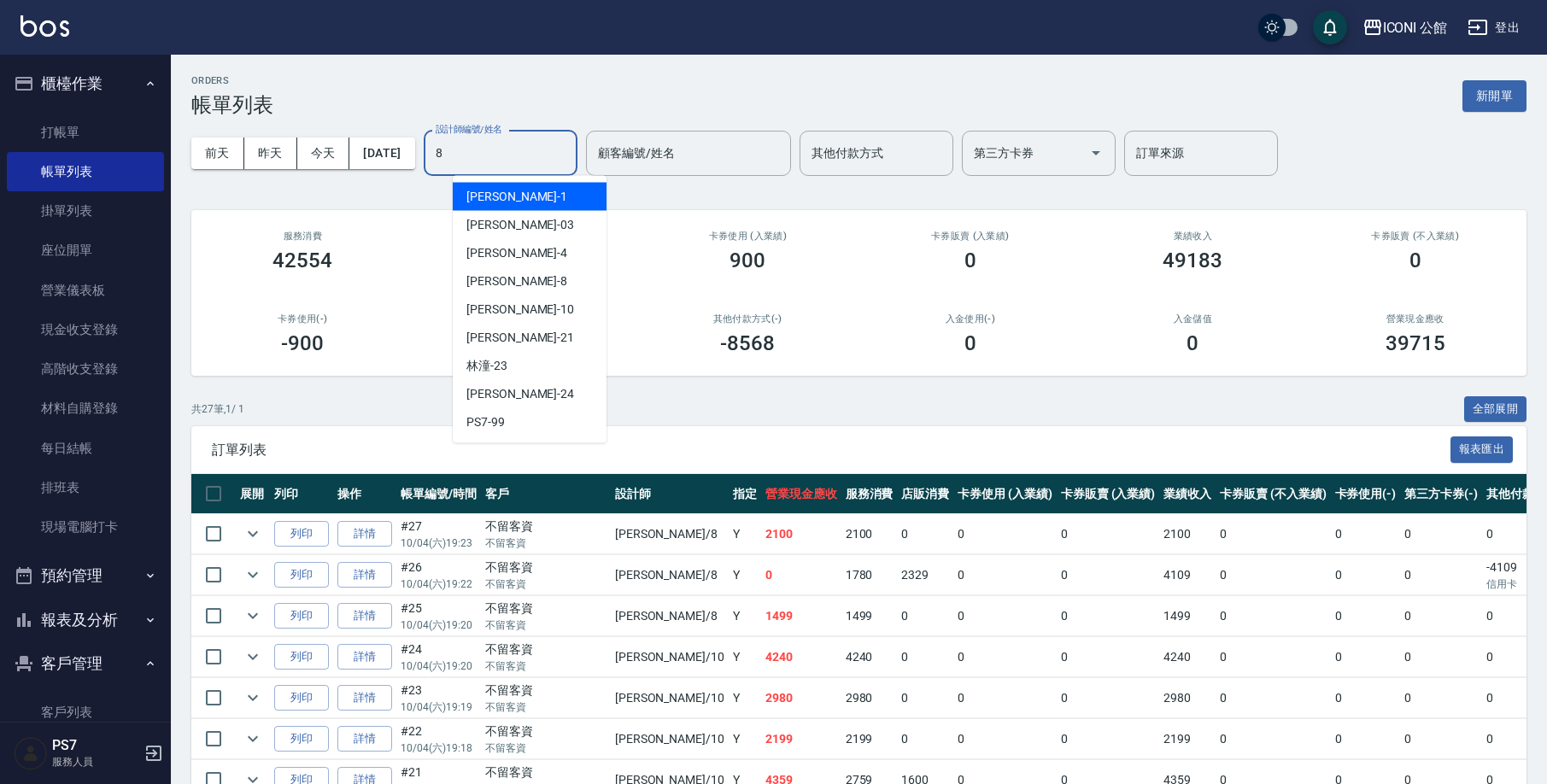
type input "Sandy-8"
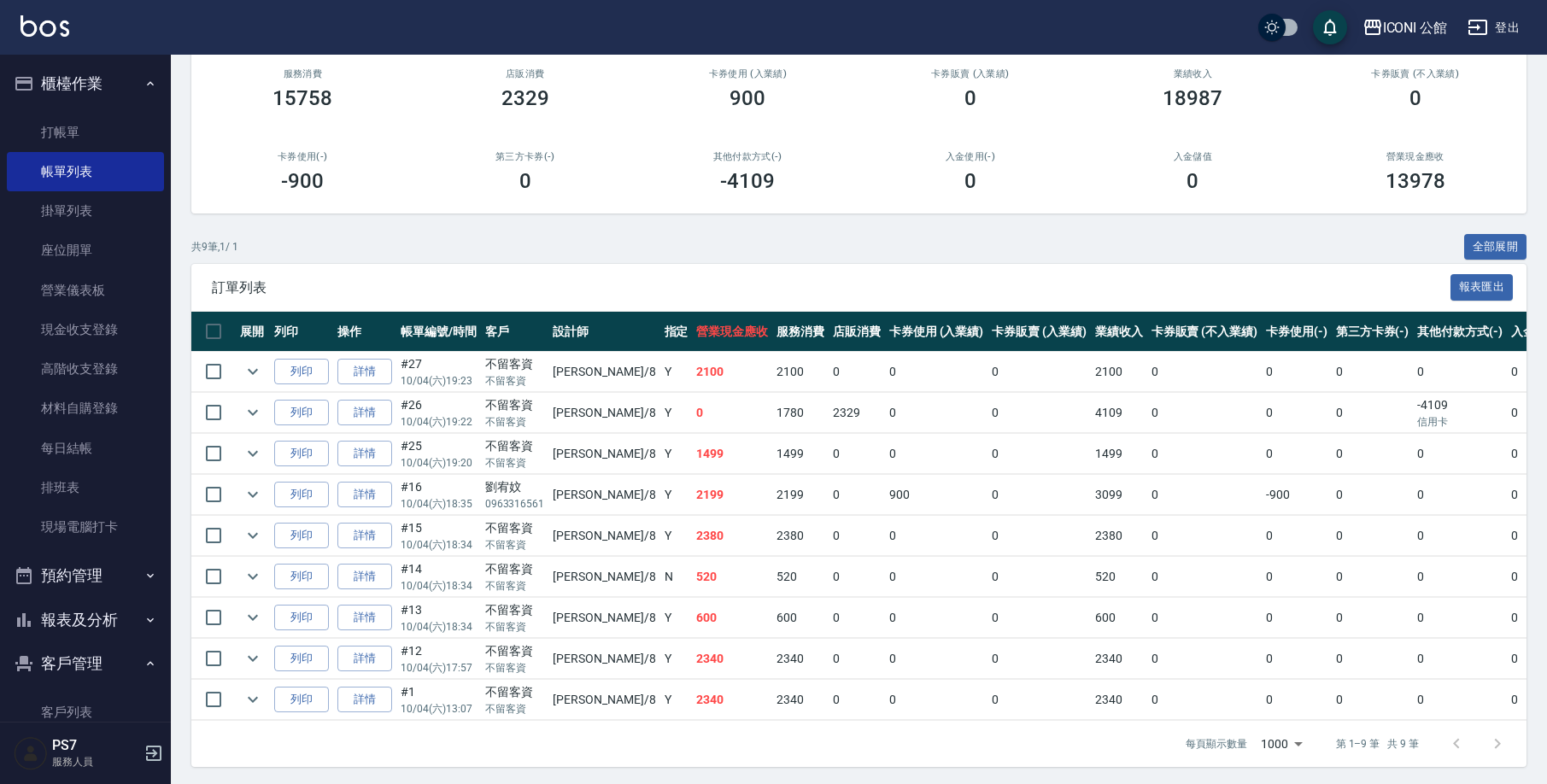
scroll to position [177, 0]
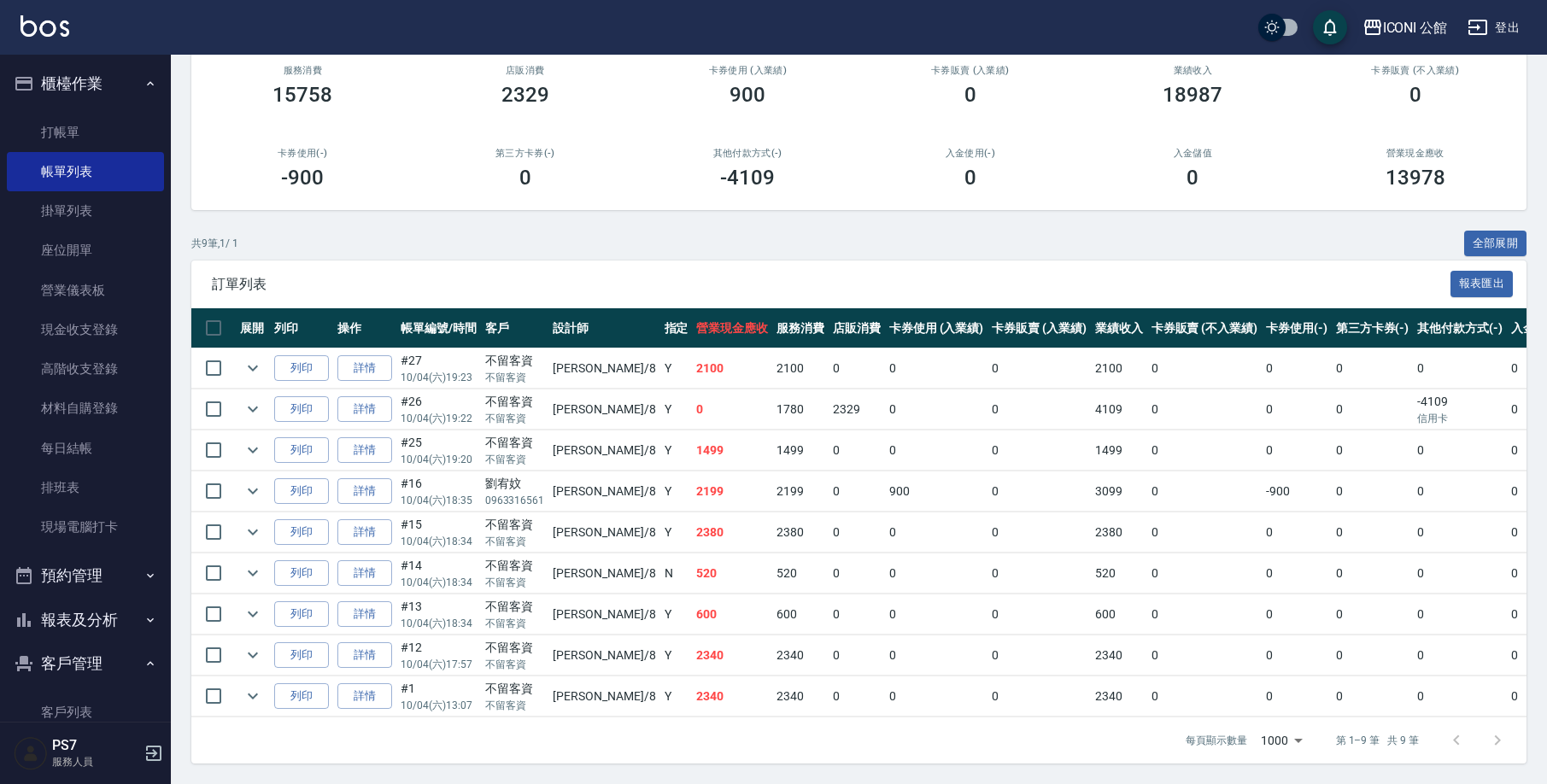
drag, startPoint x: 226, startPoint y: 686, endPoint x: 365, endPoint y: 708, distance: 140.7
click at [227, 685] on input "checkbox" at bounding box center [213, 696] width 36 height 36
checkbox input "true"
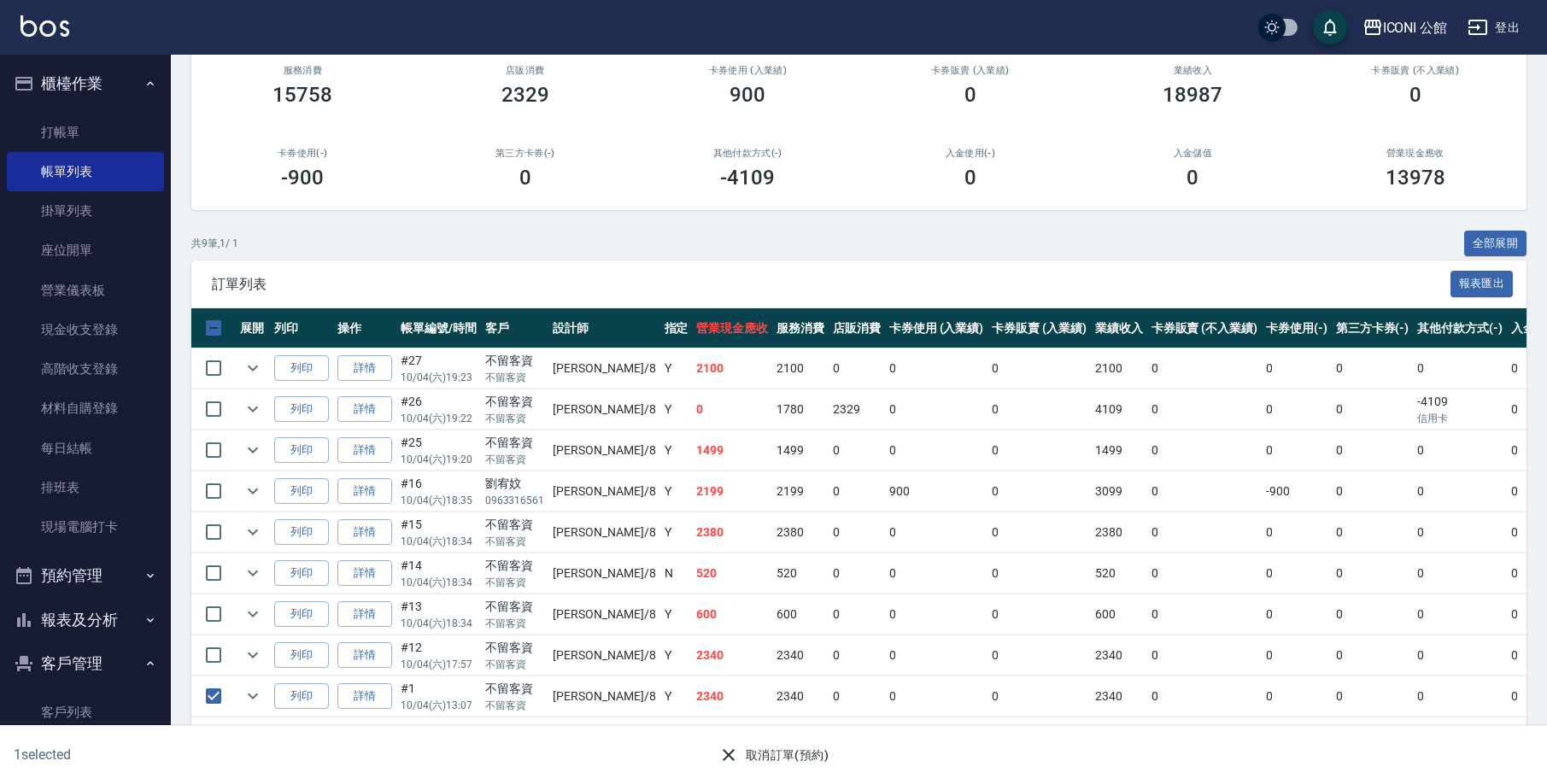
click at [771, 744] on button "取消訂單(預約)" at bounding box center [773, 755] width 124 height 32
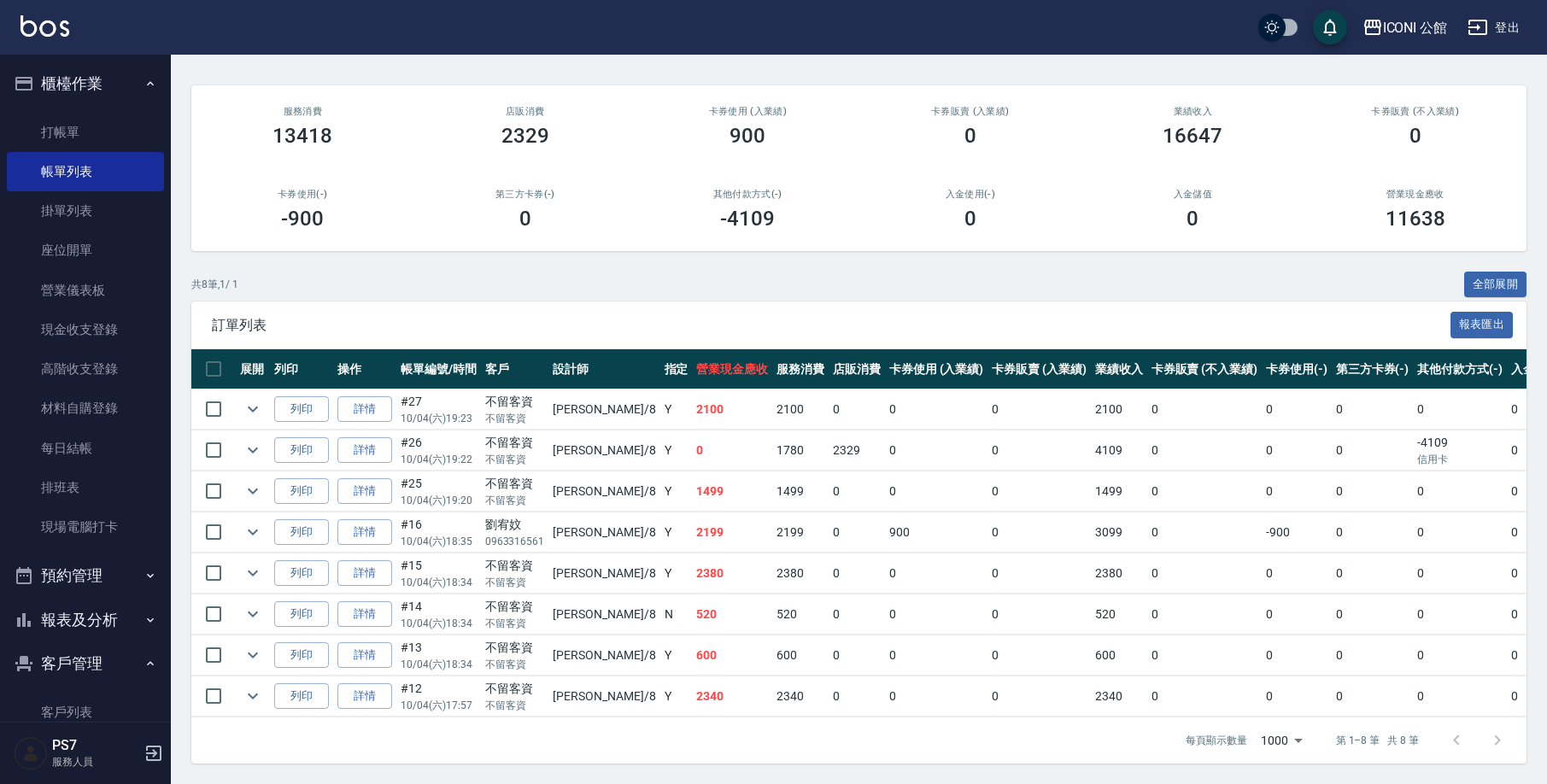
scroll to position [0, 0]
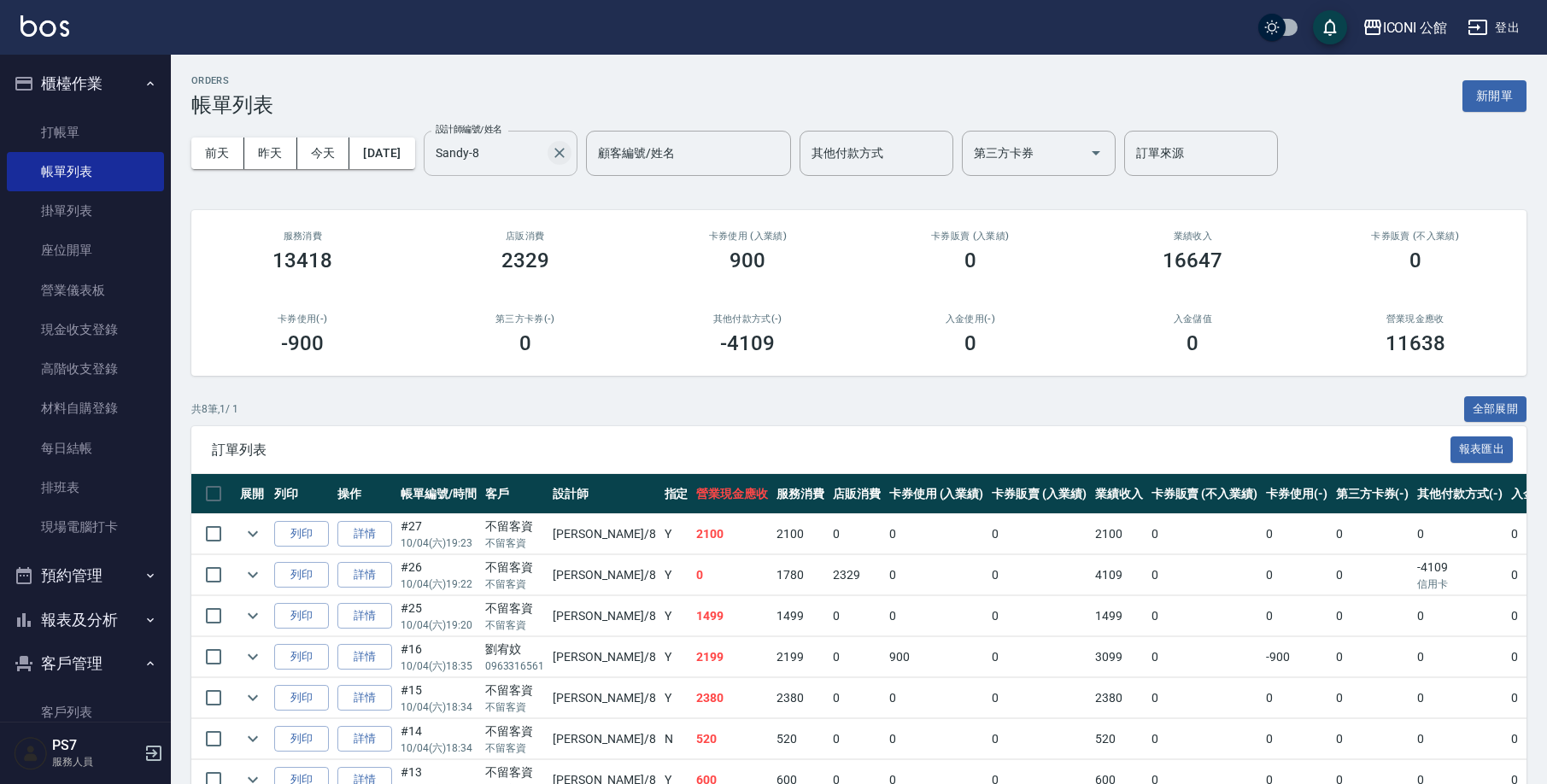
click at [568, 150] on icon "Clear" at bounding box center [560, 153] width 17 height 17
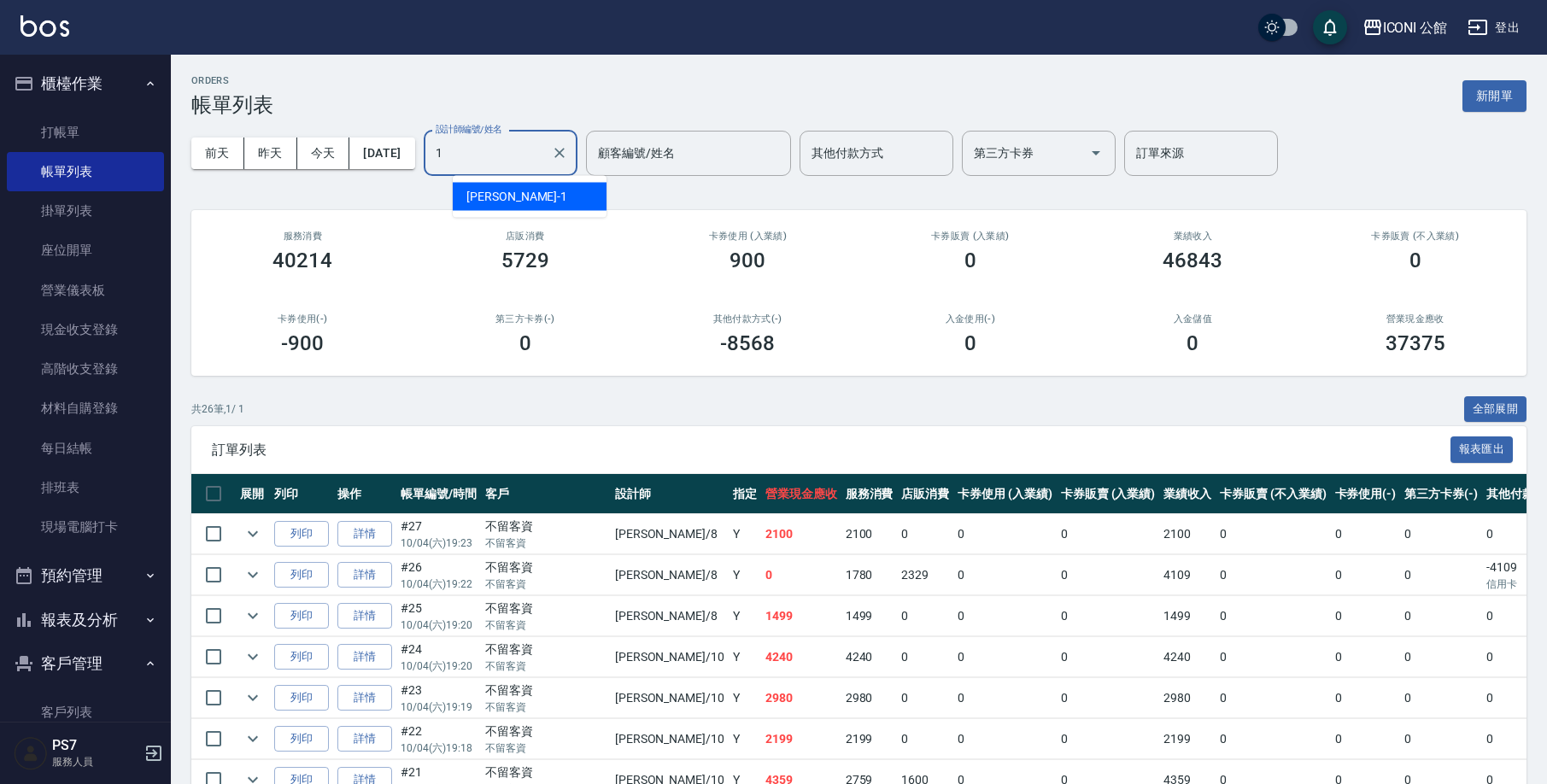
type input "[PERSON_NAME]-1"
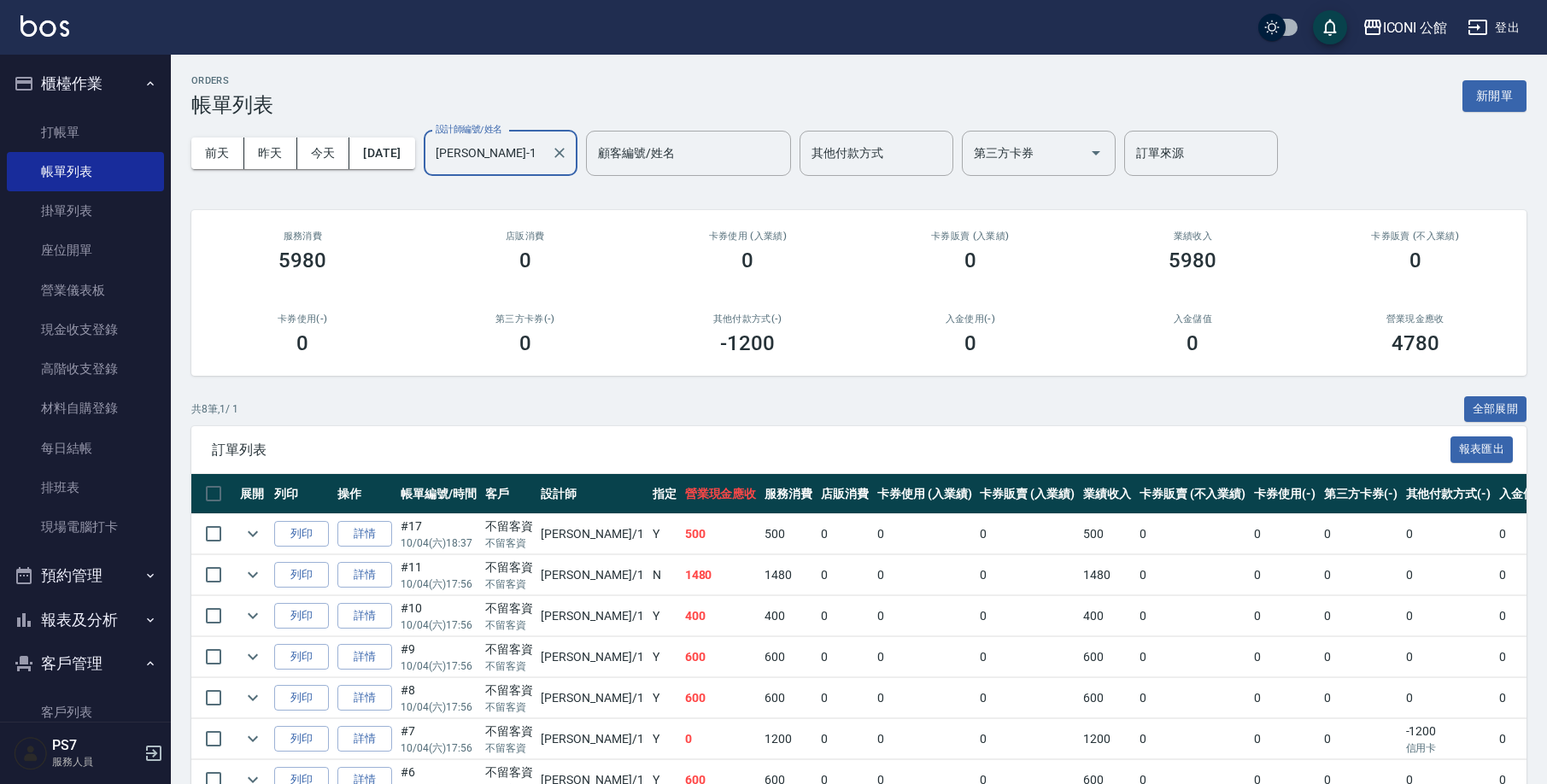
scroll to position [3, 0]
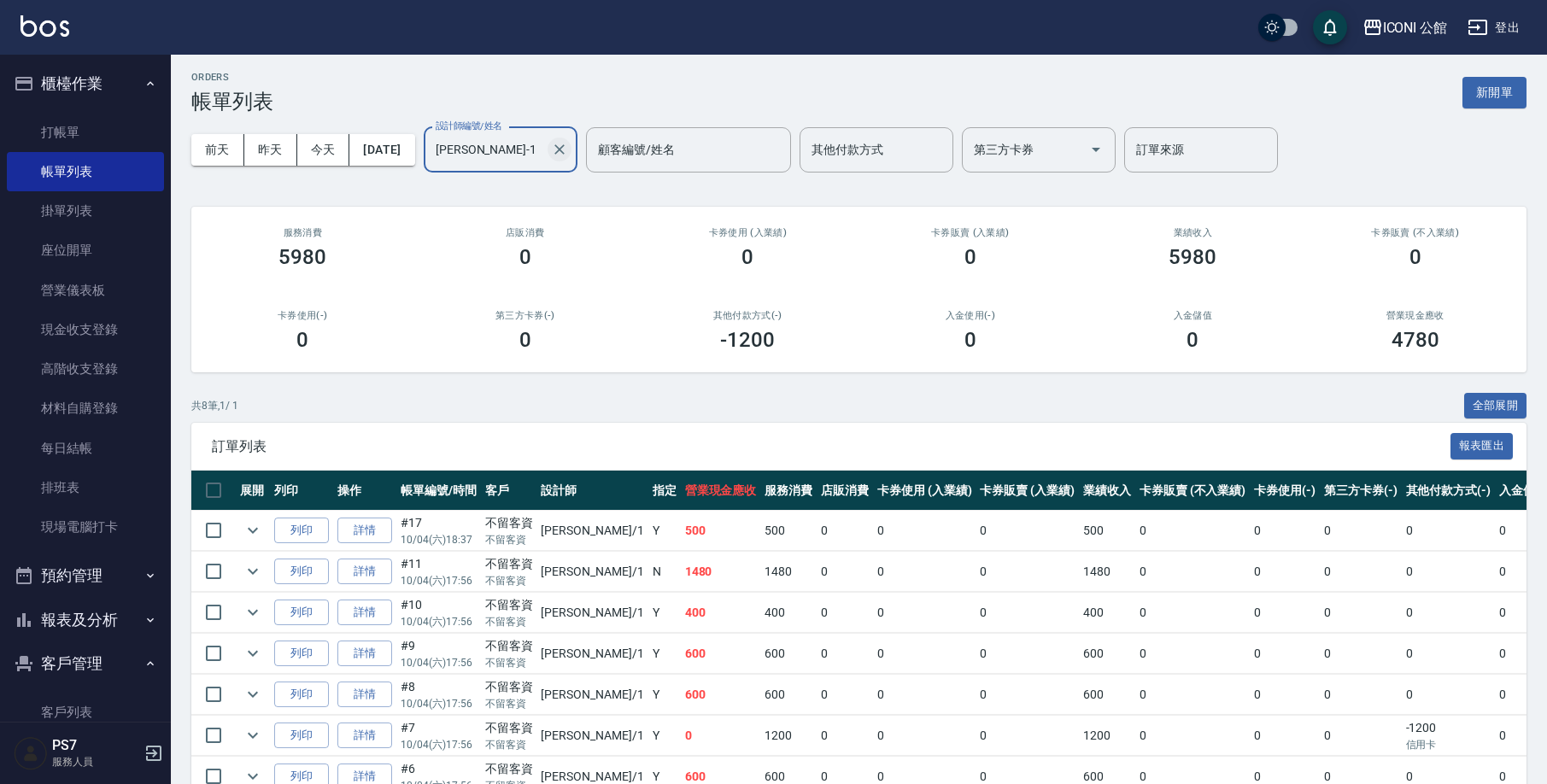
click at [568, 149] on icon "Clear" at bounding box center [560, 149] width 17 height 17
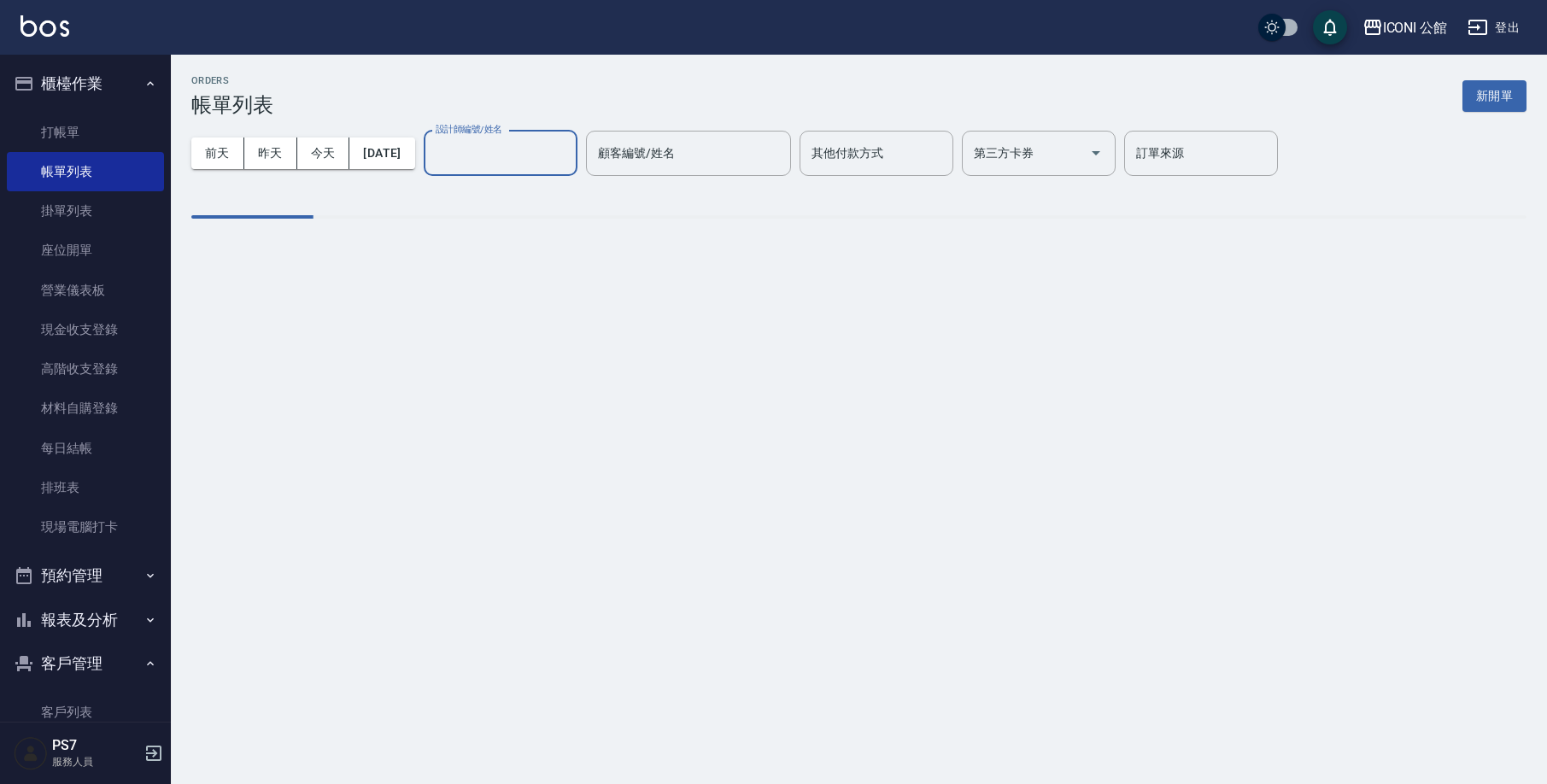
scroll to position [0, 0]
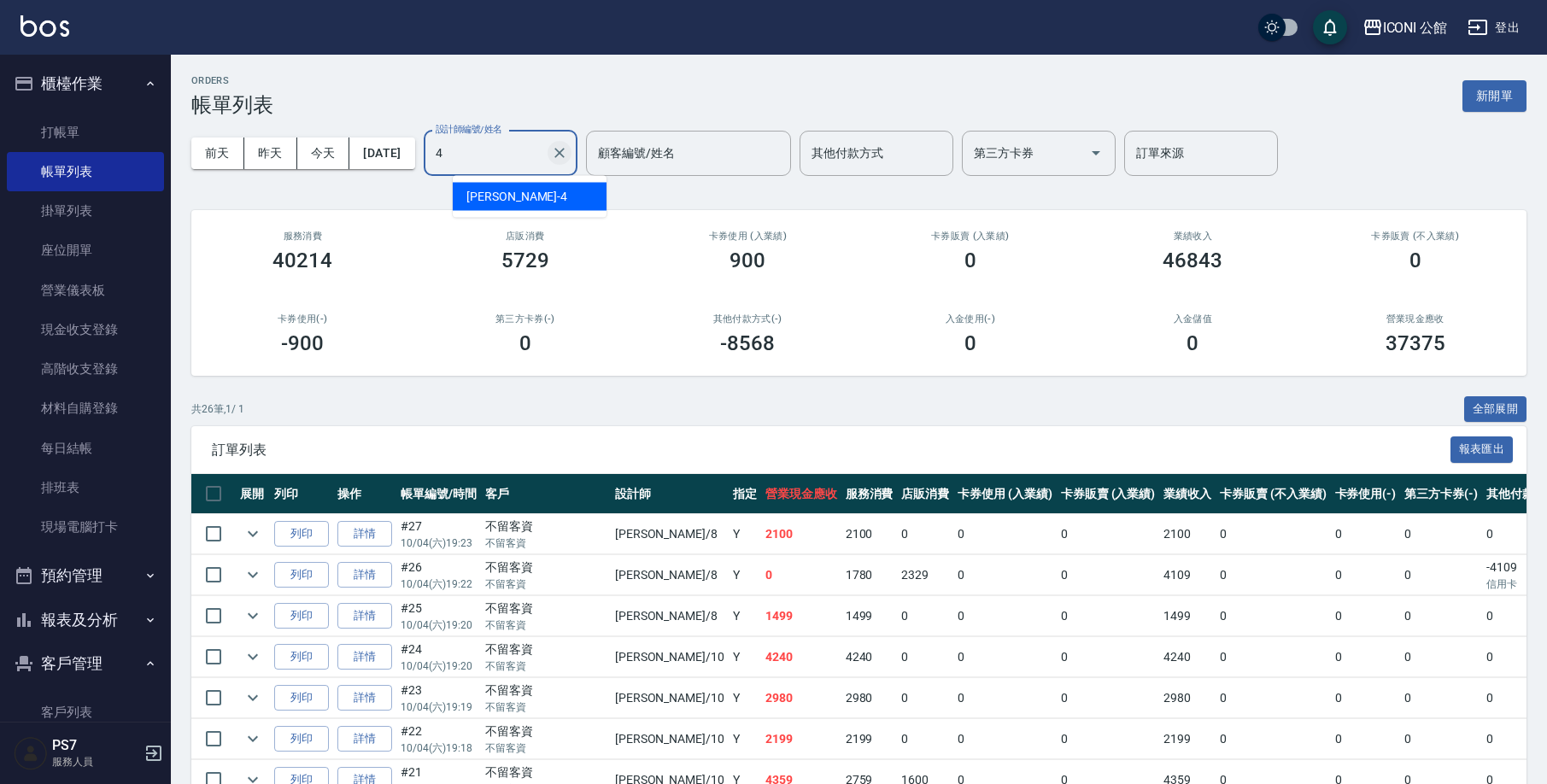
type input "Lina-4"
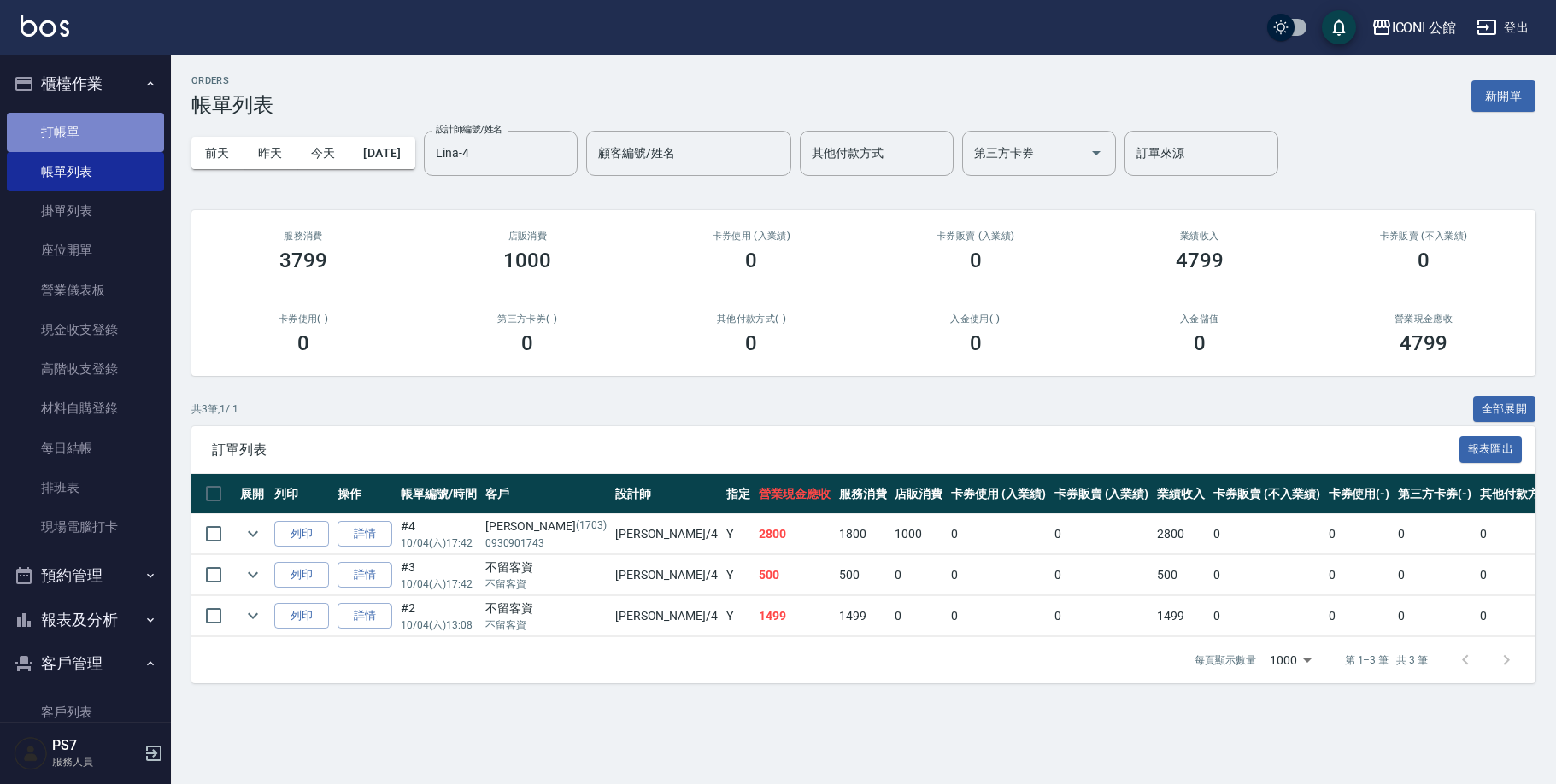
click at [124, 137] on link "打帳單" at bounding box center [86, 132] width 157 height 39
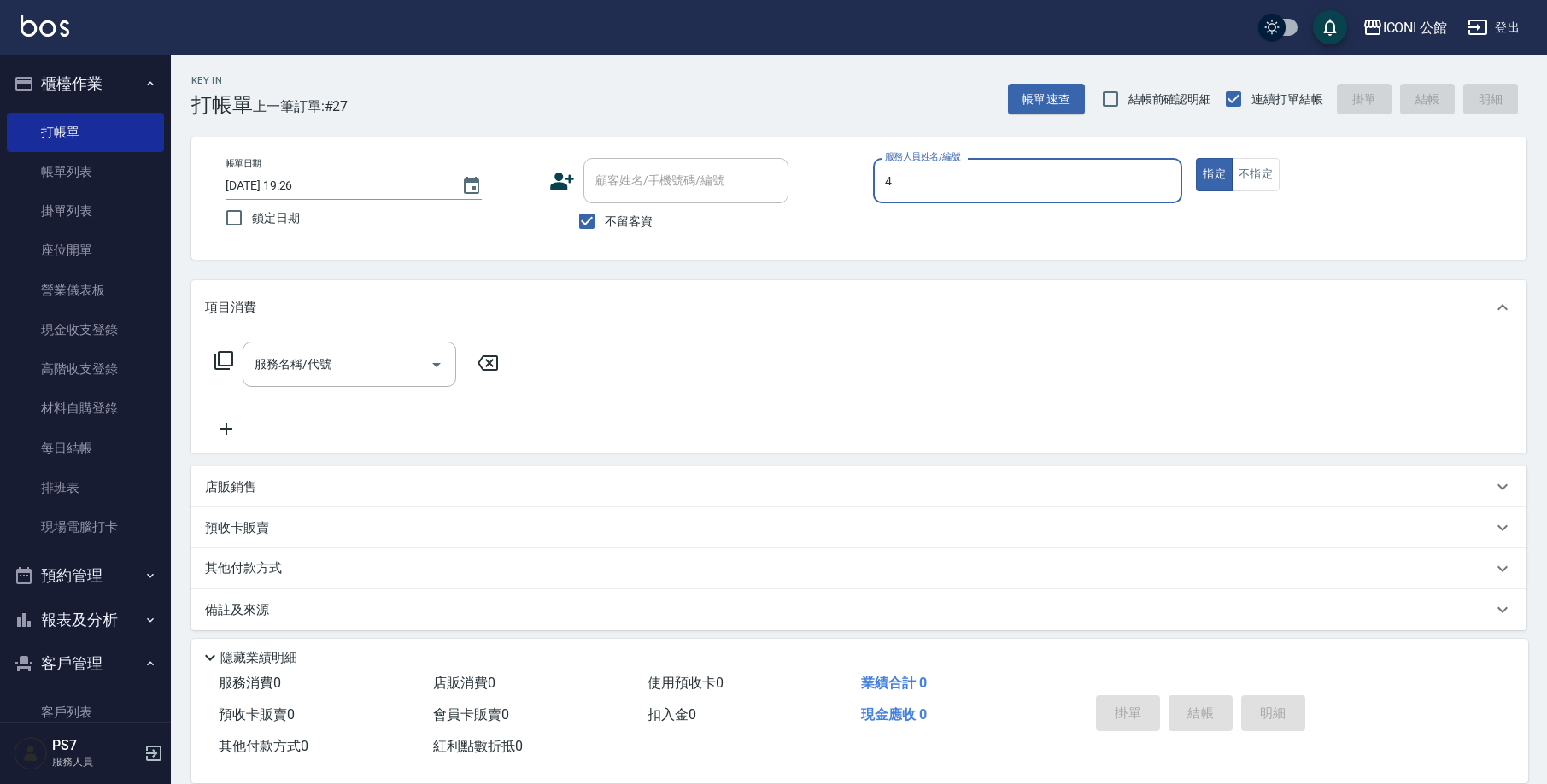
type input "Lina-4"
type button "true"
click at [1259, 185] on button "不指定" at bounding box center [1255, 174] width 48 height 34
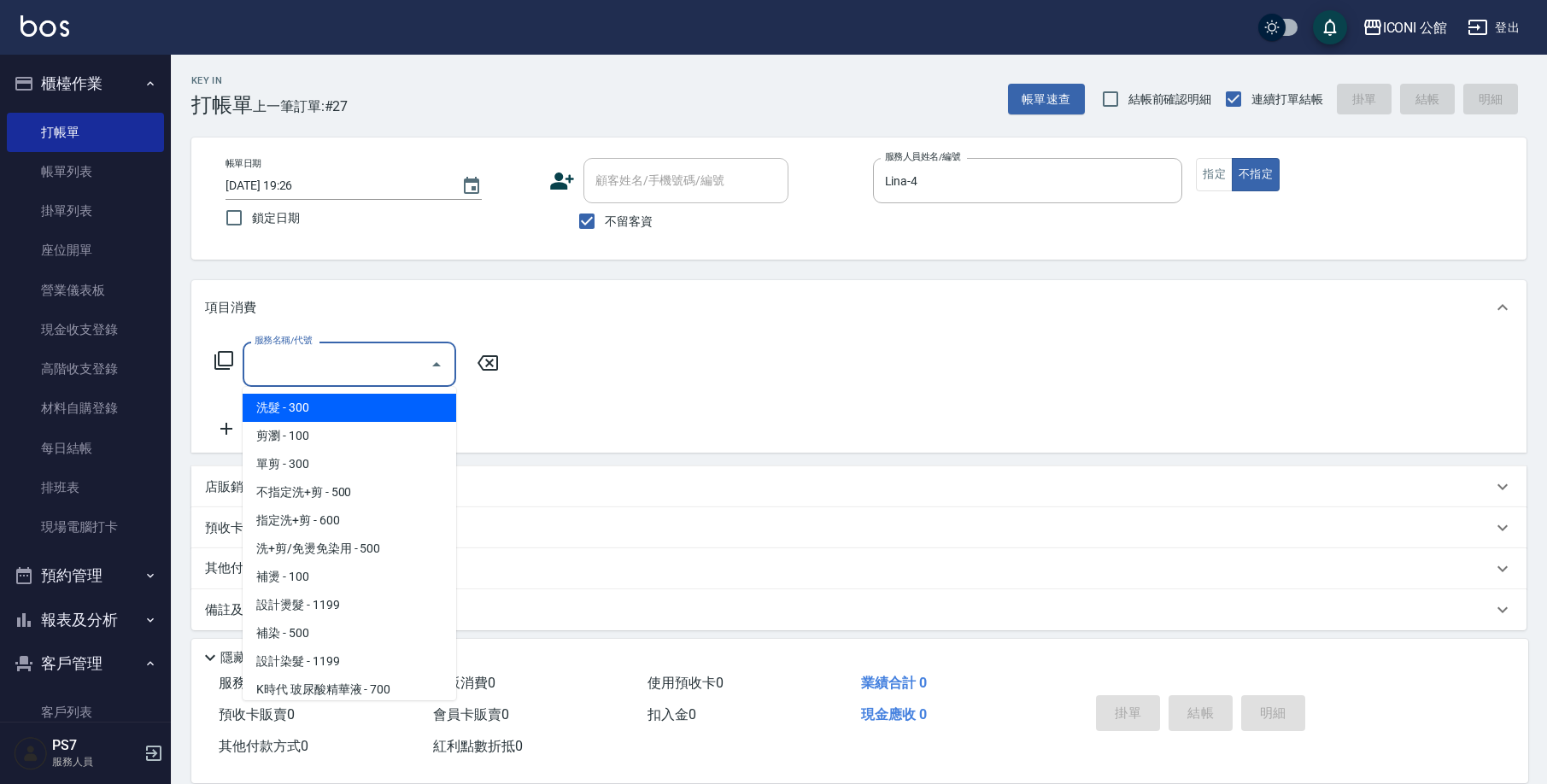
click at [385, 379] on input "服務名稱/代號" at bounding box center [337, 364] width 173 height 30
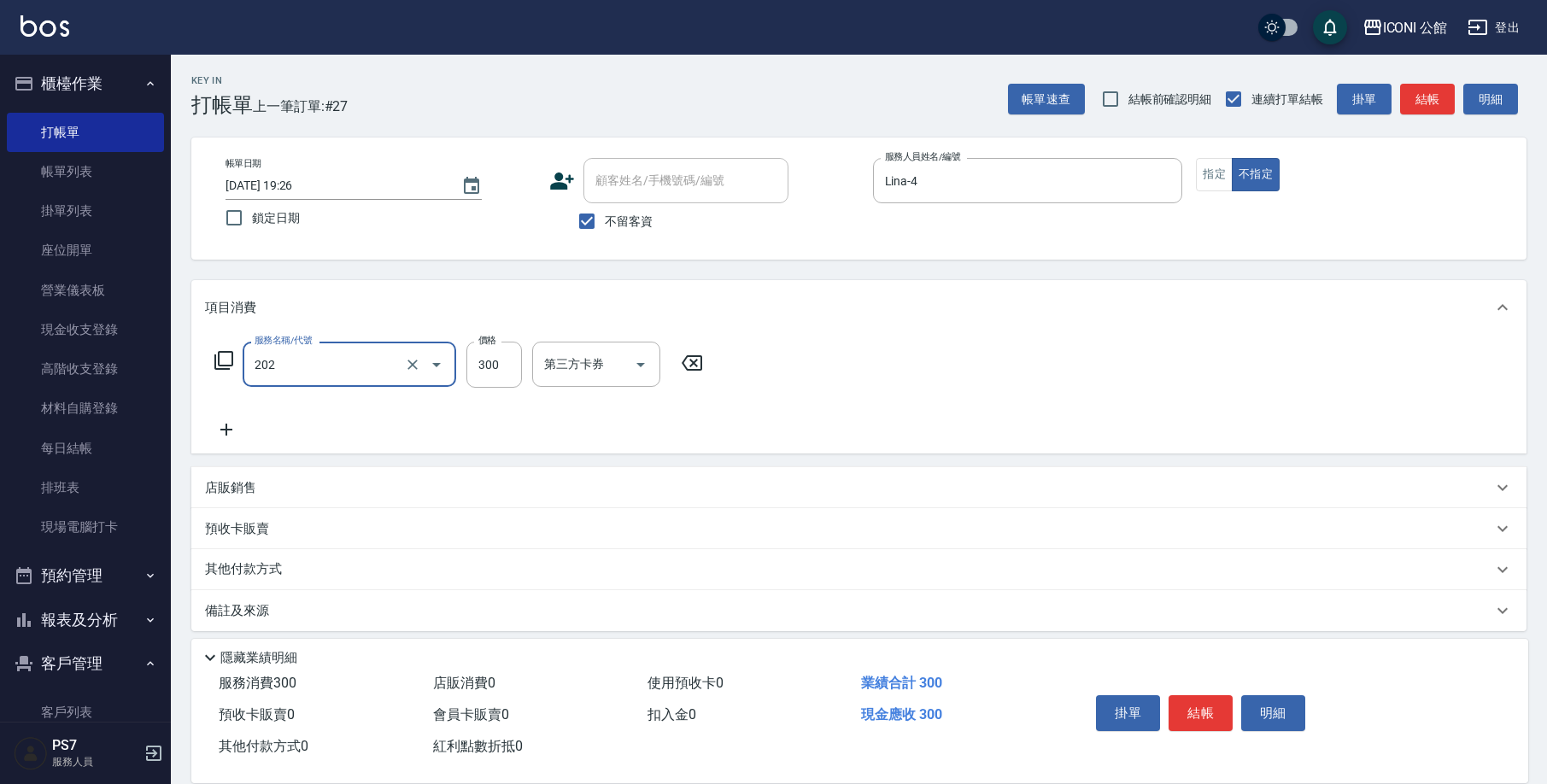
type input "單剪(202)"
click at [1214, 724] on div "掛單 結帳 明細" at bounding box center [1201, 715] width 223 height 54
drag, startPoint x: 1213, startPoint y: 718, endPoint x: 1184, endPoint y: 666, distance: 59.5
click at [1212, 717] on button "結帳" at bounding box center [1201, 713] width 64 height 36
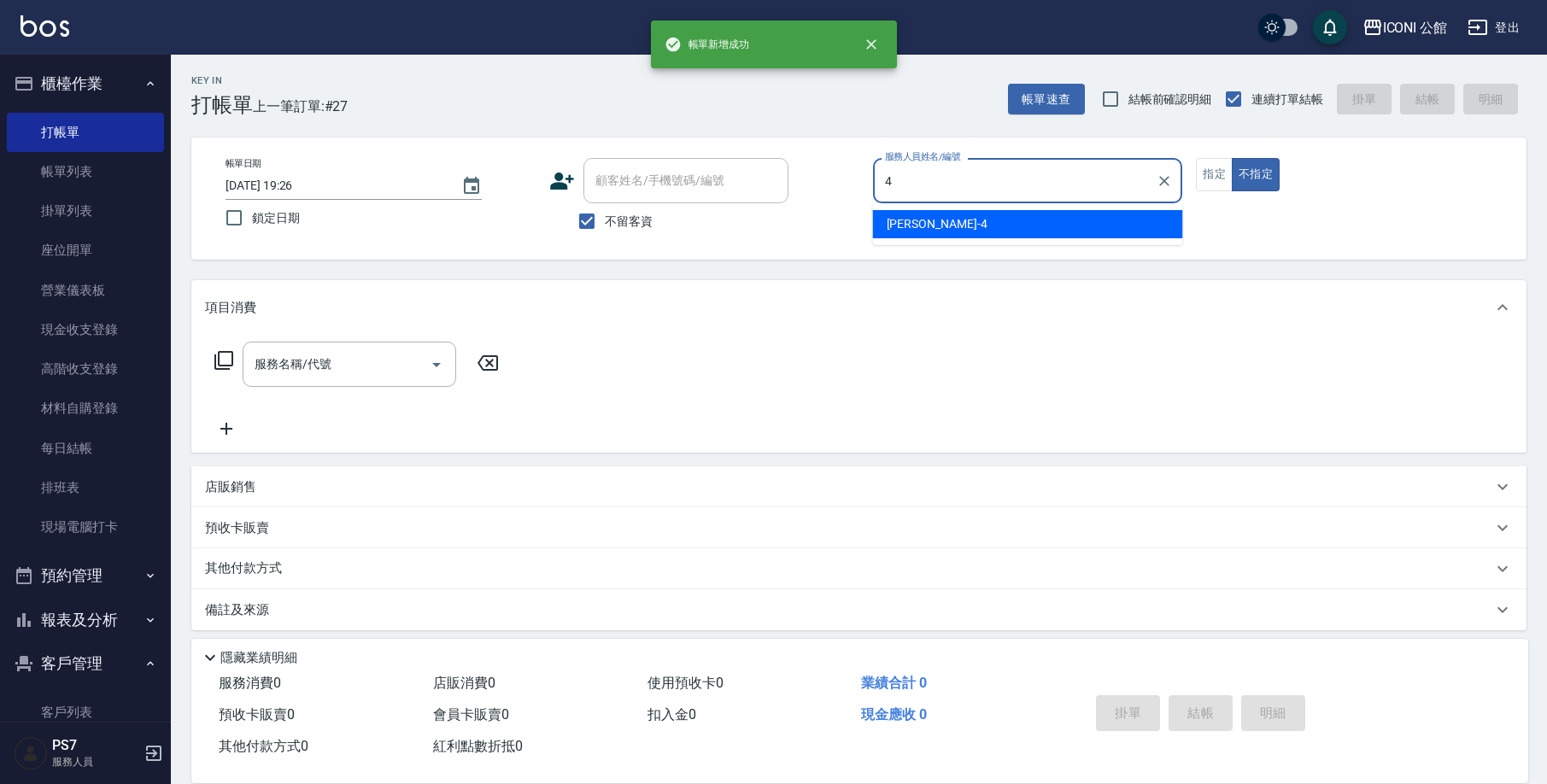
type input "Lina-4"
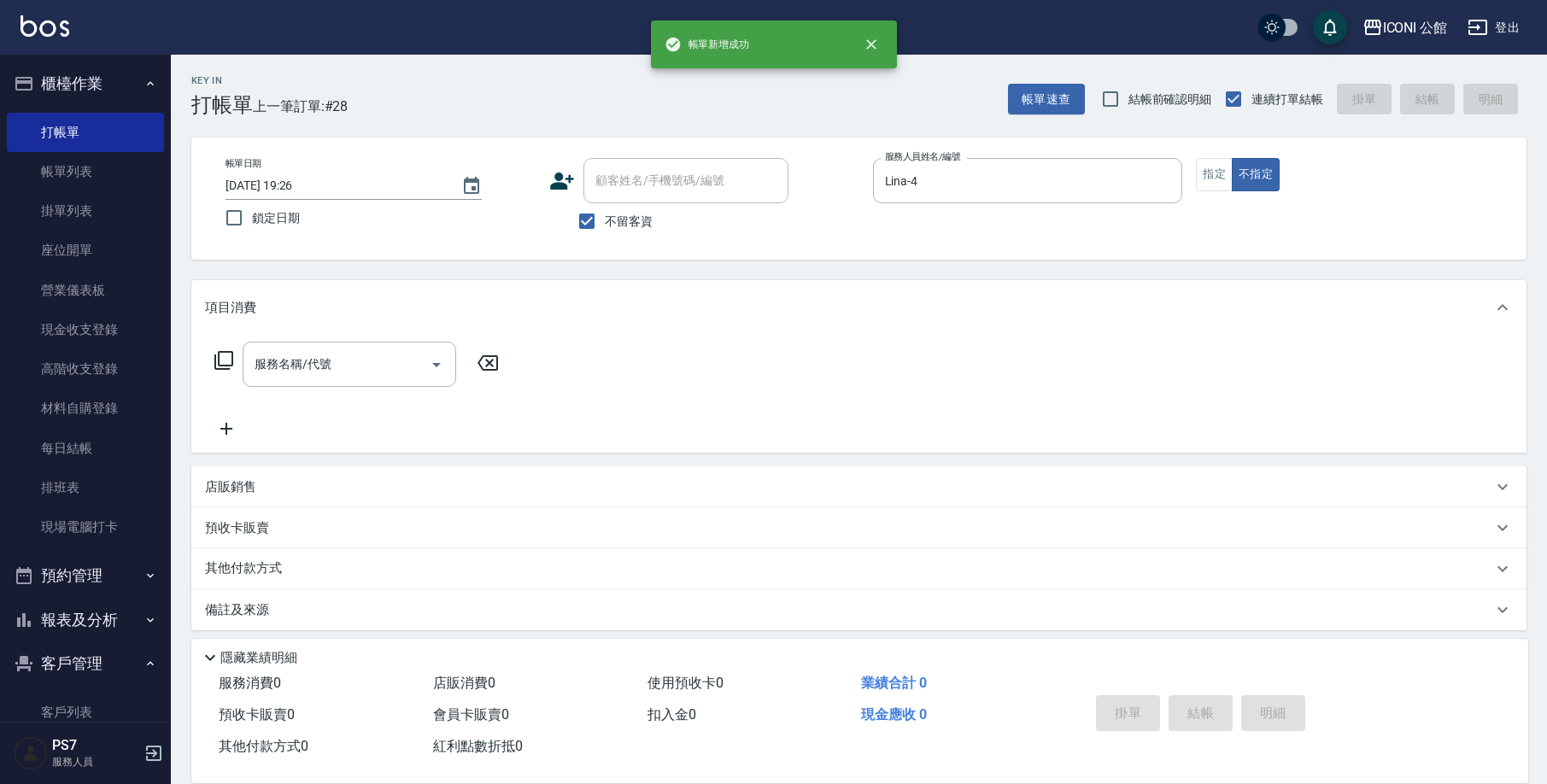
type button "false"
click at [372, 377] on input "服務名稱/代號" at bounding box center [337, 364] width 173 height 30
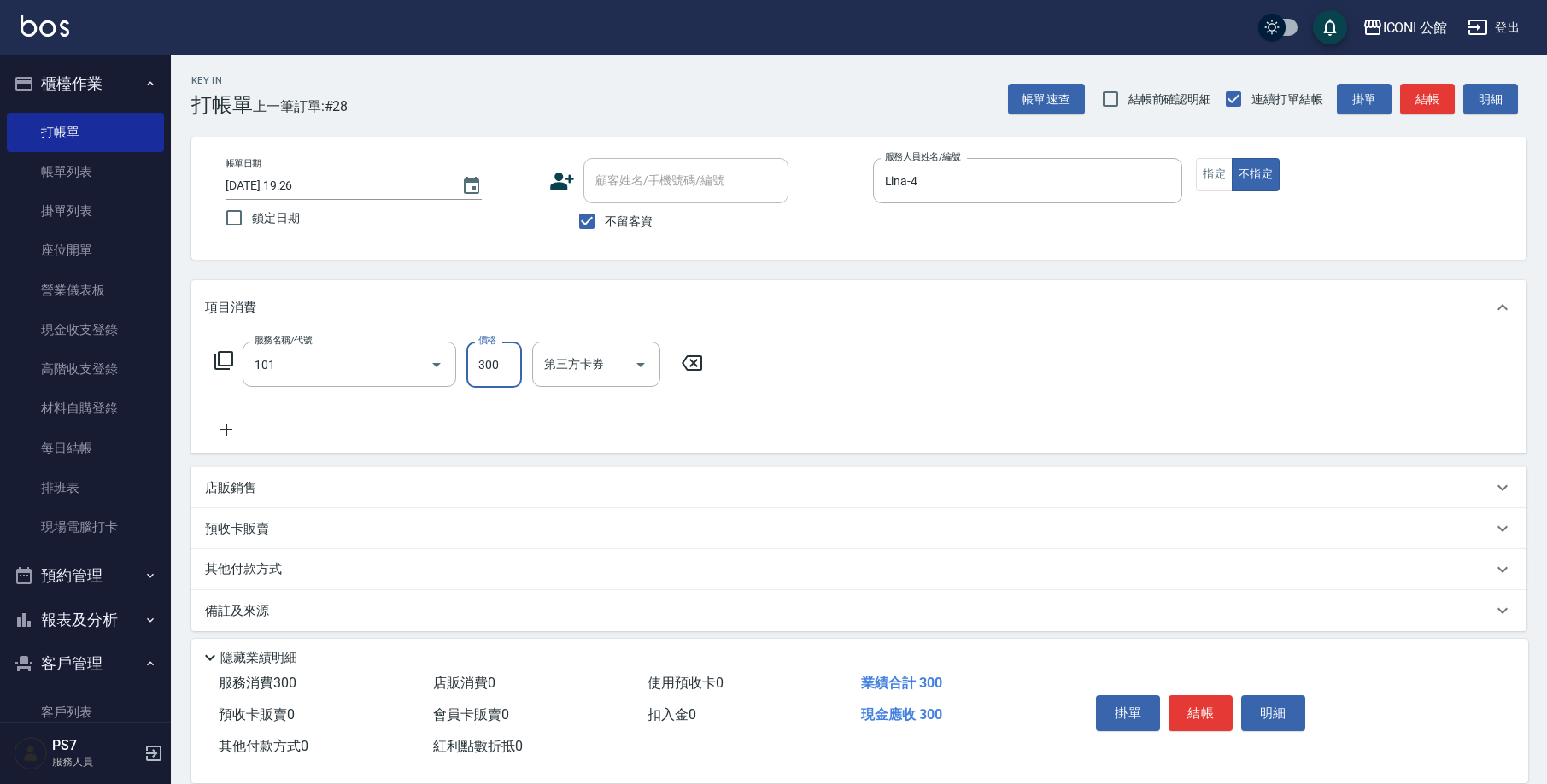
type input "洗髮(101)"
type input "Lina-4"
click at [1209, 714] on button "結帳" at bounding box center [1201, 713] width 64 height 36
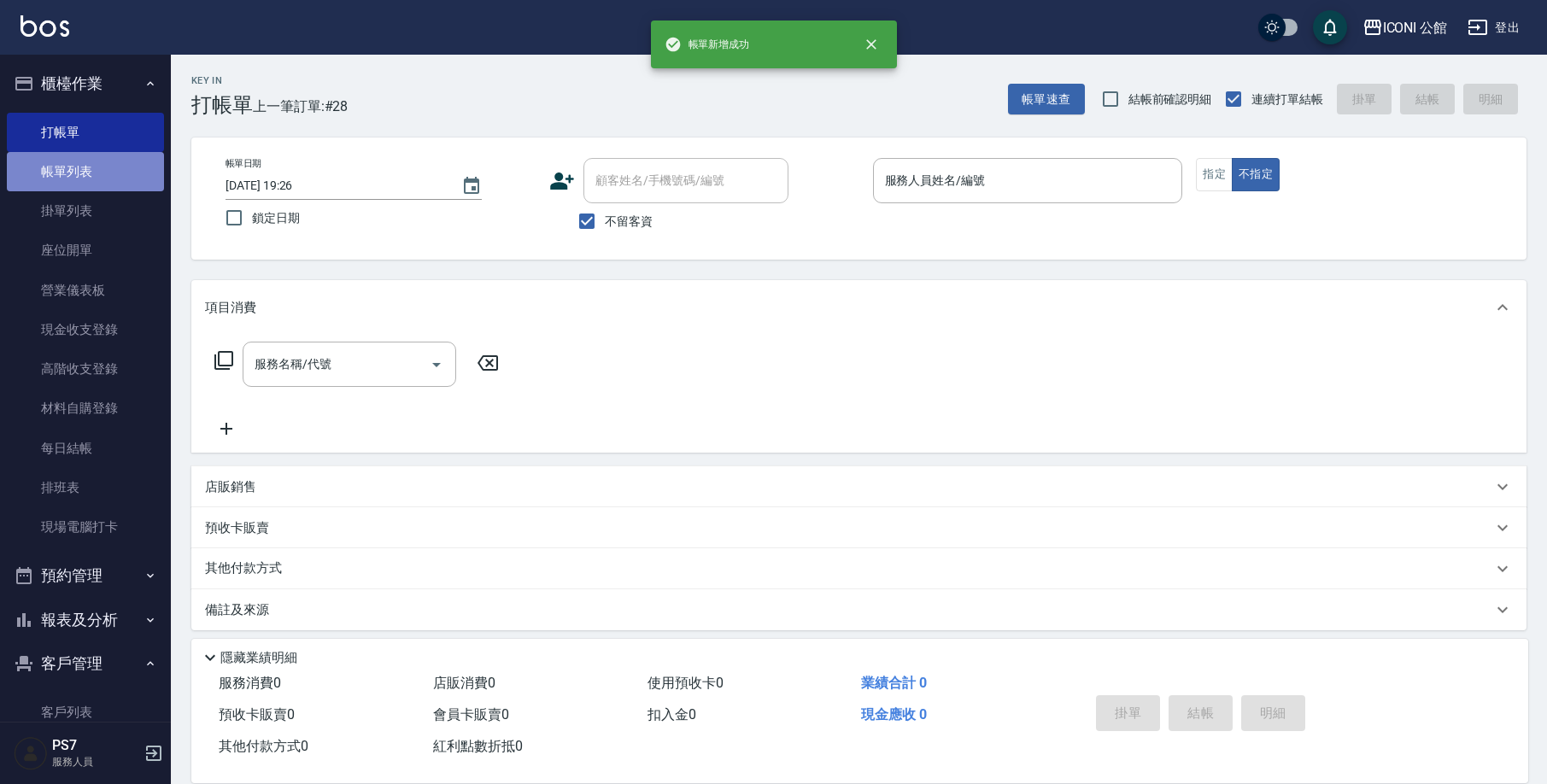
click at [86, 174] on link "帳單列表" at bounding box center [86, 171] width 157 height 39
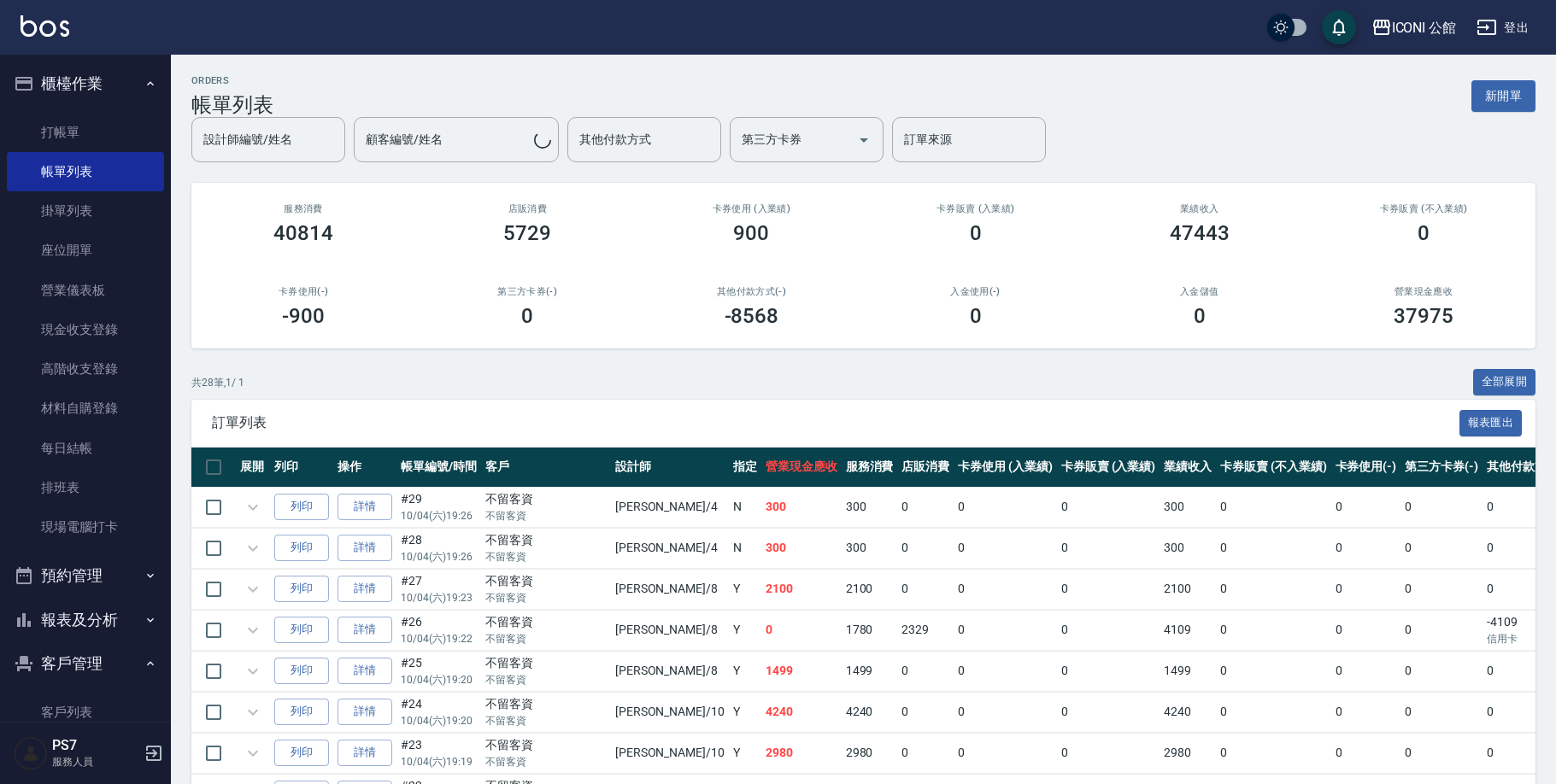
click at [345, 144] on div "設計師編號/姓名 設計師編號/姓名" at bounding box center [268, 139] width 154 height 45
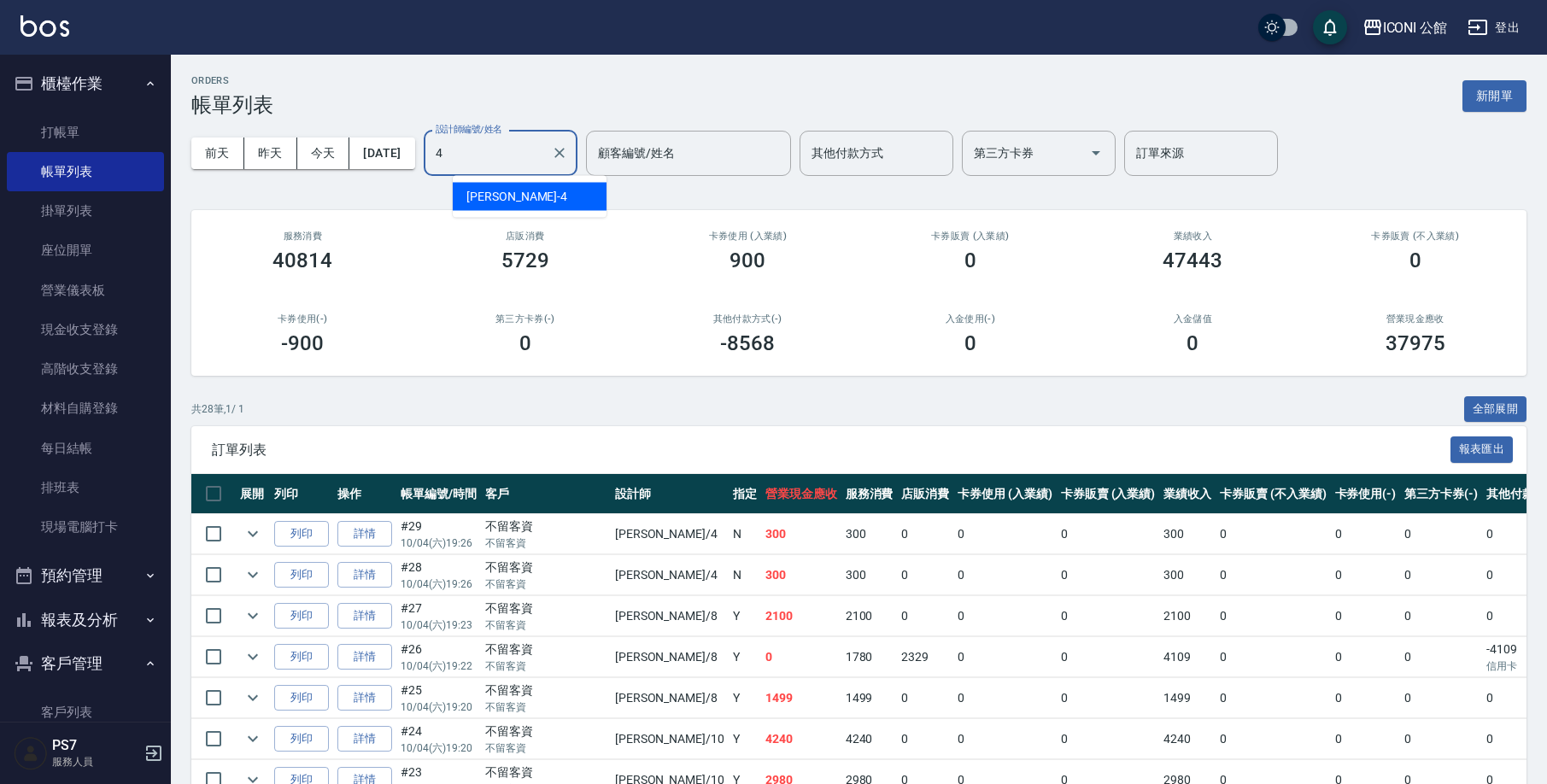
type input "Lina-4"
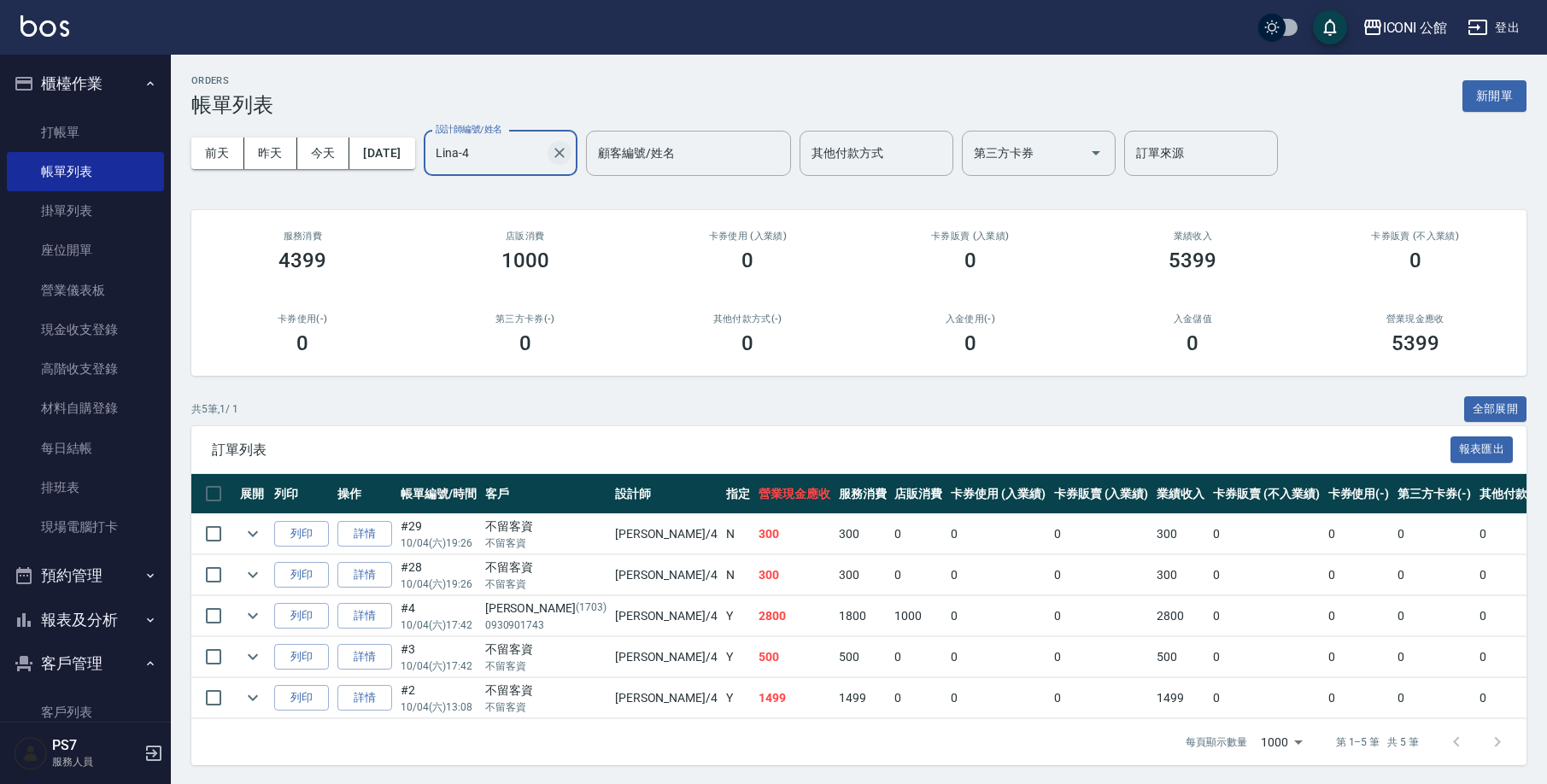
click at [571, 155] on button "Clear" at bounding box center [560, 153] width 24 height 24
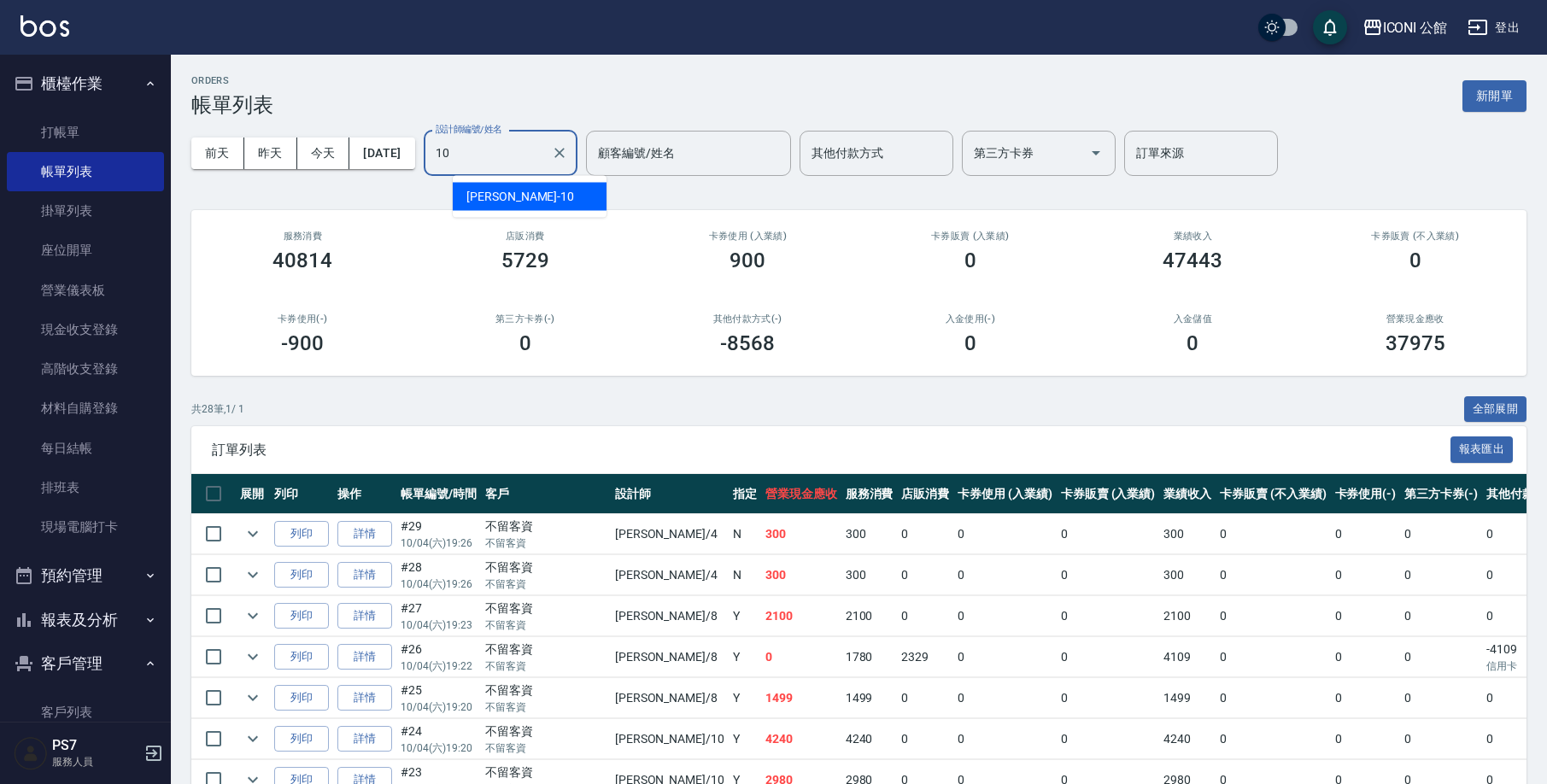
type input "[PERSON_NAME]-10"
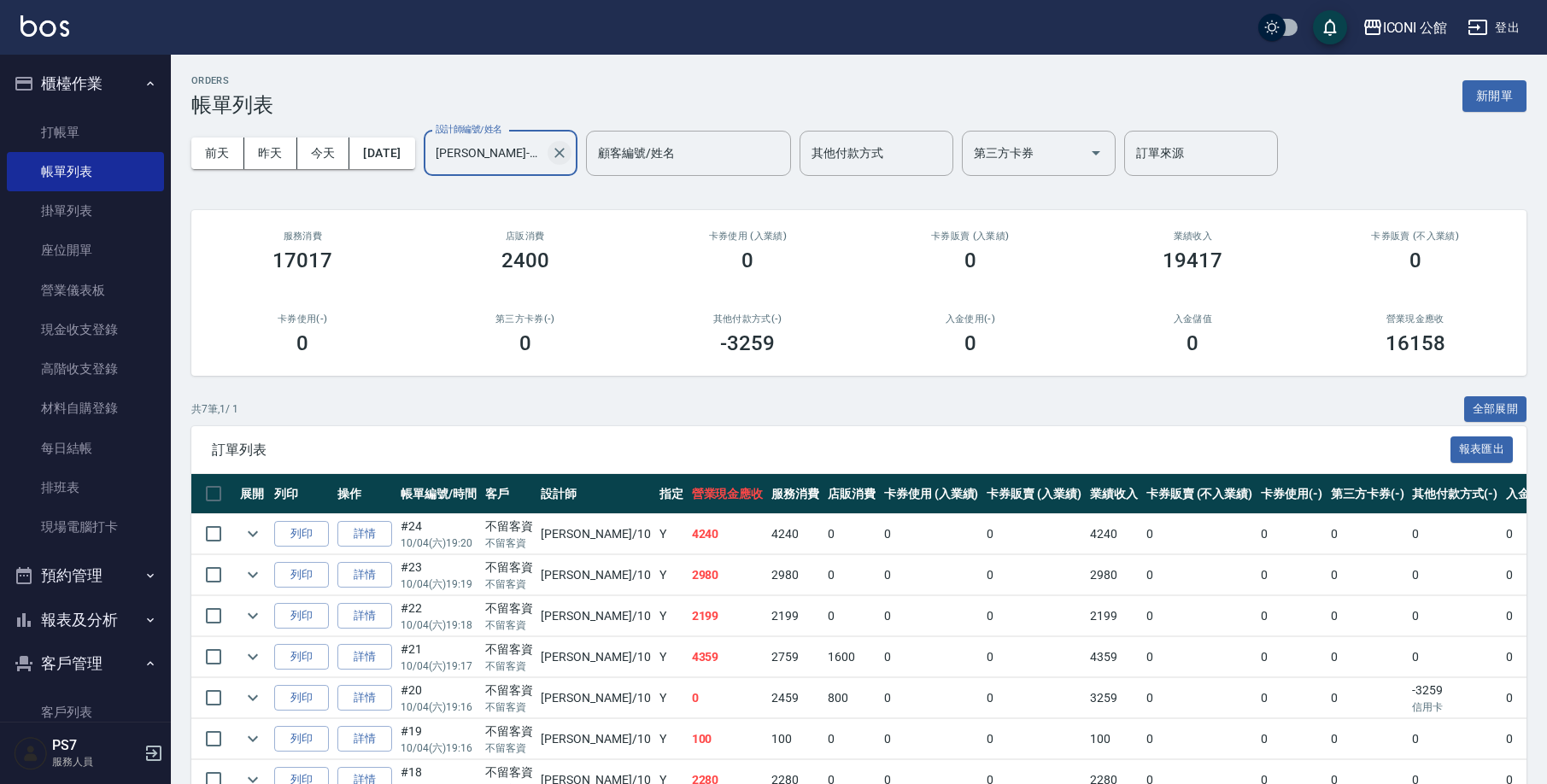
click at [565, 153] on icon "Clear" at bounding box center [560, 153] width 10 height 10
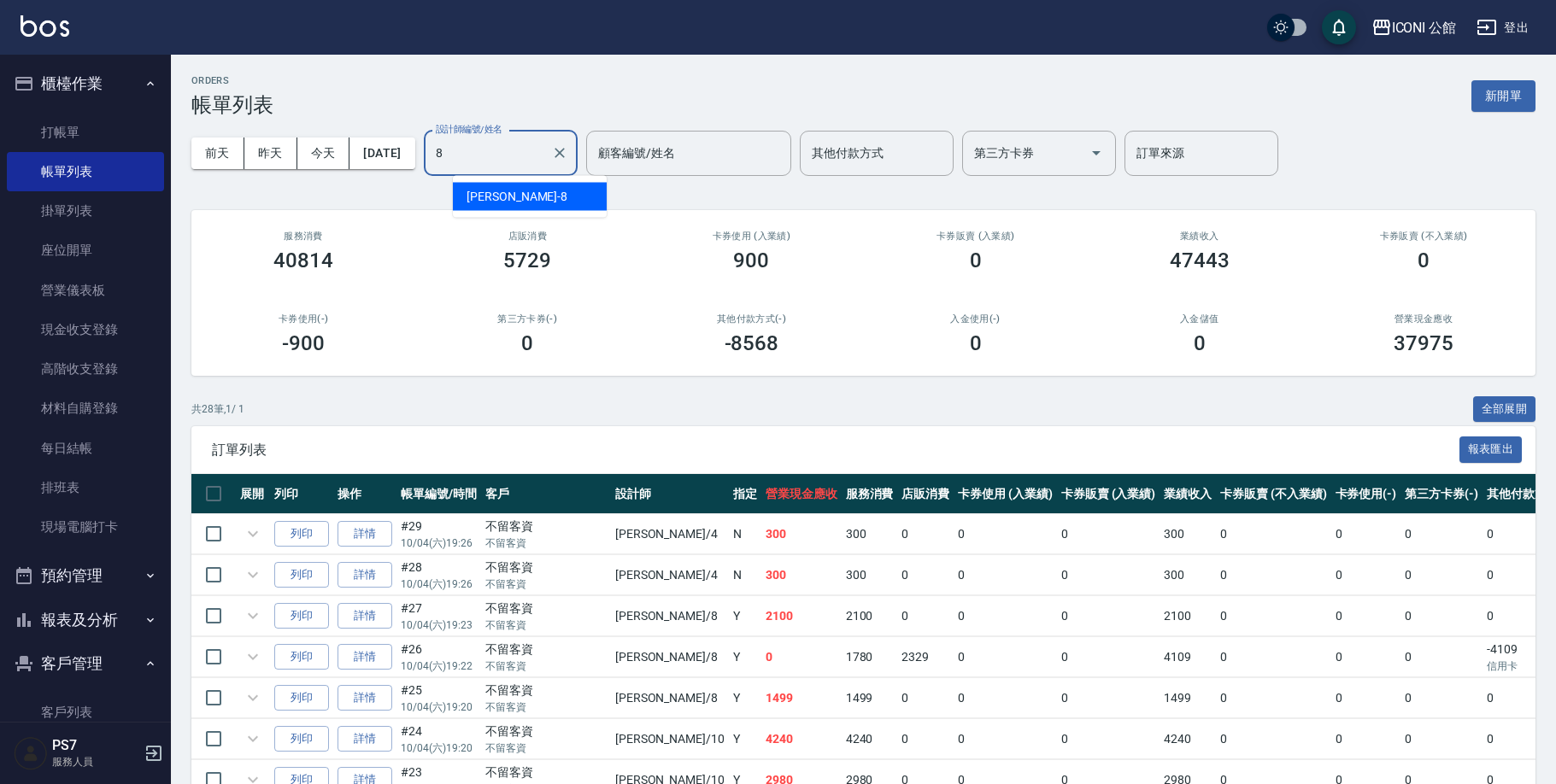
type input "Sandy-8"
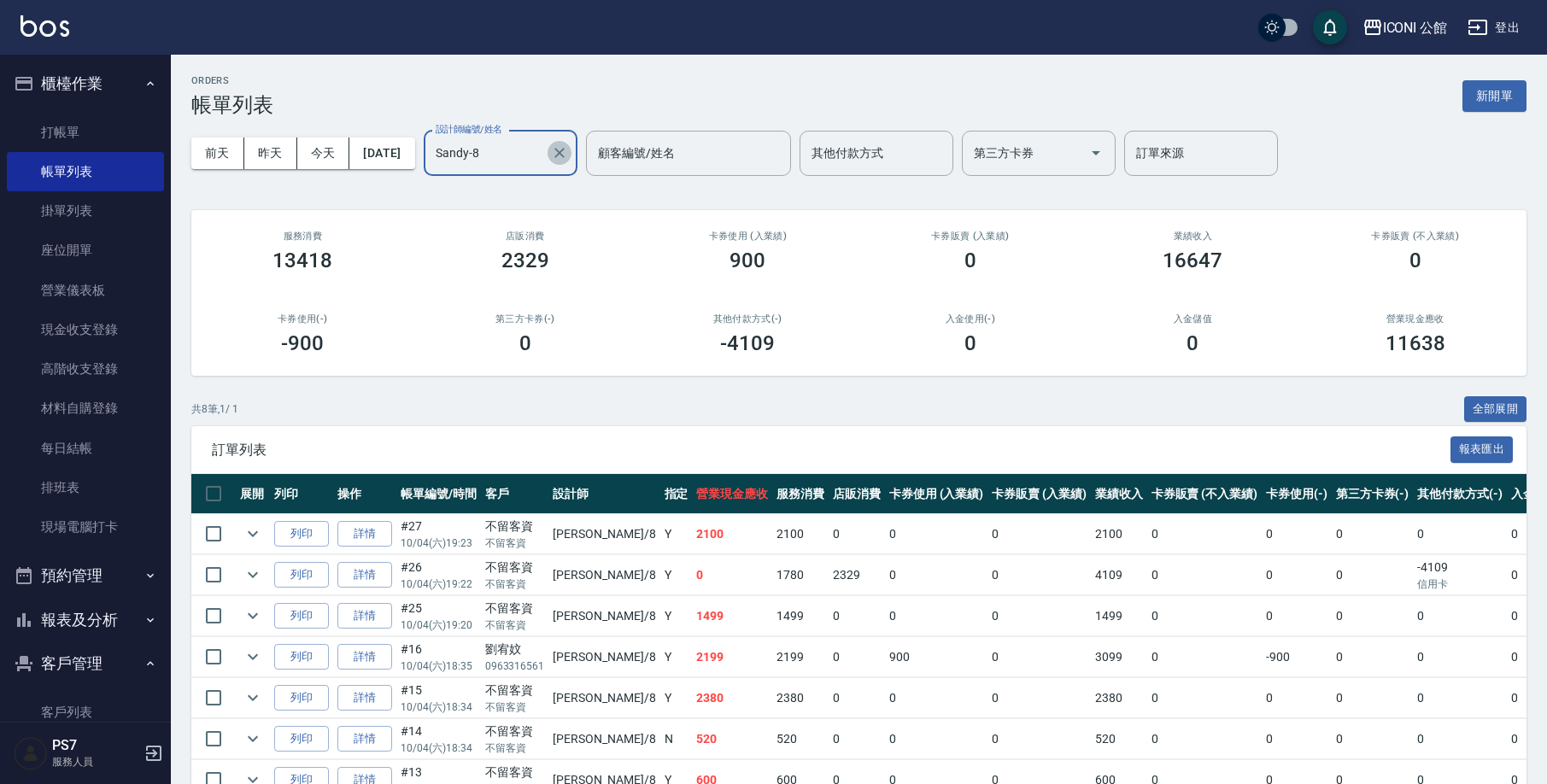
click at [571, 146] on button "Clear" at bounding box center [560, 153] width 24 height 24
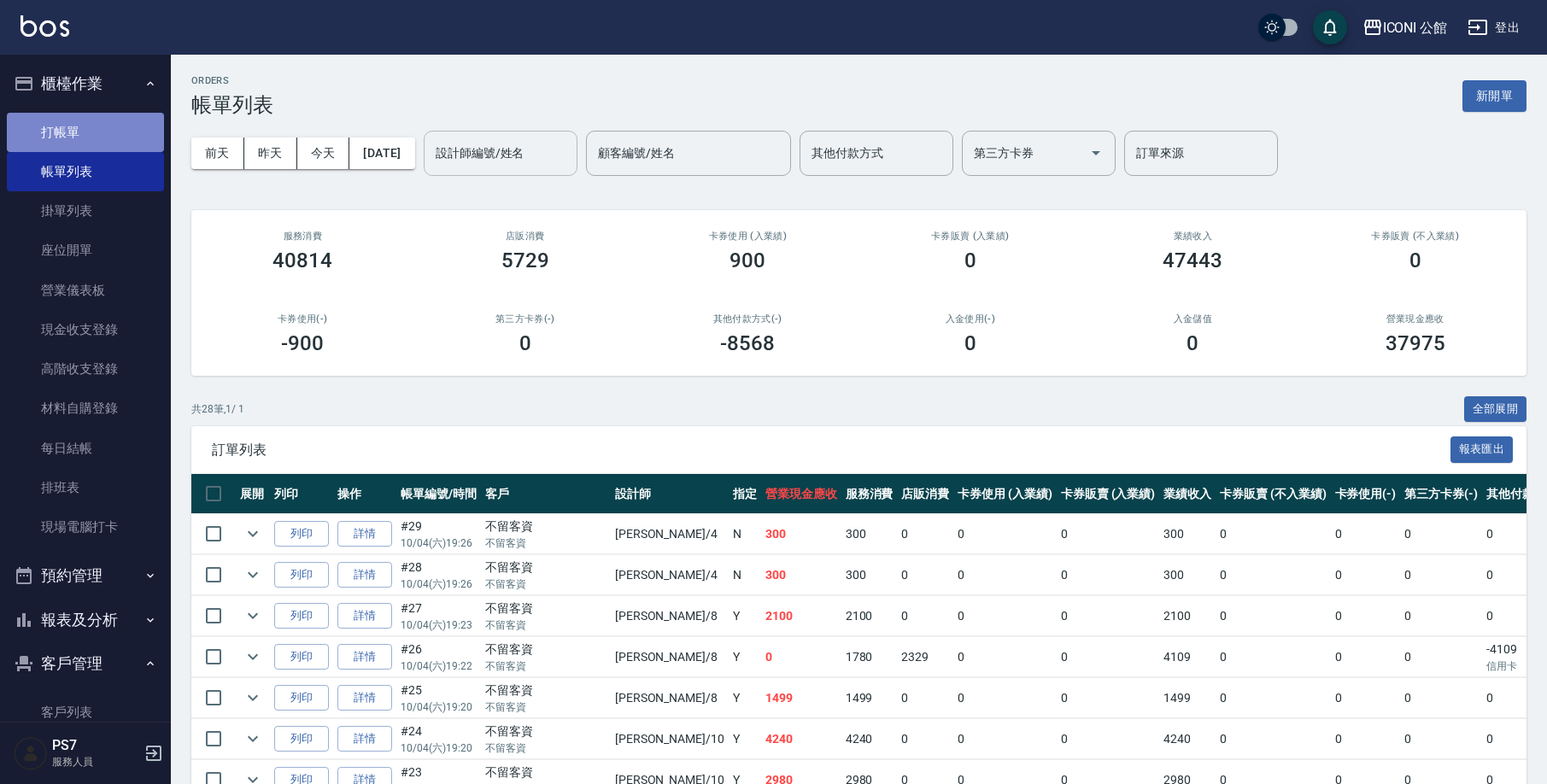
click at [101, 123] on link "打帳單" at bounding box center [86, 132] width 157 height 39
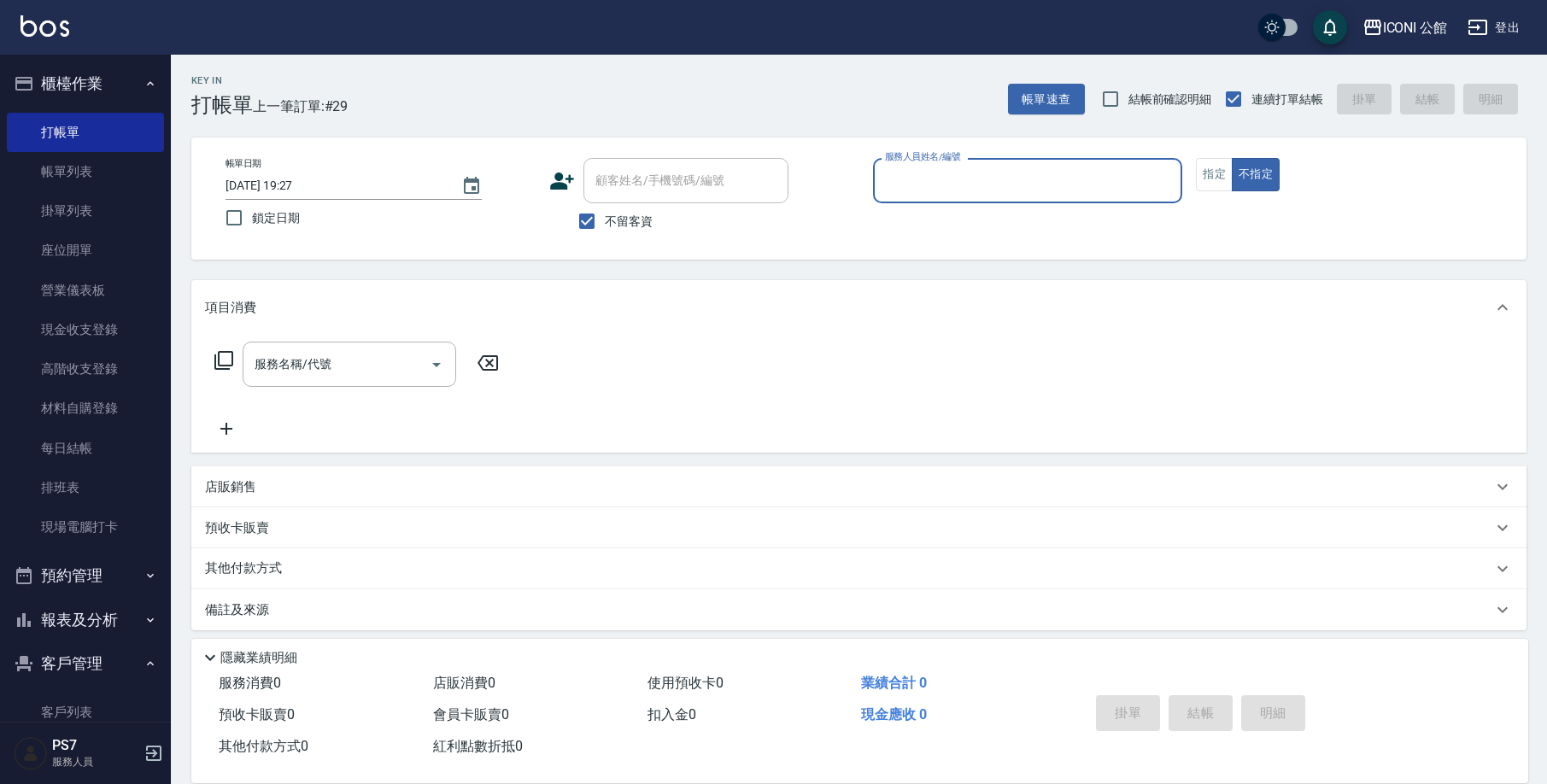
scroll to position [10, 0]
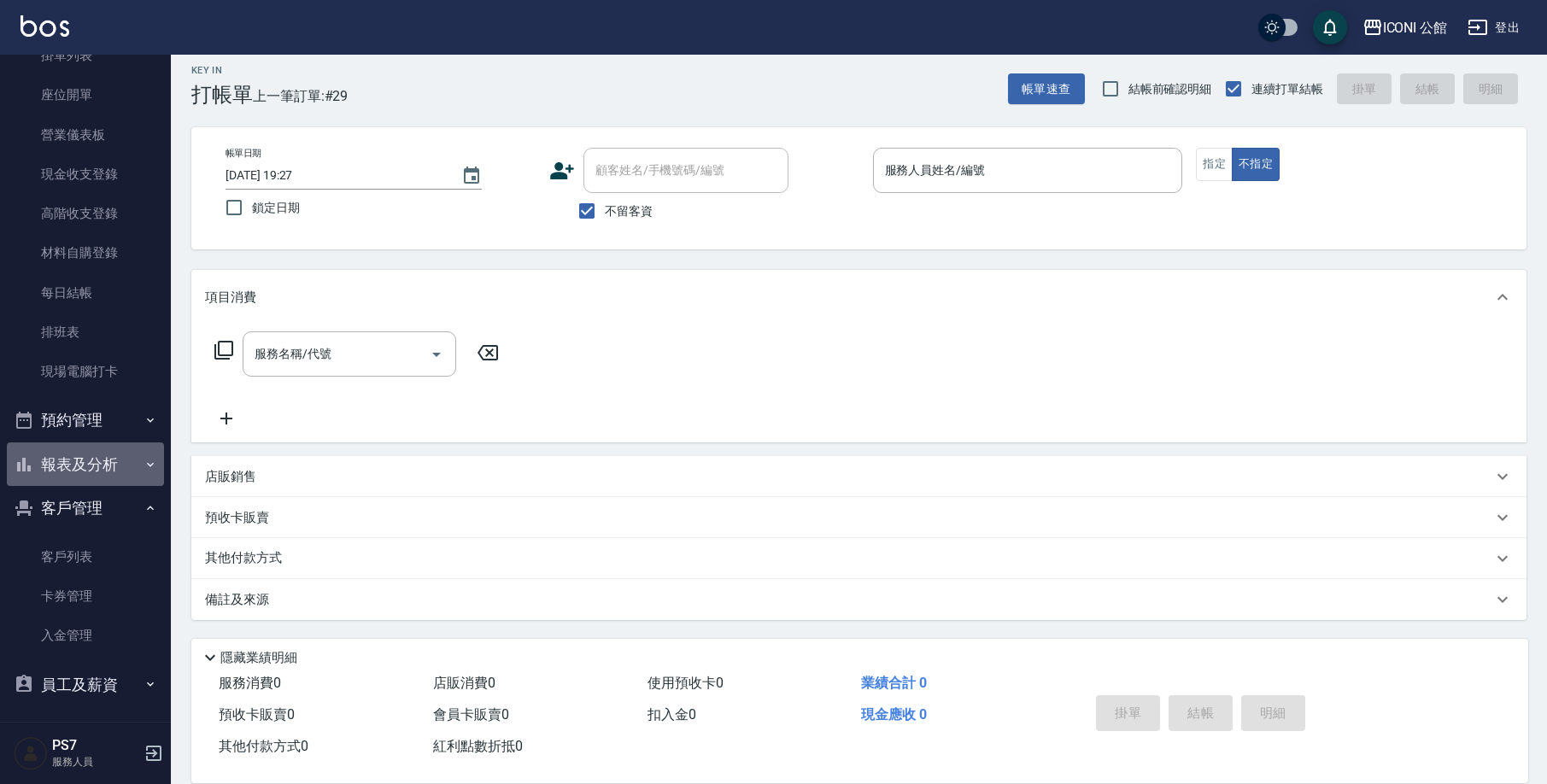
click at [117, 470] on button "報表及分析" at bounding box center [86, 464] width 157 height 44
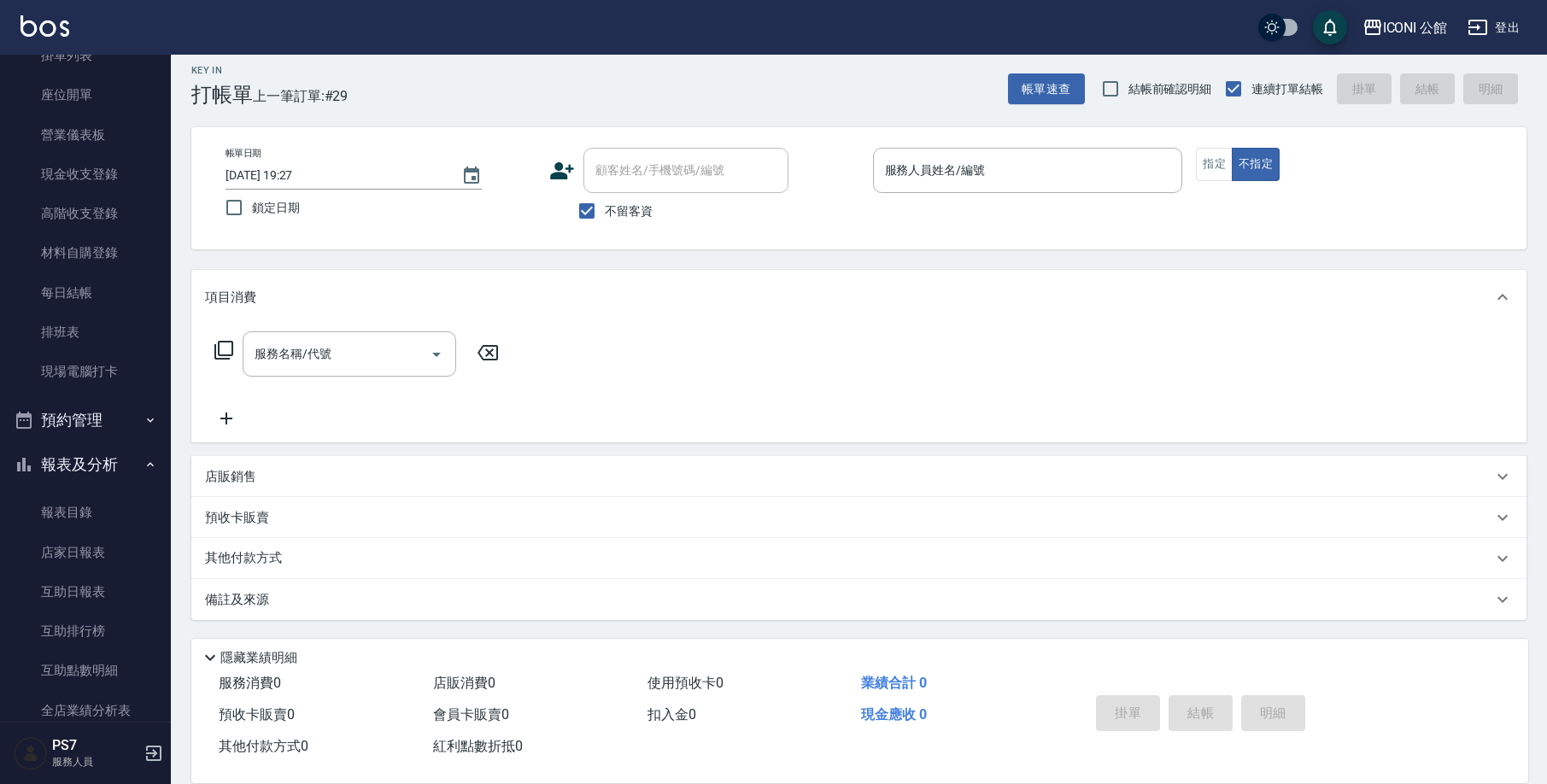
scroll to position [743, 0]
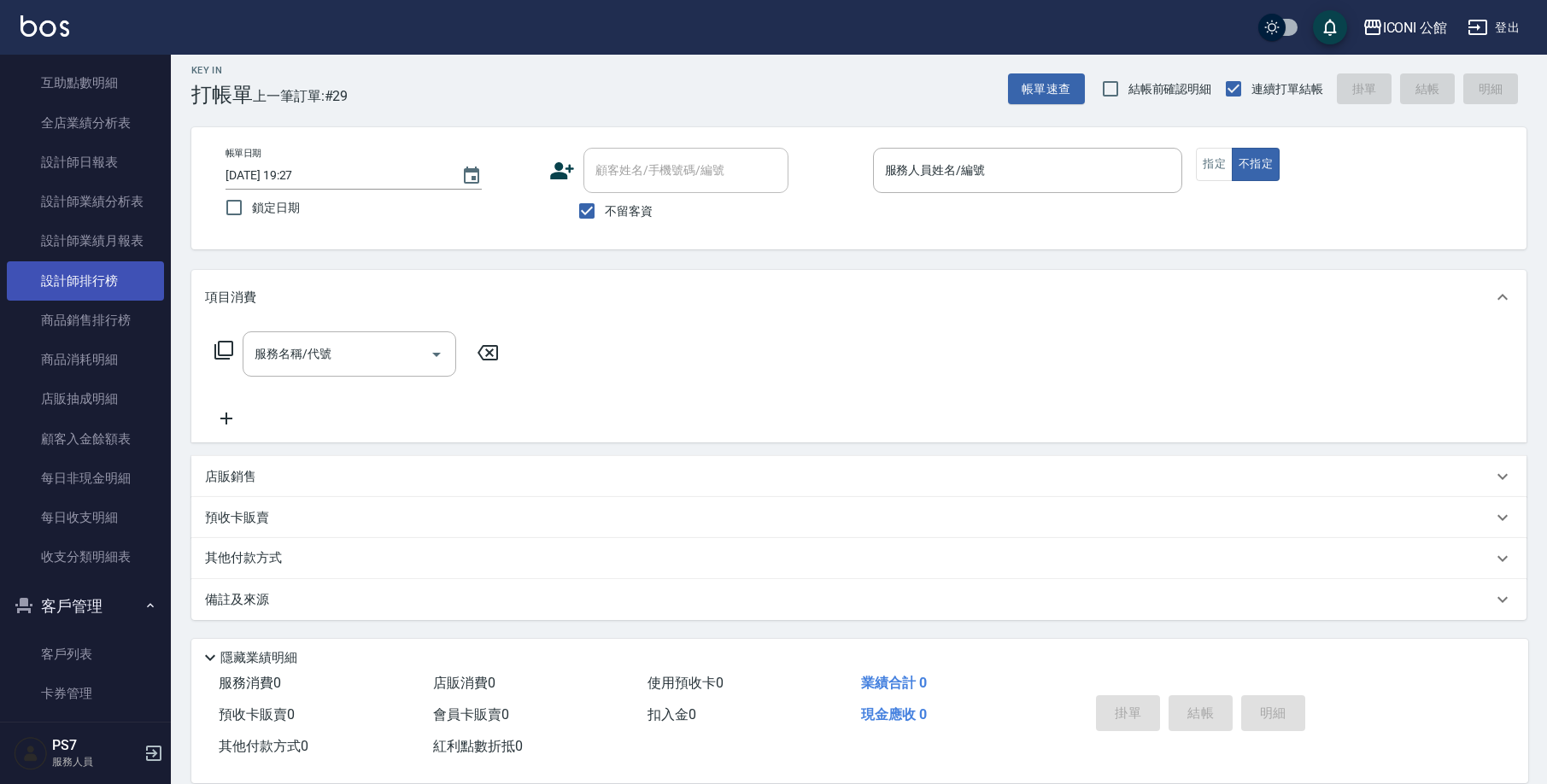
click at [105, 284] on link "設計師排行榜" at bounding box center [86, 281] width 157 height 39
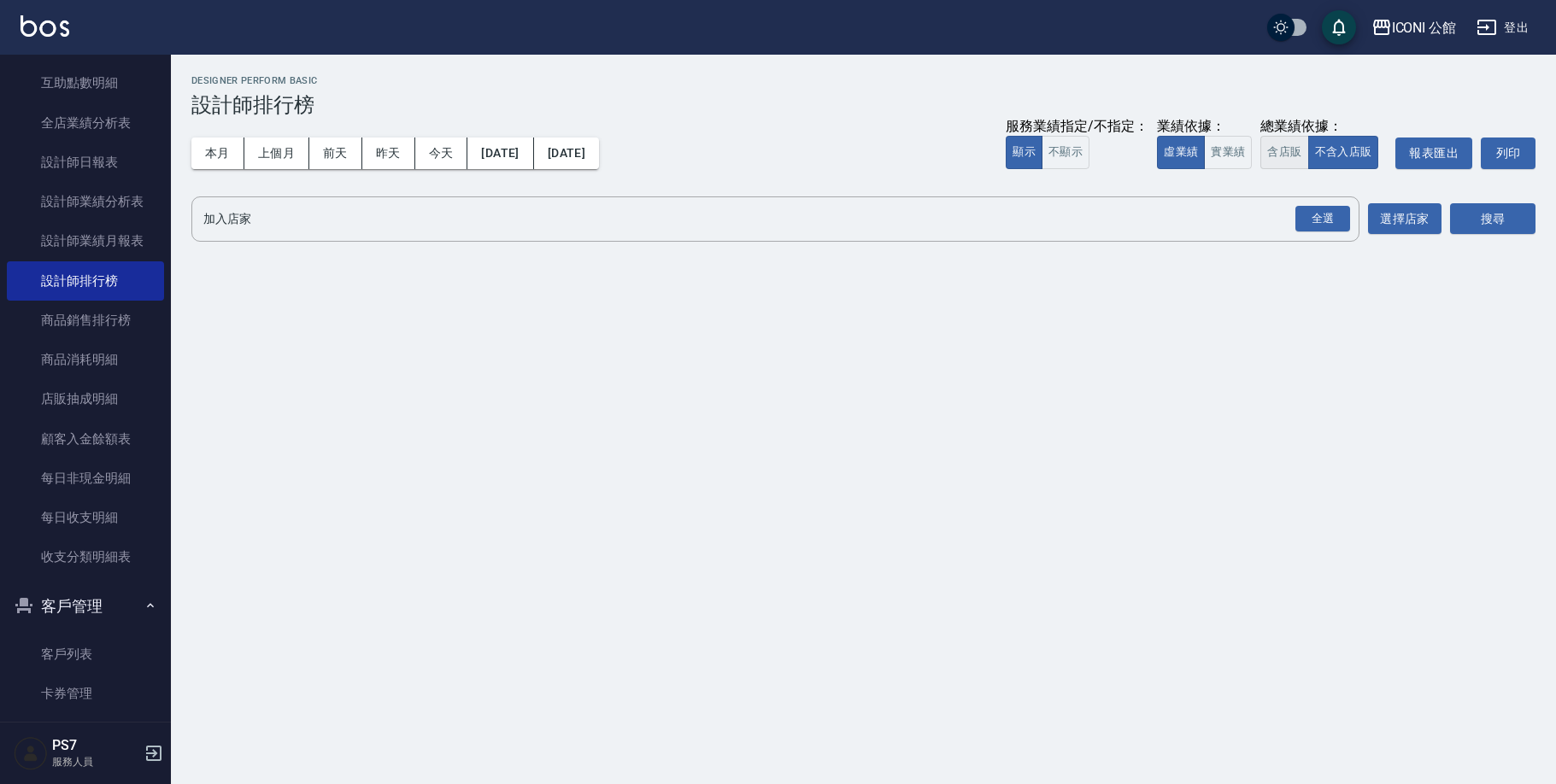
click at [1287, 147] on button "含店販" at bounding box center [1283, 152] width 48 height 34
click at [1482, 214] on button "搜尋" at bounding box center [1492, 218] width 86 height 32
drag, startPoint x: 1482, startPoint y: 214, endPoint x: 1465, endPoint y: 218, distance: 17.5
click at [1481, 215] on button "搜尋" at bounding box center [1492, 218] width 86 height 32
drag, startPoint x: 1332, startPoint y: 222, endPoint x: 1365, endPoint y: 219, distance: 33.1
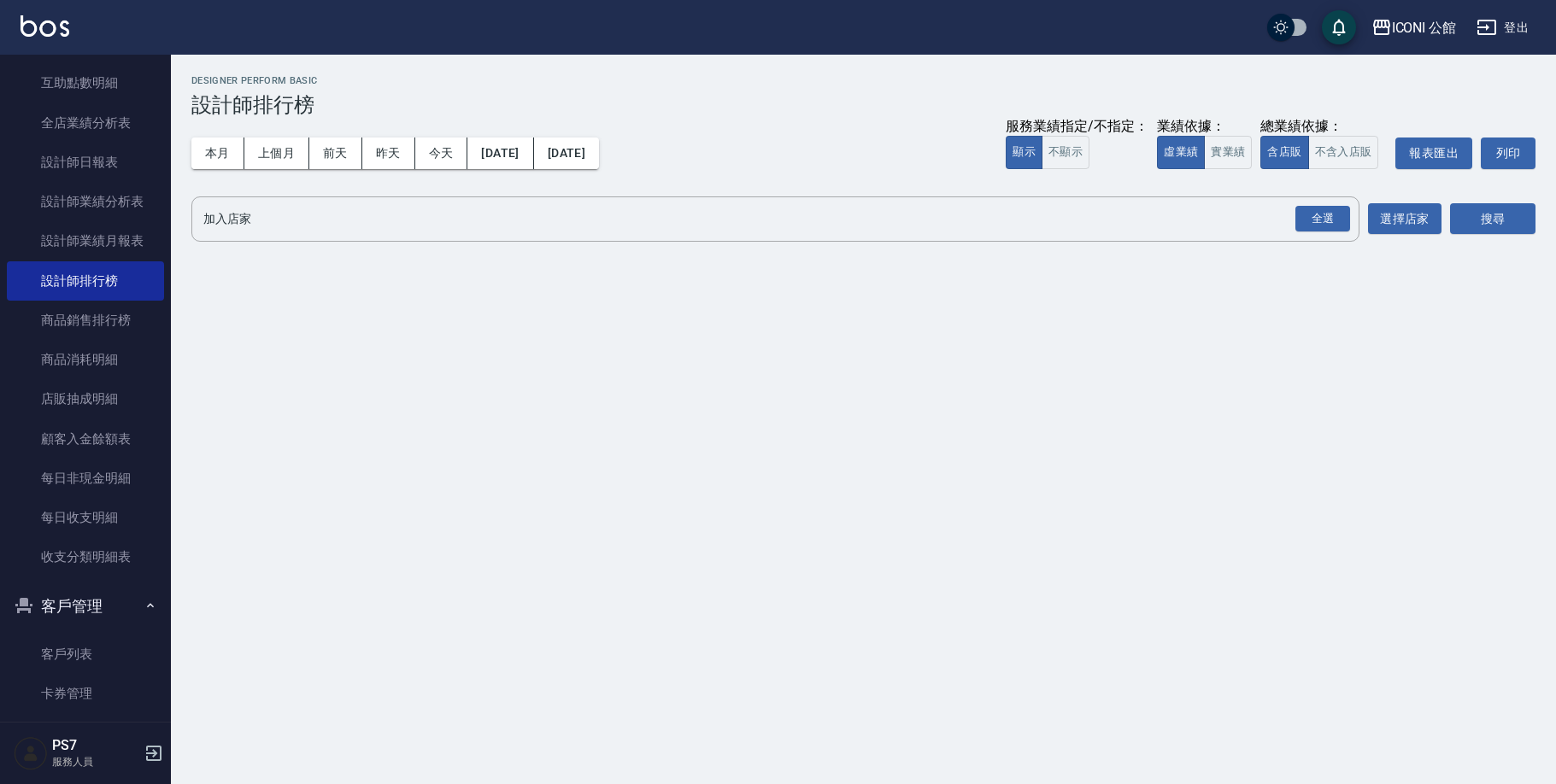
click at [1332, 222] on div "全選" at bounding box center [1322, 218] width 54 height 27
click at [1496, 224] on button "搜尋" at bounding box center [1492, 219] width 86 height 32
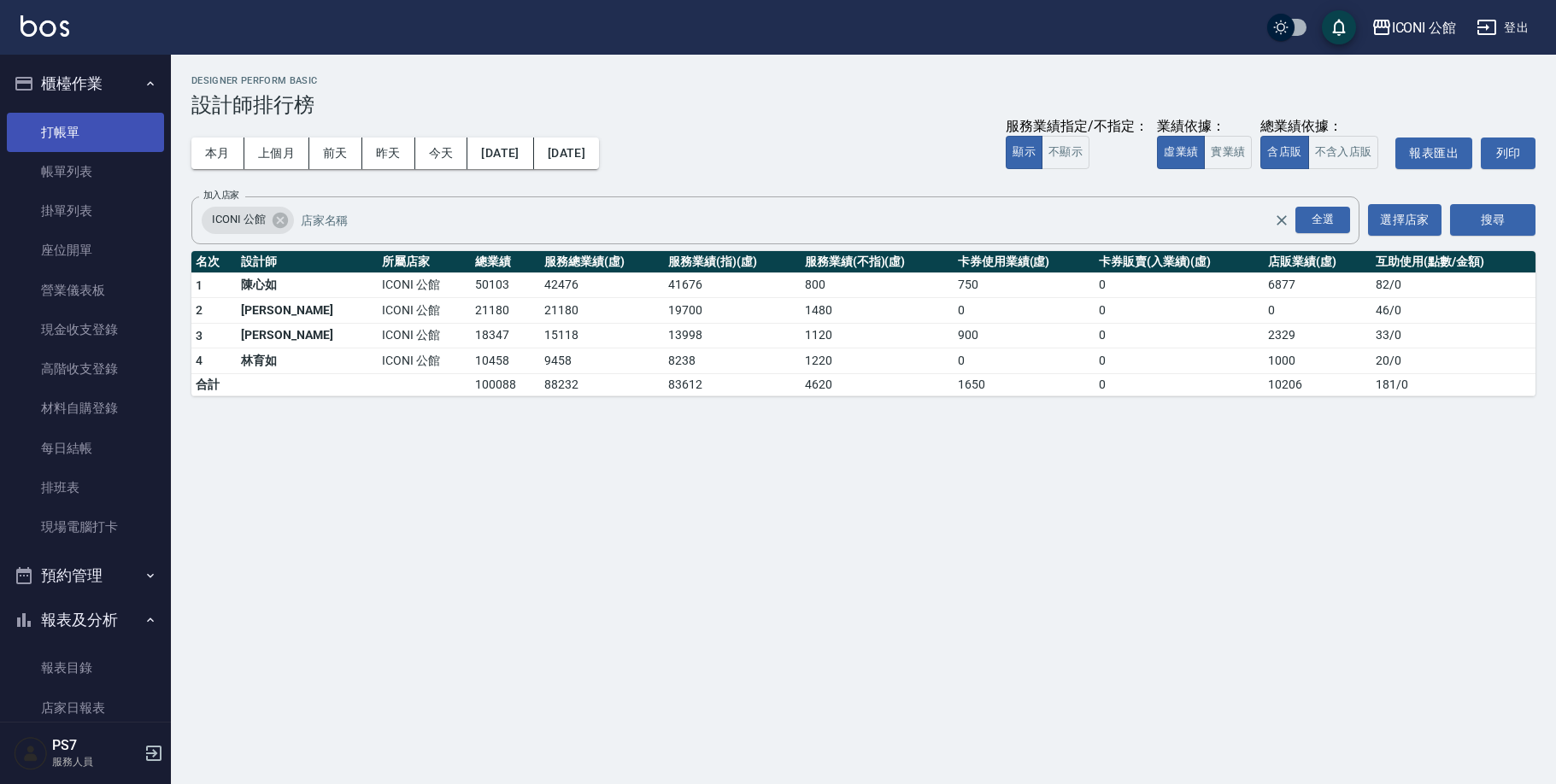
click at [86, 128] on link "打帳單" at bounding box center [86, 132] width 157 height 39
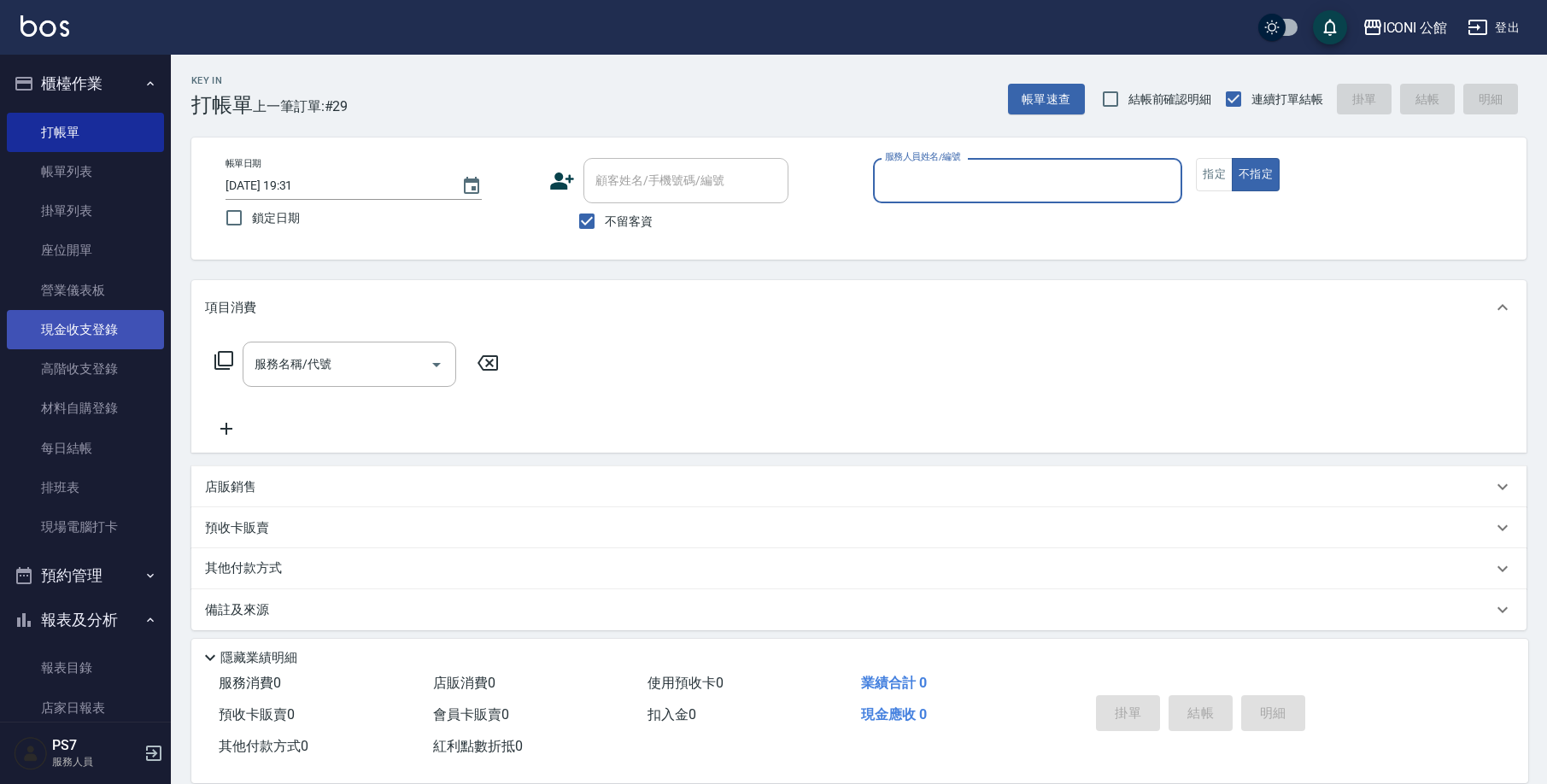
click at [61, 344] on link "現金收支登錄" at bounding box center [86, 329] width 157 height 39
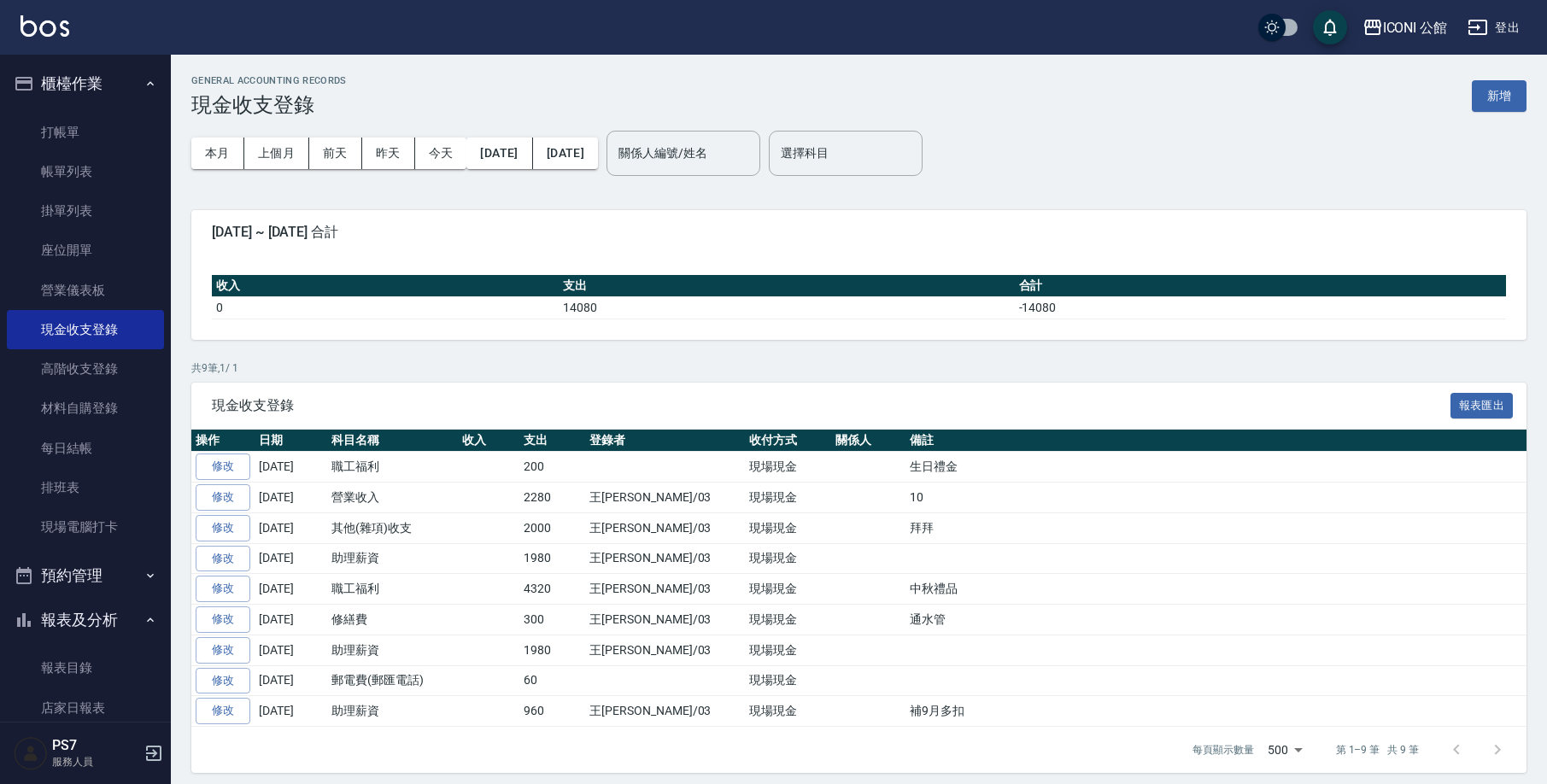
scroll to position [3, 0]
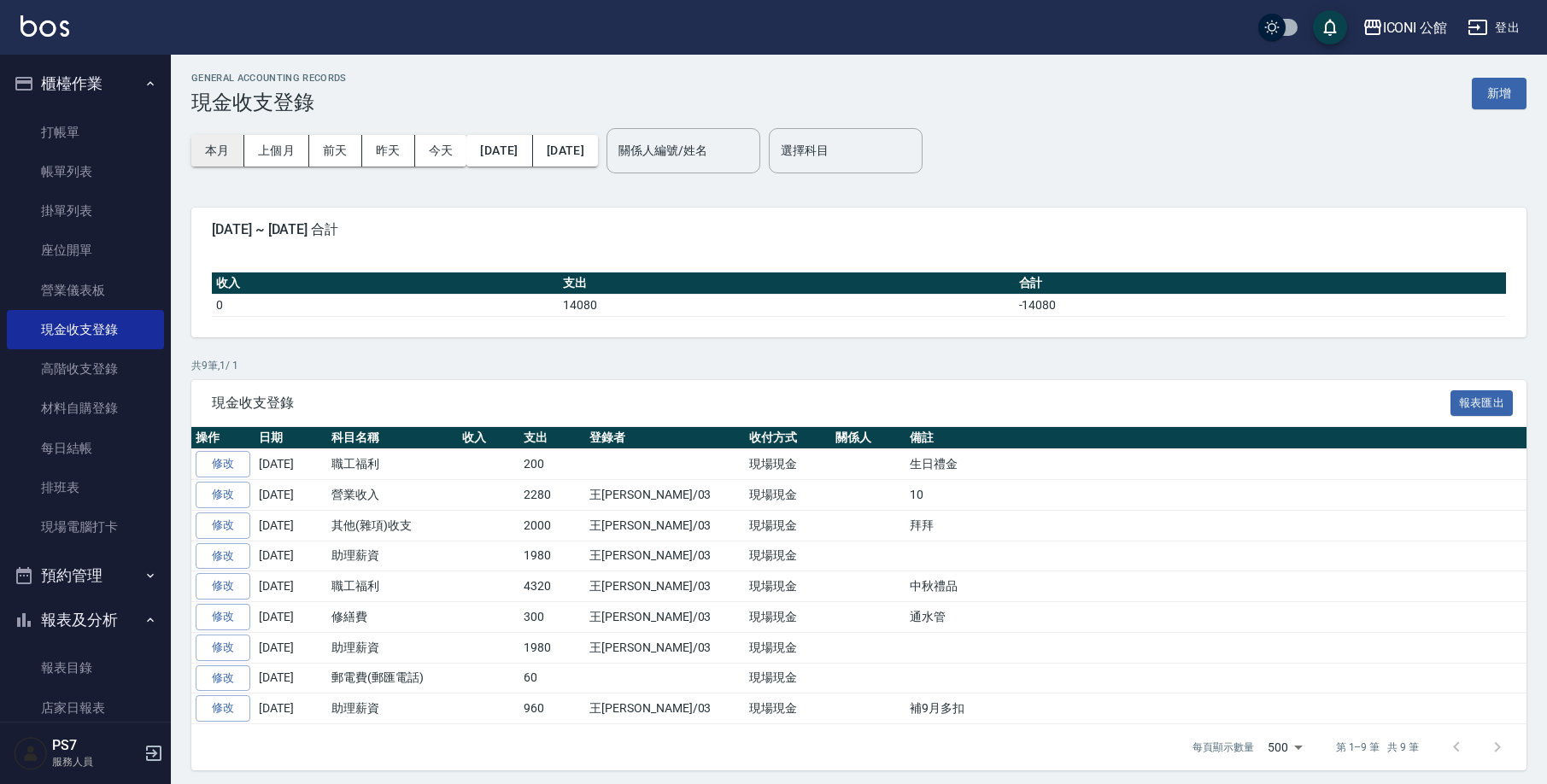
click at [208, 151] on button "本月" at bounding box center [217, 150] width 53 height 32
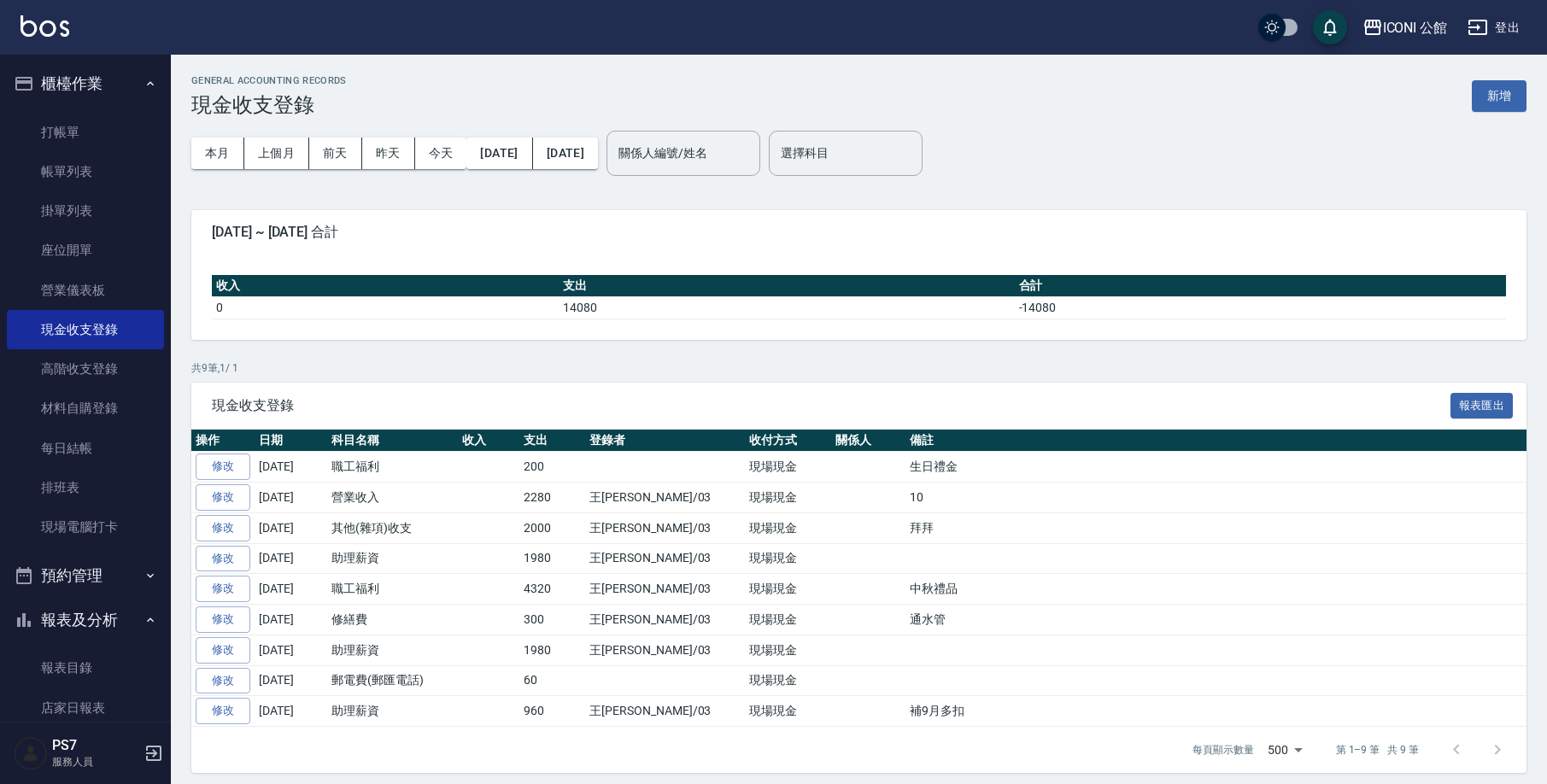
scroll to position [3, 0]
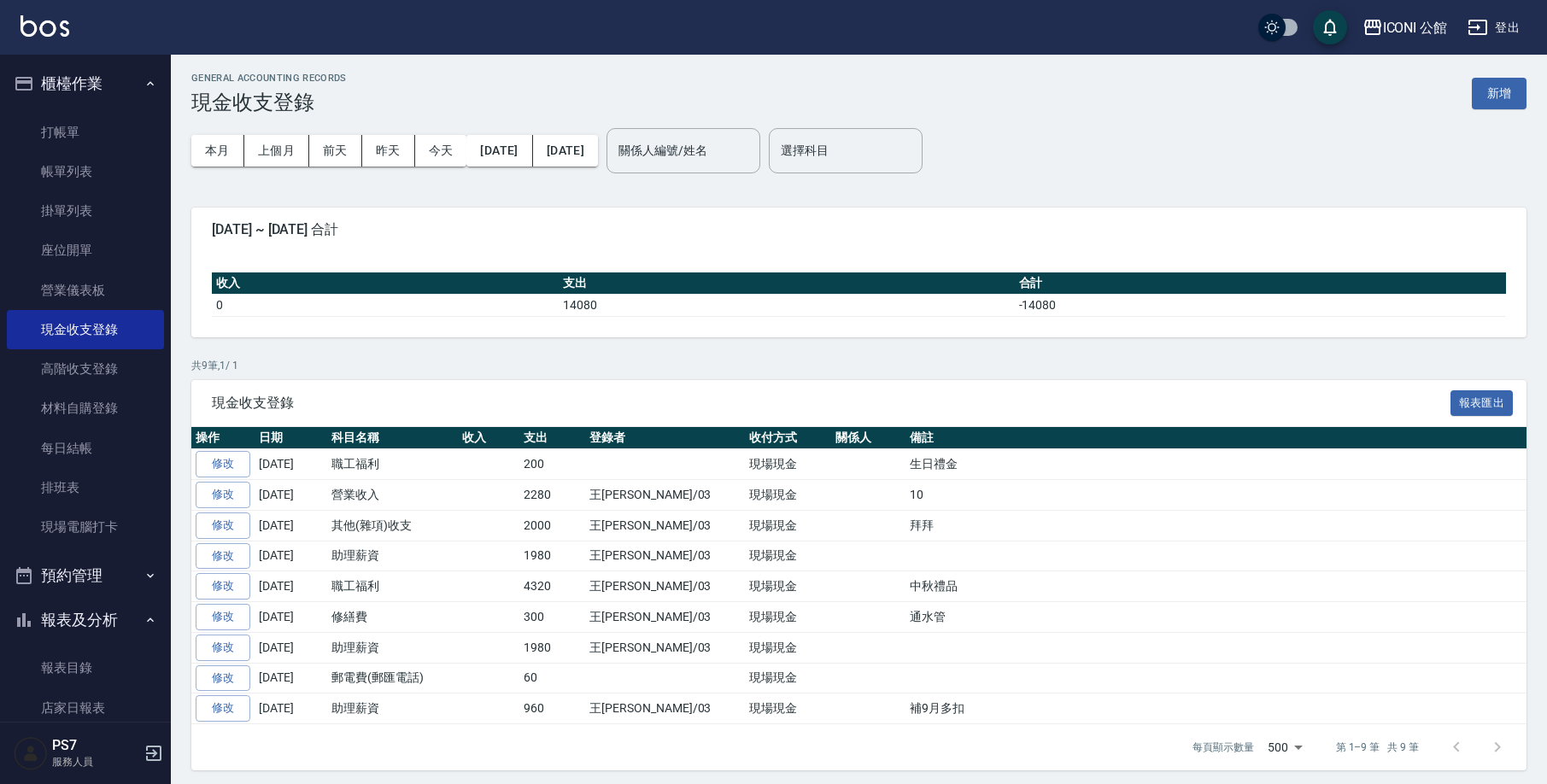
click at [263, 126] on div "本月 上個月 [DATE] [DATE] [DATE] [DATE] [DATE]" at bounding box center [394, 150] width 407 height 73
click at [265, 139] on button "上個月" at bounding box center [276, 150] width 65 height 32
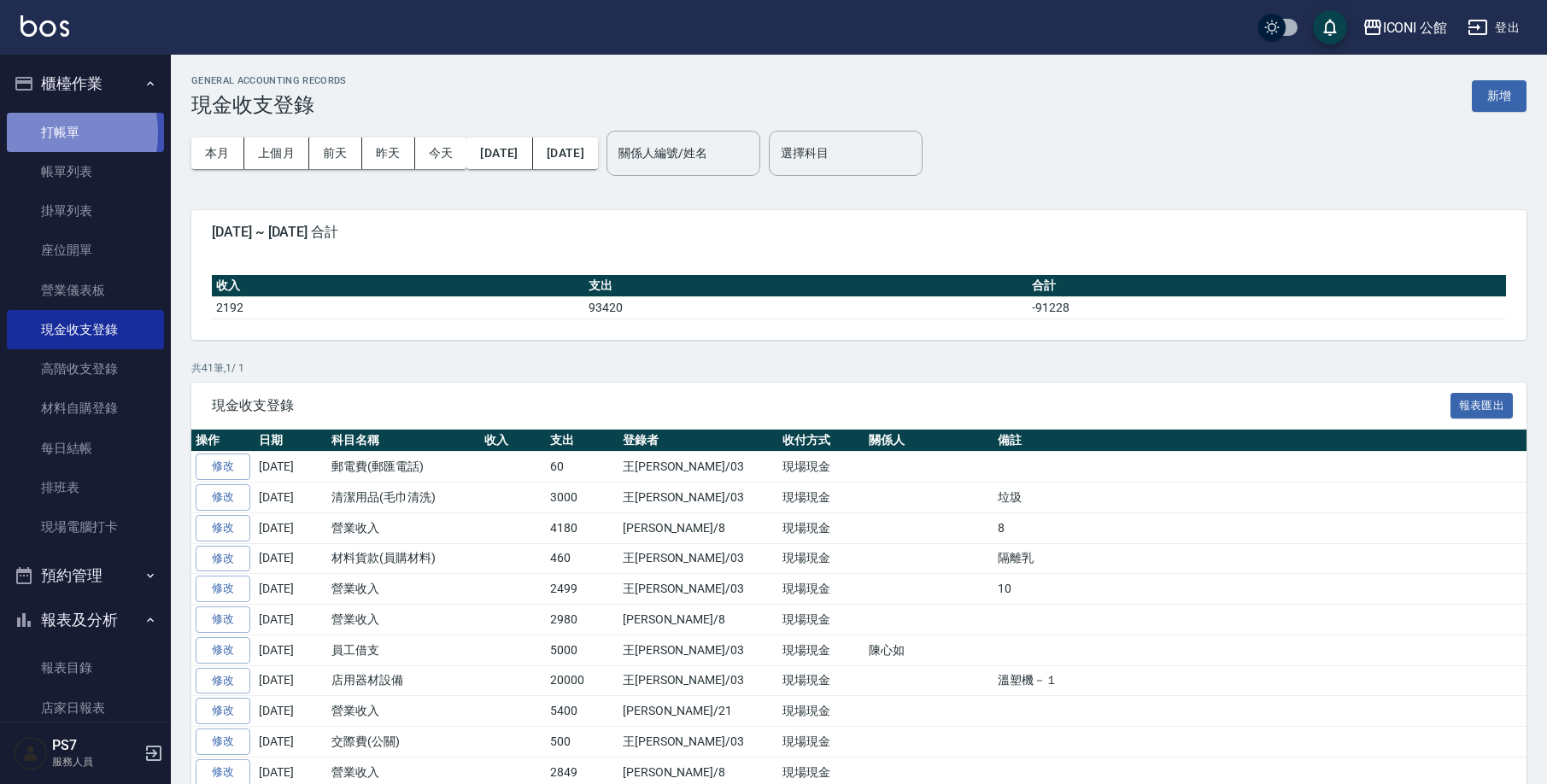
click at [41, 132] on link "打帳單" at bounding box center [86, 132] width 157 height 39
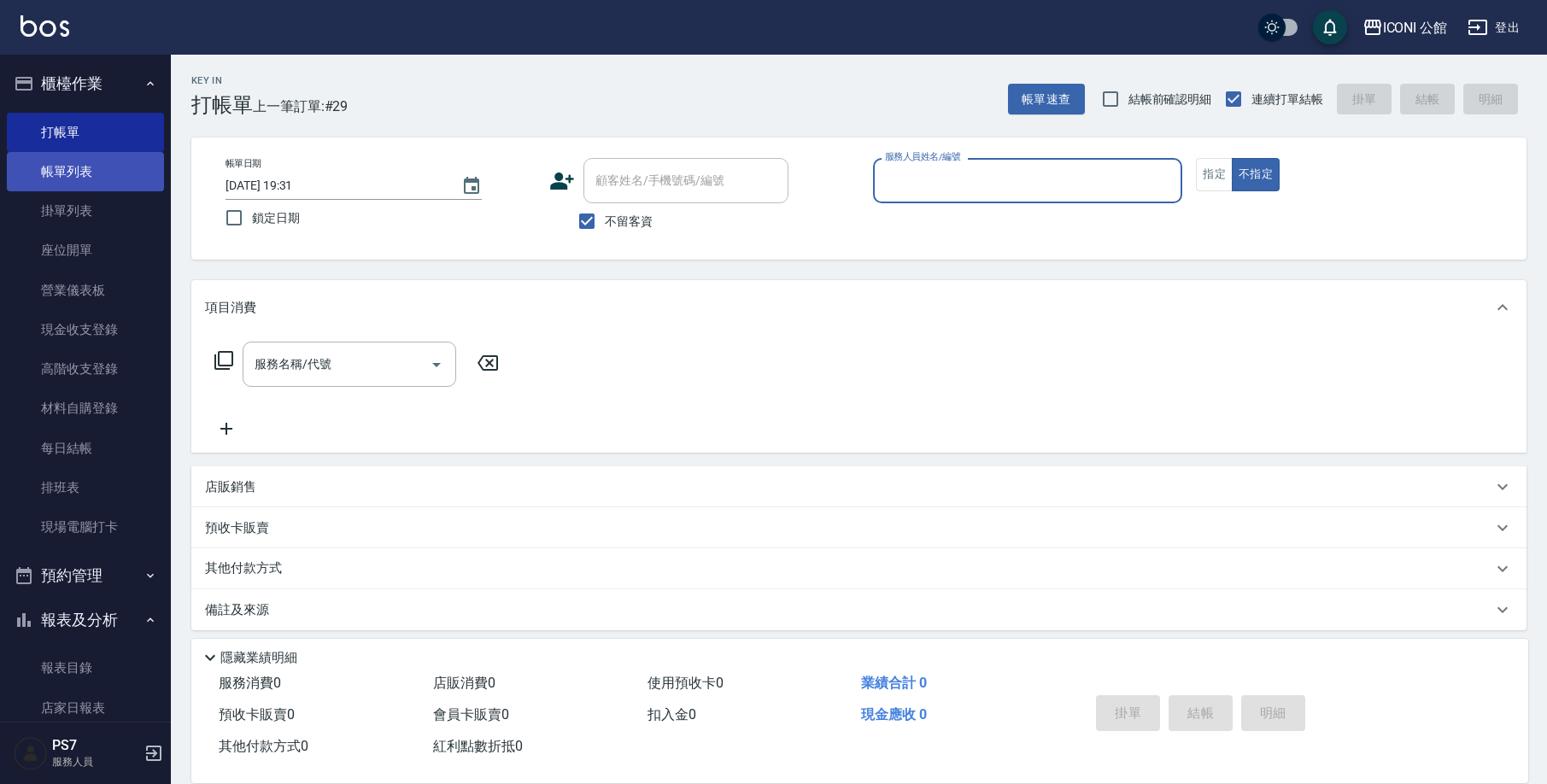
click at [31, 168] on link "帳單列表" at bounding box center [86, 171] width 157 height 39
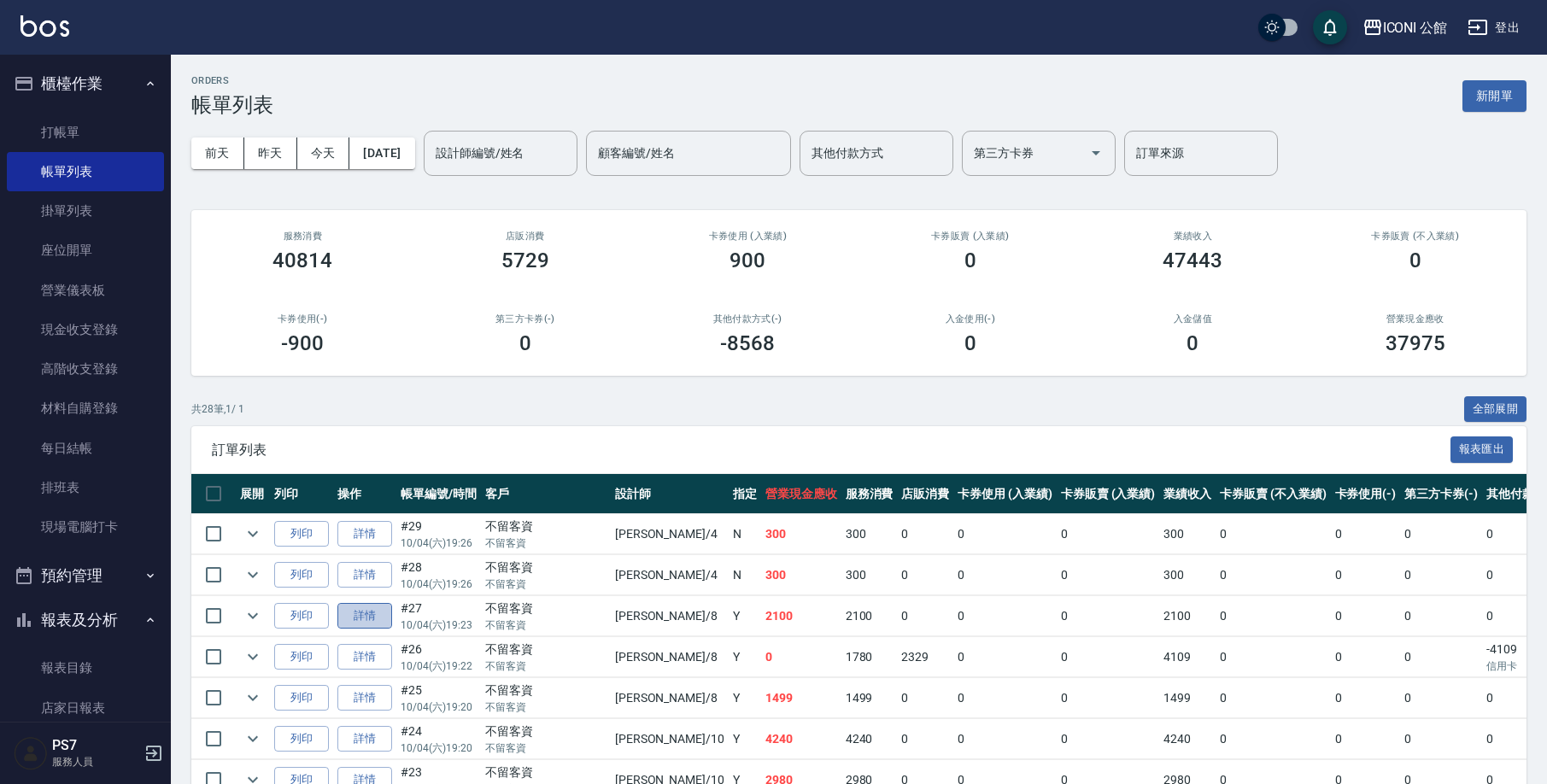
click at [377, 610] on link "詳情" at bounding box center [365, 616] width 54 height 27
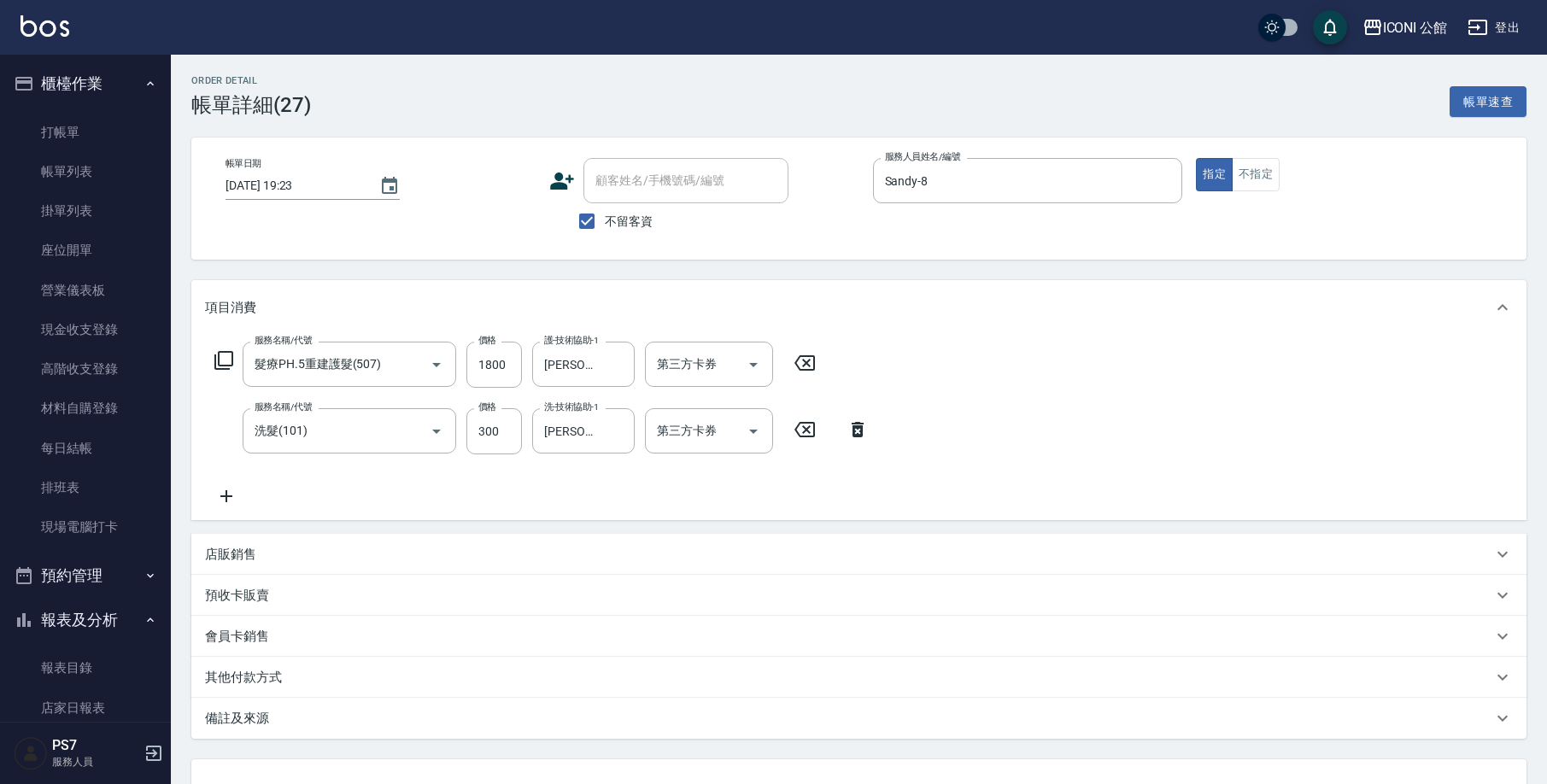
drag, startPoint x: 272, startPoint y: 560, endPoint x: 278, endPoint y: 567, distance: 9.2
click at [278, 567] on div "店販銷售" at bounding box center [858, 553] width 1335 height 41
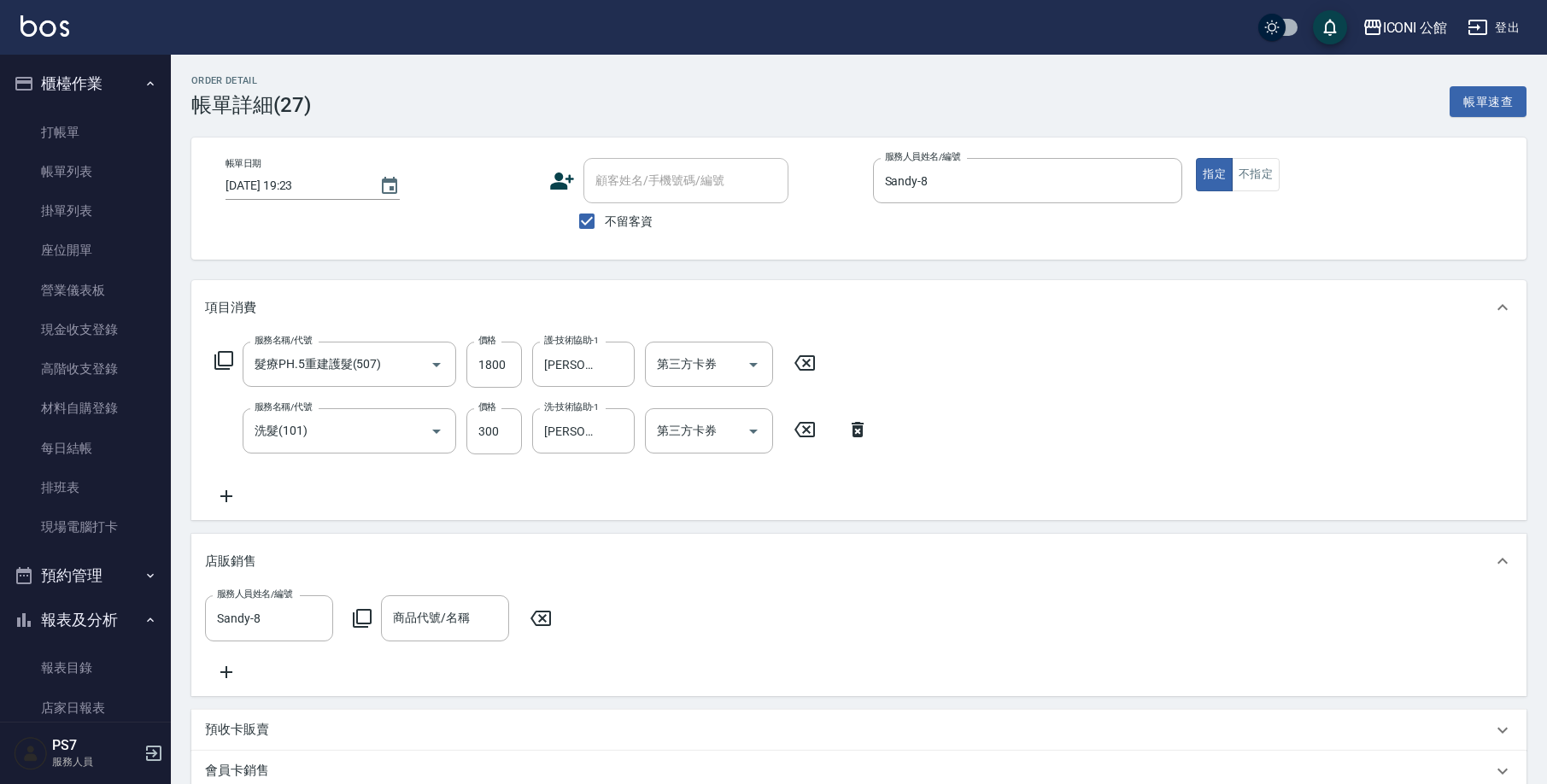
click at [358, 618] on icon at bounding box center [362, 618] width 21 height 21
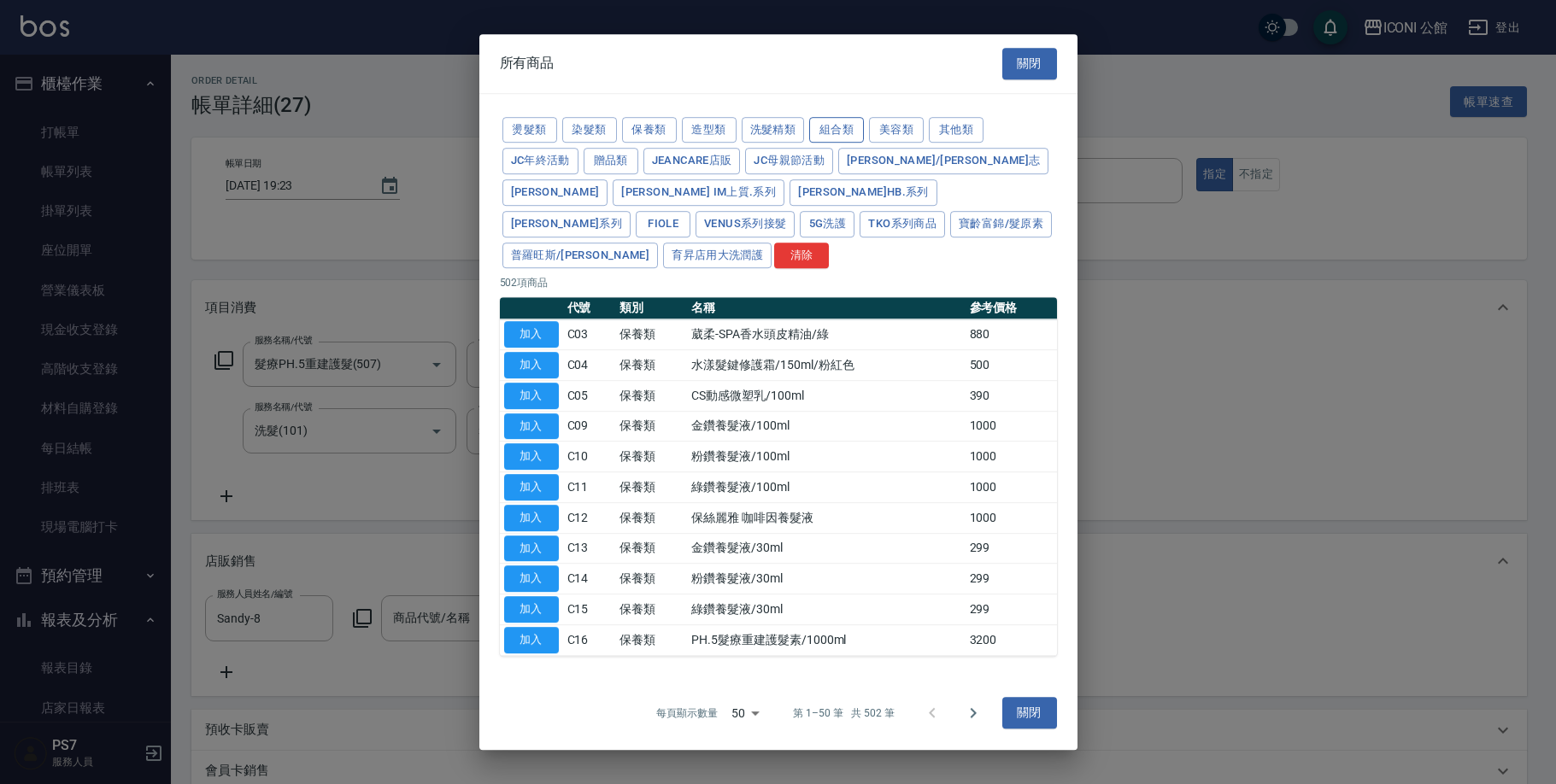
click at [827, 143] on button "組合類" at bounding box center [835, 130] width 54 height 27
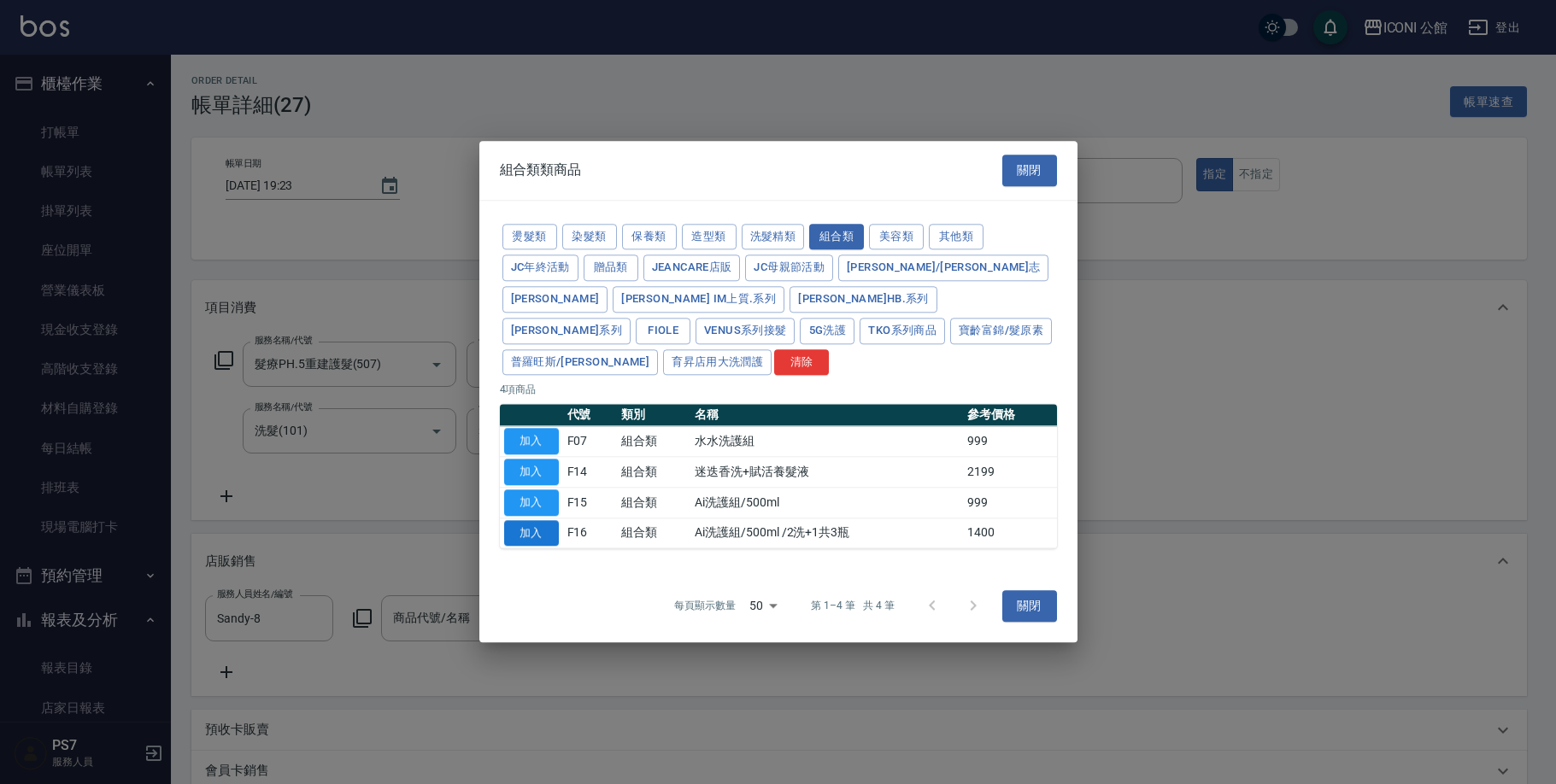
click at [518, 520] on button "加入" at bounding box center [530, 533] width 54 height 27
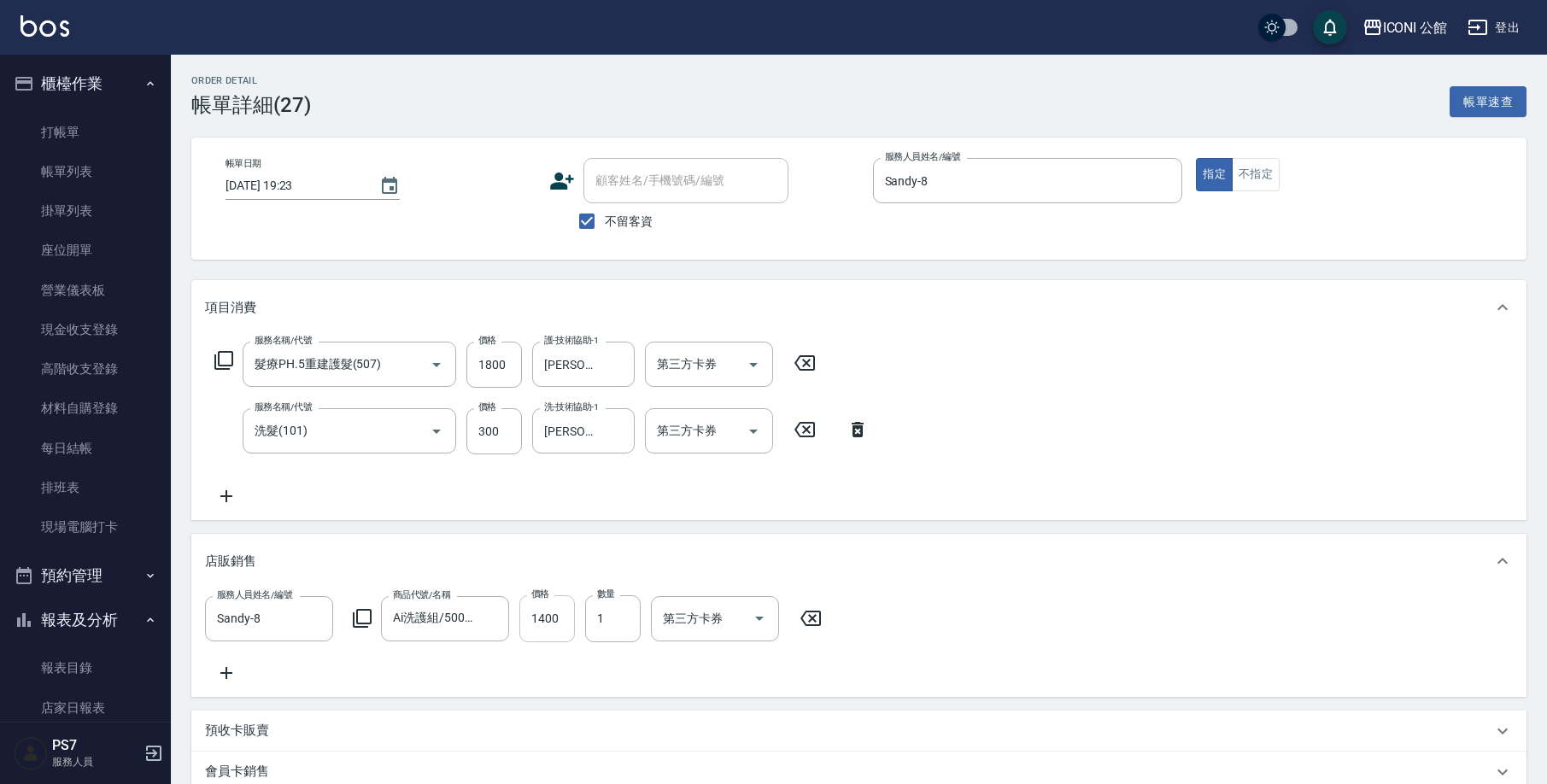
click at [560, 622] on input "1400" at bounding box center [547, 617] width 55 height 46
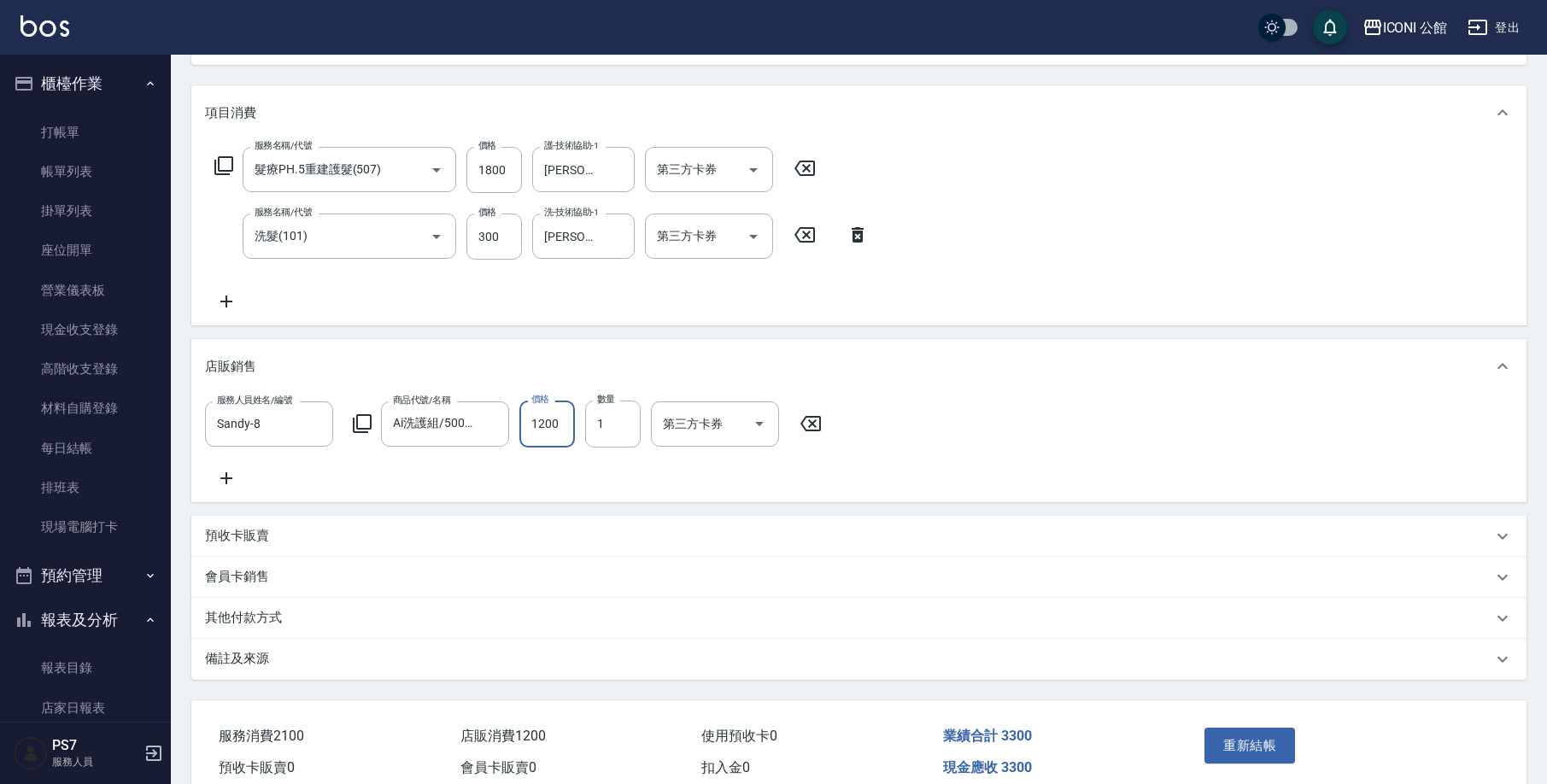
scroll to position [287, 0]
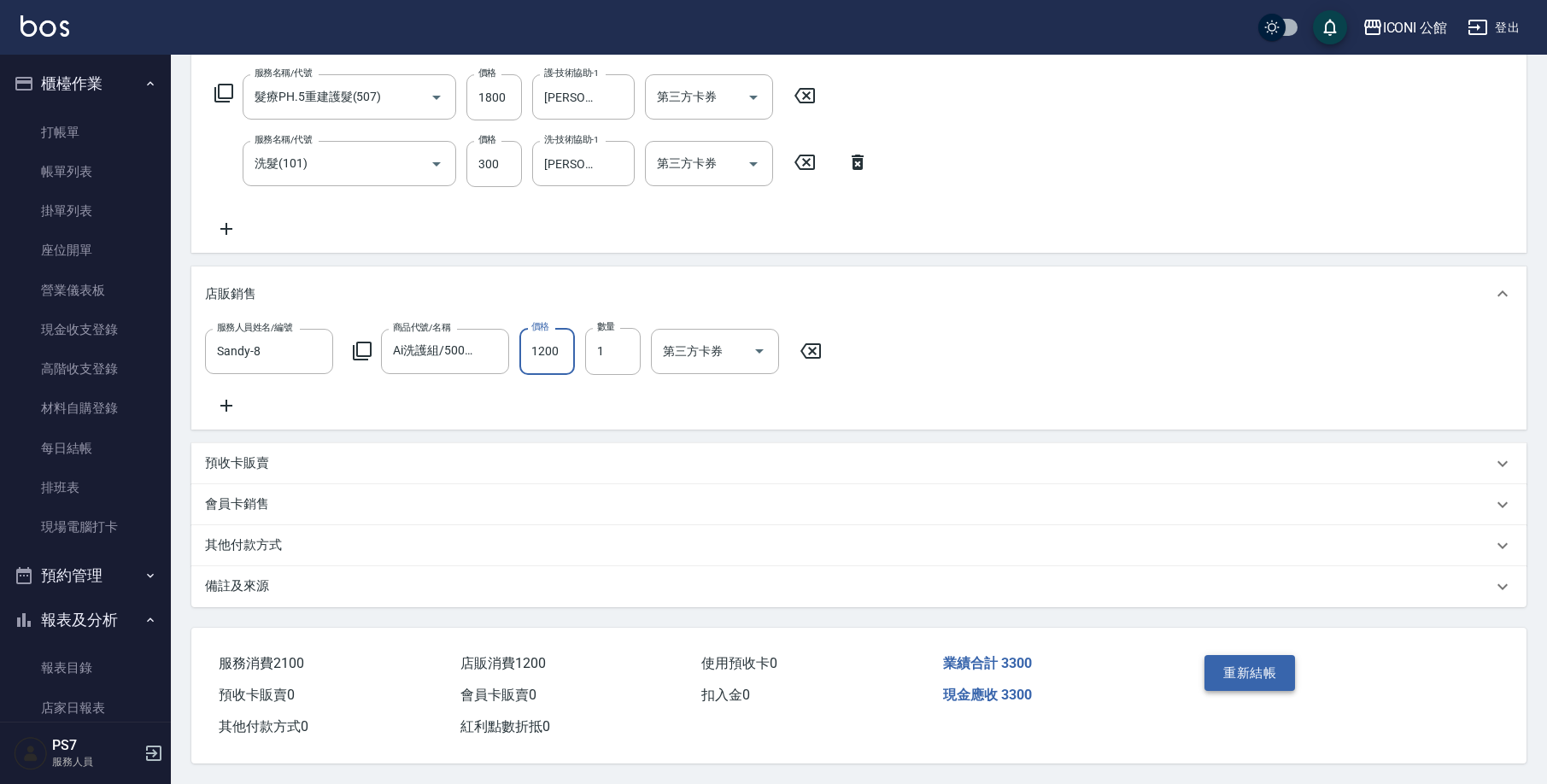
click at [1239, 670] on button "重新結帳" at bounding box center [1249, 673] width 91 height 36
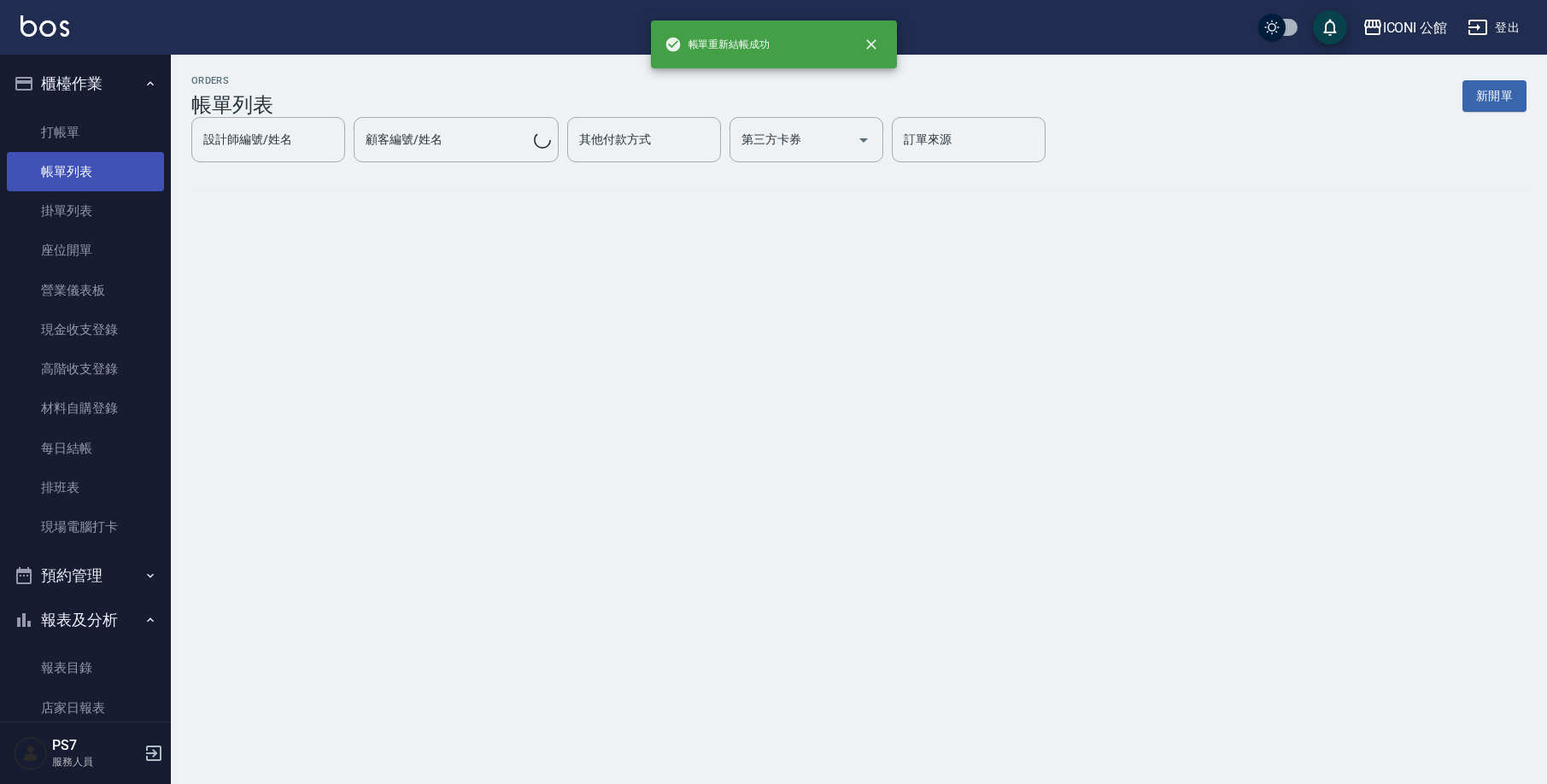
click at [100, 169] on link "帳單列表" at bounding box center [86, 171] width 157 height 39
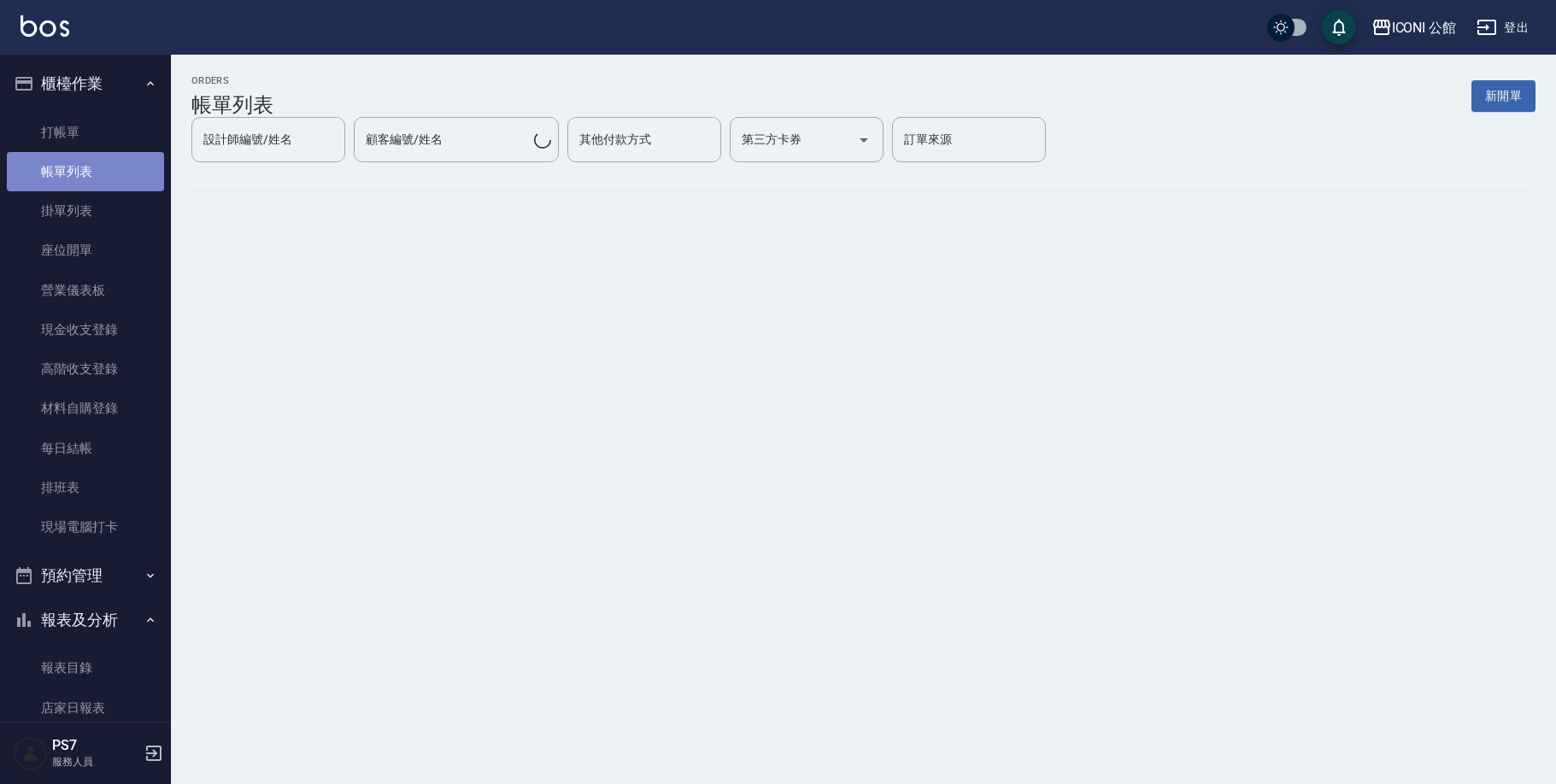
click at [102, 170] on link "帳單列表" at bounding box center [86, 171] width 157 height 39
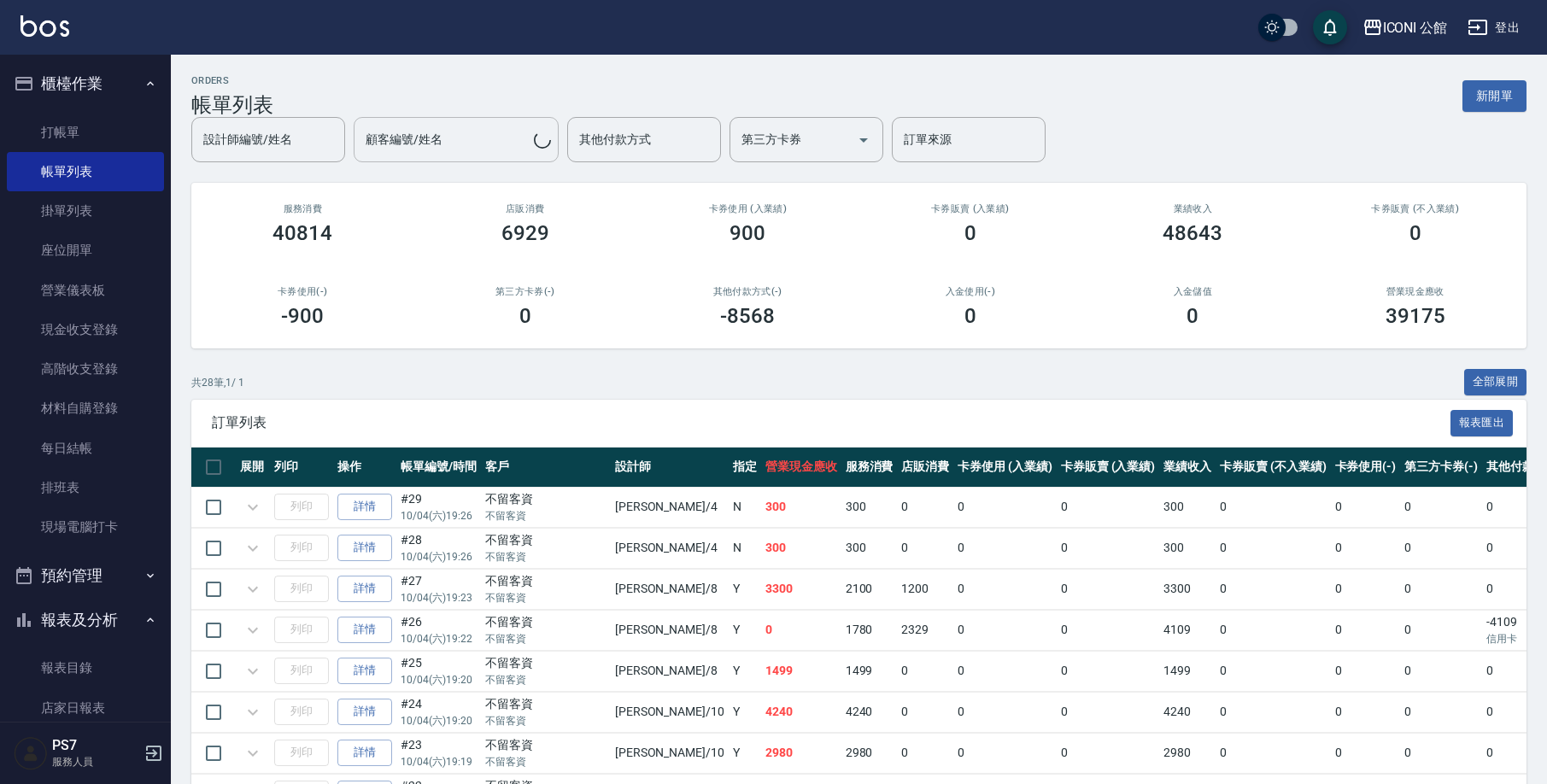
click at [338, 145] on input "設計師編號/姓名" at bounding box center [268, 139] width 138 height 30
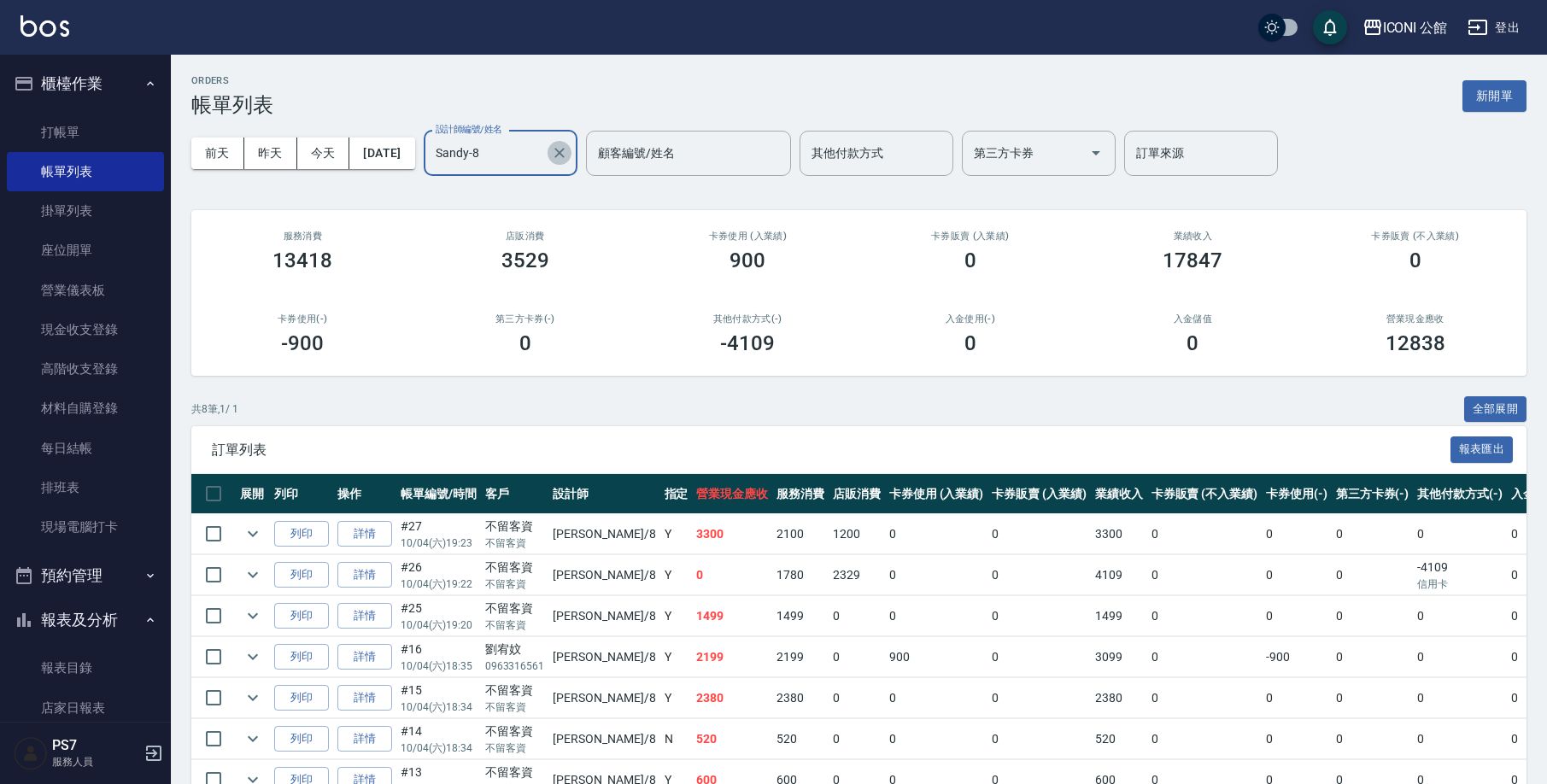
click at [568, 160] on icon "Clear" at bounding box center [560, 153] width 17 height 17
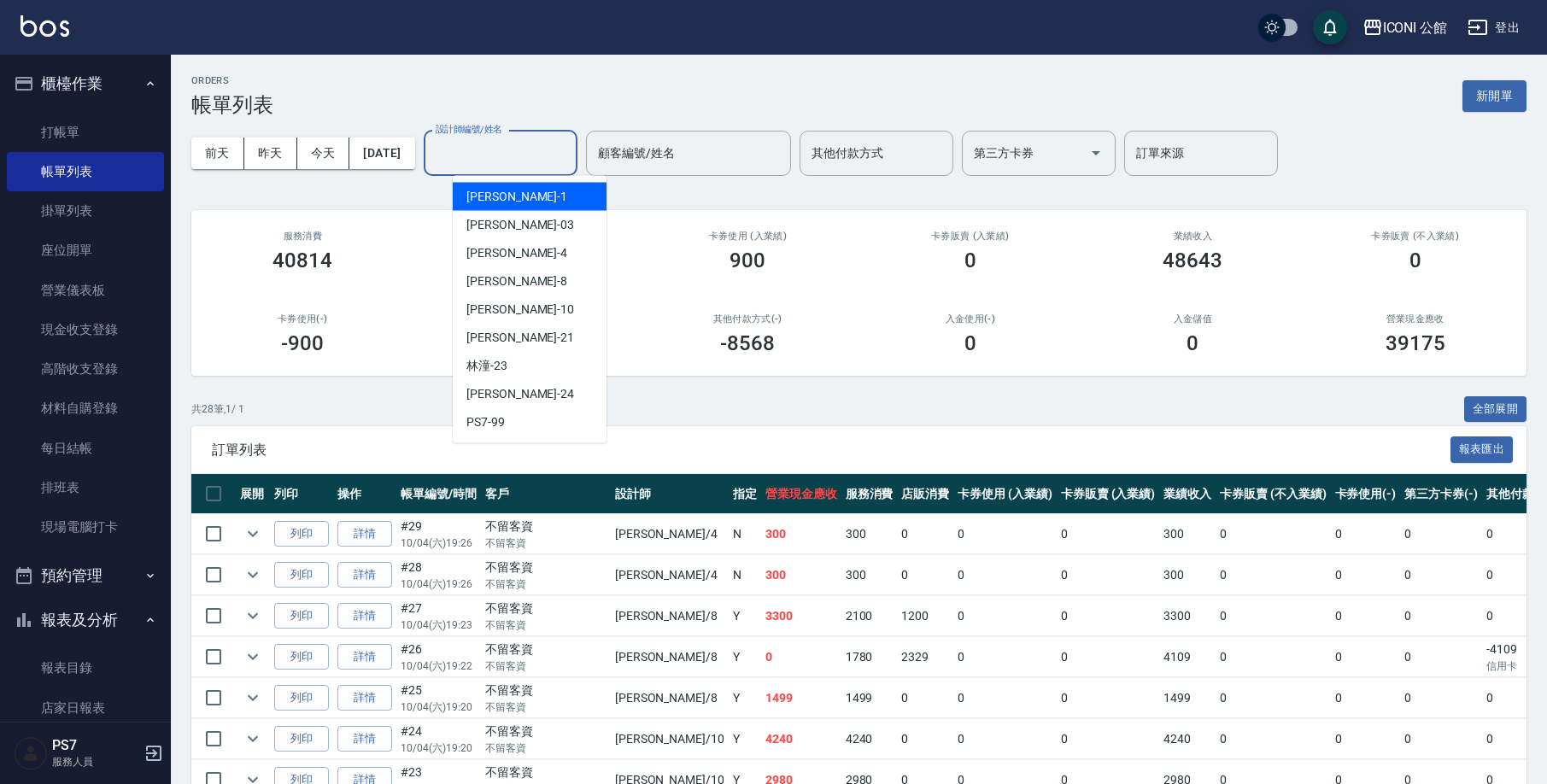
click at [570, 158] on input "設計師編號/姓名" at bounding box center [500, 153] width 138 height 30
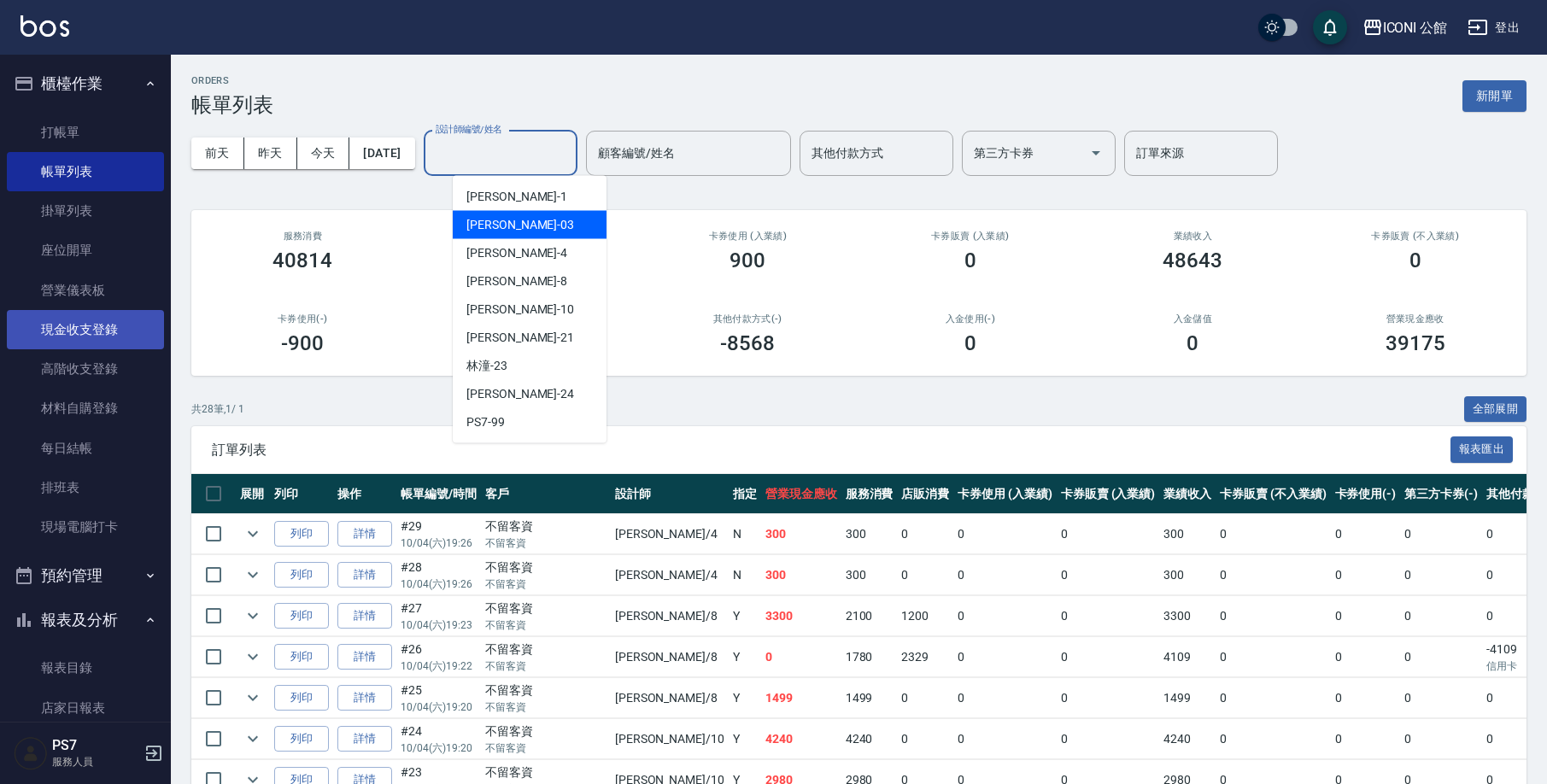
click at [106, 333] on link "現金收支登錄" at bounding box center [86, 329] width 157 height 39
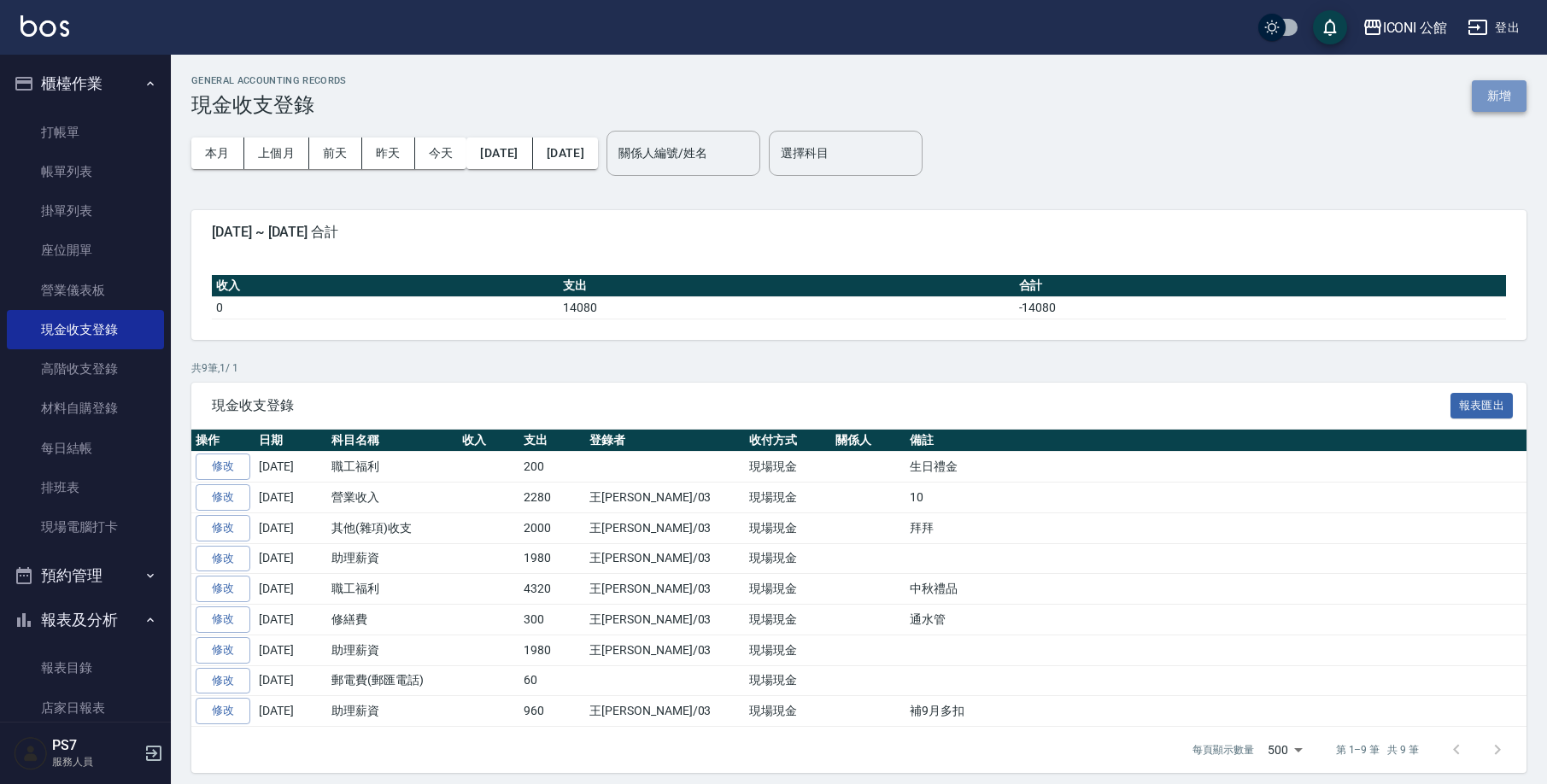
click at [1499, 106] on button "新增" at bounding box center [1499, 96] width 54 height 32
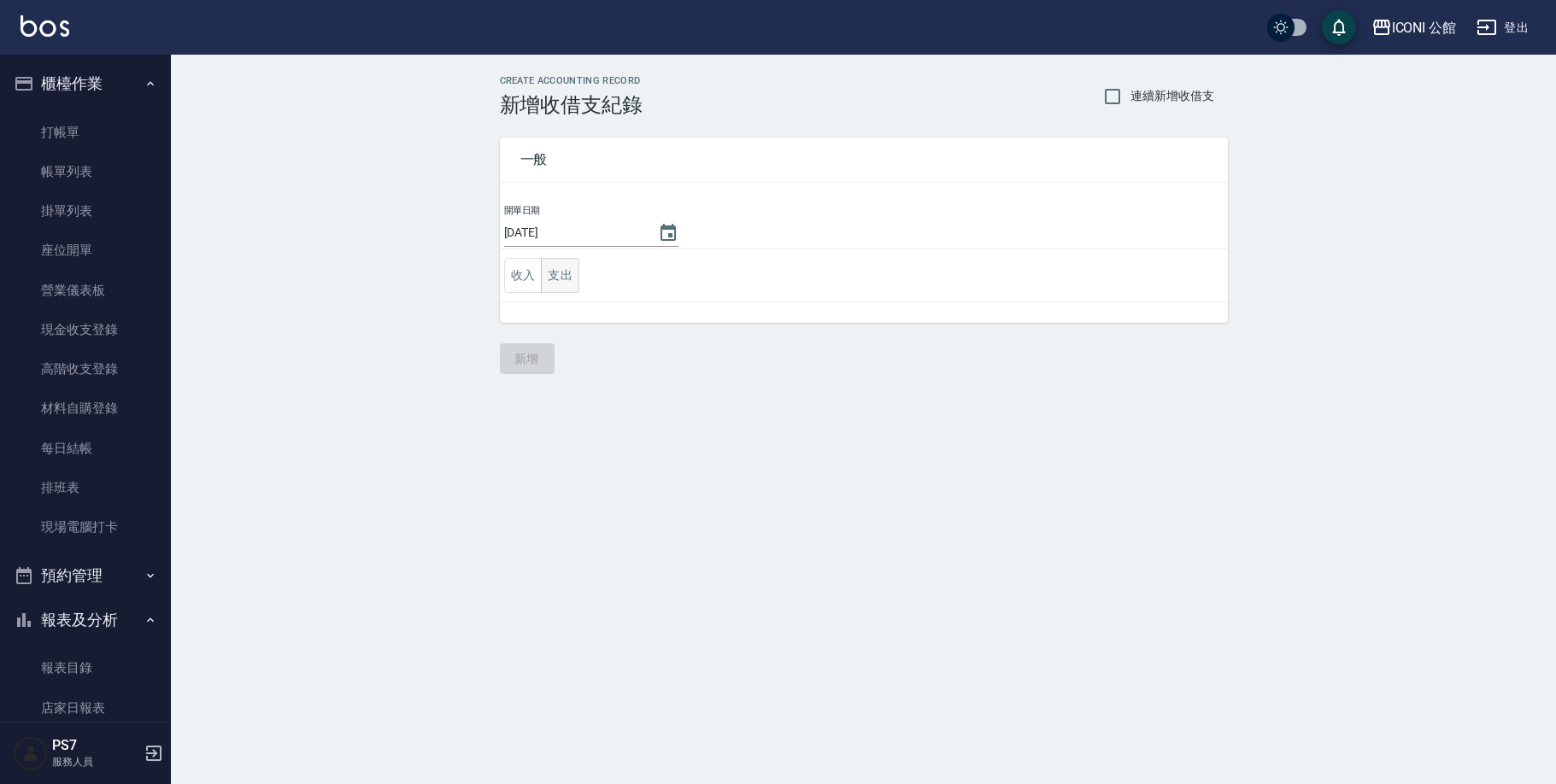
click at [564, 282] on button "支出" at bounding box center [560, 275] width 38 height 35
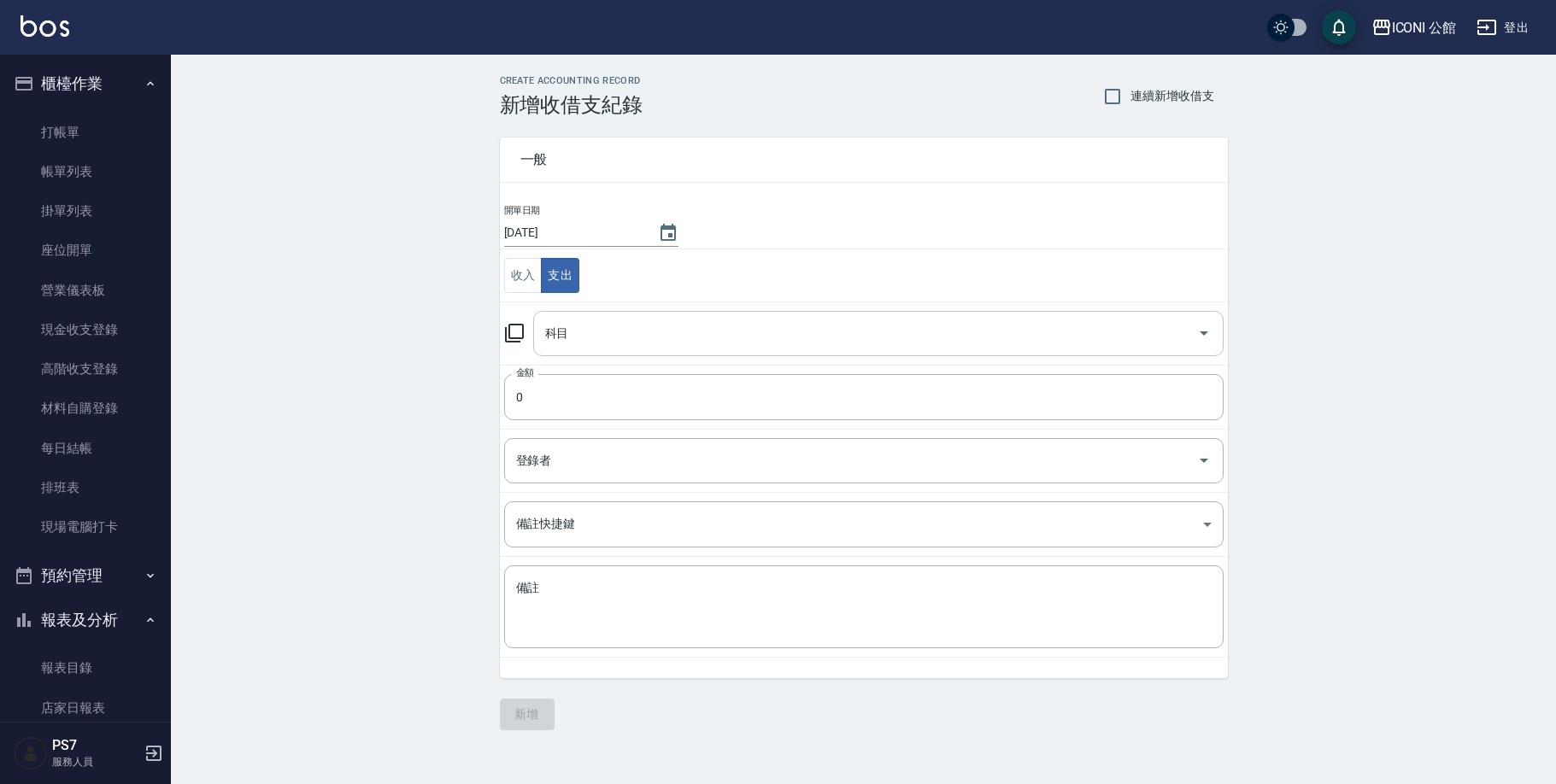
click at [594, 340] on input "科目" at bounding box center [865, 333] width 649 height 30
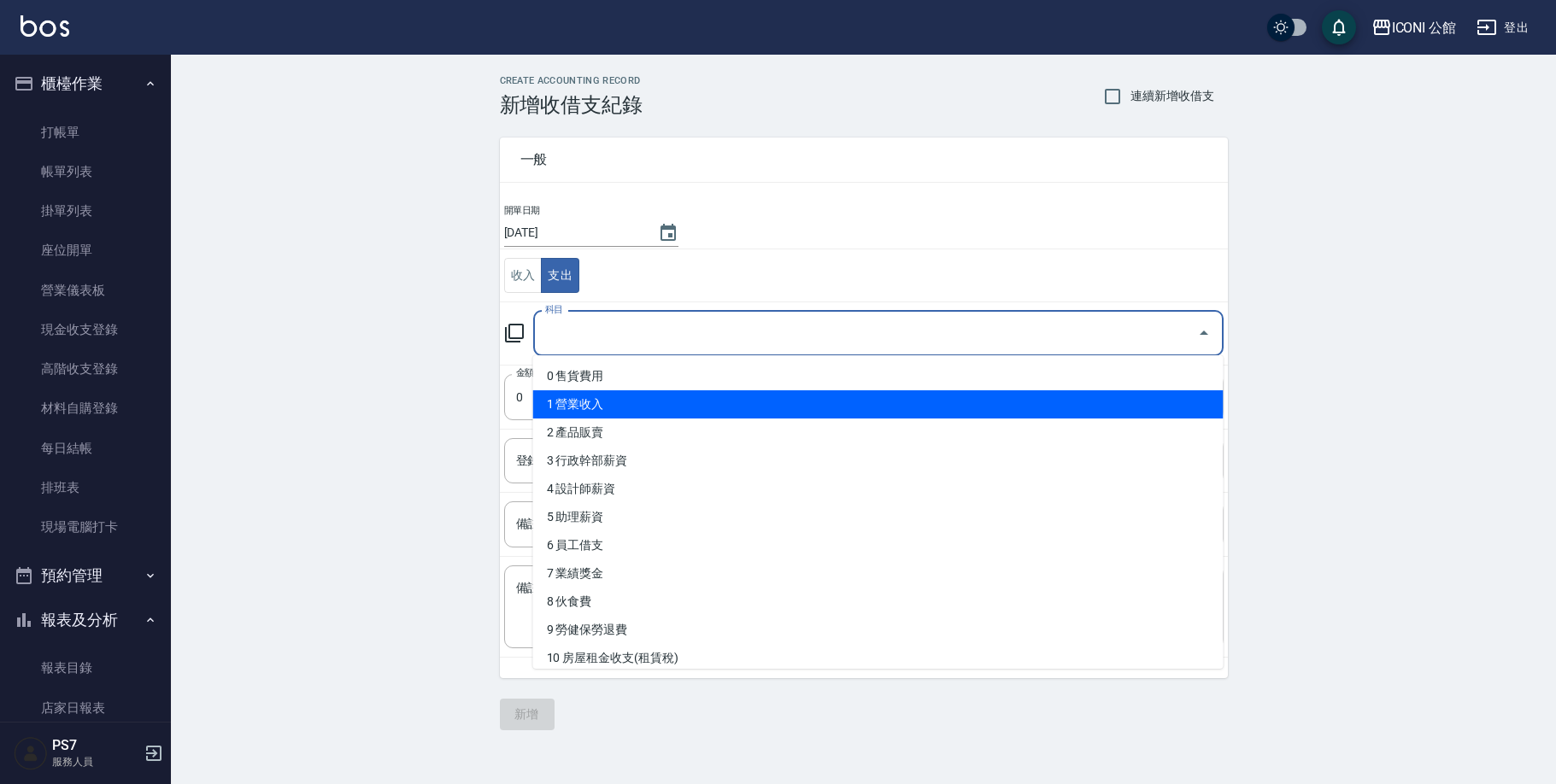
click at [590, 408] on li "1 營業收入" at bounding box center [878, 404] width 690 height 28
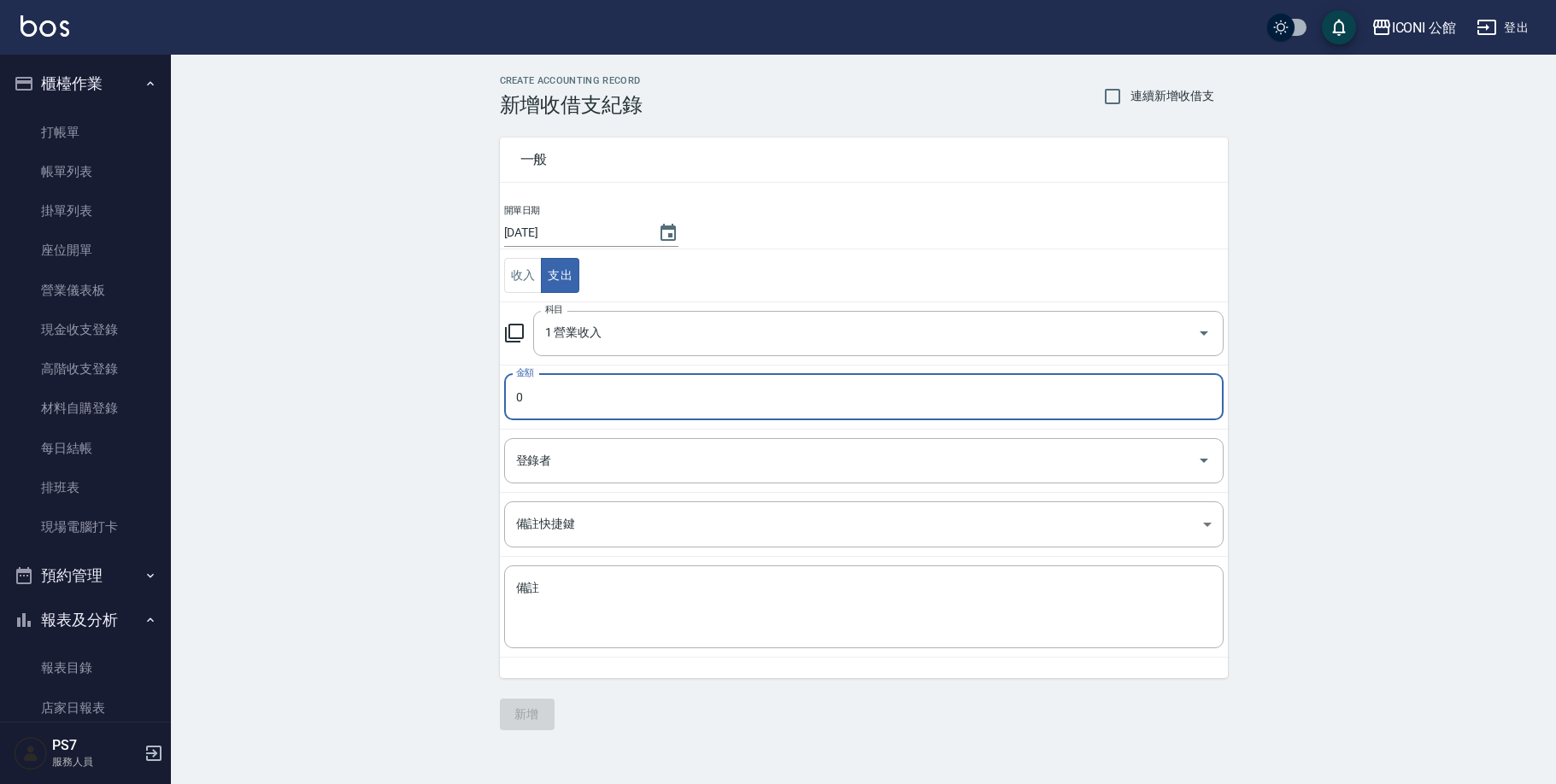
click at [551, 405] on input "0" at bounding box center [863, 396] width 720 height 46
click at [524, 400] on input "0600" at bounding box center [863, 396] width 720 height 46
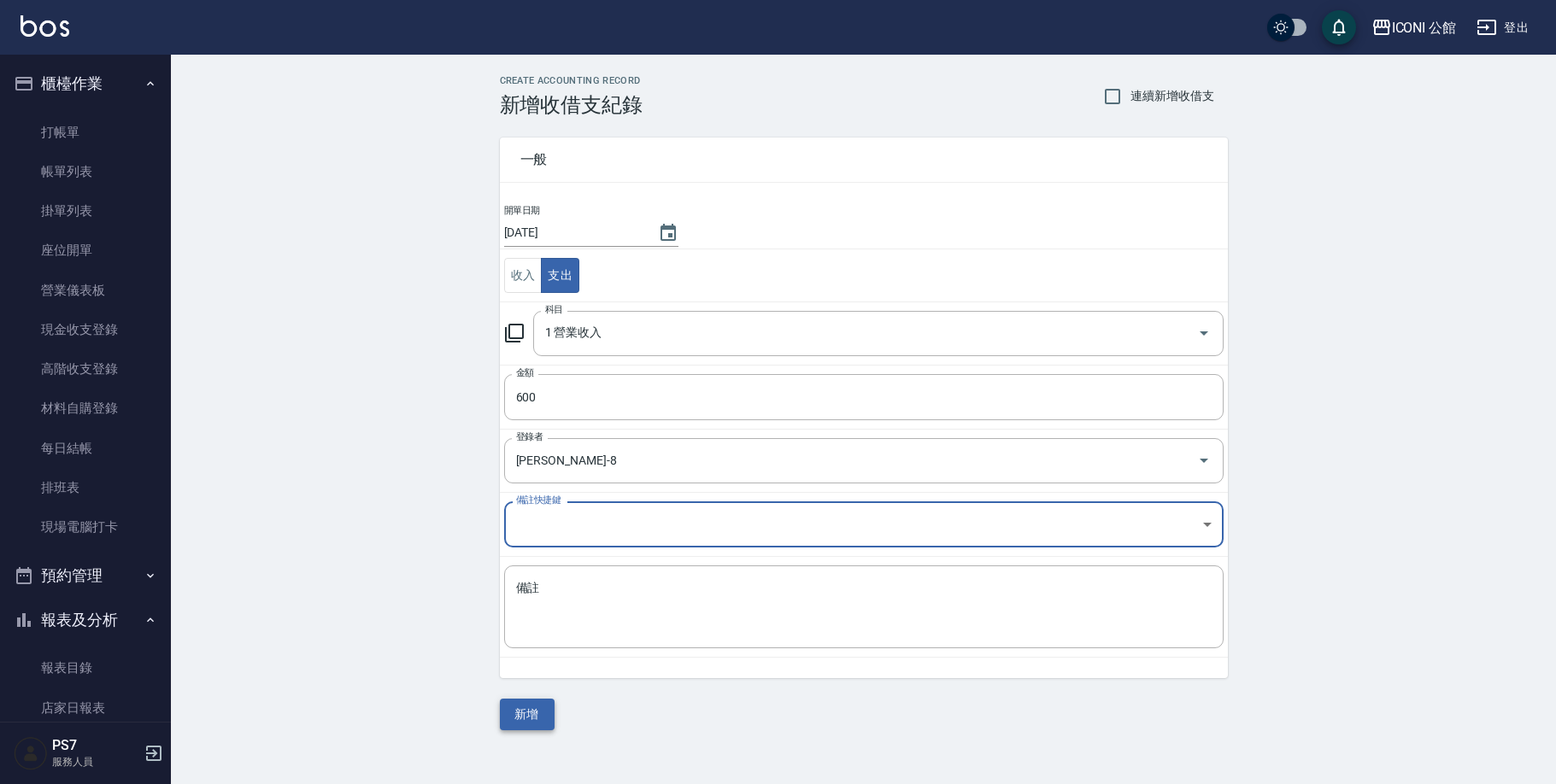
click at [533, 709] on button "新增" at bounding box center [526, 714] width 54 height 32
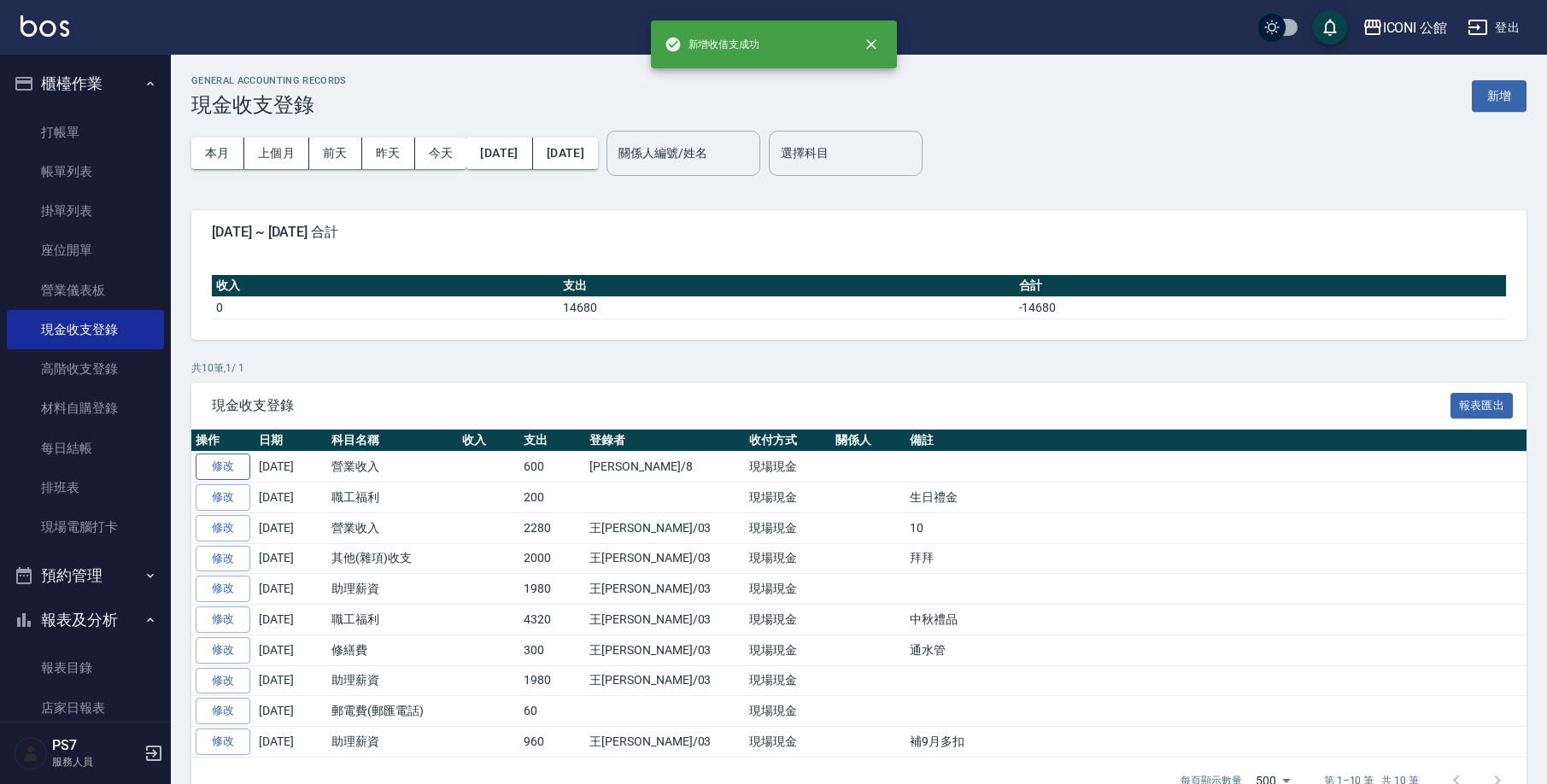
click at [227, 462] on link "修改" at bounding box center [222, 466] width 54 height 27
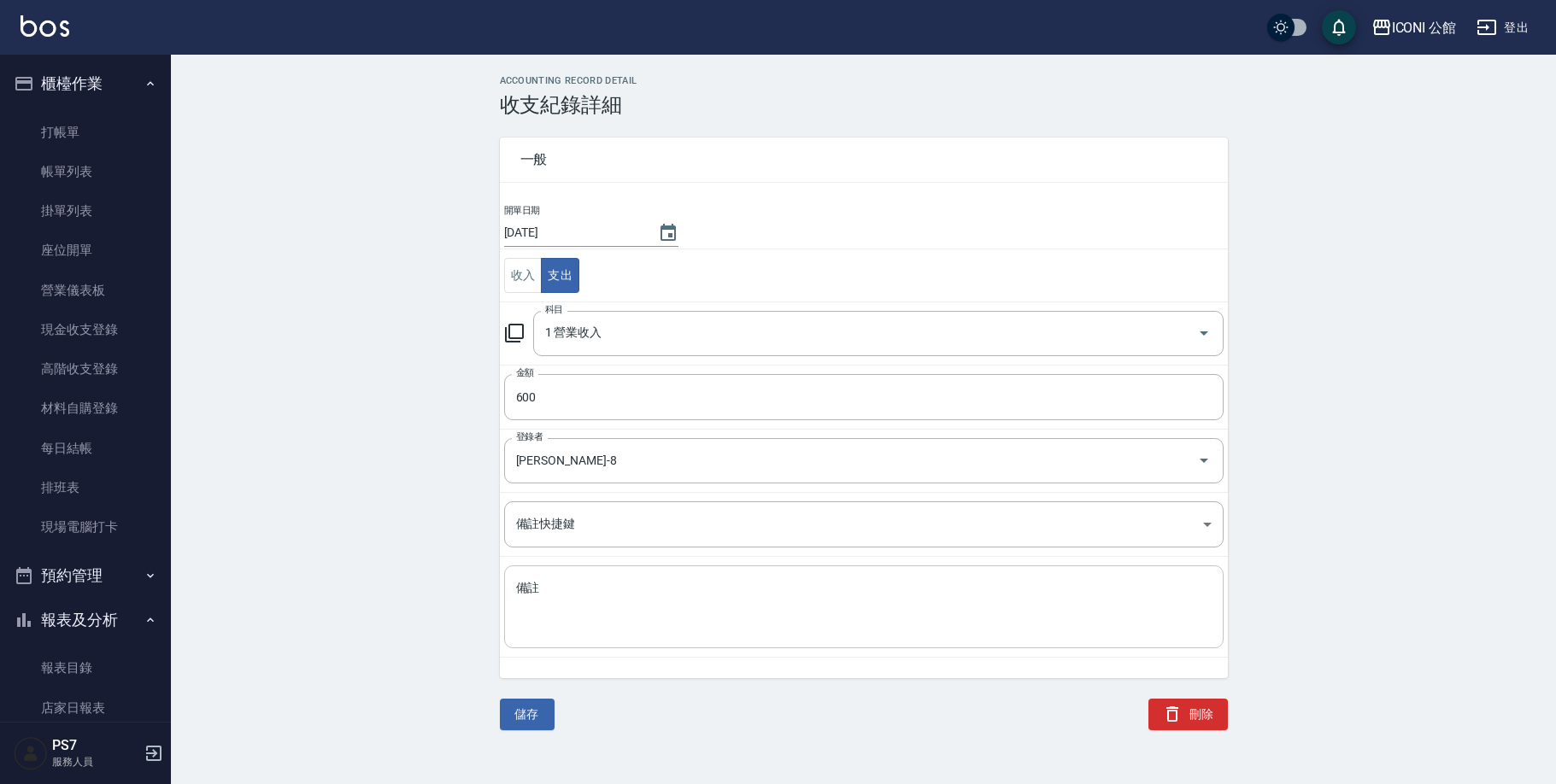
click at [604, 604] on textarea "備註" at bounding box center [863, 606] width 695 height 54
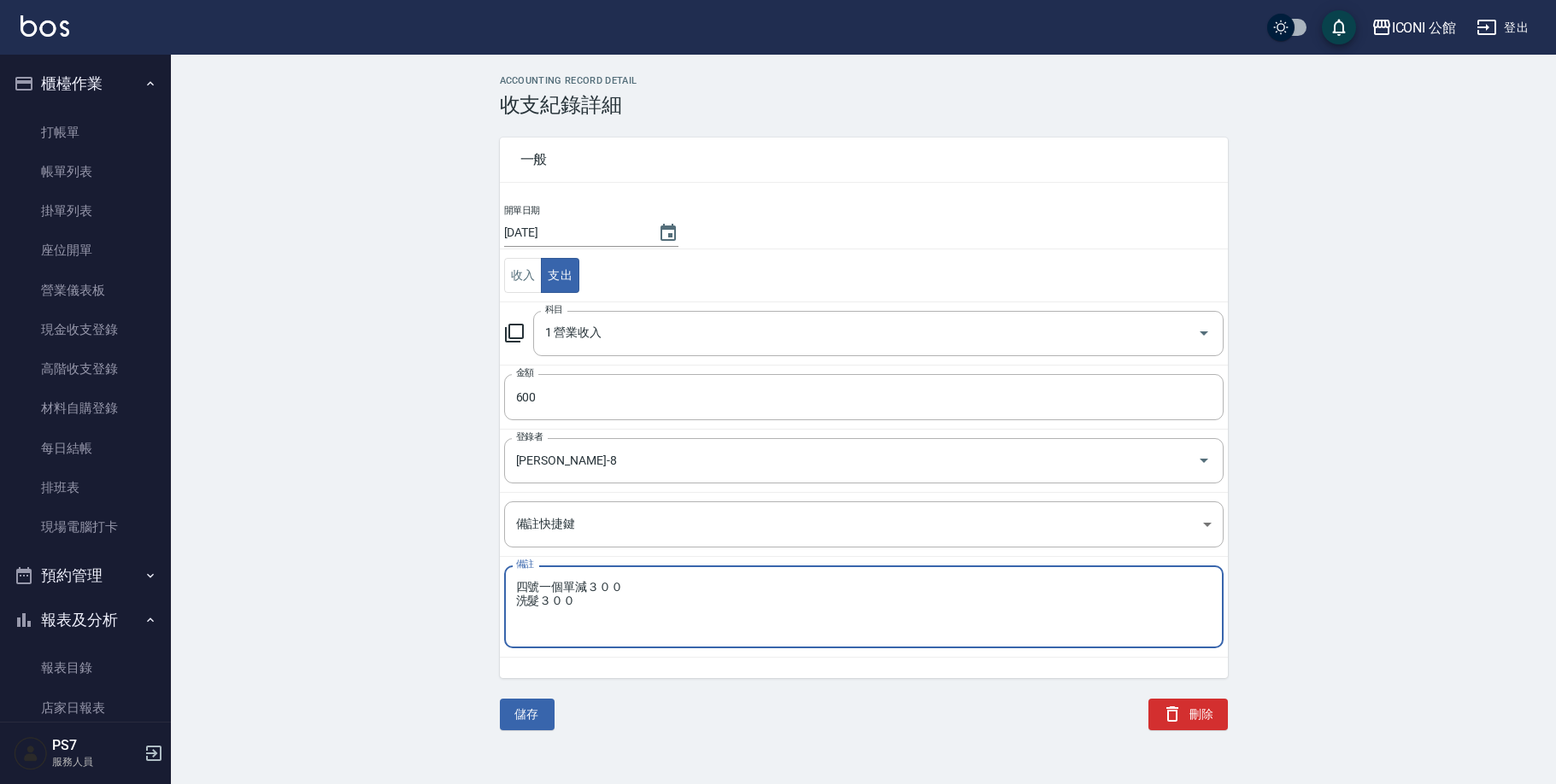
click at [536, 730] on div "ACCOUNTING RECORD DETAIL 收支紀錄詳細 一般 開單日期 [DATE] 收入 支出 科目 1 營業收入 科目 金額 600 金額 登錄者…" at bounding box center [778, 392] width 1556 height 784
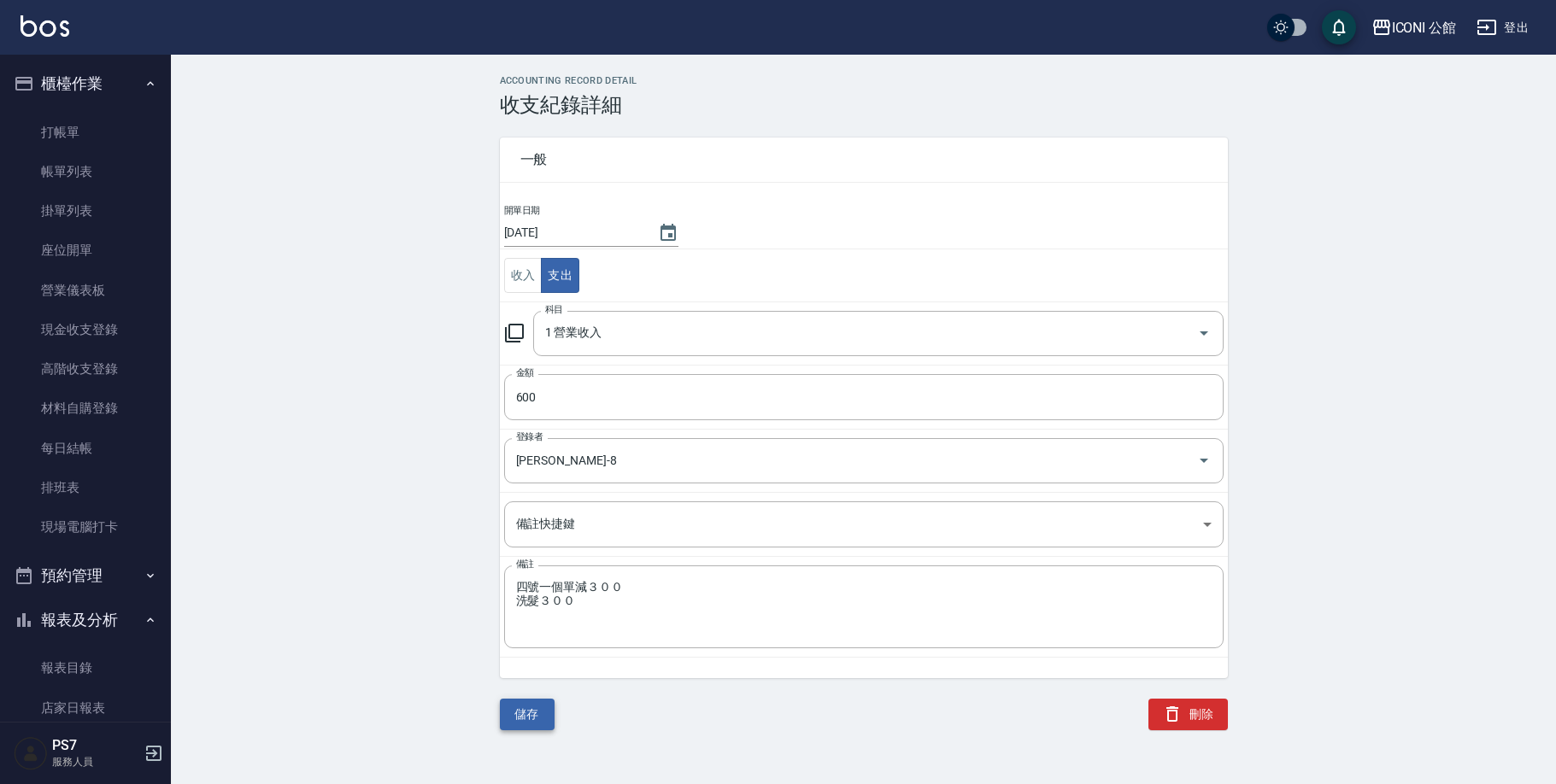
click at [546, 724] on button "儲存" at bounding box center [526, 714] width 54 height 32
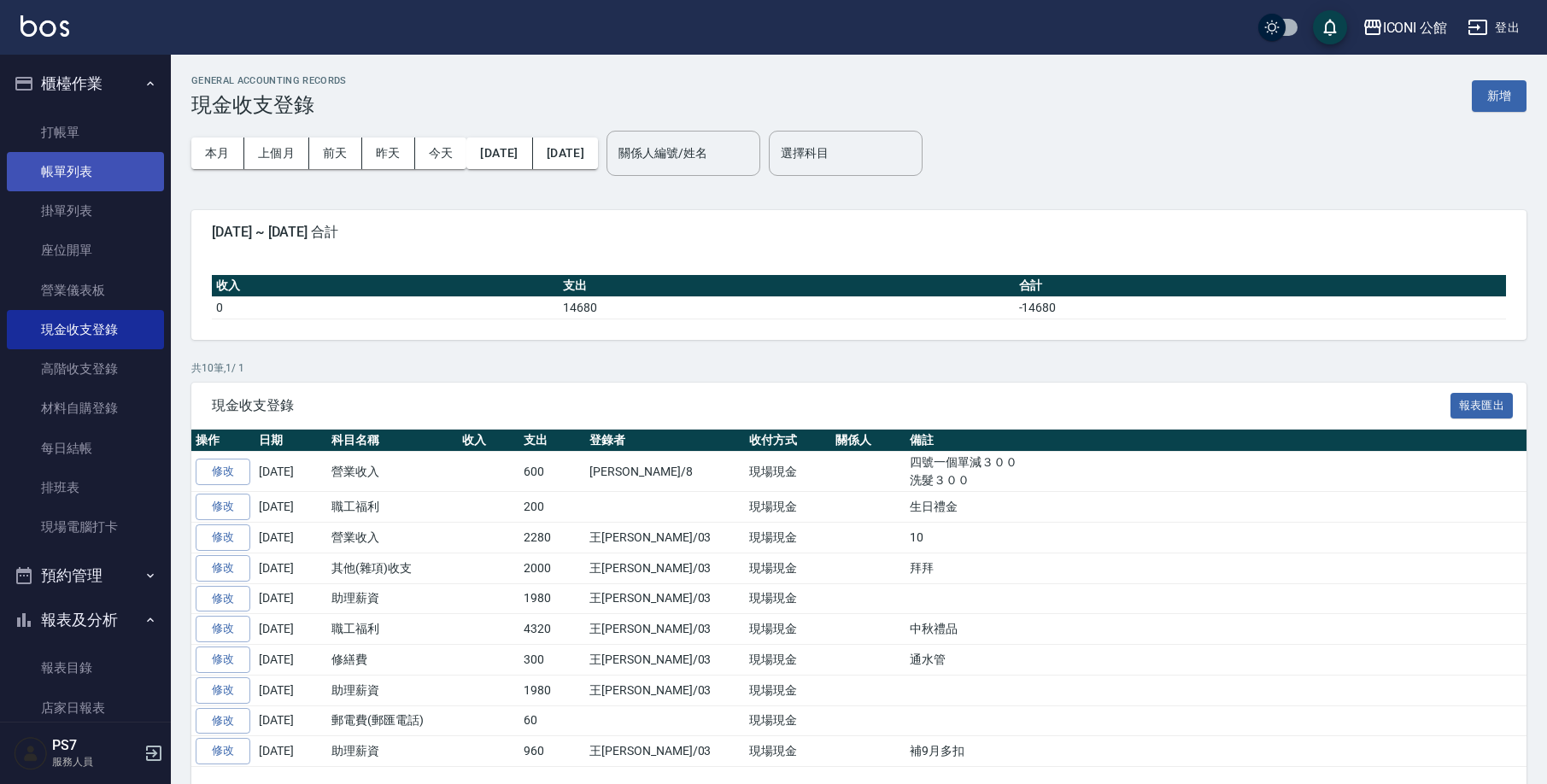
click at [103, 181] on link "帳單列表" at bounding box center [86, 171] width 157 height 39
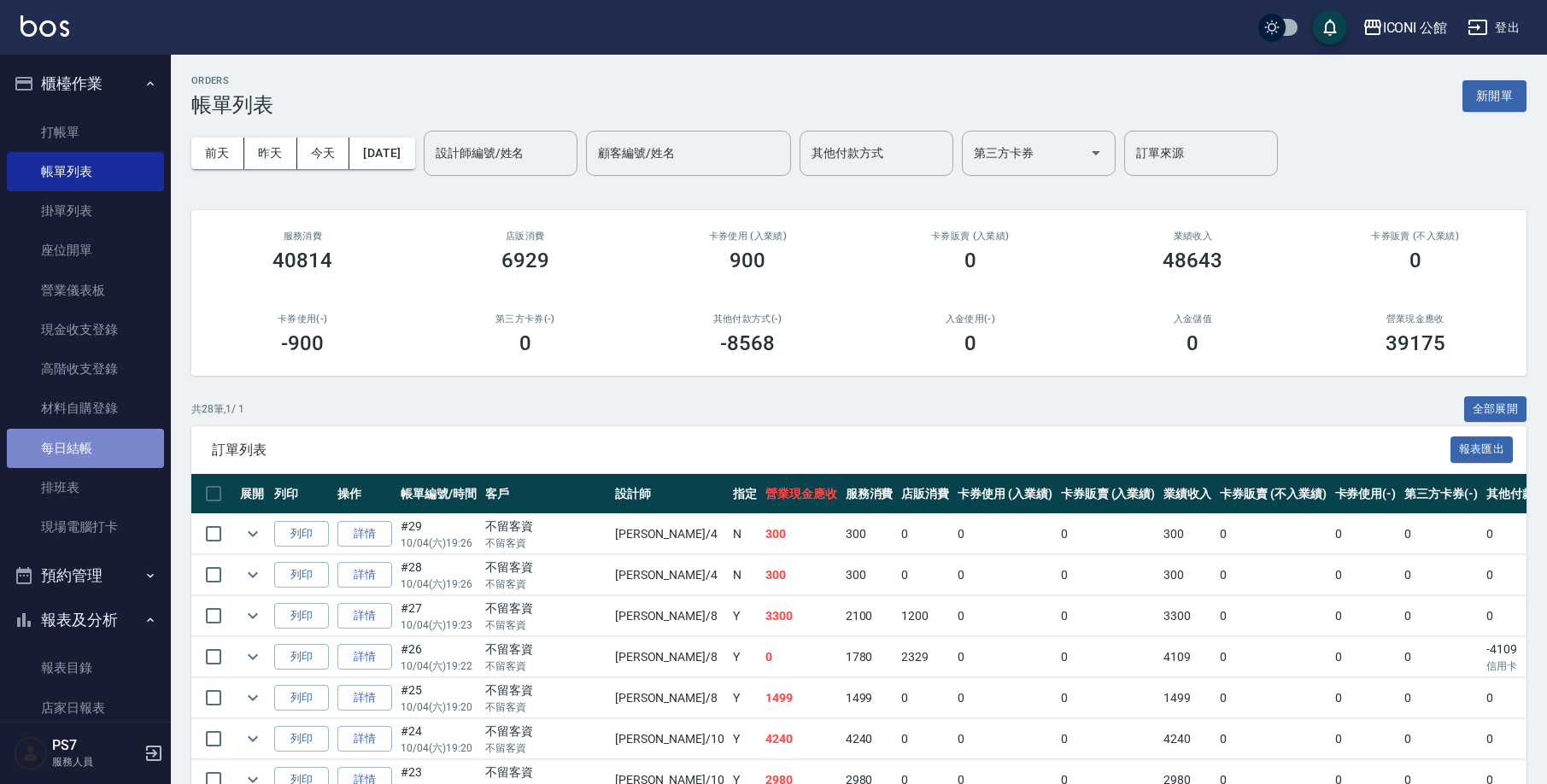
click at [98, 449] on link "每日結帳" at bounding box center [86, 447] width 157 height 39
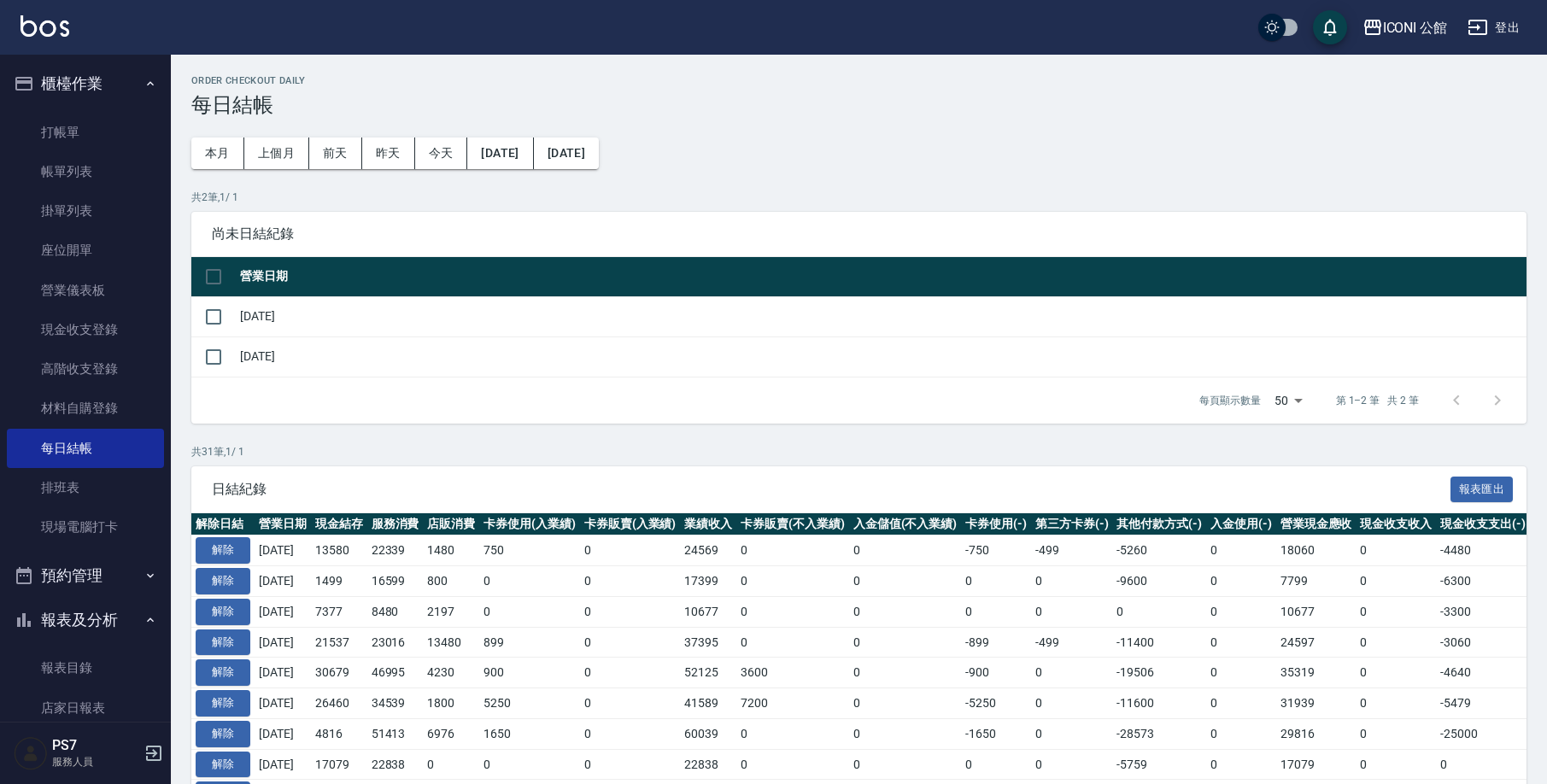
click at [231, 352] on td at bounding box center [212, 357] width 44 height 40
click at [201, 360] on input "checkbox" at bounding box center [213, 357] width 36 height 36
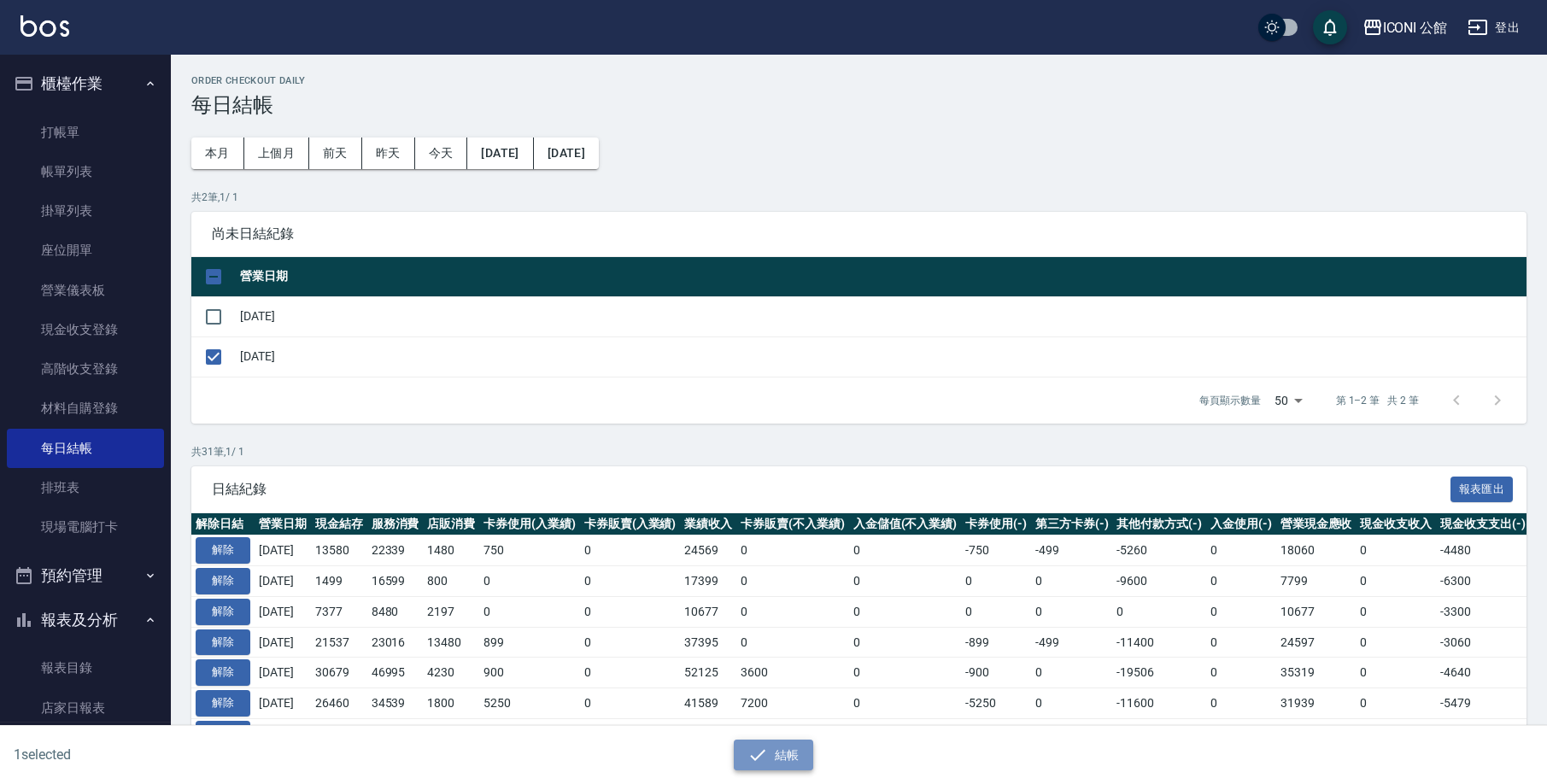
click at [773, 747] on button "結帳" at bounding box center [773, 755] width 79 height 32
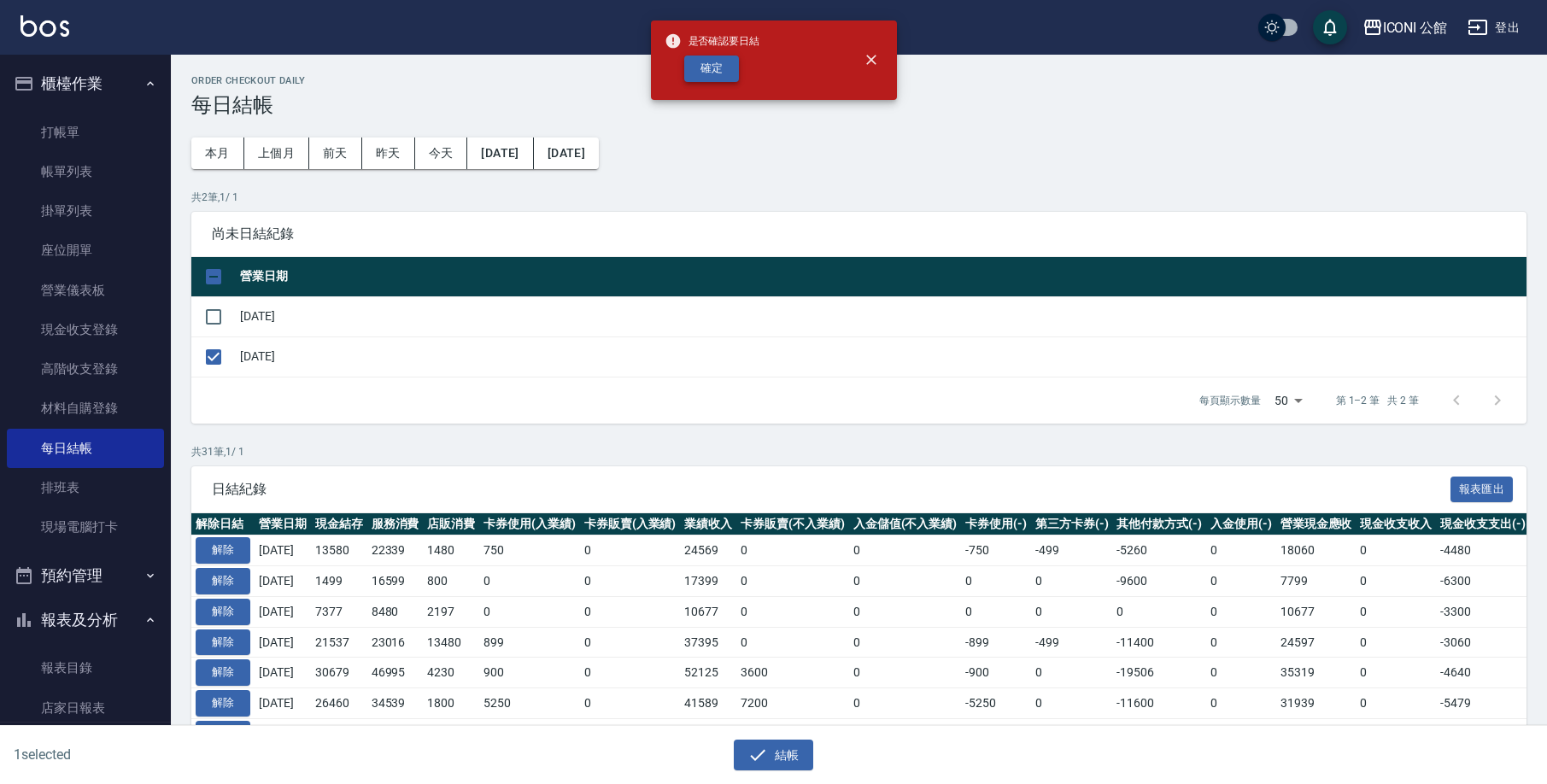
click at [737, 63] on button "確定" at bounding box center [711, 68] width 54 height 27
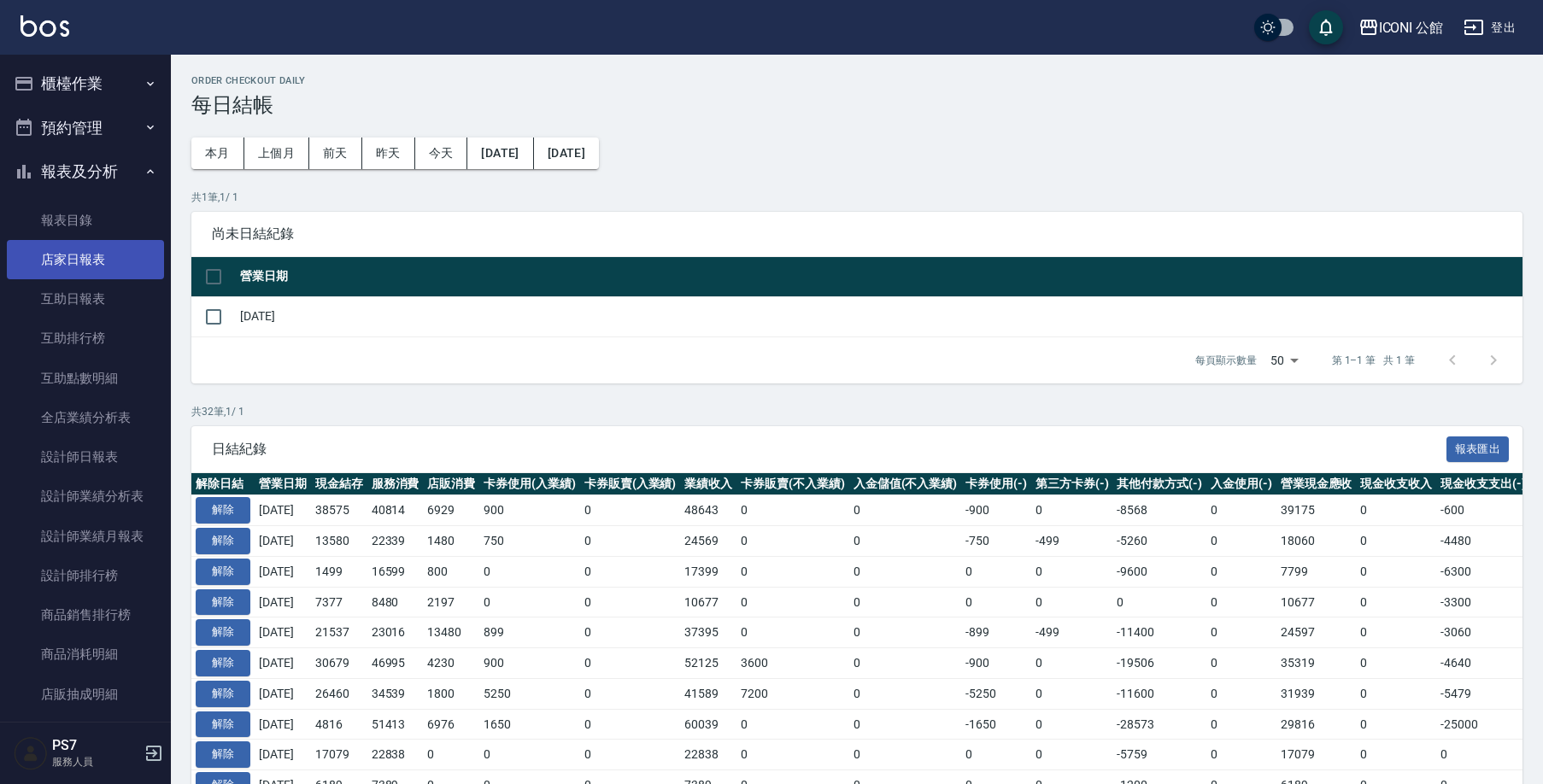
click at [109, 268] on link "店家日報表" at bounding box center [86, 259] width 157 height 39
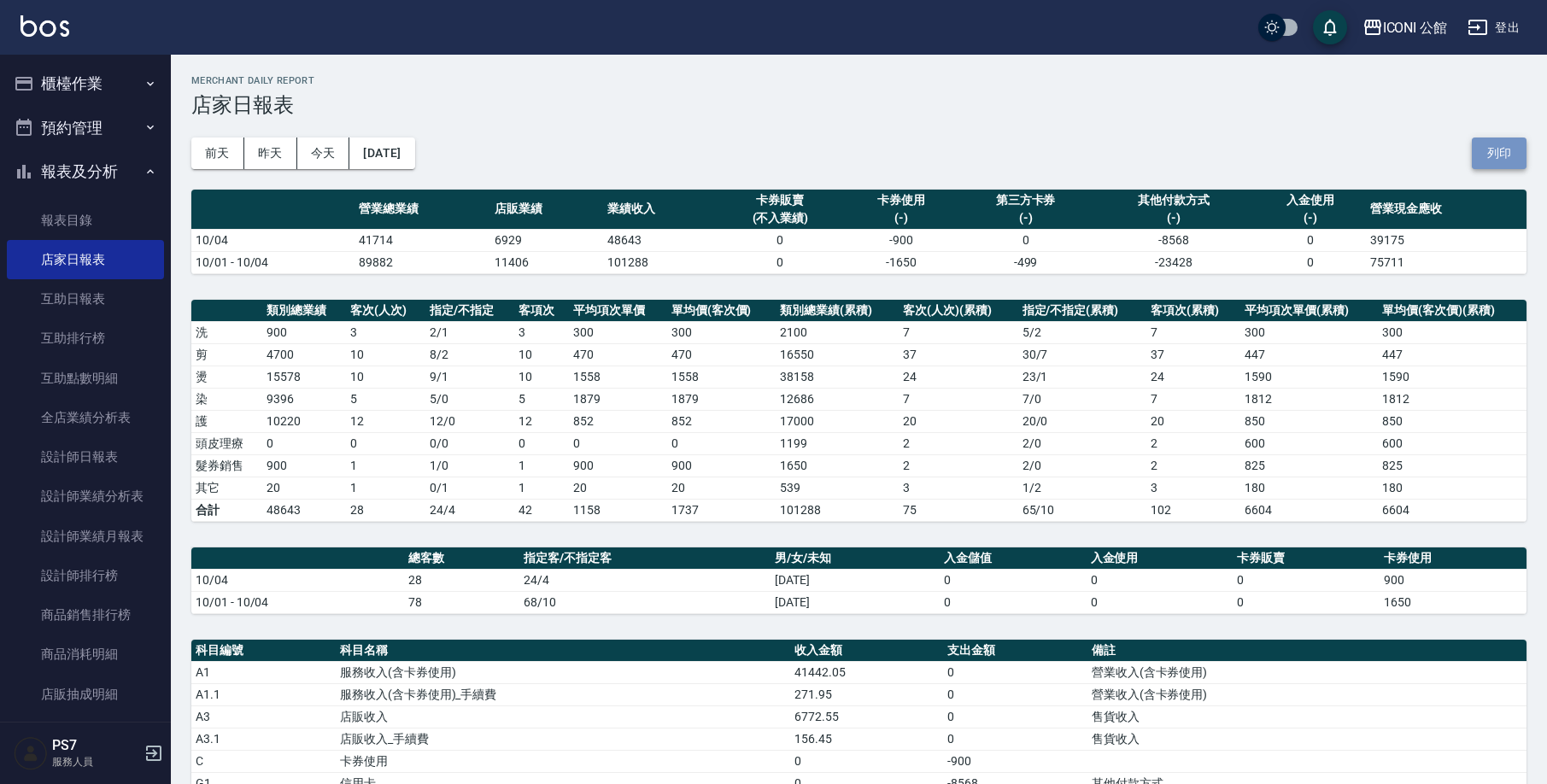
click at [1521, 149] on button "列印" at bounding box center [1499, 153] width 54 height 32
click at [80, 568] on link "設計師排行榜" at bounding box center [86, 575] width 157 height 39
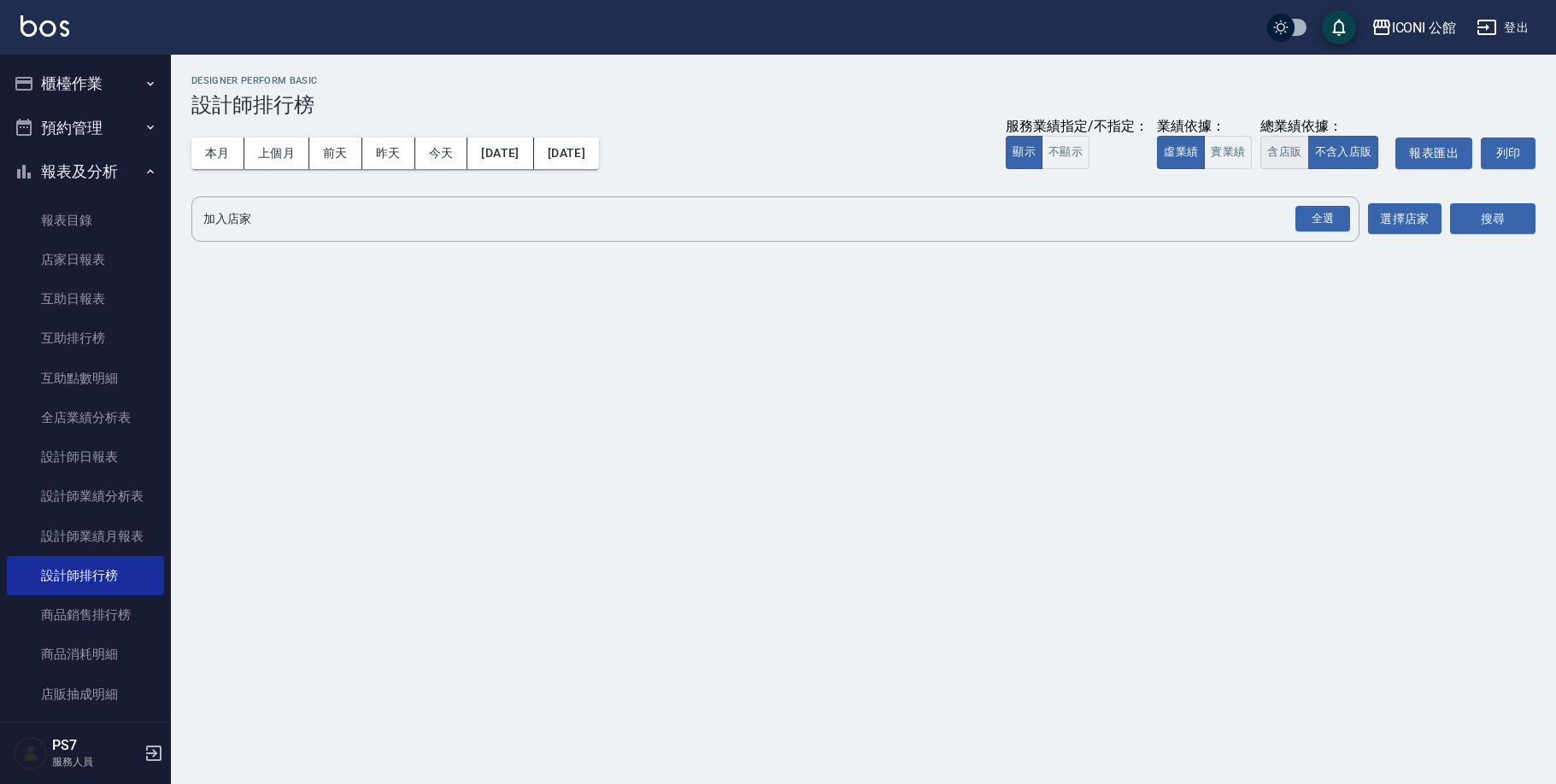
click at [1279, 149] on button "含店販" at bounding box center [1283, 152] width 48 height 34
click at [1304, 209] on div "全選" at bounding box center [1322, 218] width 54 height 27
click at [1470, 207] on button "搜尋" at bounding box center [1492, 219] width 86 height 32
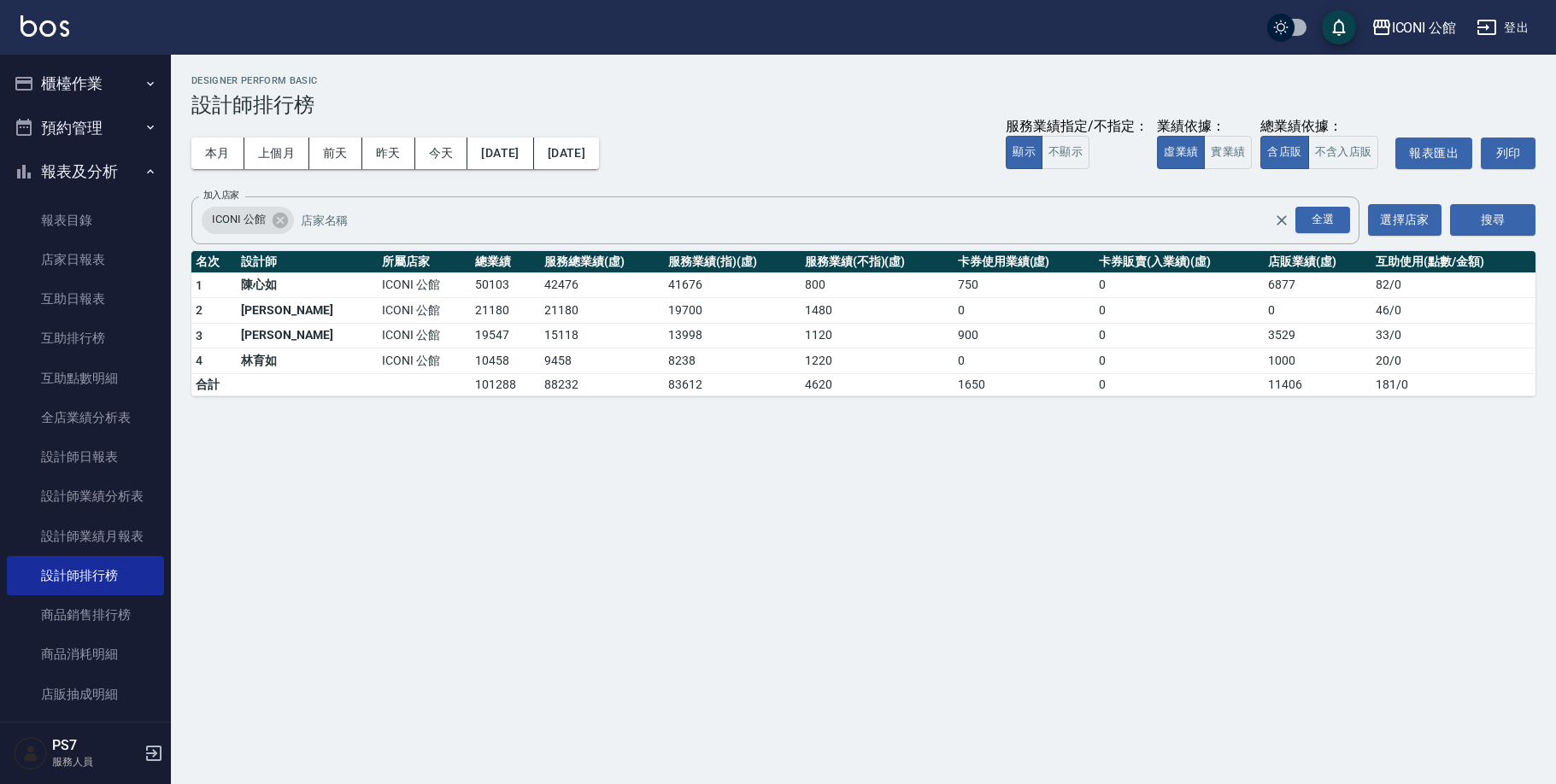
click at [73, 82] on button "櫃檯作業" at bounding box center [86, 83] width 157 height 44
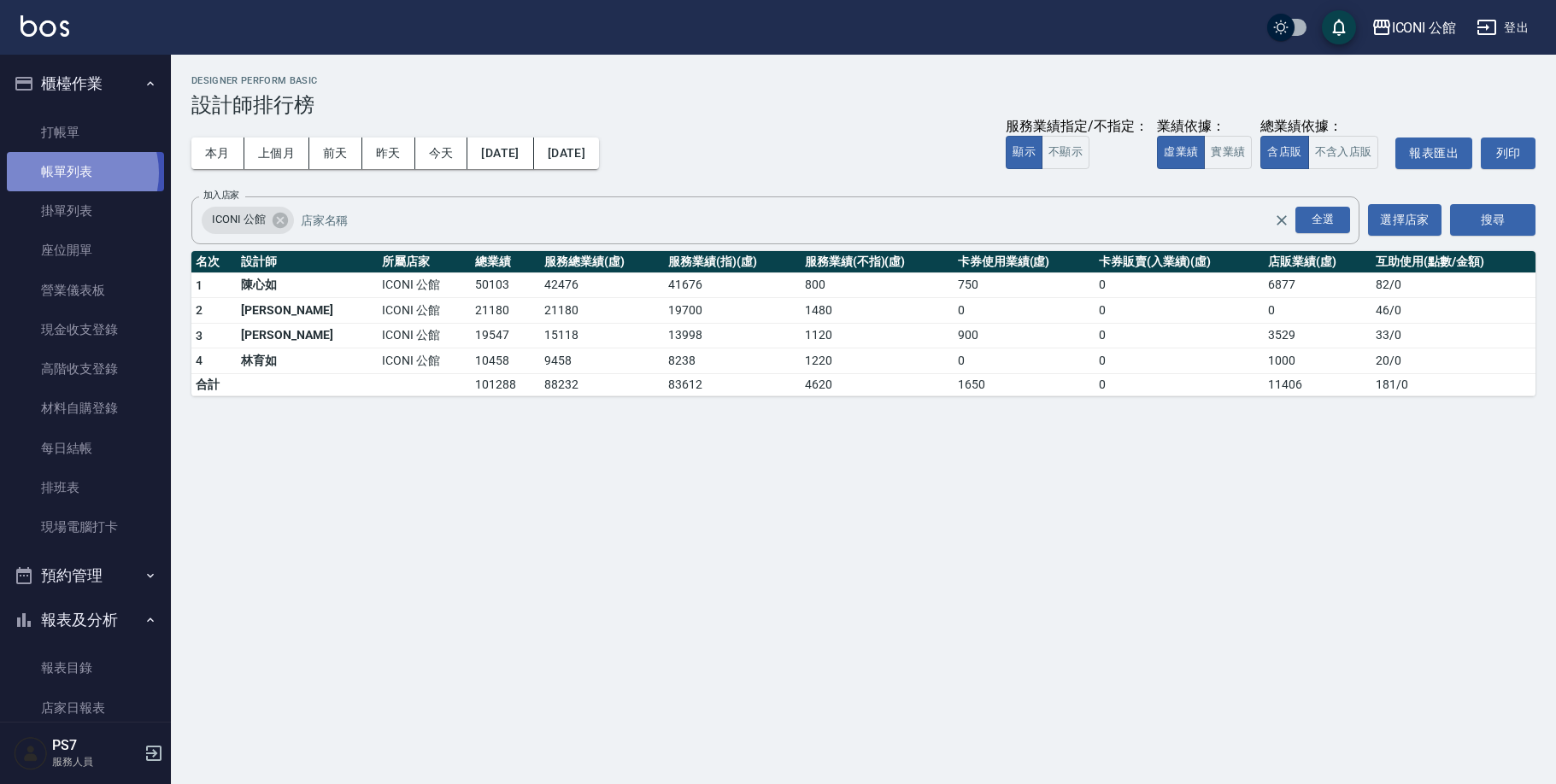
click at [73, 173] on link "帳單列表" at bounding box center [86, 171] width 157 height 39
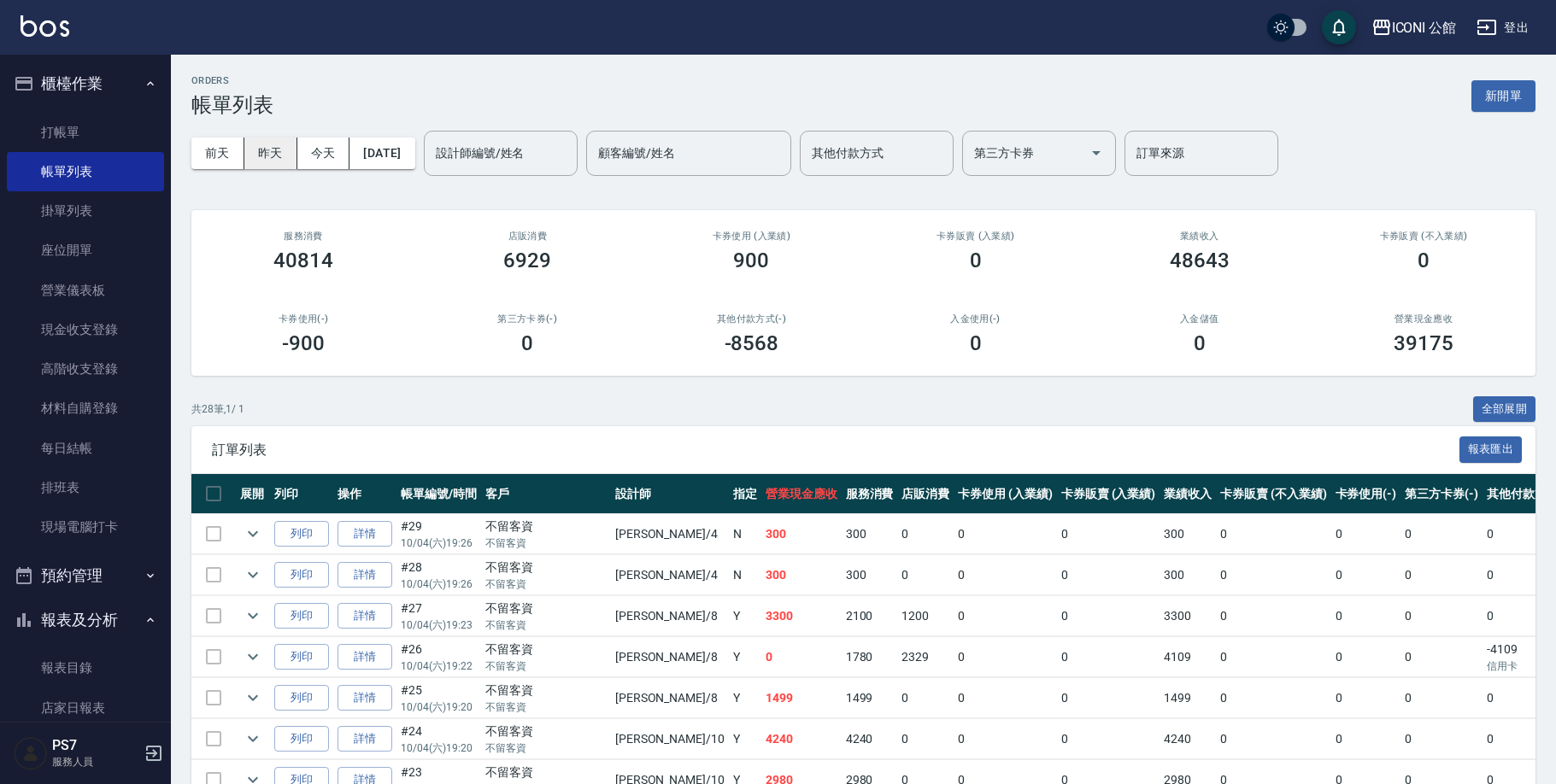
drag, startPoint x: 426, startPoint y: 136, endPoint x: 287, endPoint y: 155, distance: 140.3
click at [426, 136] on div "前天 昨天 今天 2025/10/04 設計師編號/姓名 設計師編號/姓名 顧客編號/姓名 顧客編號/姓名 其他付款方式 其他付款方式 第三方卡券 第三方卡券…" at bounding box center [862, 153] width 1343 height 73
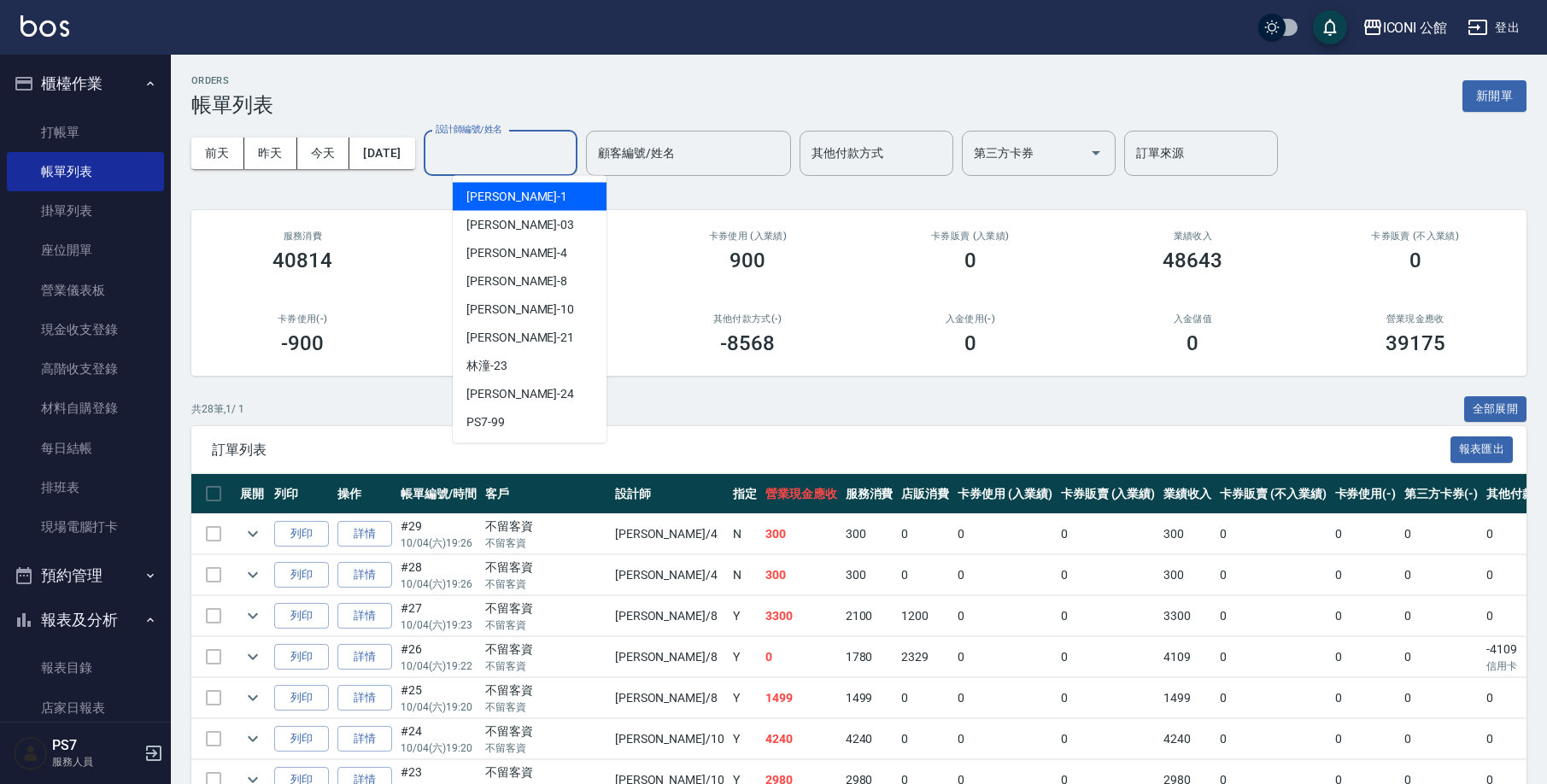
click at [500, 158] on div "設計師編號/姓名 設計師編號/姓名" at bounding box center [500, 153] width 154 height 45
click at [512, 244] on div "Lina -4" at bounding box center [529, 253] width 154 height 28
type input "Lina-4"
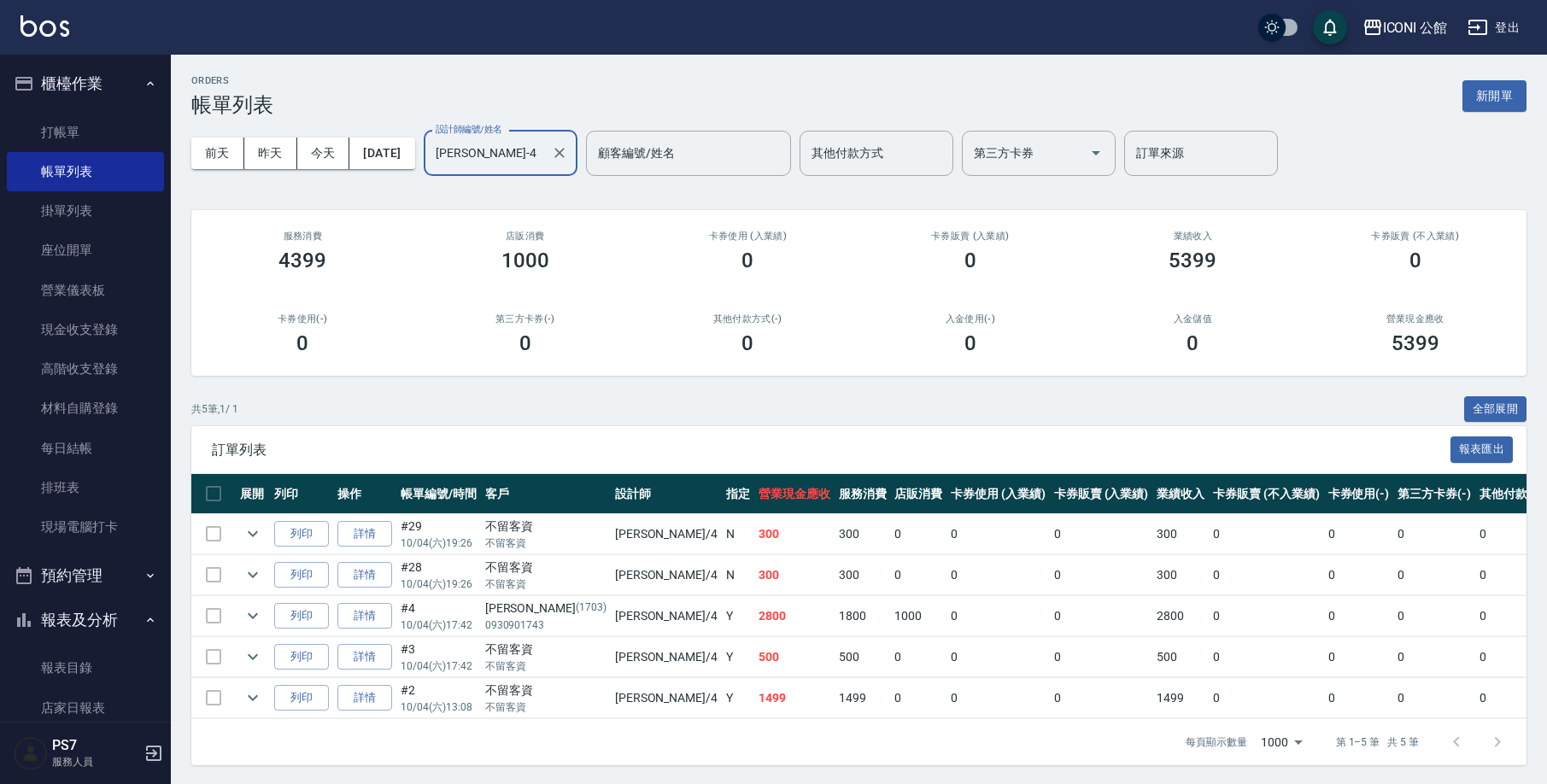
scroll to position [13, 0]
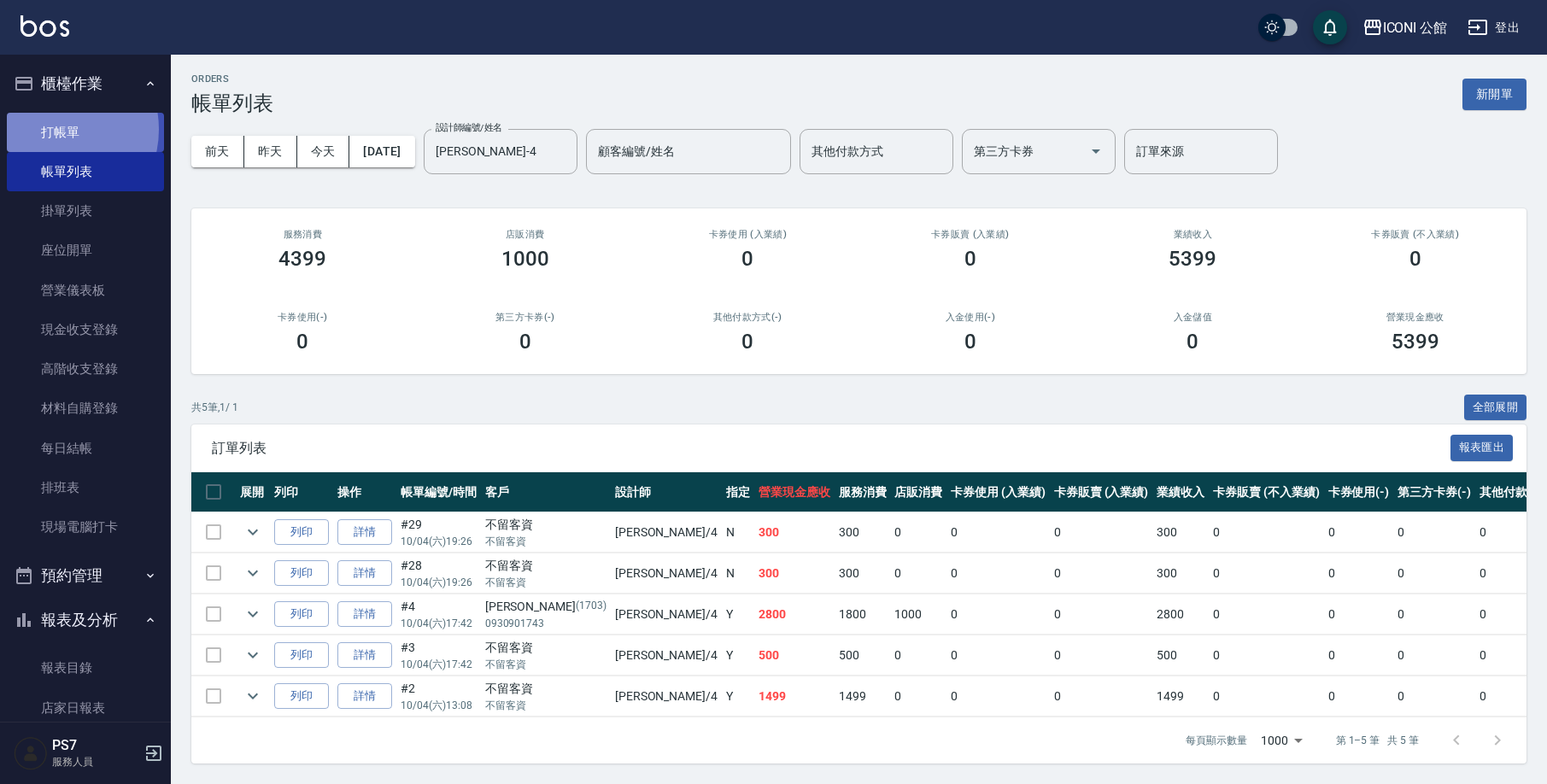
click at [54, 129] on link "打帳單" at bounding box center [86, 132] width 157 height 39
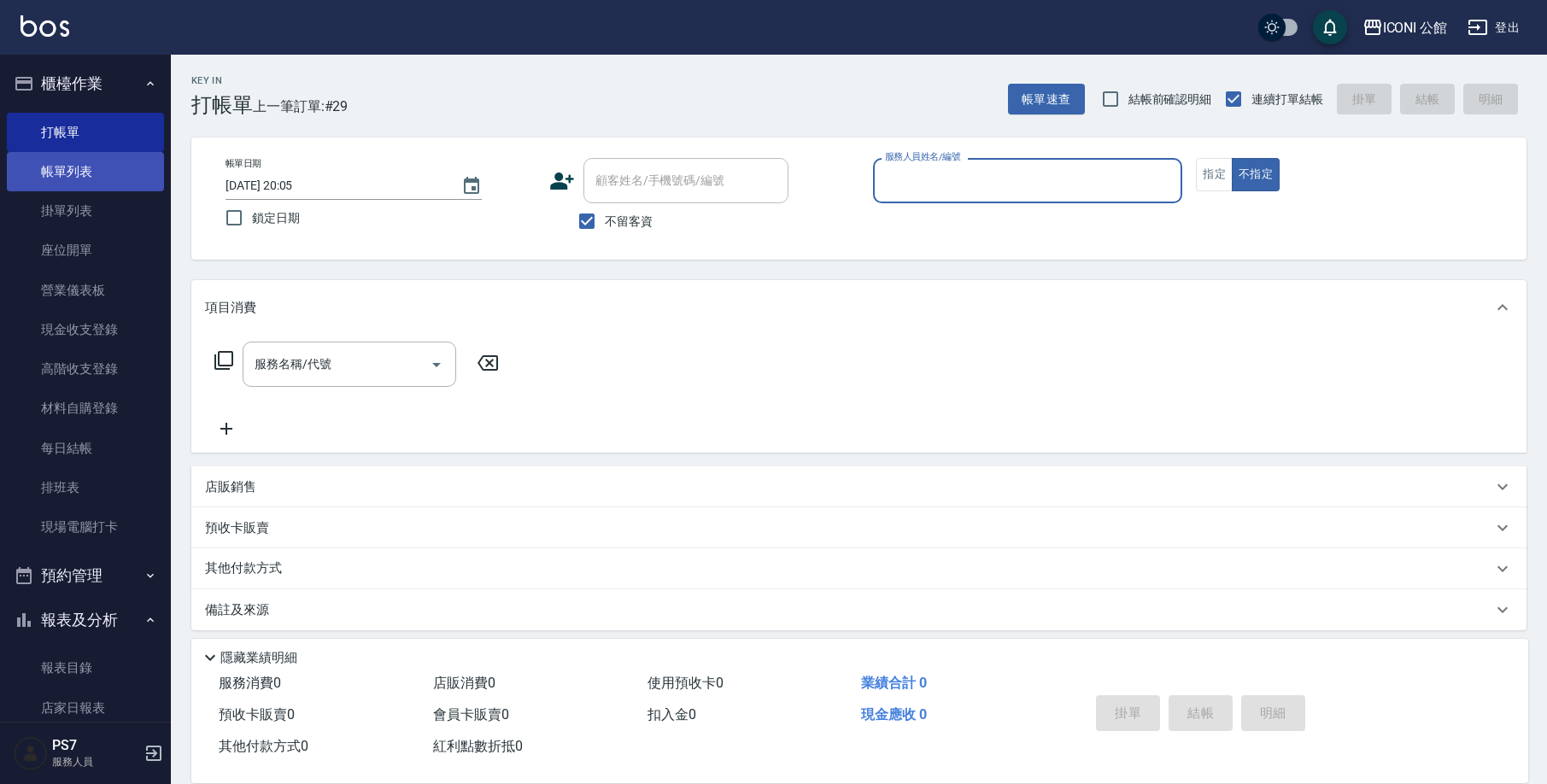
click at [88, 179] on link "帳單列表" at bounding box center [86, 171] width 157 height 39
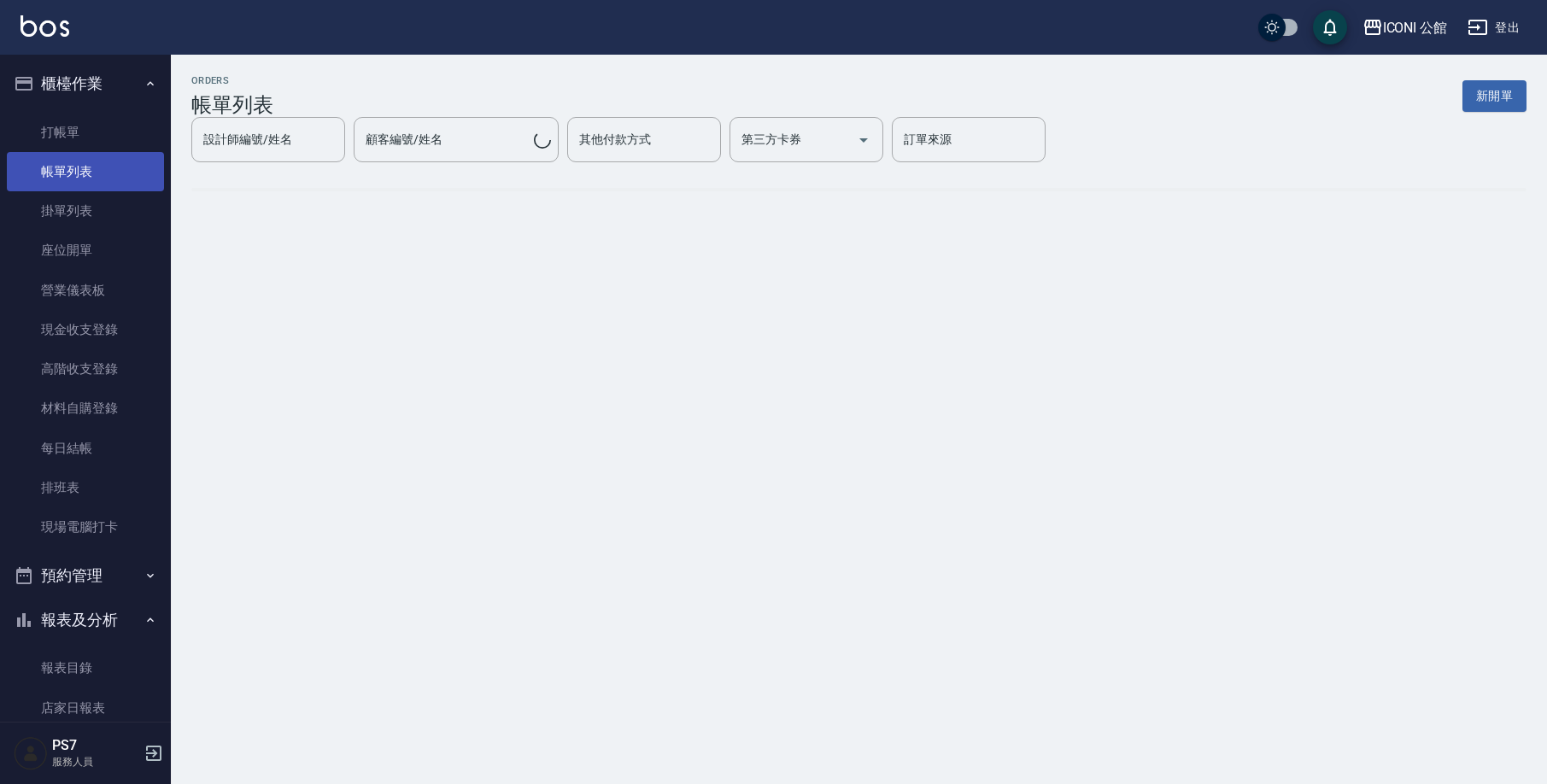
click at [88, 179] on link "帳單列表" at bounding box center [86, 171] width 157 height 39
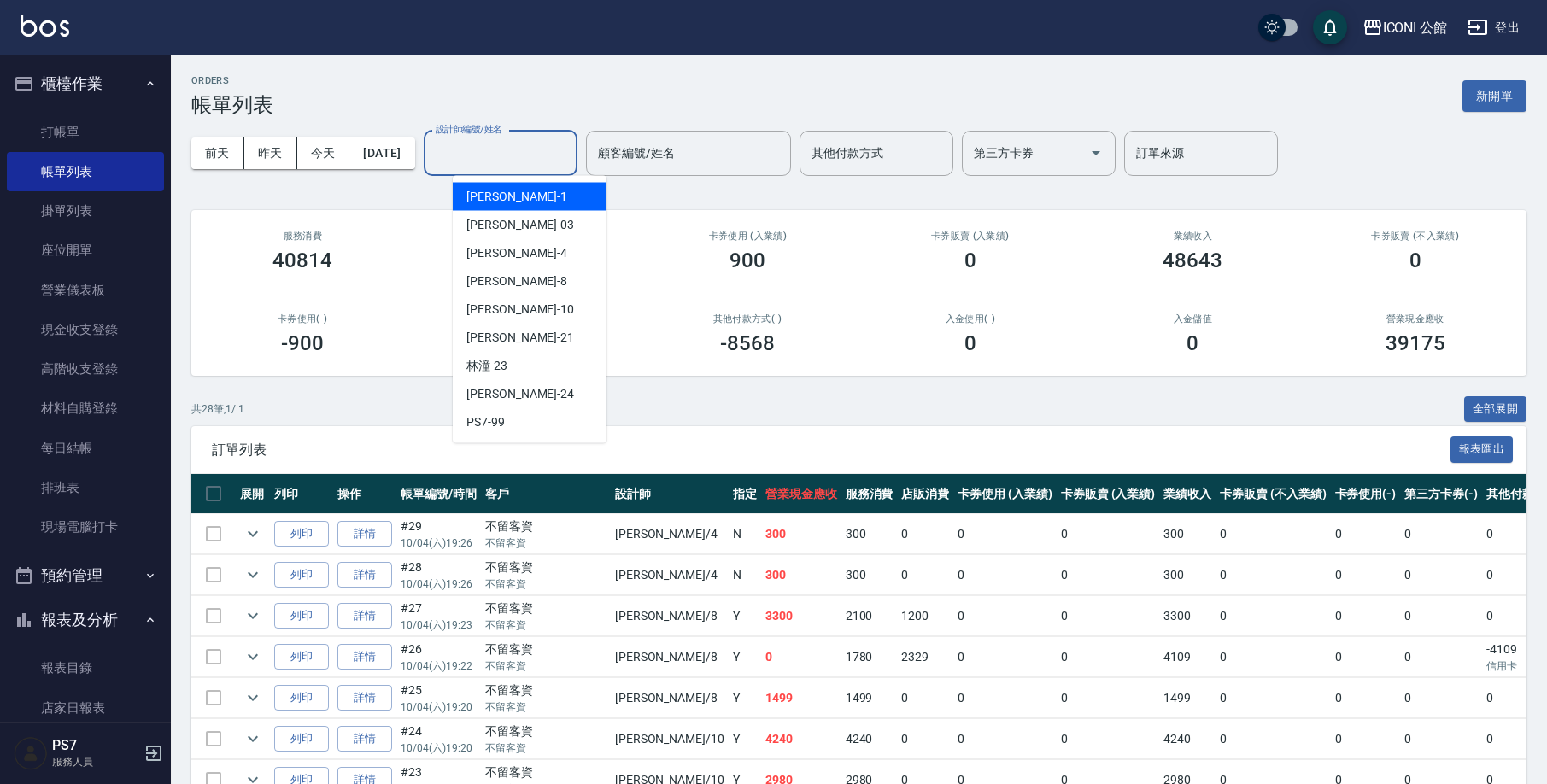
click at [545, 155] on input "設計師編號/姓名" at bounding box center [500, 153] width 138 height 30
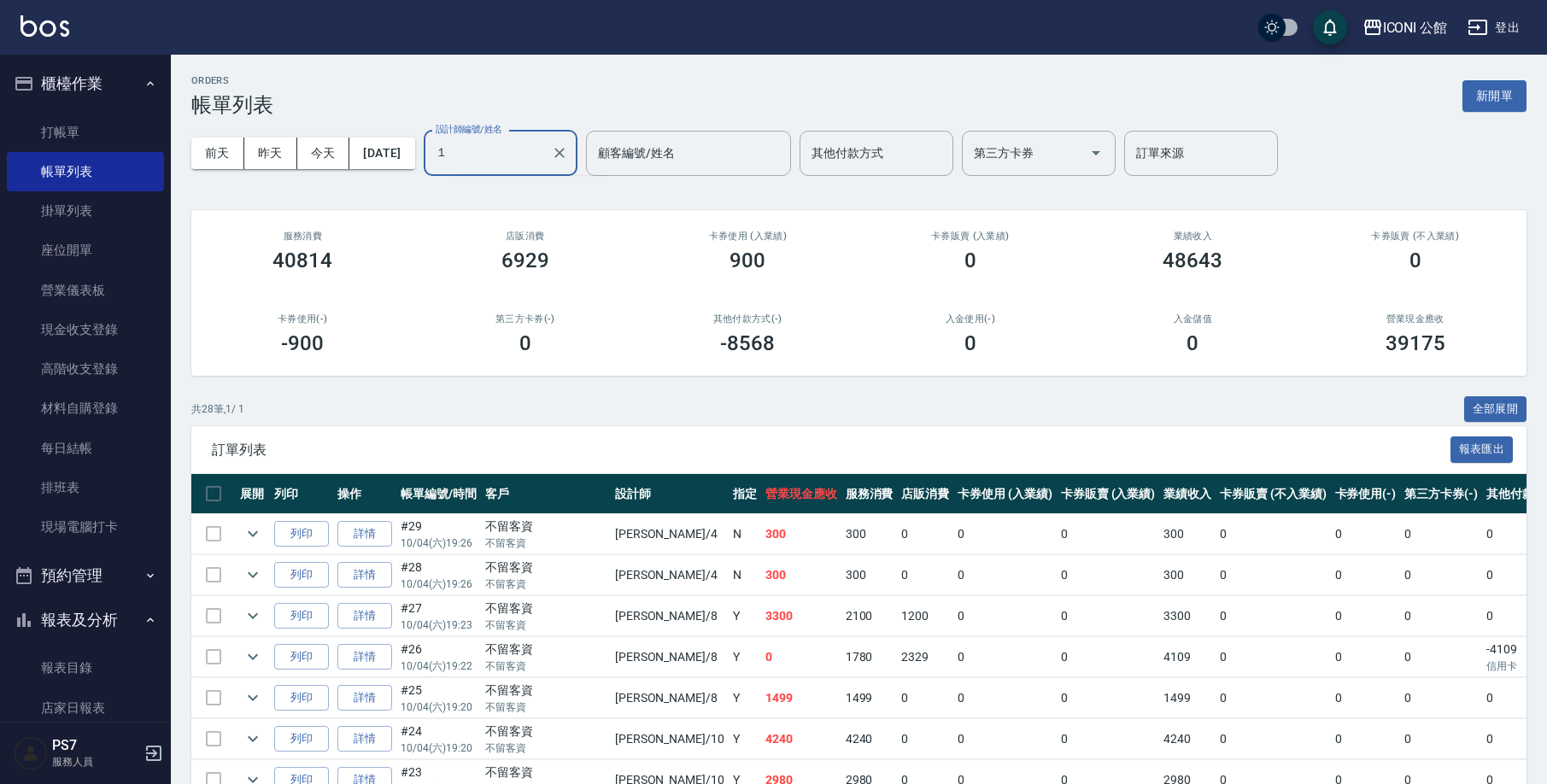
type input "１"
click at [544, 155] on input "１" at bounding box center [487, 153] width 113 height 30
click at [544, 165] on input "1" at bounding box center [487, 153] width 113 height 30
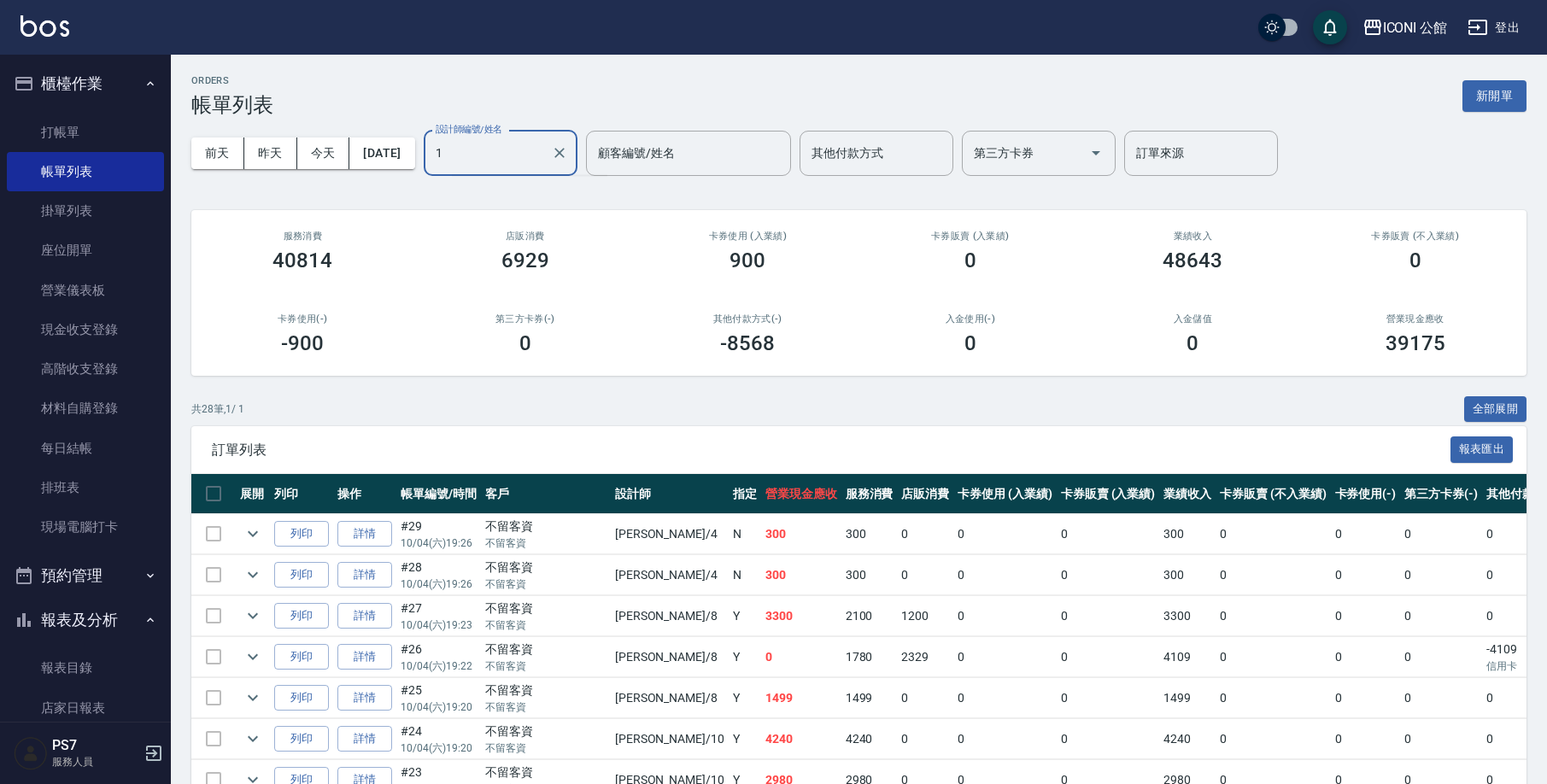
click at [544, 165] on input "1" at bounding box center [487, 153] width 113 height 30
type input "[PERSON_NAME]-1"
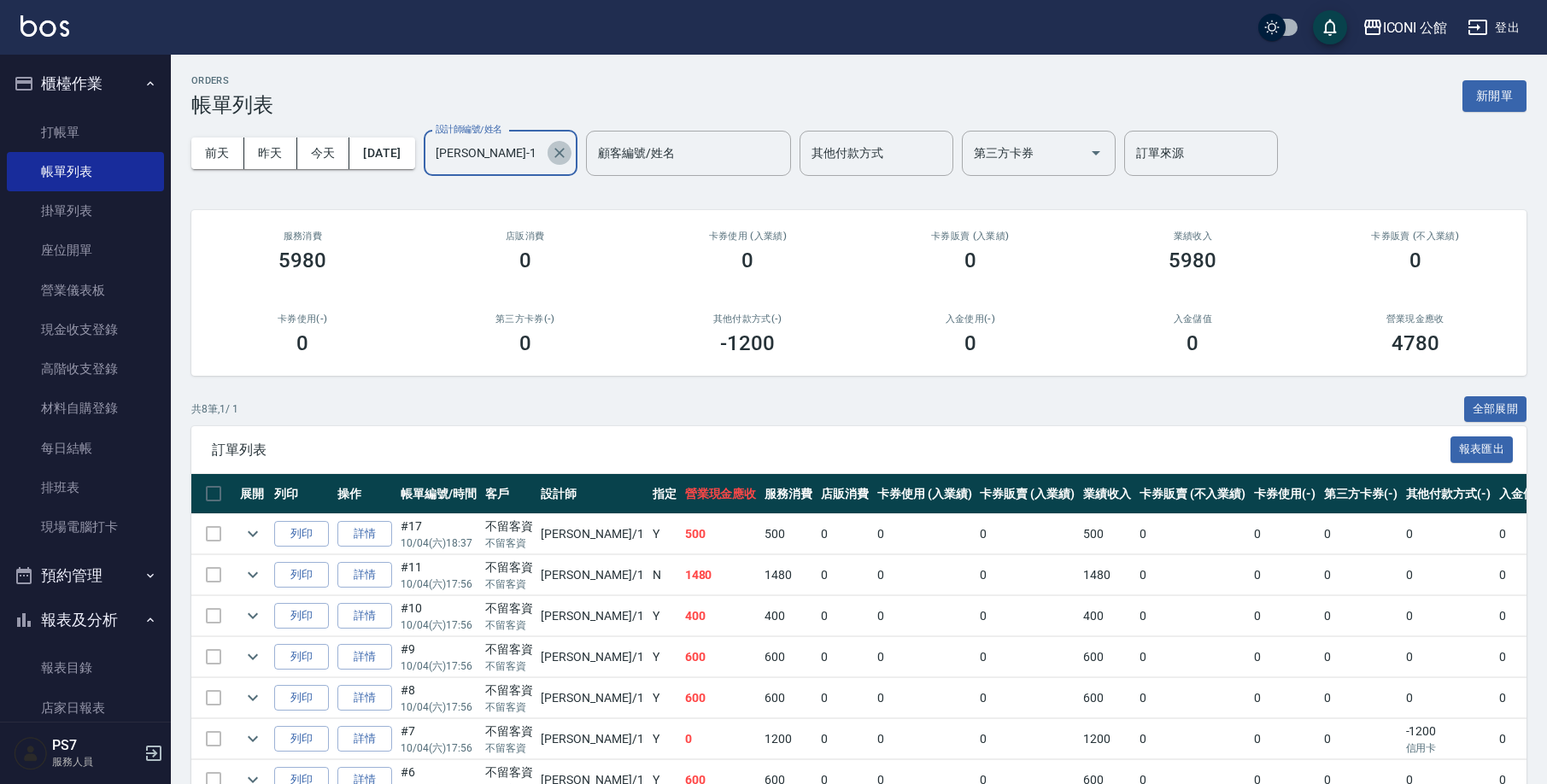
click at [568, 152] on icon "Clear" at bounding box center [560, 153] width 17 height 17
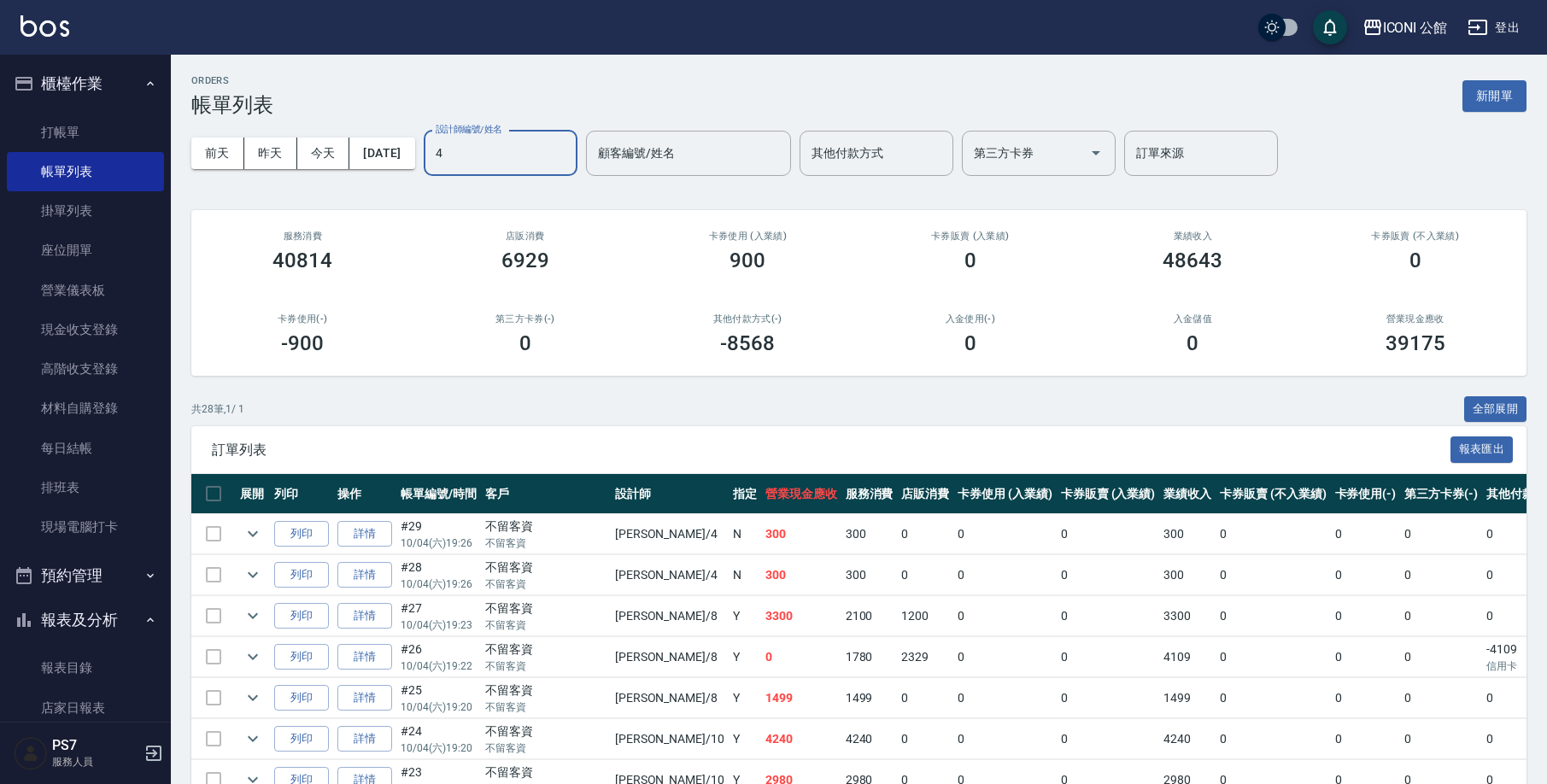
type input "Lina-4"
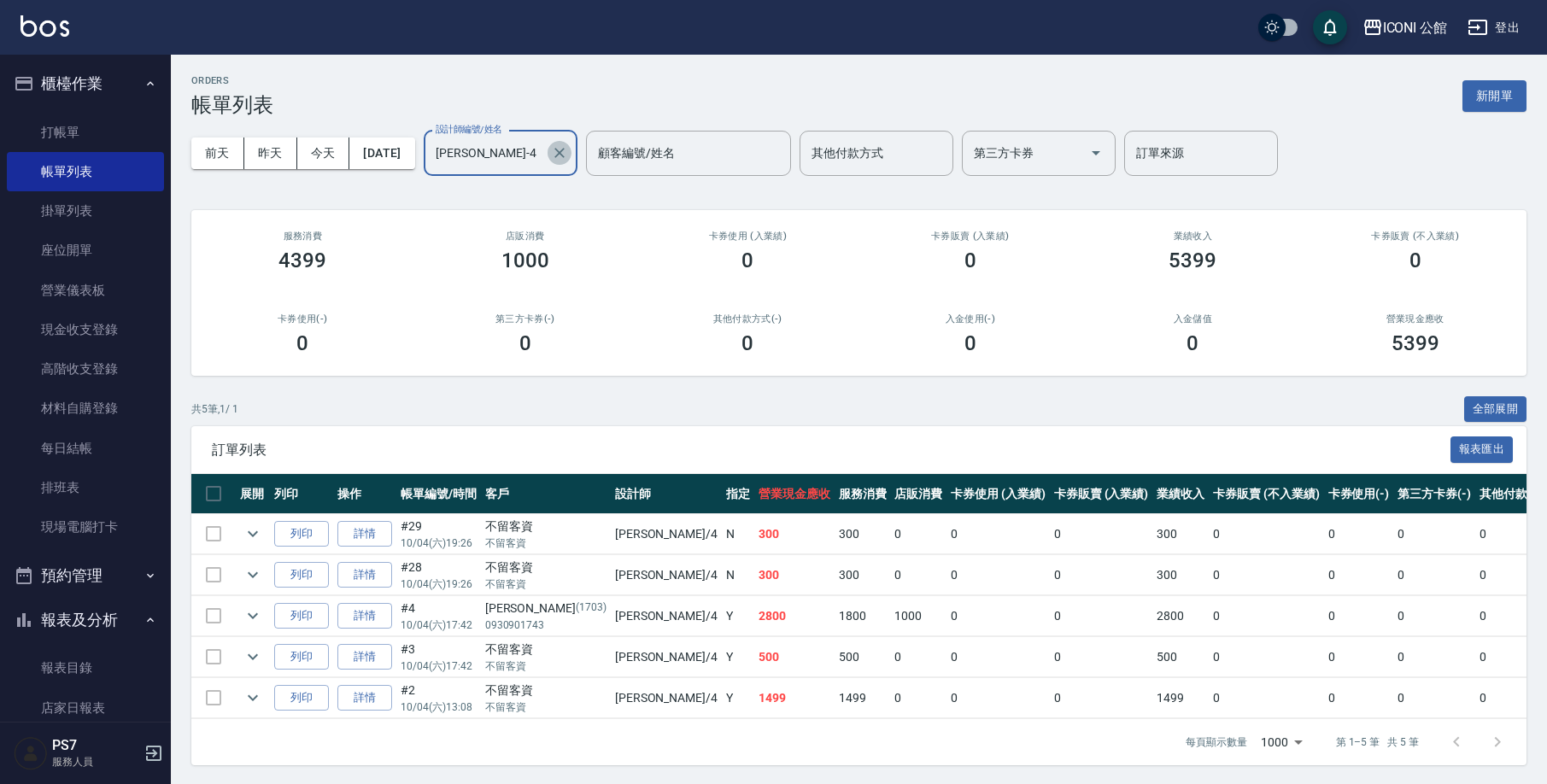
click at [568, 152] on icon "Clear" at bounding box center [560, 153] width 17 height 17
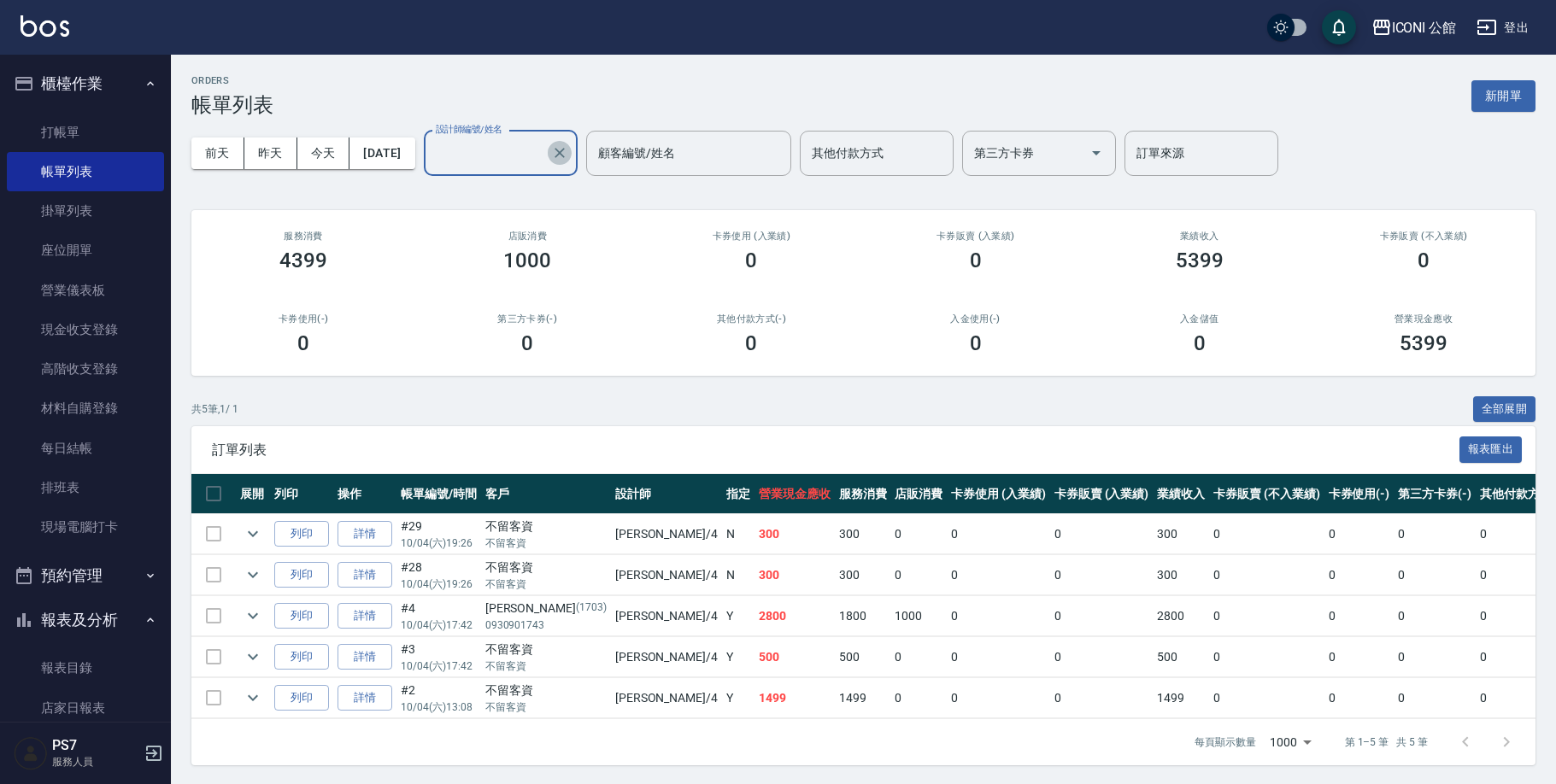
click at [544, 152] on input "設計師編號/姓名" at bounding box center [487, 153] width 113 height 30
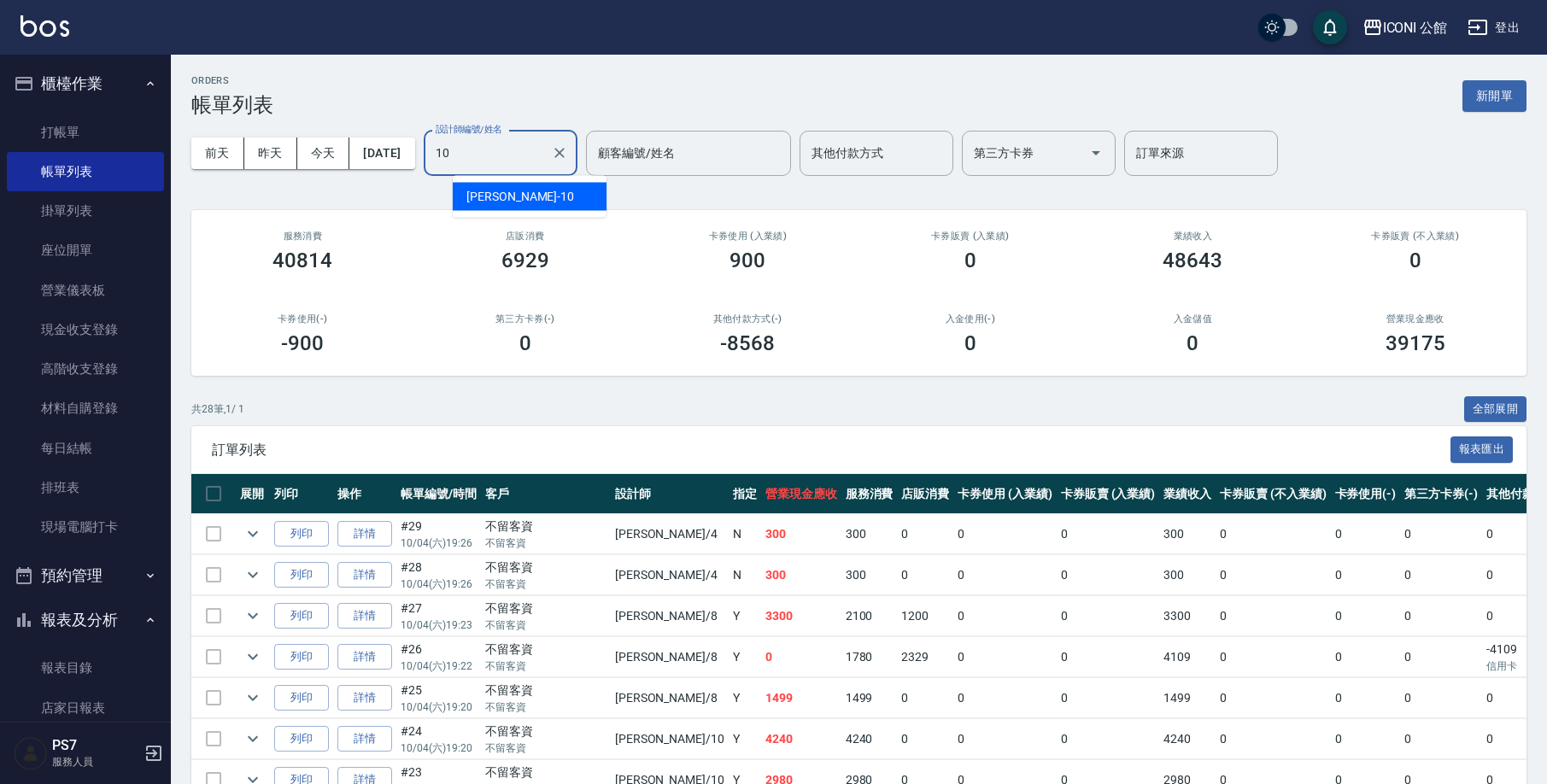
type input "[PERSON_NAME]-10"
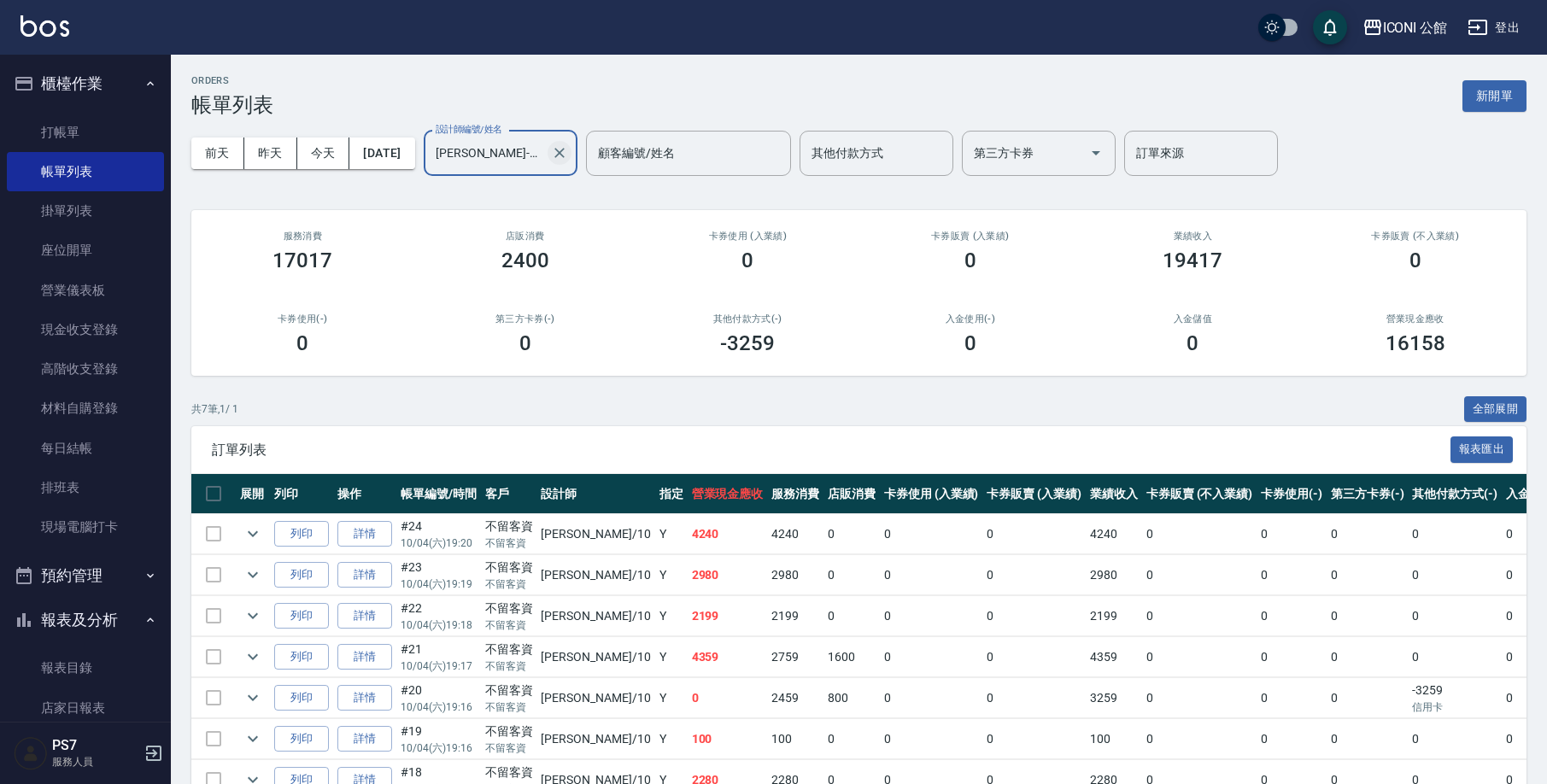
click at [568, 154] on icon "Clear" at bounding box center [560, 153] width 17 height 17
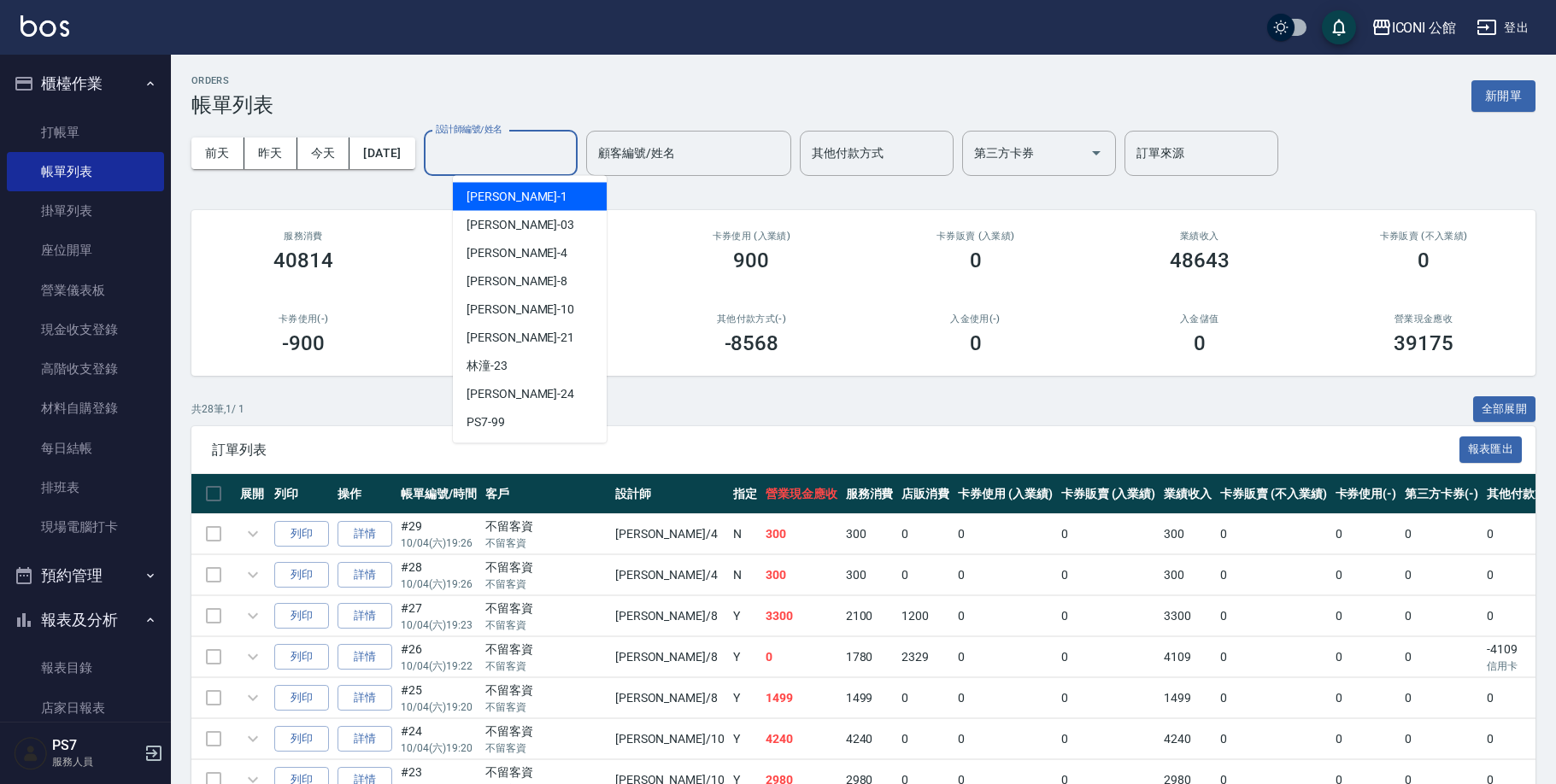
click at [542, 157] on input "設計師編號/姓名" at bounding box center [500, 153] width 138 height 30
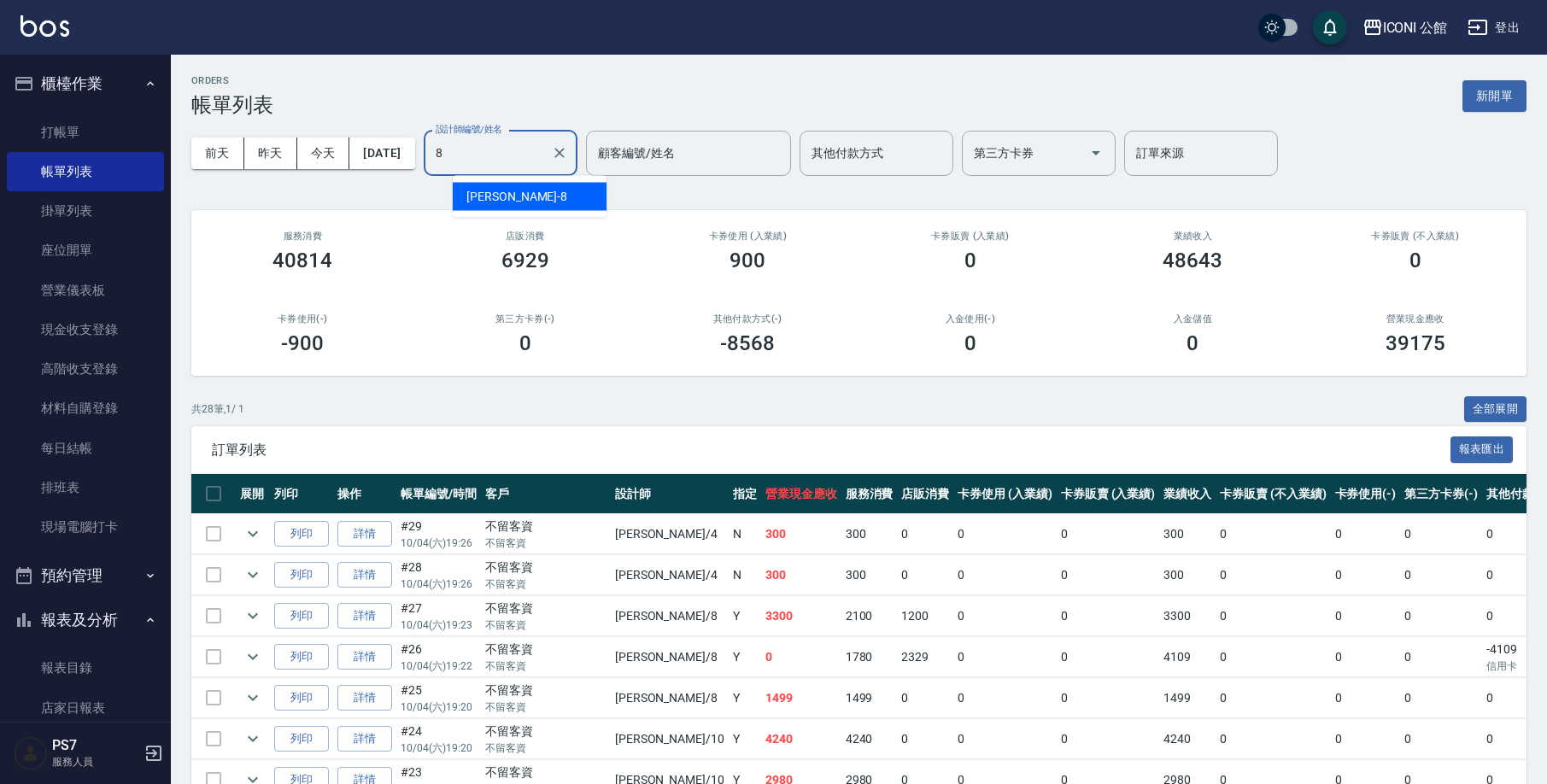
type input "Sandy-8"
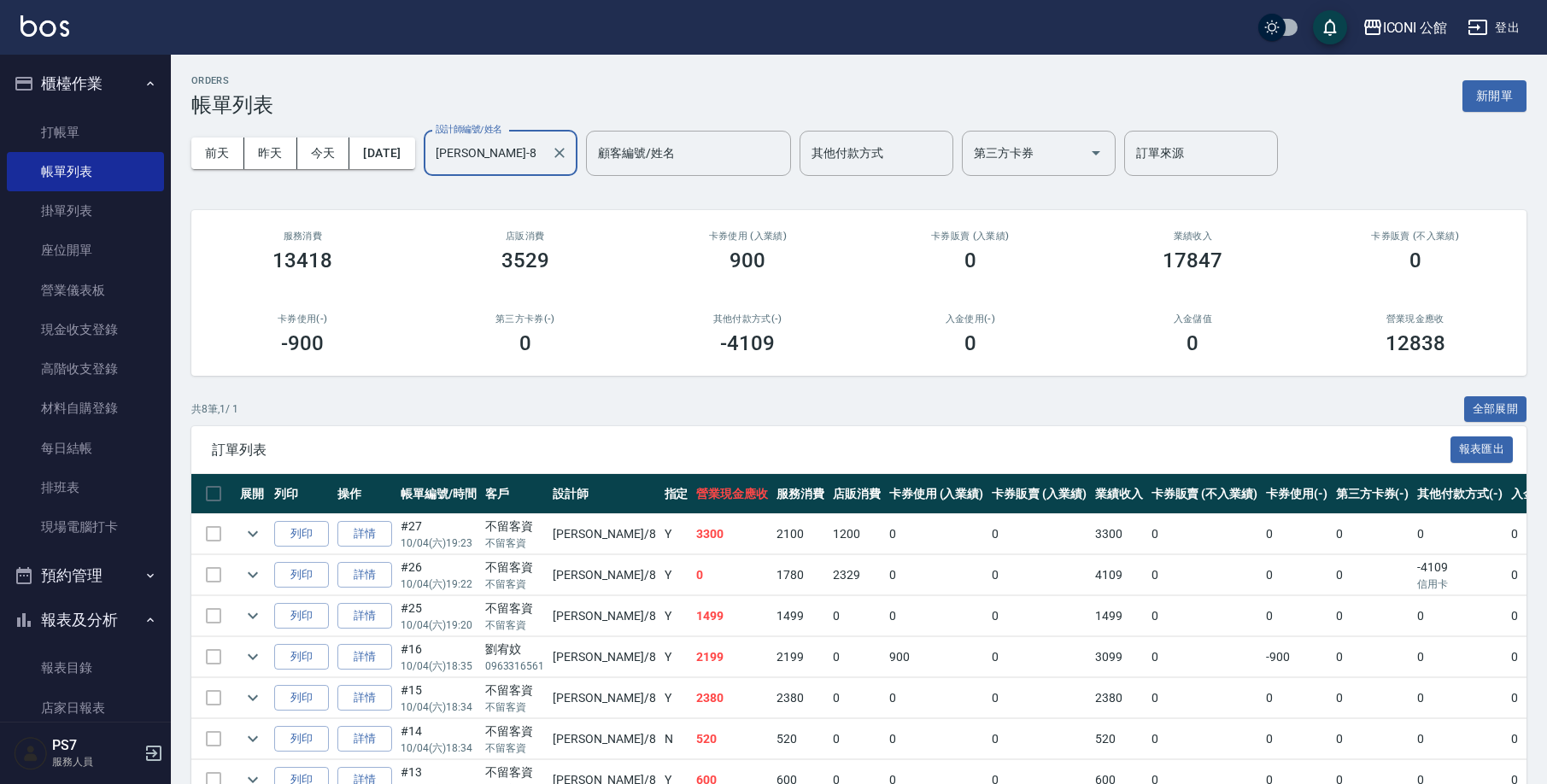
scroll to position [81, 0]
